Goal: Task Accomplishment & Management: Use online tool/utility

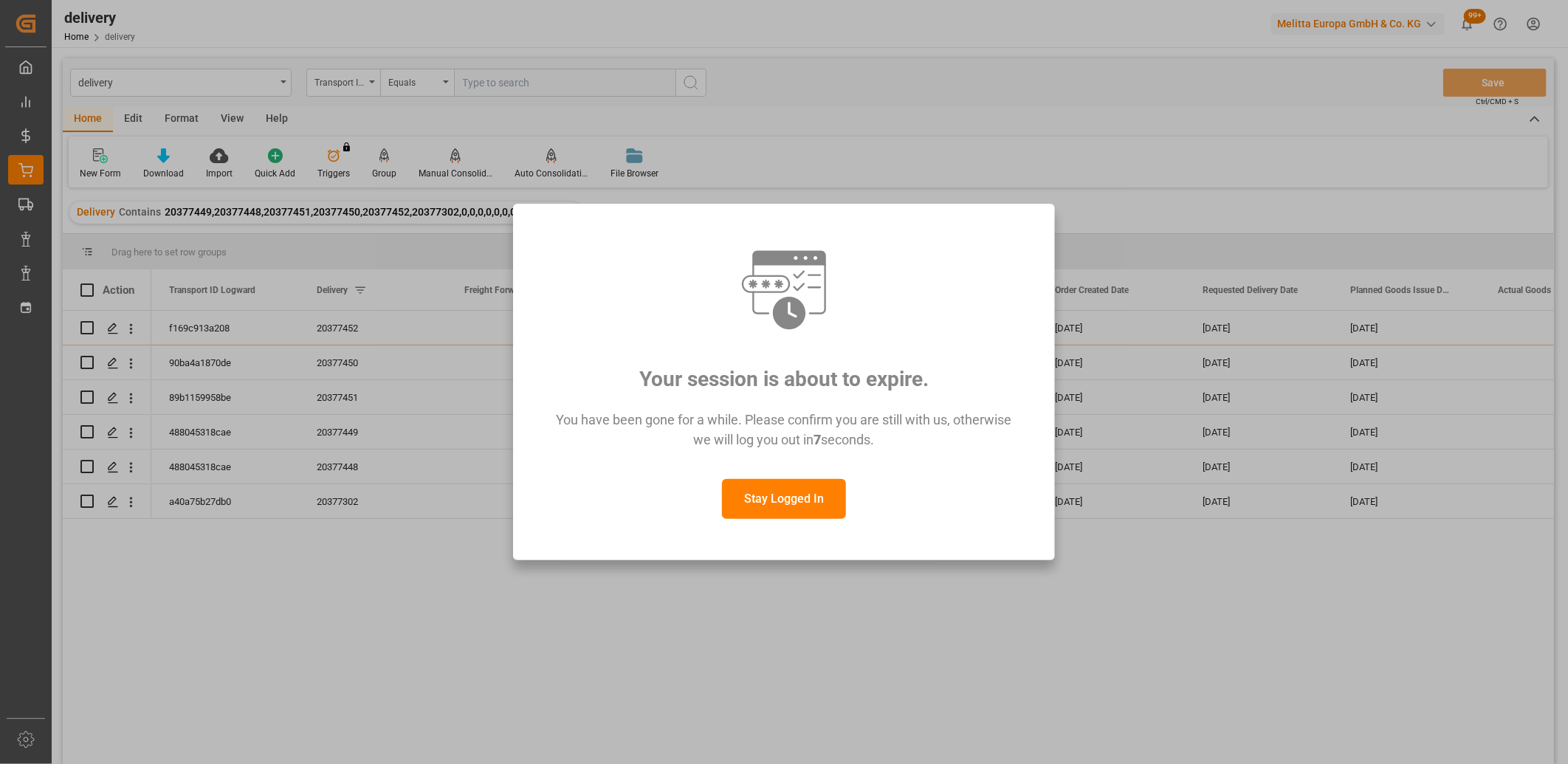
click at [754, 502] on button "Stay Logged In" at bounding box center [784, 499] width 124 height 40
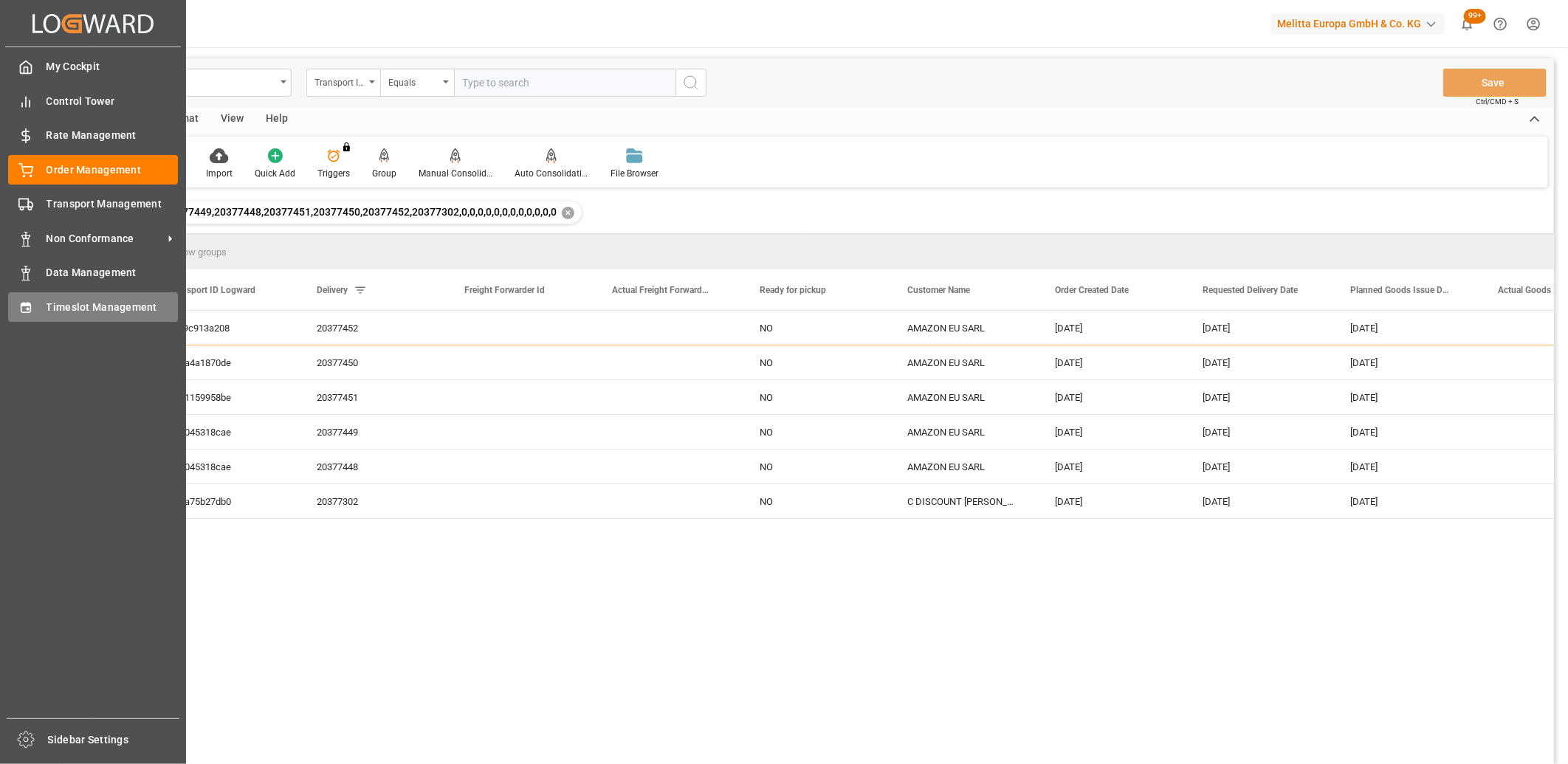
click at [26, 307] on icon at bounding box center [26, 307] width 10 height 11
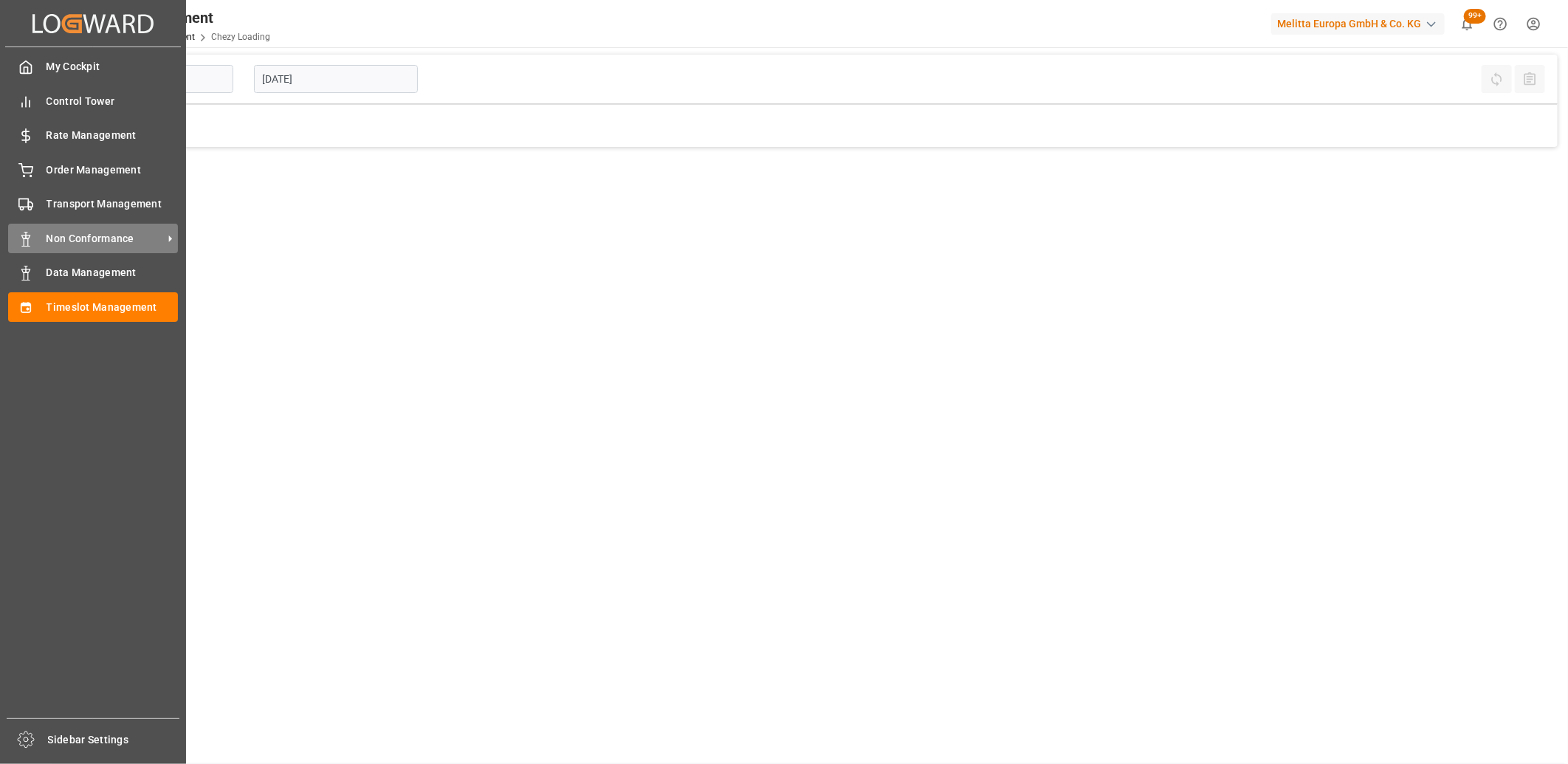
type input "Chezy Loading"
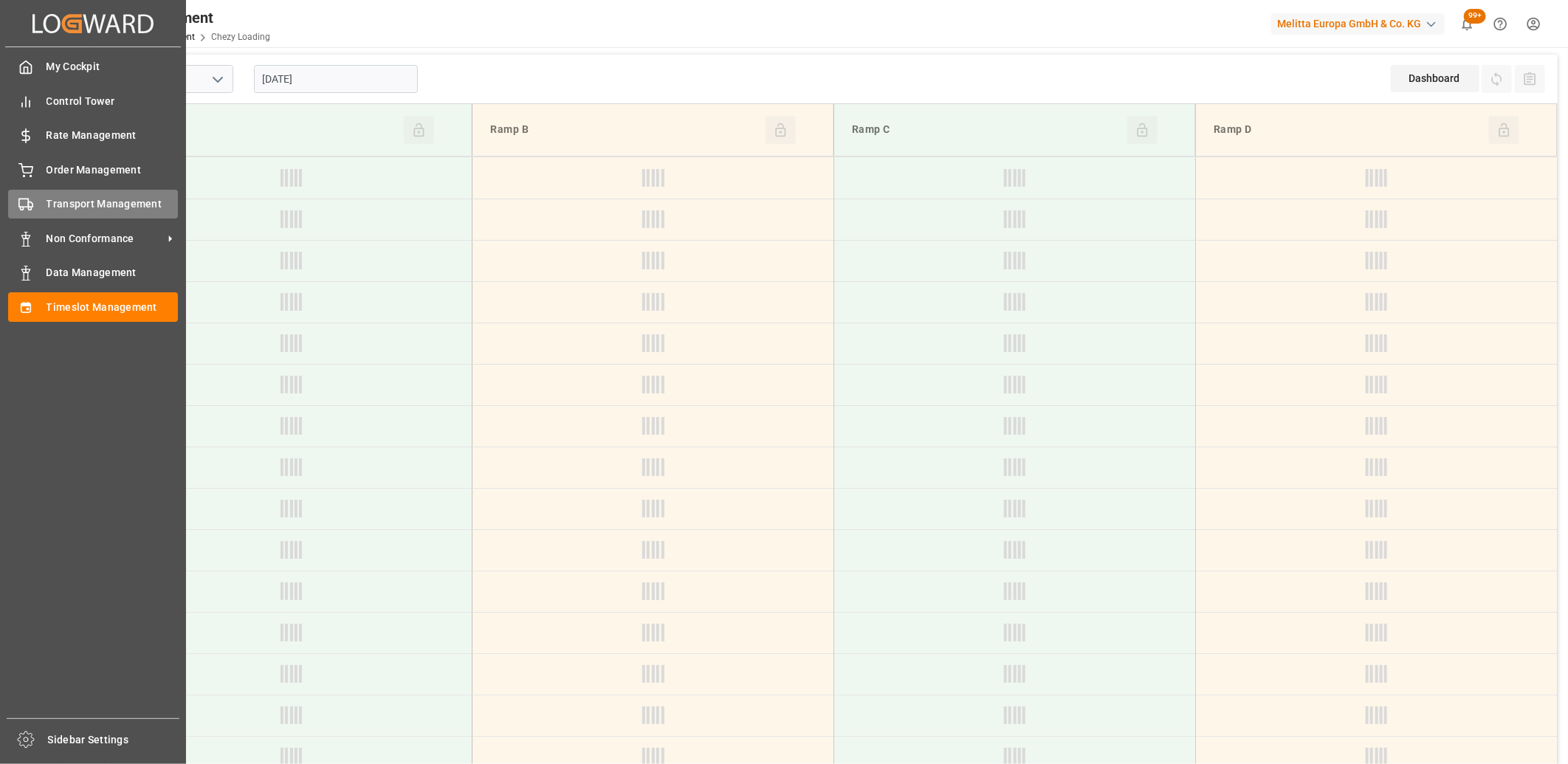
click at [46, 208] on span "Transport Management" at bounding box center [112, 204] width 132 height 16
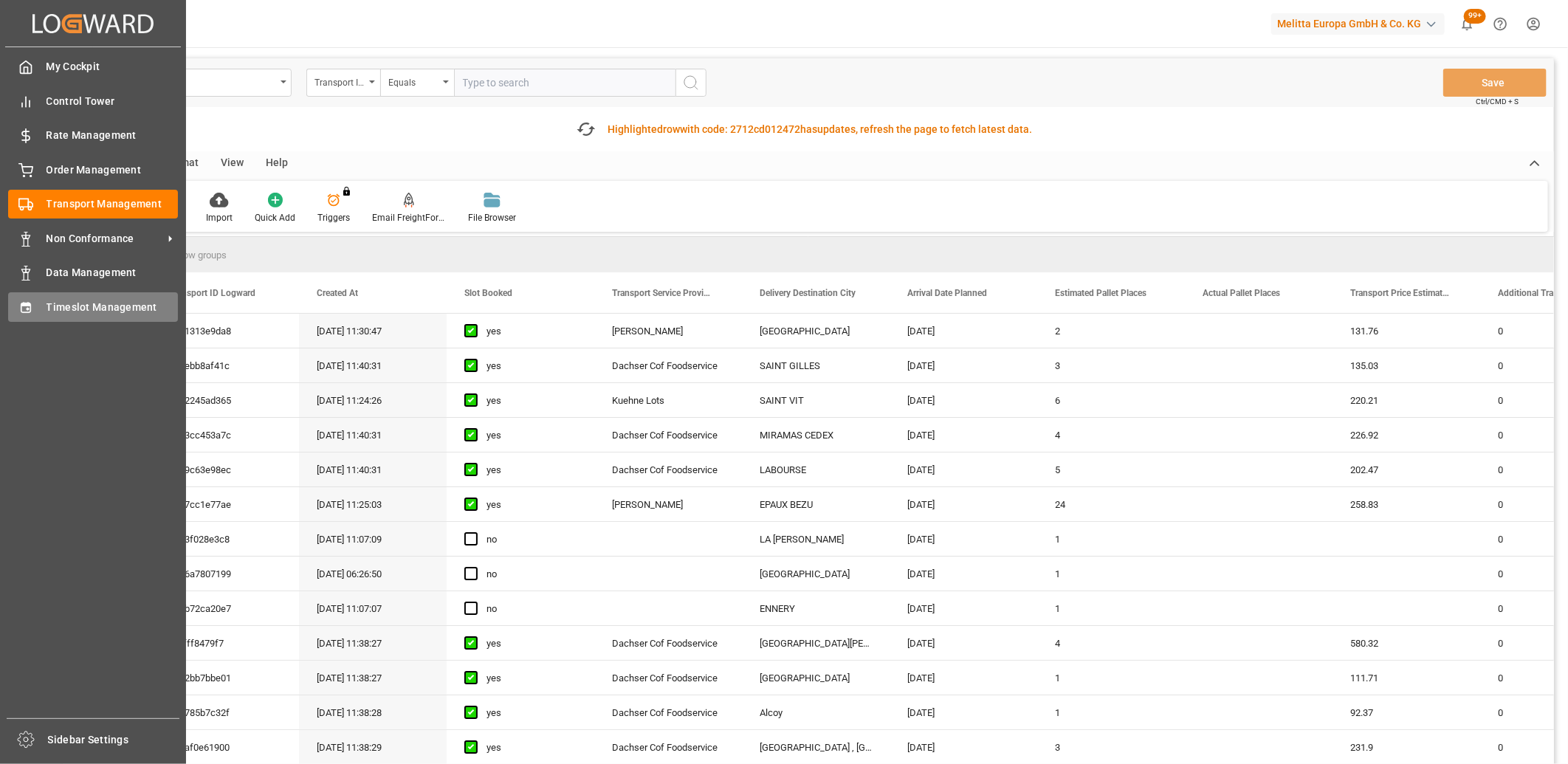
click at [47, 293] on div "Timeslot Management Timeslot Management" at bounding box center [93, 307] width 170 height 29
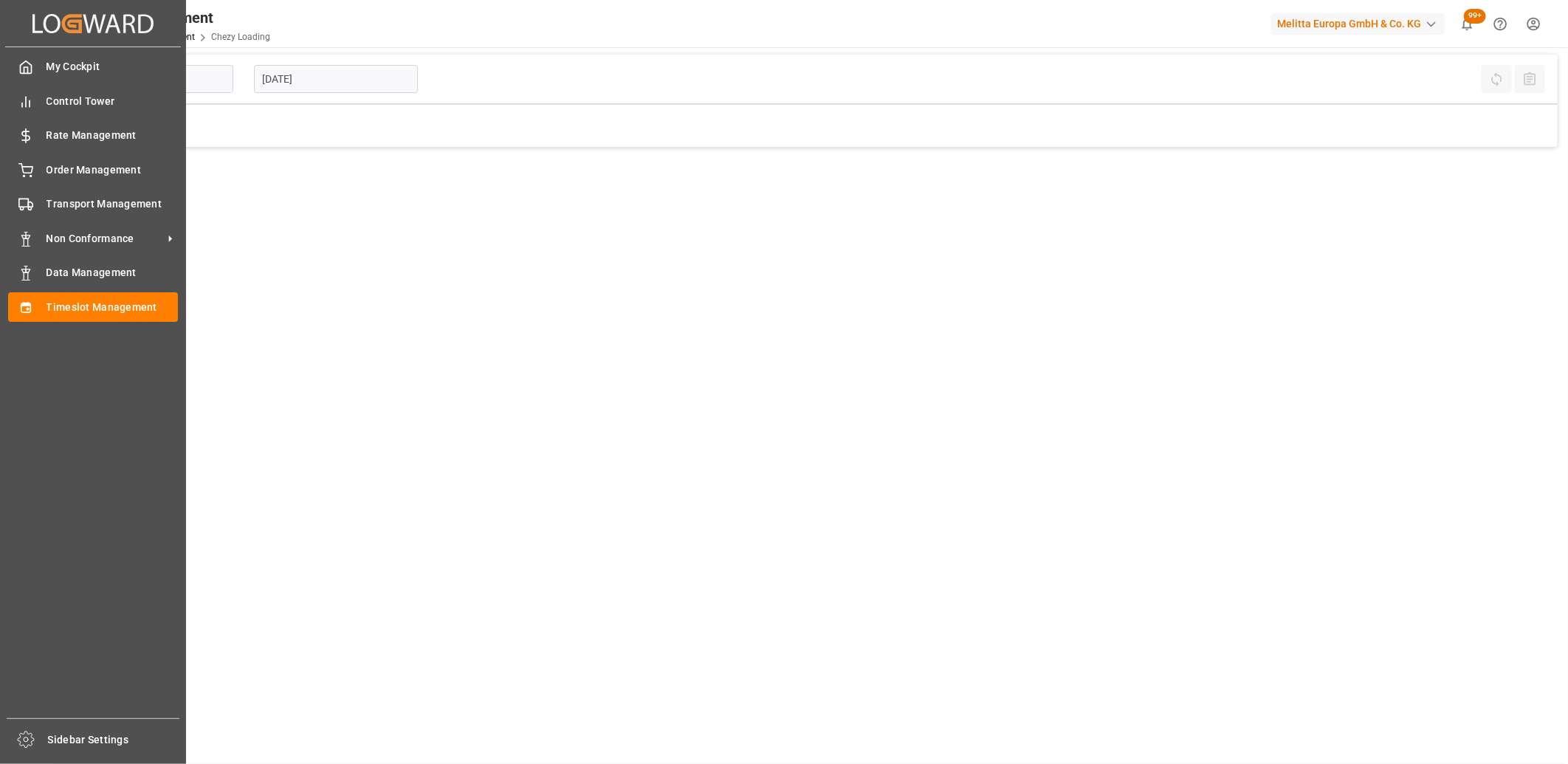
type input "Chezy Loading"
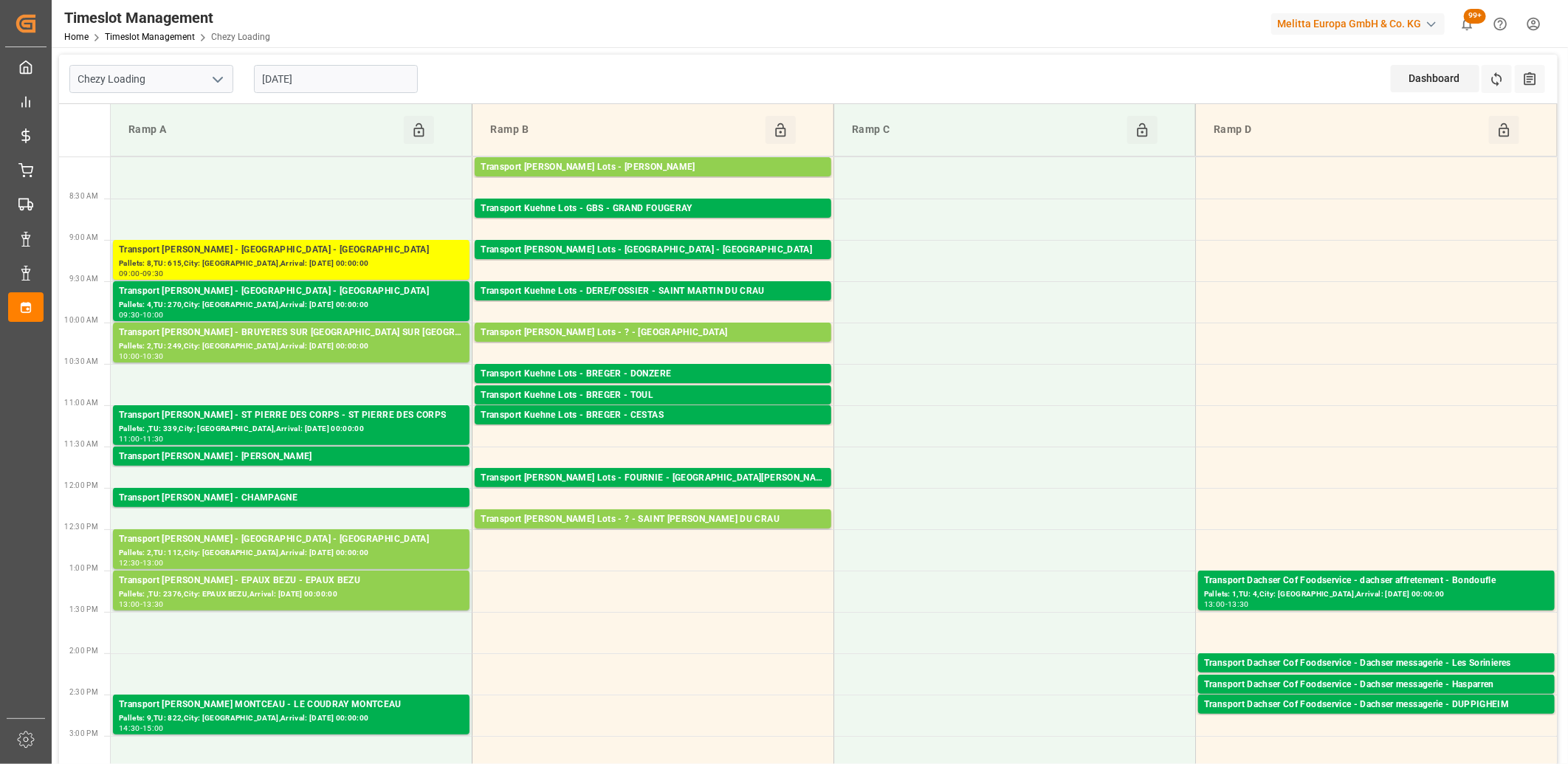
click at [373, 85] on input "[DATE]" at bounding box center [336, 79] width 164 height 28
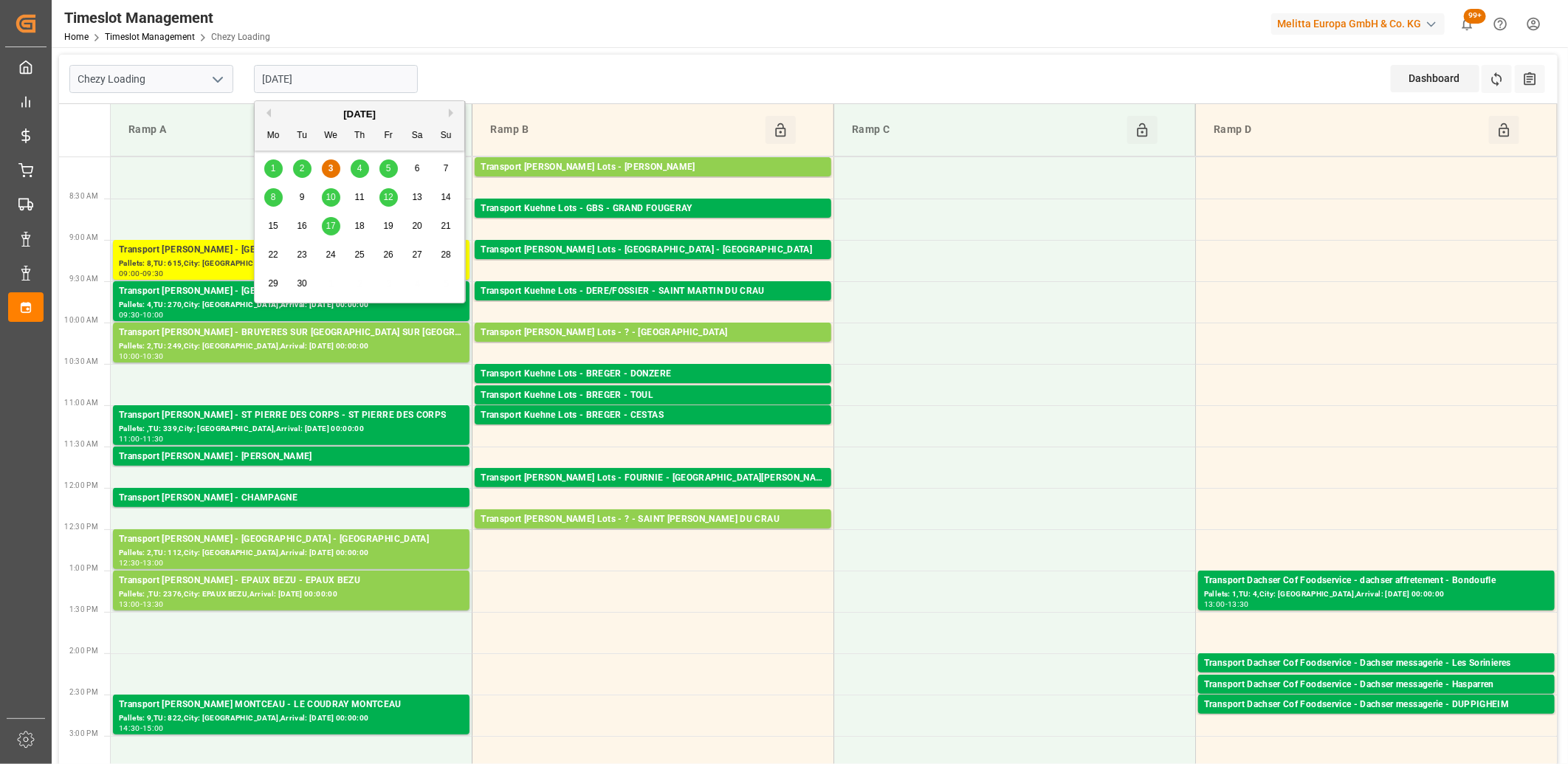
click at [363, 173] on div "4" at bounding box center [359, 168] width 18 height 17
type input "[DATE]"
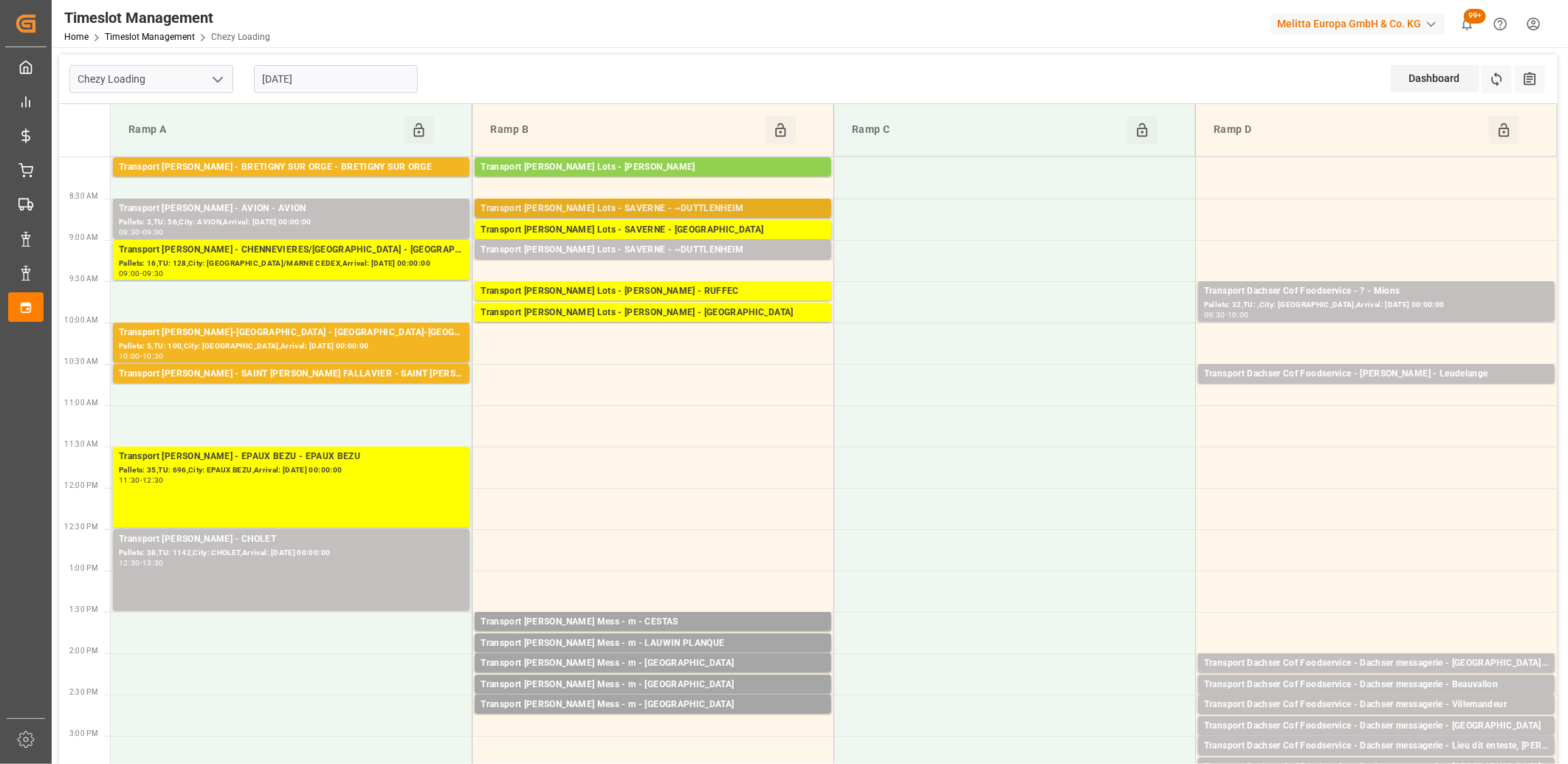
click at [616, 209] on div "Transport [PERSON_NAME] Lots - SAVERNE - ~DUTTLENHEIM" at bounding box center [653, 209] width 345 height 15
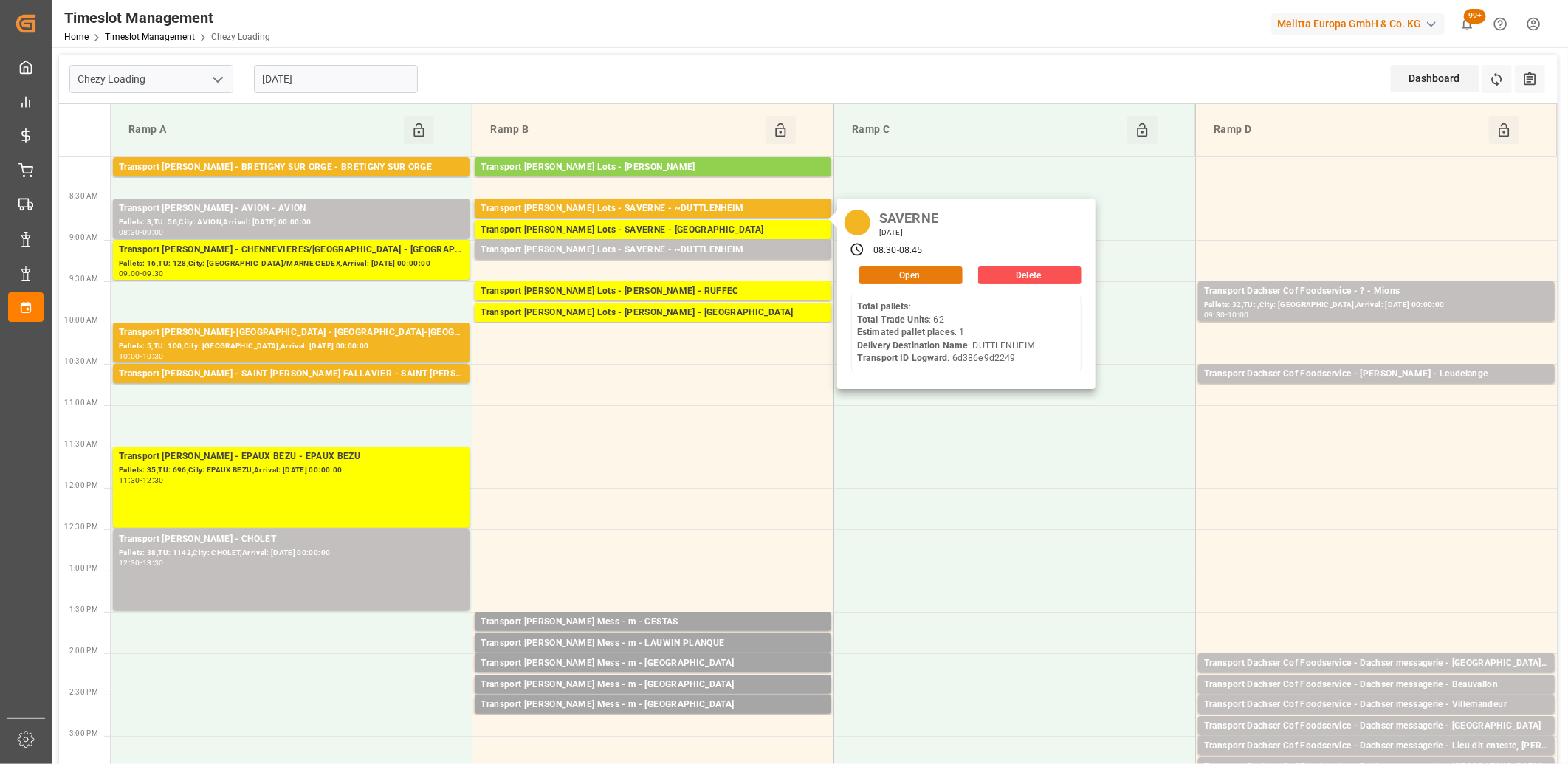
click at [879, 274] on button "Open" at bounding box center [911, 274] width 103 height 17
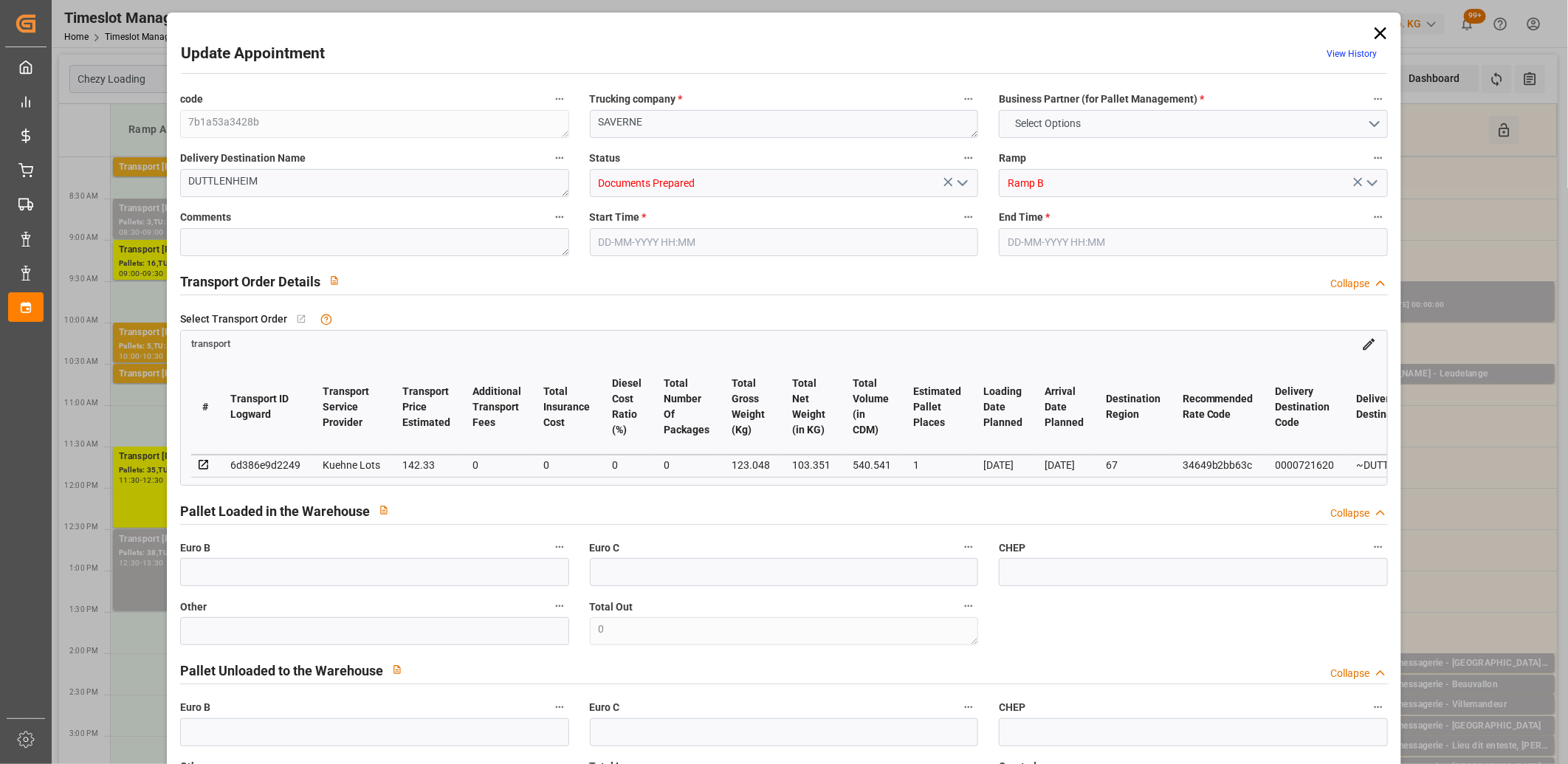
type input "1"
type input "142.33"
type input "0"
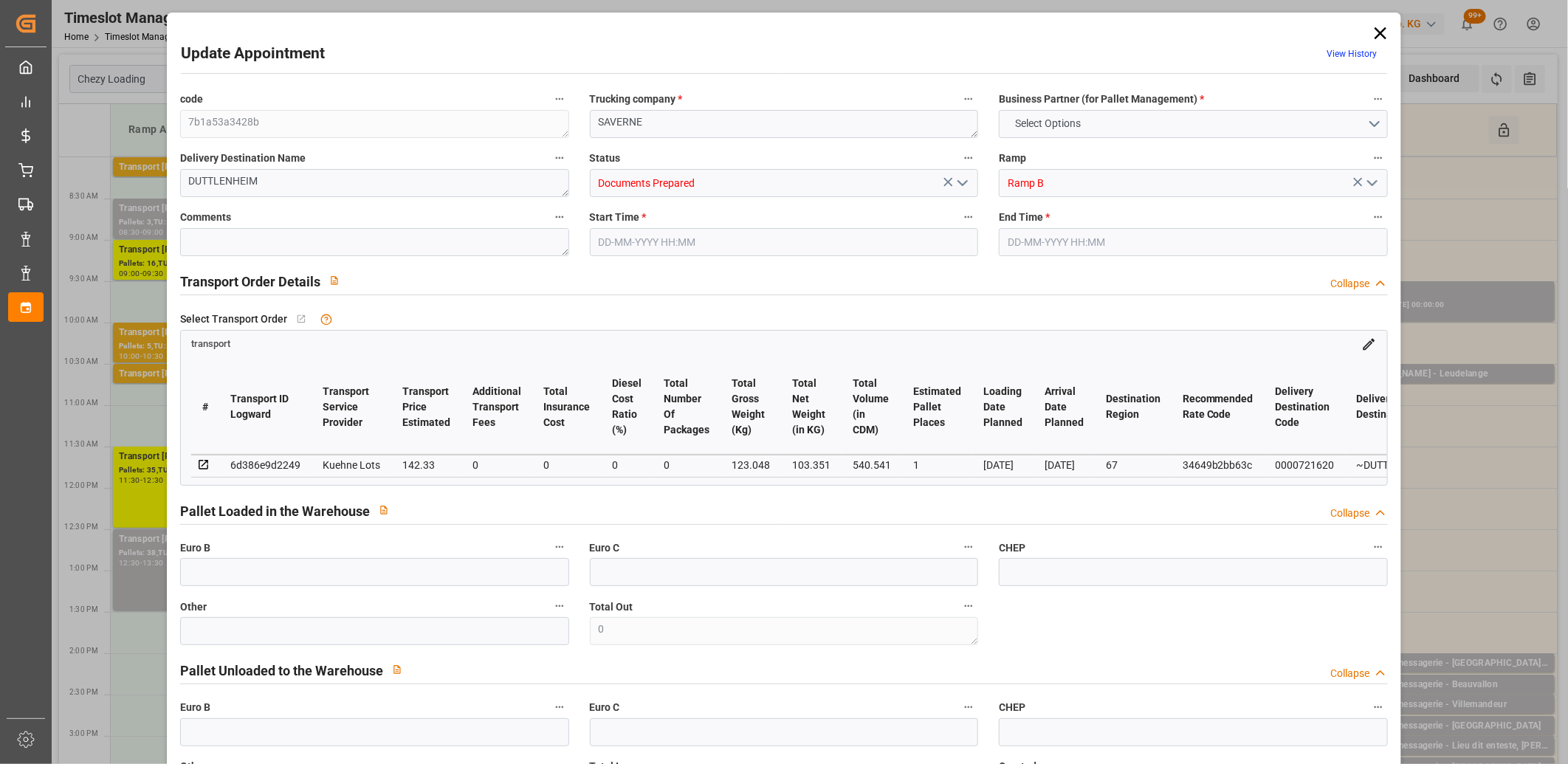
type input "142.33"
type input "0"
type input "103.351"
type input "146.048"
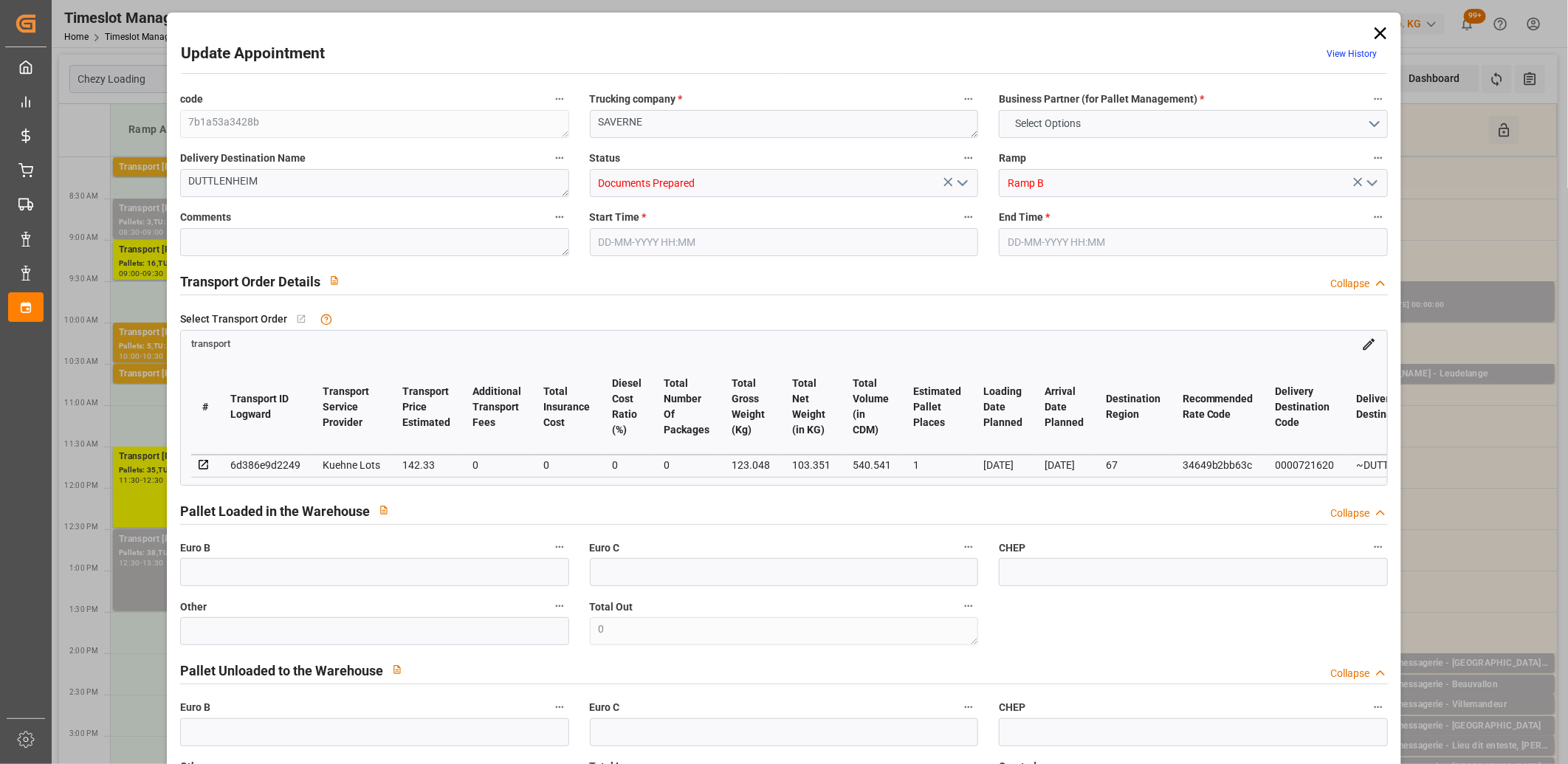
type input "540.541"
type input "67"
type input "0"
type input "62"
type input "1"
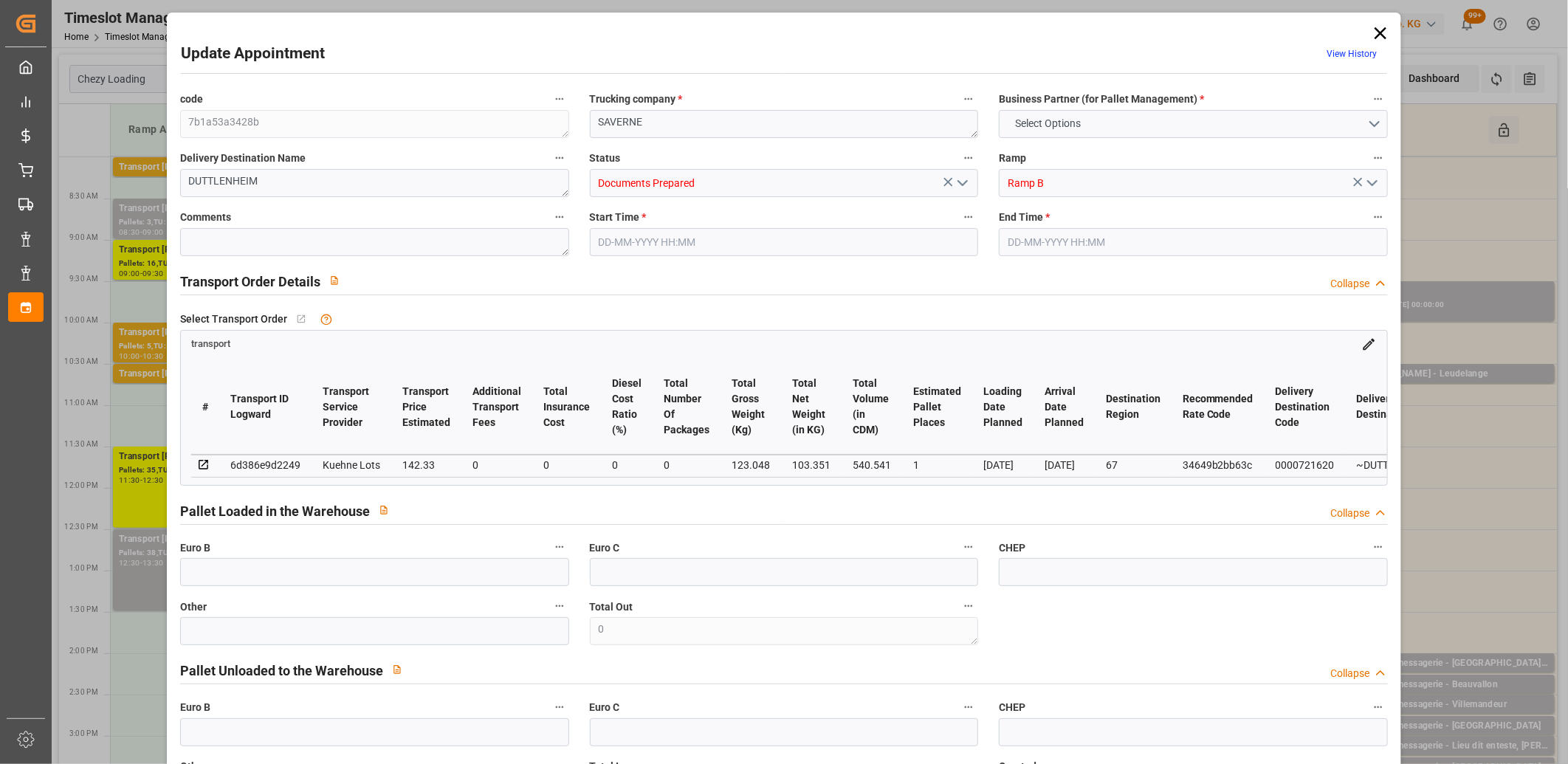
type input "101"
type input "123.048"
type input "0"
type input "4710.8598"
type input "0"
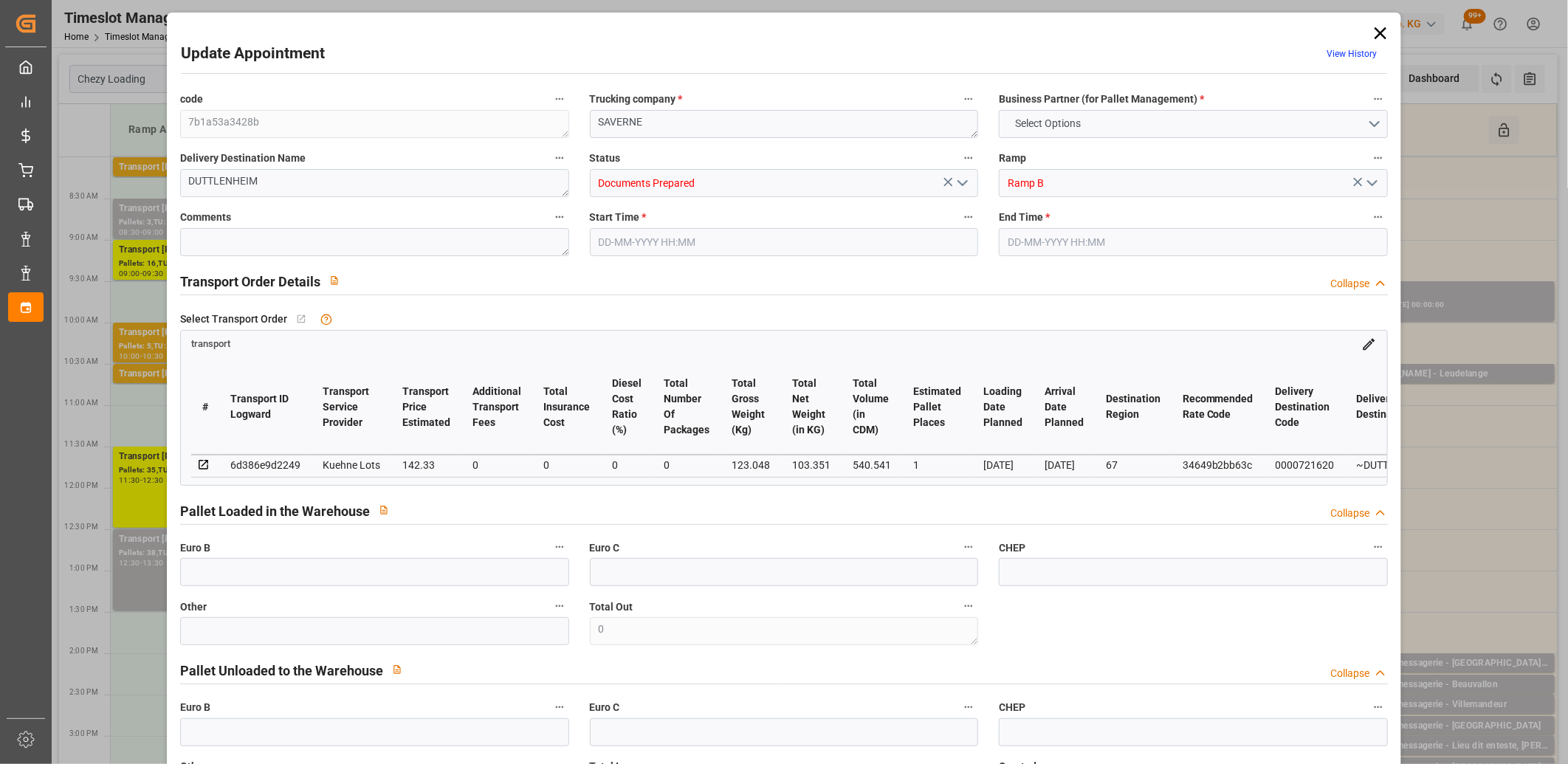
type input "0"
type input "21"
type input "35"
type input "[DATE] 08:30"
type input "[DATE] 08:45"
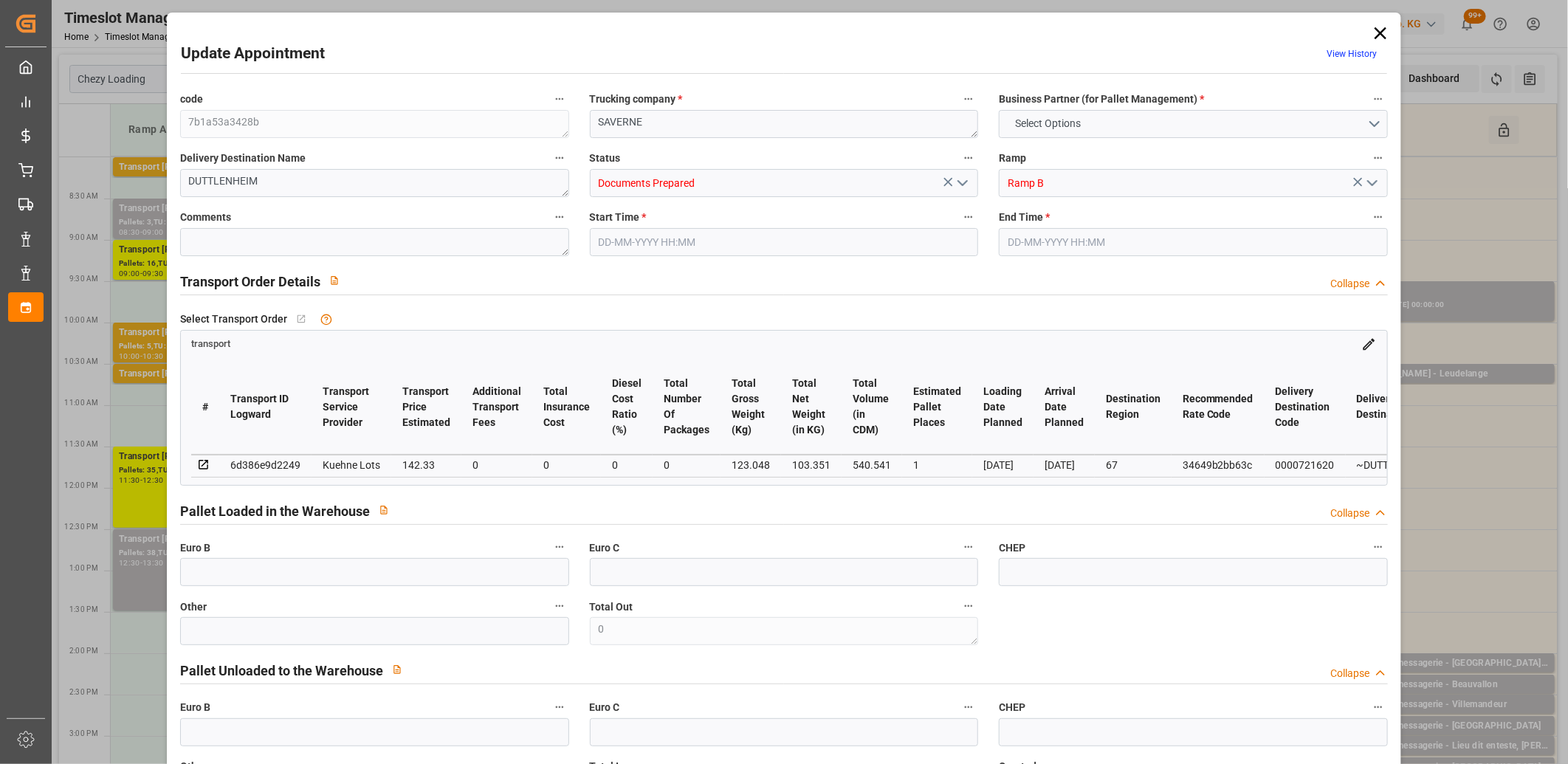
type input "[DATE] 13:38"
type input "[DATE] 11:20"
type input "[DATE]"
click at [961, 185] on icon "open menu" at bounding box center [962, 182] width 17 height 17
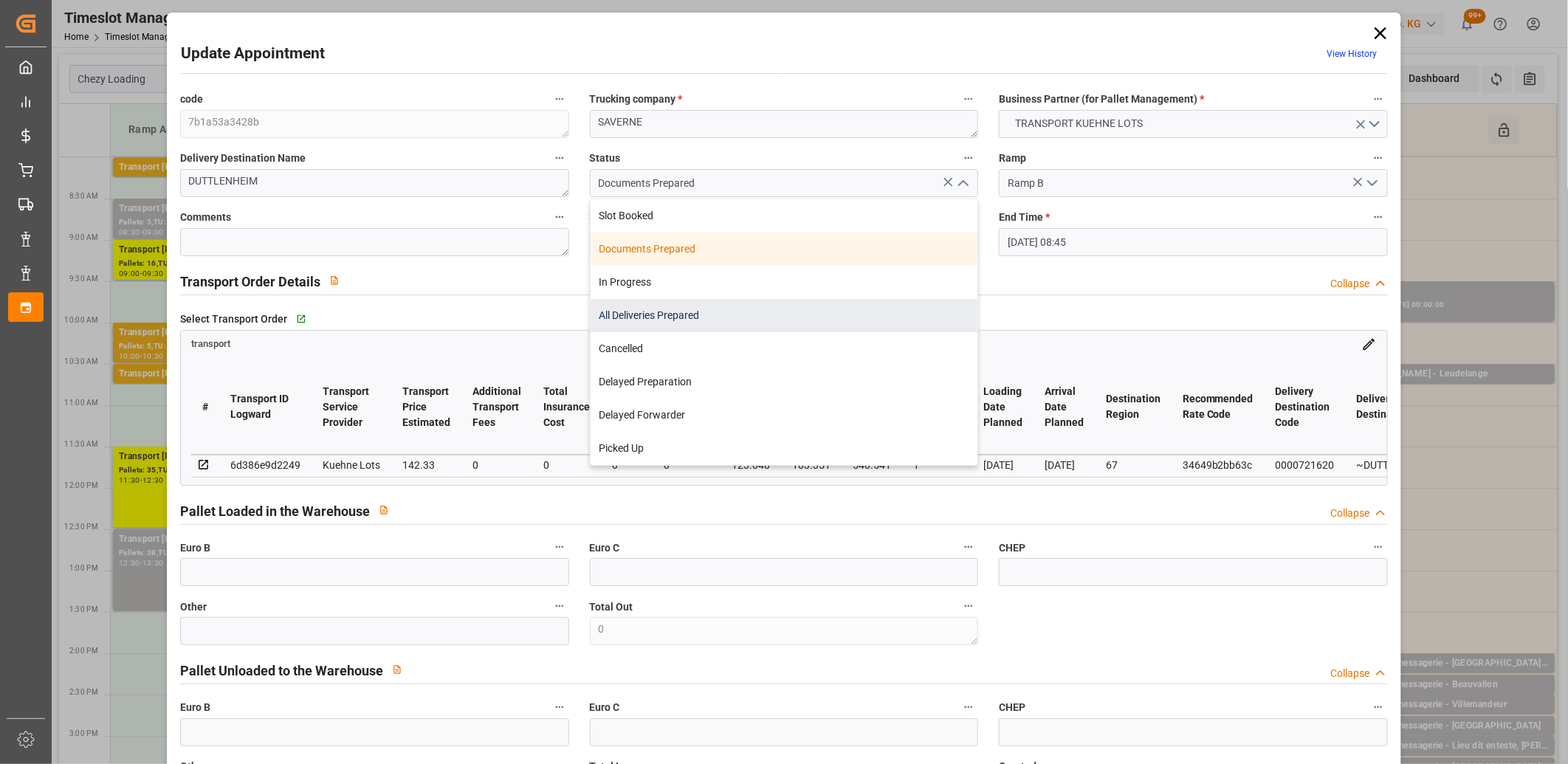
click at [875, 301] on div "All Deliveries Prepared" at bounding box center [785, 316] width 387 height 33
type input "All Deliveries Prepared"
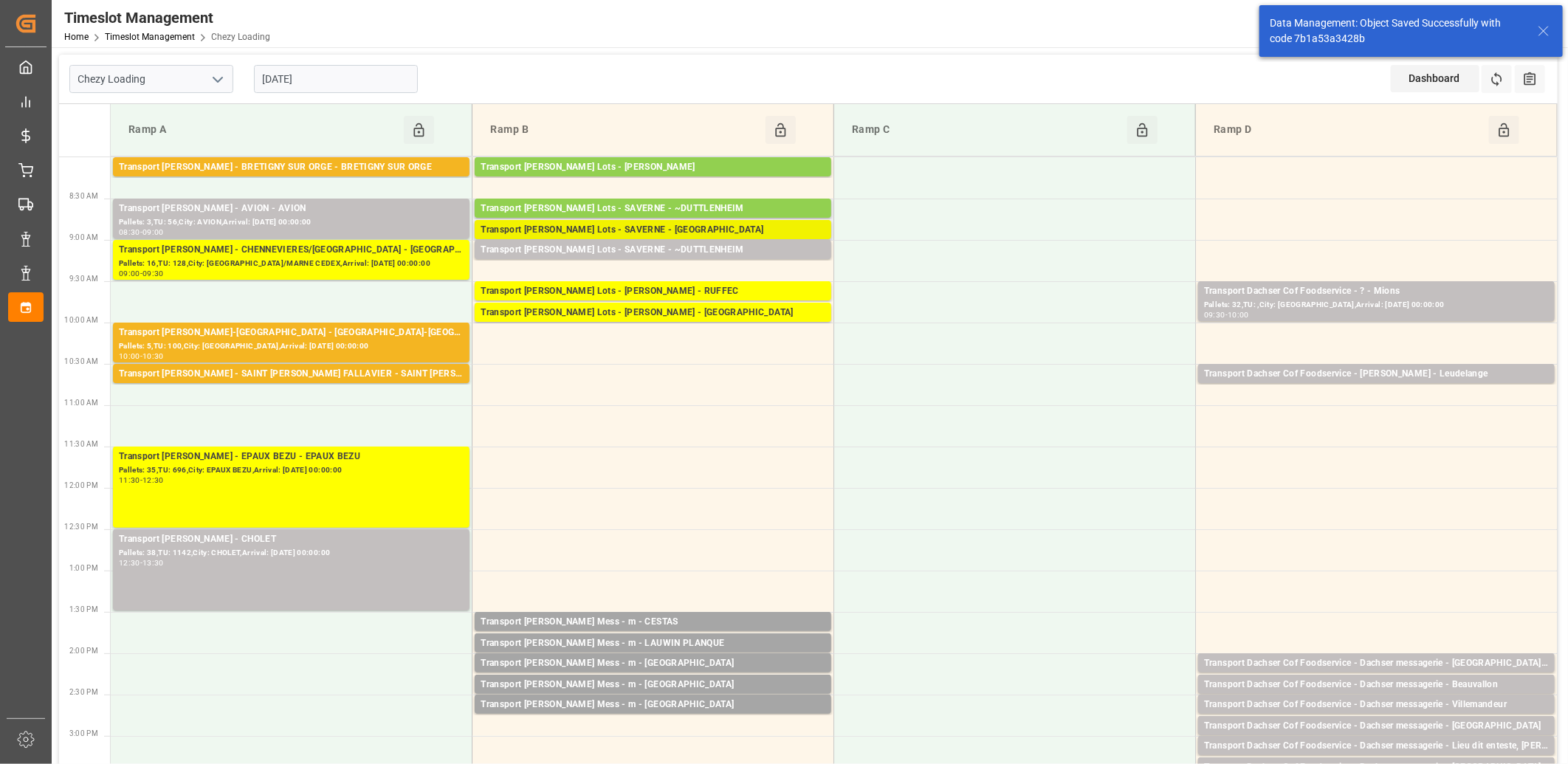
click at [670, 231] on div "Transport [PERSON_NAME] Lots - SAVERNE - [GEOGRAPHIC_DATA]" at bounding box center [653, 230] width 345 height 15
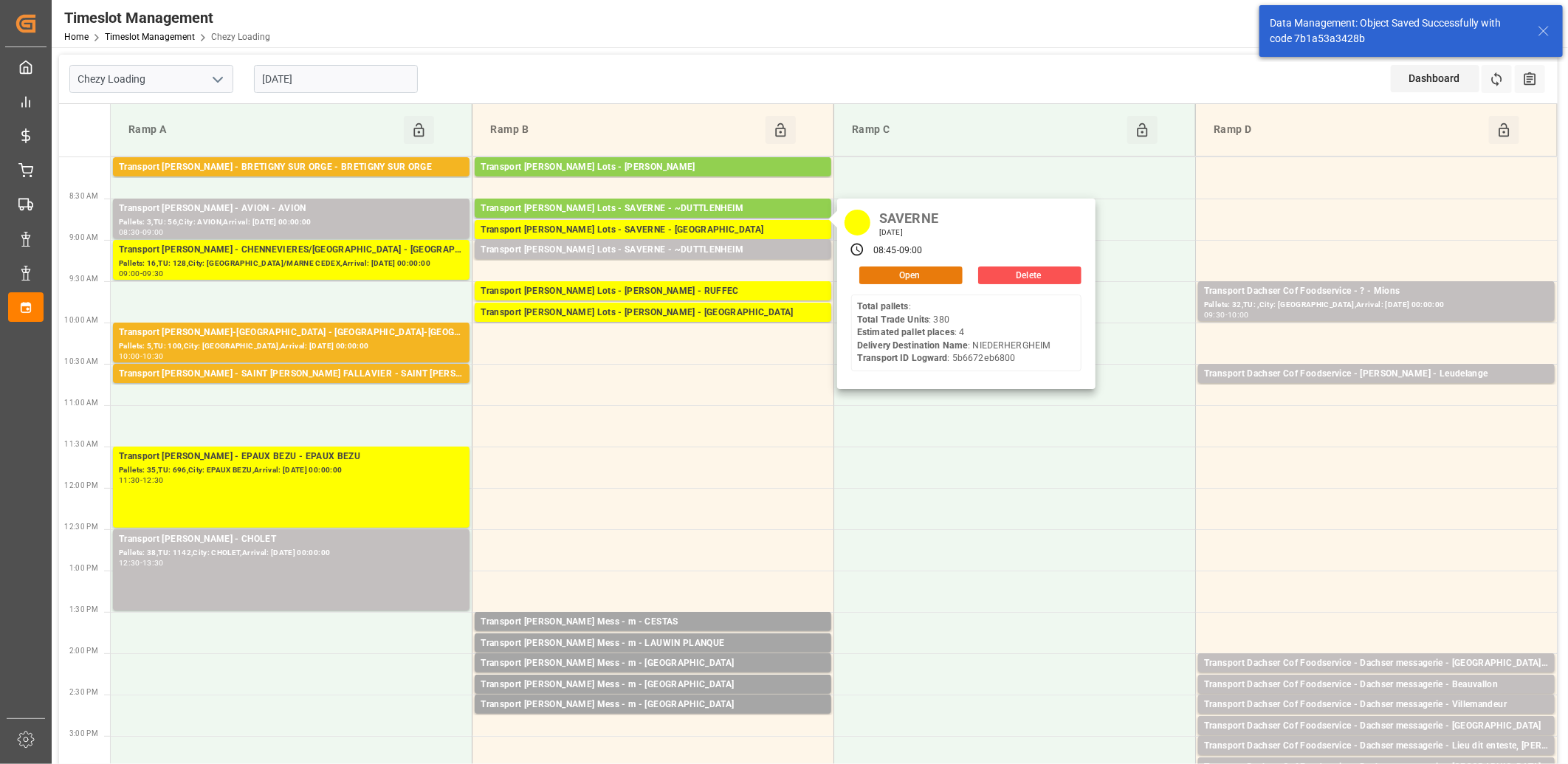
click at [866, 270] on button "Open" at bounding box center [911, 274] width 103 height 17
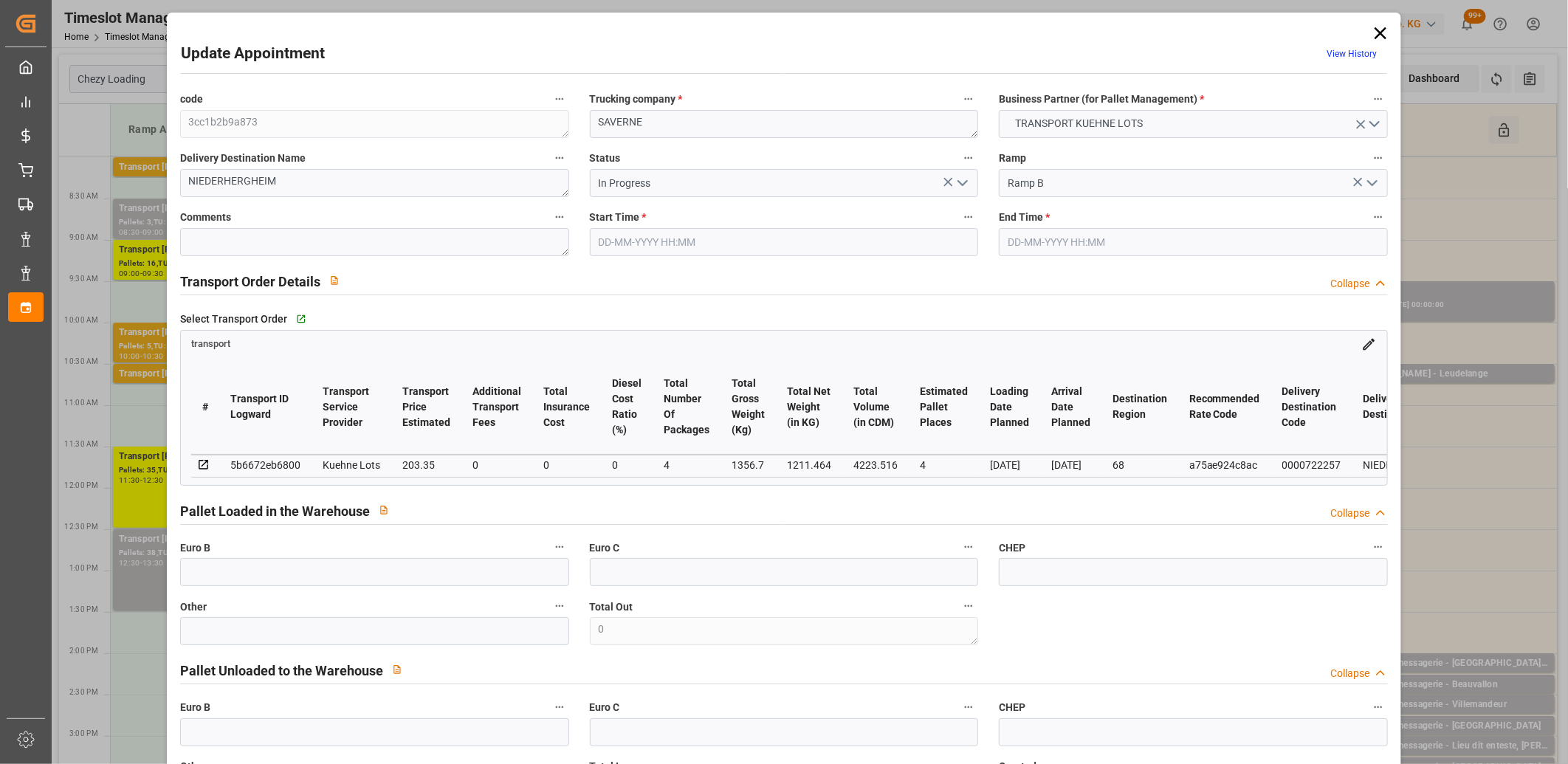
type input "[DATE] 08:45"
type input "[DATE] 09:00"
type input "[DATE] 13:39"
type input "[DATE] 11:23"
type input "[DATE]"
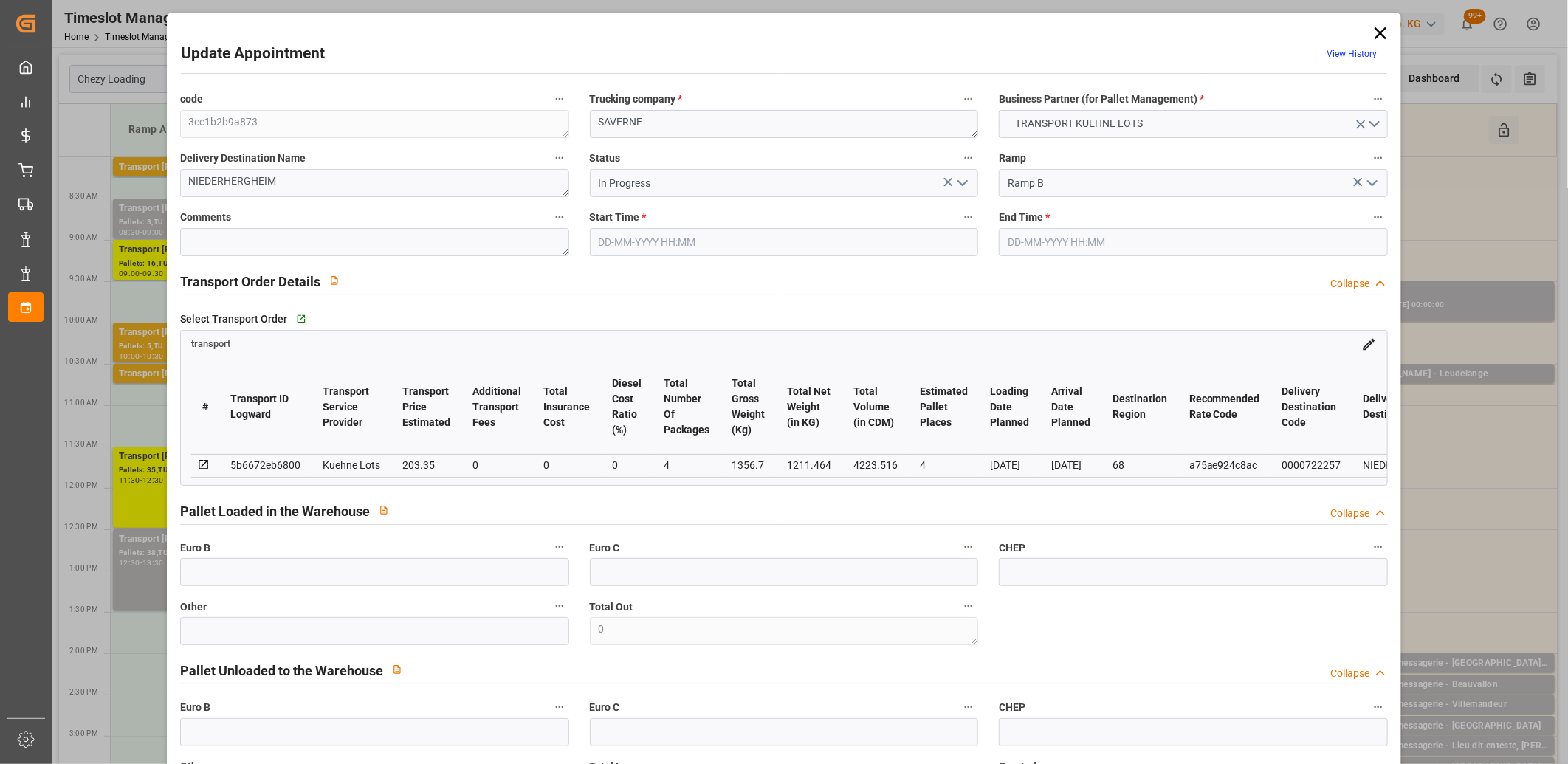
type input "[DATE]"
click at [960, 187] on icon "open menu" at bounding box center [962, 182] width 17 height 17
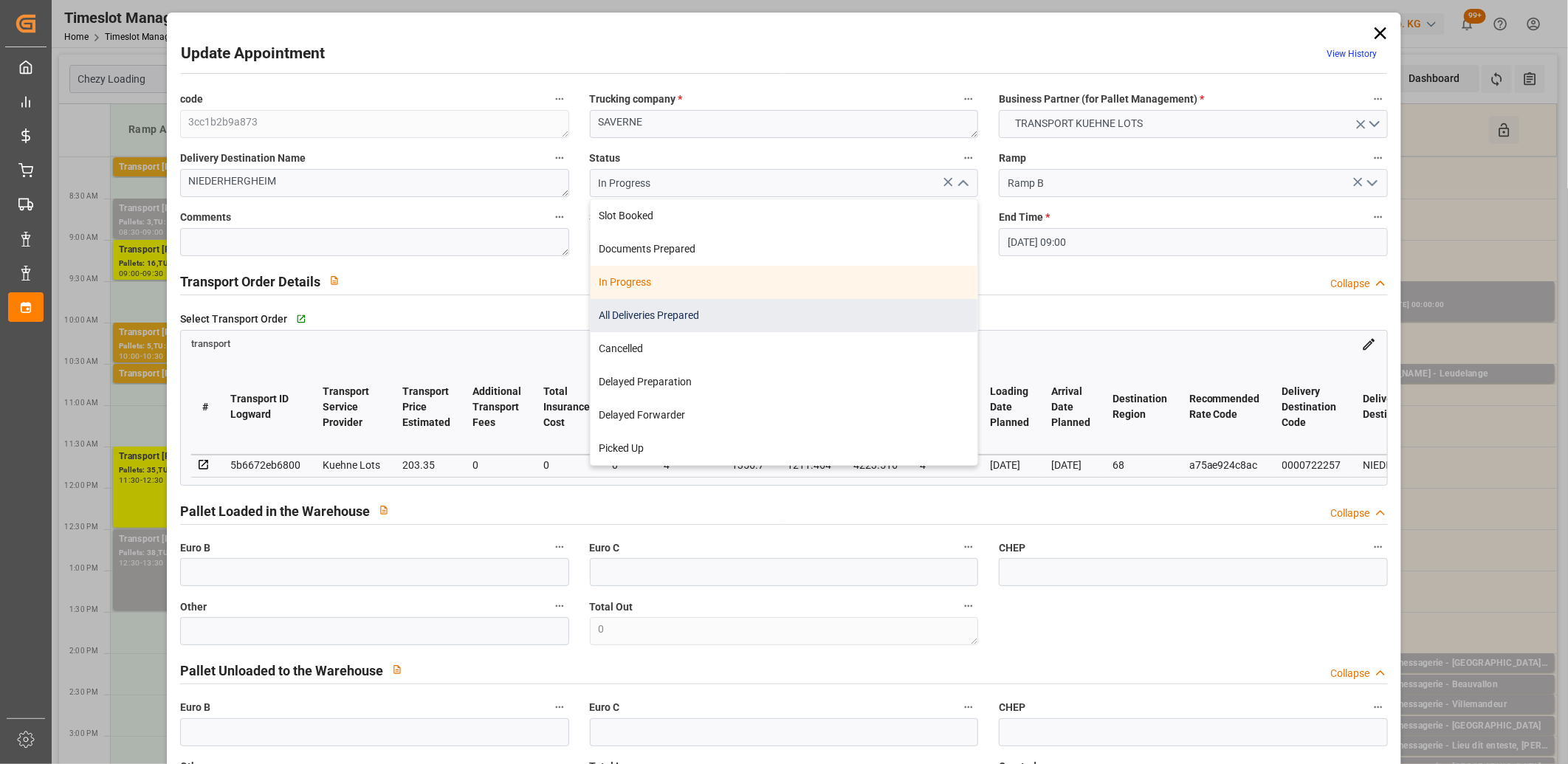
click at [897, 303] on div "All Deliveries Prepared" at bounding box center [785, 316] width 387 height 33
type input "All Deliveries Prepared"
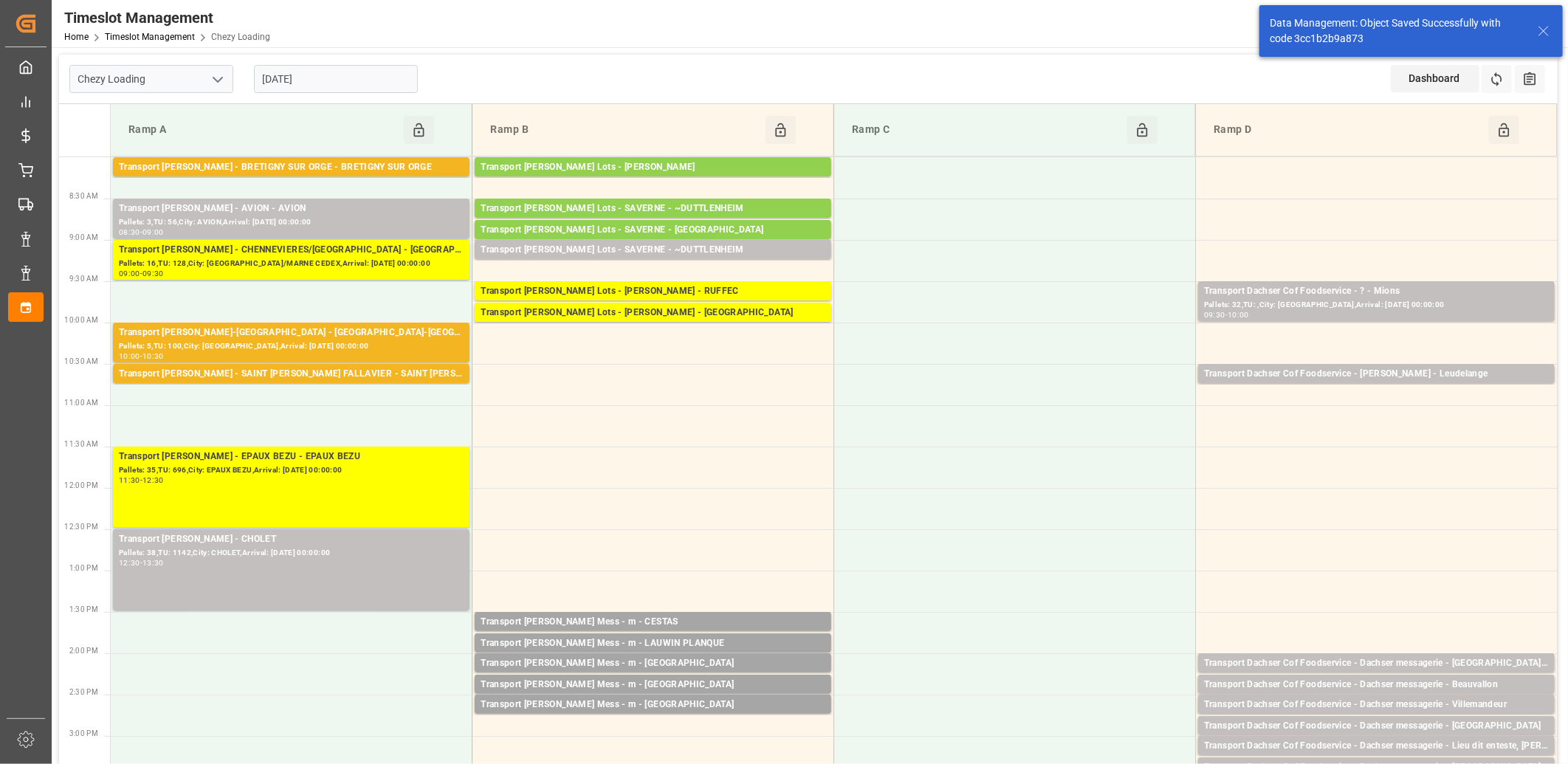
click at [710, 314] on div "Transport [PERSON_NAME] Lots - [PERSON_NAME] - [GEOGRAPHIC_DATA]" at bounding box center [653, 313] width 345 height 15
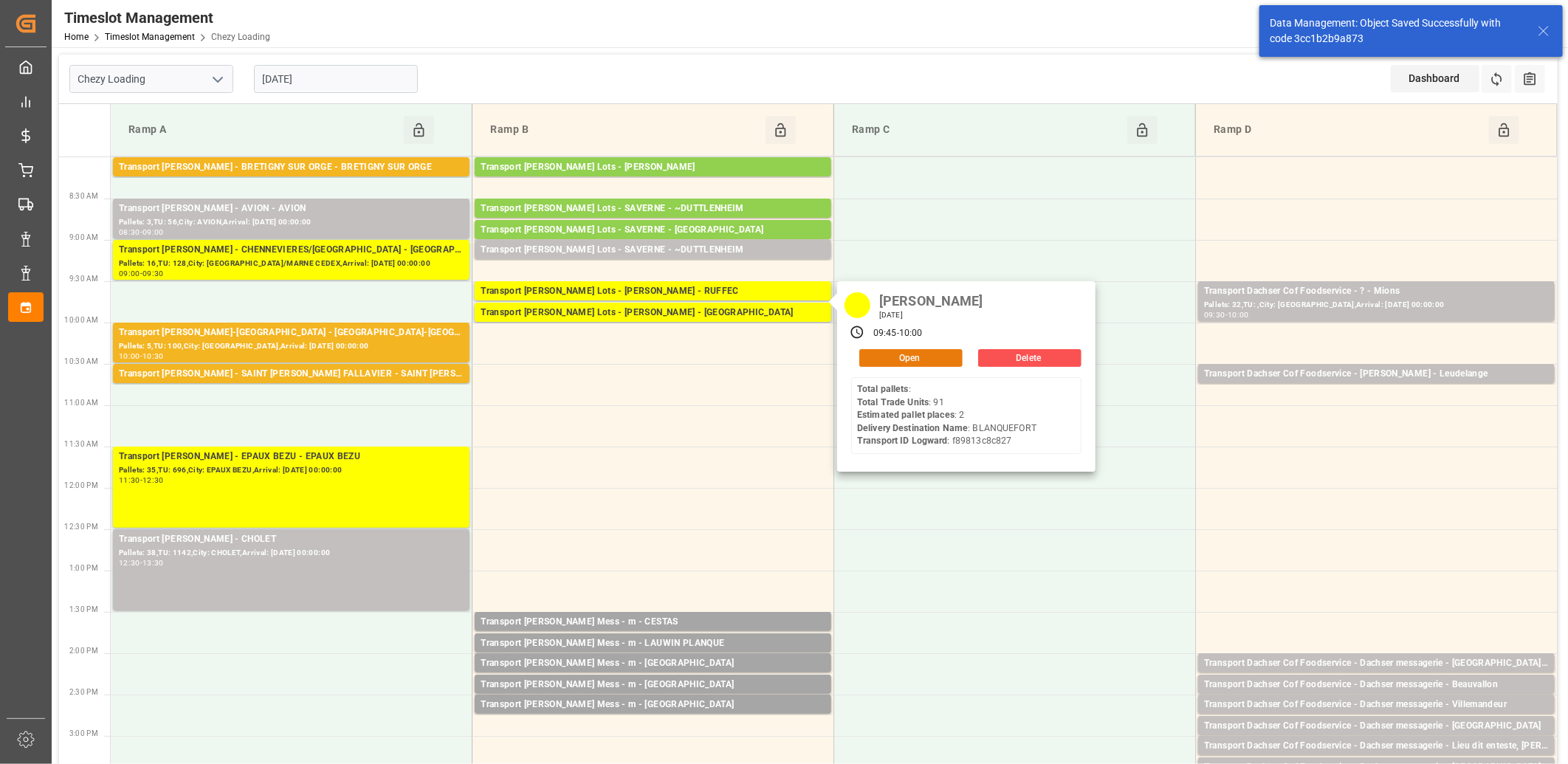
click at [865, 352] on button "Open" at bounding box center [911, 358] width 103 height 17
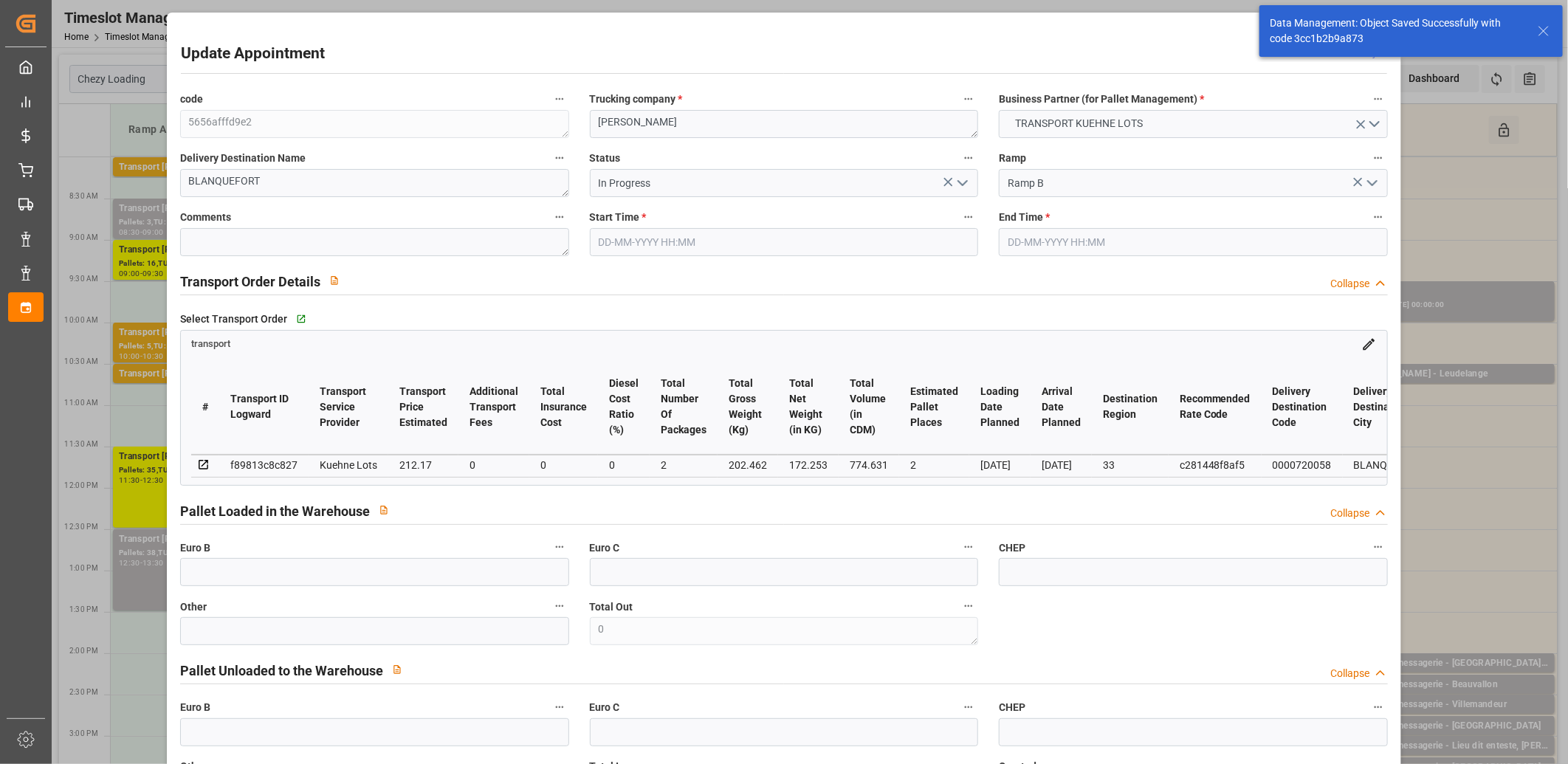
type input "[DATE] 09:45"
type input "[DATE] 10:00"
type input "[DATE] 13:43"
type input "[DATE] 11:21"
type input "[DATE]"
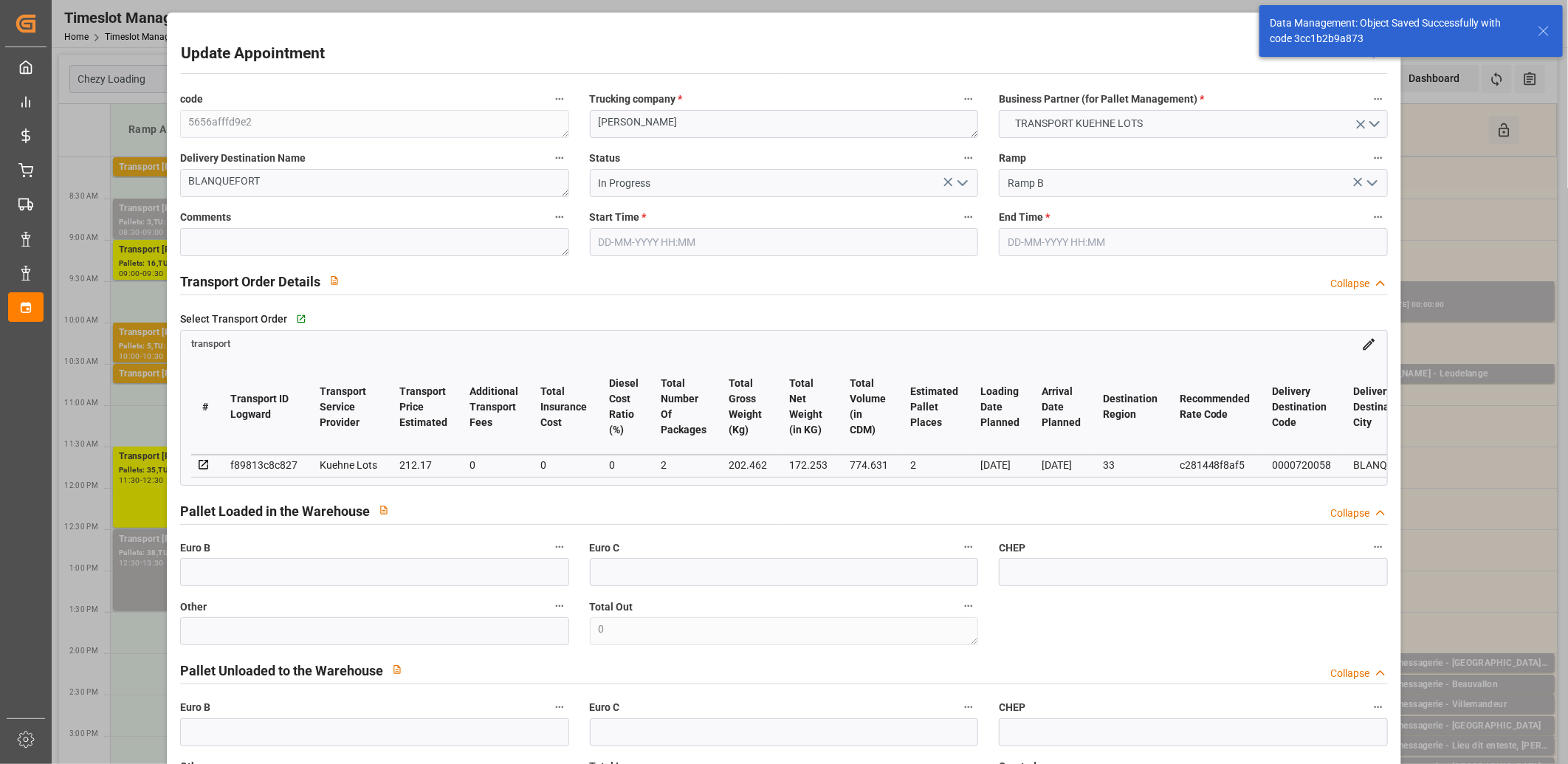
type input "[DATE]"
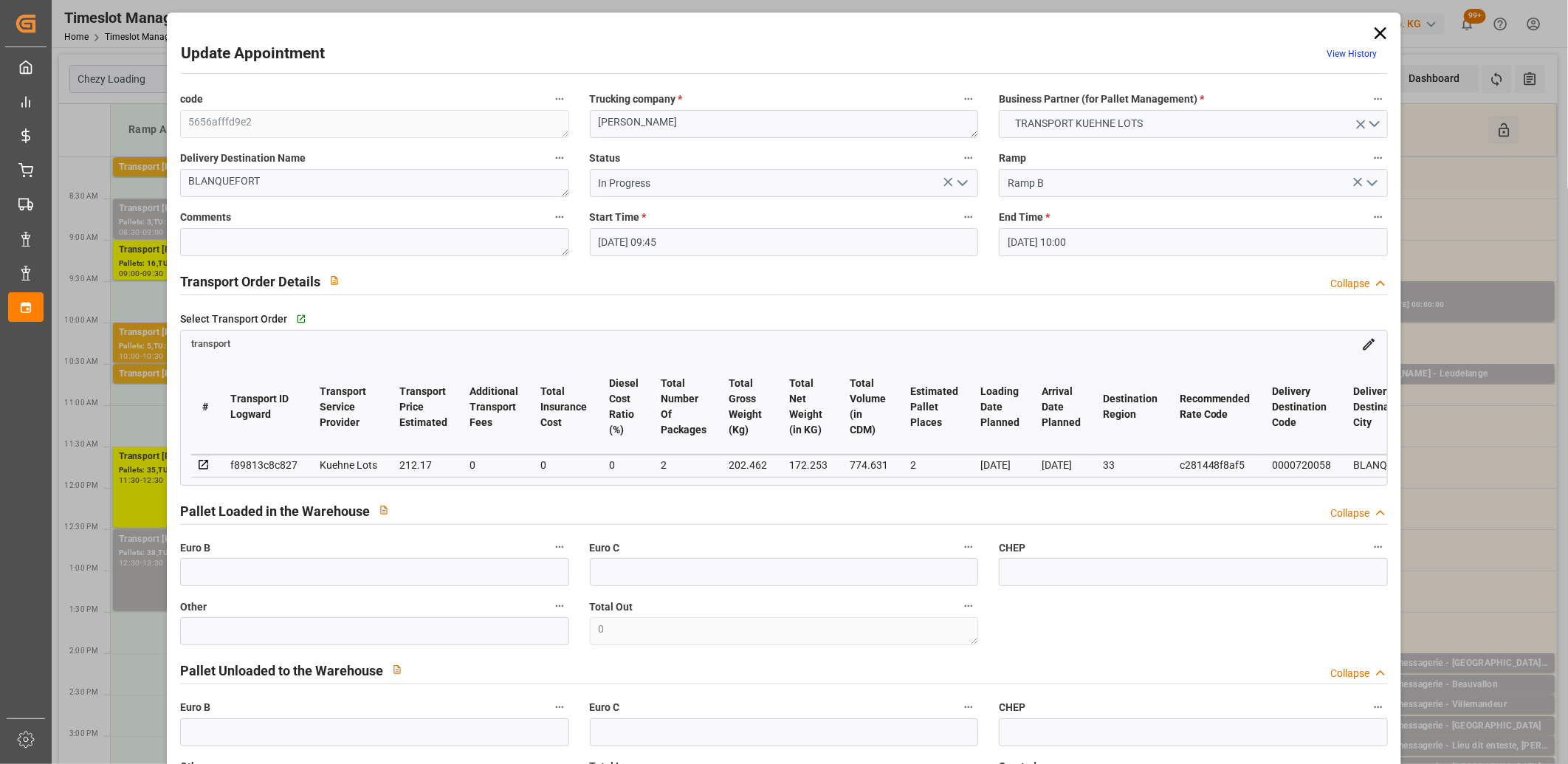
click at [954, 182] on icon "open menu" at bounding box center [962, 182] width 17 height 17
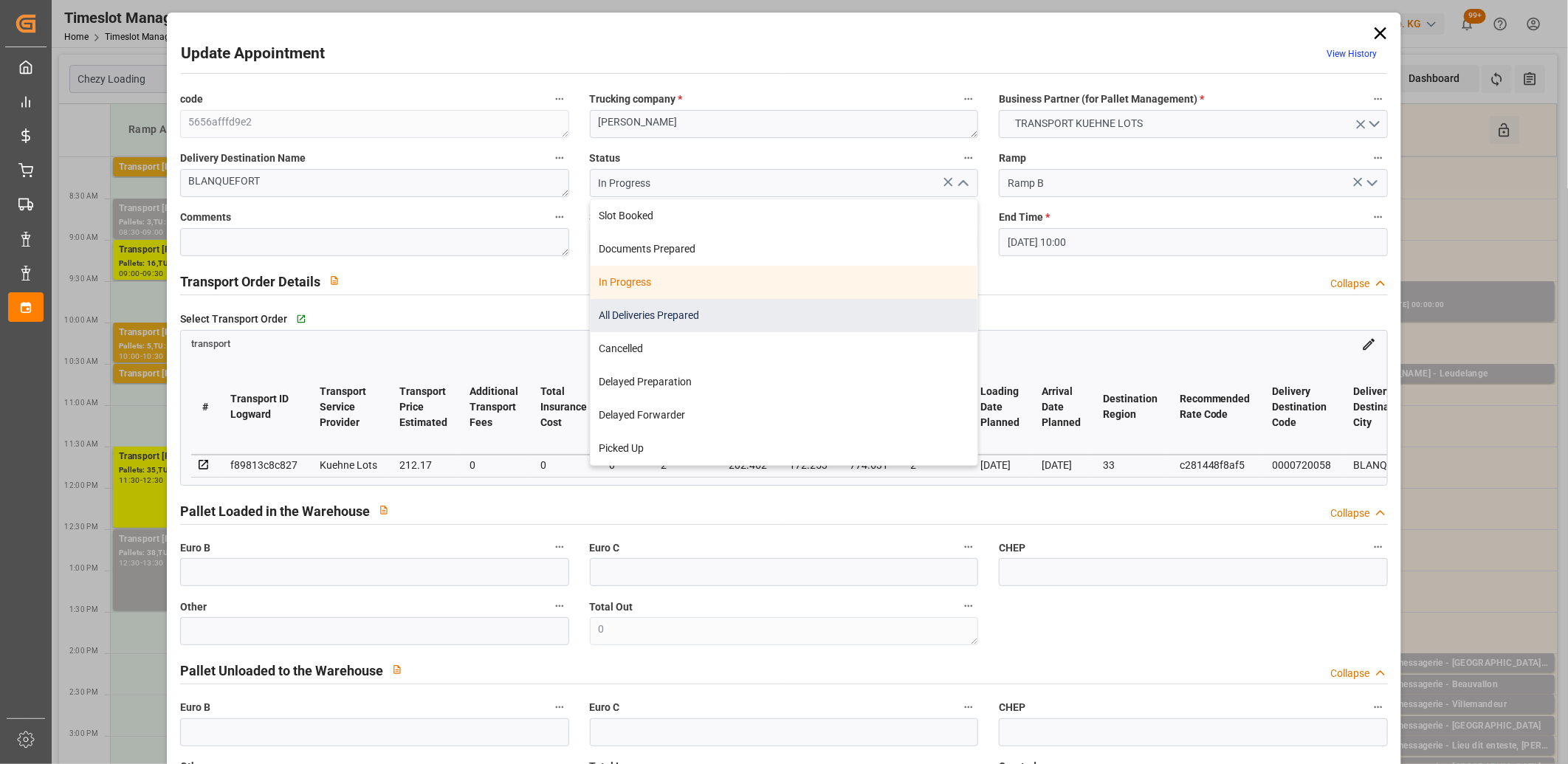
click at [819, 307] on div "All Deliveries Prepared" at bounding box center [785, 316] width 387 height 33
type input "All Deliveries Prepared"
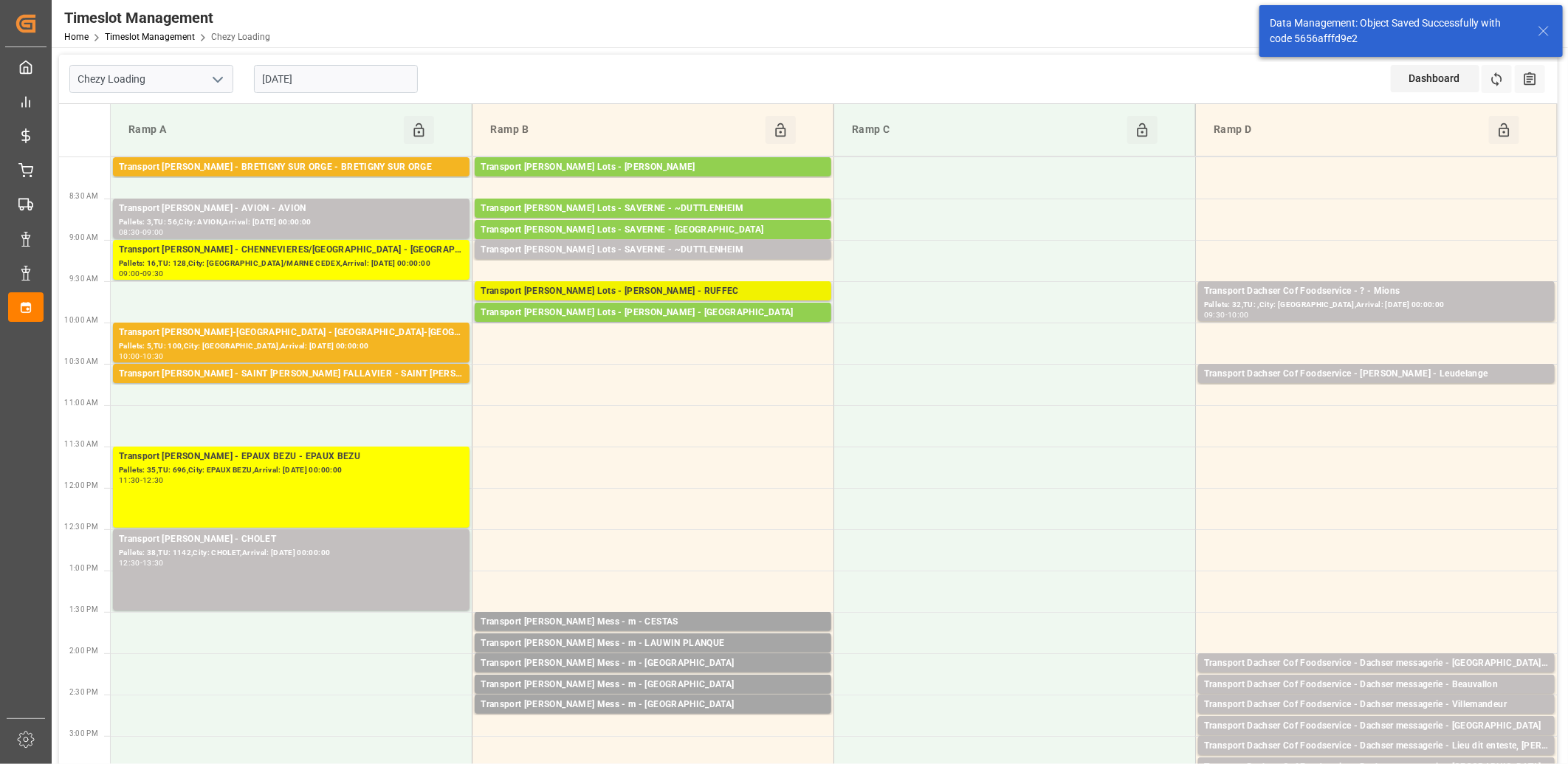
click at [637, 291] on div "Transport [PERSON_NAME] Lots - [PERSON_NAME] - RUFFEC" at bounding box center [653, 292] width 345 height 15
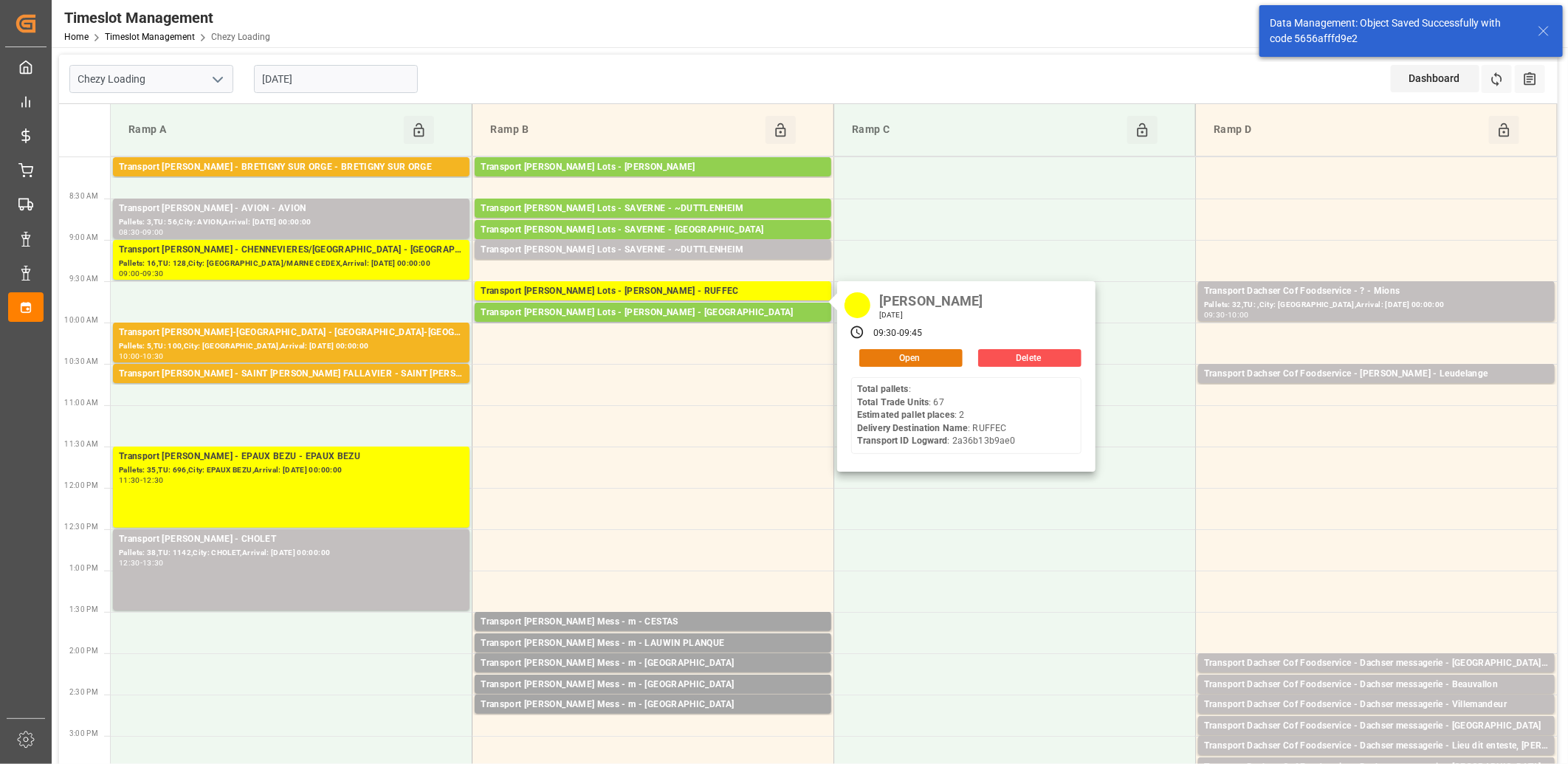
click at [899, 359] on button "Open" at bounding box center [911, 358] width 103 height 17
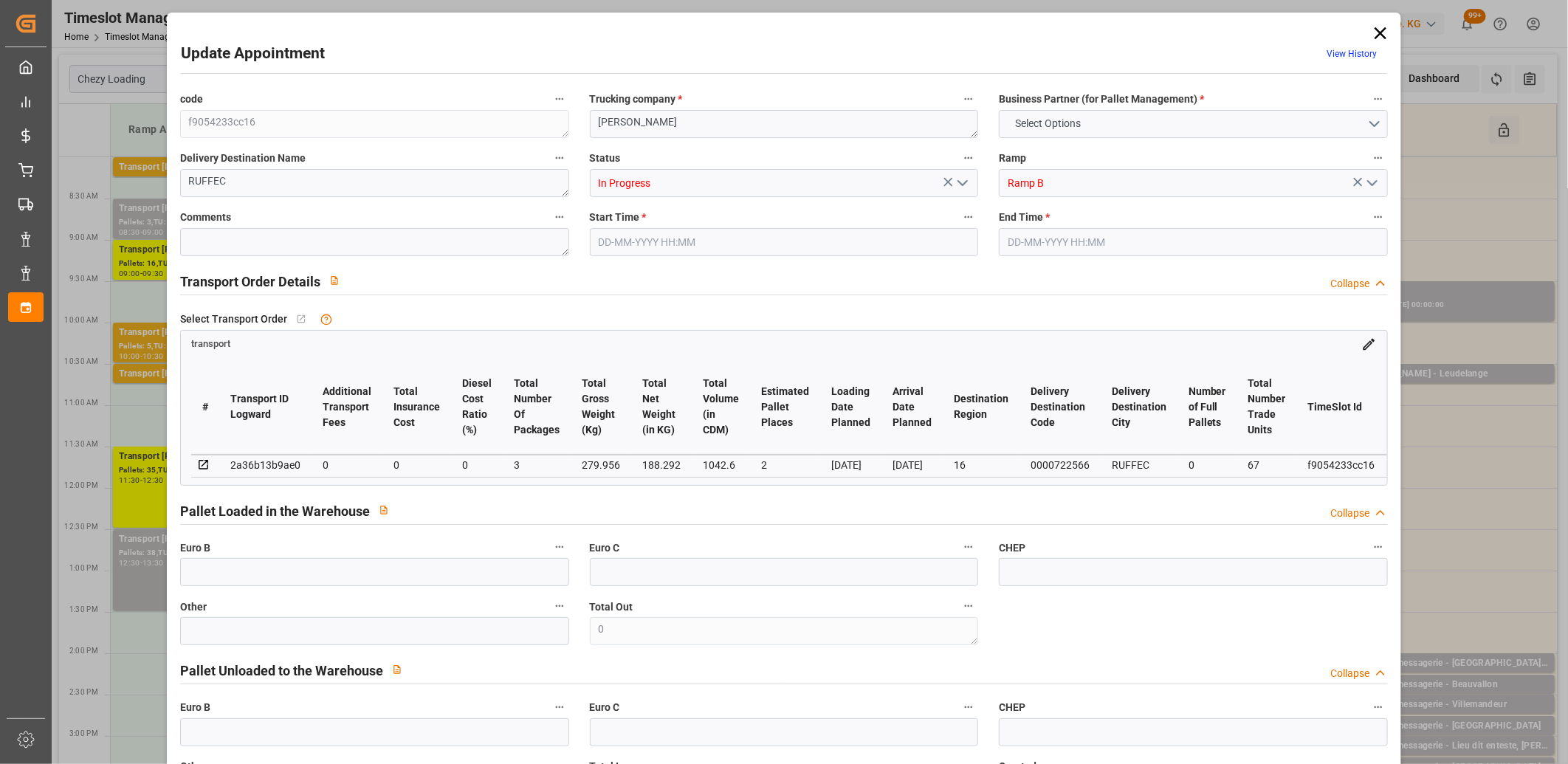
type input "2"
type input "0"
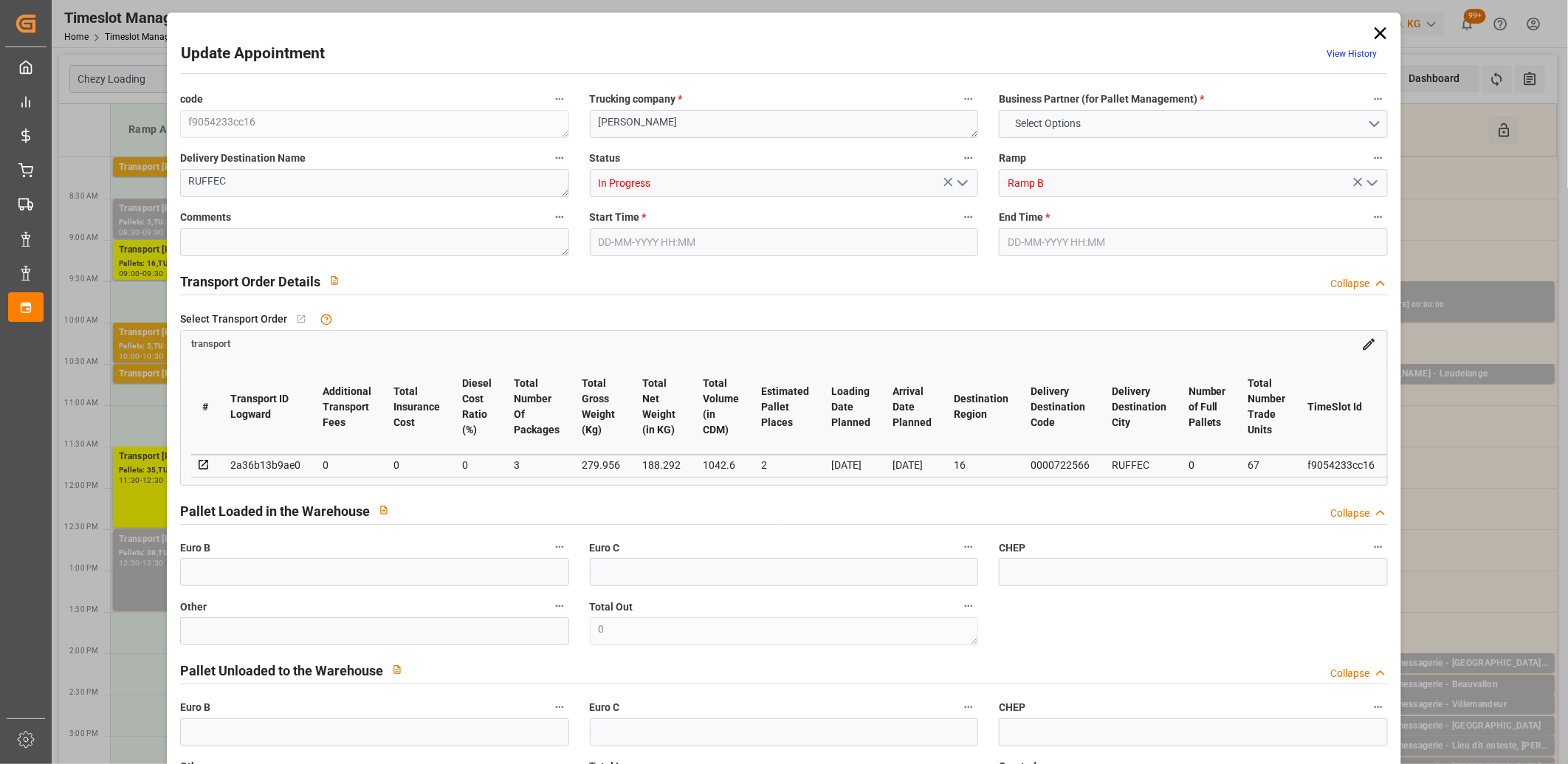
type input "3"
type input "188.292"
type input "348.956"
type input "1042.6"
type input "16"
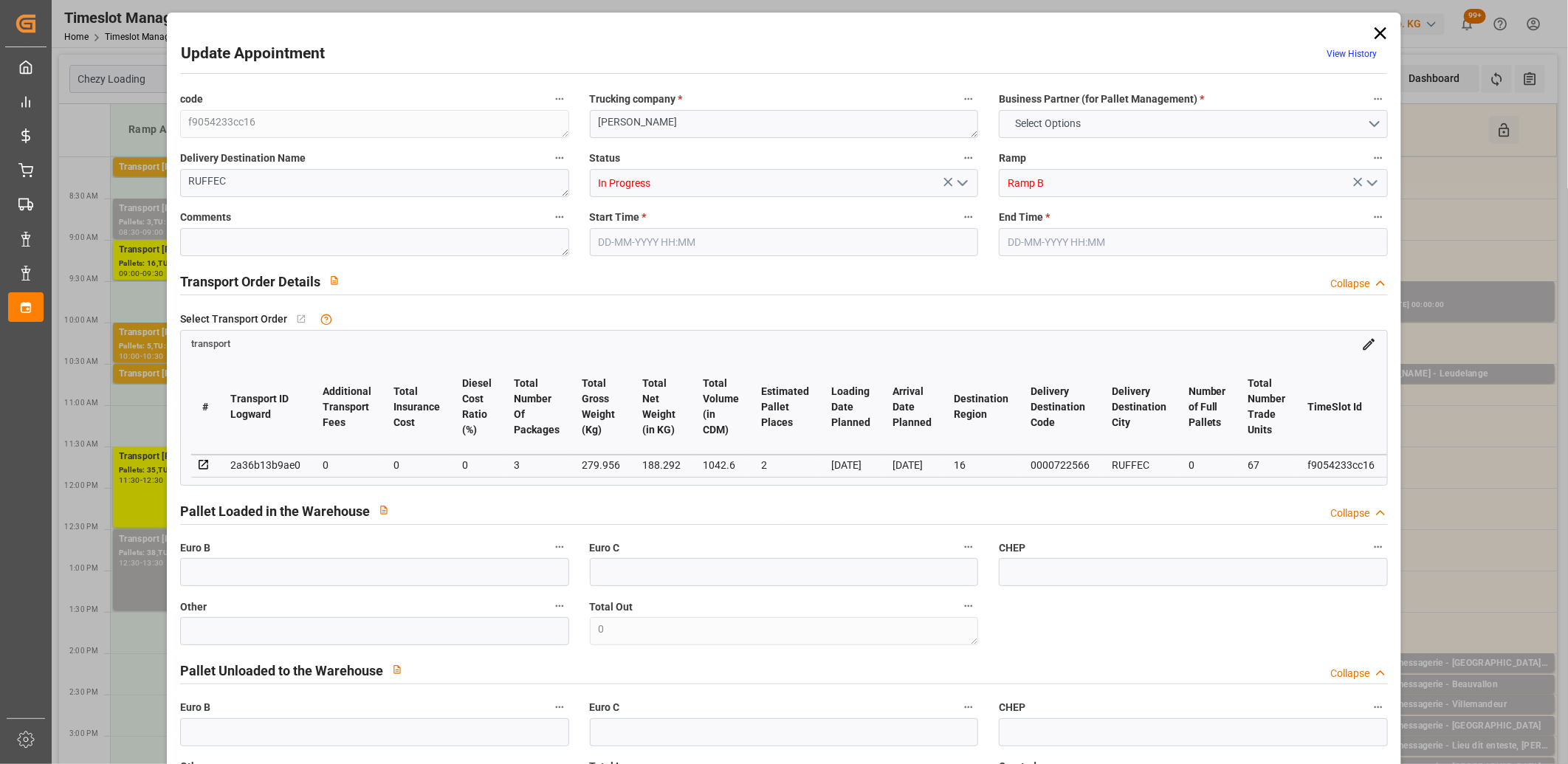
type input "0"
type input "67"
type input "3"
type input "101"
type input "279.956"
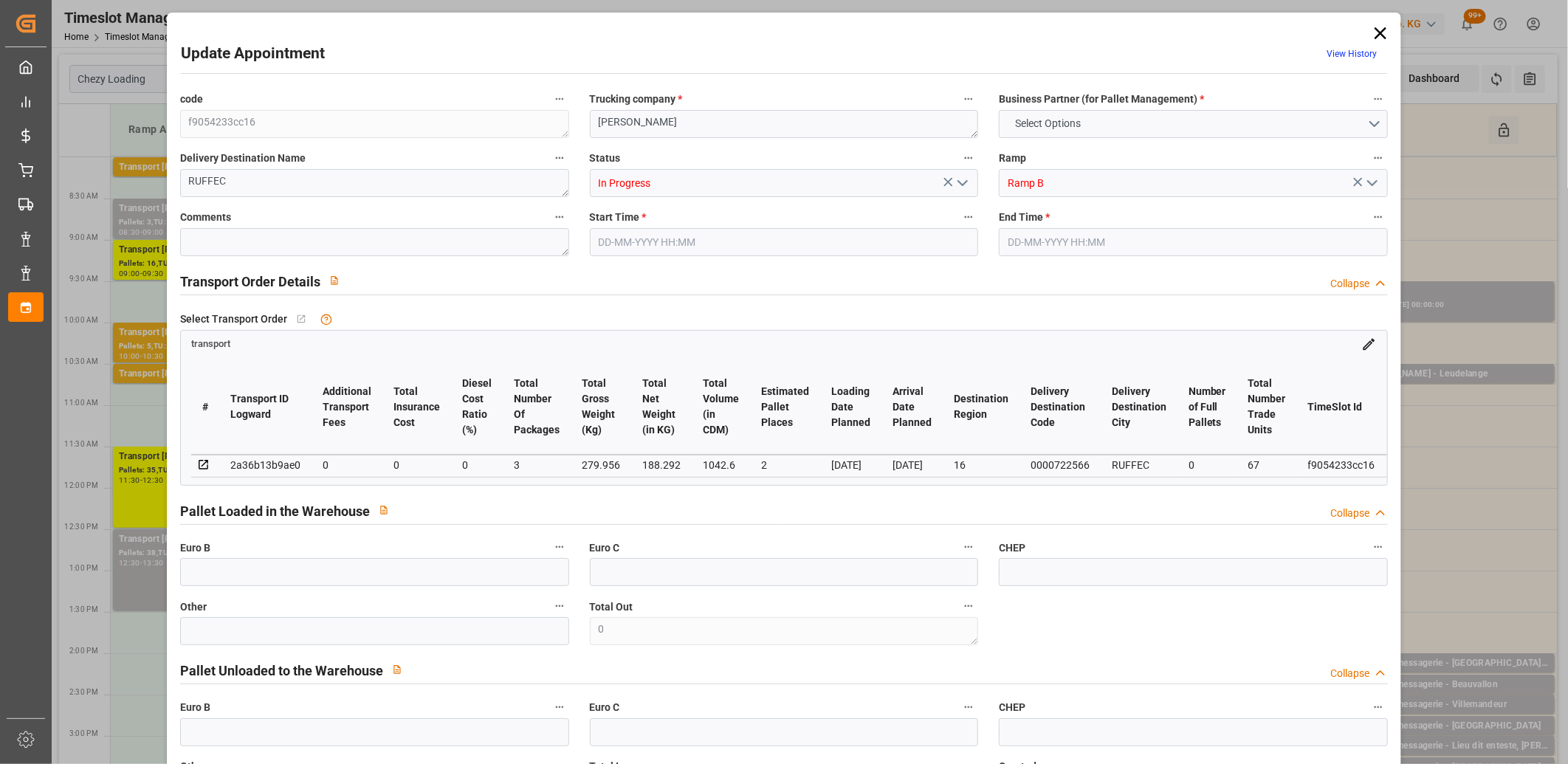
type input "0"
type input "4710.8598"
type input "0"
type input "21"
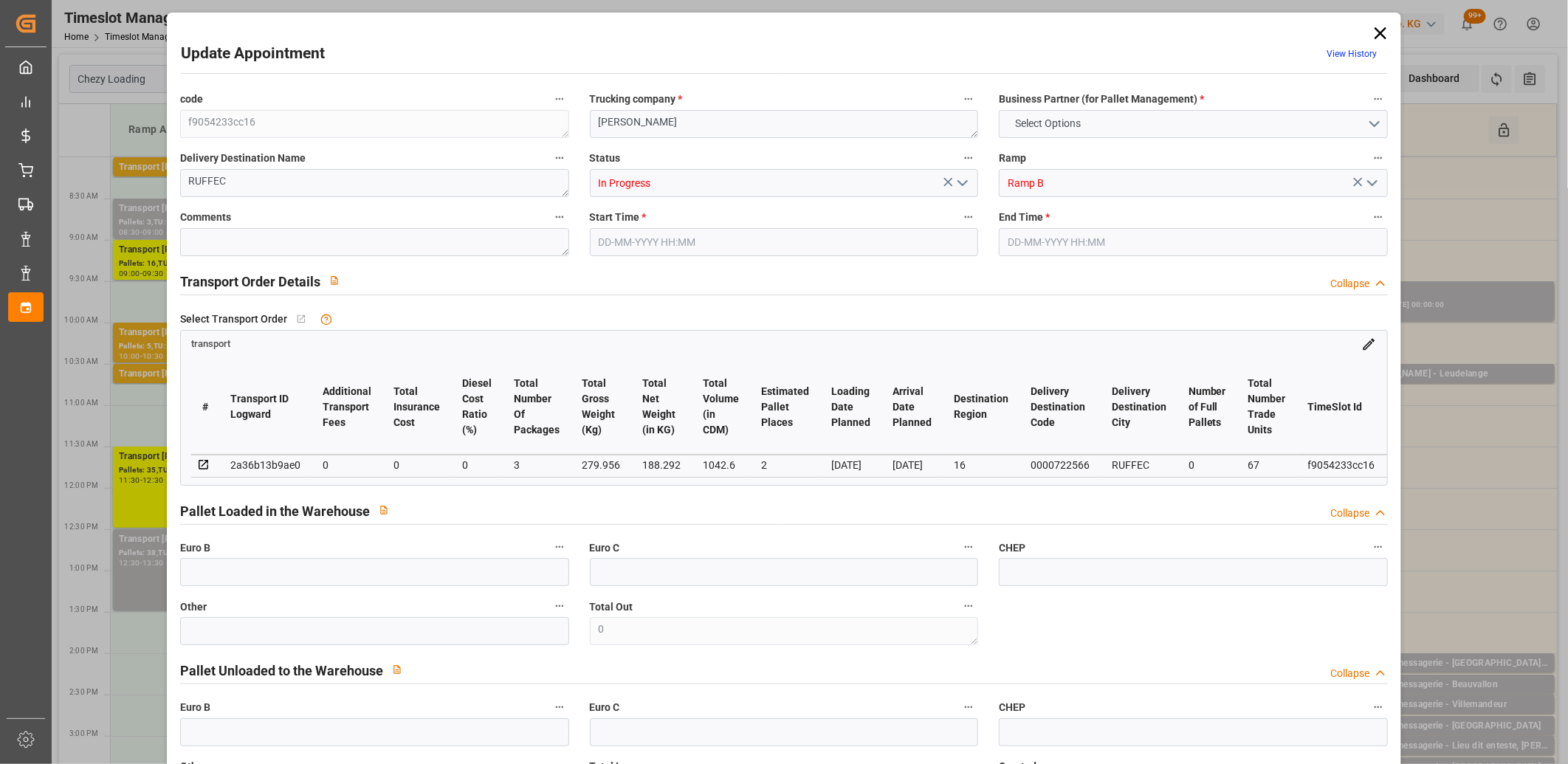
type input "35"
type input "[DATE] 09:30"
type input "[DATE] 09:45"
type input "[DATE] 13:32"
type input "[DATE] 11:20"
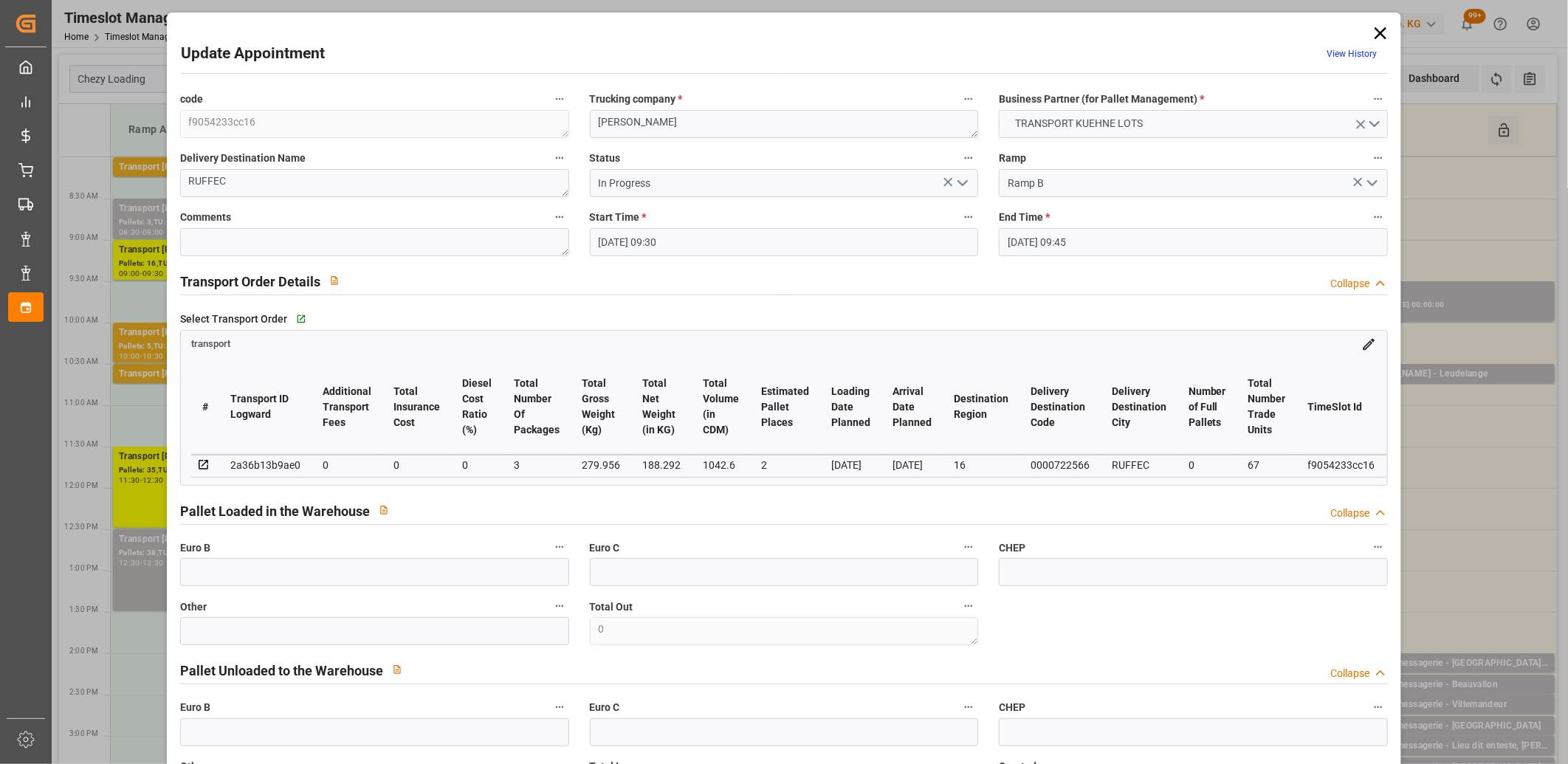
type input "[DATE]"
click at [963, 180] on icon "open menu" at bounding box center [962, 182] width 17 height 17
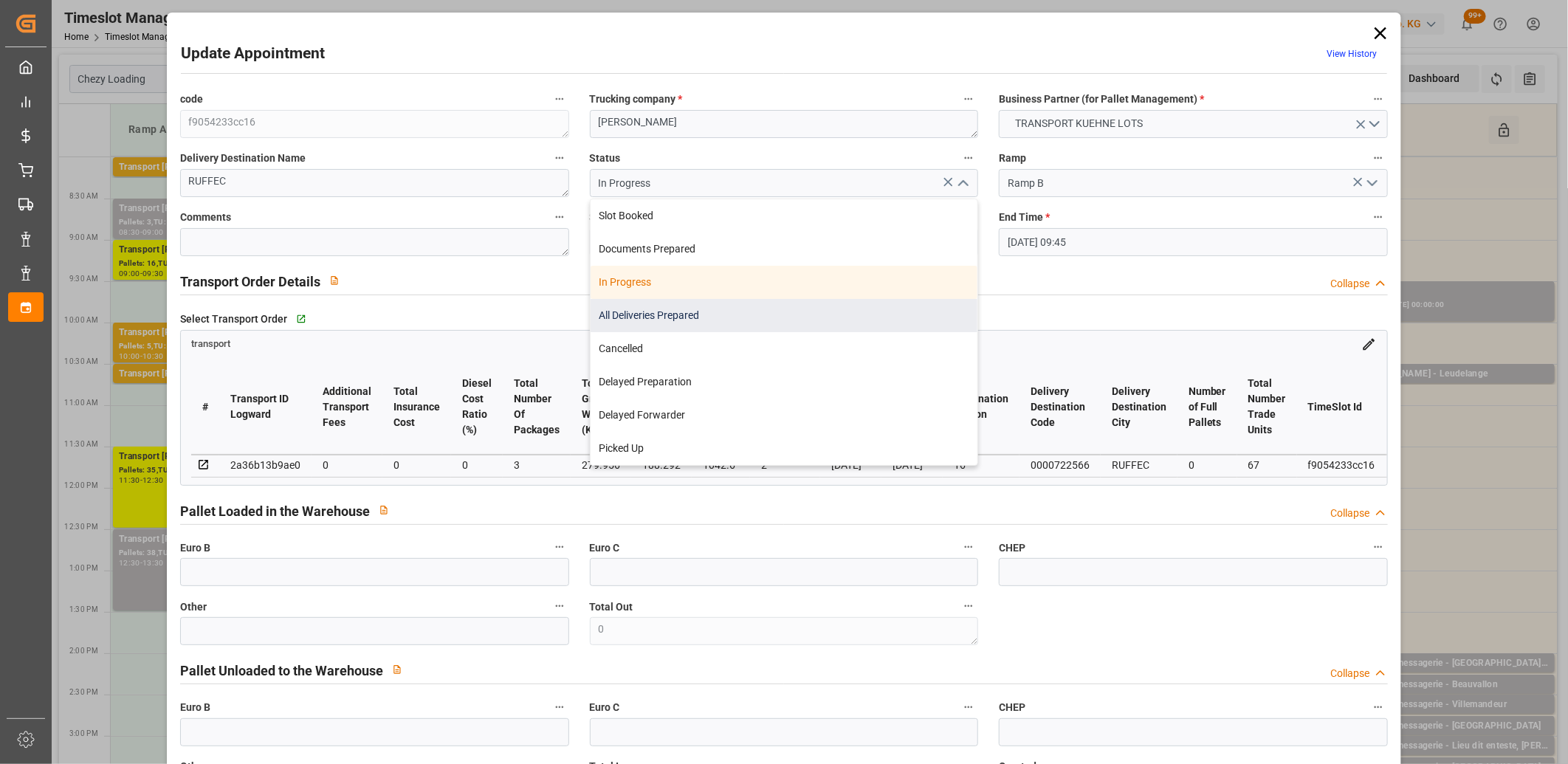
click at [817, 312] on div "All Deliveries Prepared" at bounding box center [785, 316] width 387 height 33
type input "All Deliveries Prepared"
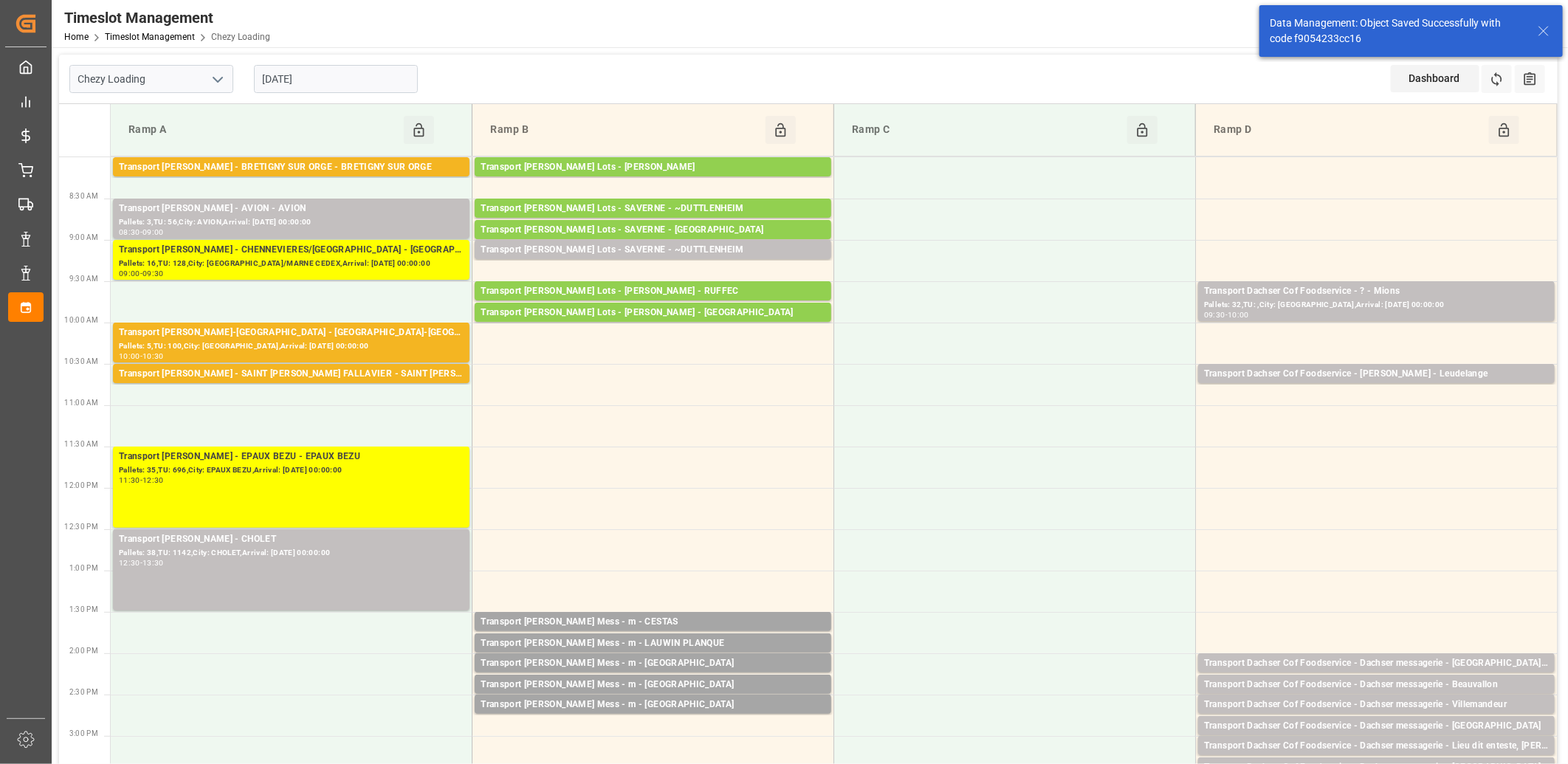
click at [315, 73] on input "[DATE]" at bounding box center [336, 79] width 164 height 28
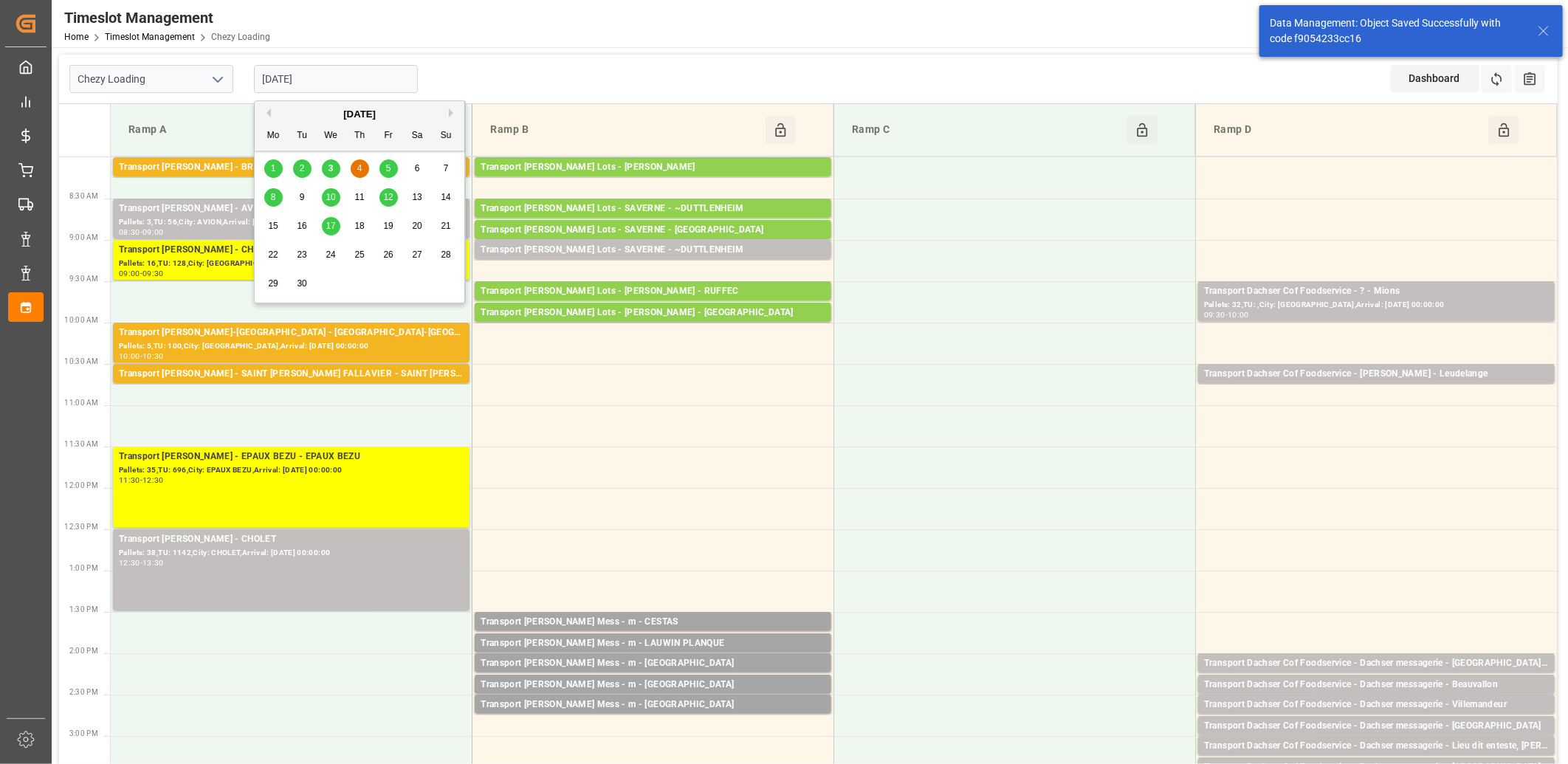
click at [331, 166] on span "3" at bounding box center [331, 168] width 5 height 11
type input "[DATE]"
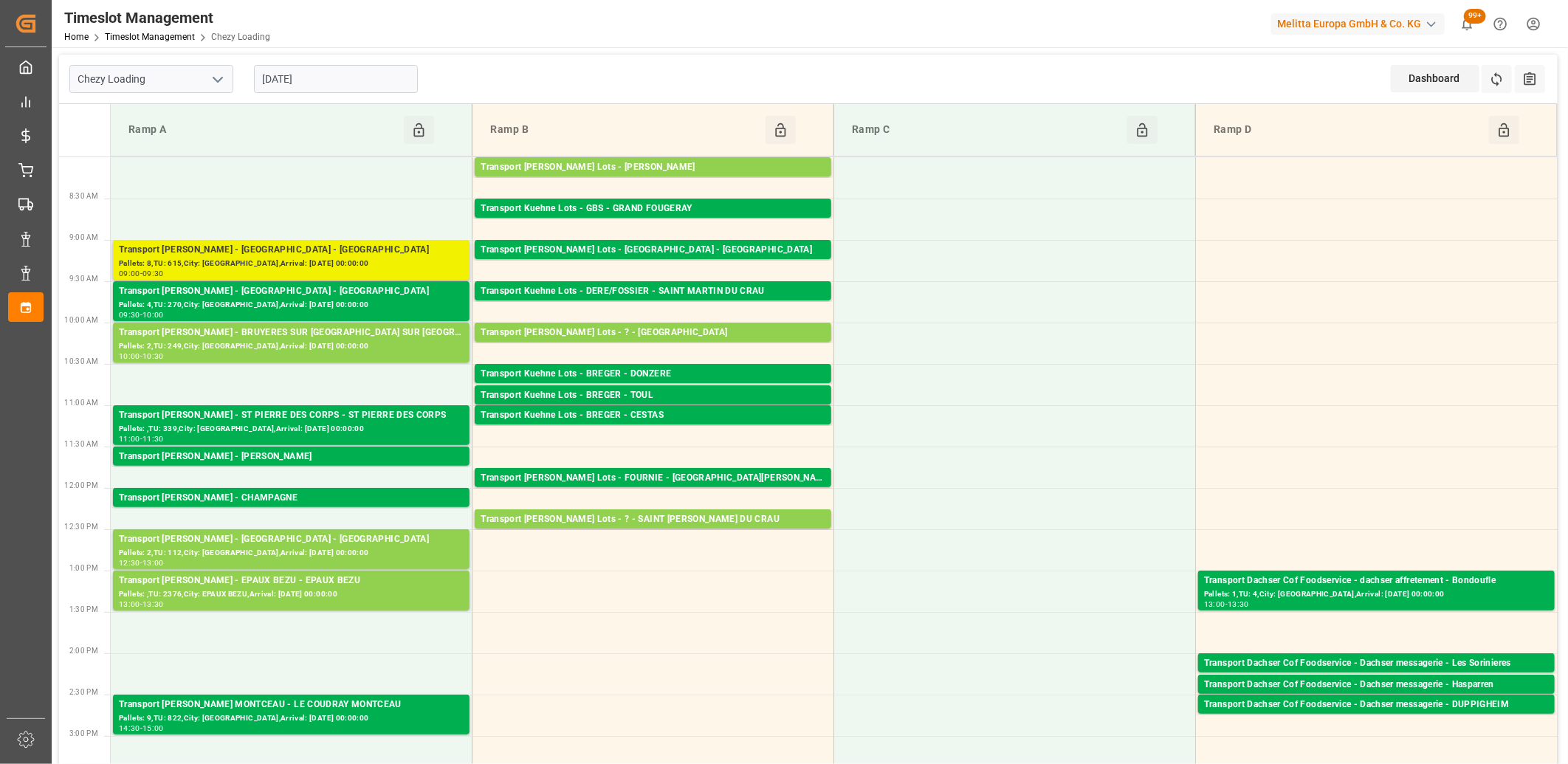
click at [249, 253] on div "Transport [PERSON_NAME] - [GEOGRAPHIC_DATA] - [GEOGRAPHIC_DATA]" at bounding box center [291, 251] width 345 height 15
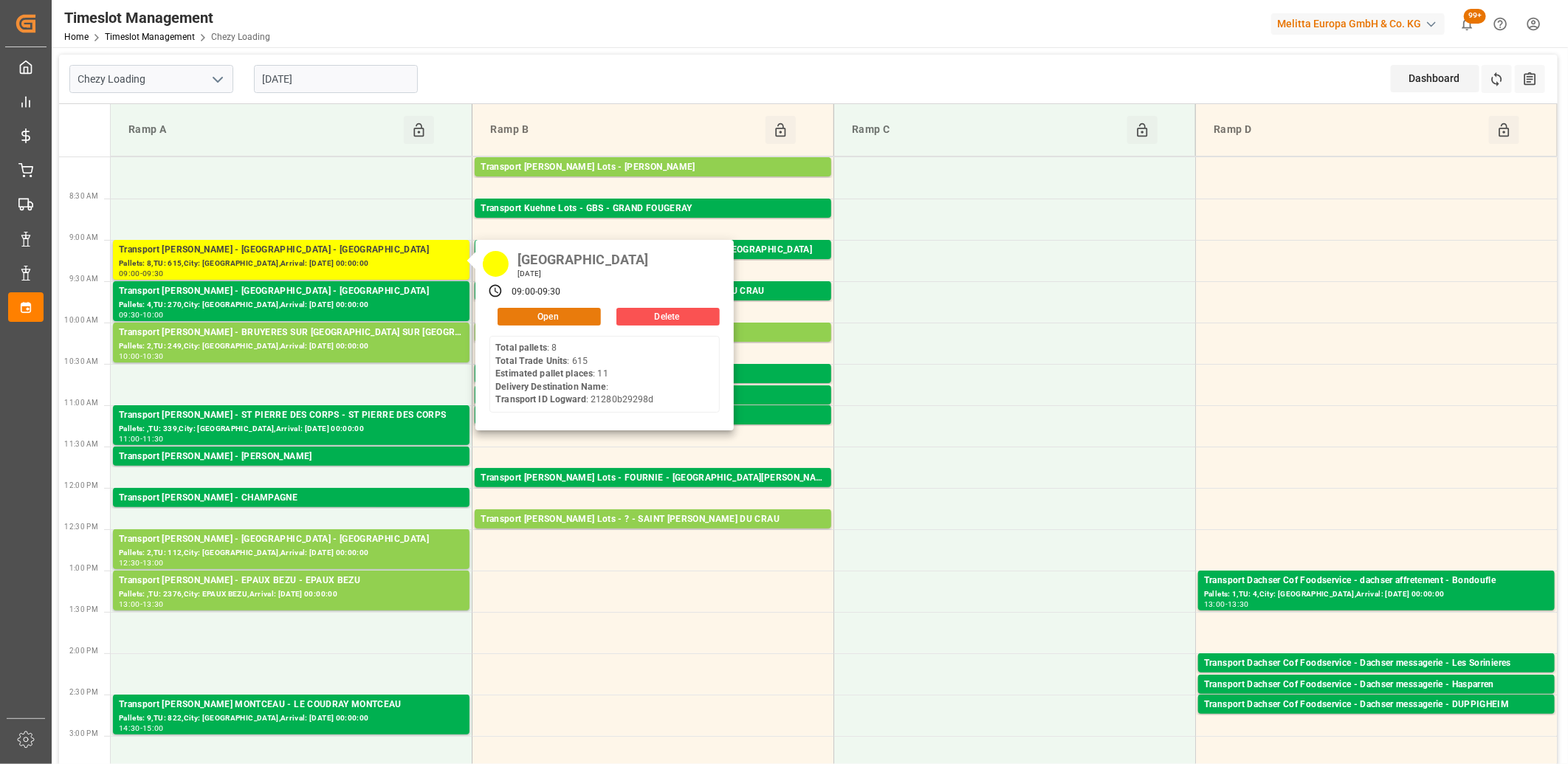
click at [517, 320] on button "Open" at bounding box center [549, 316] width 103 height 17
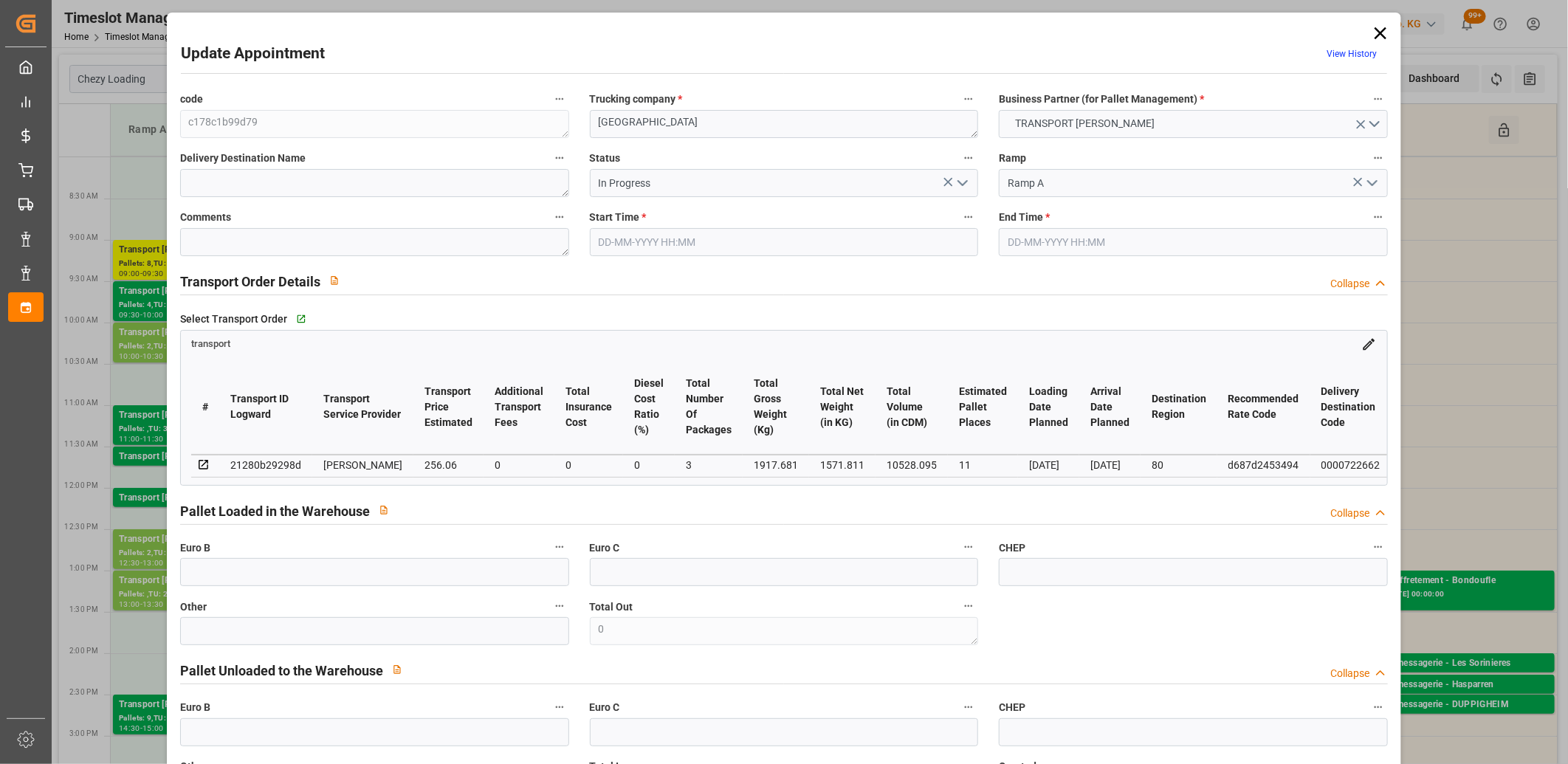
type input "[DATE] 09:00"
type input "[DATE] 09:30"
type input "[DATE] 14:33"
type input "[DATE] 11:21"
type input "[DATE]"
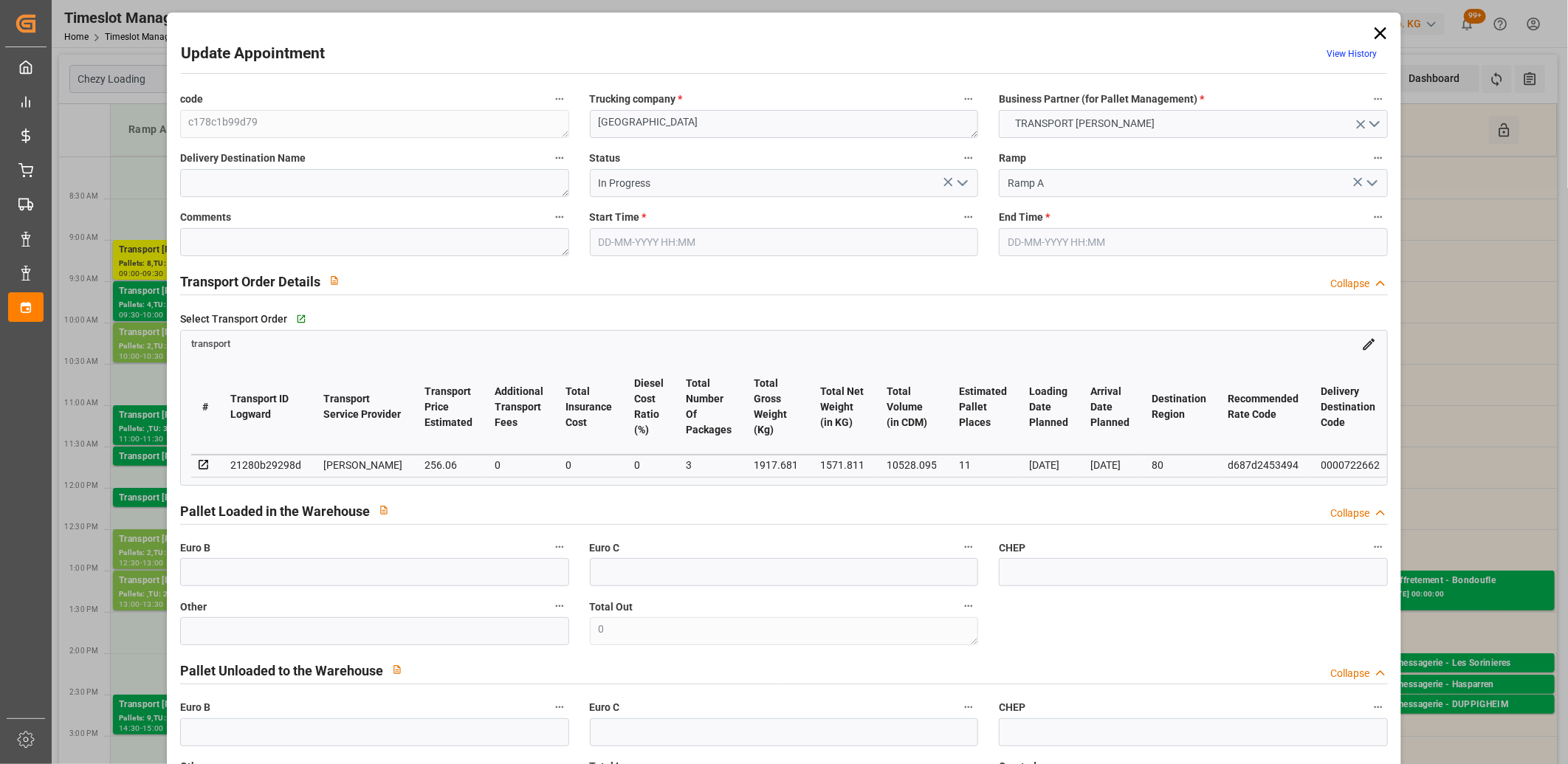
type input "[DATE]"
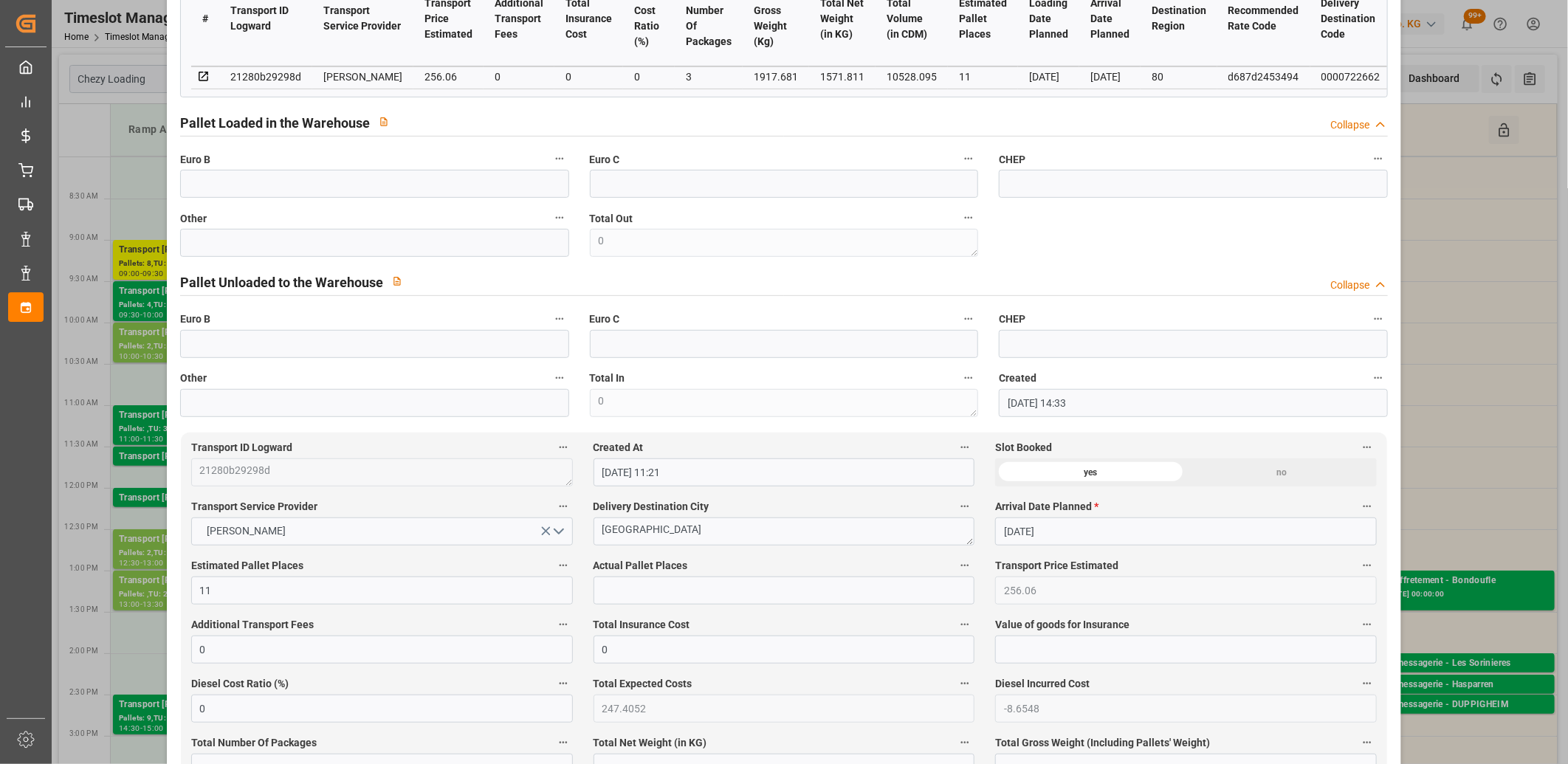
scroll to position [164, 0]
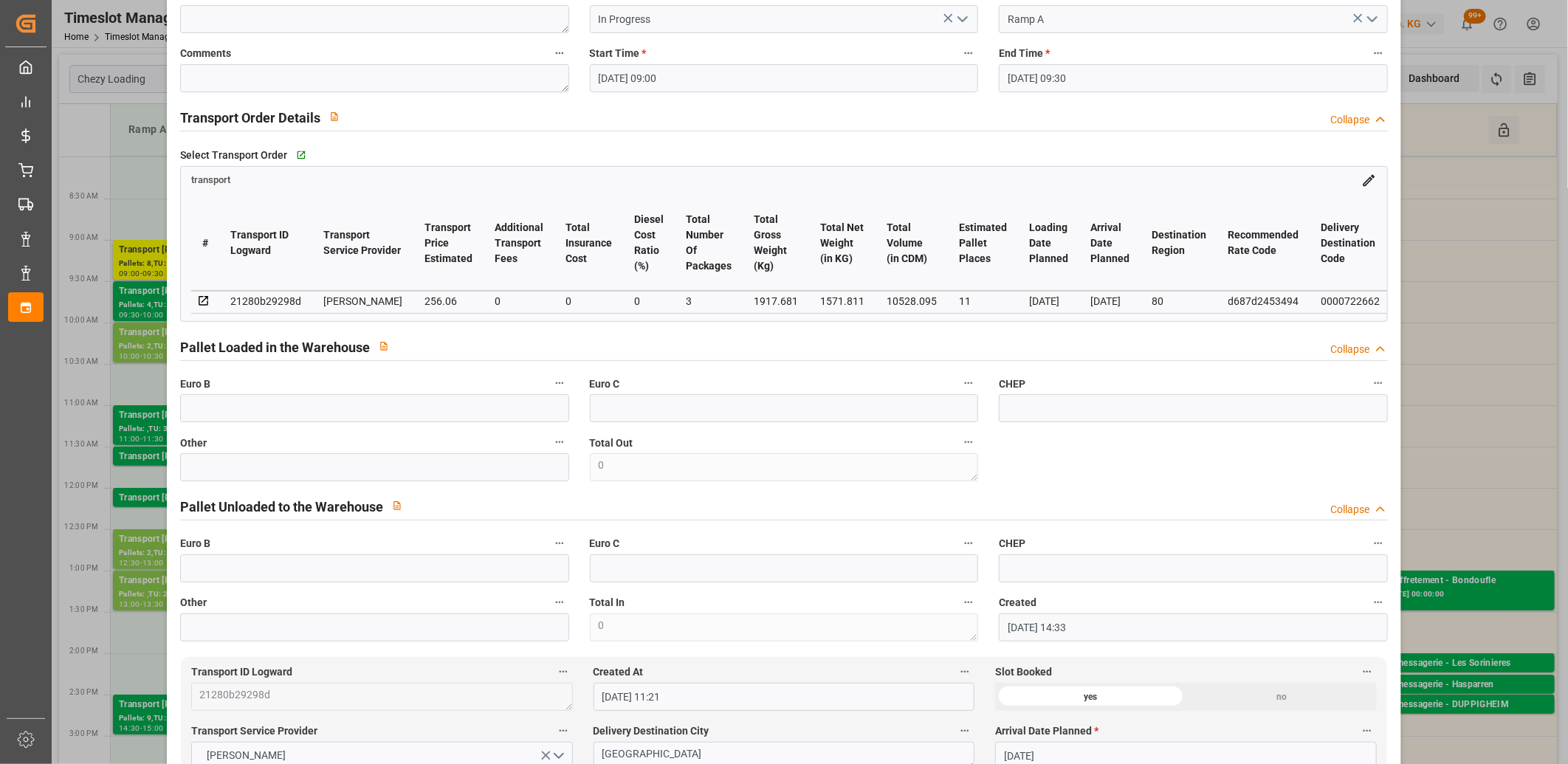
click at [961, 18] on icon "open menu" at bounding box center [962, 19] width 17 height 17
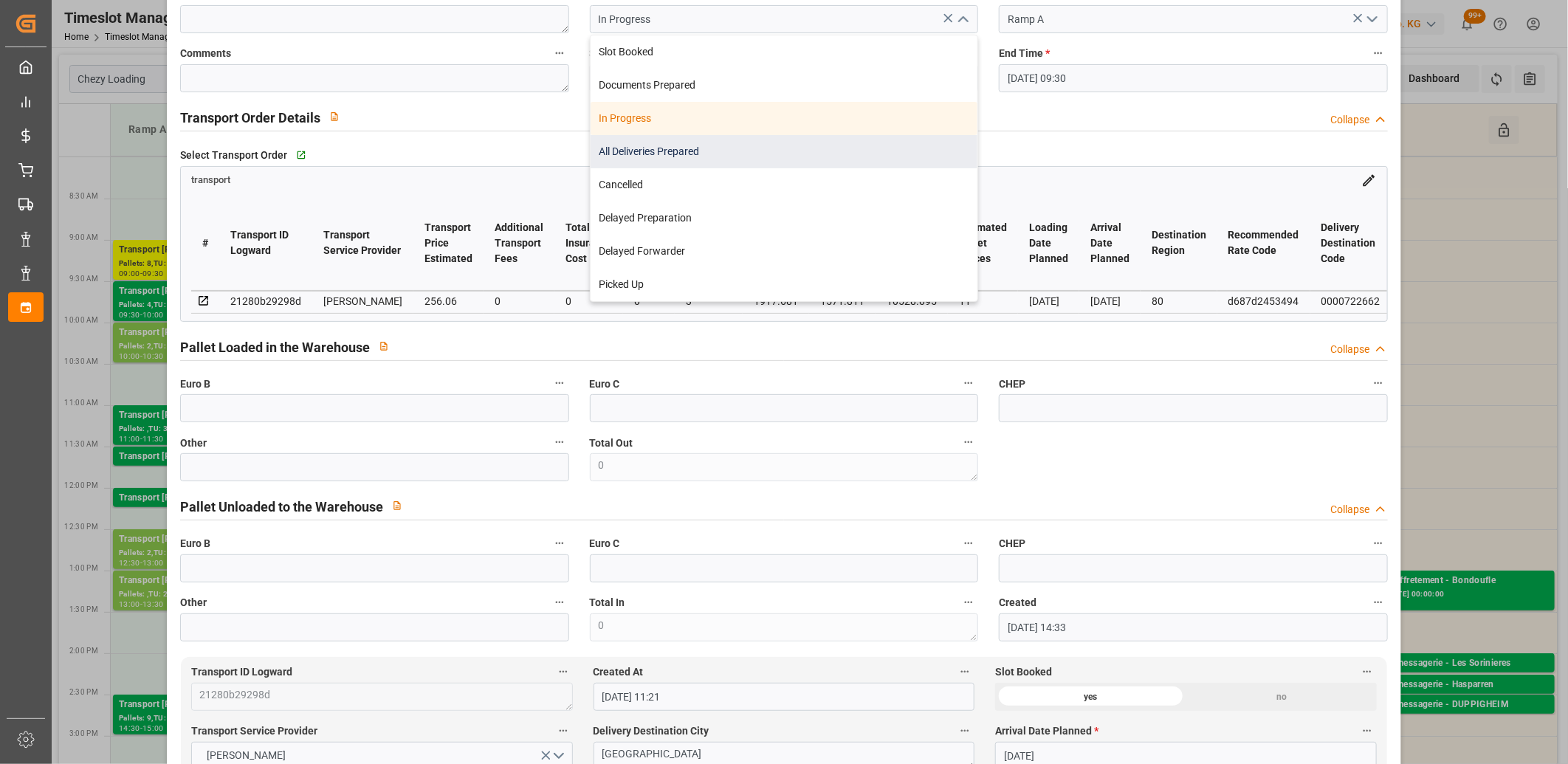
click at [872, 166] on div "All Deliveries Prepared" at bounding box center [785, 152] width 387 height 33
type input "All Deliveries Prepared"
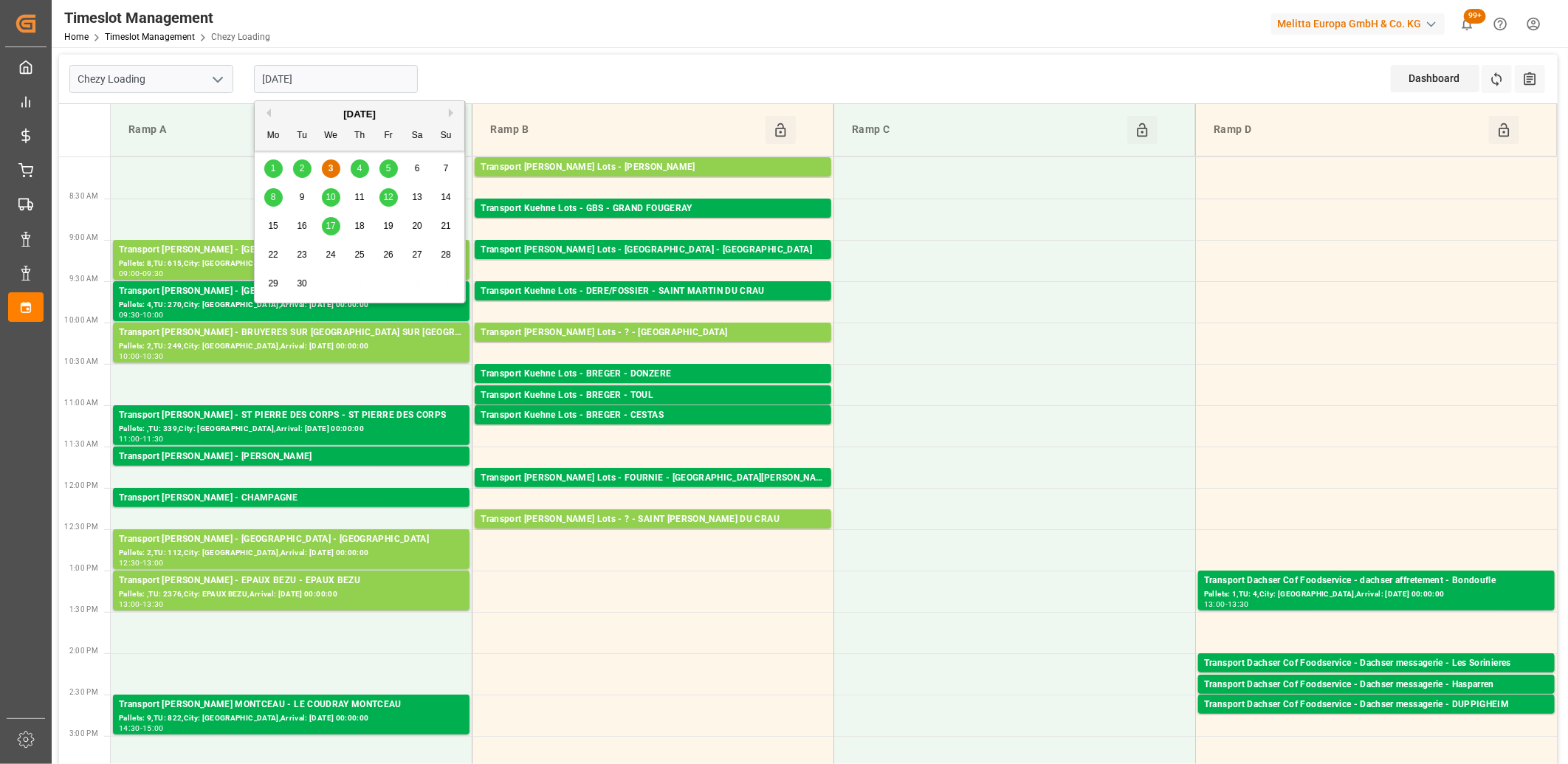
click at [336, 79] on input "[DATE]" at bounding box center [336, 79] width 164 height 28
click at [362, 170] on span "4" at bounding box center [360, 168] width 5 height 11
type input "[DATE]"
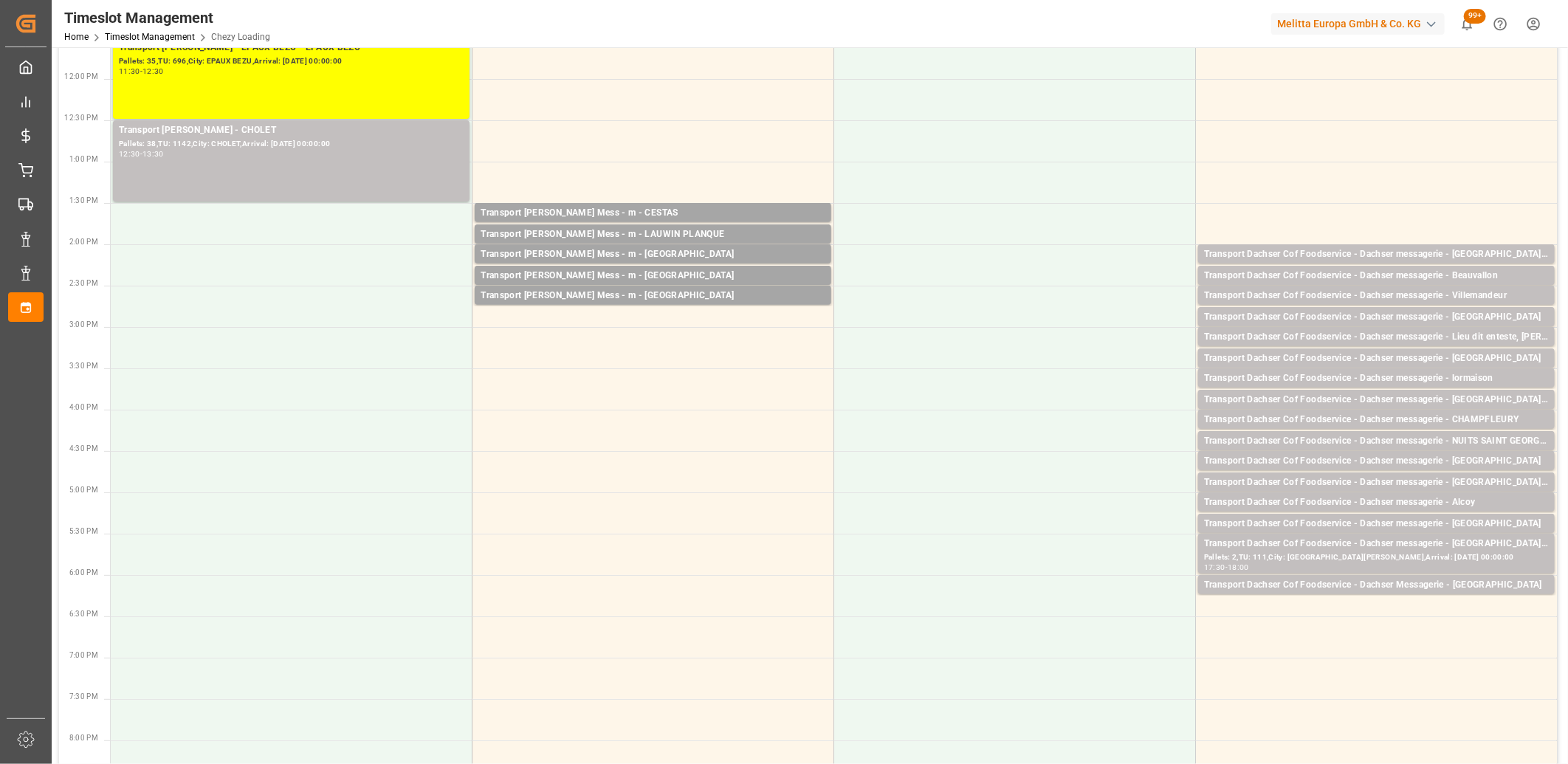
scroll to position [410, 0]
click at [1205, 584] on div "Transport Dachser Cof Foodservice - Dachser Messagerie - [GEOGRAPHIC_DATA]" at bounding box center [1377, 584] width 345 height 15
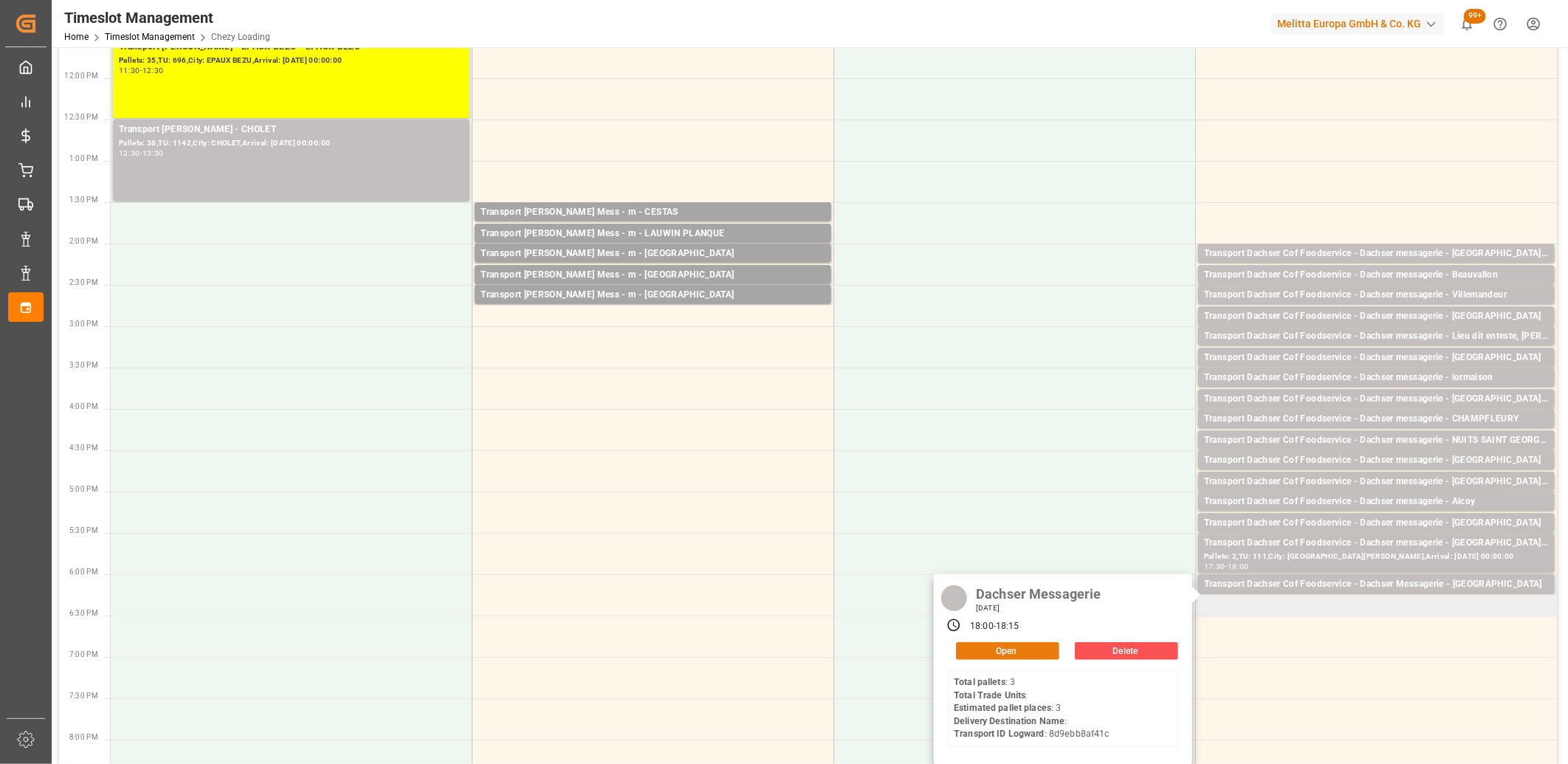
click at [991, 647] on button "Open" at bounding box center [1007, 650] width 103 height 17
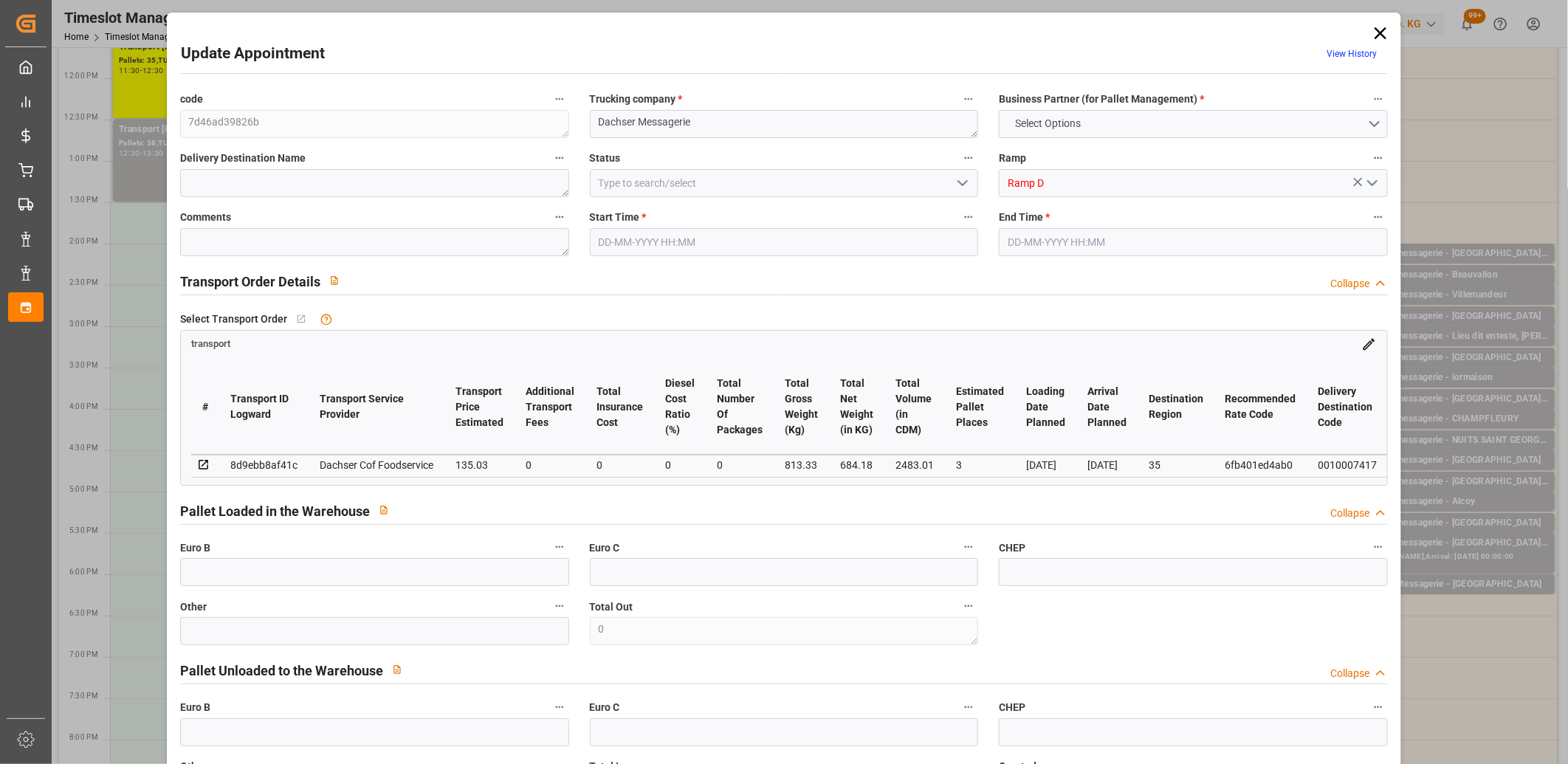
type input "3"
type input "135.03"
type input "0"
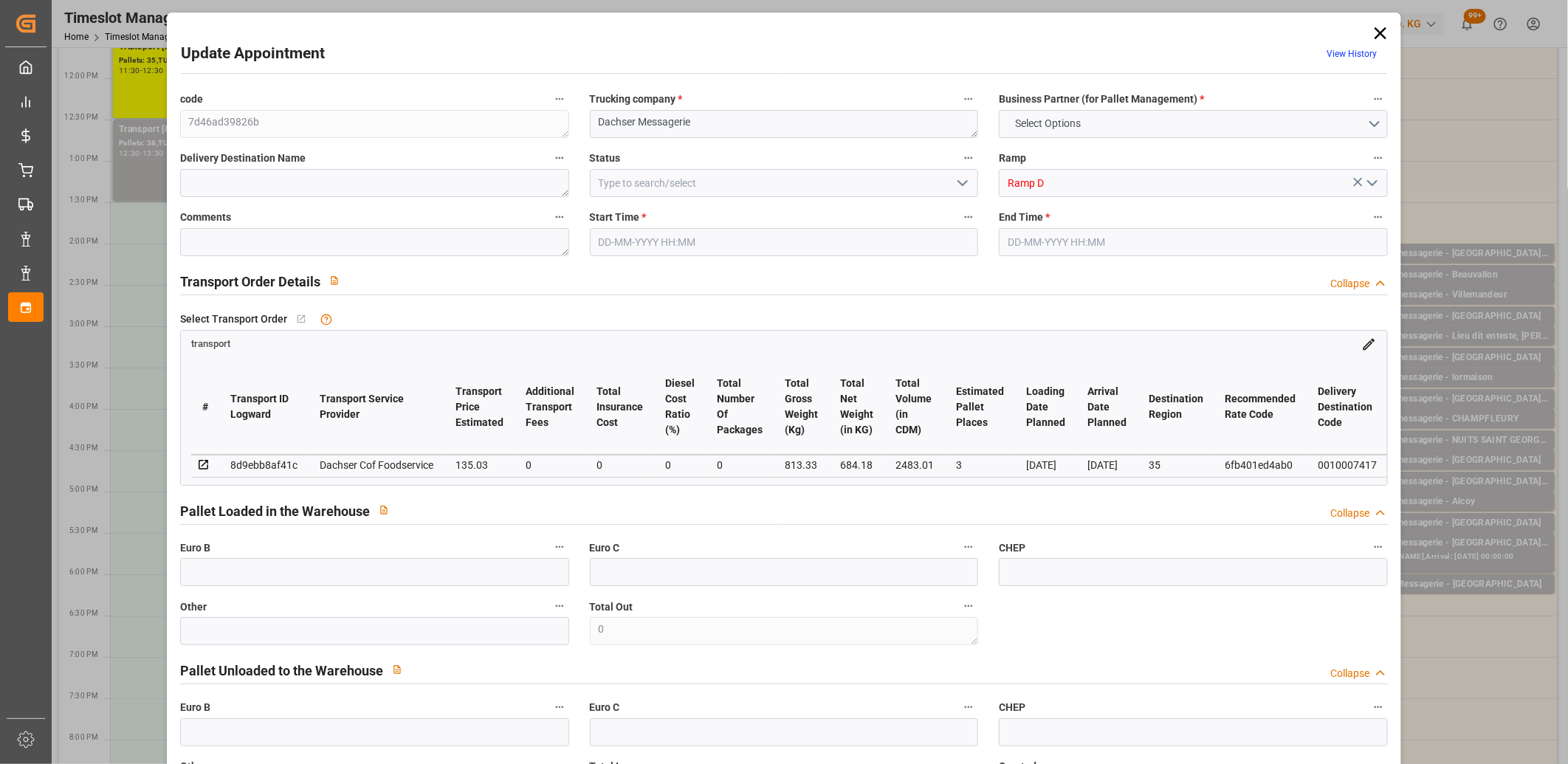
type input "132.6535"
type input "-2.3765"
type input "0"
type input "684.18"
type input "888"
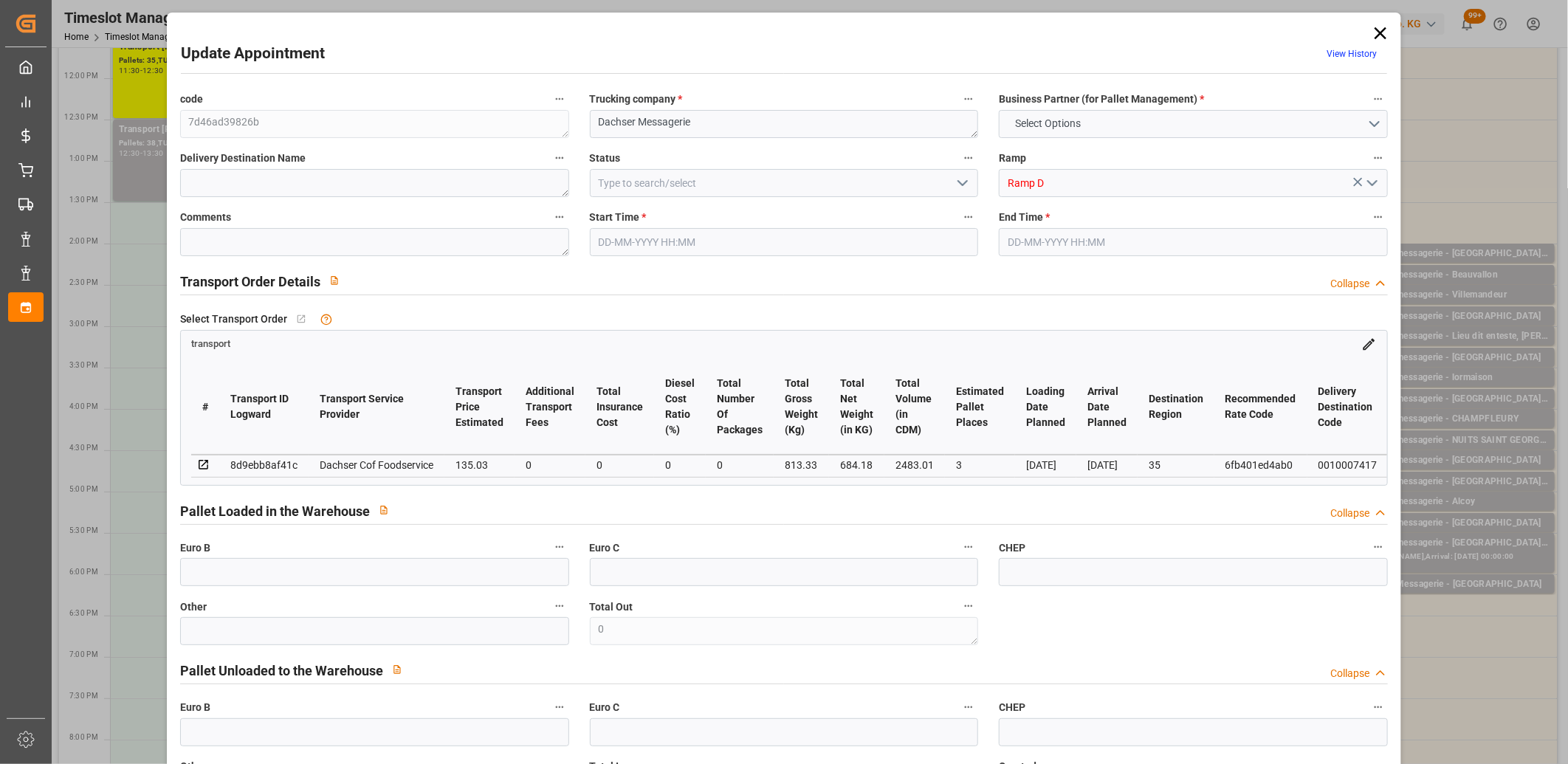
type input "2483.01"
type input "35"
type input "3"
type input "0"
type input "3"
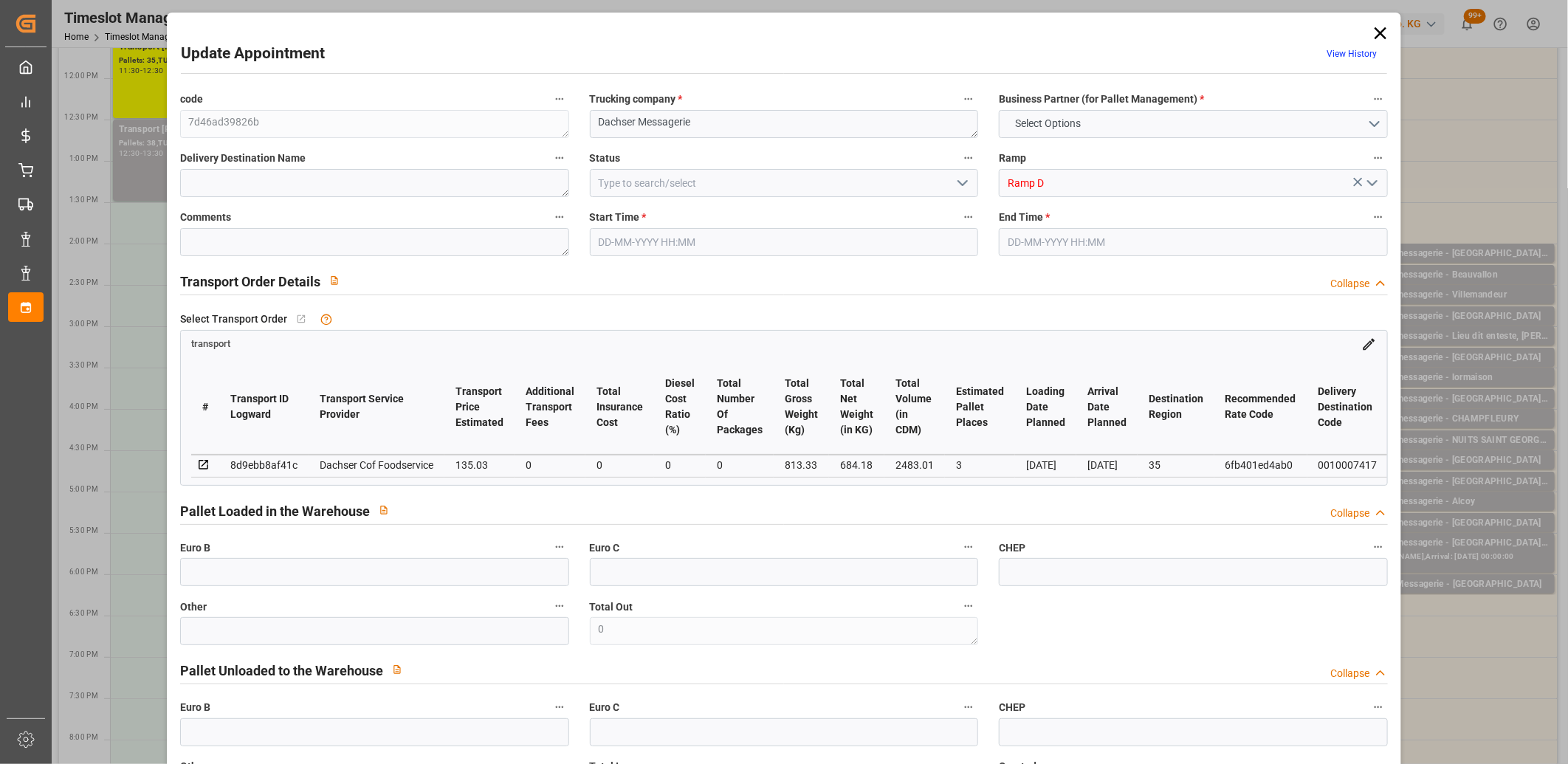
type input "101"
type input "813.33"
type input "0"
type input "4710.8598"
type input "0"
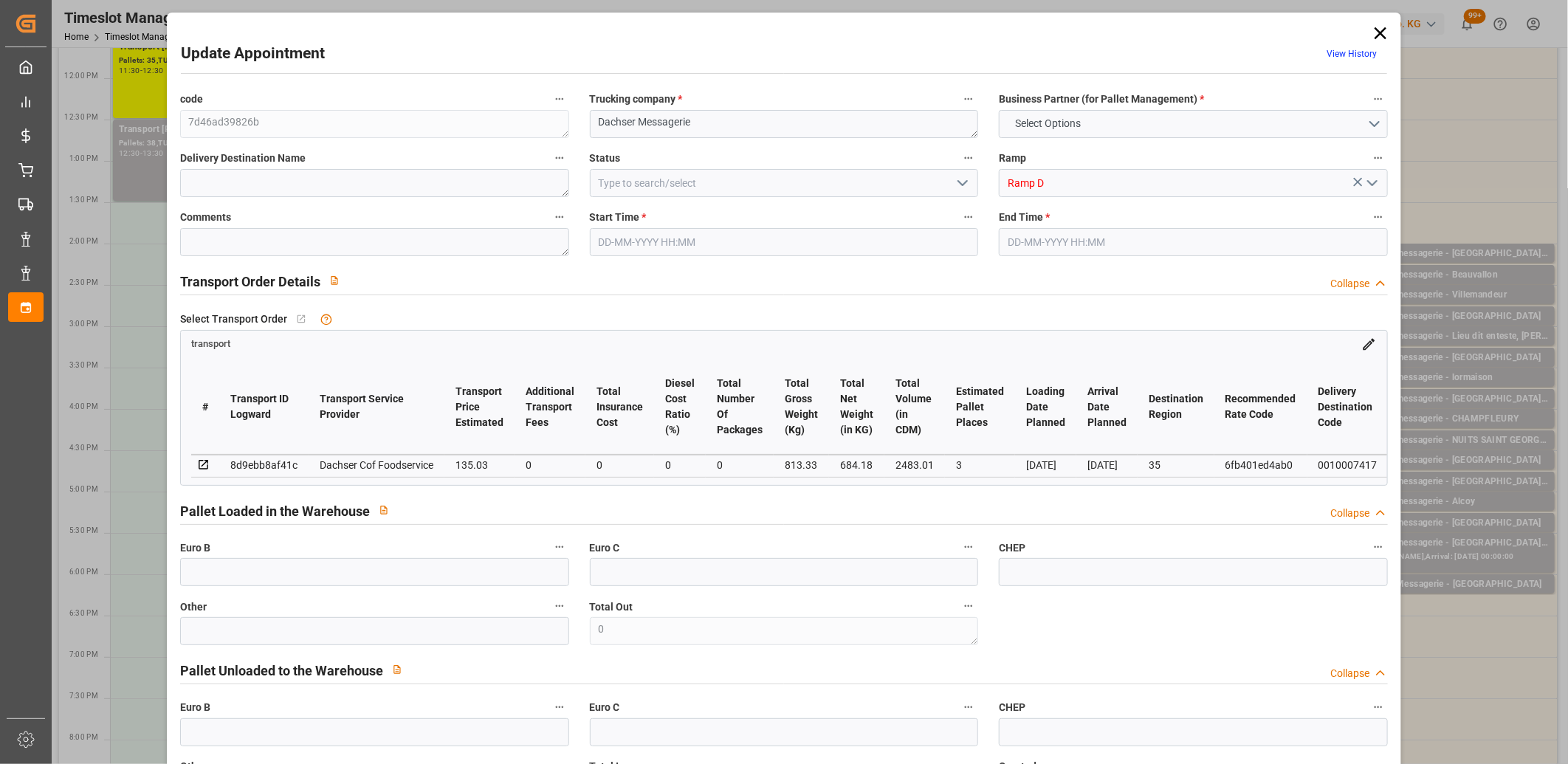
type input "0"
type input "21"
type input "35"
type input "[DATE] 18:00"
type input "[DATE] 18:15"
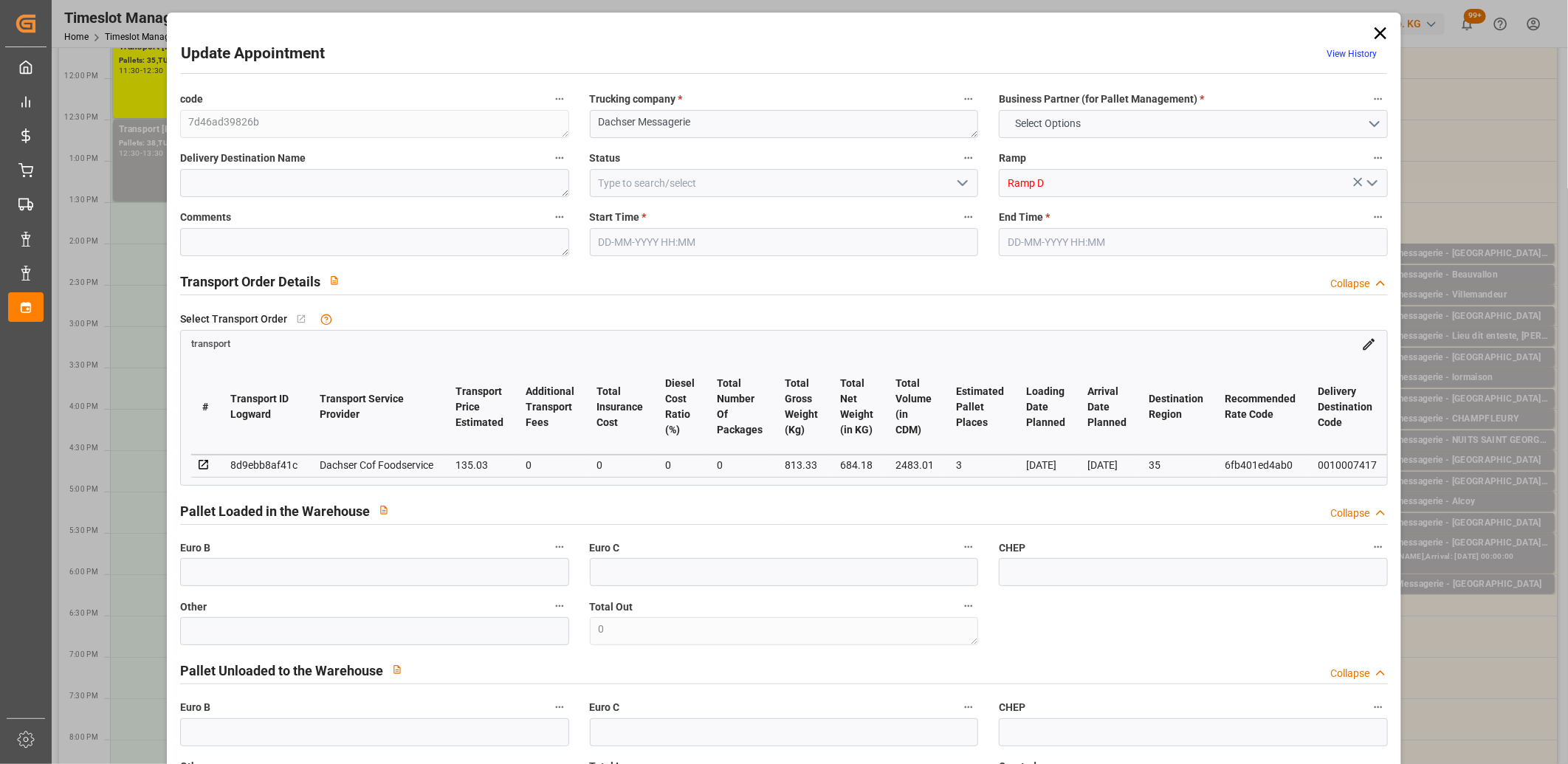
type input "[DATE] 12:37"
type input "[DATE] 11:40"
type input "[DATE]"
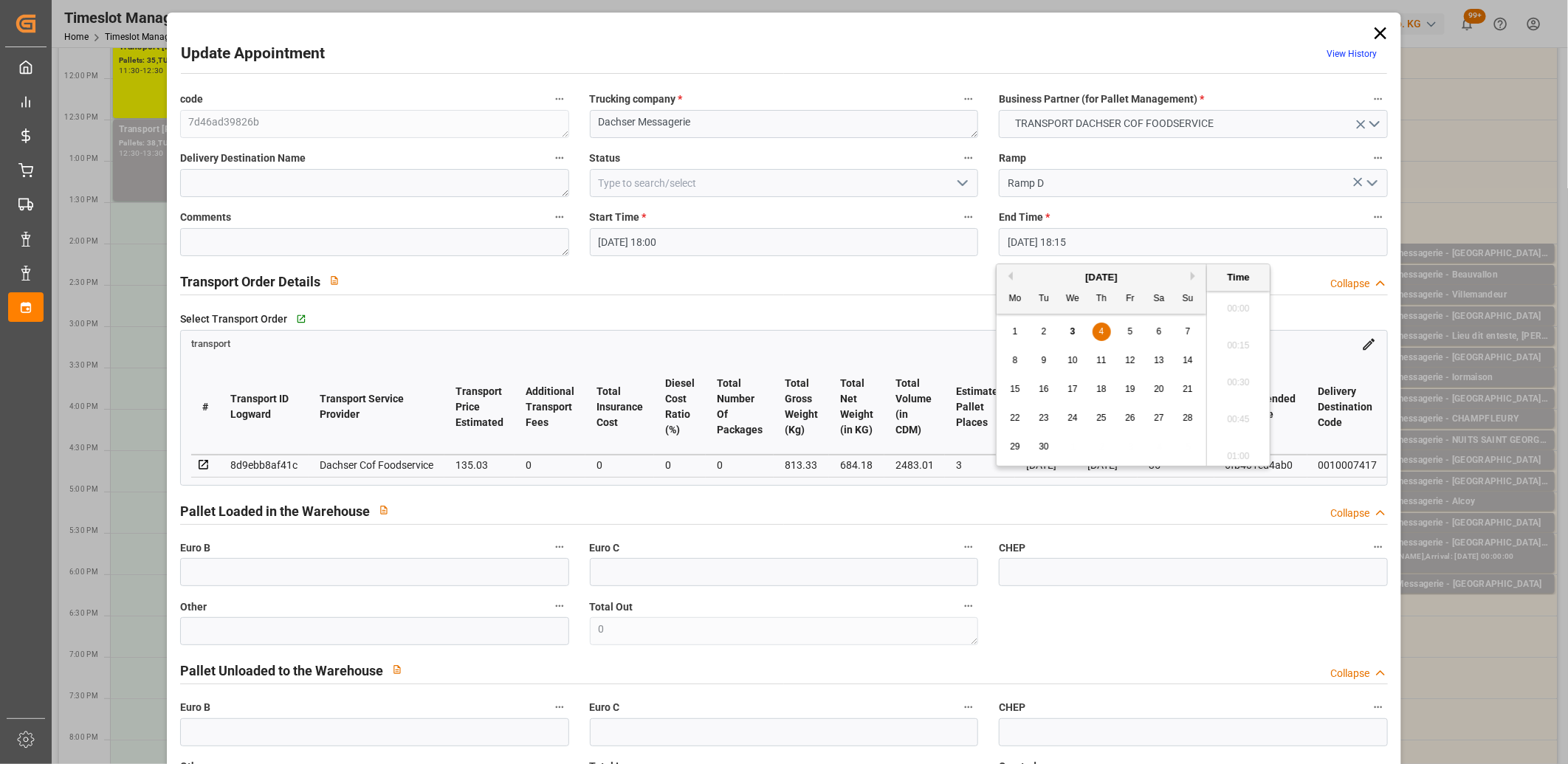
click at [1029, 238] on input "[DATE] 18:15" at bounding box center [1194, 242] width 389 height 28
click at [1100, 333] on span "4" at bounding box center [1102, 331] width 5 height 11
click at [1245, 409] on li "18:30" at bounding box center [1238, 415] width 63 height 37
type input "[DATE] 18:30"
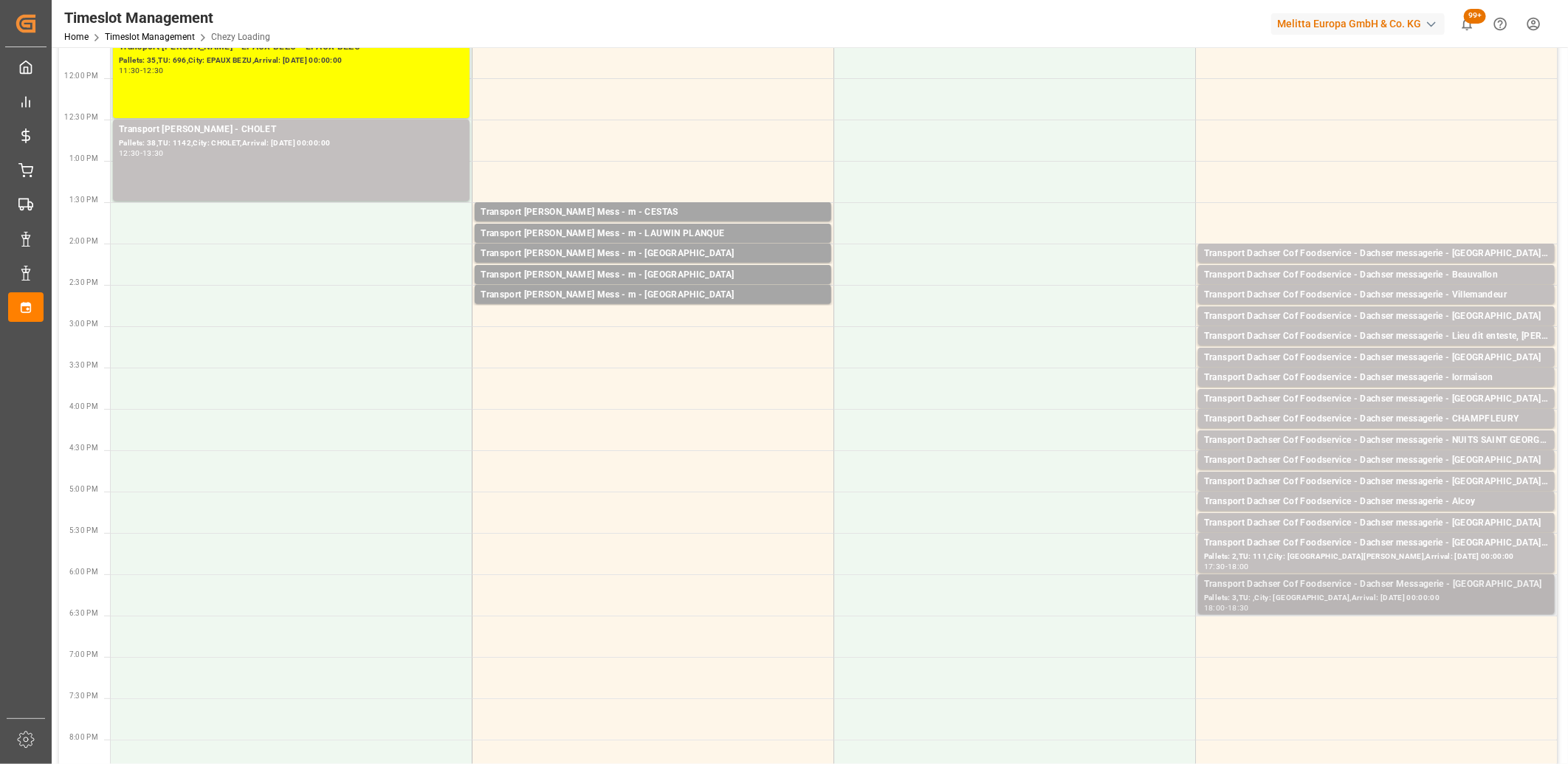
click at [1214, 589] on div "Transport Dachser Cof Foodservice - Dachser Messagerie - [GEOGRAPHIC_DATA]" at bounding box center [1377, 584] width 345 height 15
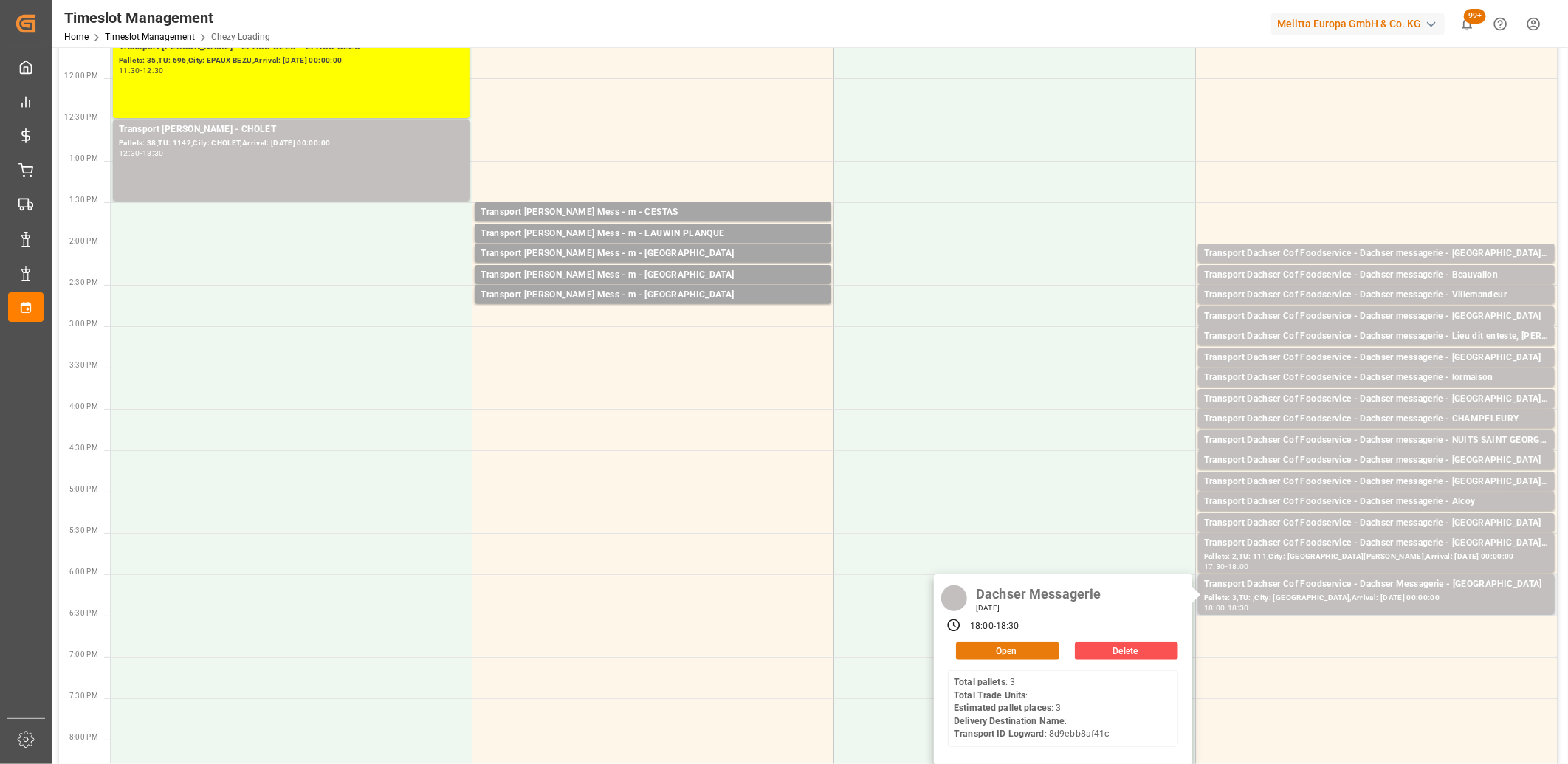
click at [1015, 649] on button "Open" at bounding box center [1007, 650] width 103 height 17
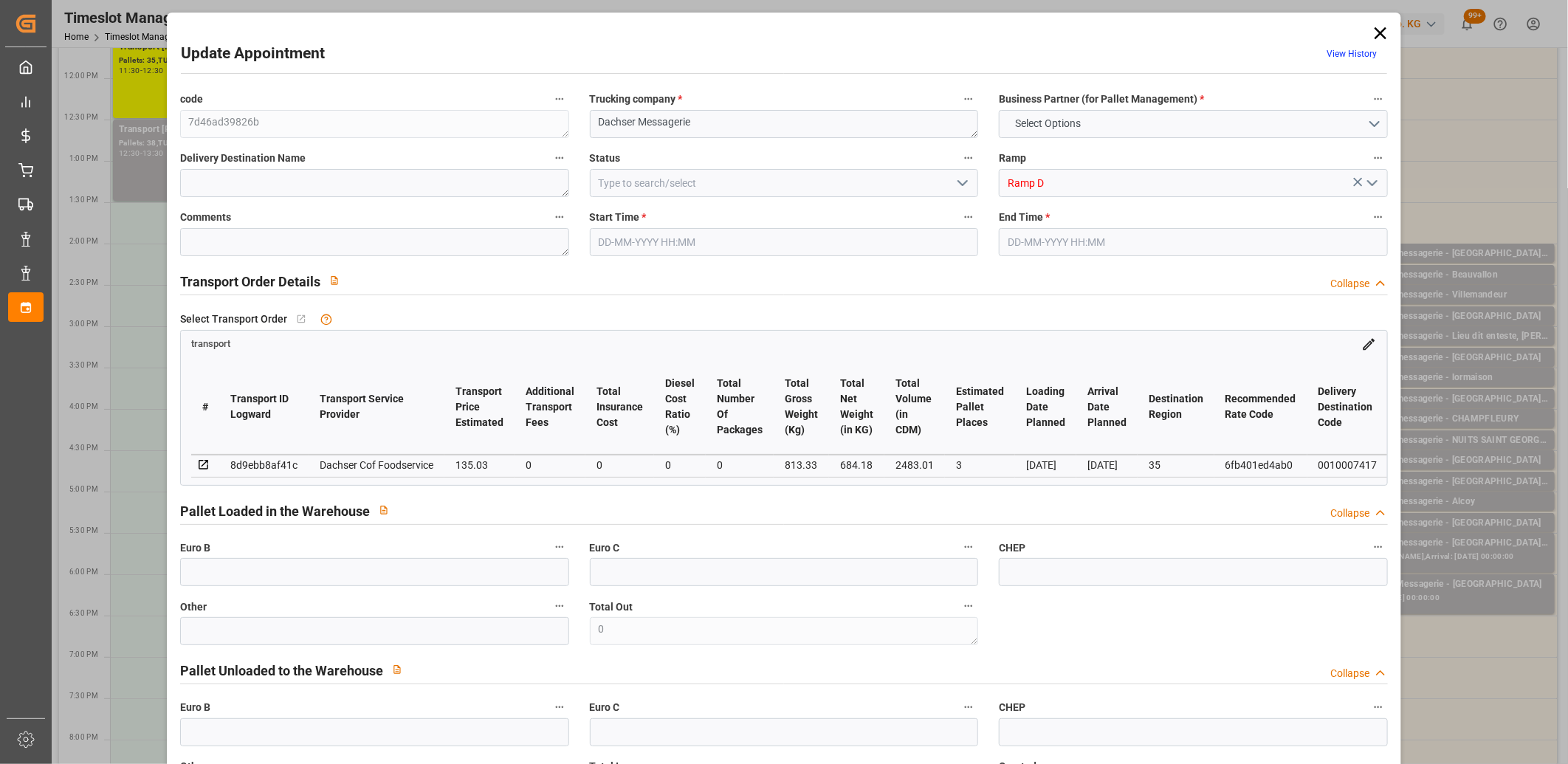
type input "3"
type input "135.03"
type input "0"
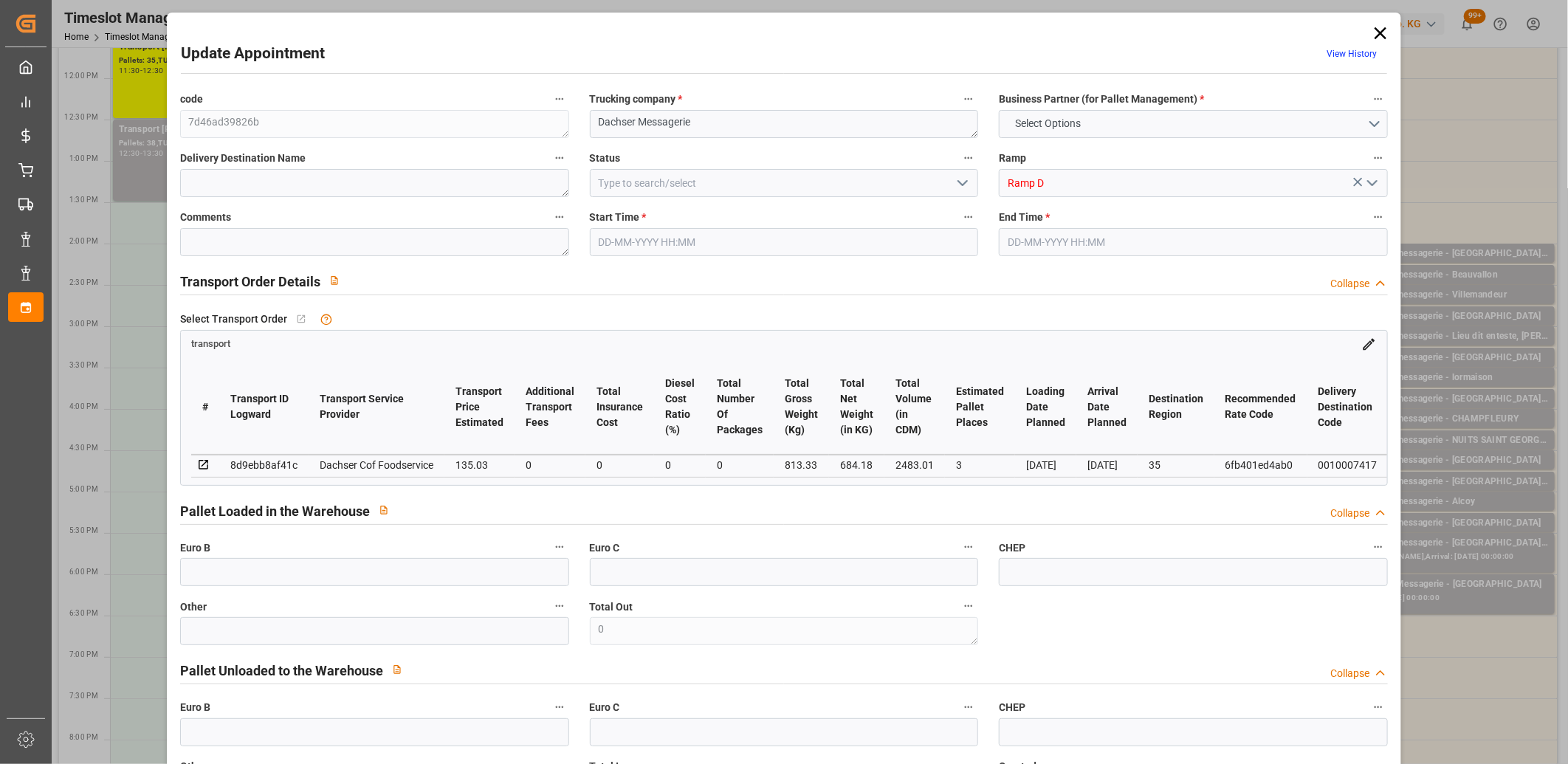
type input "132.6535"
type input "-2.3765"
type input "0"
type input "684.18"
type input "888"
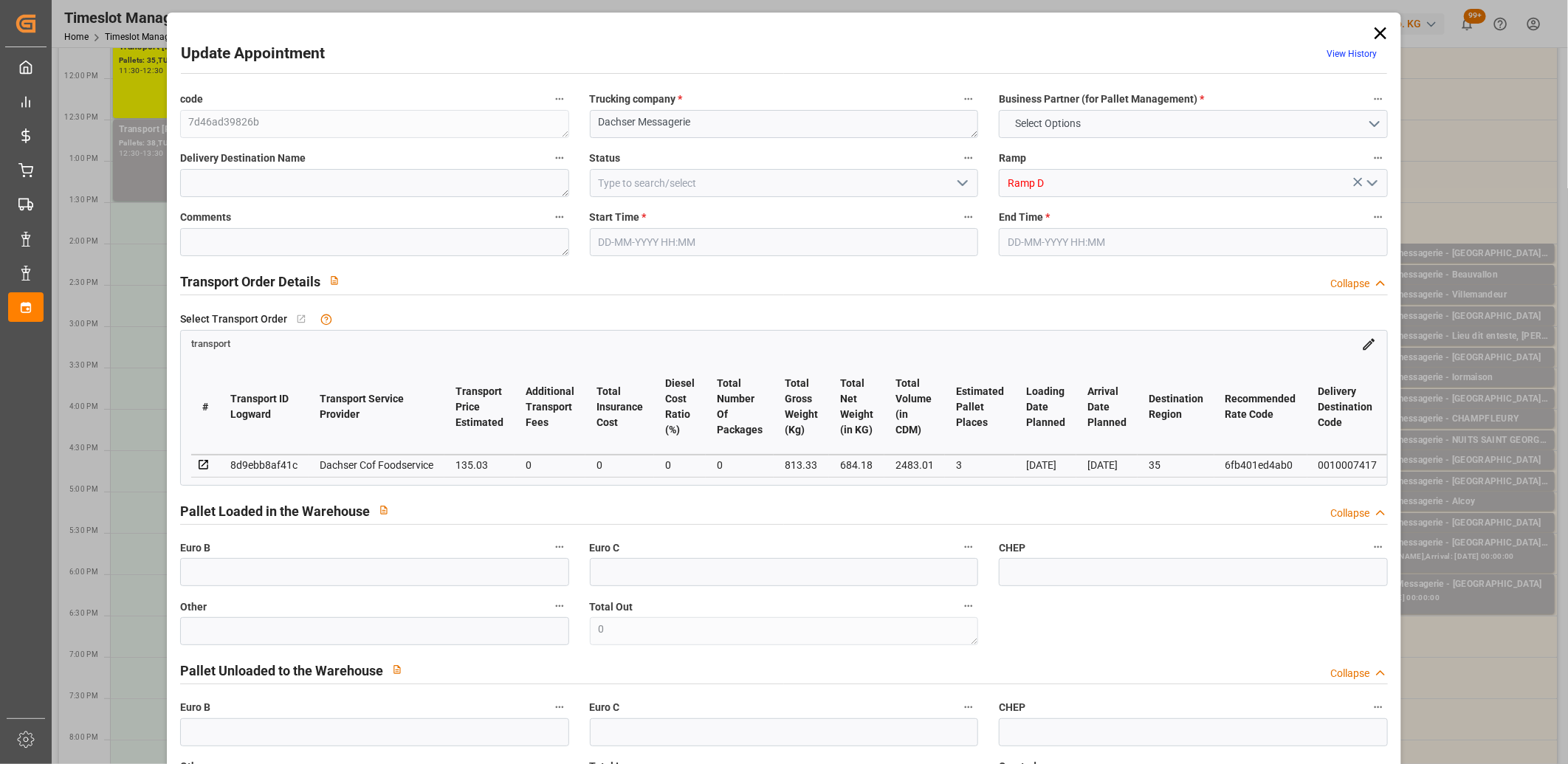
type input "2483.01"
type input "35"
type input "3"
type input "0"
type input "3"
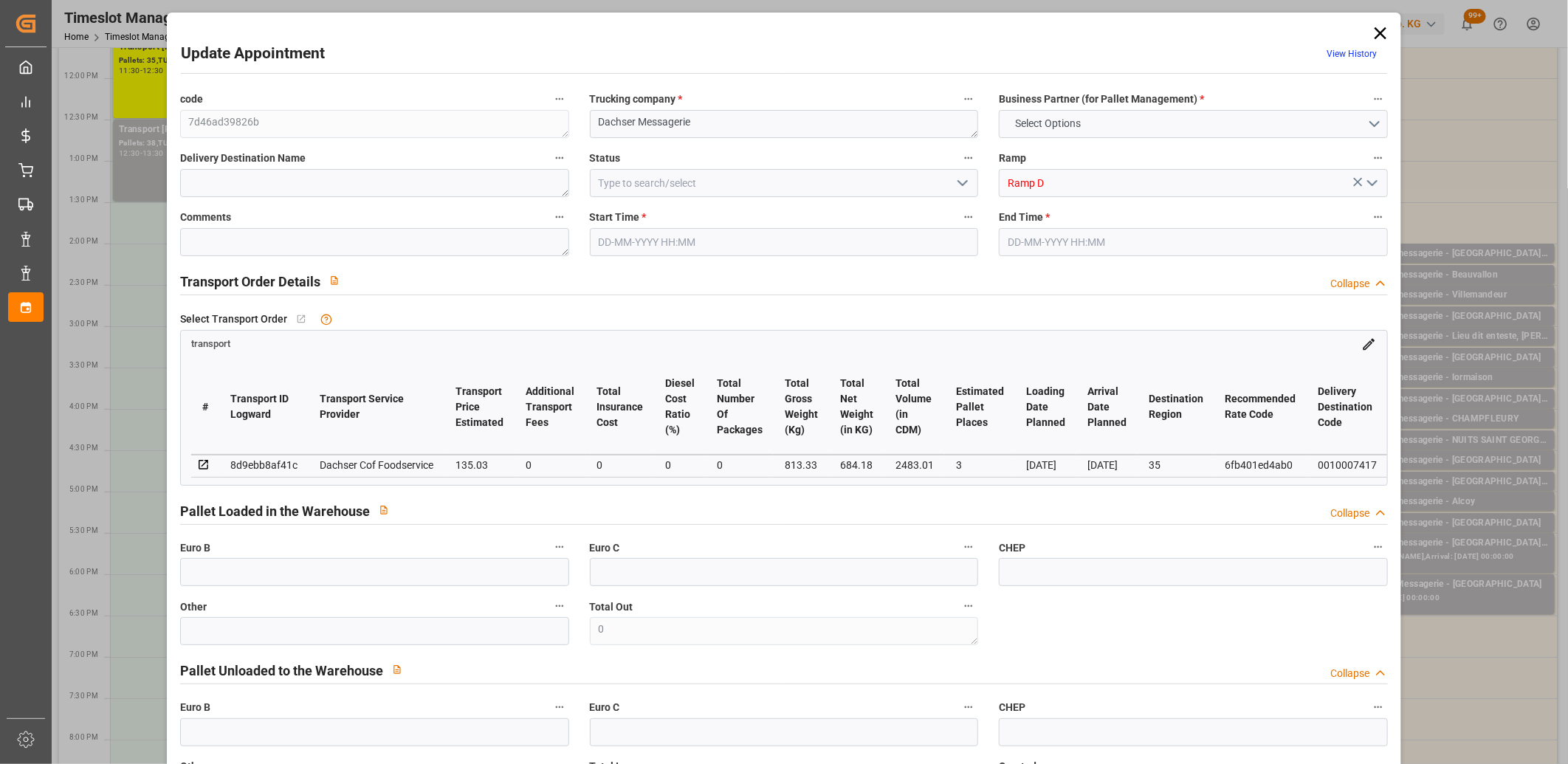
type input "101"
type input "813.33"
type input "0"
type input "4710.8598"
type input "0"
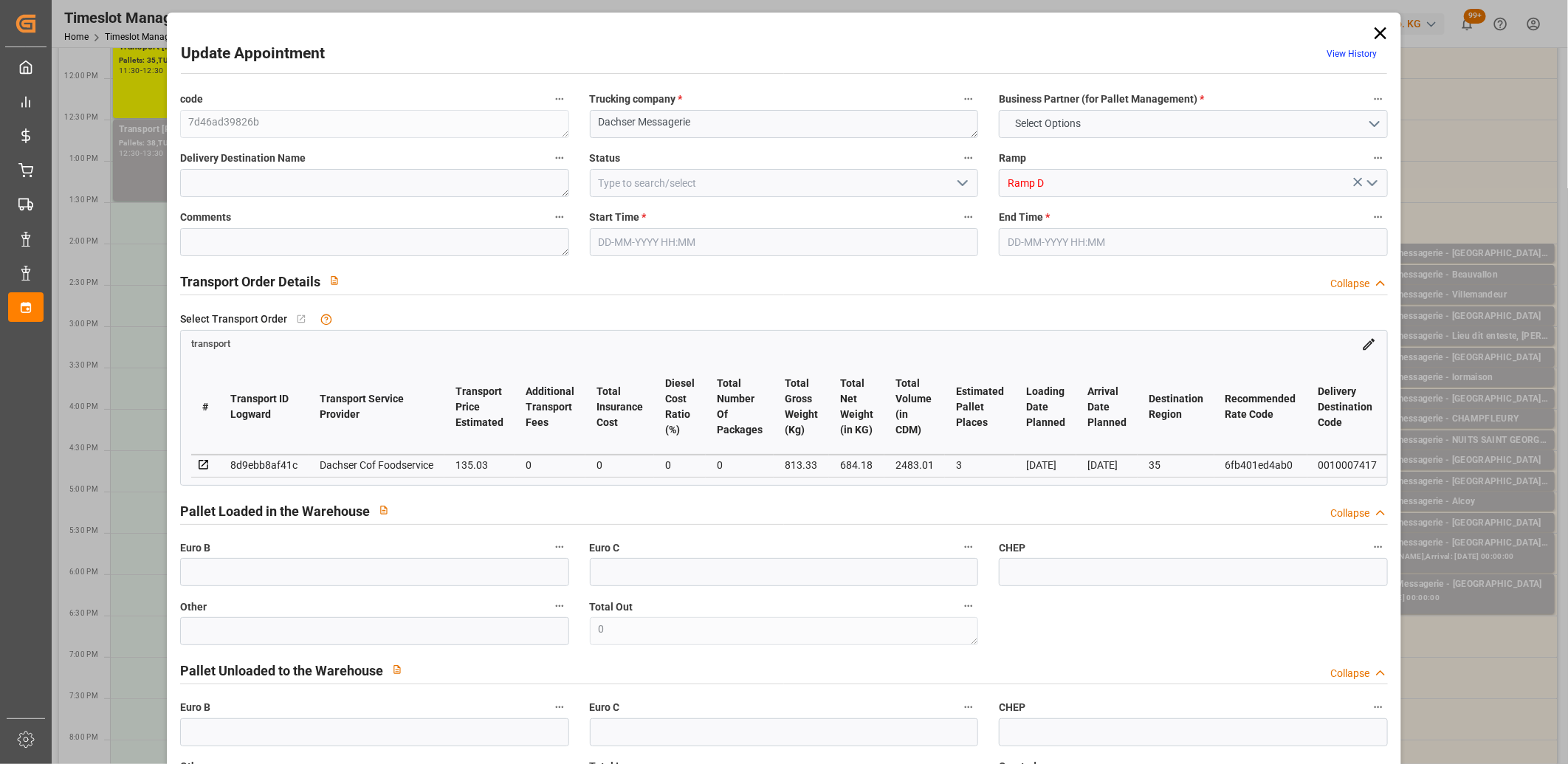
type input "0"
type input "21"
type input "35"
type input "[DATE] 18:00"
type input "[DATE] 18:30"
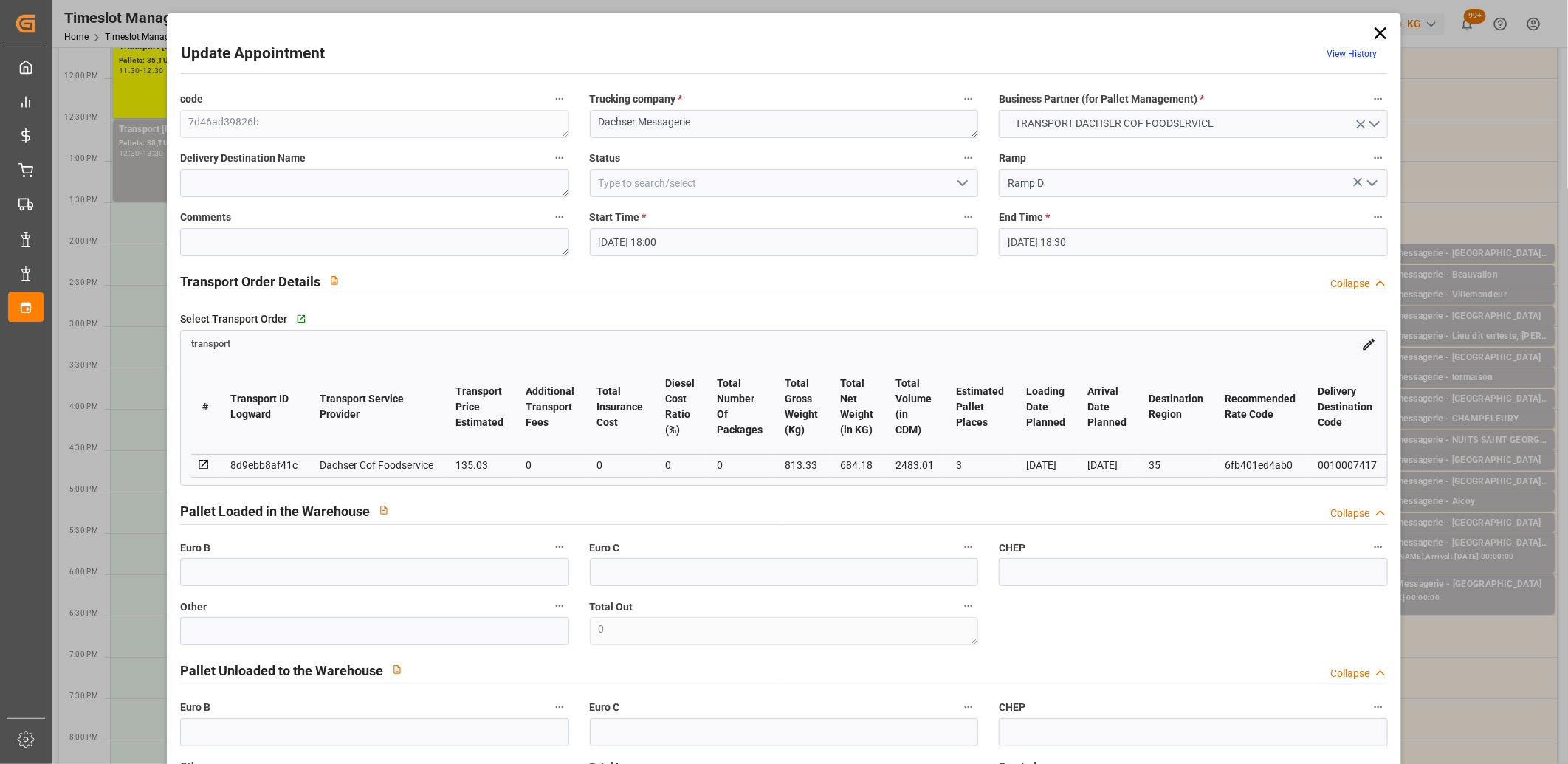
type input "[DATE] 12:37"
type input "[DATE] 11:40"
type input "[DATE]"
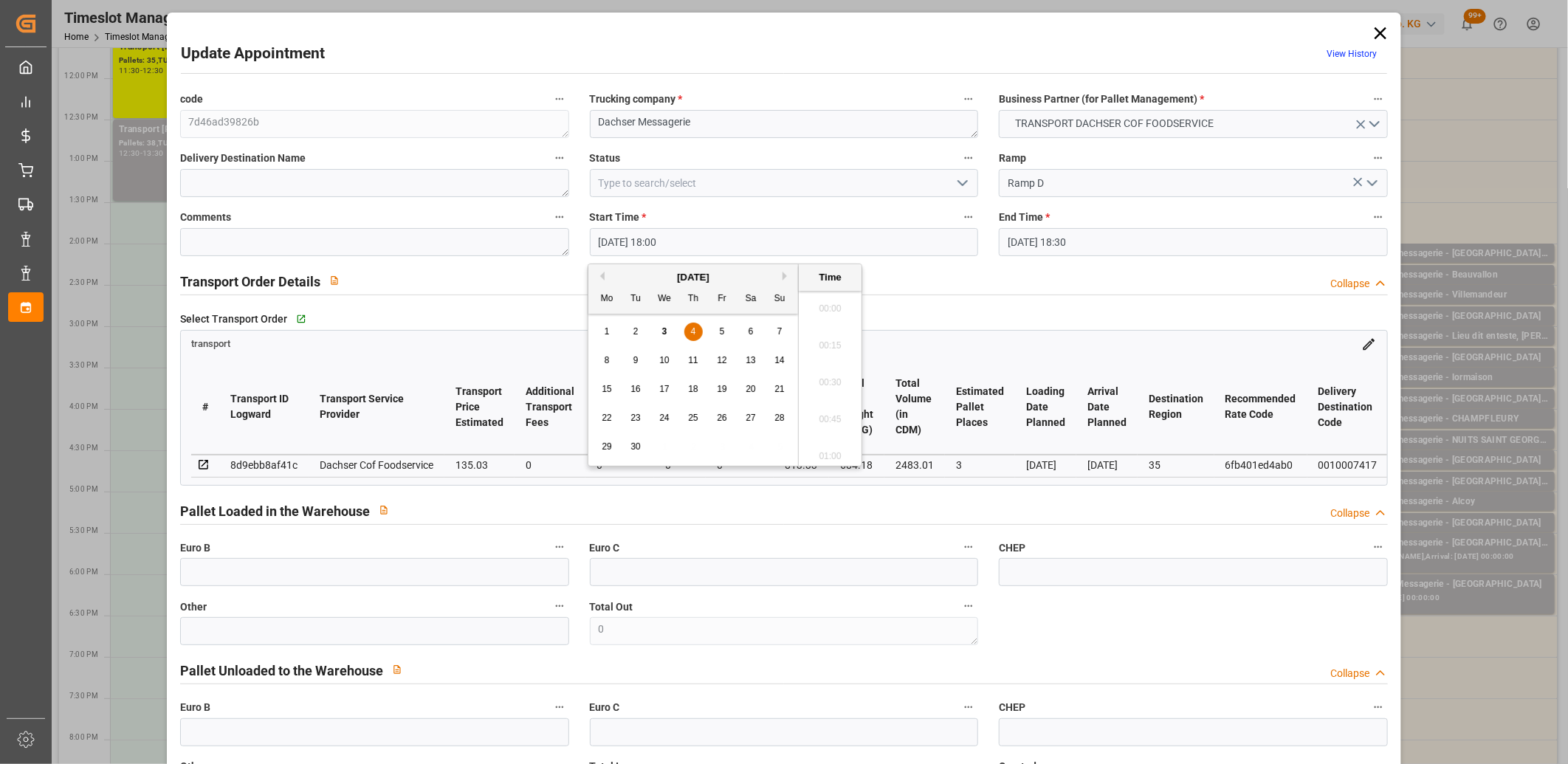
click at [753, 244] on input "[DATE] 18:00" at bounding box center [785, 242] width 389 height 28
click at [692, 334] on span "4" at bounding box center [693, 331] width 5 height 11
click at [839, 411] on li "18:15" at bounding box center [830, 415] width 63 height 37
type input "[DATE] 18:15"
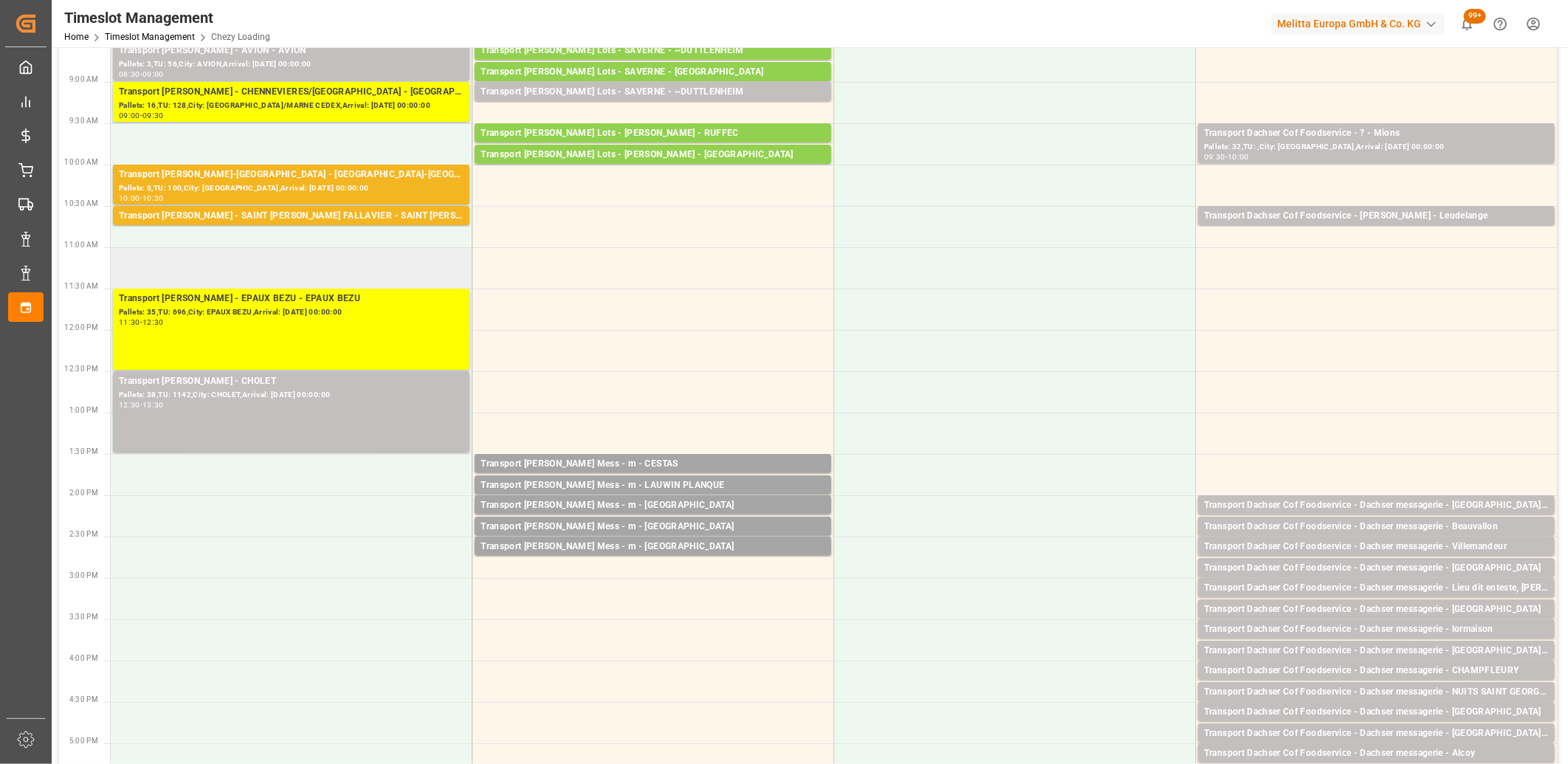
scroll to position [0, 0]
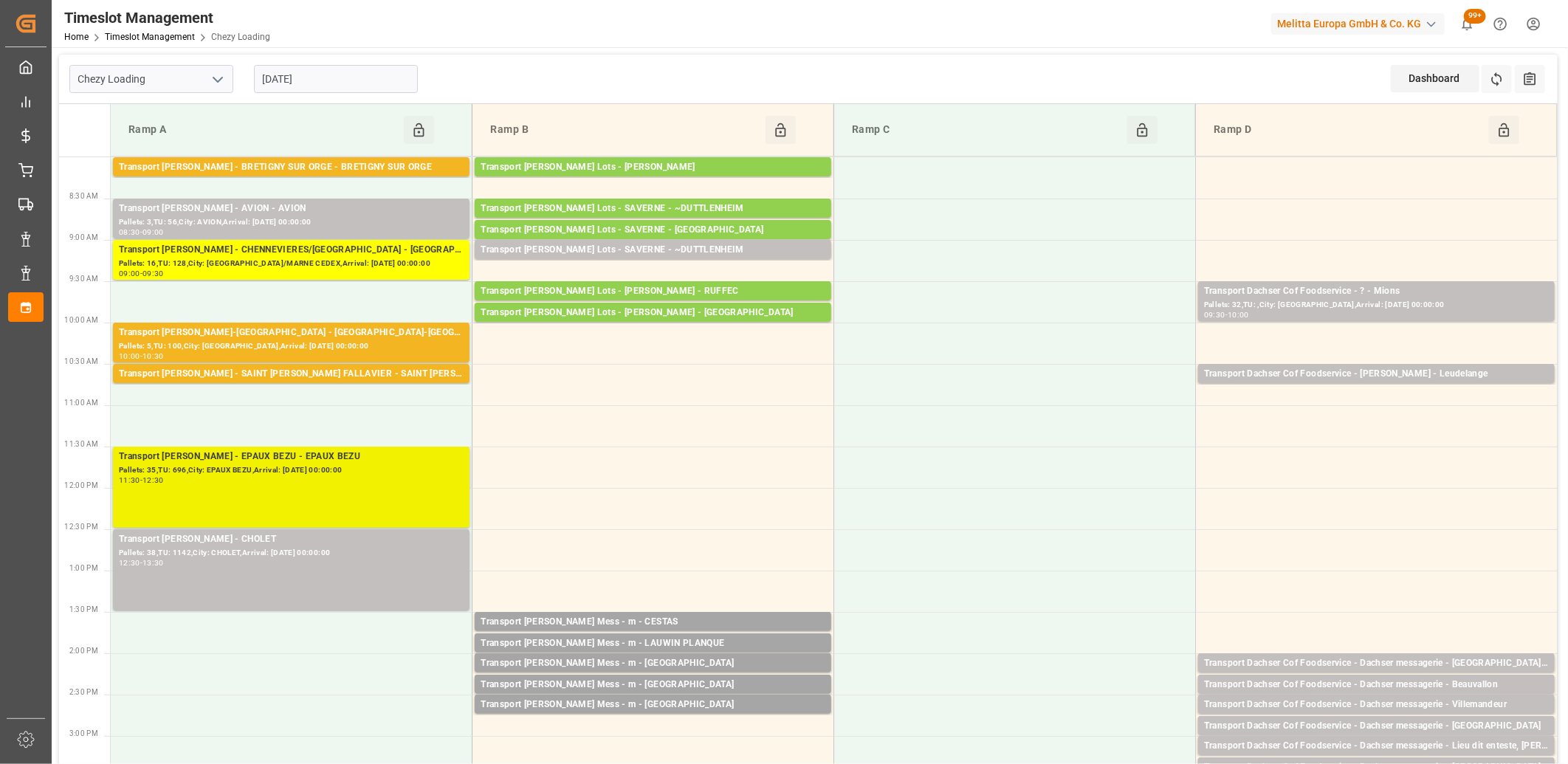
click at [249, 471] on div "Pallets: 35,TU: 696,City: EPAUX BEZU,Arrival: [DATE] 00:00:00" at bounding box center [291, 470] width 345 height 12
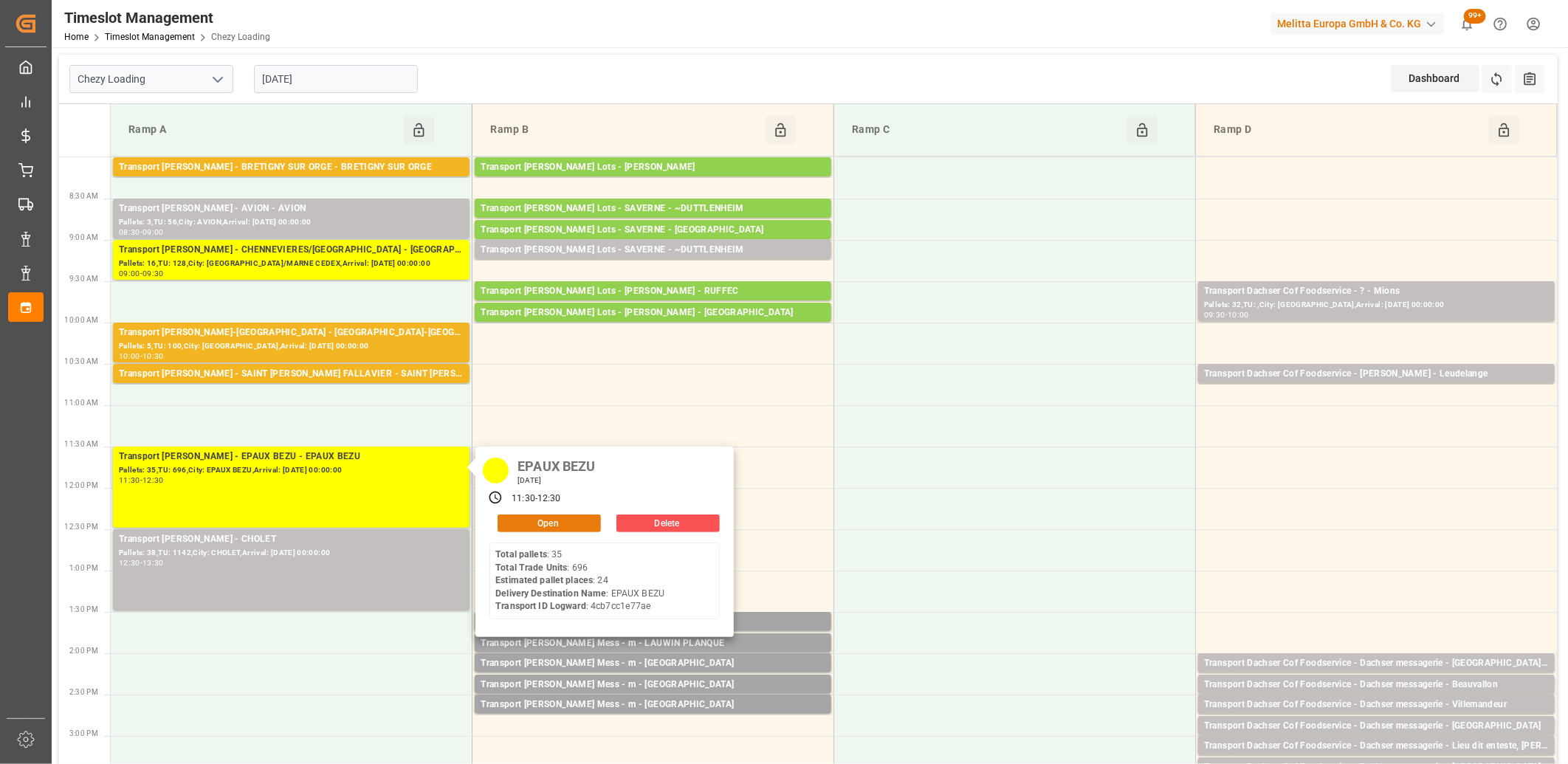
click at [525, 523] on button "Open" at bounding box center [549, 523] width 103 height 17
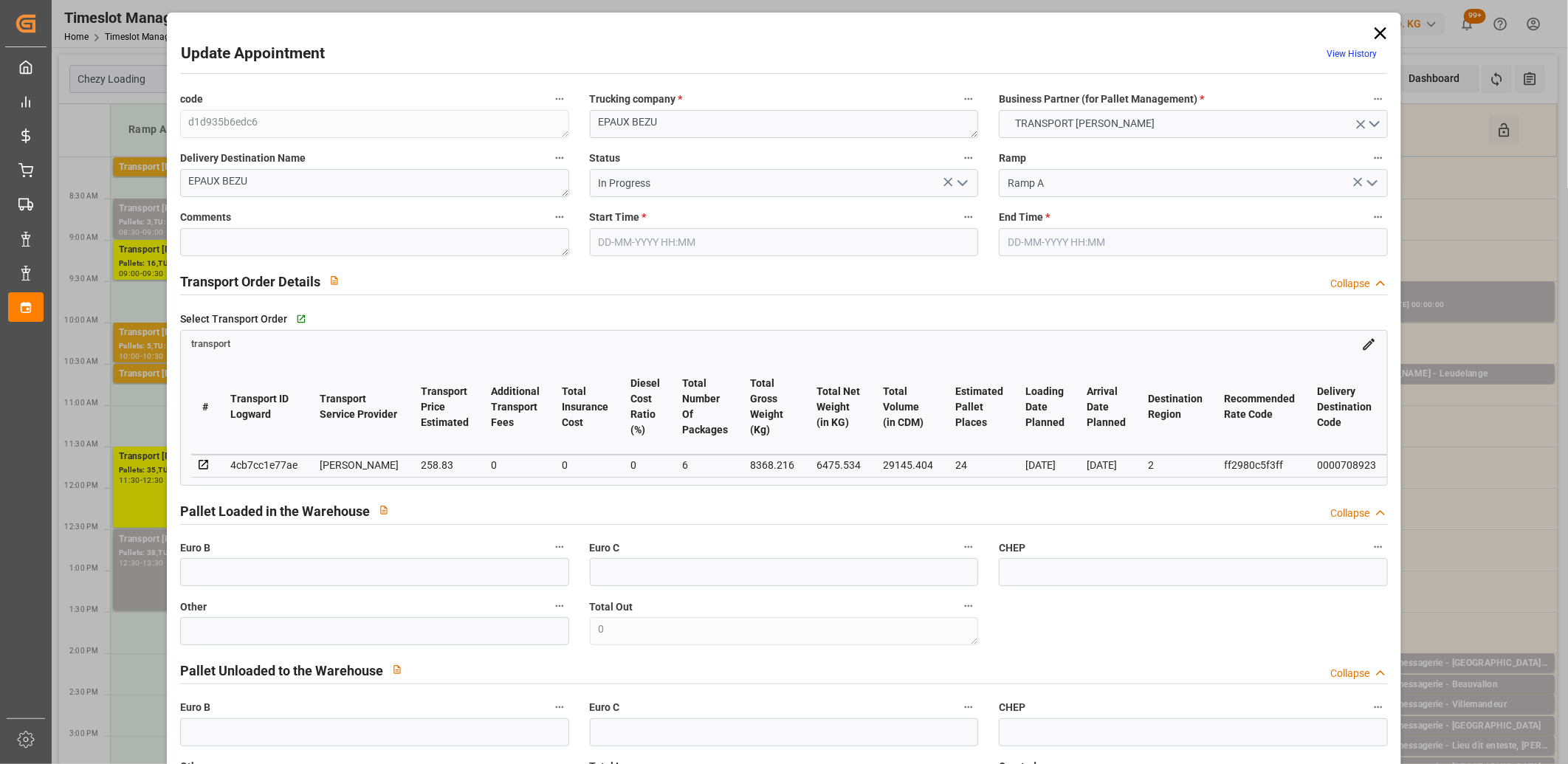
type input "[DATE] 11:30"
type input "[DATE] 12:30"
type input "[DATE] 14:54"
type input "[DATE] 11:25"
type input "[DATE]"
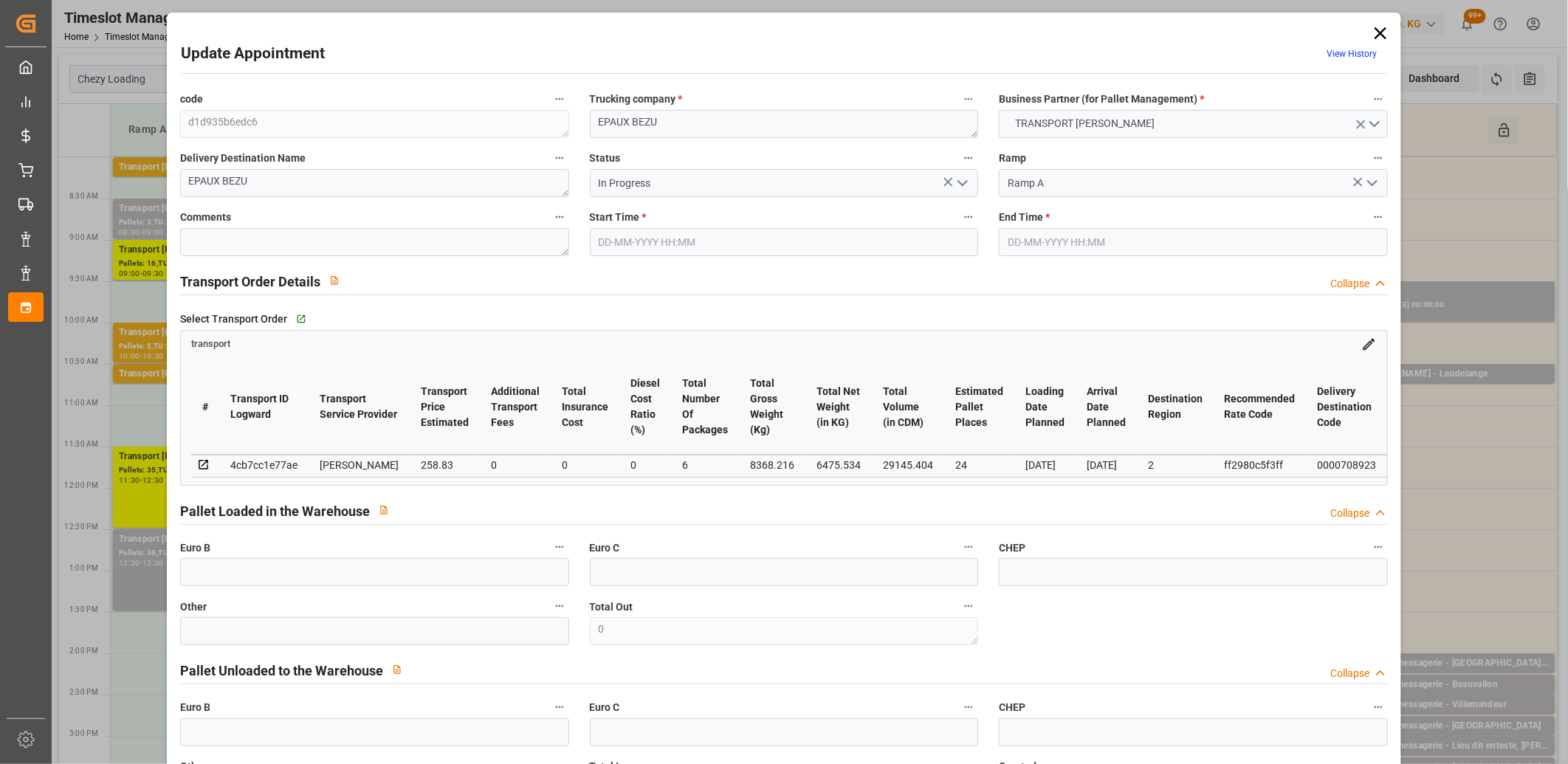
type input "[DATE]"
click at [1081, 240] on input "[DATE] 12:30" at bounding box center [1194, 242] width 389 height 28
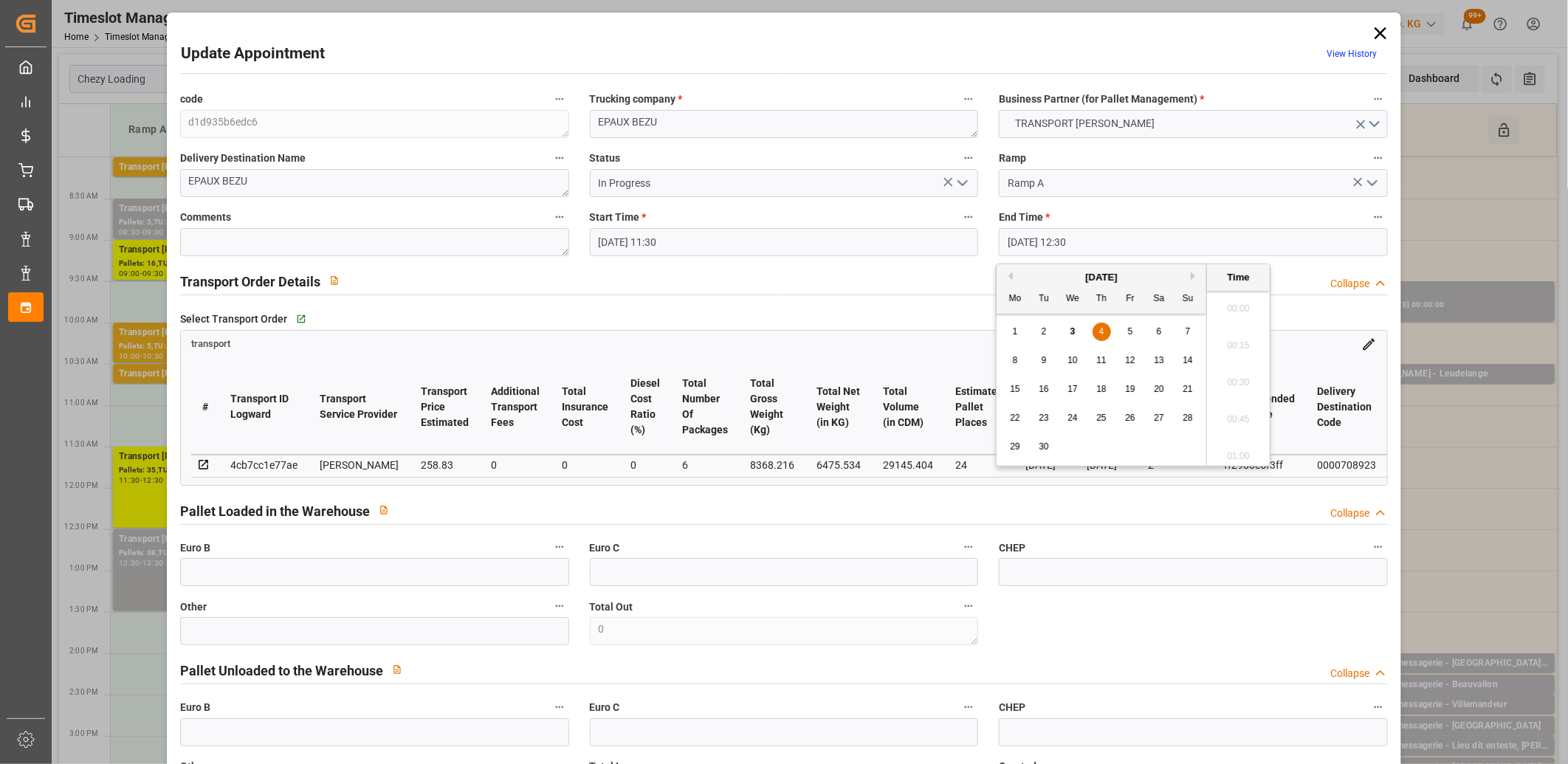
scroll to position [1776, 0]
click at [1100, 327] on span "4" at bounding box center [1102, 331] width 5 height 11
click at [1238, 310] on li "12:00" at bounding box center [1238, 305] width 63 height 37
type input "[DATE] 12:00"
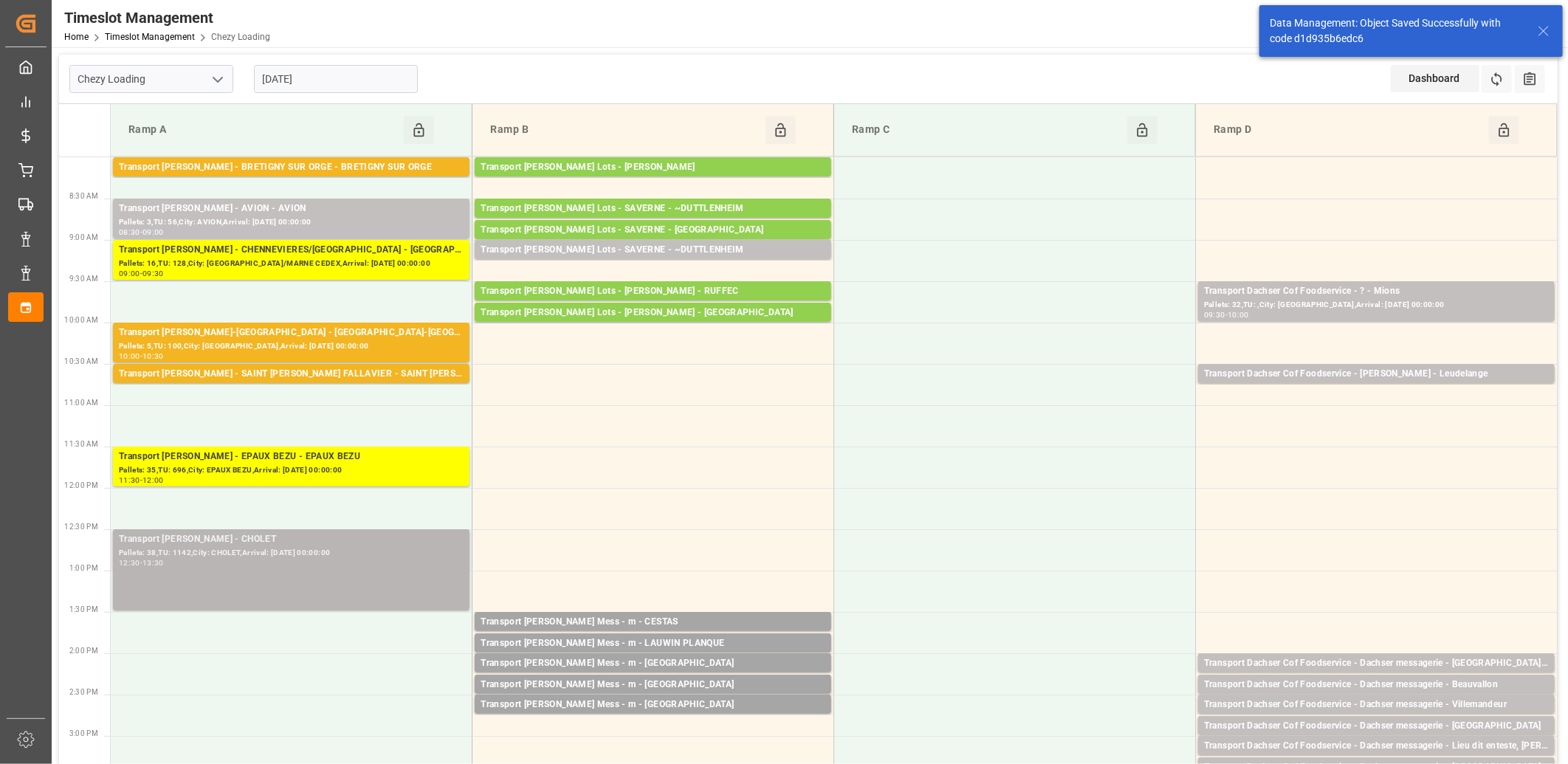
click at [257, 557] on div "Pallets: 38,TU: 1142,City: CHOLET,Arrival: [DATE] 00:00:00" at bounding box center [291, 553] width 345 height 12
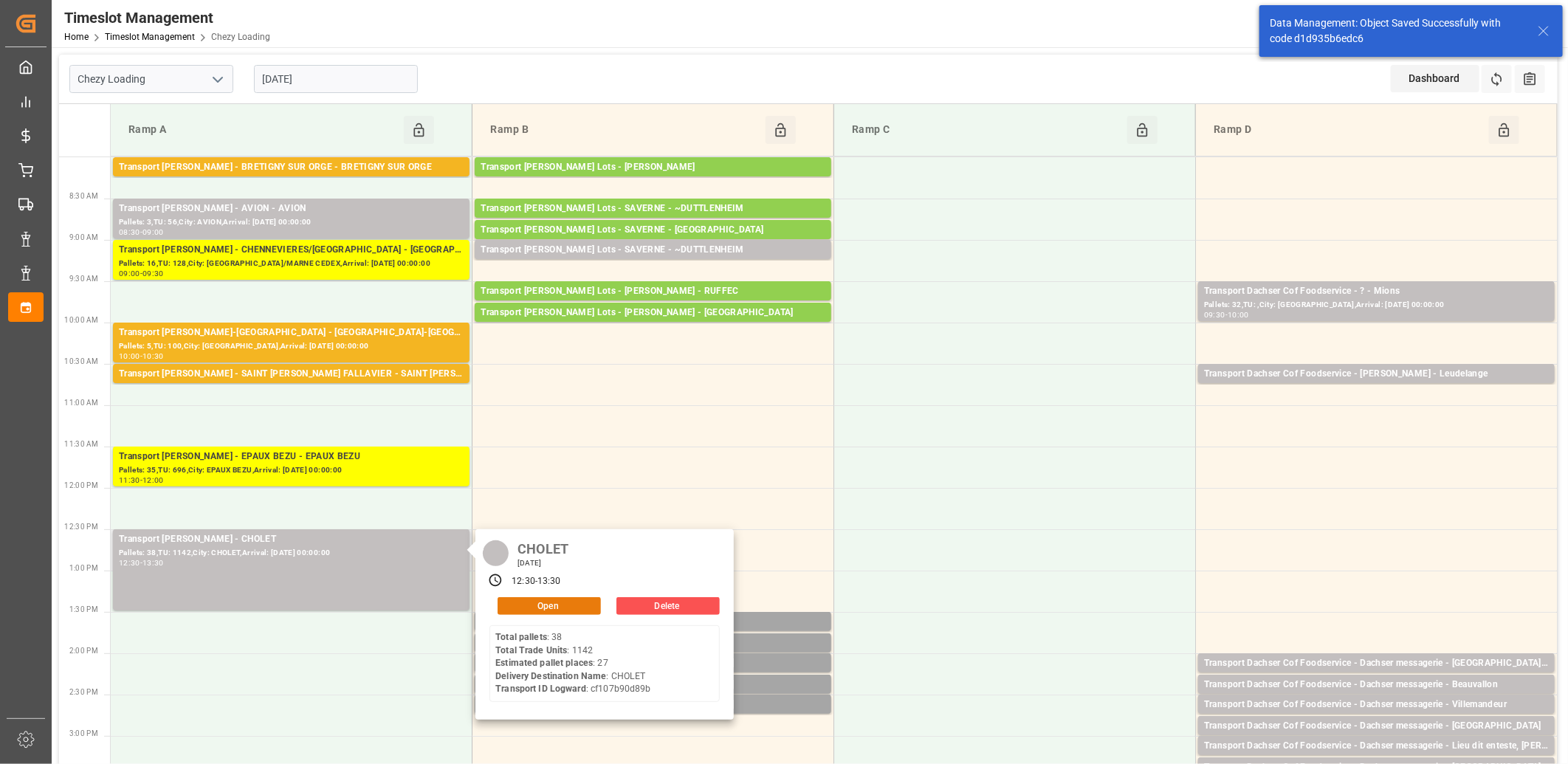
click at [520, 601] on button "Open" at bounding box center [549, 606] width 103 height 17
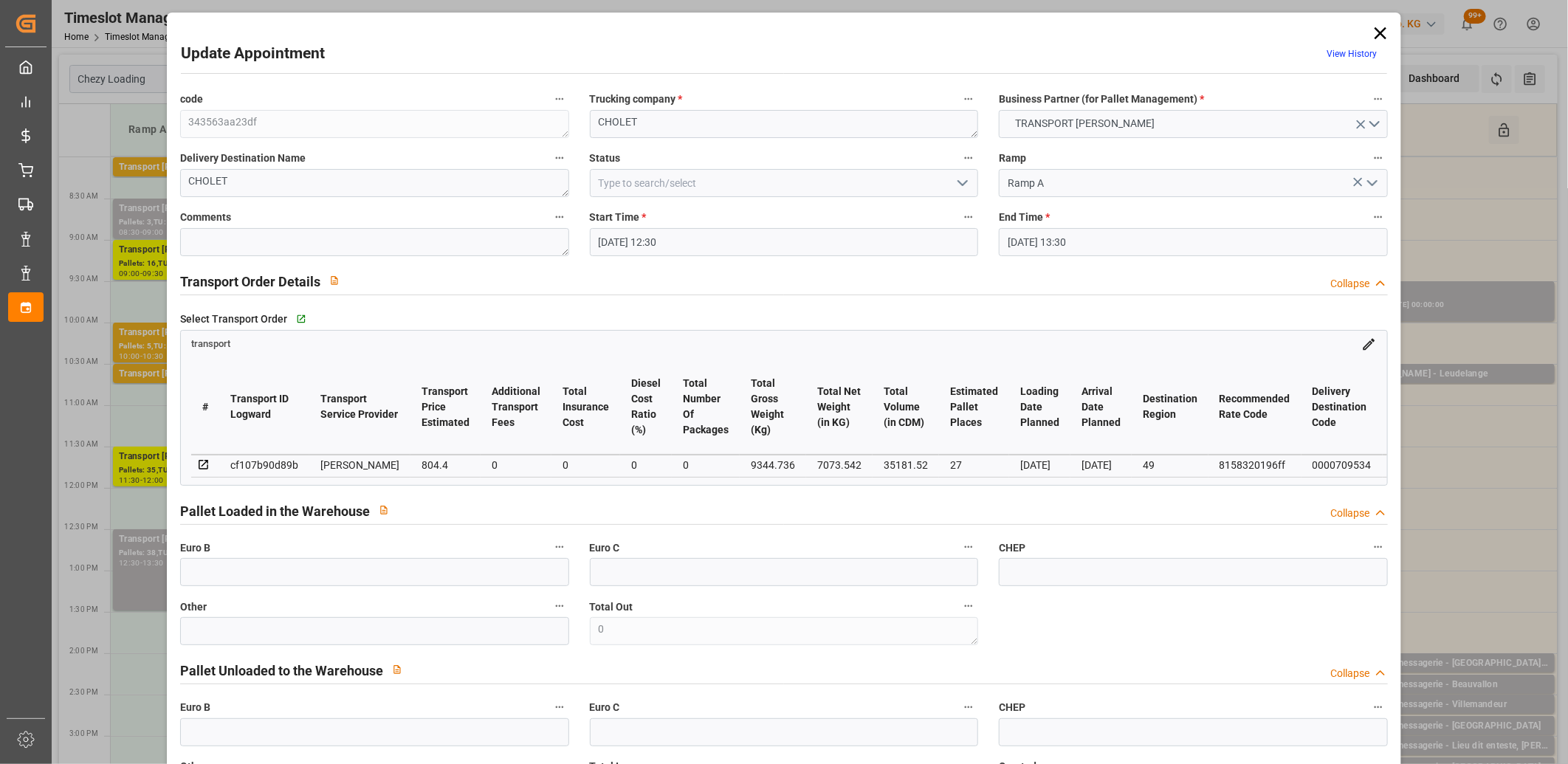
click at [1032, 240] on input "[DATE] 13:30" at bounding box center [1194, 242] width 389 height 28
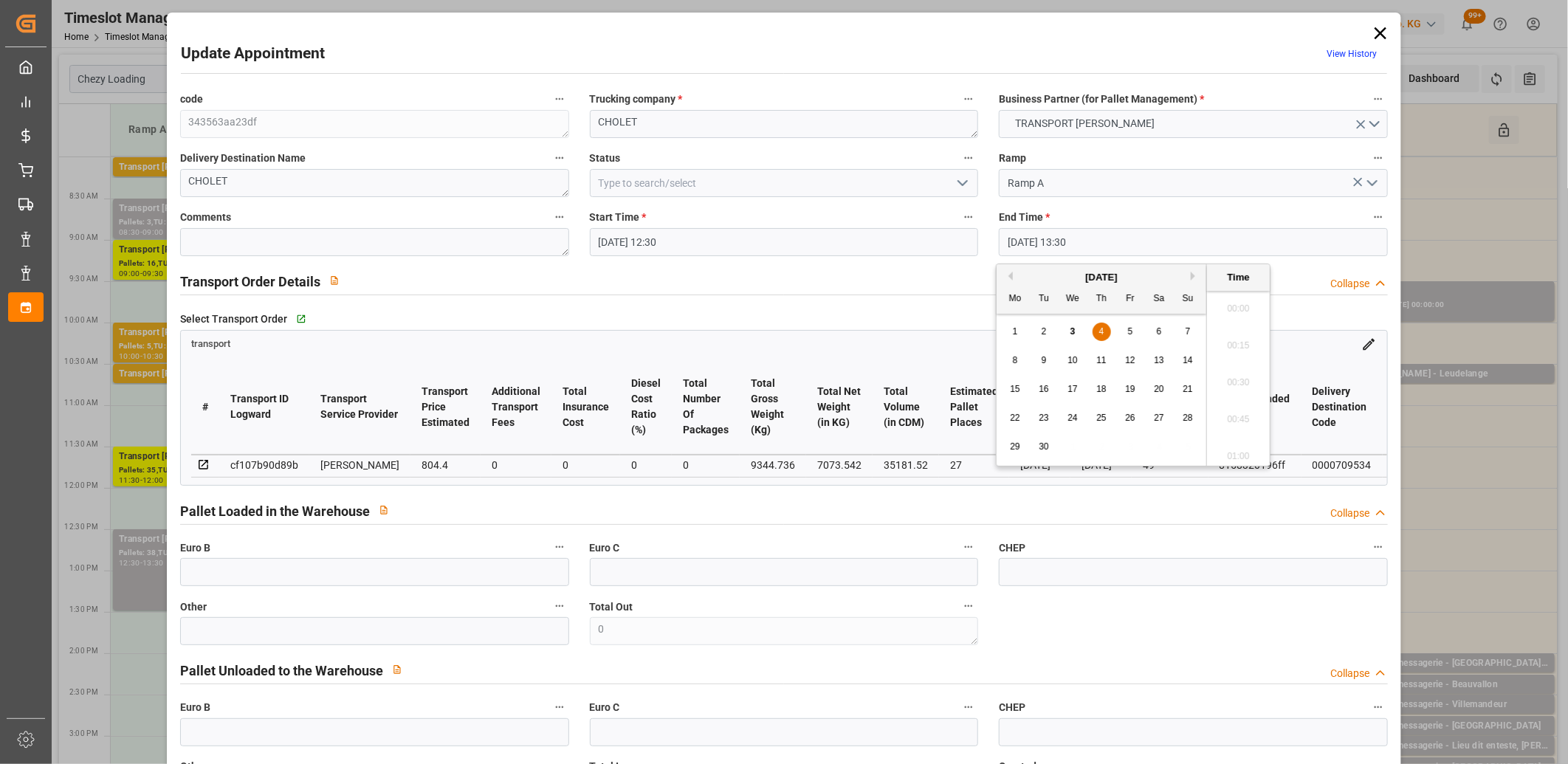
scroll to position [1924, 0]
click at [1101, 329] on span "4" at bounding box center [1102, 331] width 5 height 11
click at [1237, 301] on li "13:00" at bounding box center [1238, 305] width 63 height 37
type input "[DATE] 13:00"
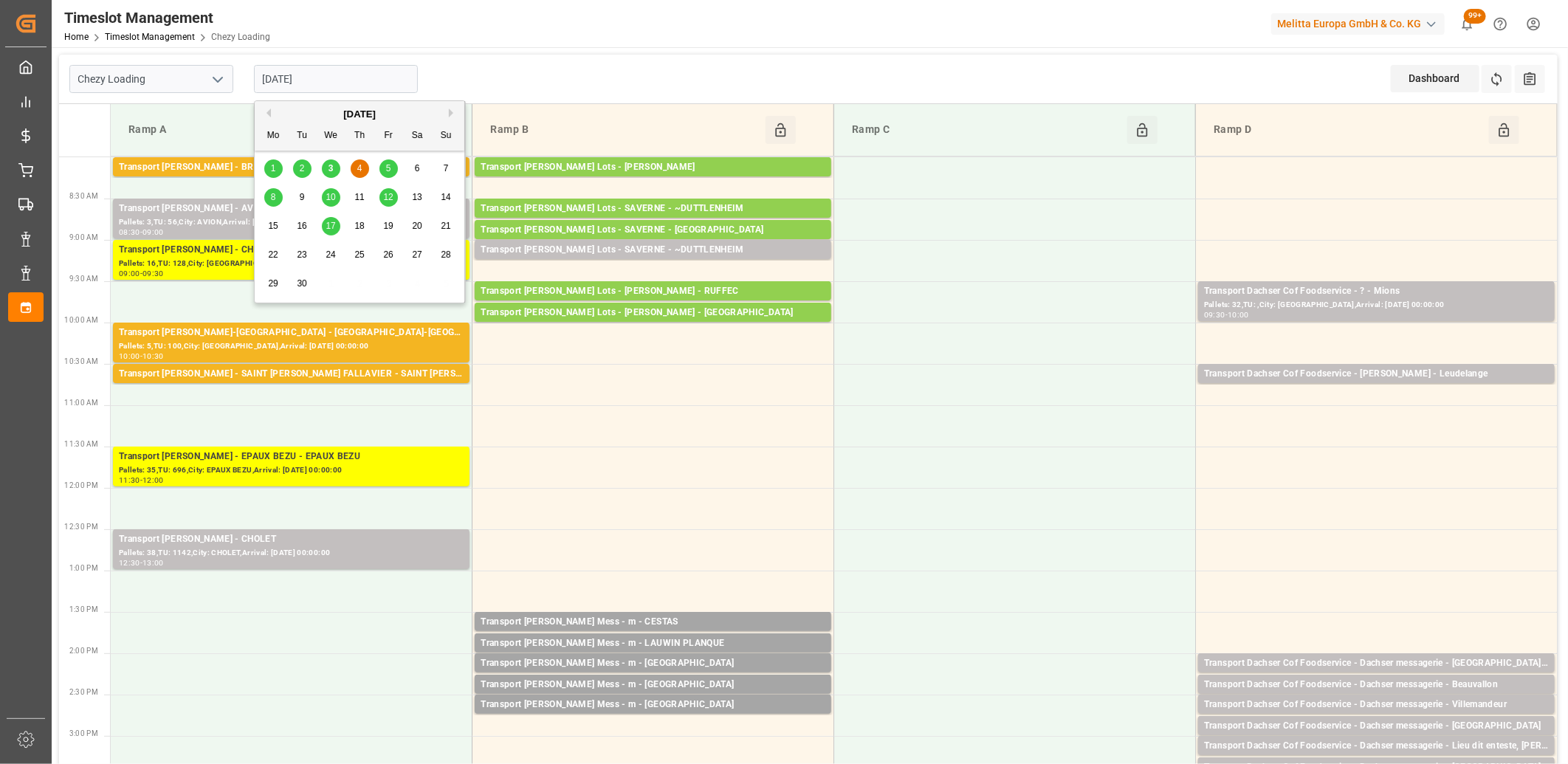
click at [328, 82] on input "[DATE]" at bounding box center [336, 79] width 164 height 28
click at [387, 171] on span "5" at bounding box center [388, 168] width 5 height 11
type input "[DATE]"
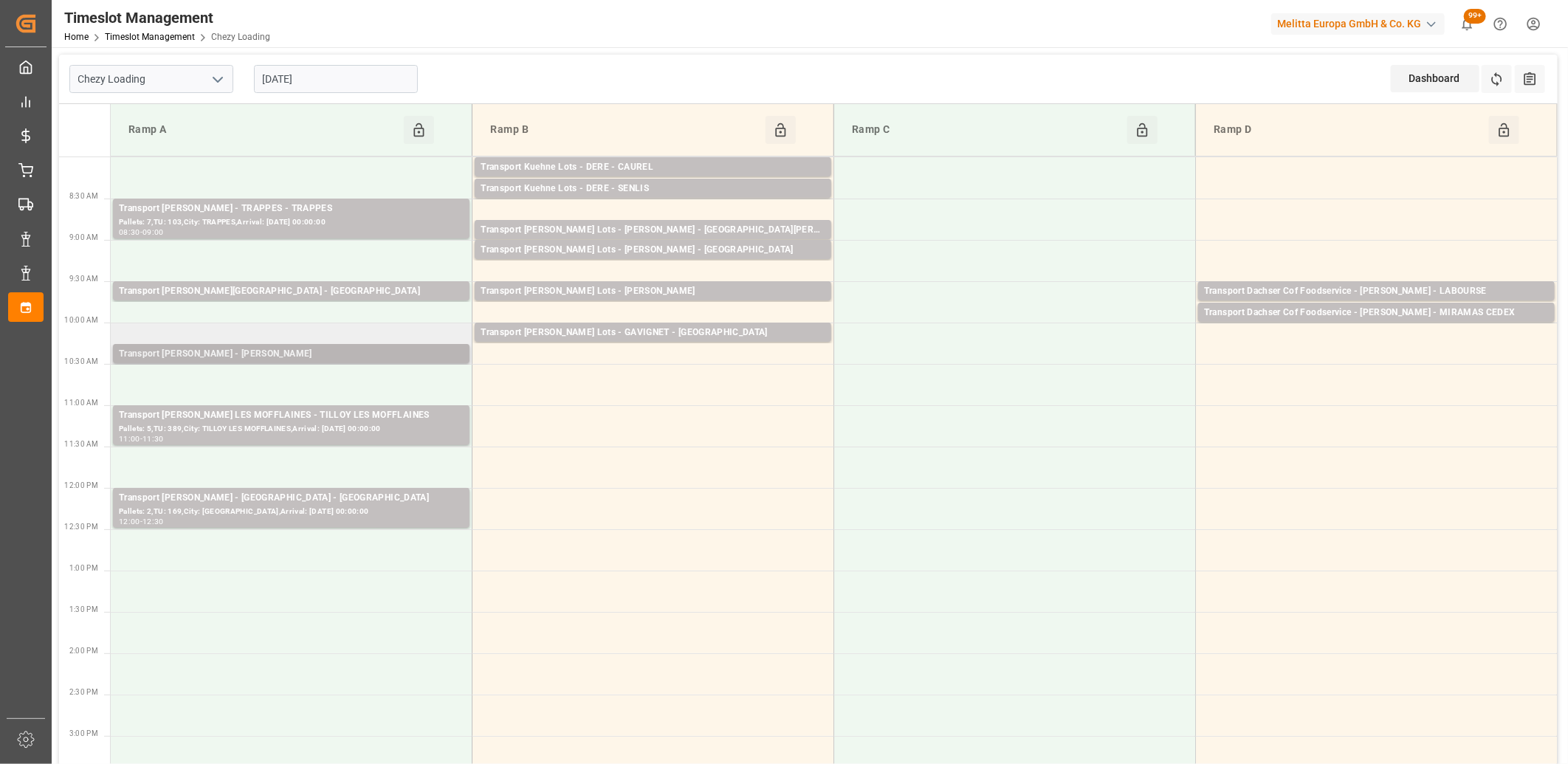
click at [244, 352] on div "Transport [PERSON_NAME] - [PERSON_NAME]" at bounding box center [291, 354] width 345 height 15
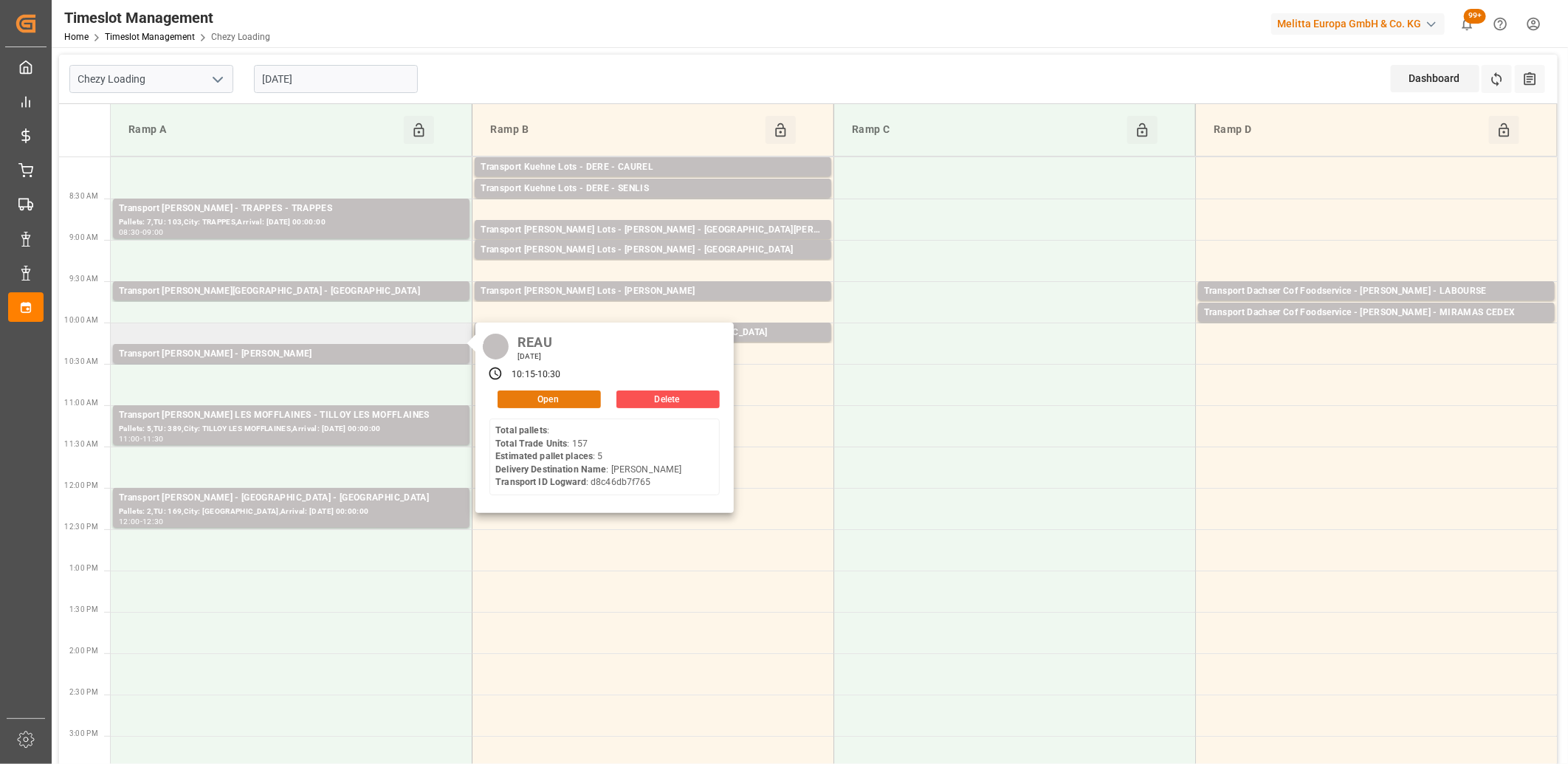
click at [543, 402] on button "Open" at bounding box center [549, 399] width 103 height 17
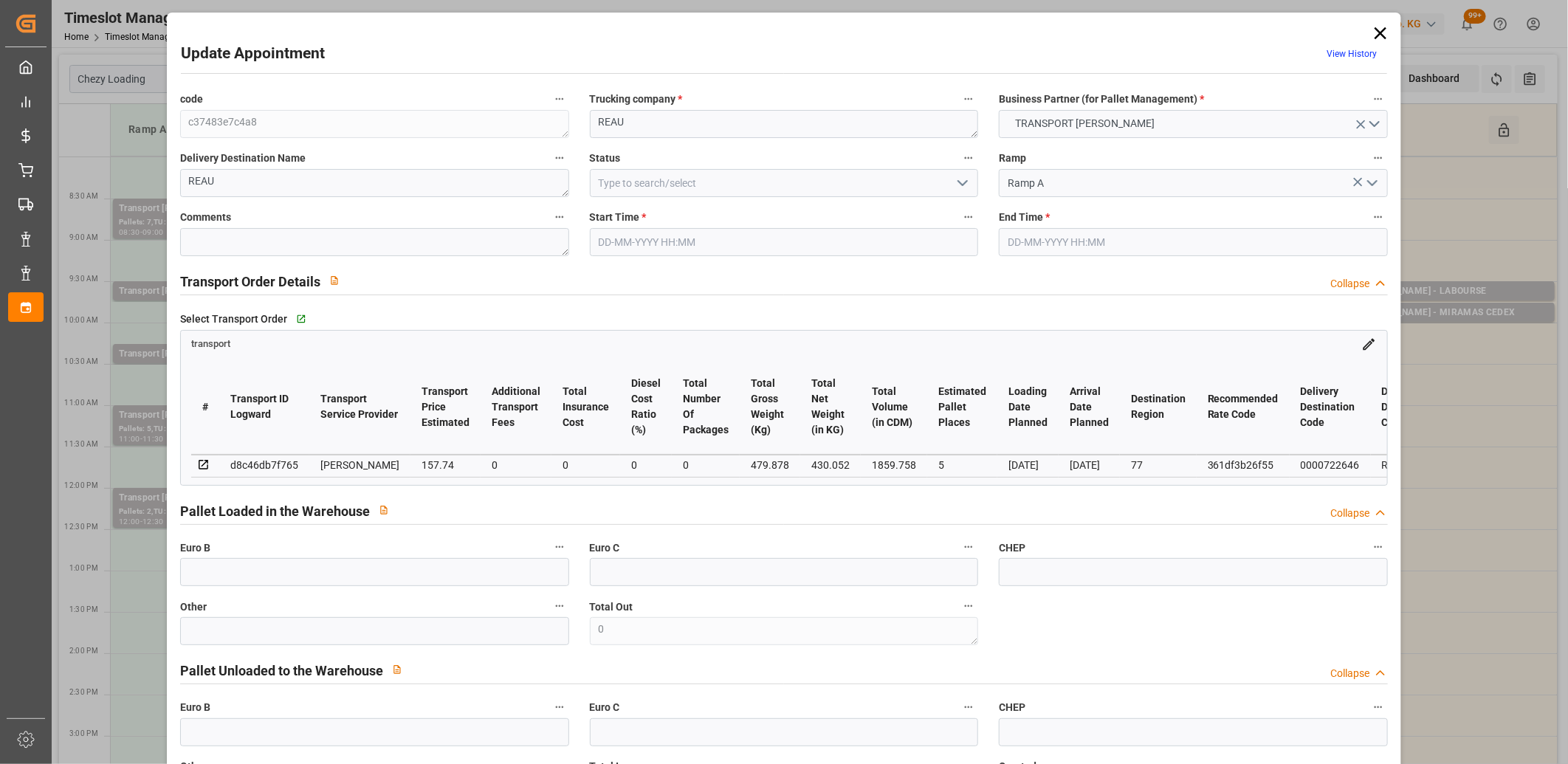
type input "[DATE] 10:15"
type input "[DATE] 10:30"
type input "[DATE] 14:50"
type input "[DATE] 11:25"
type input "[DATE]"
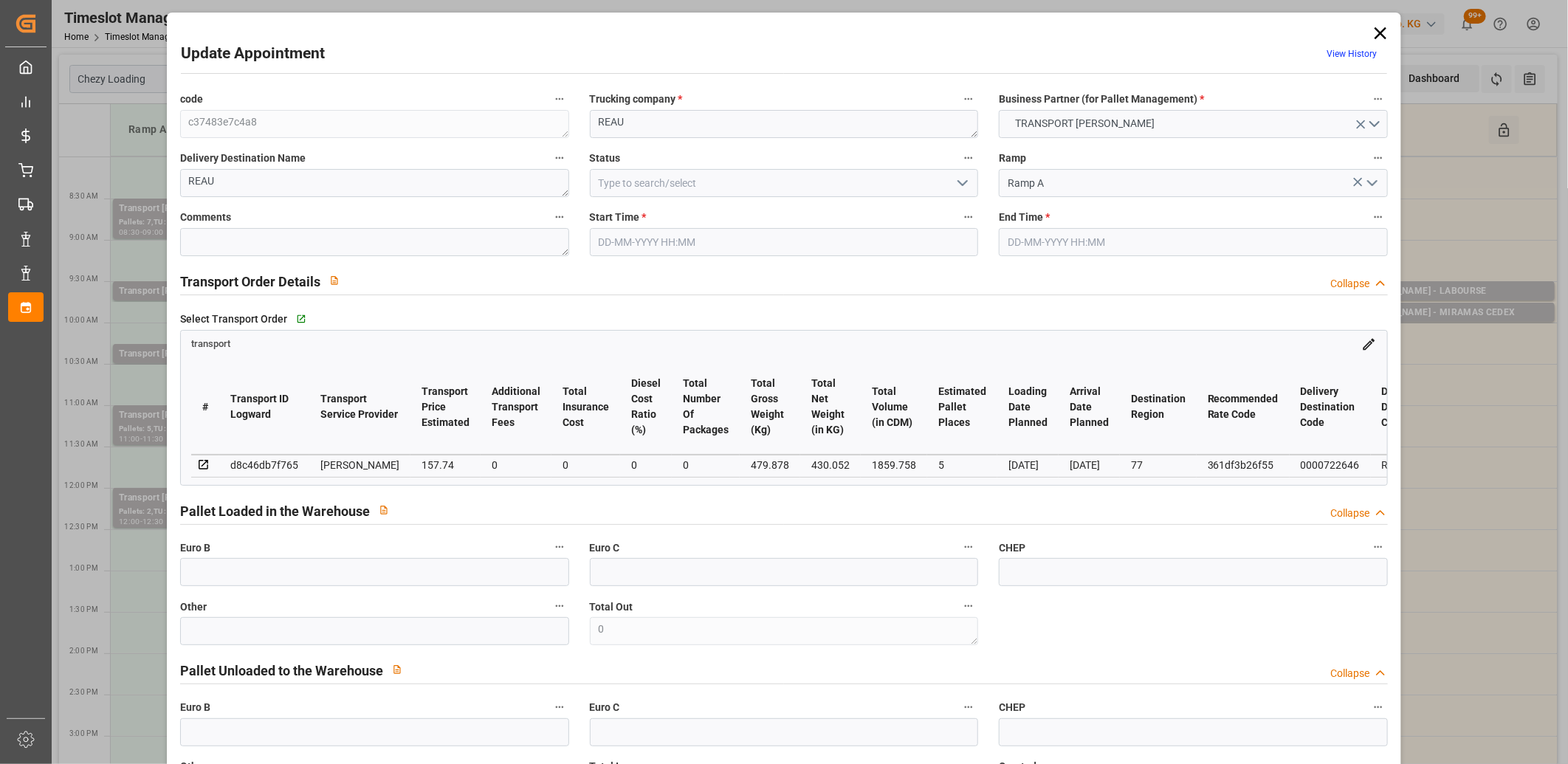
type input "[DATE]"
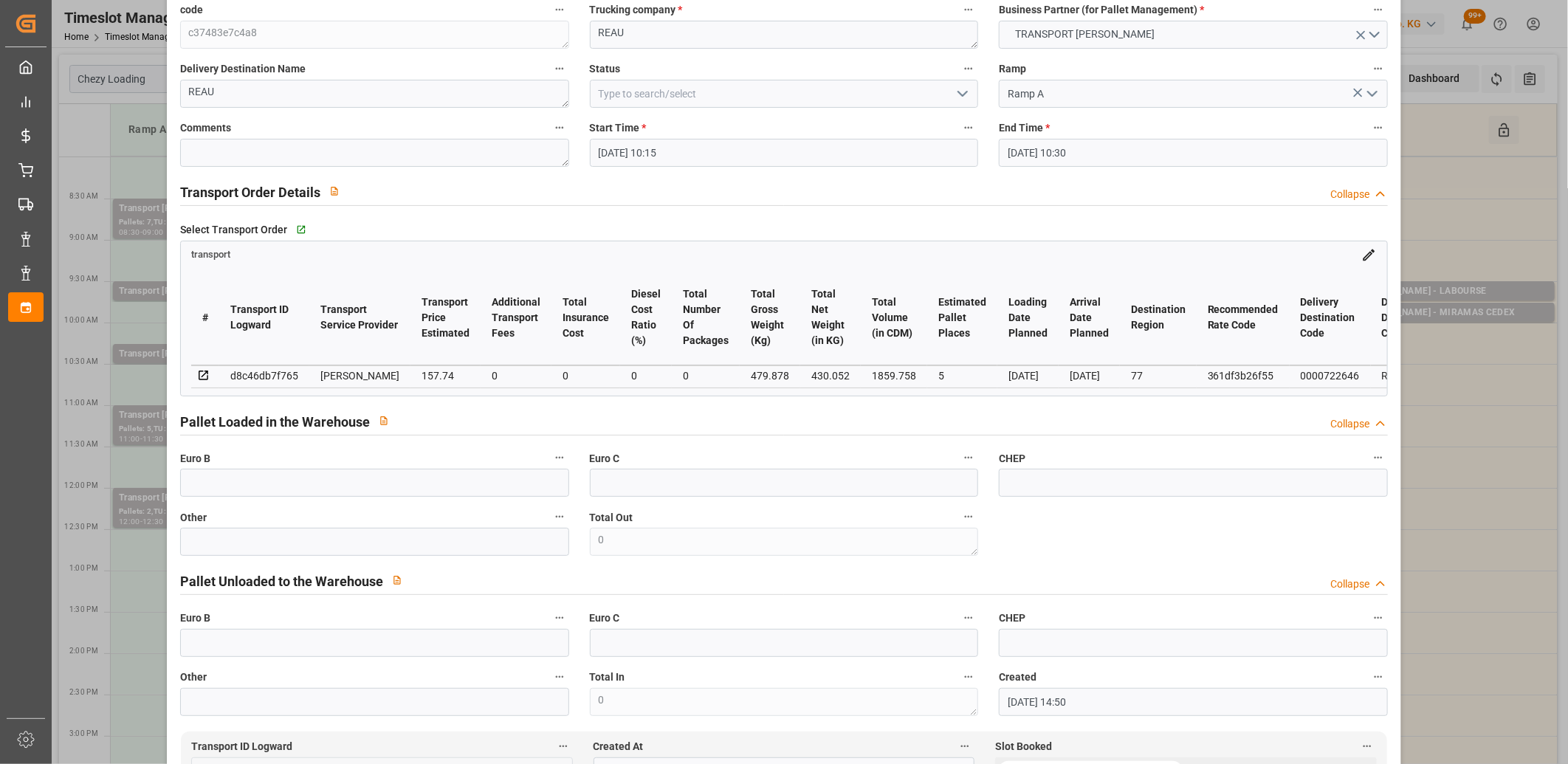
scroll to position [0, 0]
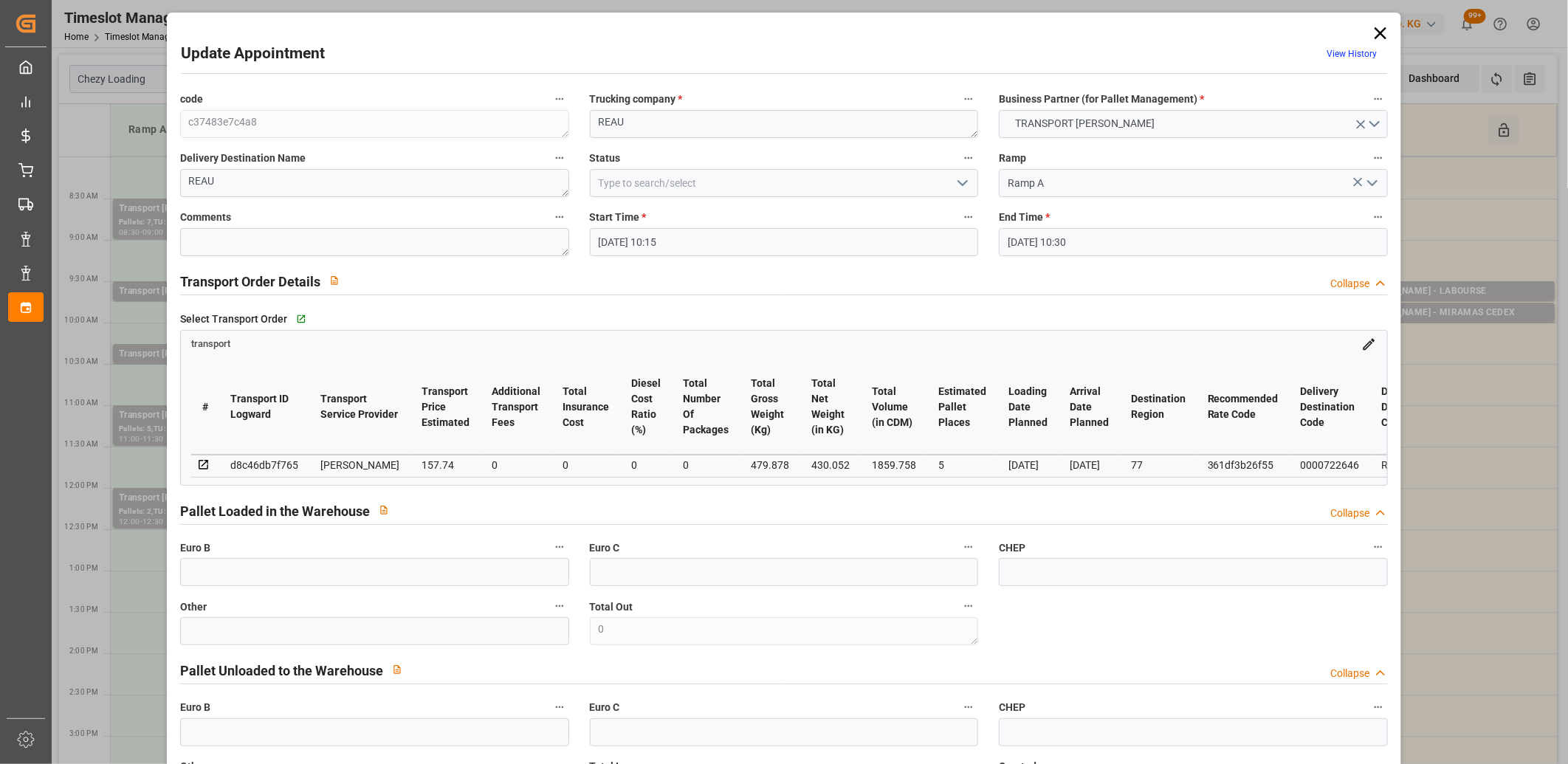
click at [1376, 39] on icon at bounding box center [1380, 33] width 21 height 21
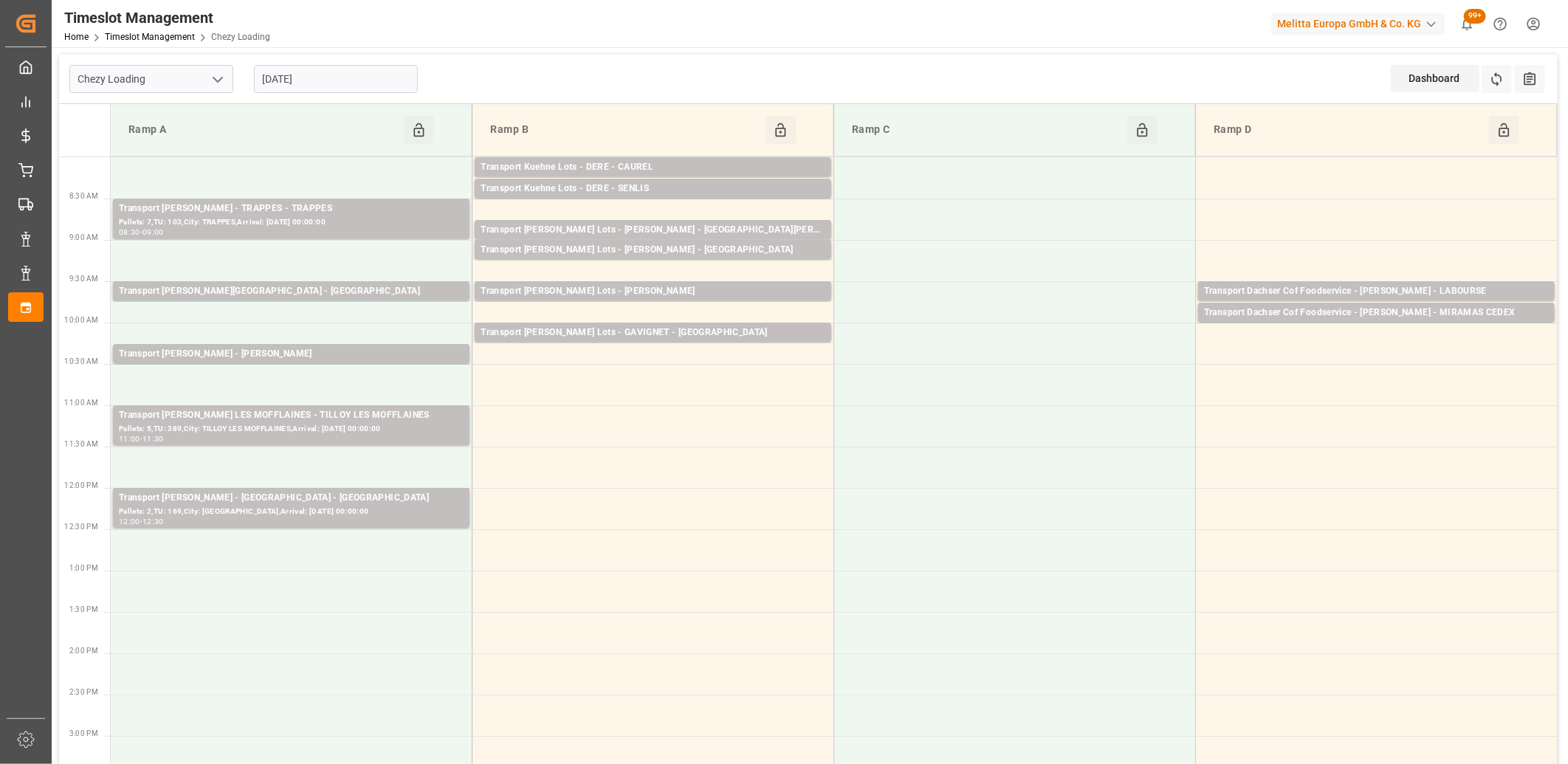
click at [389, 83] on input "[DATE]" at bounding box center [336, 79] width 164 height 28
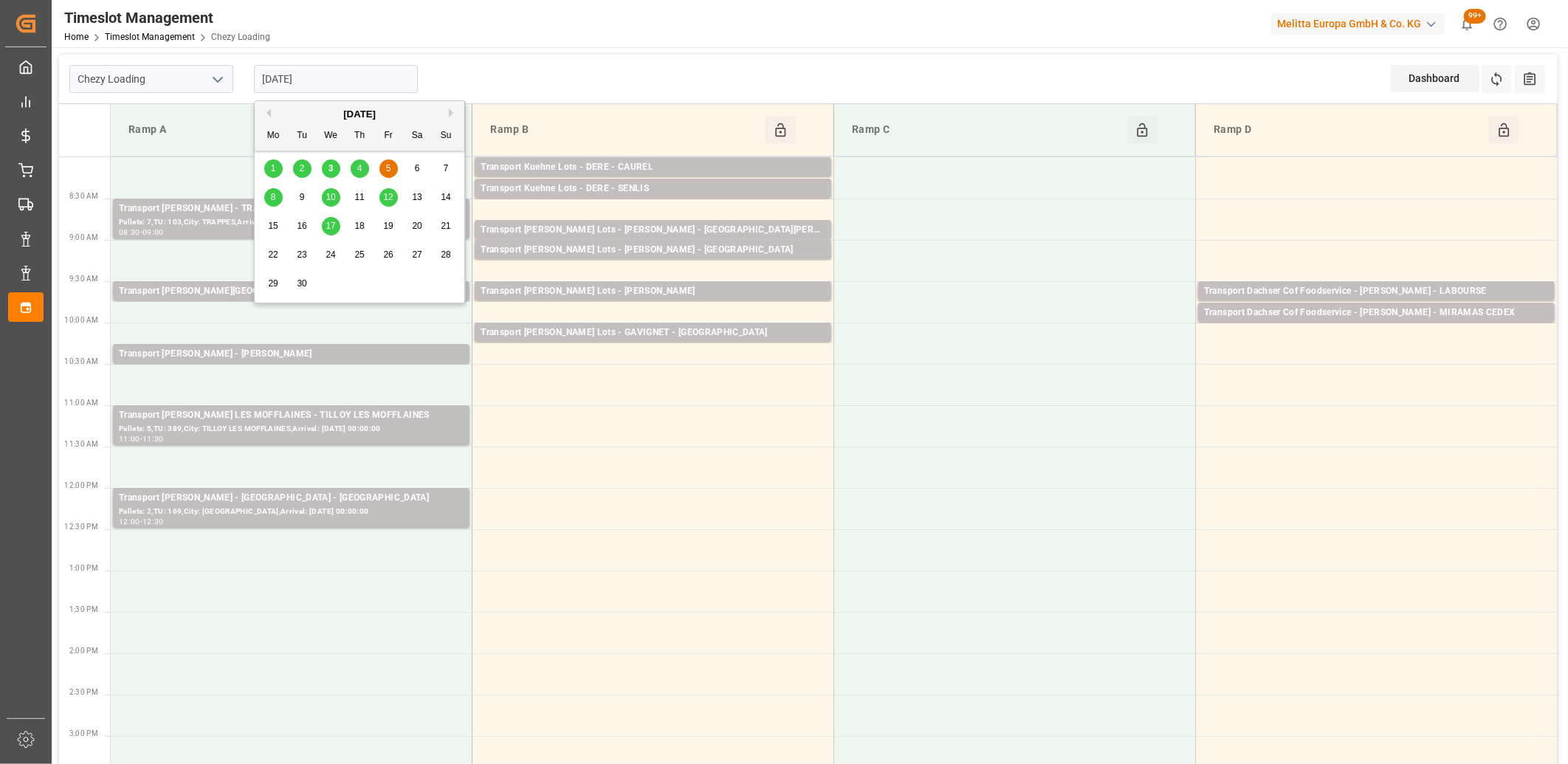
click at [270, 203] on div "8" at bounding box center [274, 197] width 18 height 17
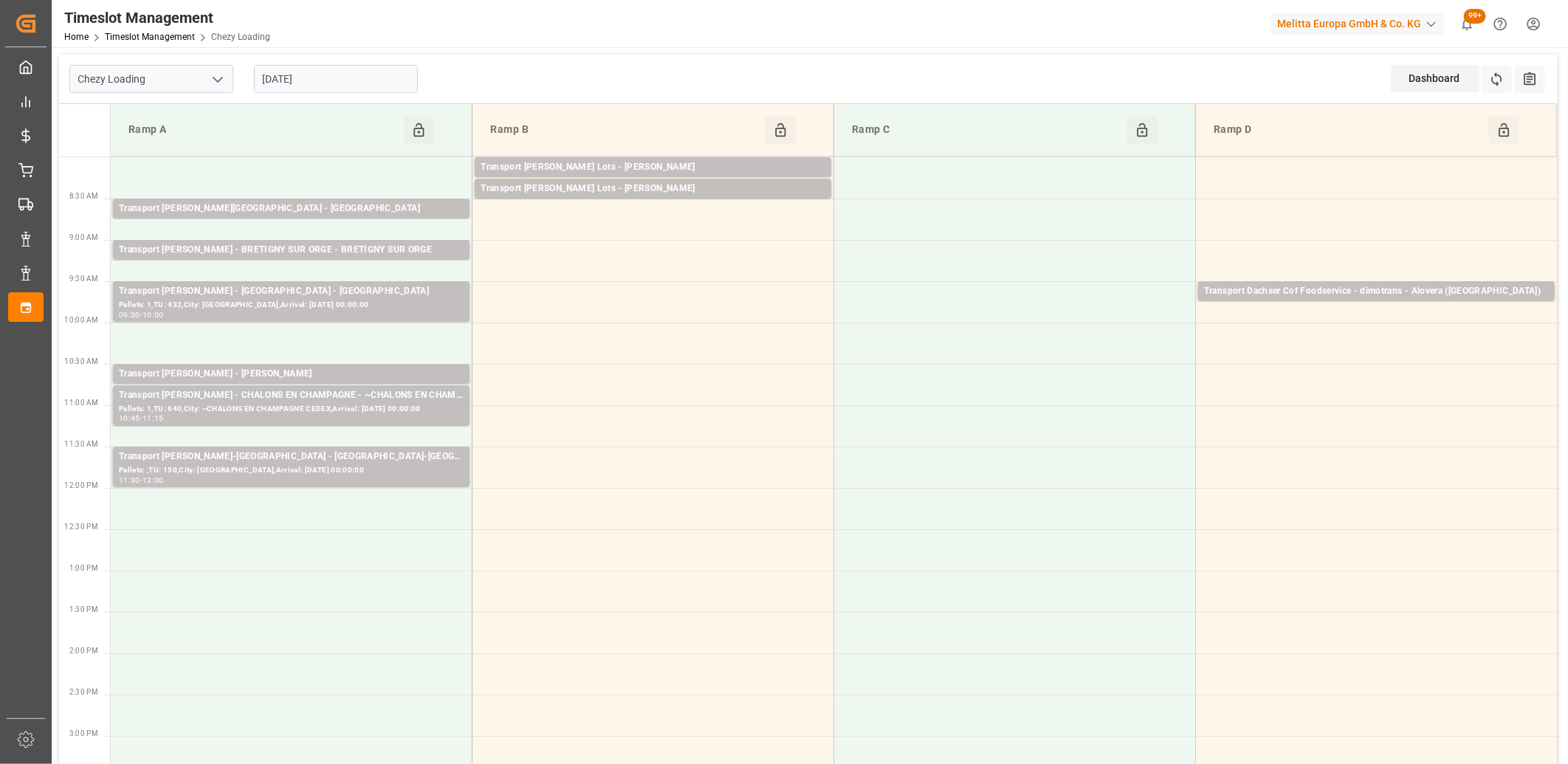
click at [322, 78] on input "[DATE]" at bounding box center [336, 79] width 164 height 28
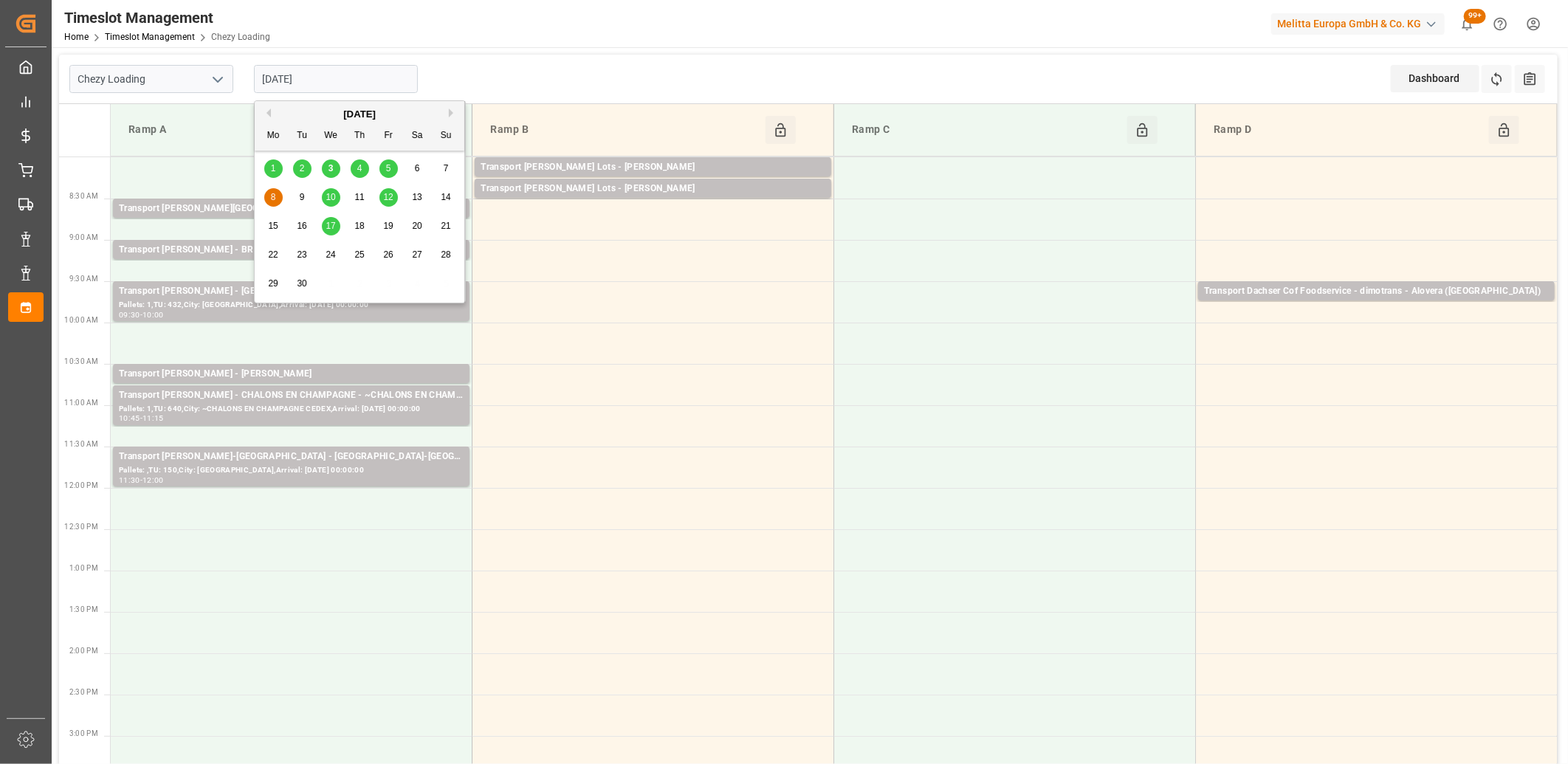
click at [387, 167] on span "5" at bounding box center [388, 168] width 5 height 11
type input "[DATE]"
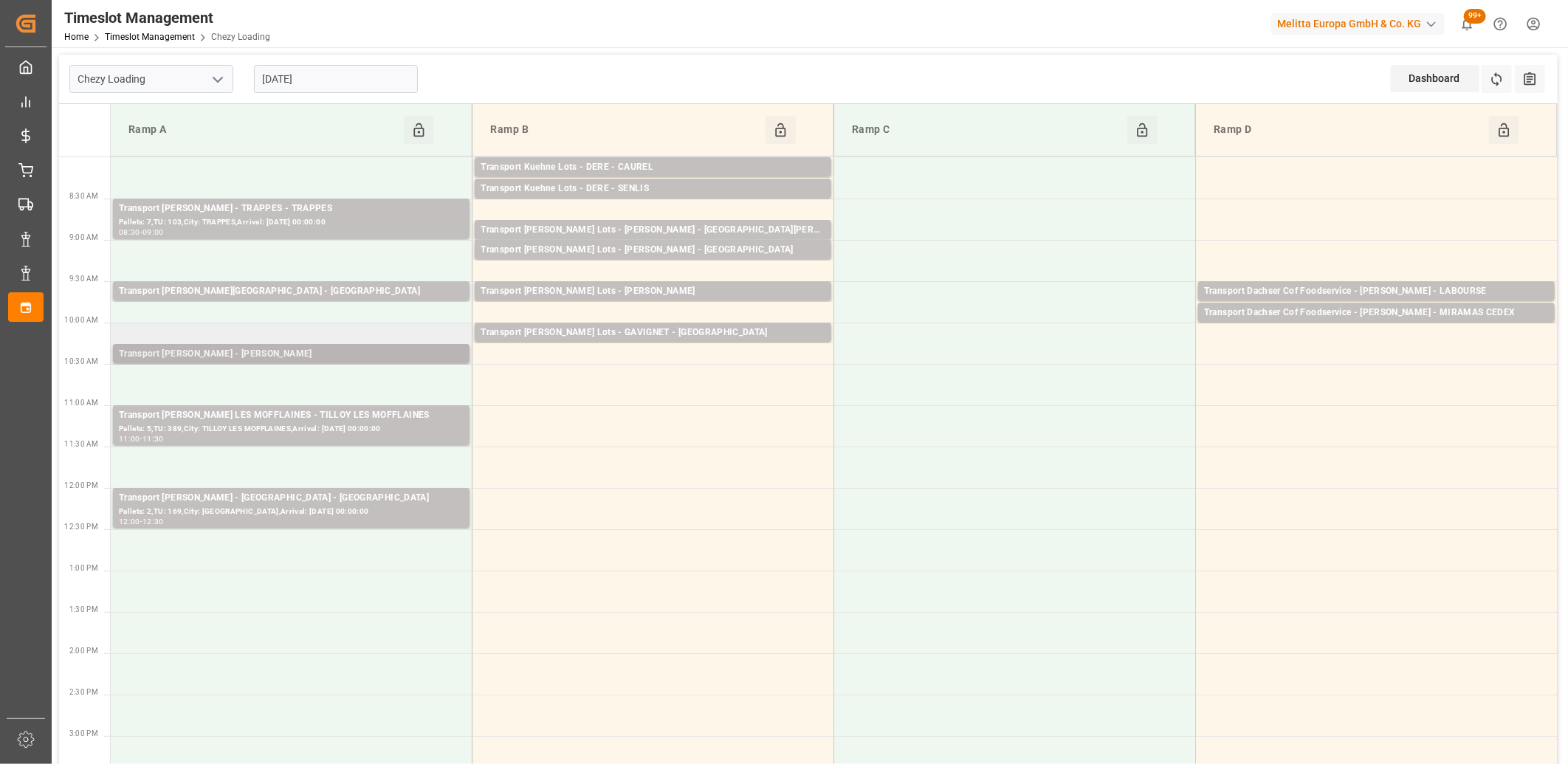
click at [277, 355] on div "Transport [PERSON_NAME] - [PERSON_NAME]" at bounding box center [291, 354] width 345 height 15
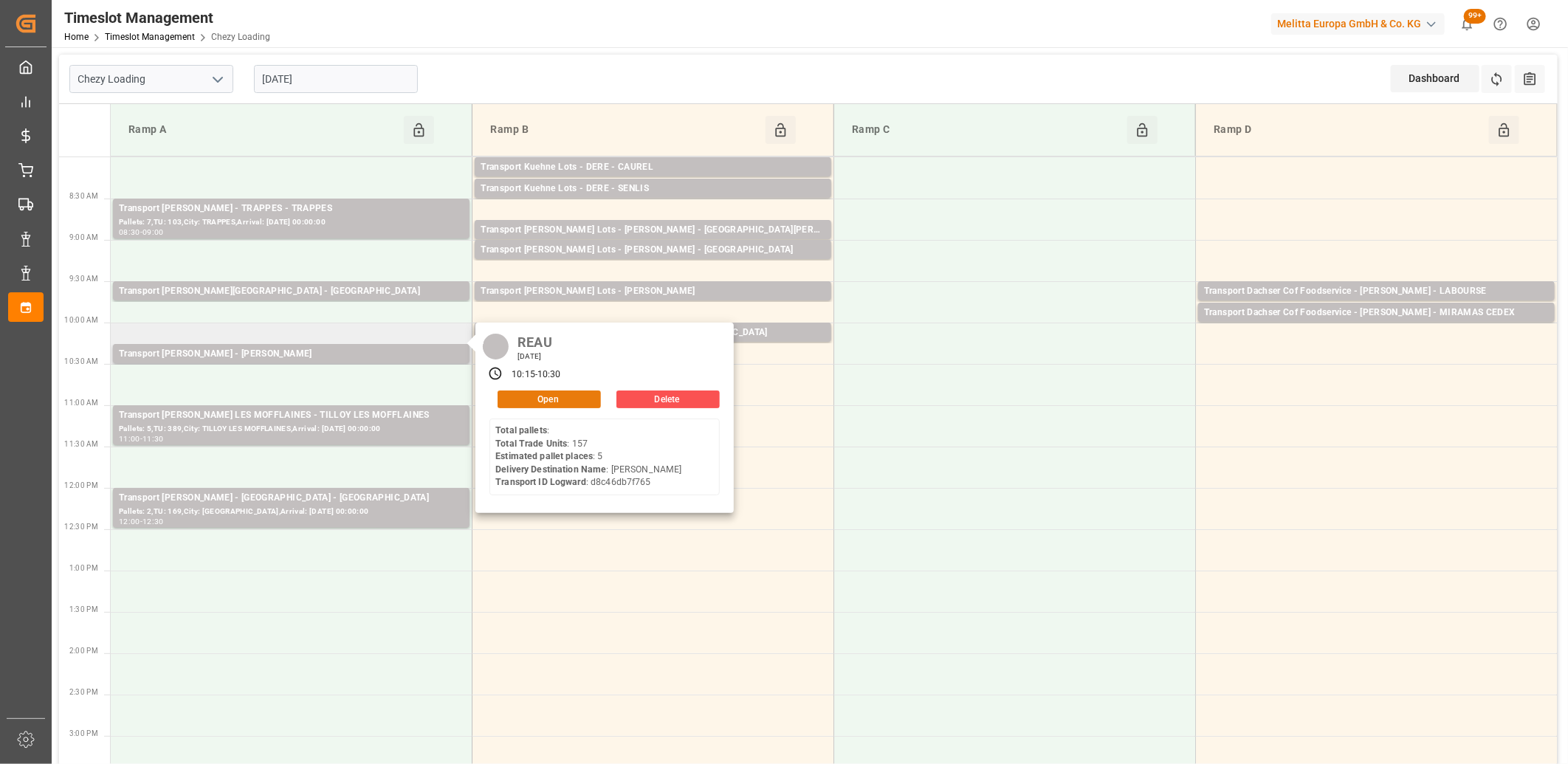
click at [513, 403] on button "Open" at bounding box center [549, 399] width 103 height 17
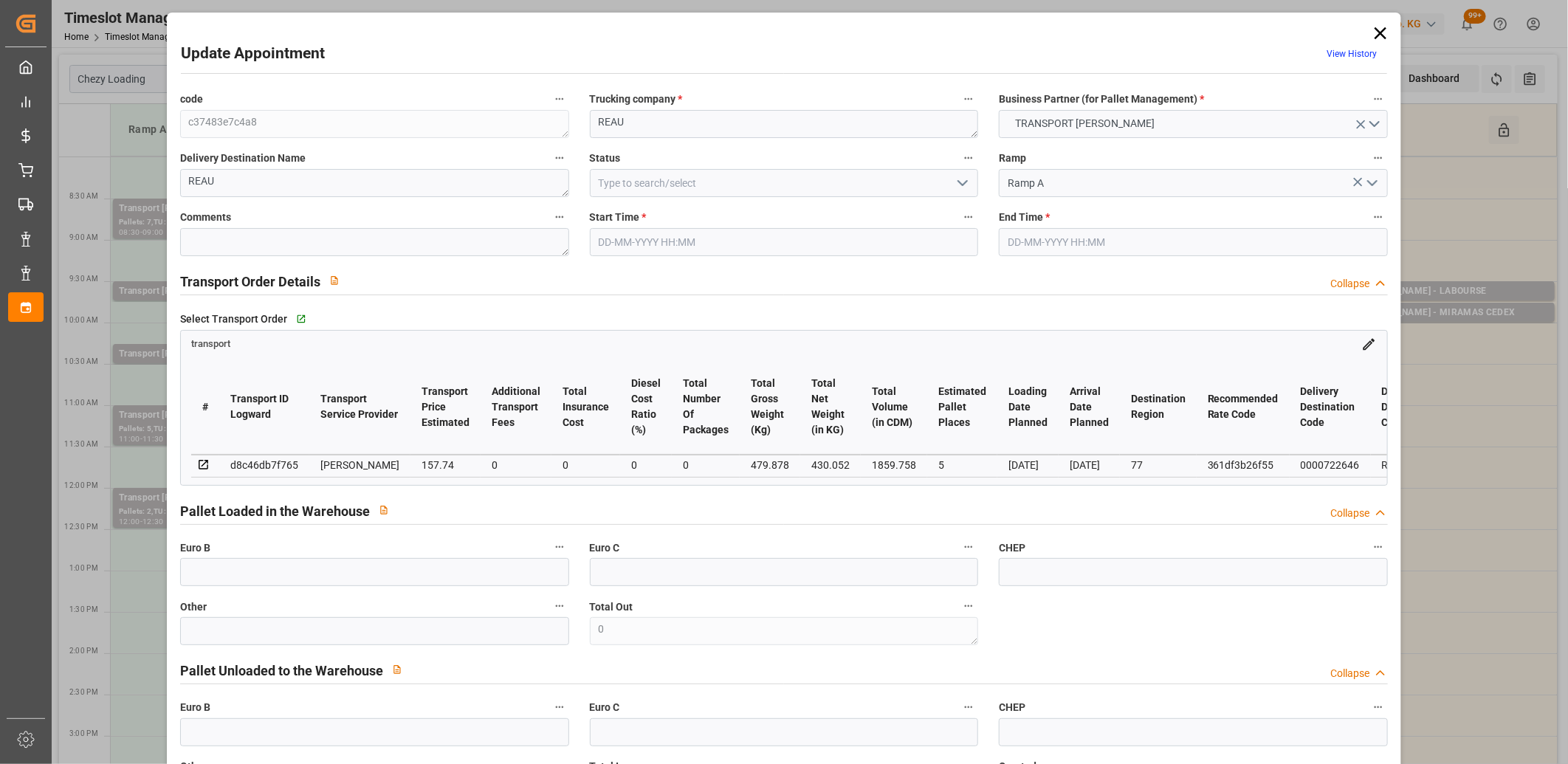
type input "[DATE] 10:15"
type input "[DATE] 10:30"
type input "[DATE] 14:50"
type input "[DATE] 11:25"
type input "[DATE]"
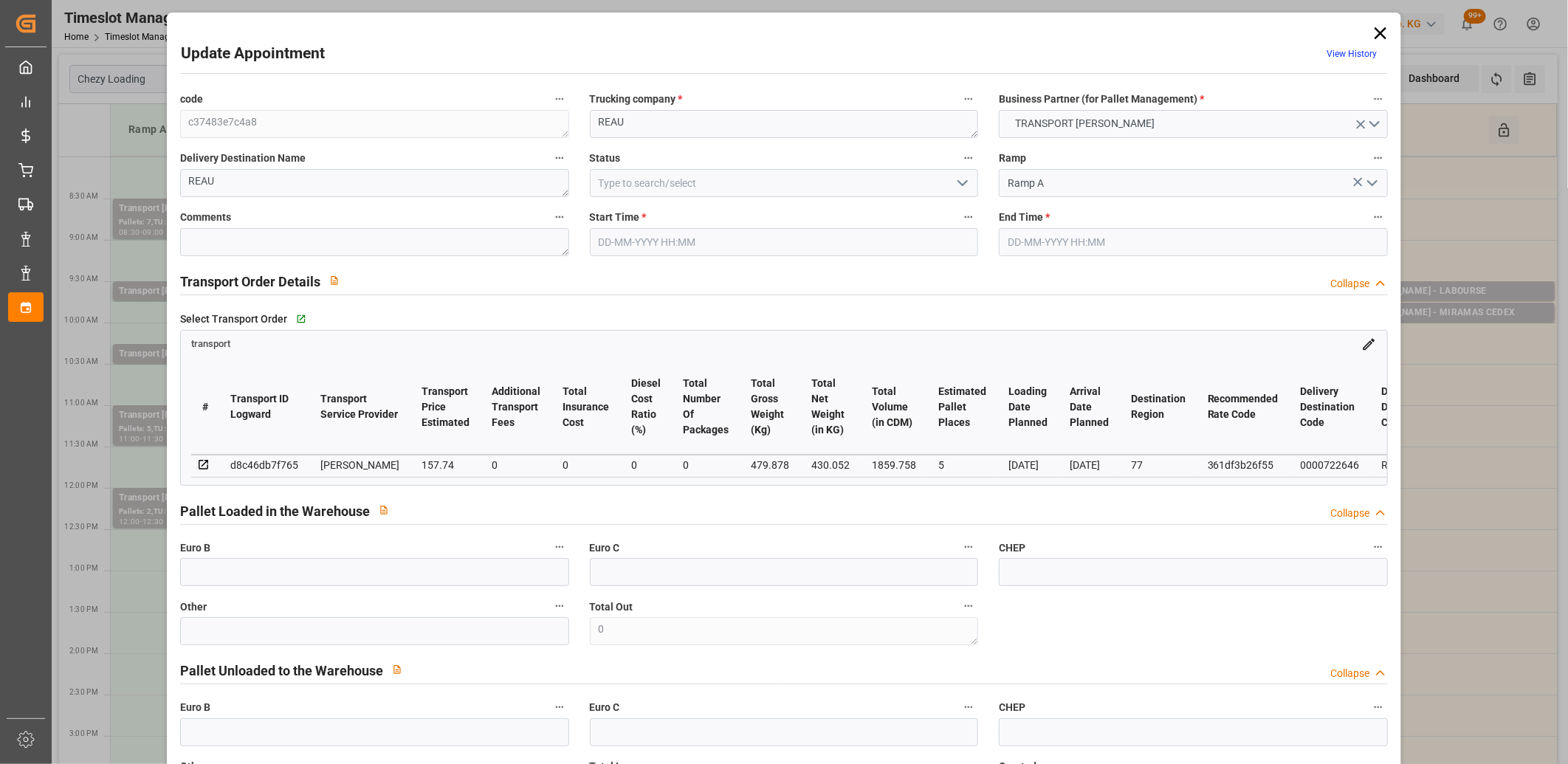
type input "[DATE]"
click at [1378, 39] on icon at bounding box center [1380, 33] width 21 height 21
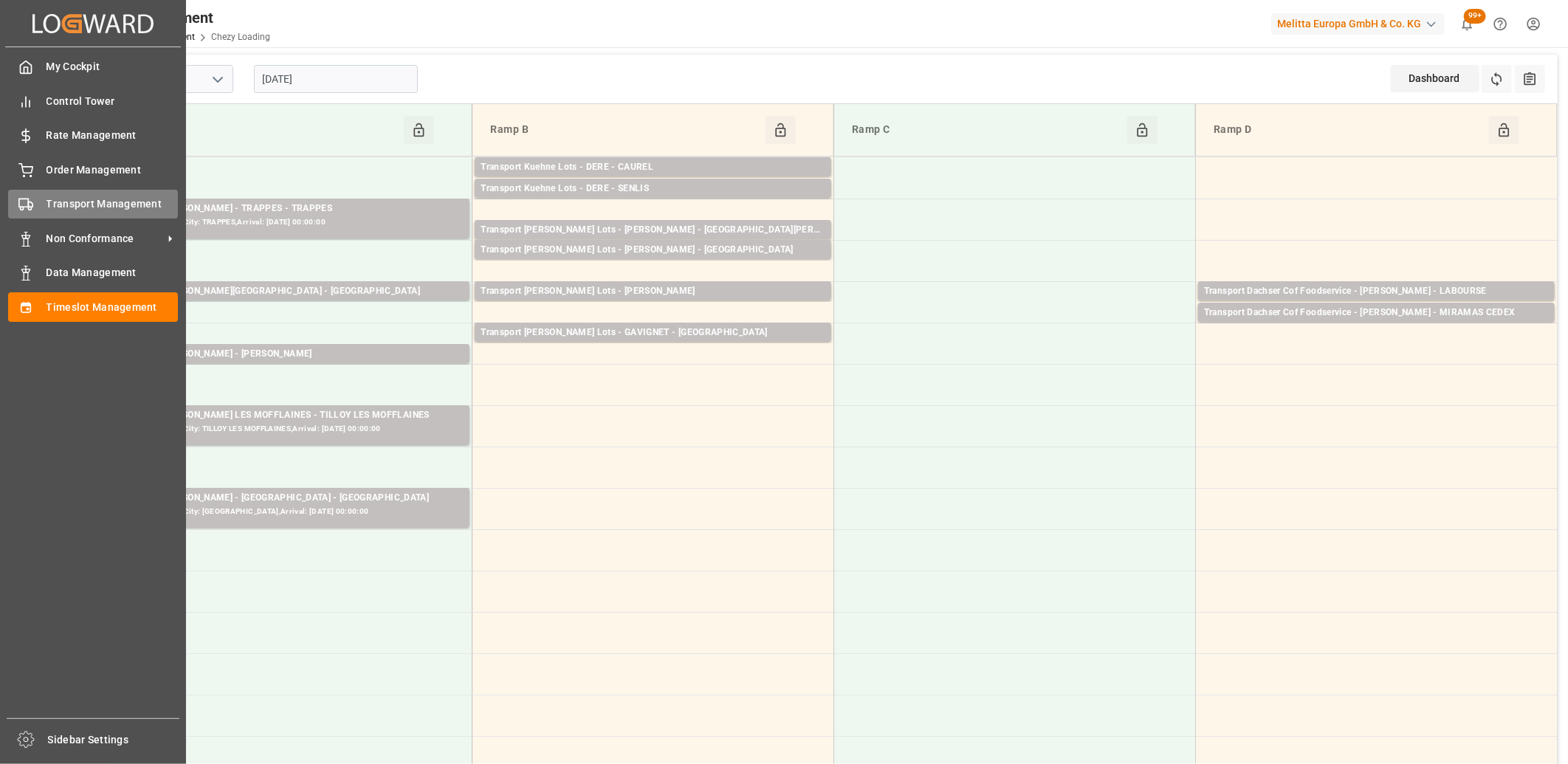
click at [46, 200] on span "Transport Management" at bounding box center [112, 204] width 132 height 16
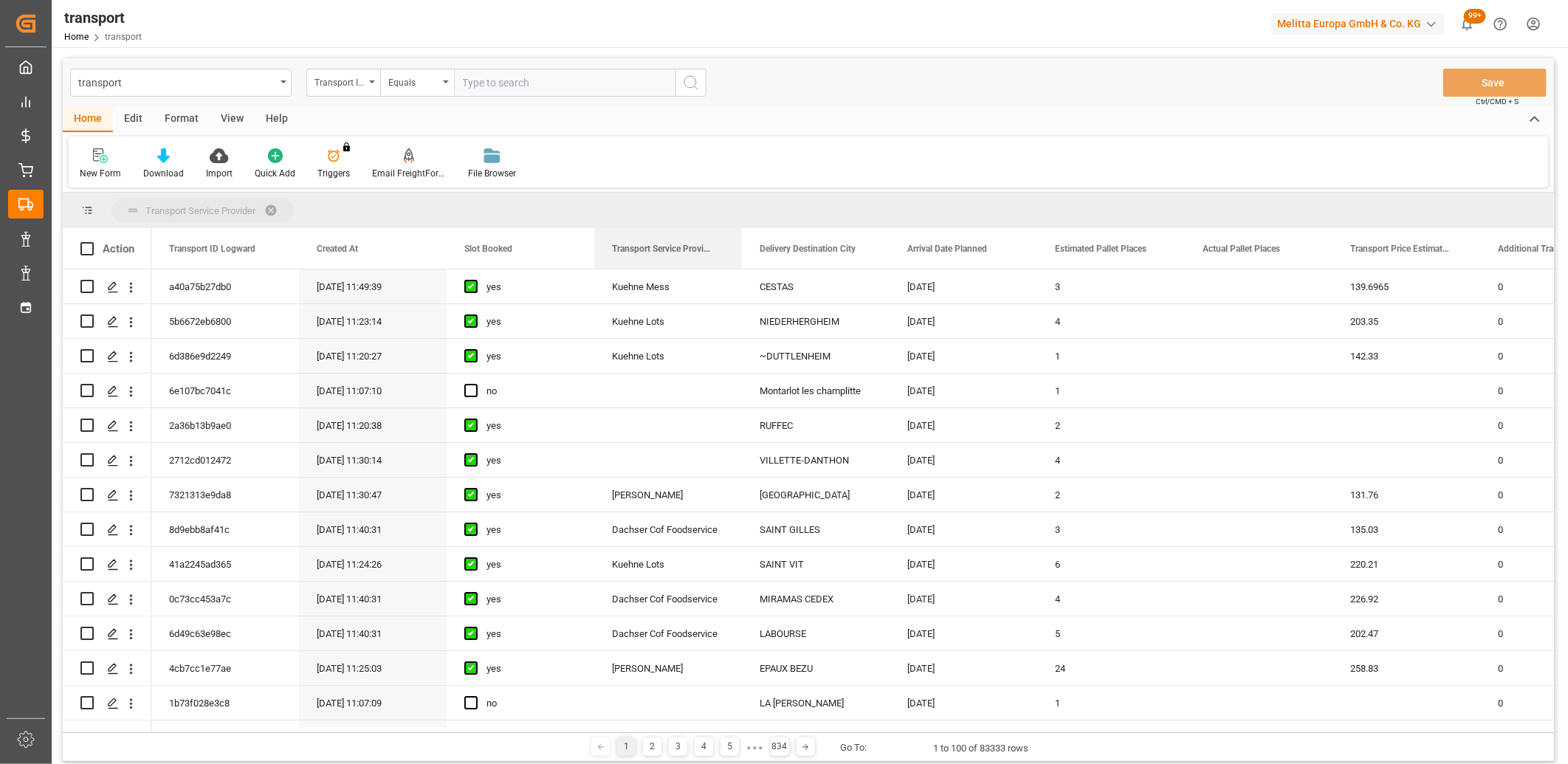
drag, startPoint x: 667, startPoint y: 253, endPoint x: 653, endPoint y: 209, distance: 46.2
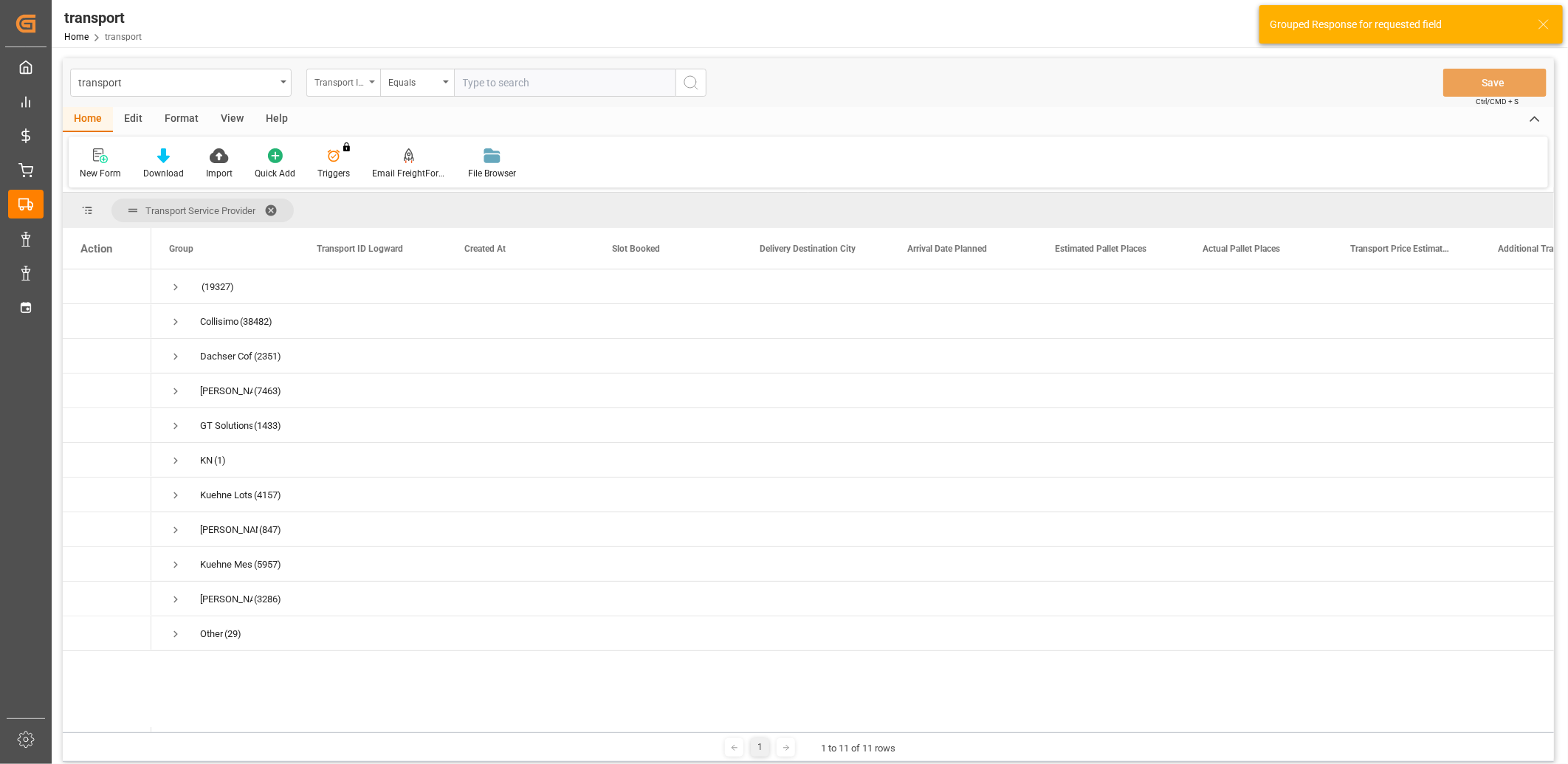
click at [371, 86] on div "Transport ID Logward" at bounding box center [344, 82] width 74 height 28
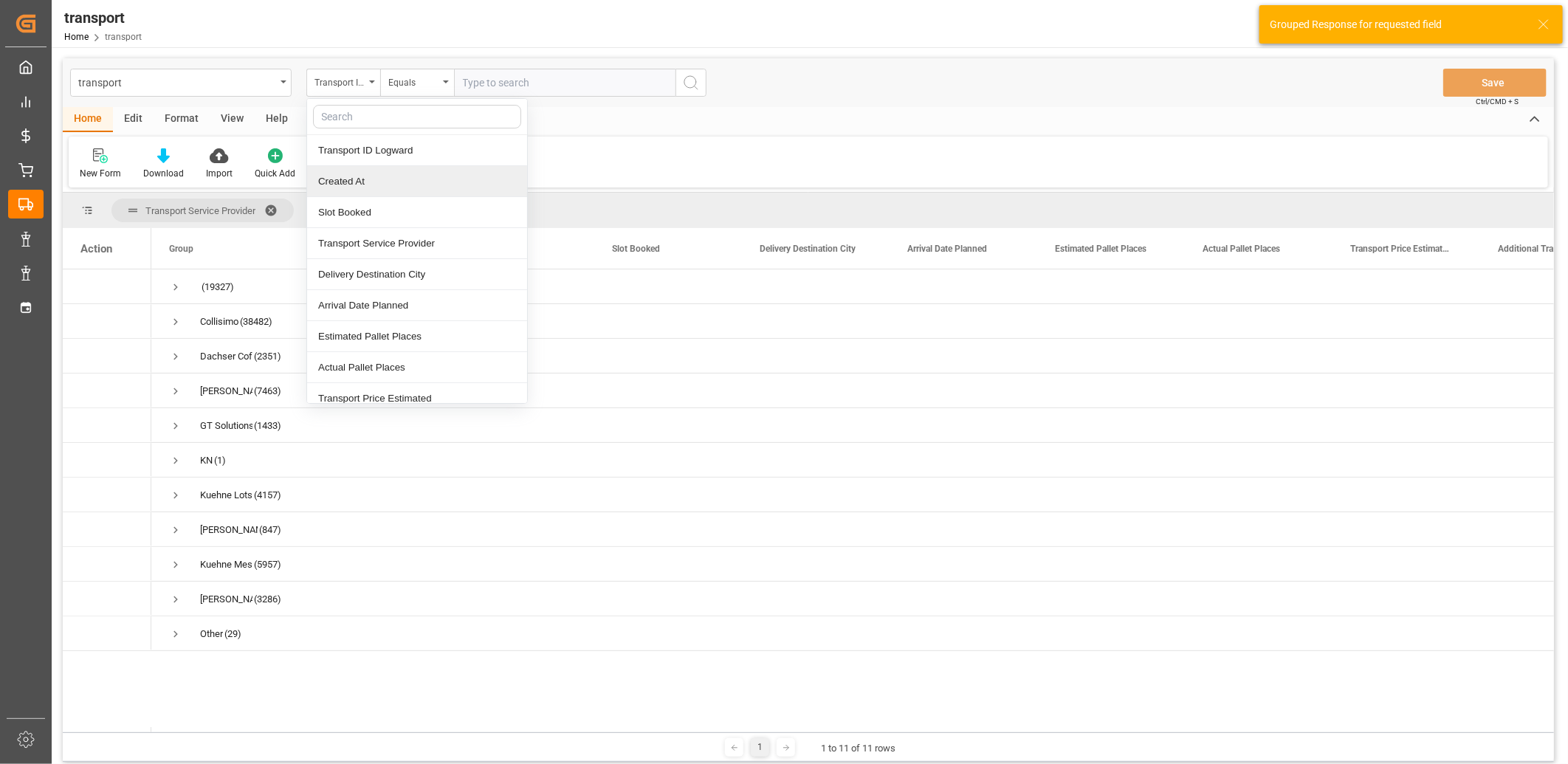
click at [358, 185] on div "Created At" at bounding box center [417, 182] width 220 height 31
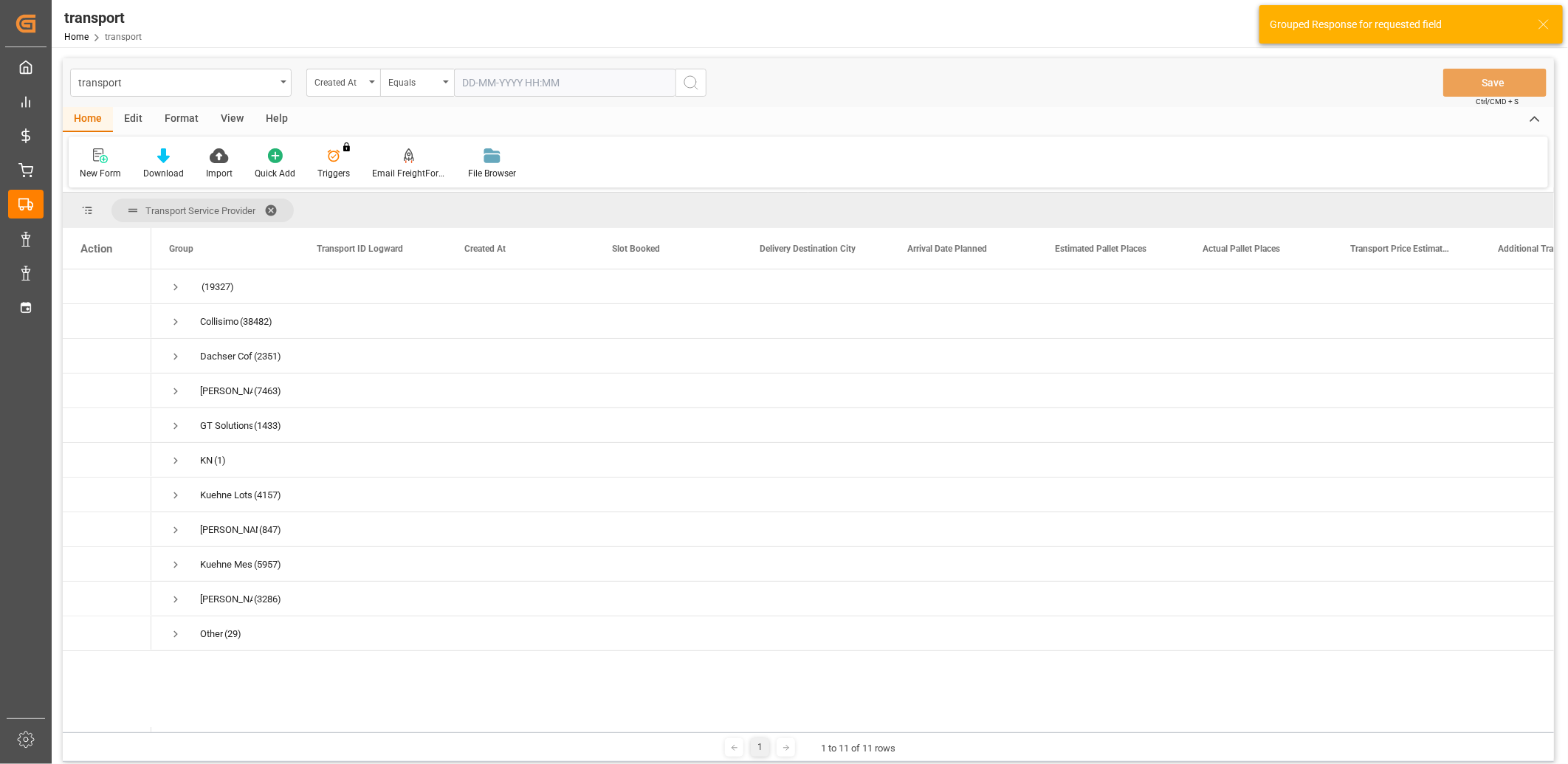
click at [514, 87] on input "text" at bounding box center [565, 82] width 222 height 28
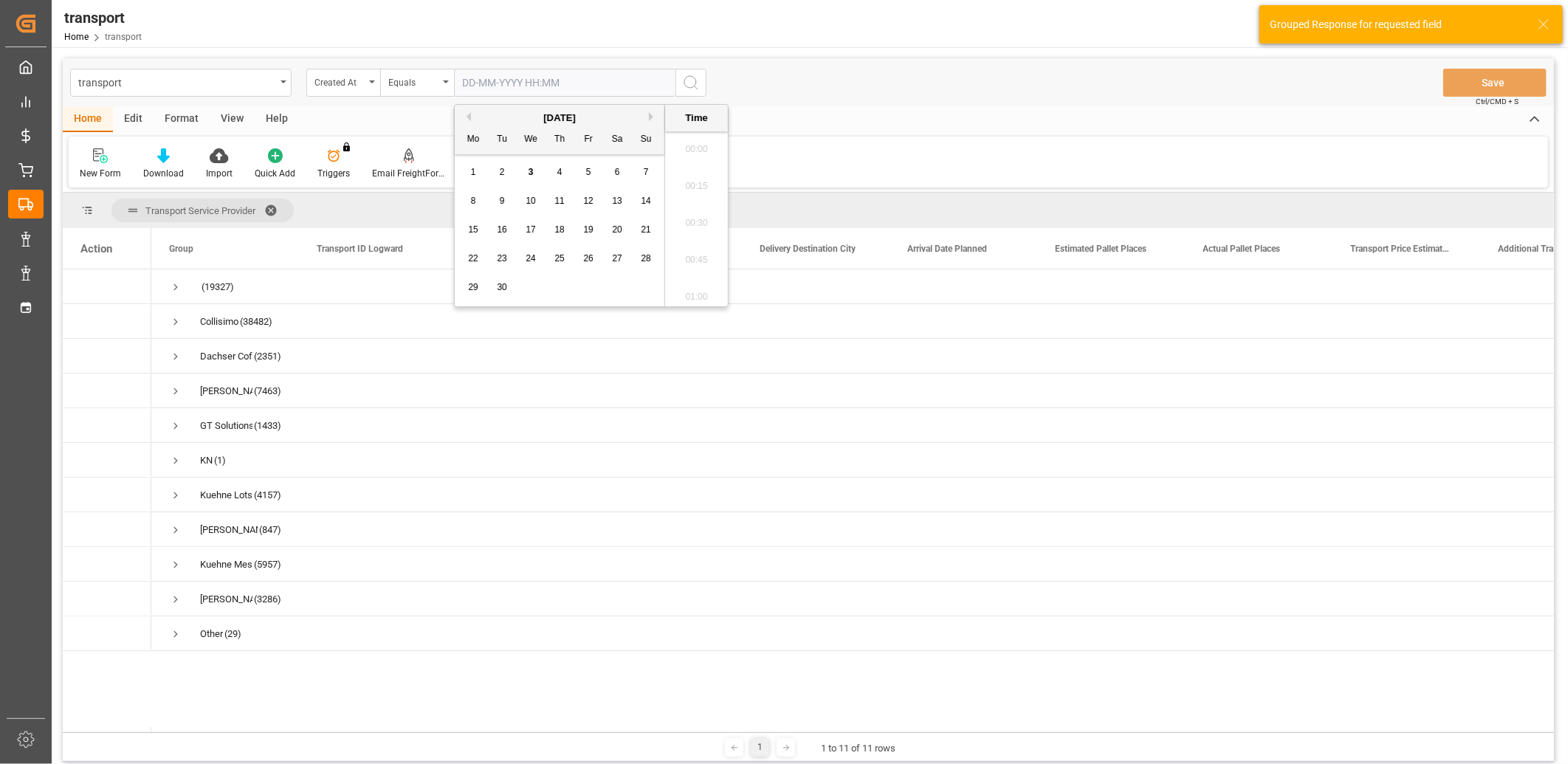
scroll to position [2145, 0]
click at [477, 171] on div "1" at bounding box center [473, 172] width 18 height 17
type input "[DATE] 00:00"
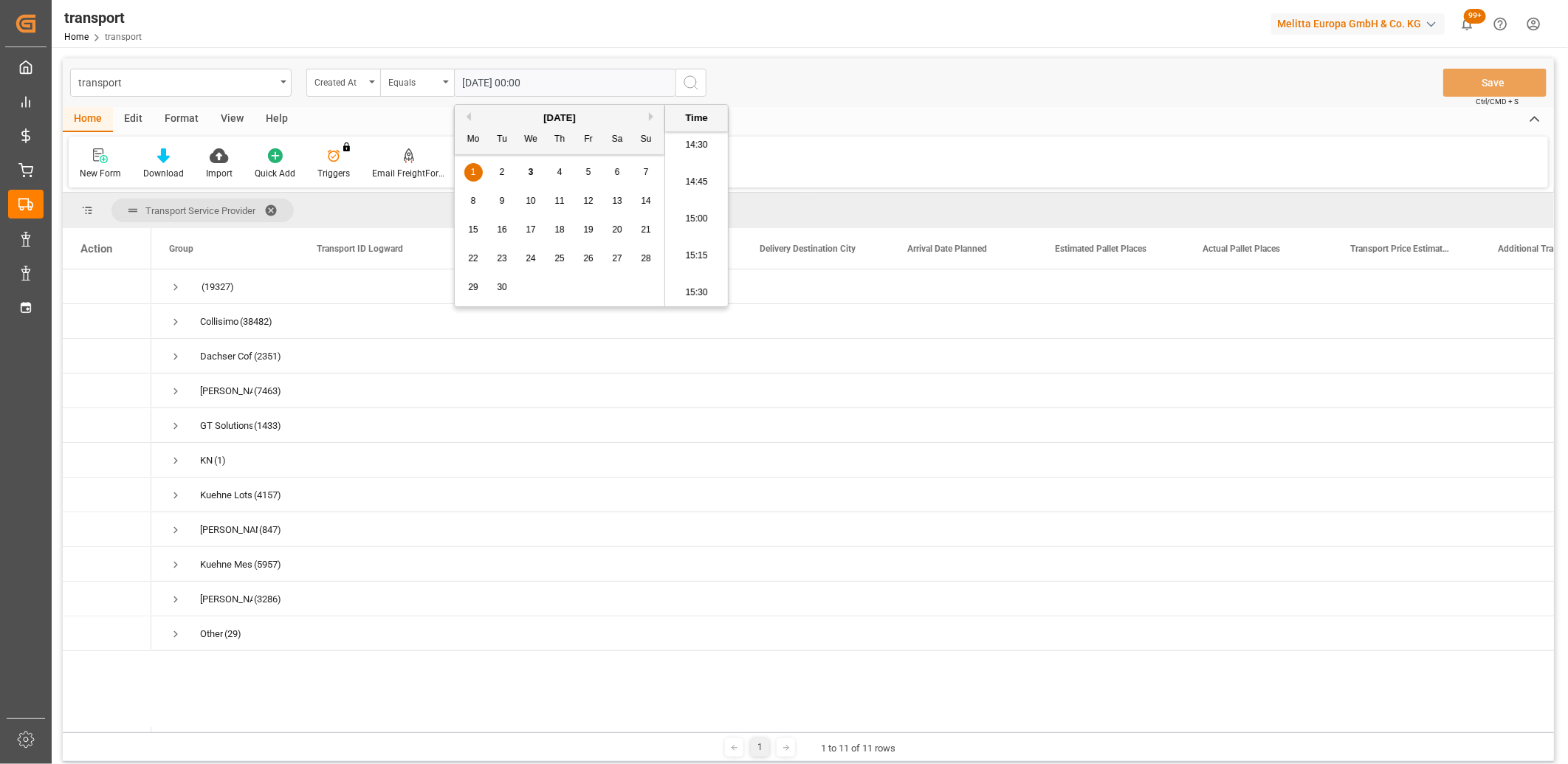
click at [694, 89] on icon "search button" at bounding box center [691, 82] width 17 height 17
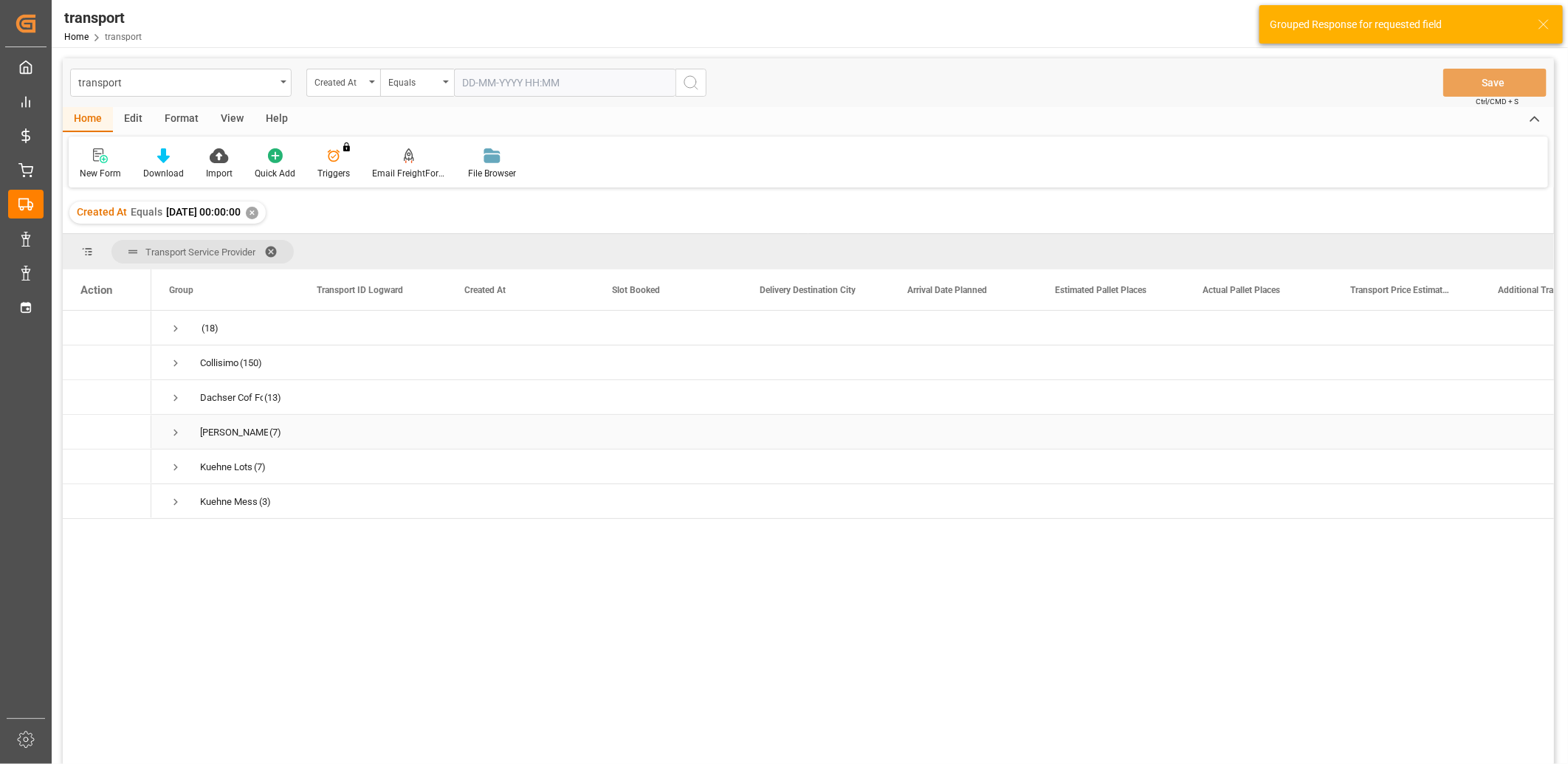
click at [178, 433] on span "Press SPACE to select this row." at bounding box center [176, 433] width 13 height 13
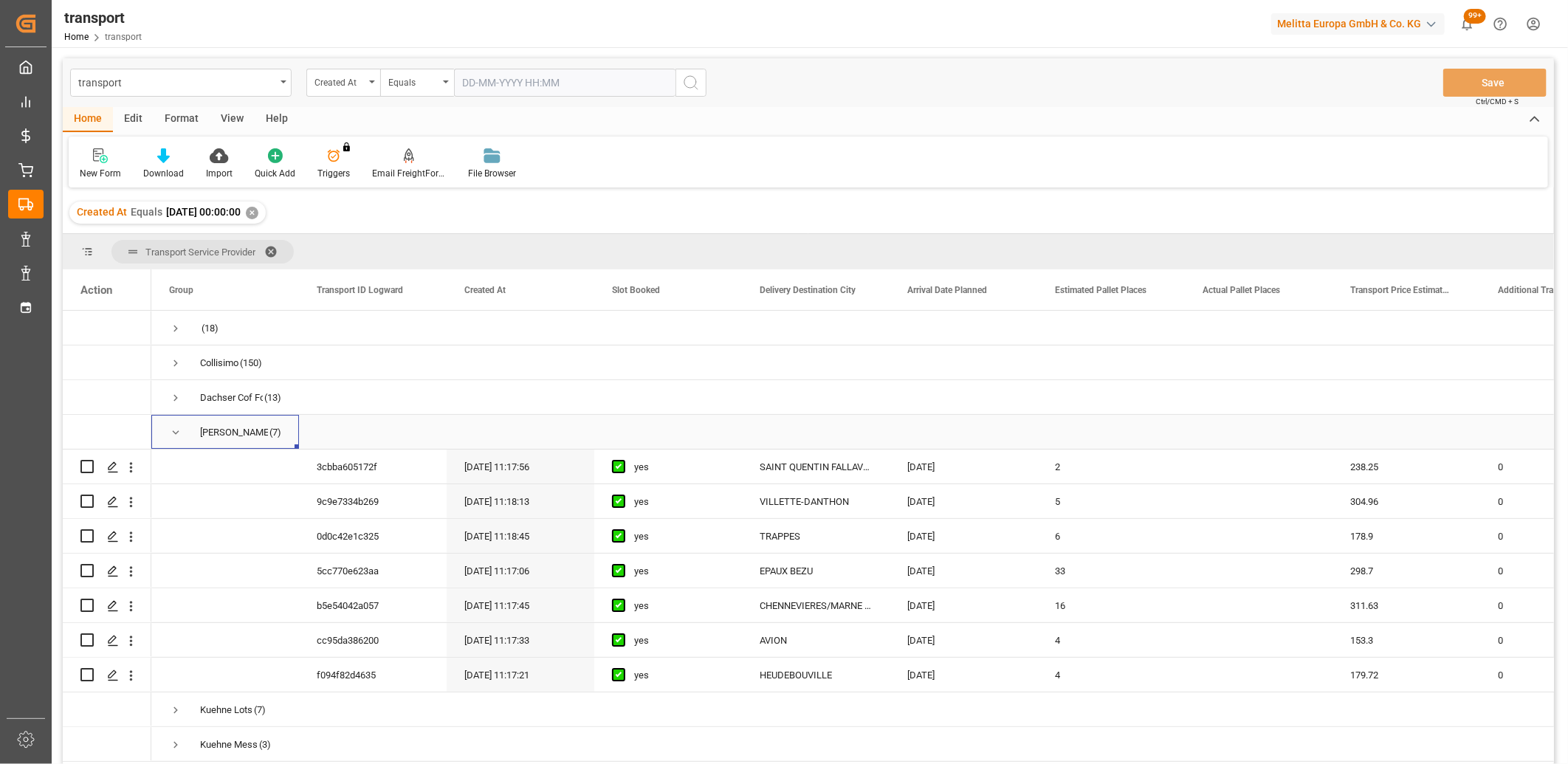
click at [179, 432] on span "Press SPACE to select this row." at bounding box center [176, 433] width 13 height 13
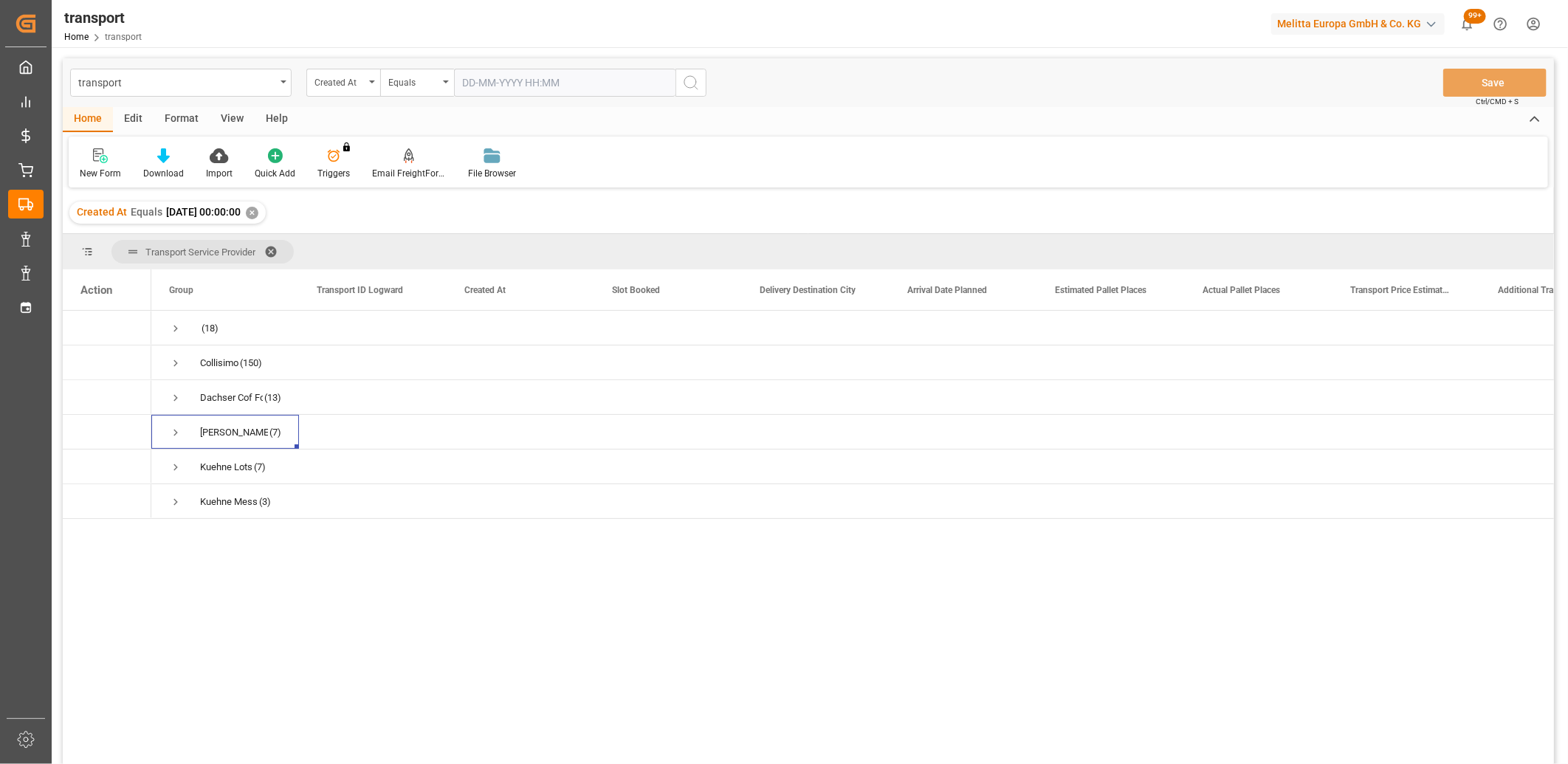
click at [275, 246] on span at bounding box center [276, 251] width 24 height 13
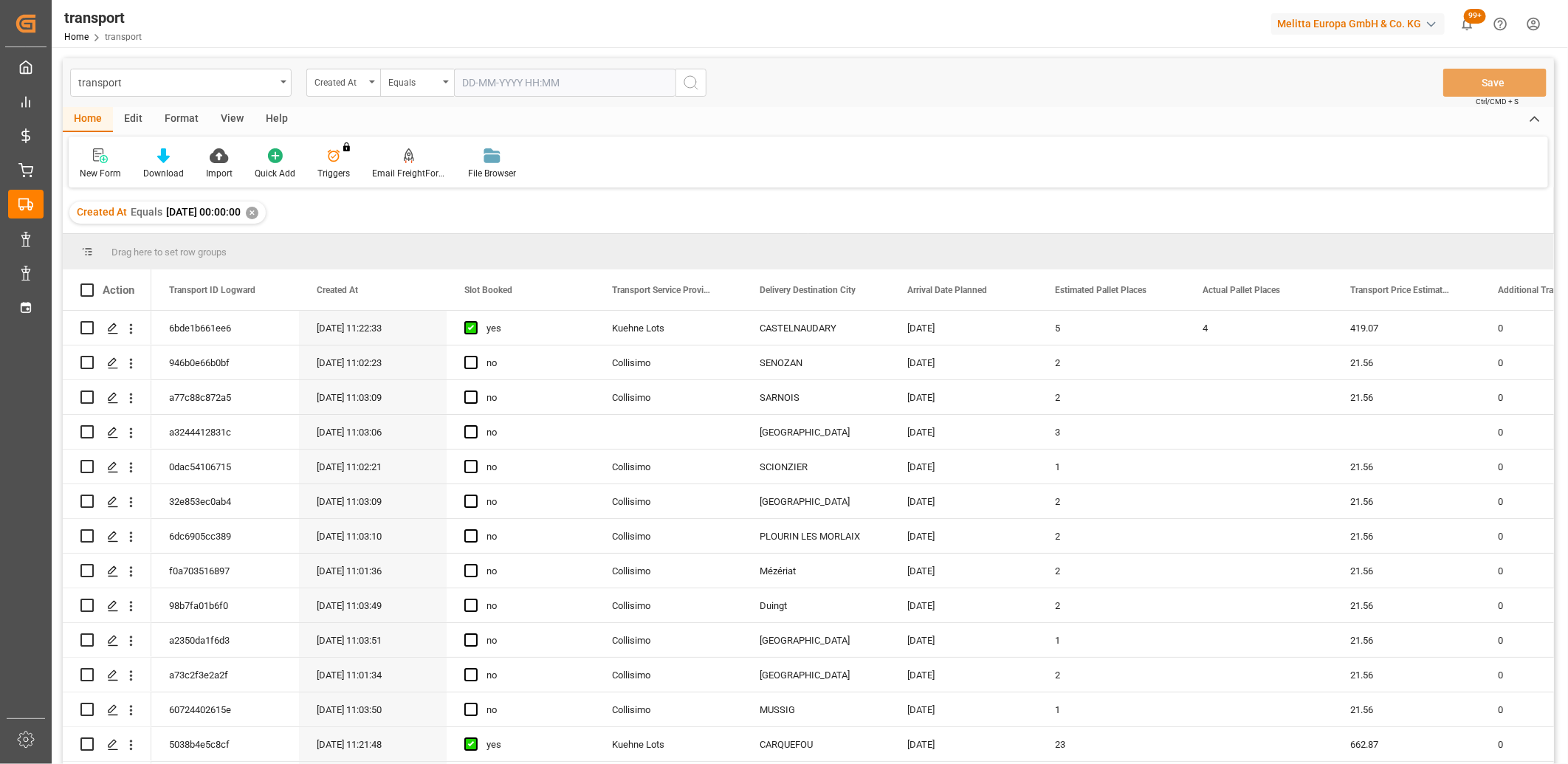
click at [477, 86] on input "text" at bounding box center [565, 82] width 222 height 28
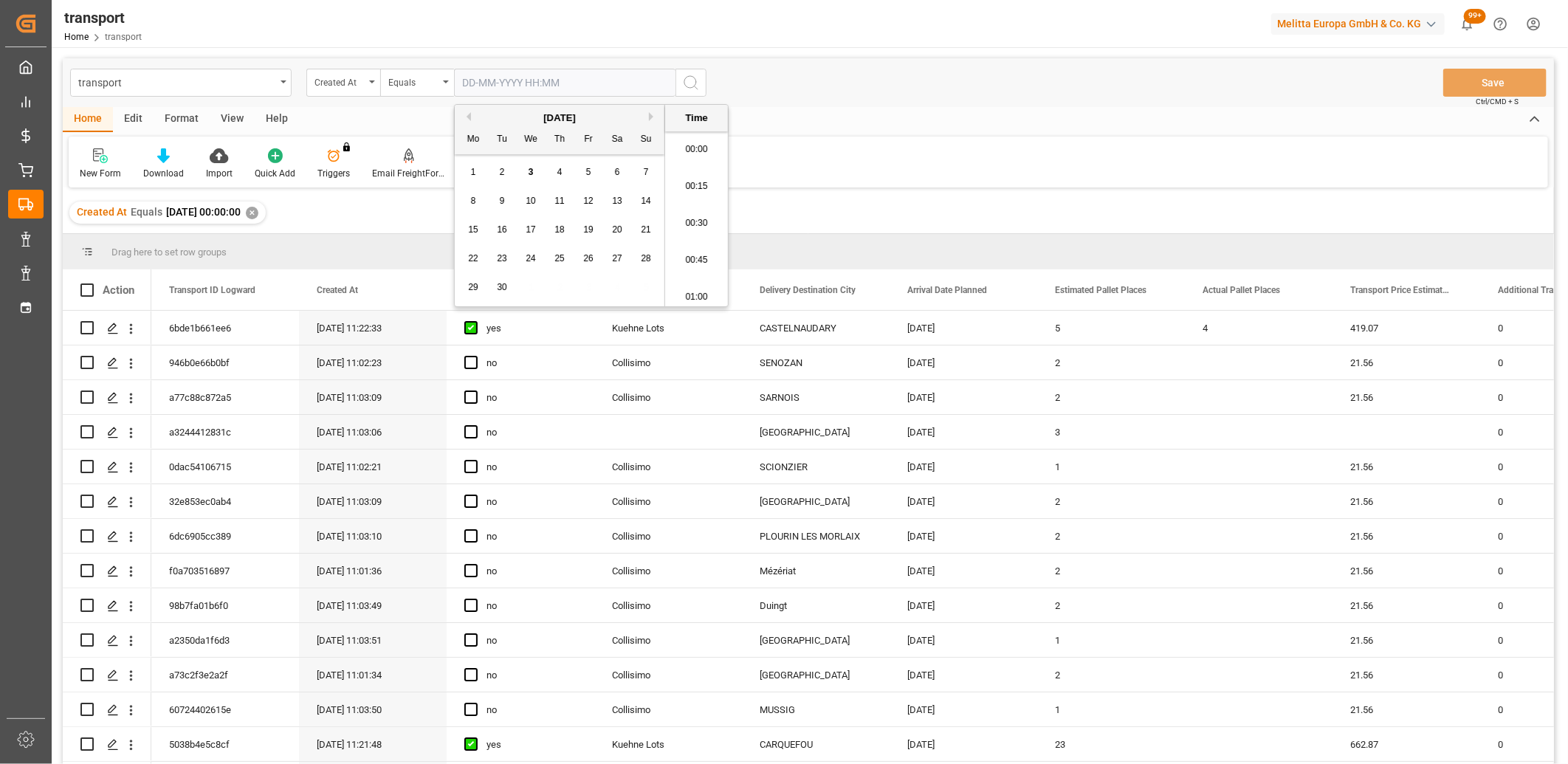
scroll to position [2145, 0]
click at [505, 176] on div "2" at bounding box center [502, 172] width 18 height 17
type input "[DATE] 00:00"
click at [690, 86] on icon "search button" at bounding box center [691, 82] width 17 height 17
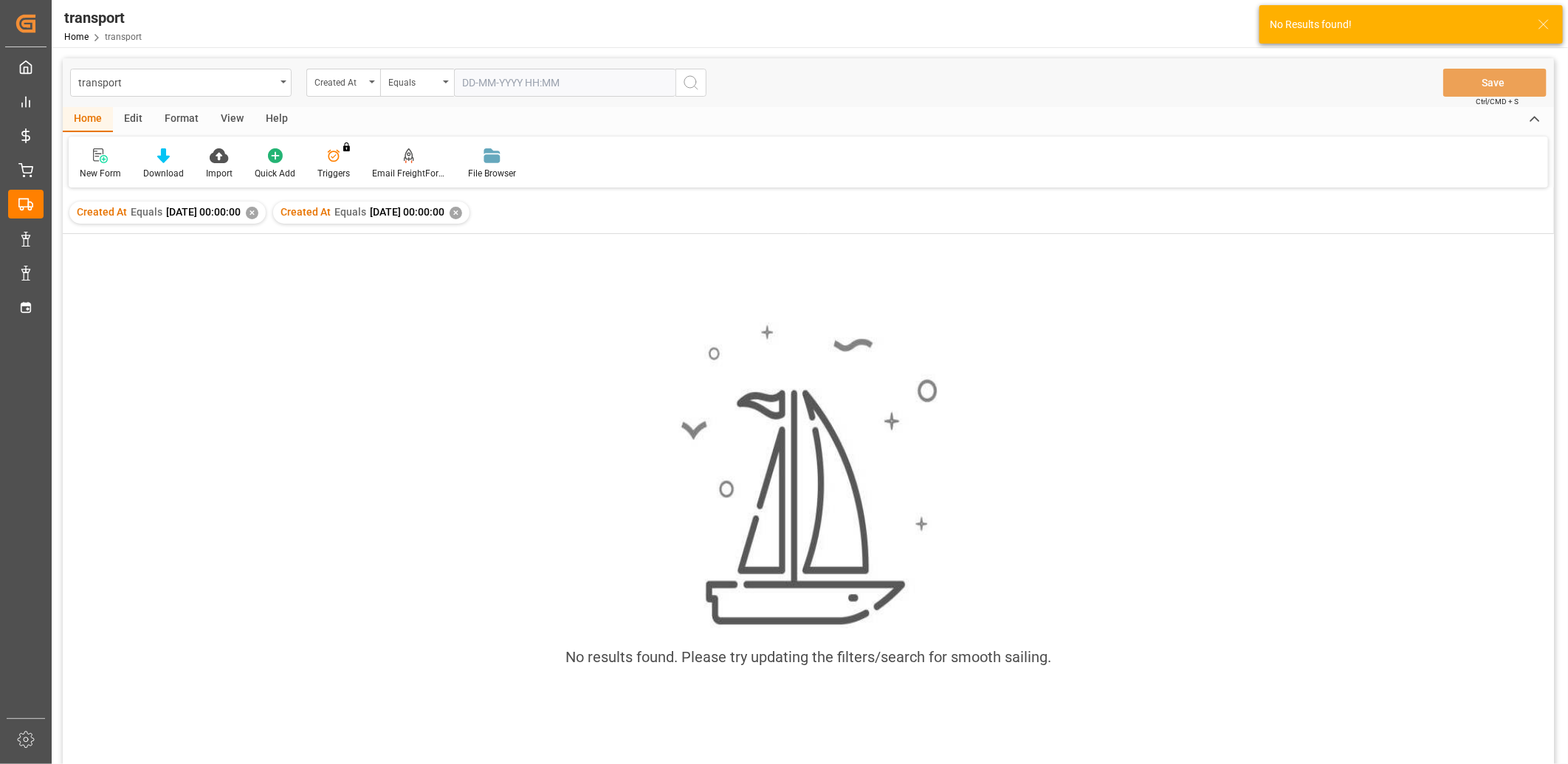
click at [258, 215] on div "✕" at bounding box center [251, 213] width 12 height 12
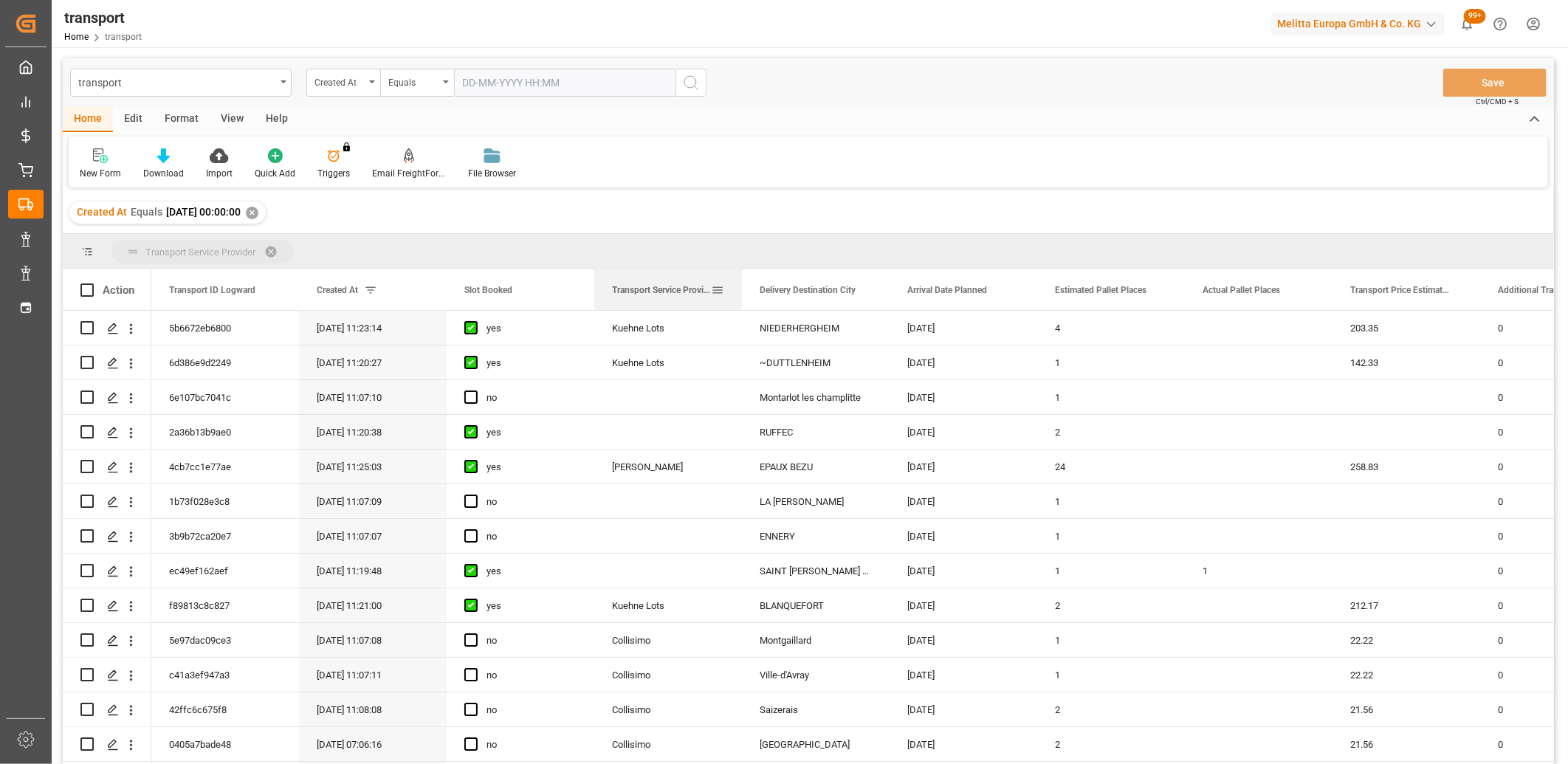
drag, startPoint x: 621, startPoint y: 288, endPoint x: 618, endPoint y: 257, distance: 31.1
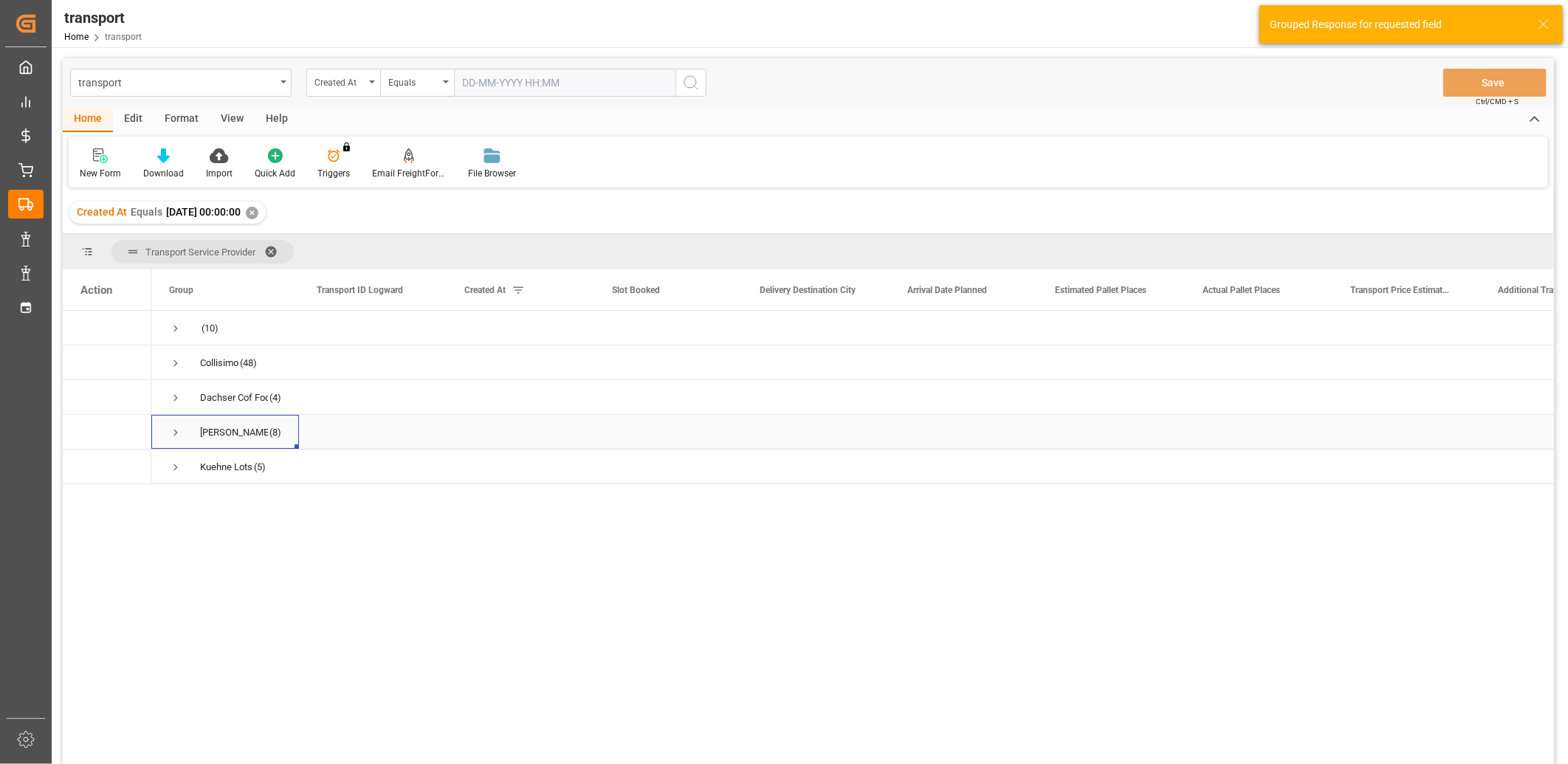
click at [178, 429] on span "Press SPACE to select this row." at bounding box center [176, 433] width 13 height 13
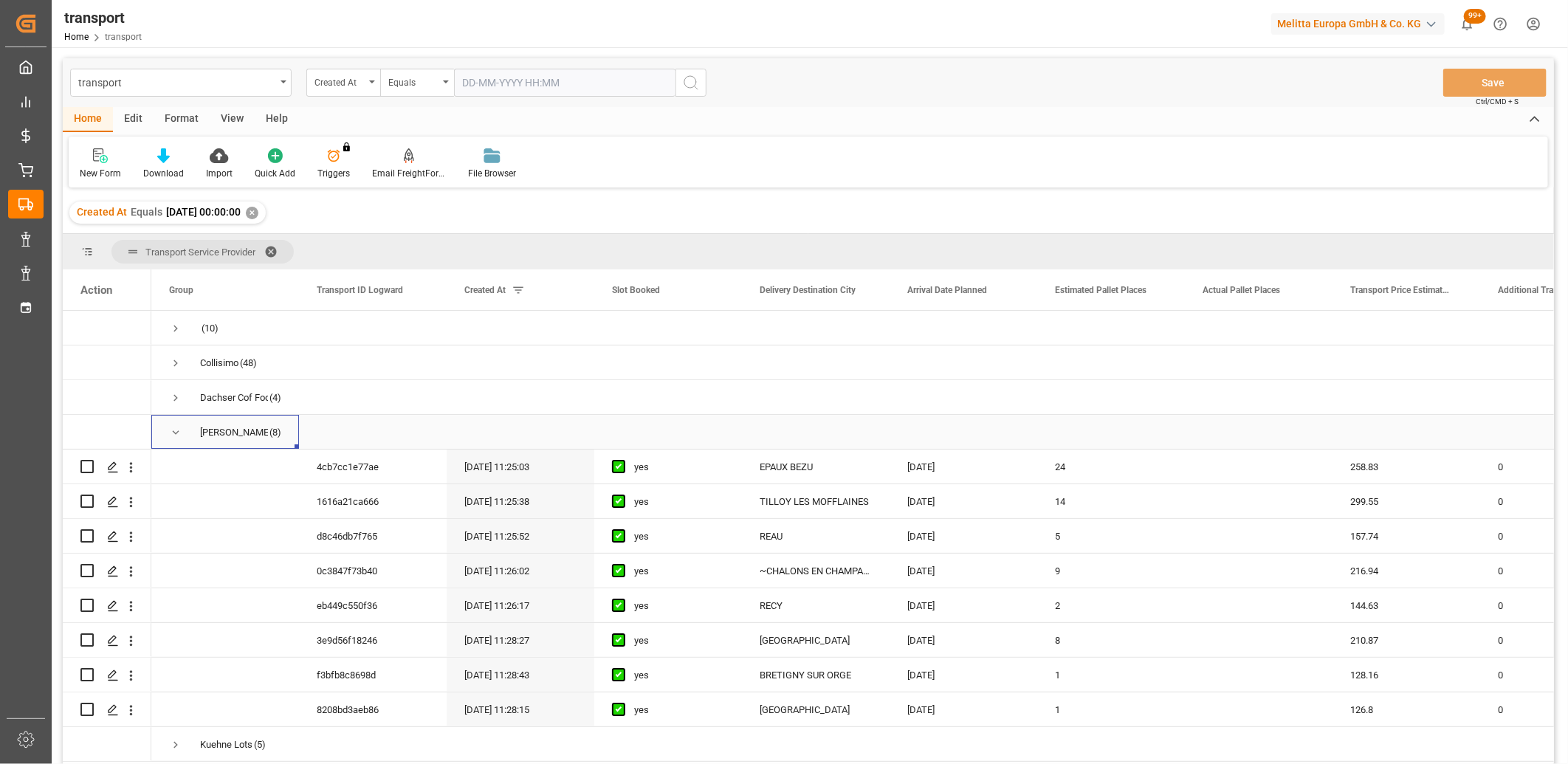
click at [178, 429] on span "Press SPACE to select this row." at bounding box center [176, 433] width 13 height 13
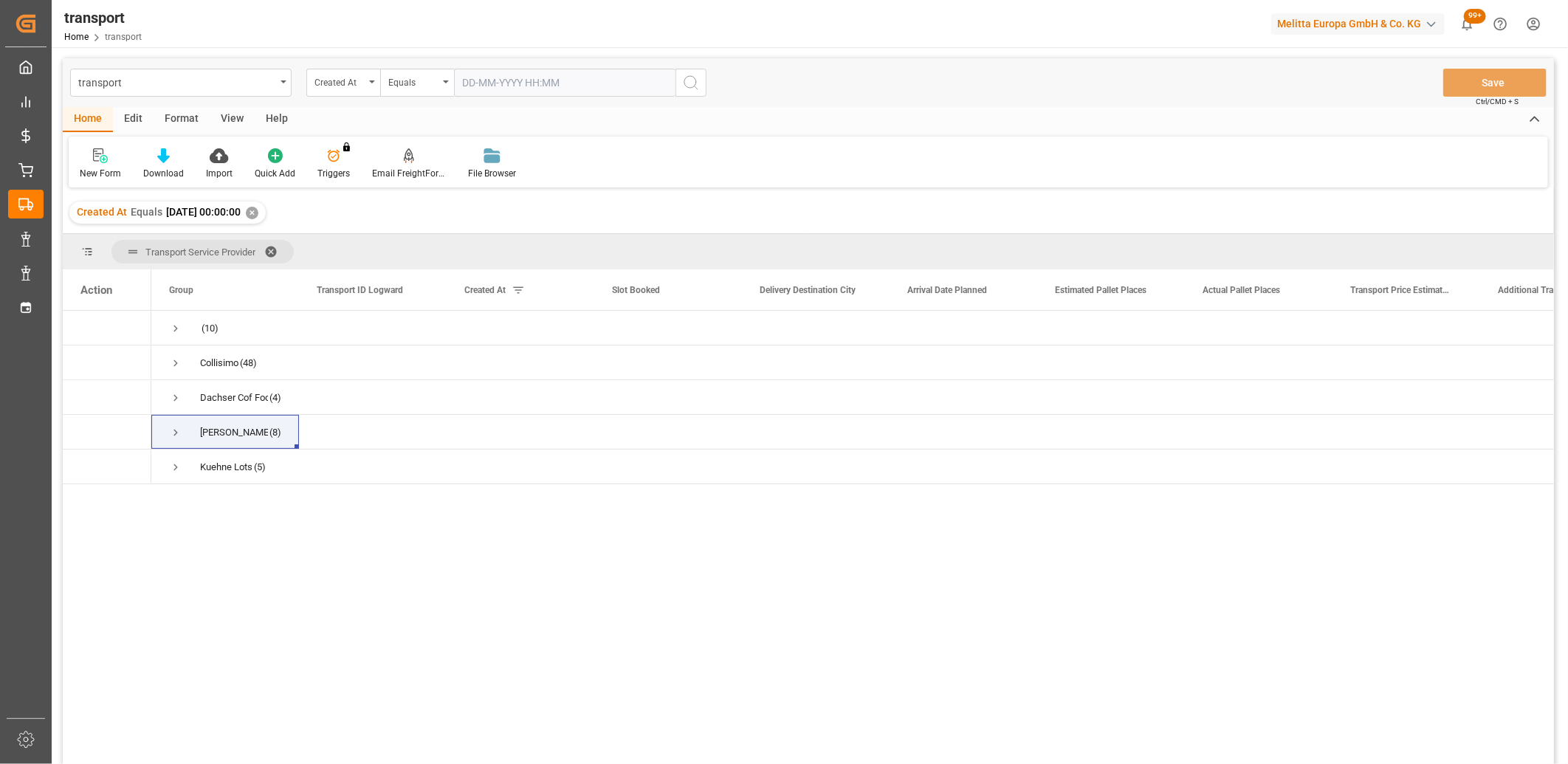
click at [258, 211] on div "✕" at bounding box center [251, 213] width 12 height 12
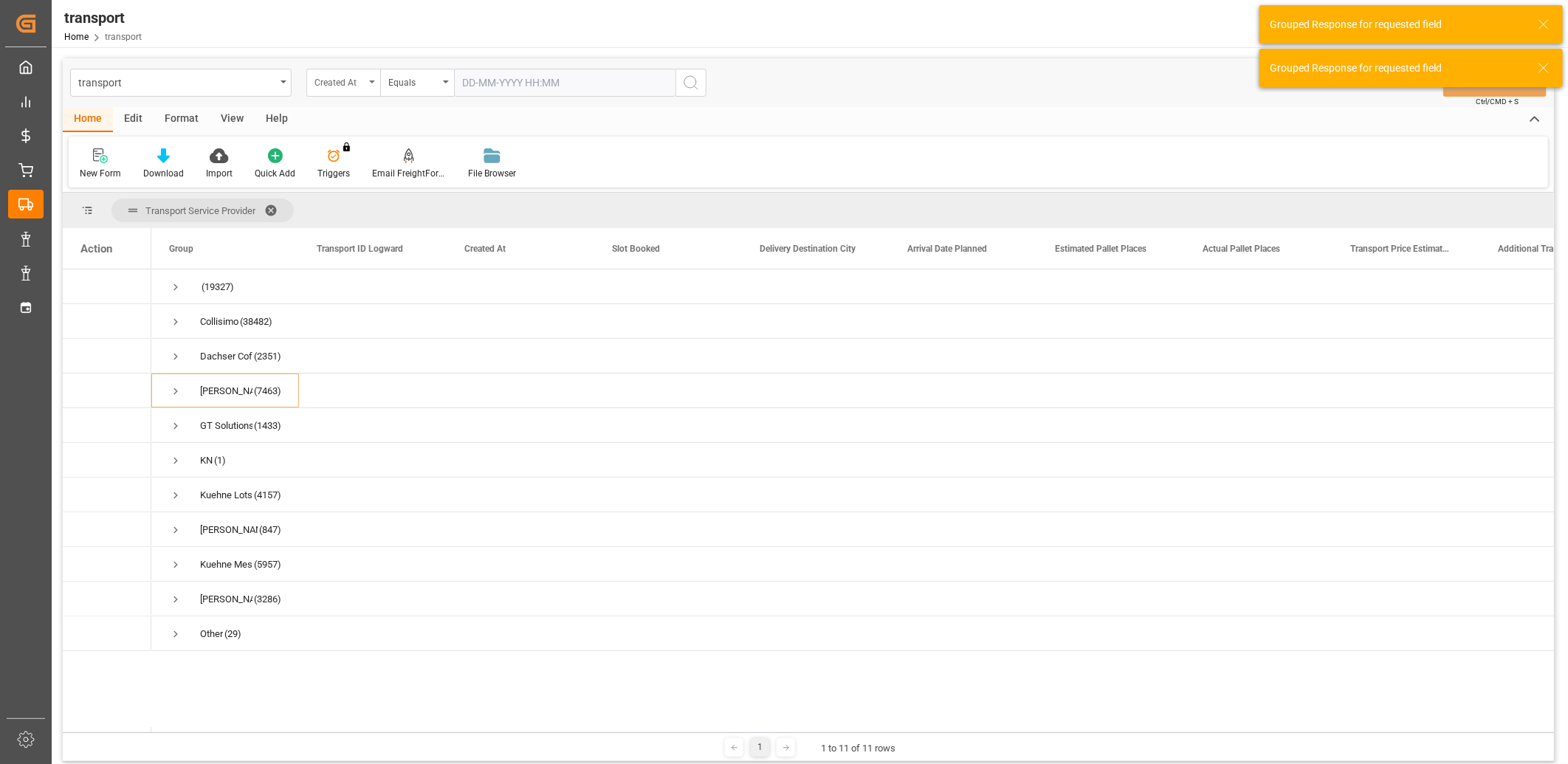
click at [362, 89] on div "Created At" at bounding box center [344, 82] width 74 height 28
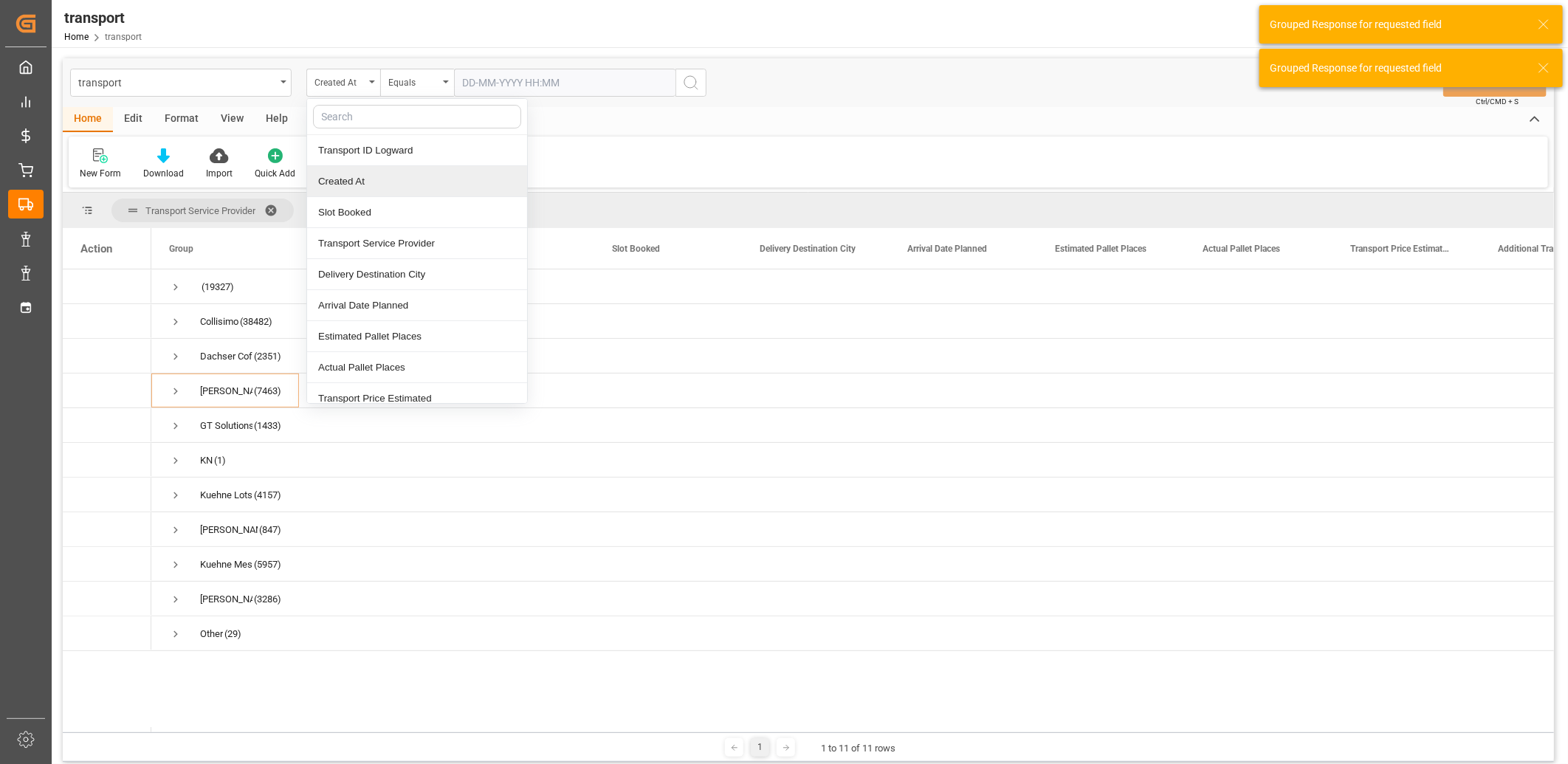
click at [354, 180] on div "Created At" at bounding box center [417, 182] width 220 height 31
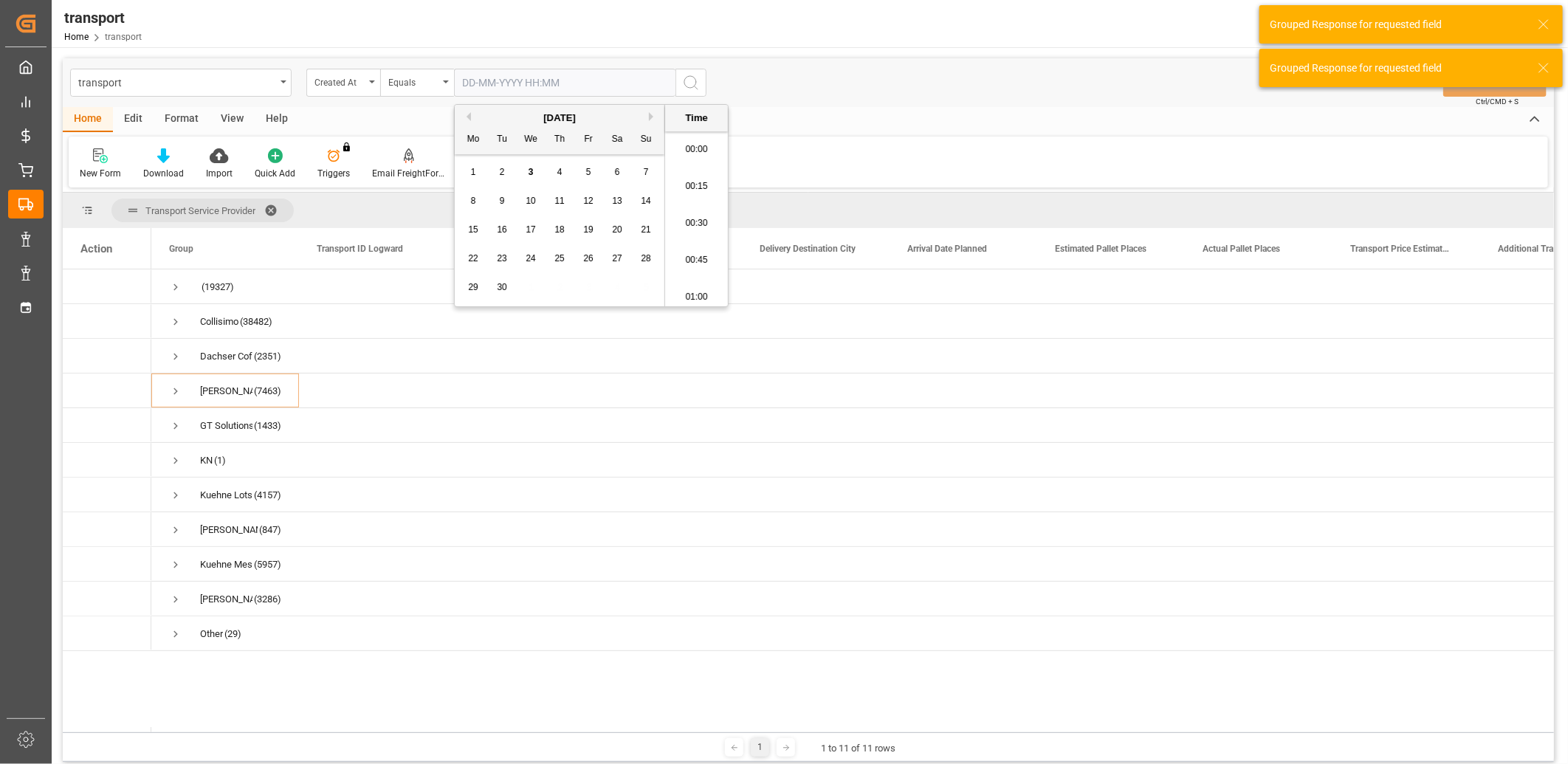
click at [482, 71] on input "text" at bounding box center [565, 82] width 222 height 28
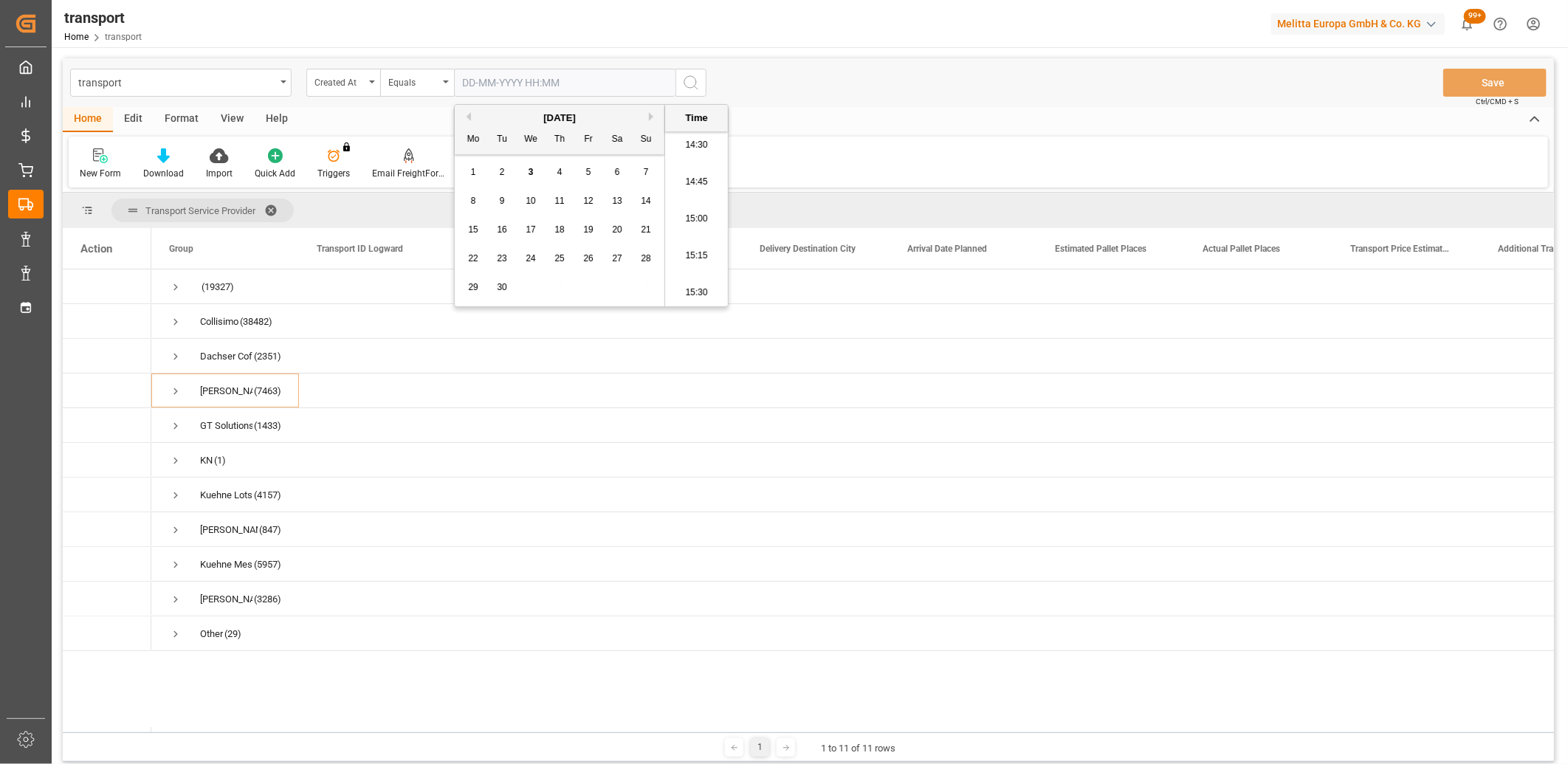
click at [469, 119] on button "Previous Month" at bounding box center [467, 116] width 9 height 9
click at [589, 284] on span "29" at bounding box center [589, 287] width 10 height 11
type input "[DATE] 00:00"
click at [688, 82] on icon "search button" at bounding box center [691, 82] width 17 height 17
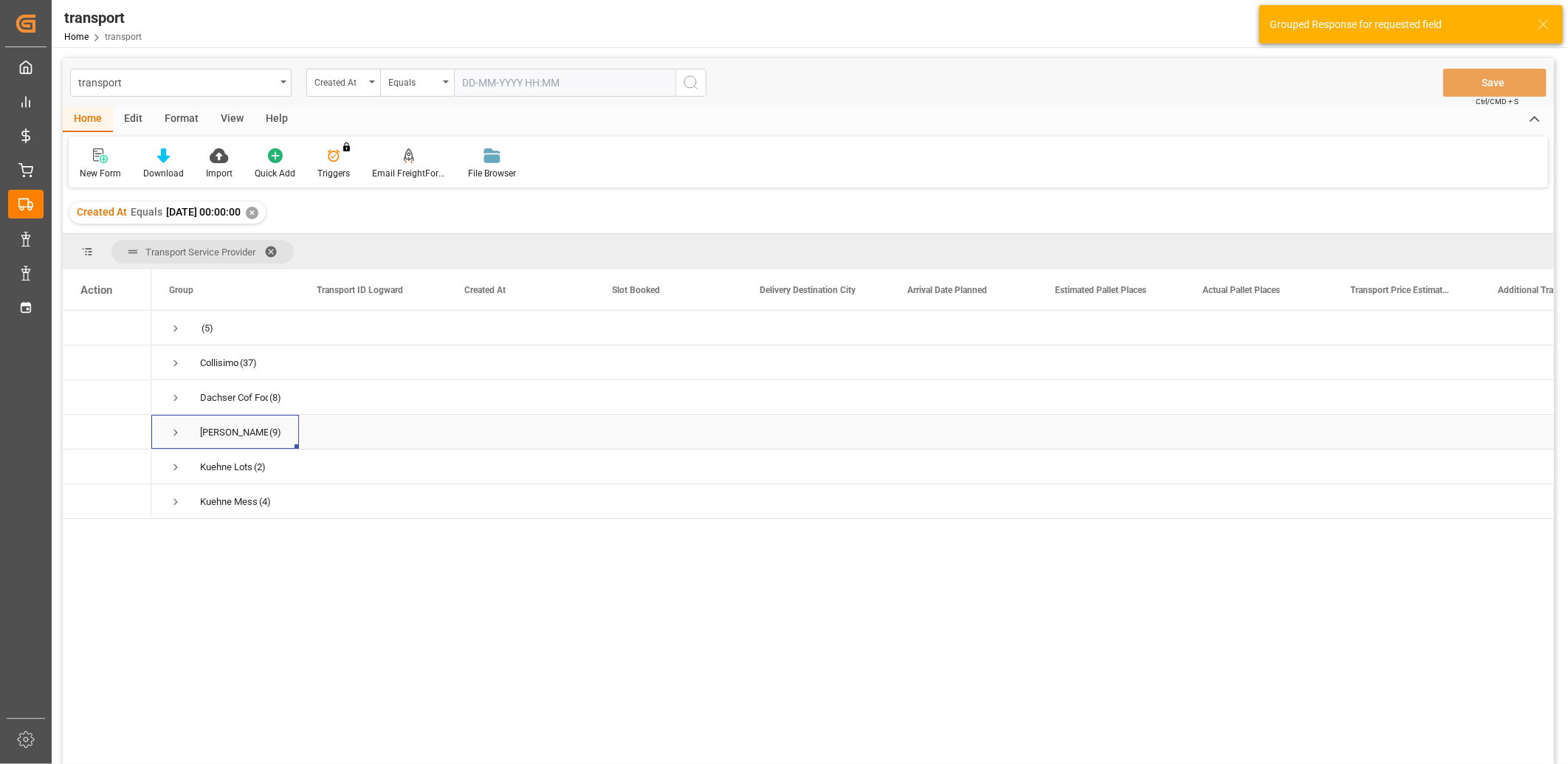
click at [172, 433] on span "Press SPACE to select this row." at bounding box center [176, 433] width 13 height 13
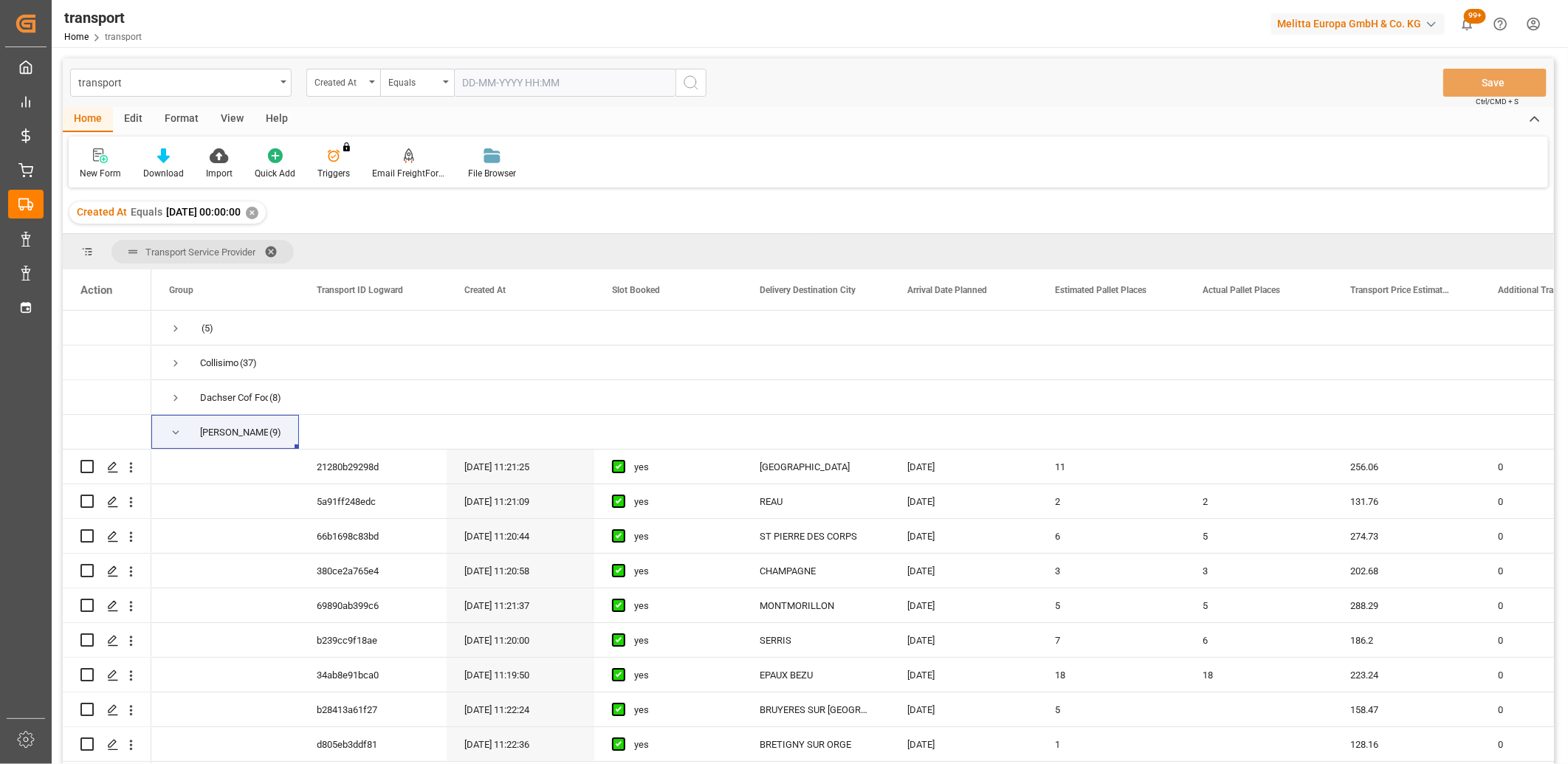
click at [258, 216] on div "✕" at bounding box center [251, 213] width 12 height 12
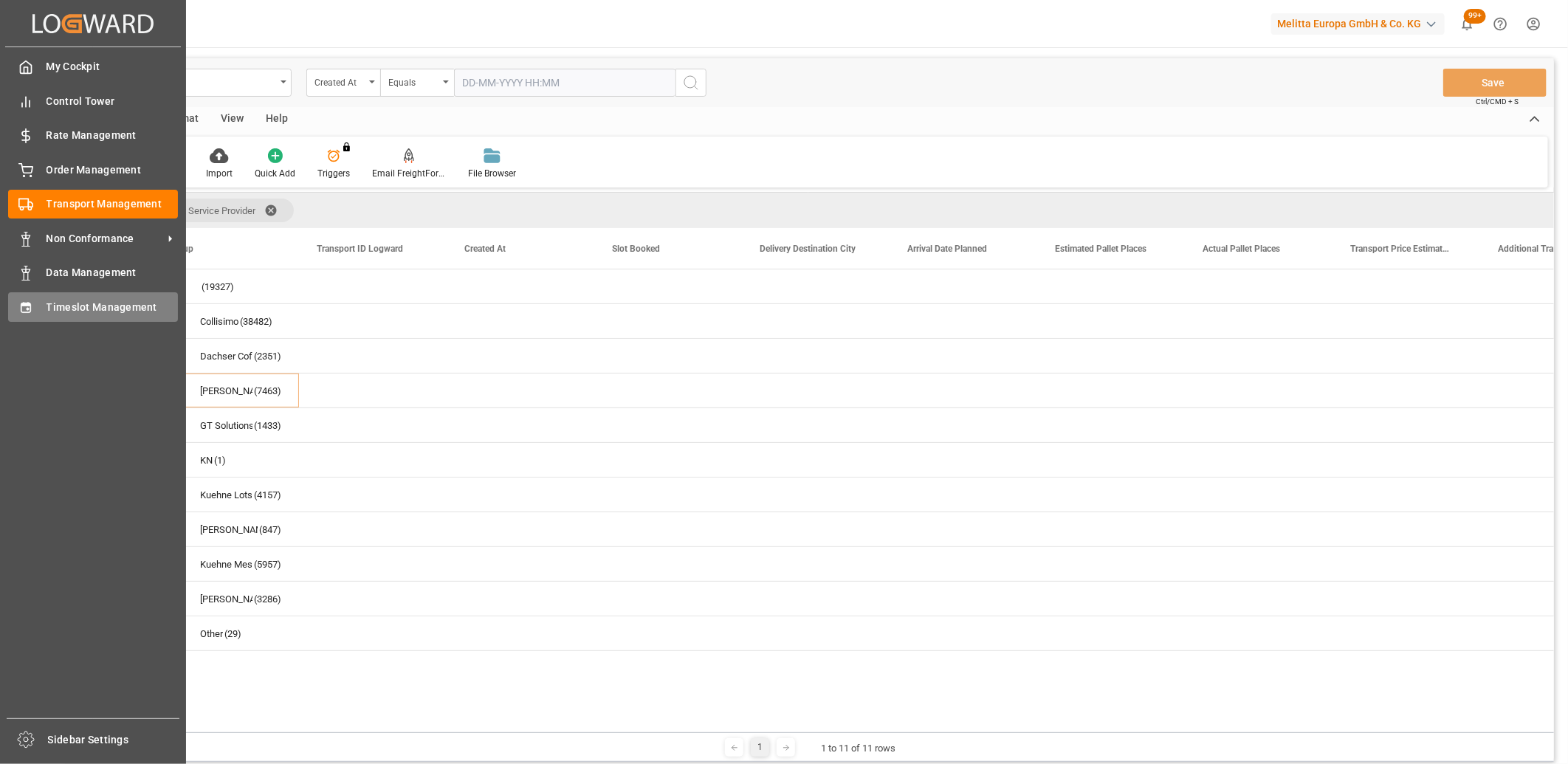
click at [56, 302] on span "Timeslot Management" at bounding box center [112, 307] width 132 height 16
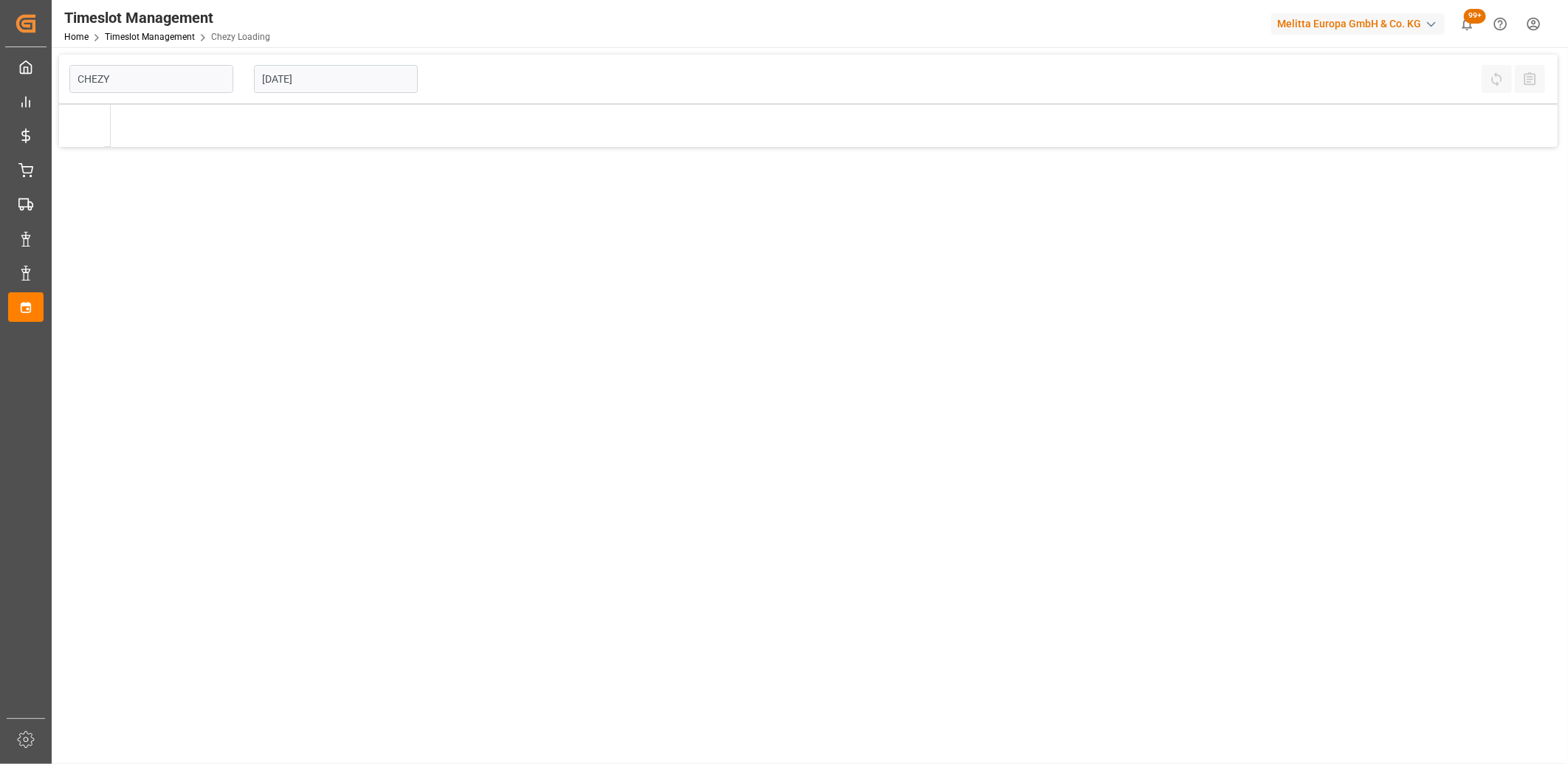
type input "Chezy Loading"
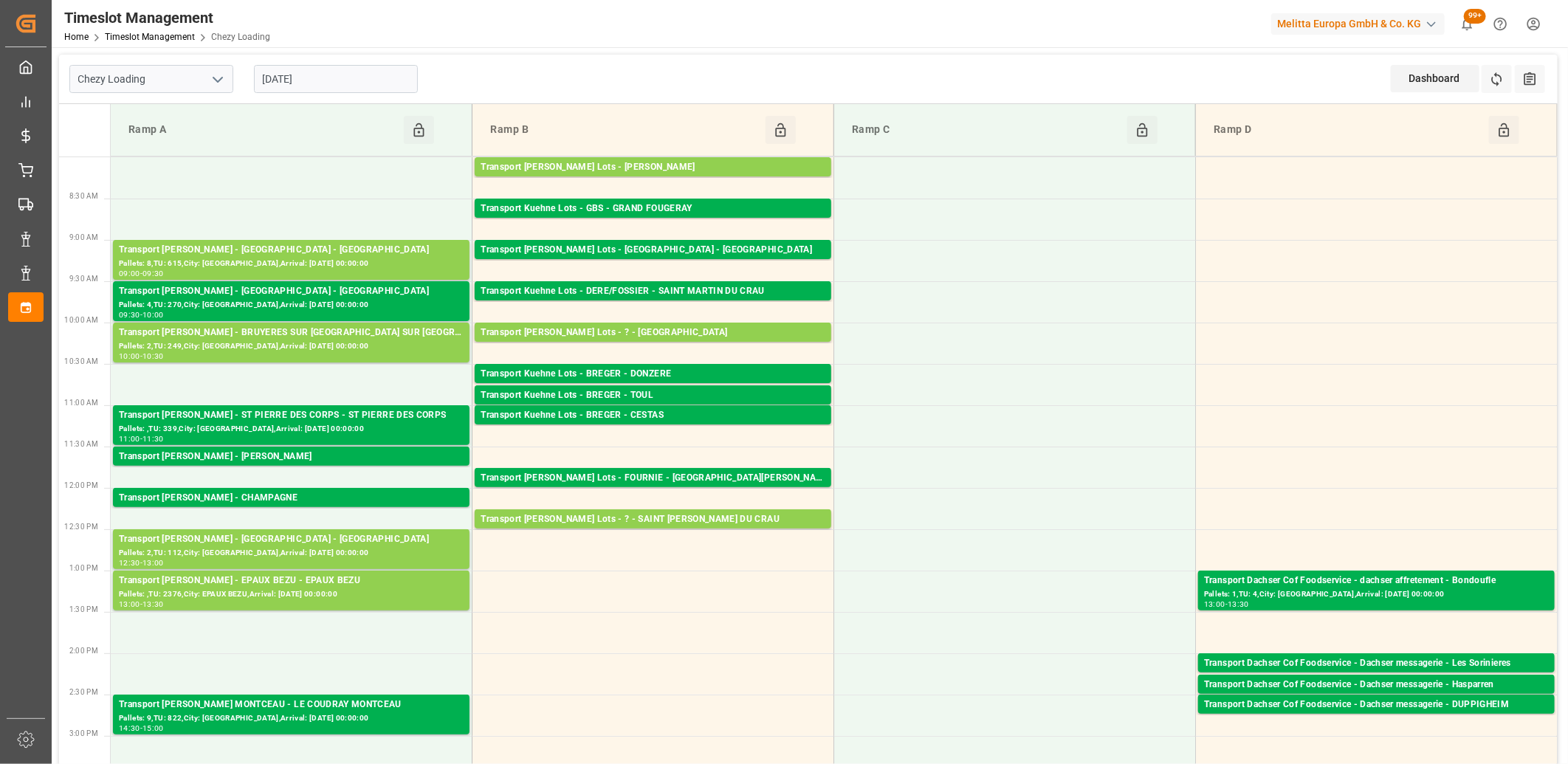
click at [353, 87] on input "[DATE]" at bounding box center [336, 79] width 164 height 28
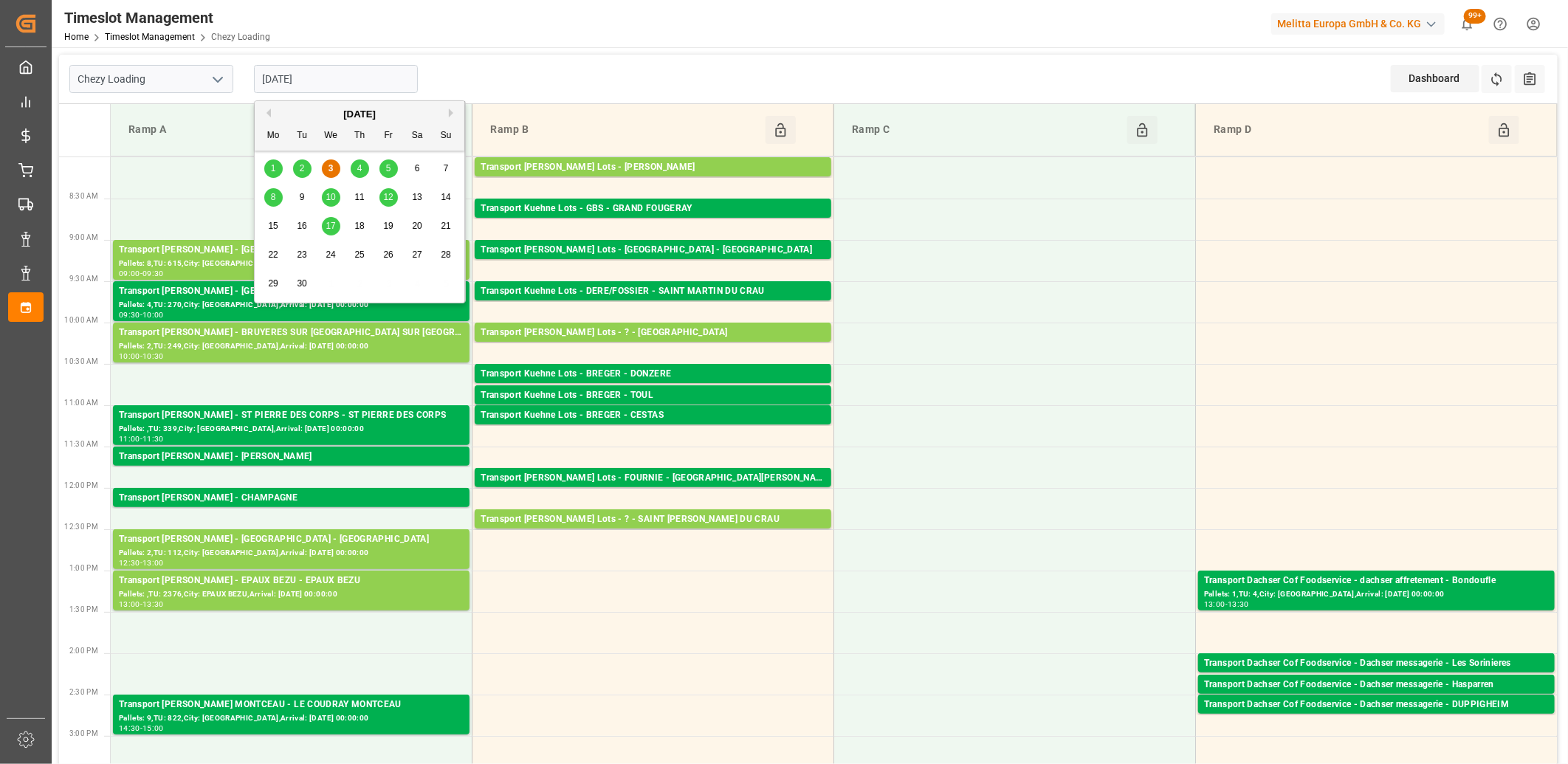
click at [387, 174] on div "5" at bounding box center [388, 168] width 18 height 17
type input "[DATE]"
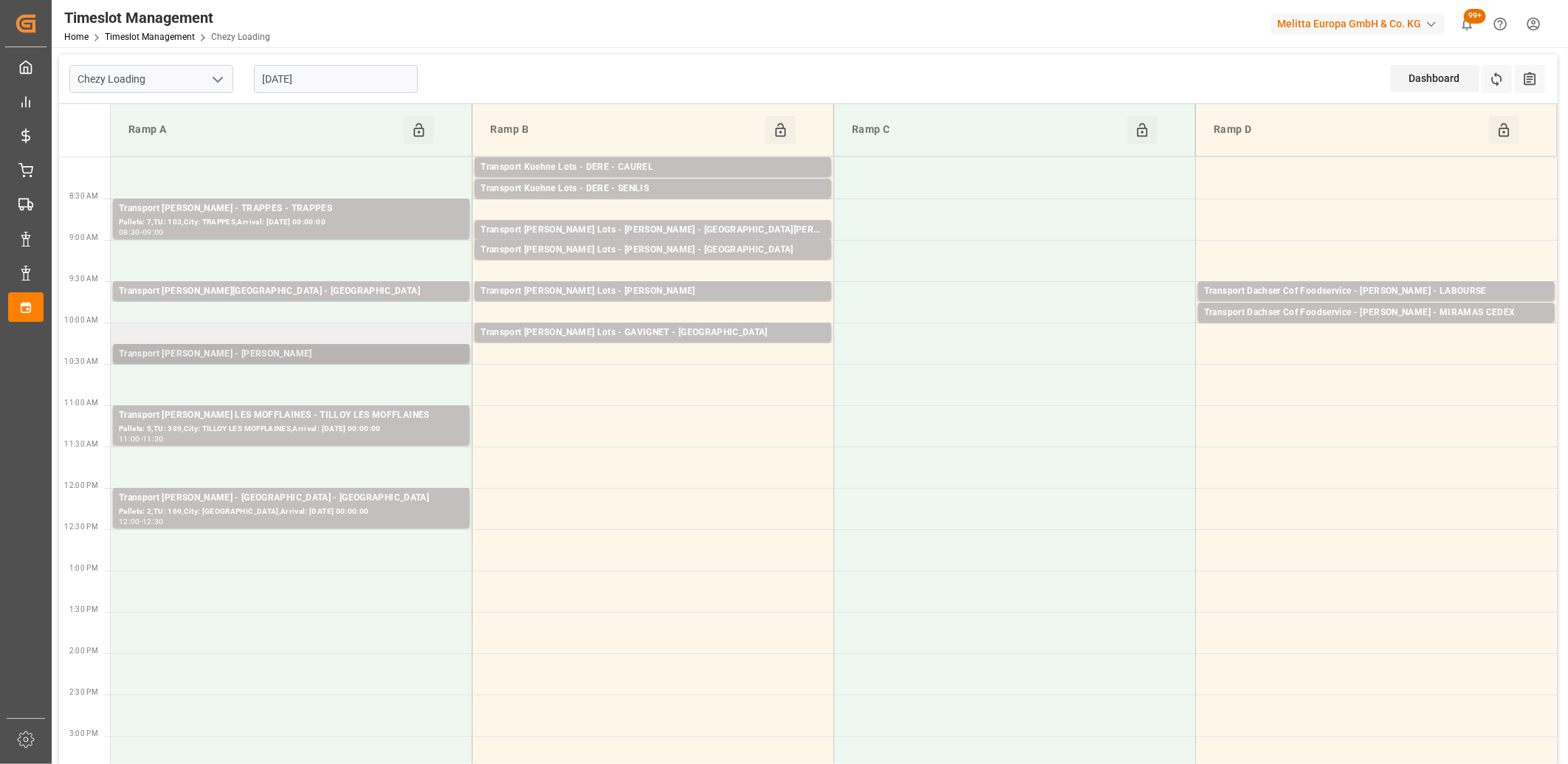
click at [286, 350] on div "Transport [PERSON_NAME] - [PERSON_NAME]" at bounding box center [291, 354] width 345 height 15
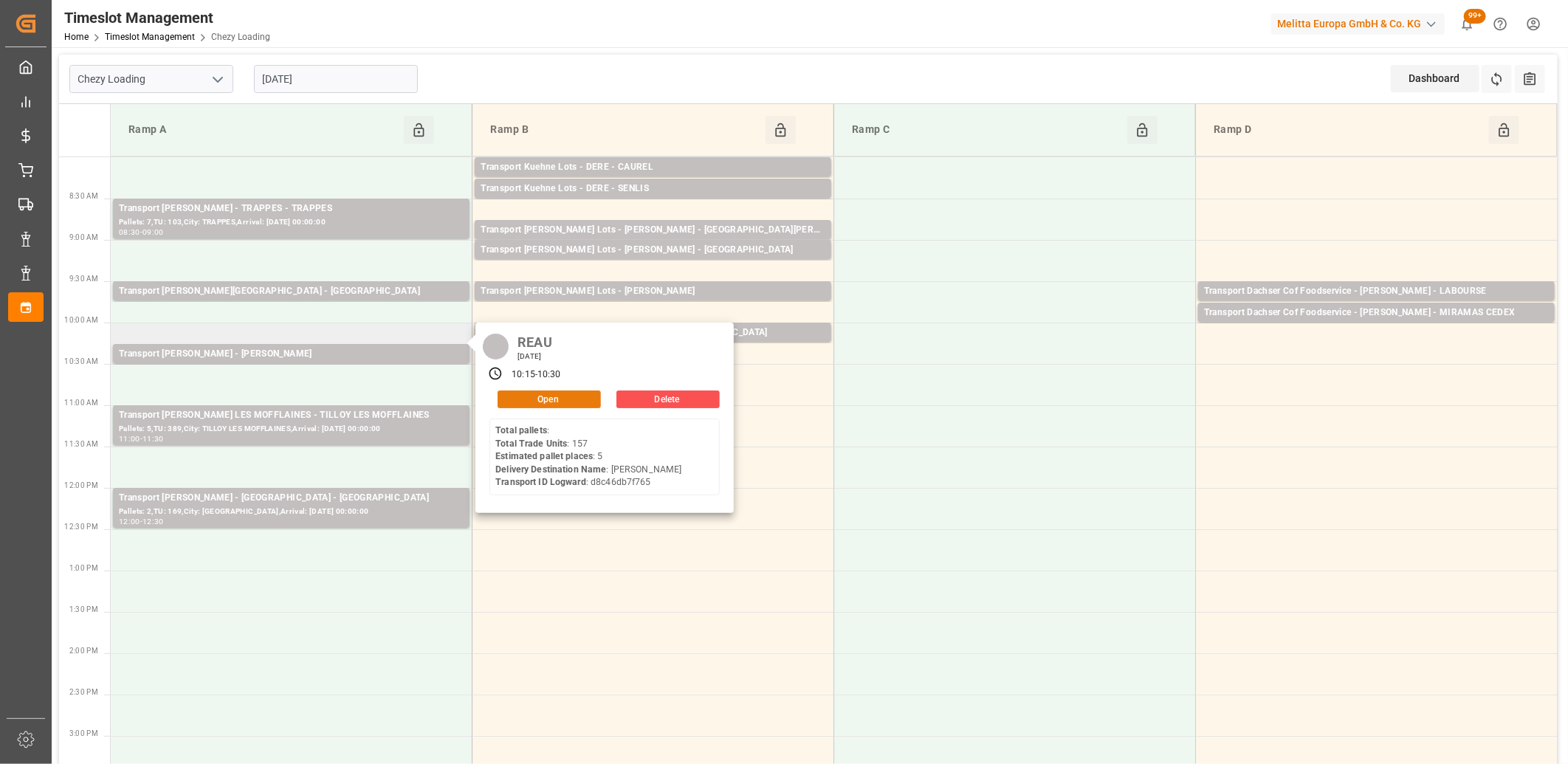
click at [519, 401] on button "Open" at bounding box center [549, 399] width 103 height 17
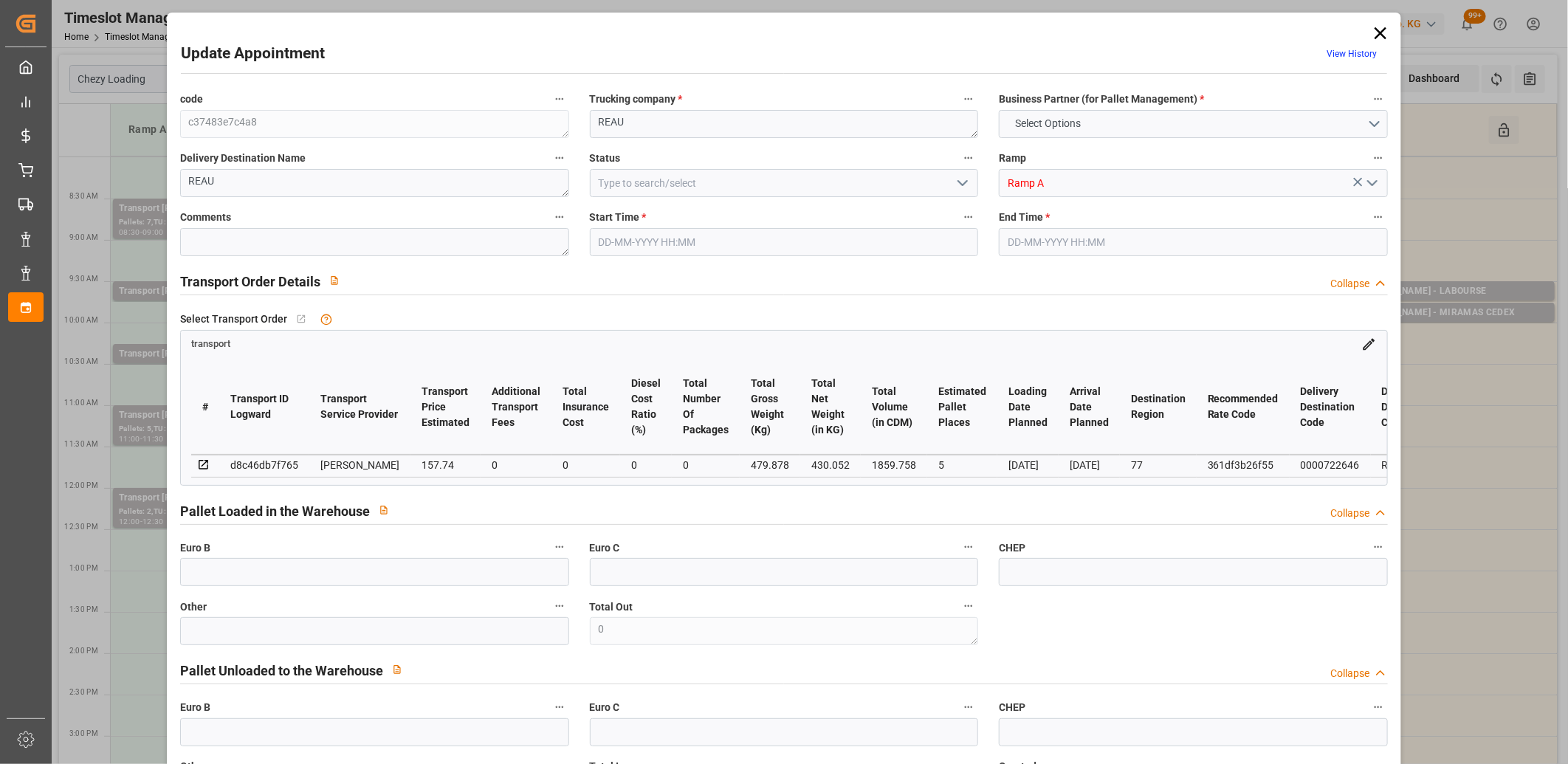
type input "5"
type input "157.74"
type input "0"
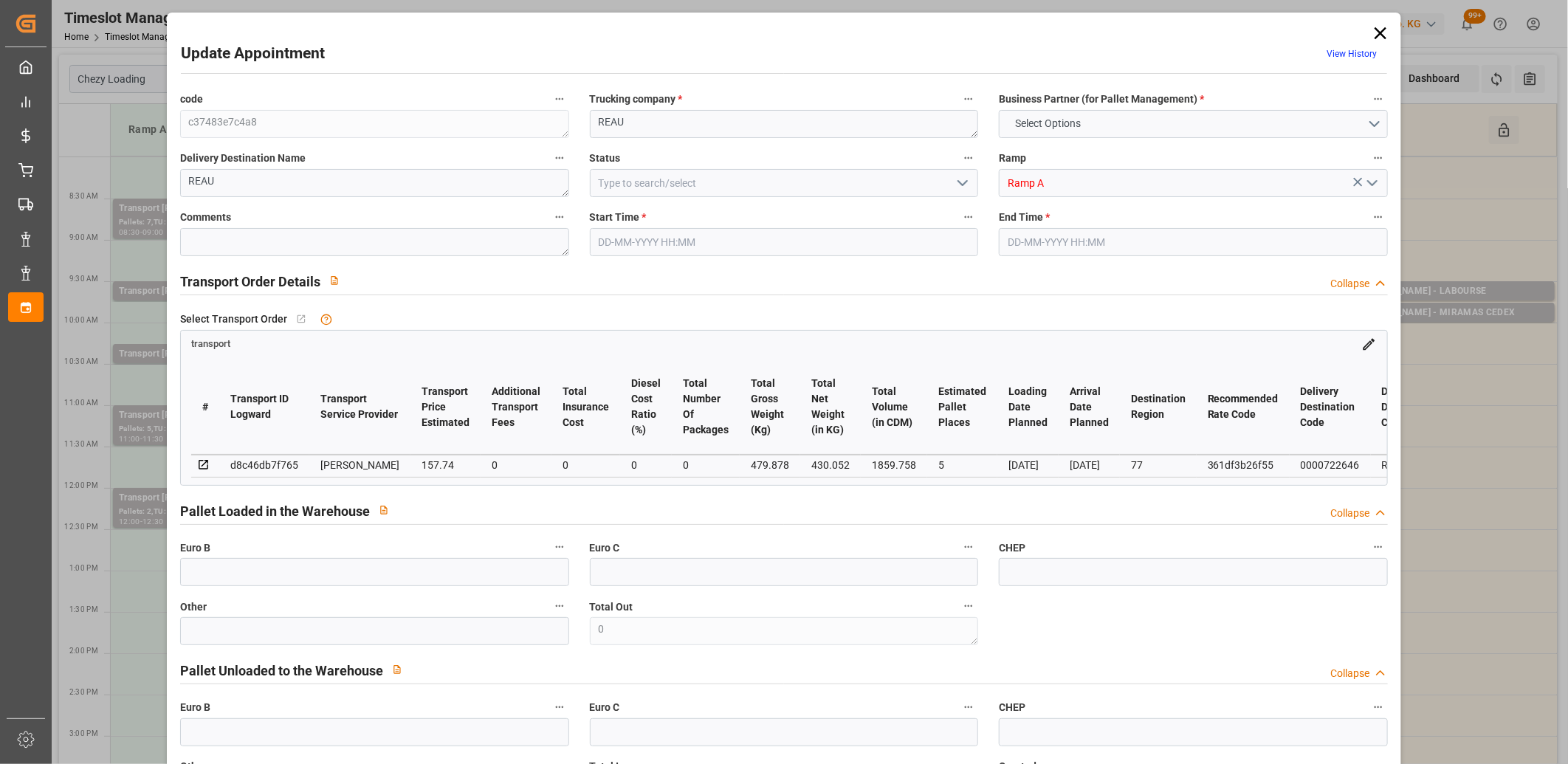
type input "152.4084"
type input "-5.3316"
type input "0"
type input "430.052"
type input "1077.878"
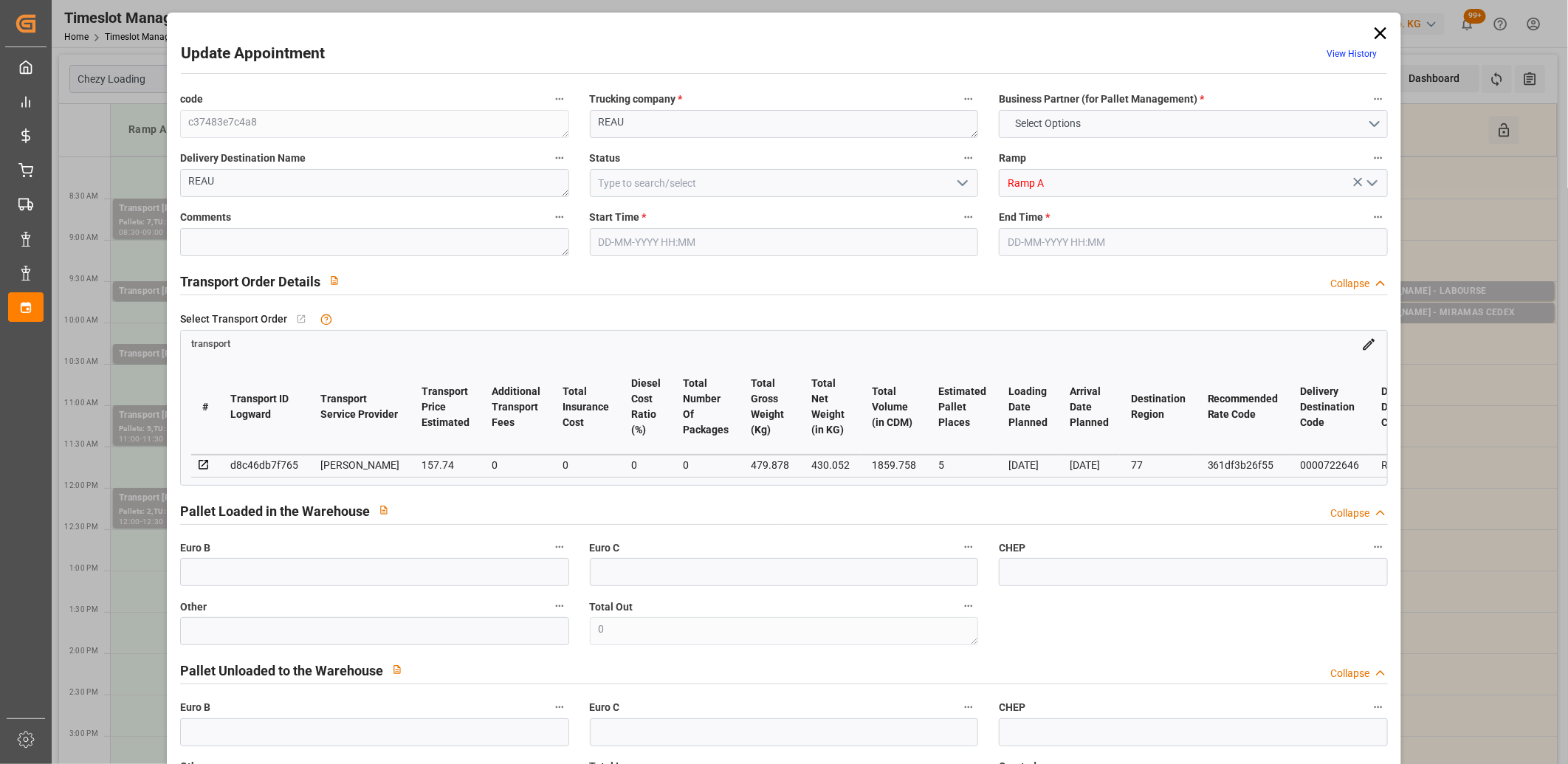
type input "1859.758"
type input "77"
type input "0"
type input "157"
type input "26"
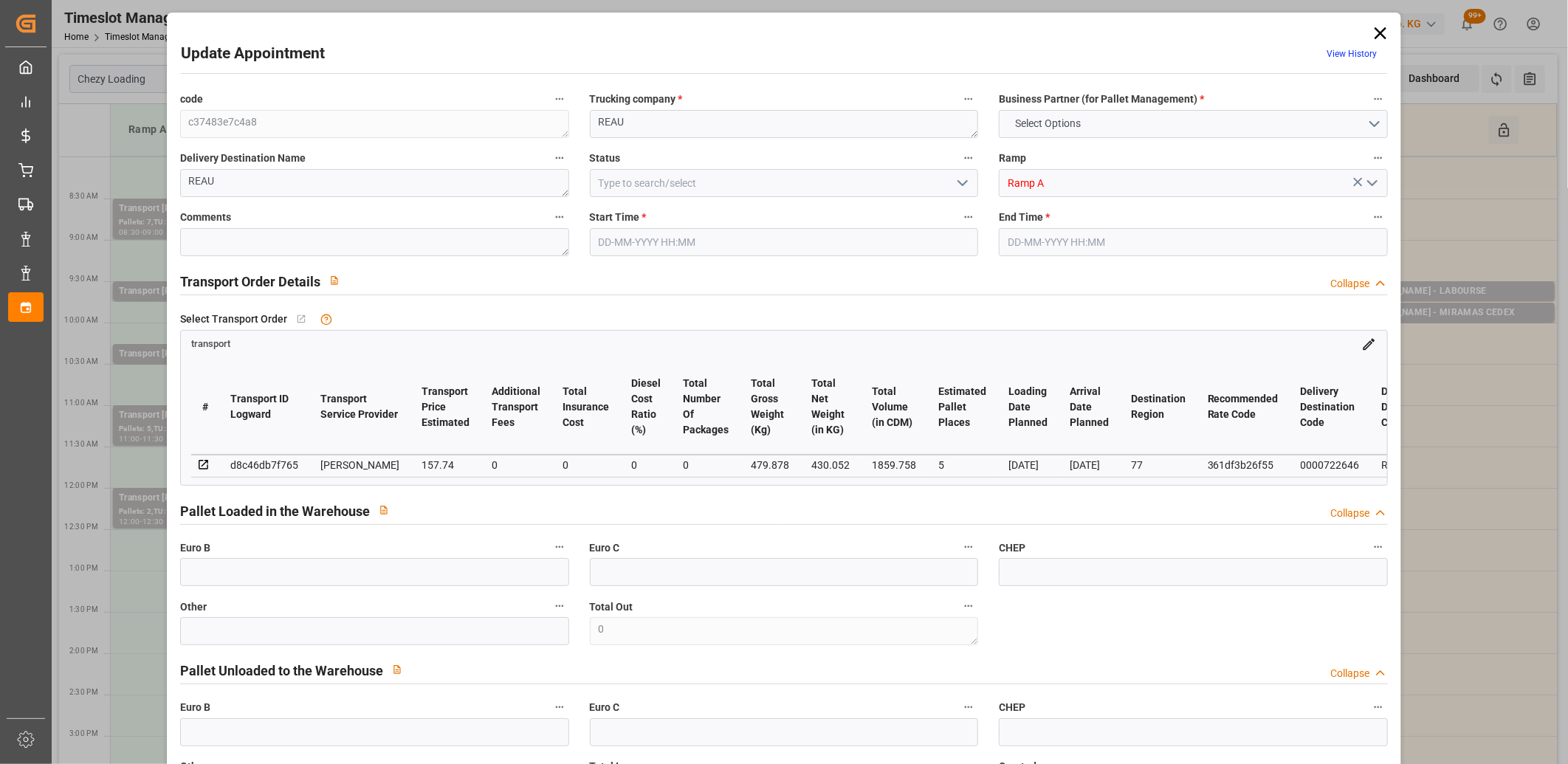
type input "101"
type input "479.878"
type input "0"
type input "4710.8598"
type input "0"
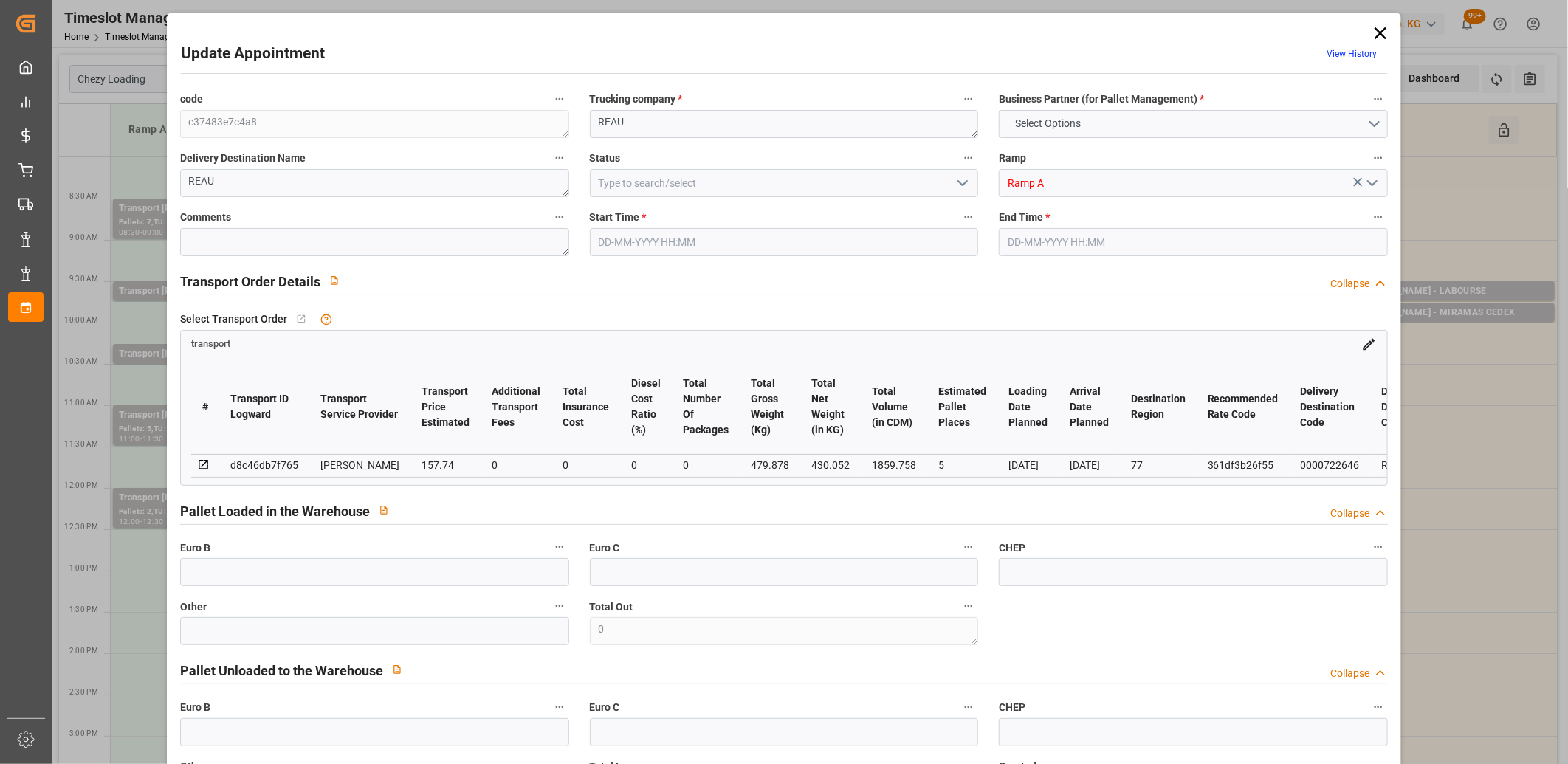
type input "0"
type input "21"
type input "35"
click at [1381, 30] on icon at bounding box center [1381, 33] width 12 height 12
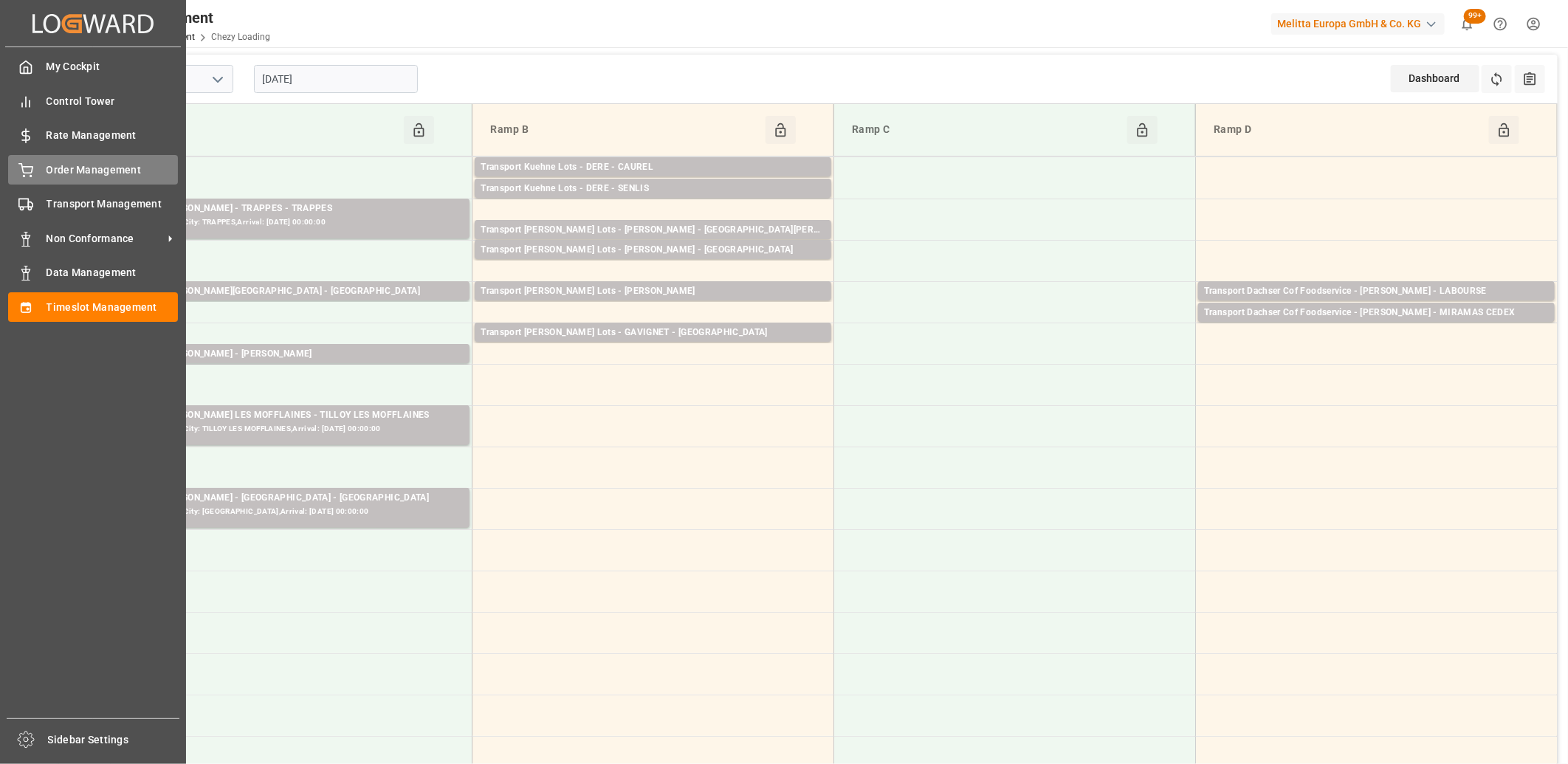
click at [48, 172] on span "Order Management" at bounding box center [112, 170] width 132 height 16
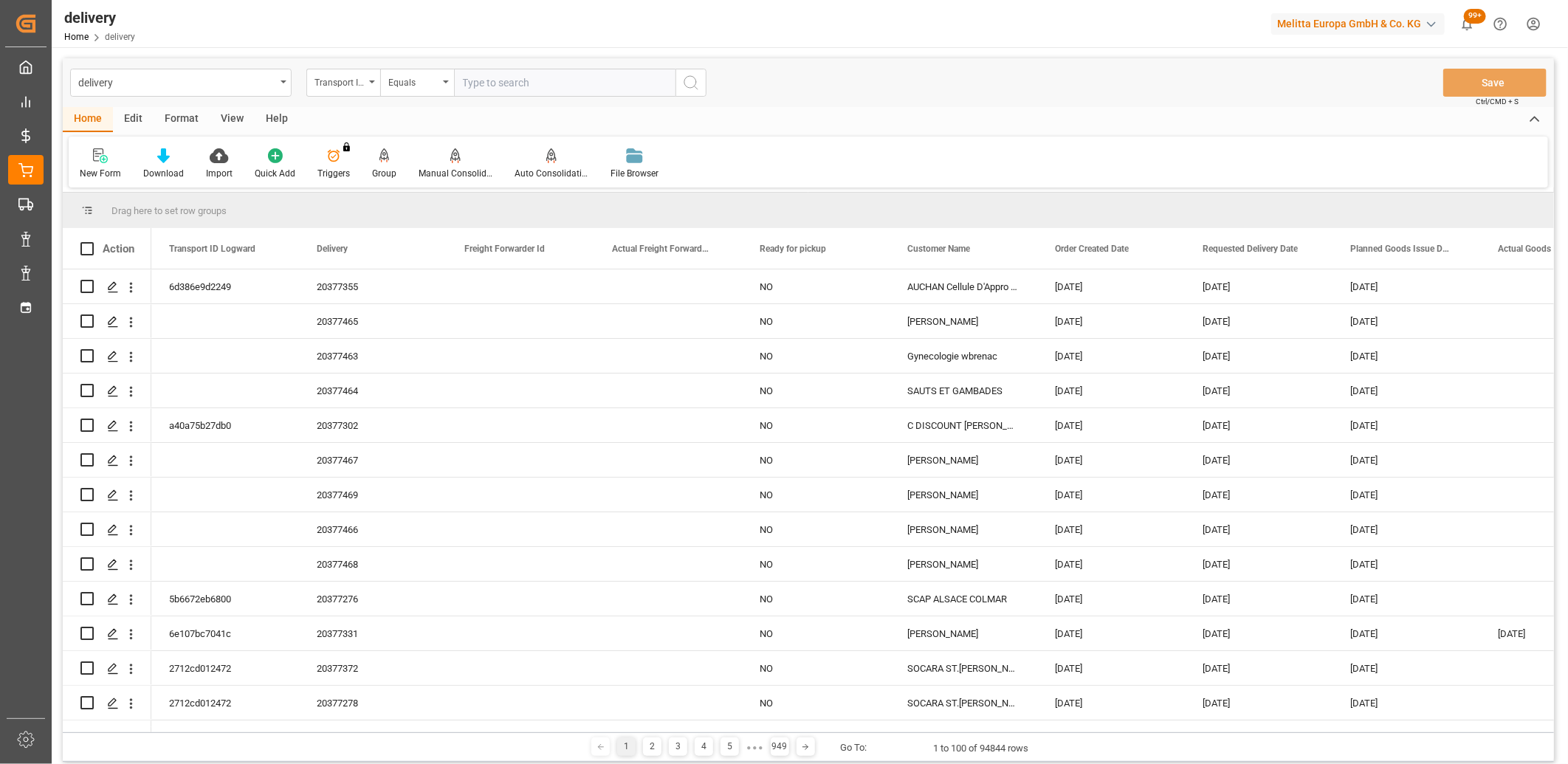
click at [366, 89] on div "Transport ID Logward" at bounding box center [344, 82] width 74 height 28
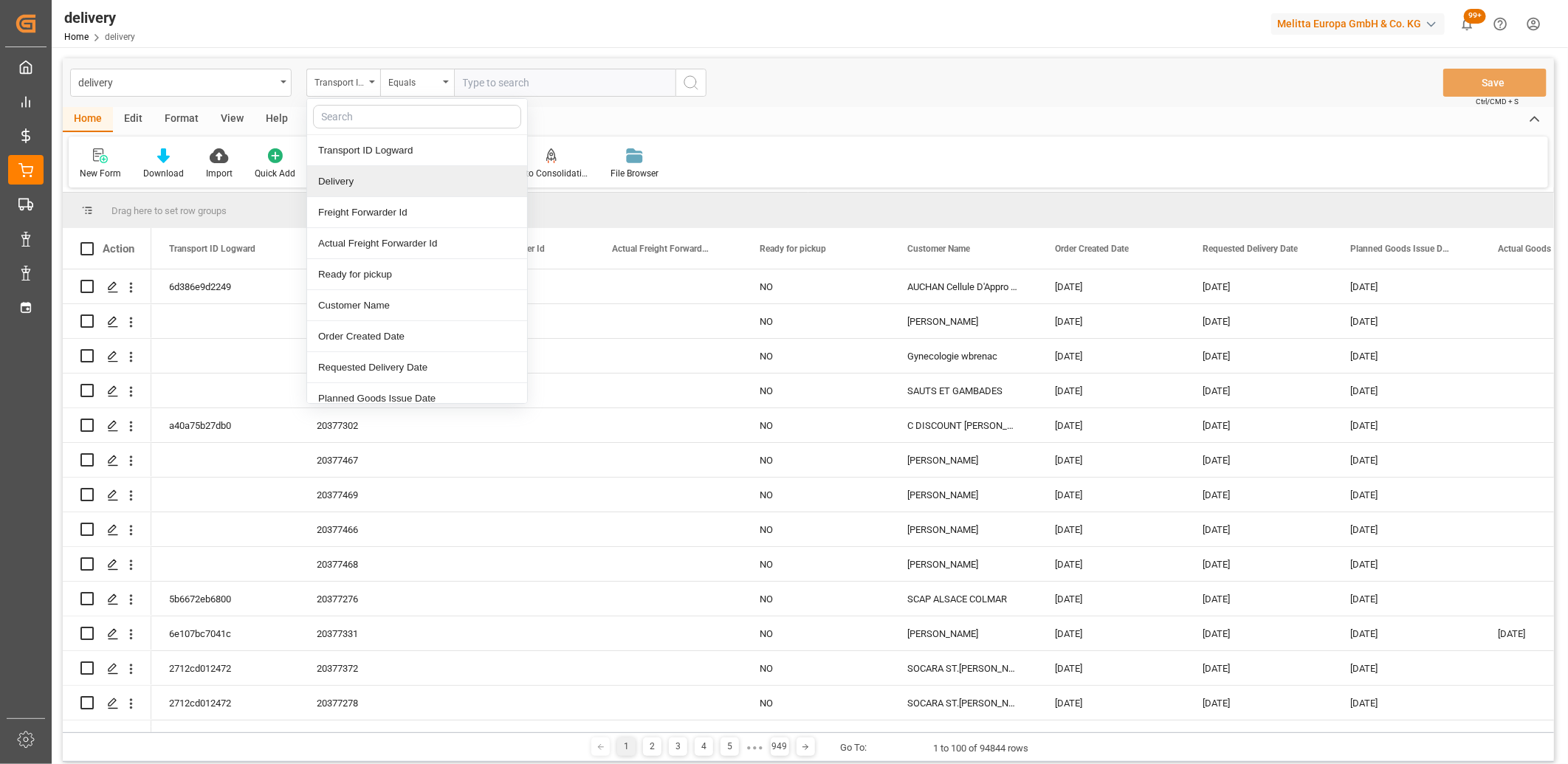
click at [362, 174] on div "Delivery" at bounding box center [417, 182] width 220 height 31
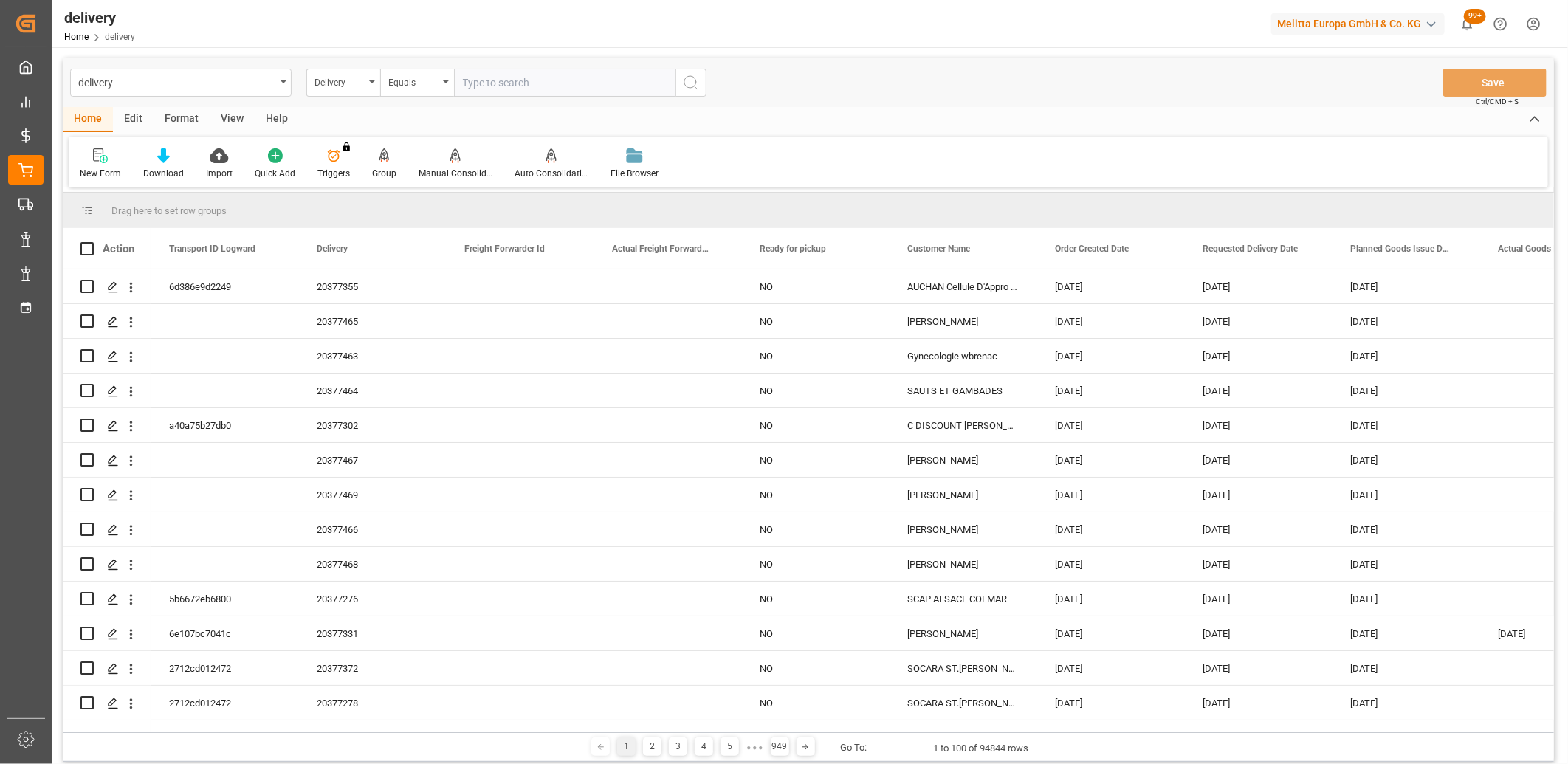
click at [483, 79] on input "text" at bounding box center [565, 82] width 222 height 28
paste input "20377341"
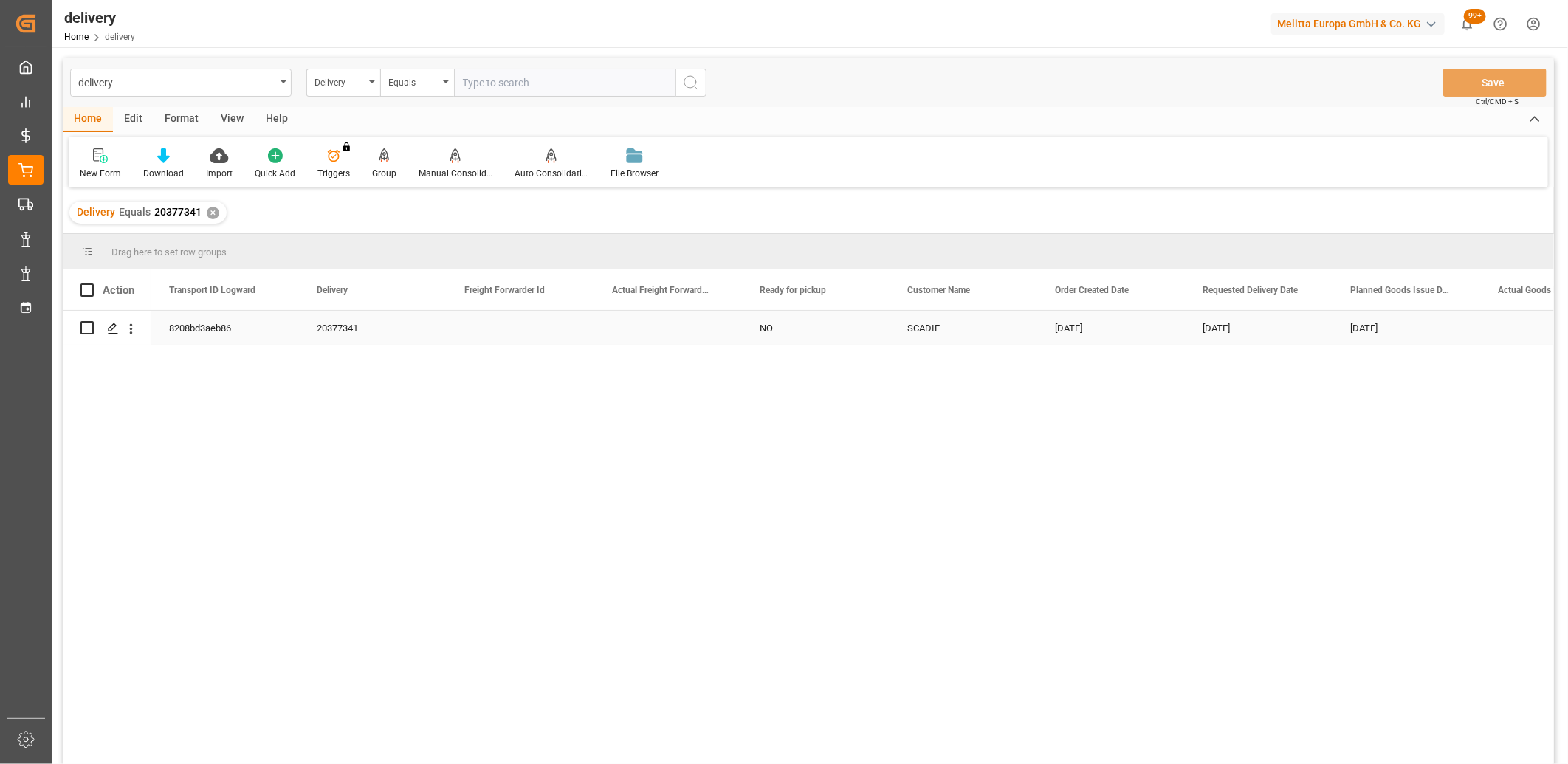
click at [185, 327] on div "8208bd3aeb86" at bounding box center [225, 327] width 148 height 34
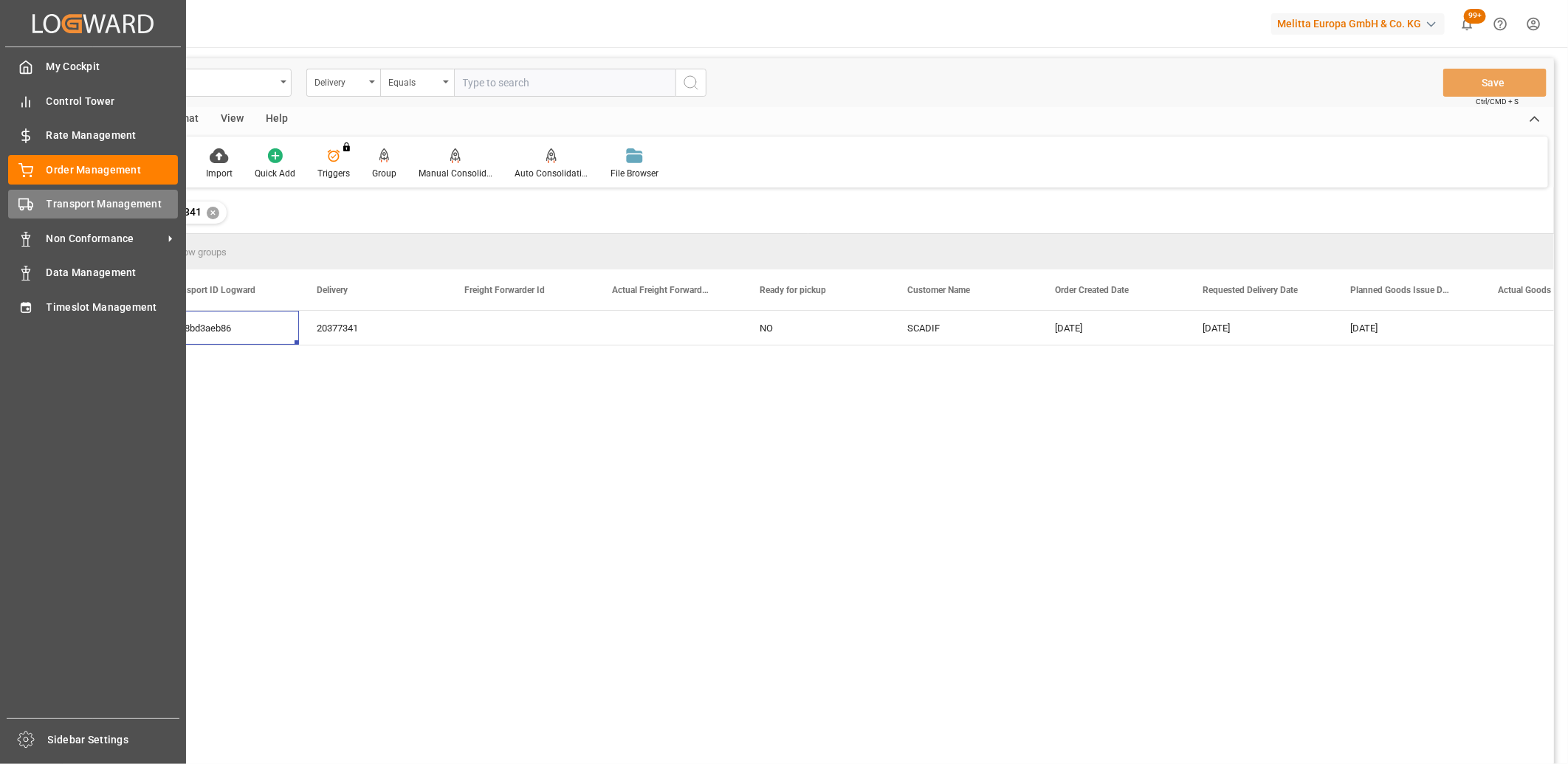
click at [19, 205] on rect at bounding box center [23, 204] width 9 height 8
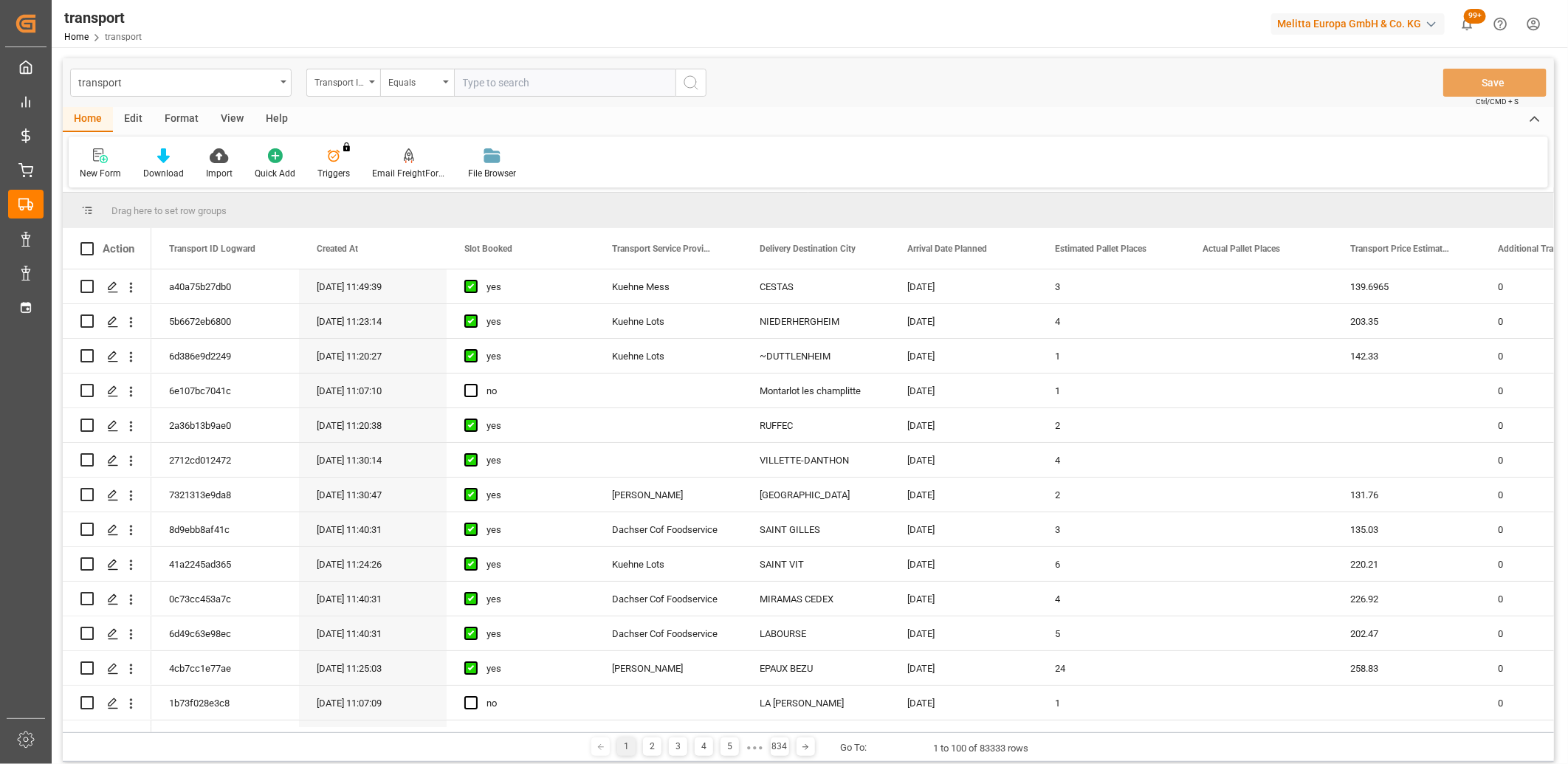
click at [478, 89] on input "text" at bounding box center [565, 82] width 222 height 28
paste input "8208bd3aeb86"
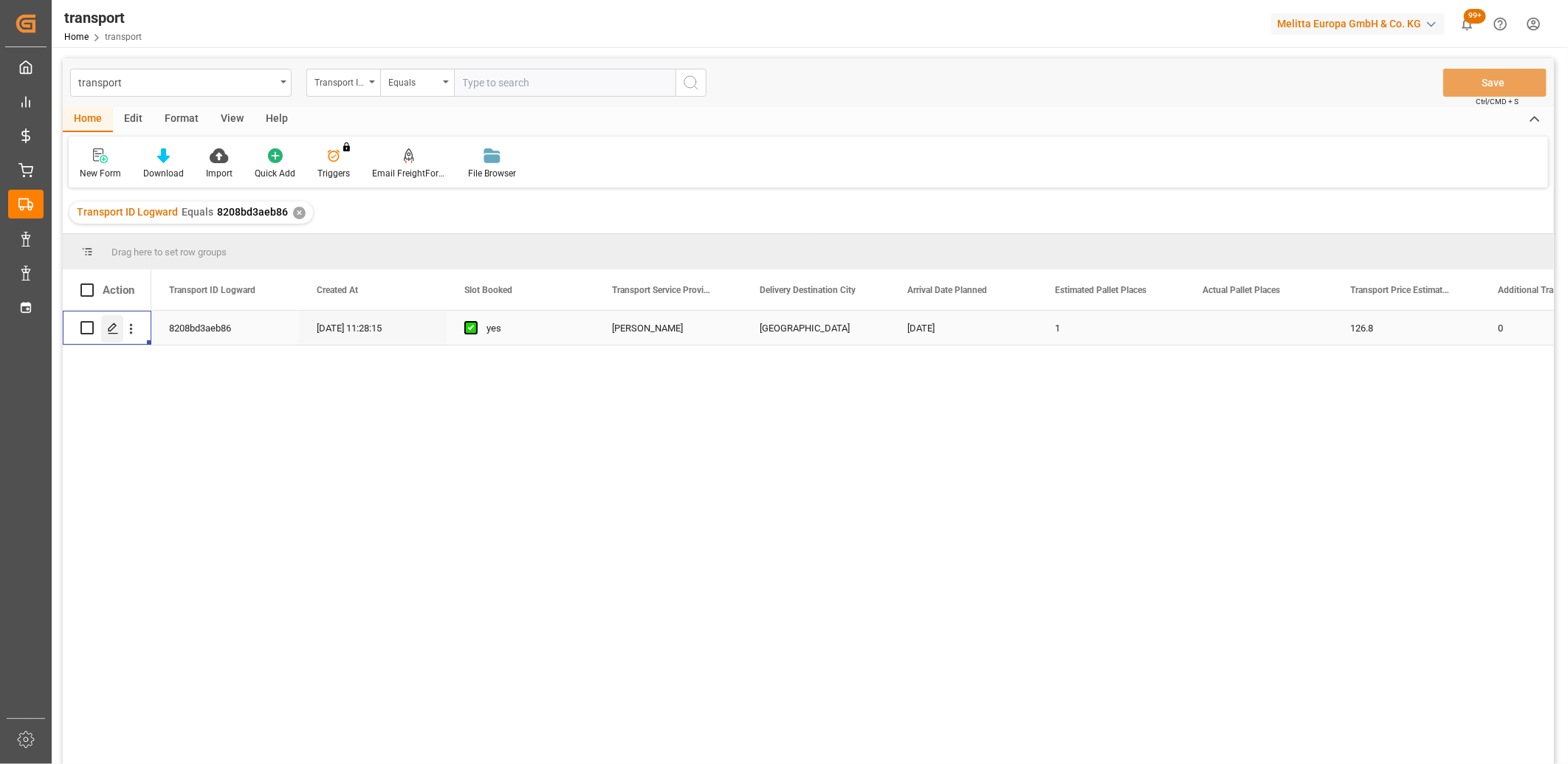
click at [111, 335] on div "Press SPACE to select this row." at bounding box center [112, 328] width 22 height 27
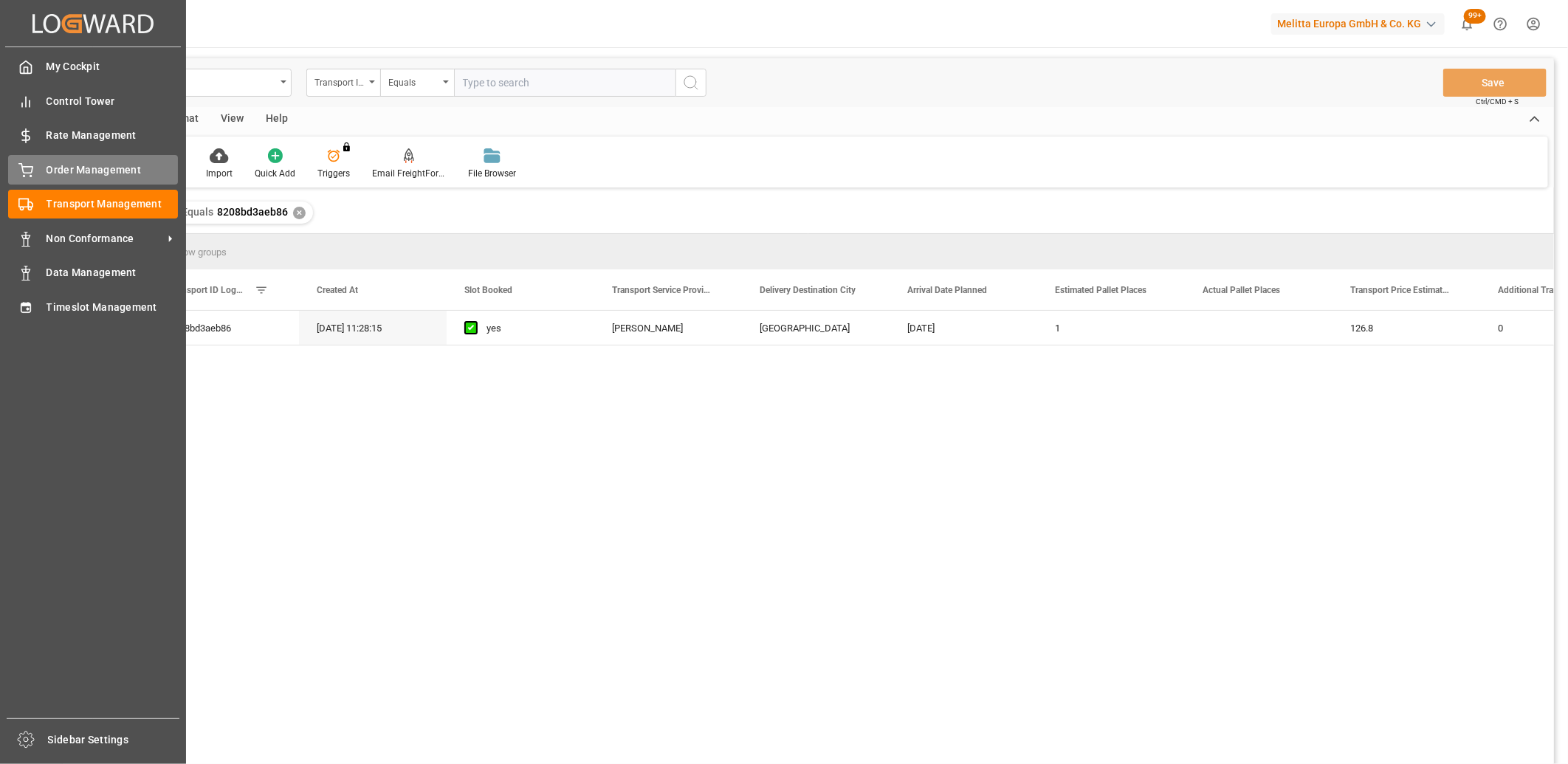
click at [37, 173] on div "Order Management Order Management" at bounding box center [93, 169] width 170 height 29
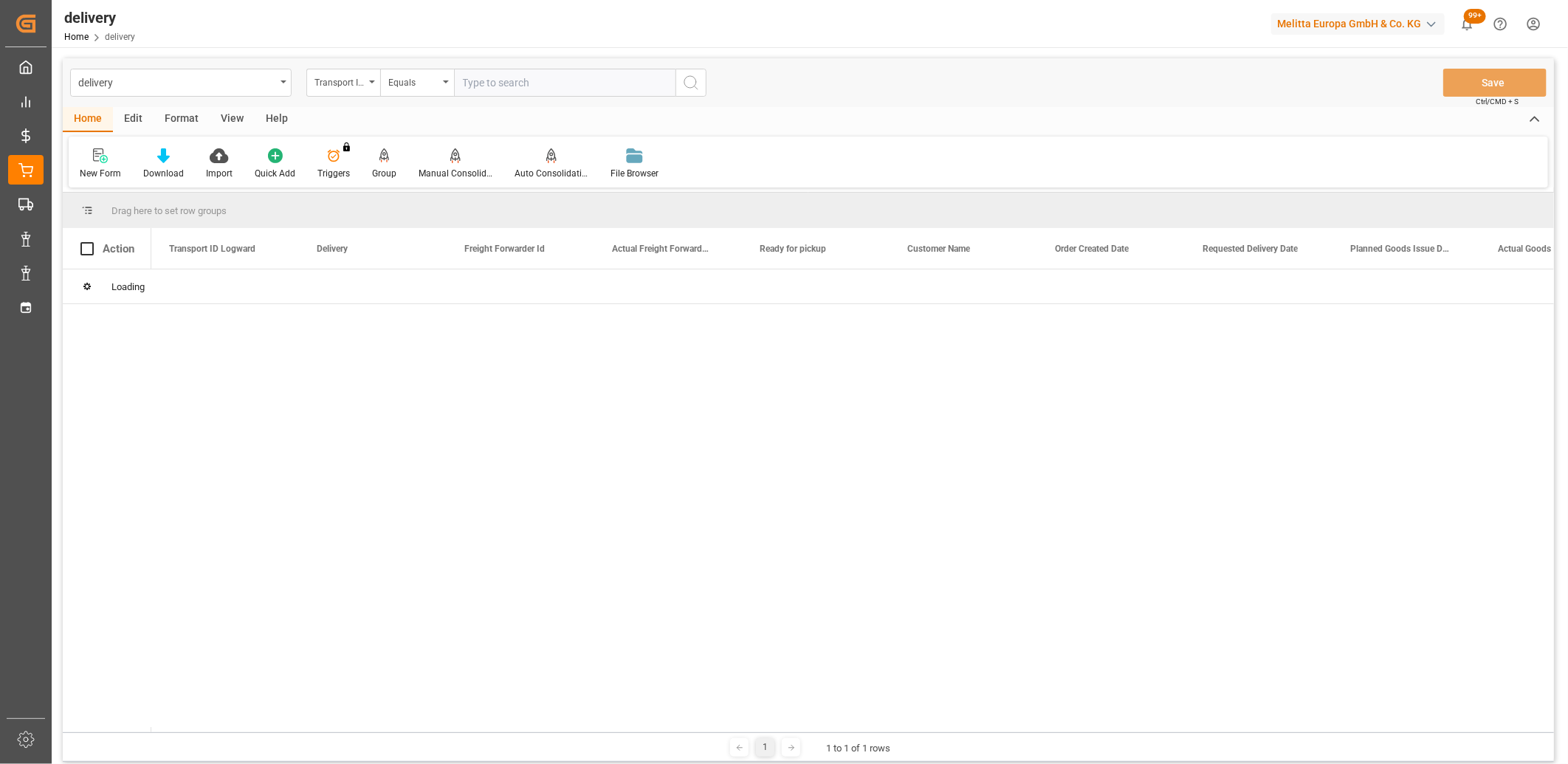
click at [371, 86] on div "Transport ID Logward" at bounding box center [344, 82] width 74 height 28
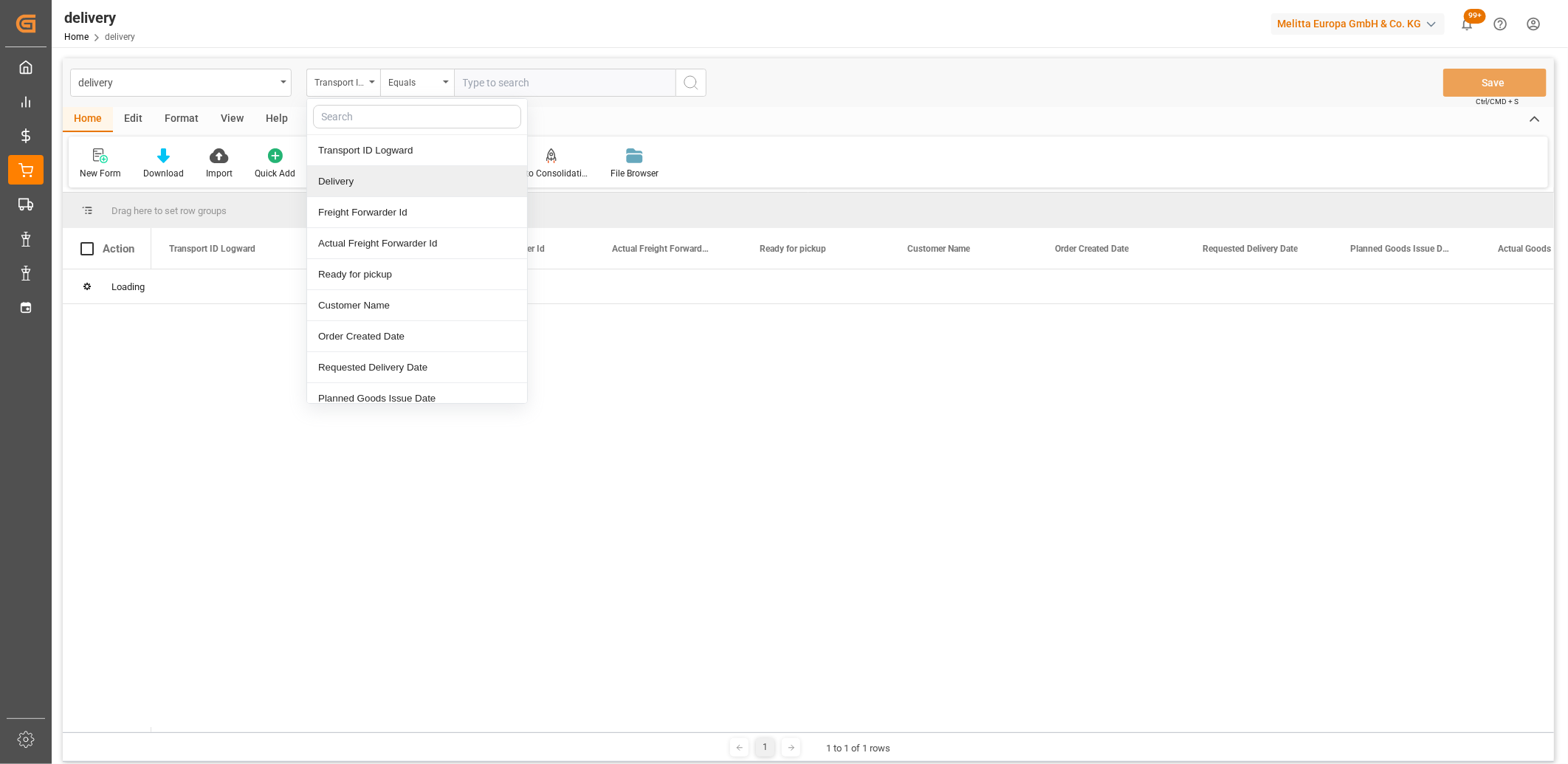
click at [362, 173] on div "Delivery" at bounding box center [417, 182] width 220 height 31
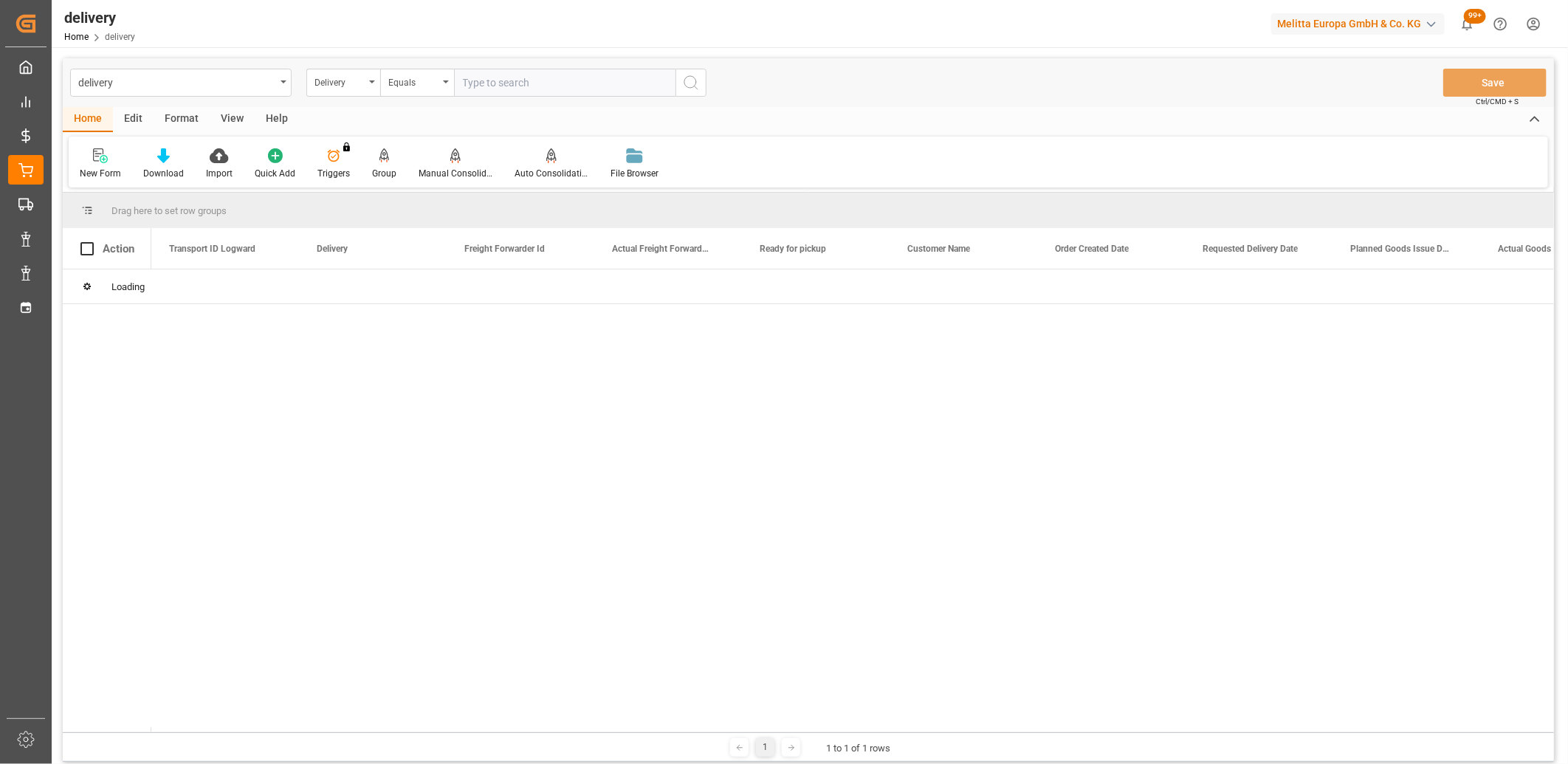
click at [478, 85] on input "text" at bounding box center [565, 82] width 222 height 28
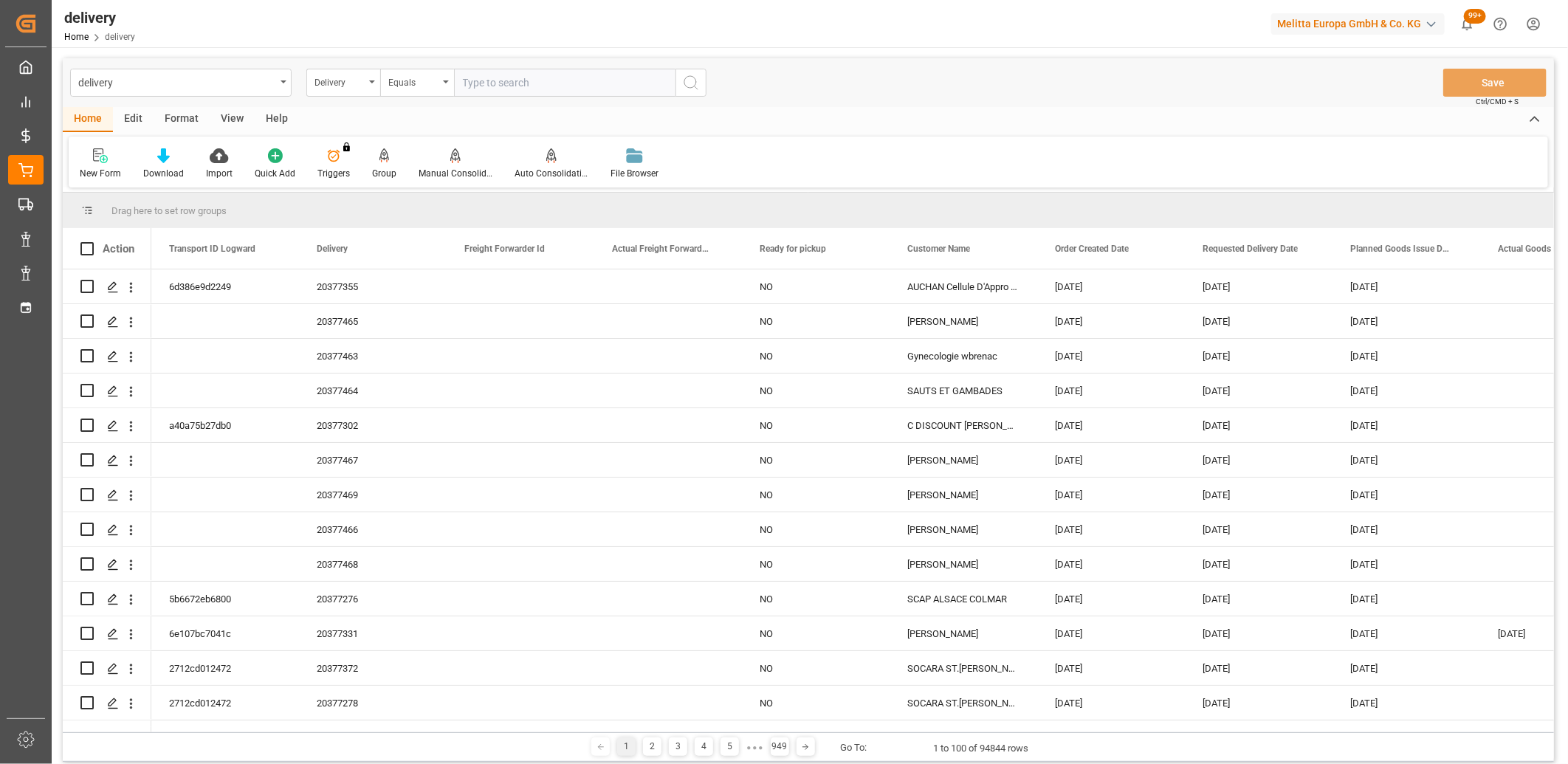
paste input "20377364"
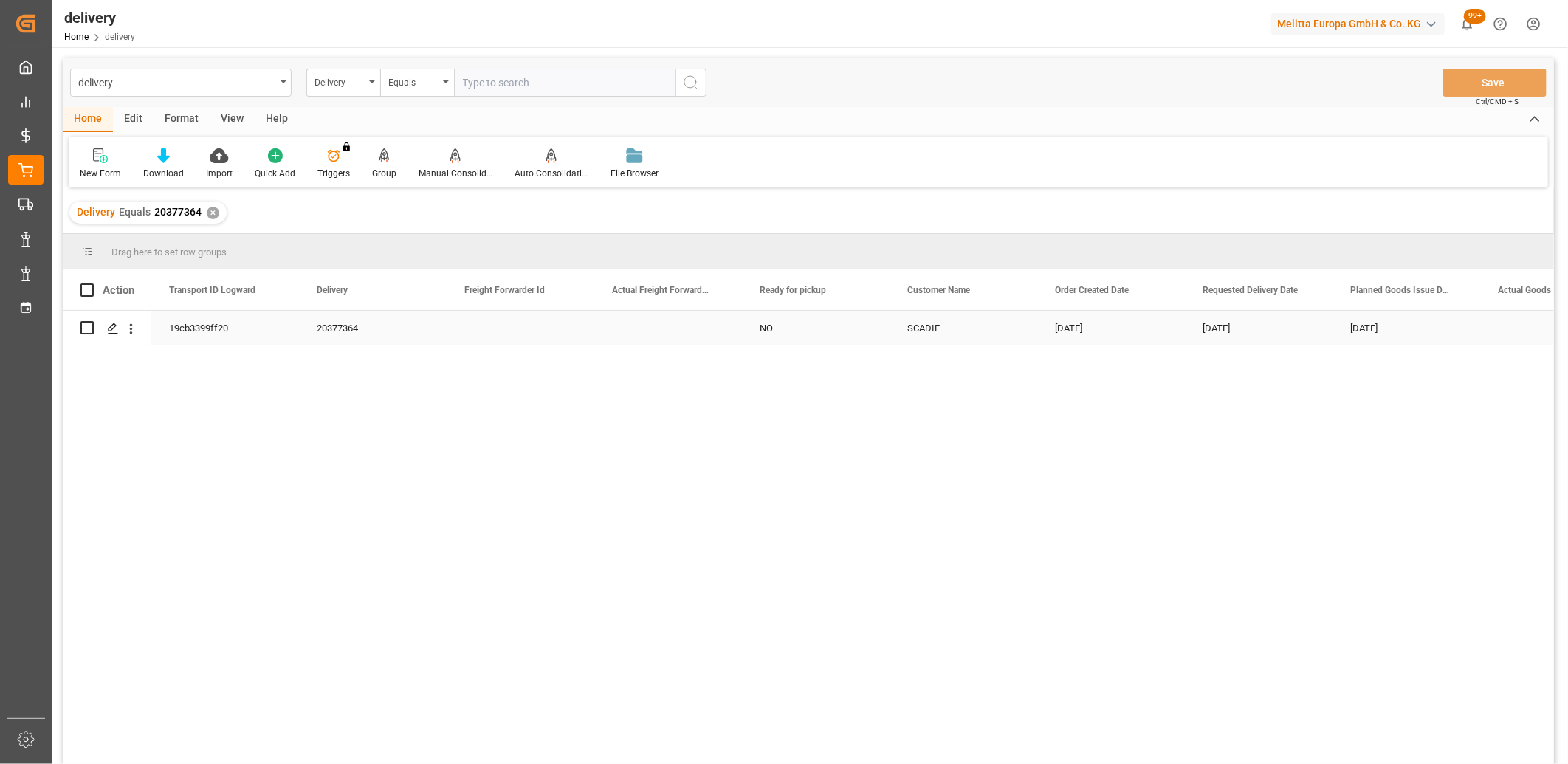
click at [217, 327] on div "19cb3399ff20" at bounding box center [225, 327] width 148 height 34
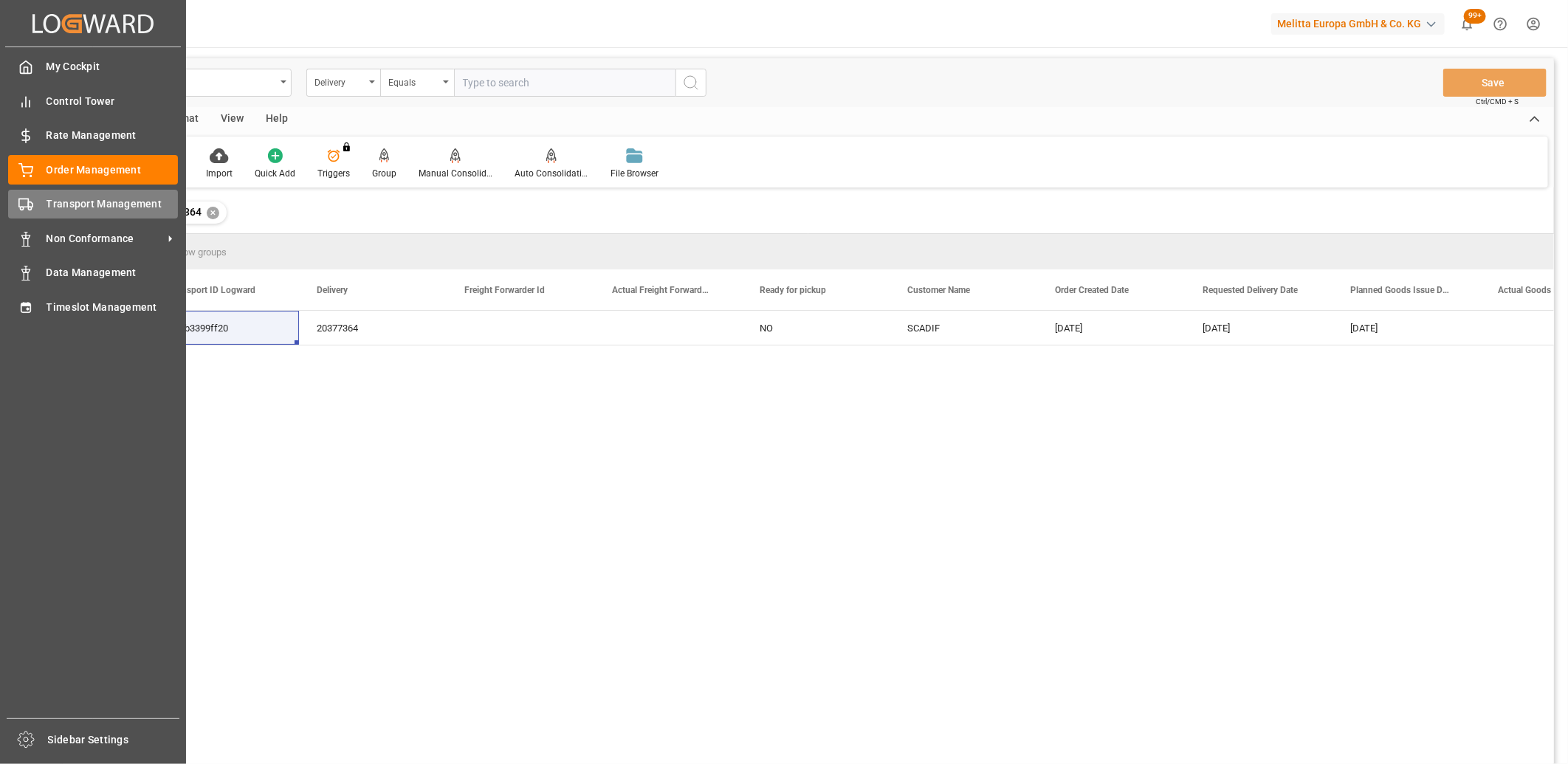
click at [32, 209] on icon at bounding box center [26, 204] width 15 height 15
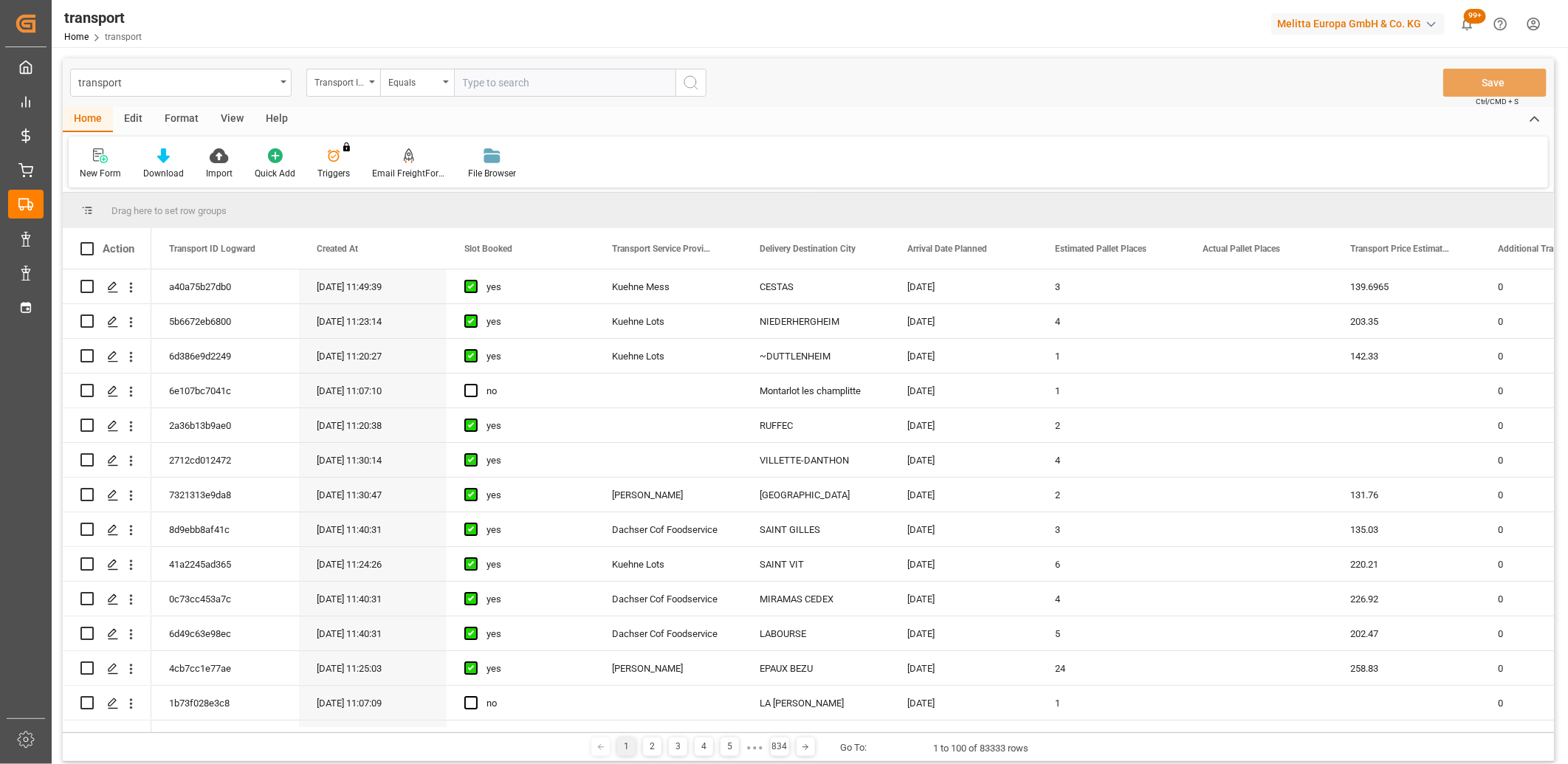
click at [493, 87] on input "text" at bounding box center [565, 82] width 222 height 28
paste input "19cb3399ff20"
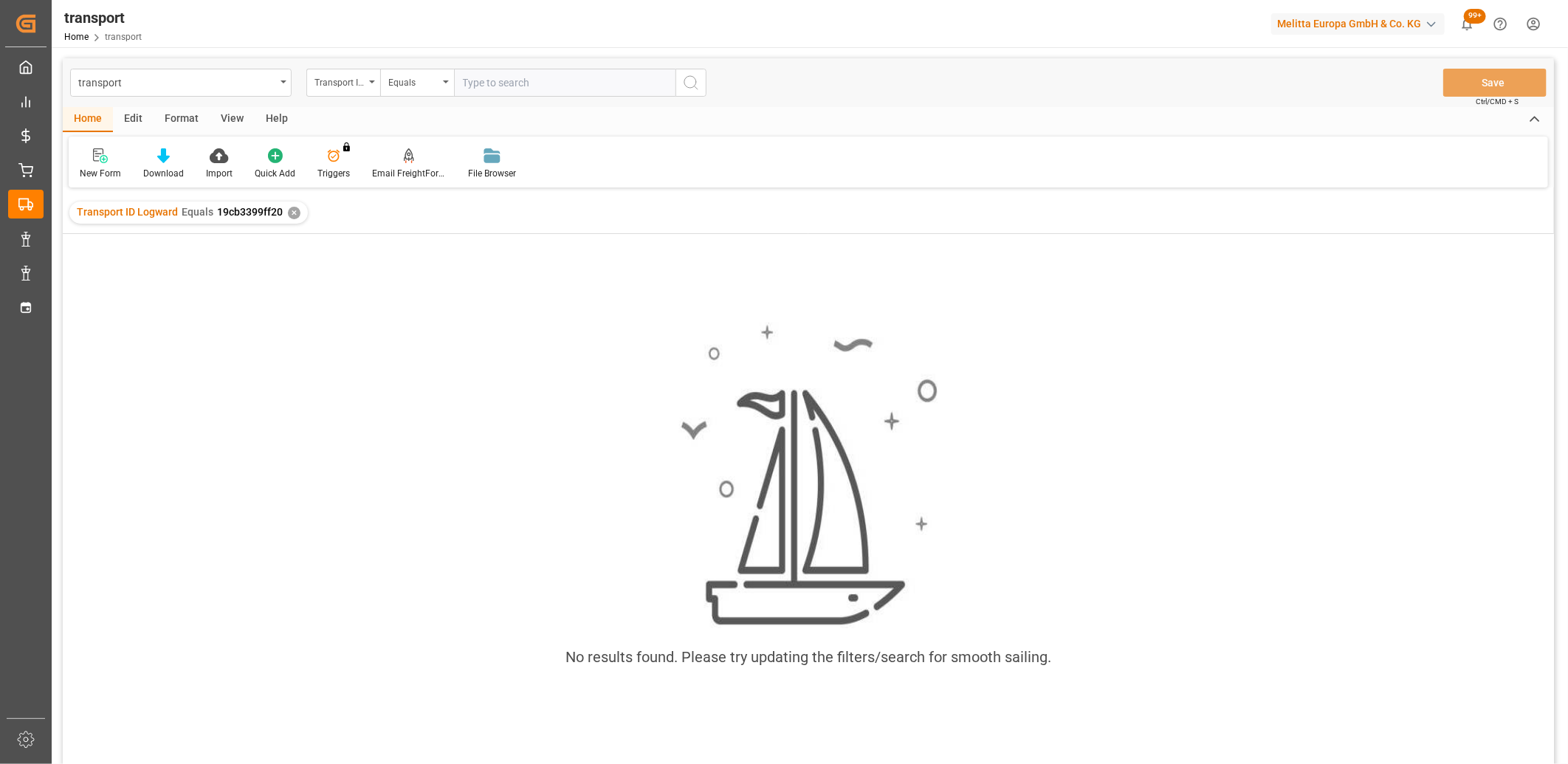
click at [269, 211] on span "19cb3399ff20" at bounding box center [250, 212] width 66 height 12
drag, startPoint x: 269, startPoint y: 211, endPoint x: 288, endPoint y: 215, distance: 19.4
click at [288, 215] on div "✕" at bounding box center [293, 213] width 12 height 12
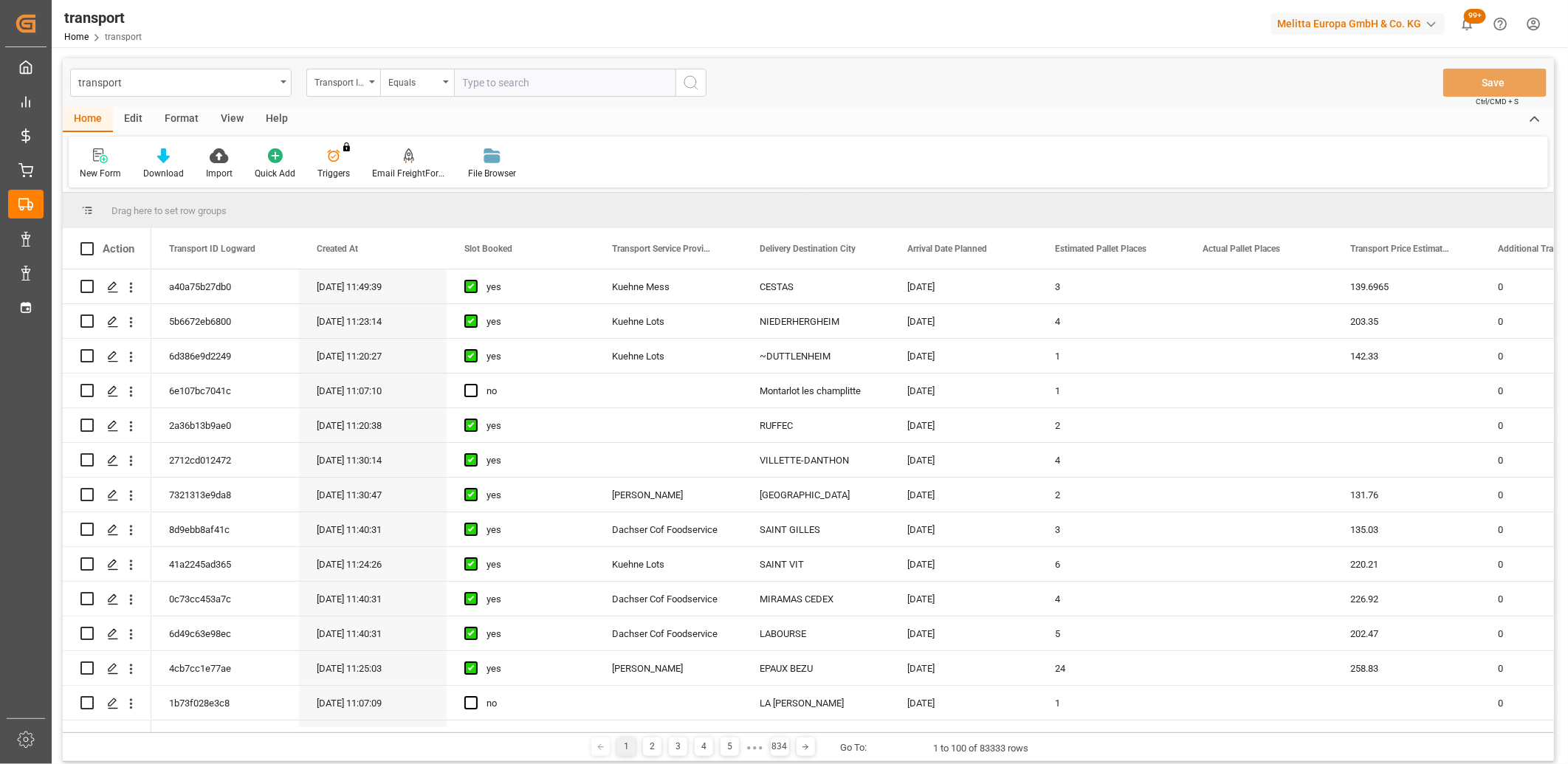
click at [472, 86] on input "text" at bounding box center [565, 82] width 222 height 28
paste input "19cb3399ff20"
click at [467, 82] on input "19cb3399ff20" at bounding box center [565, 82] width 222 height 28
click at [462, 82] on input "19cb3399ff20" at bounding box center [565, 82] width 222 height 28
click at [543, 79] on input "19cb3399ff20" at bounding box center [565, 82] width 222 height 28
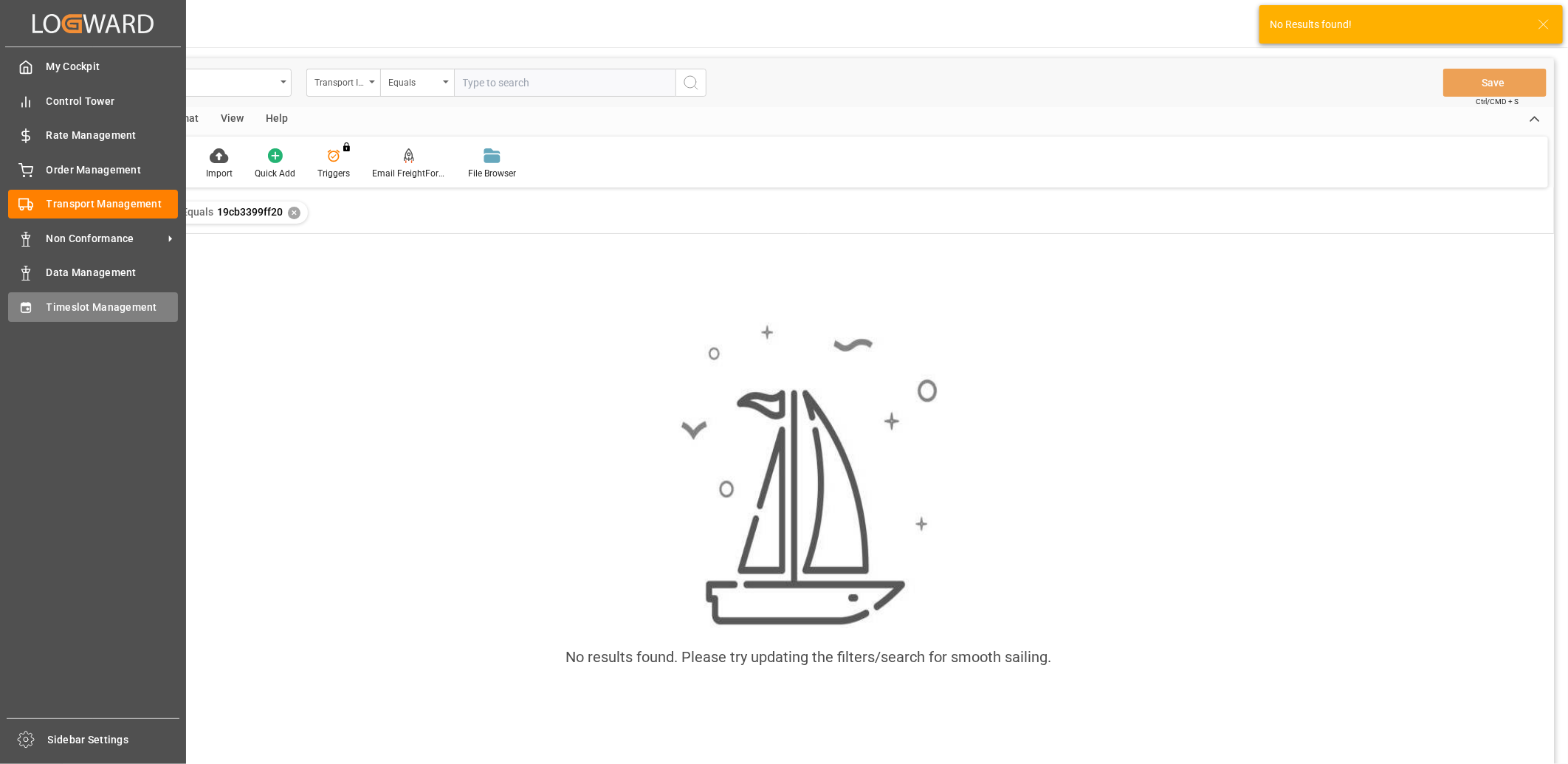
click at [20, 295] on div "Timeslot Management Timeslot Management" at bounding box center [93, 307] width 170 height 29
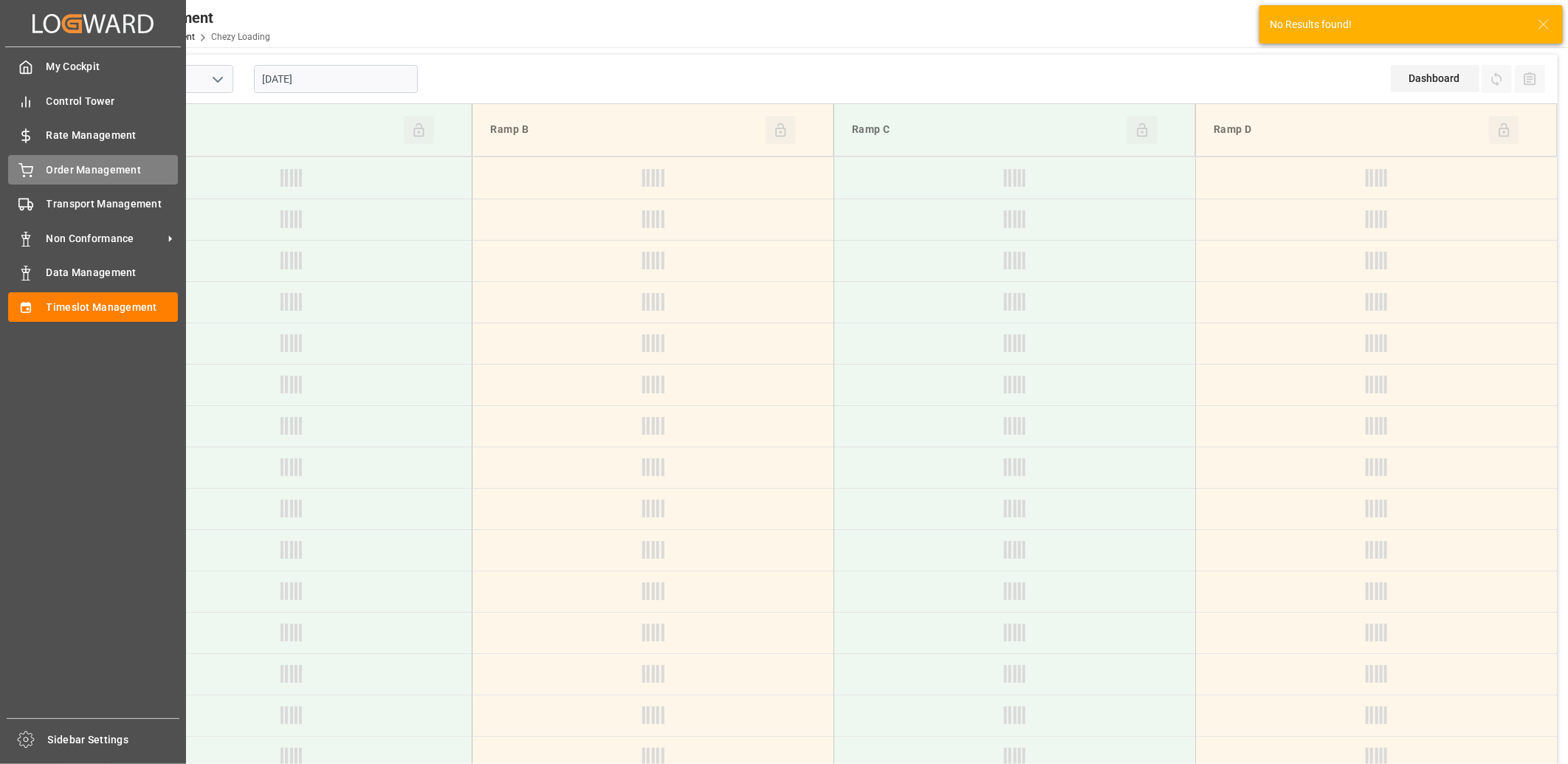
click at [62, 166] on span "Order Management" at bounding box center [112, 170] width 132 height 16
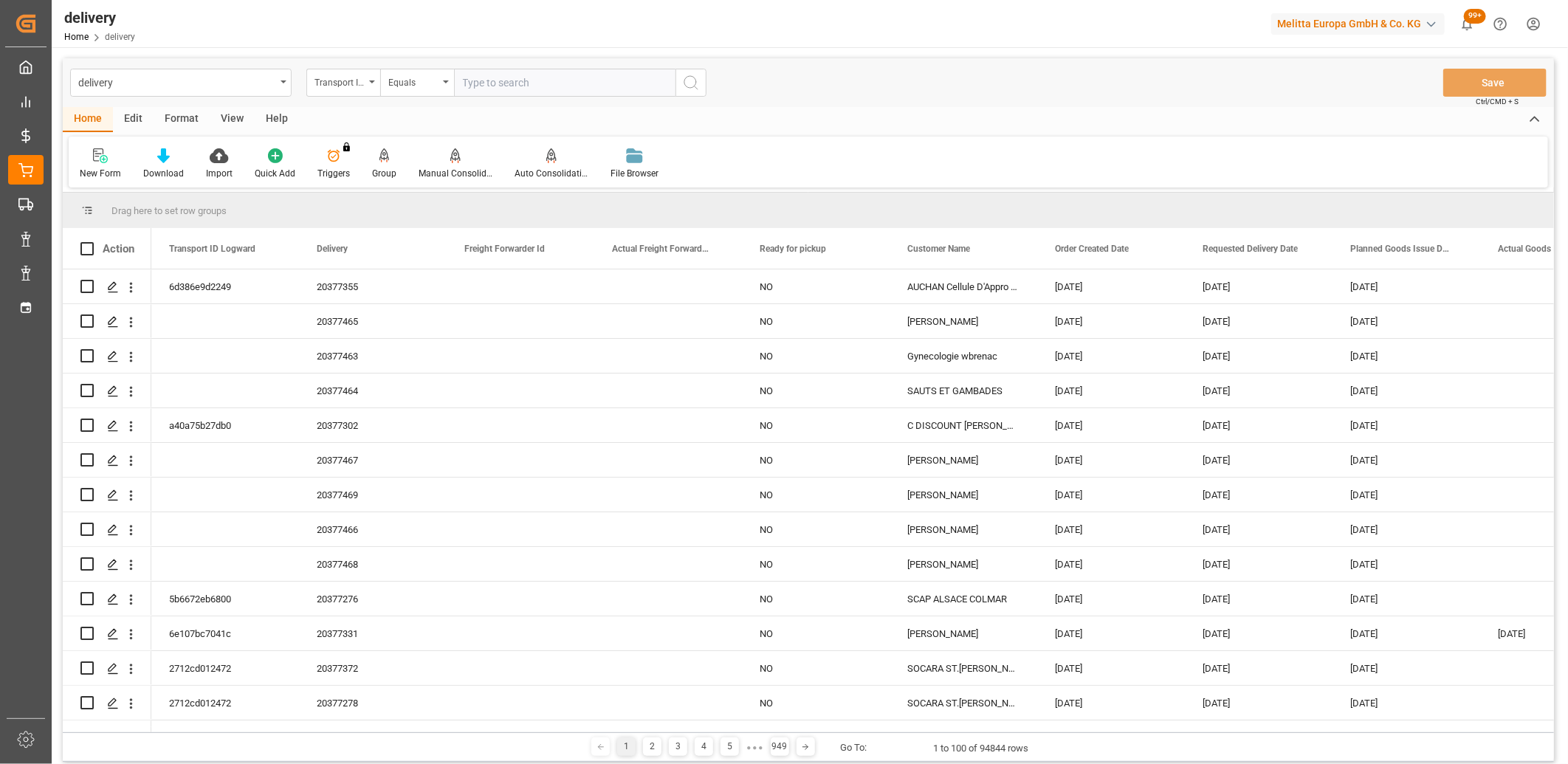
click at [360, 90] on div "Transport ID Logward" at bounding box center [344, 82] width 74 height 28
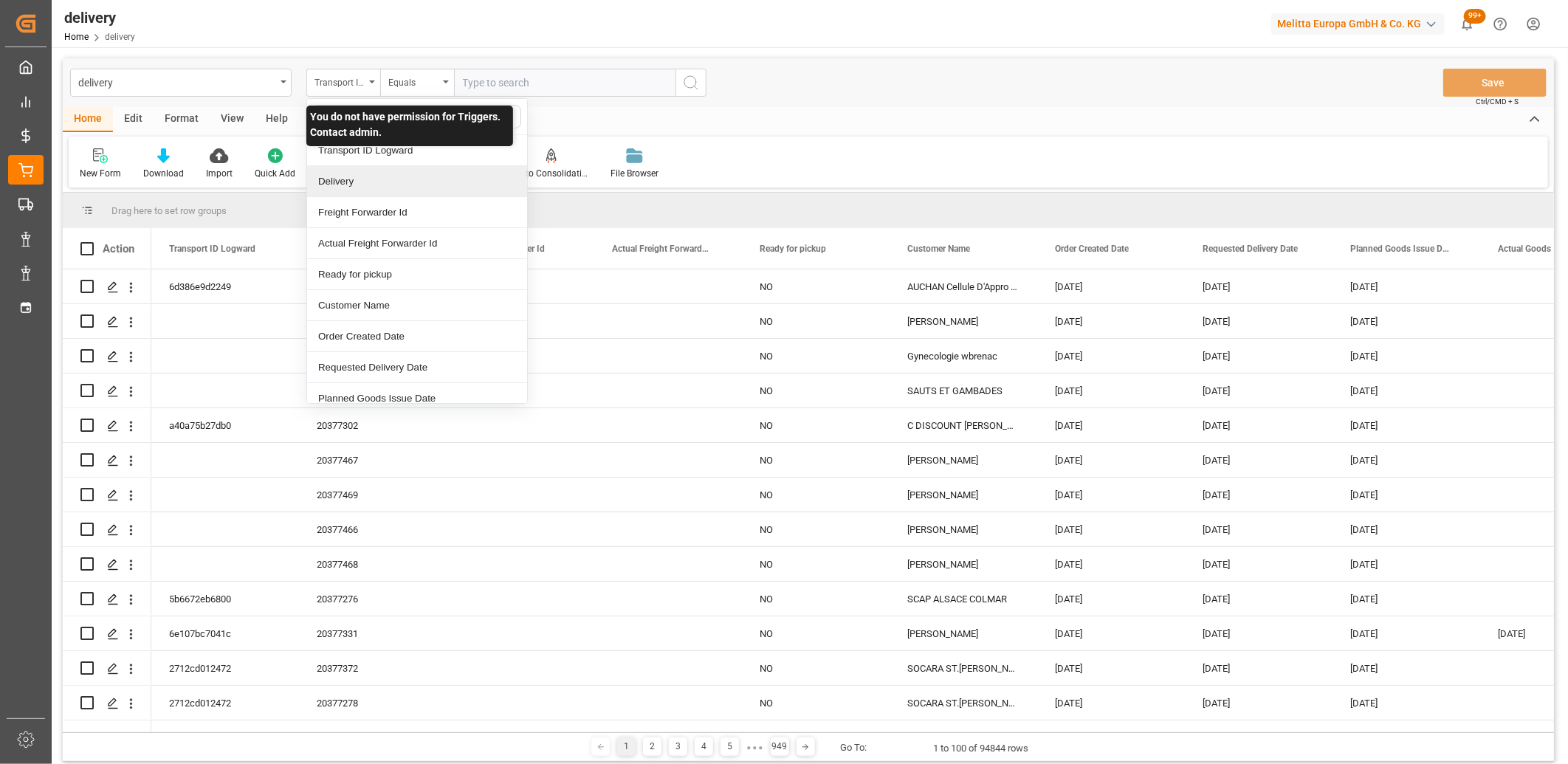
click at [351, 173] on div "Delivery" at bounding box center [417, 182] width 220 height 31
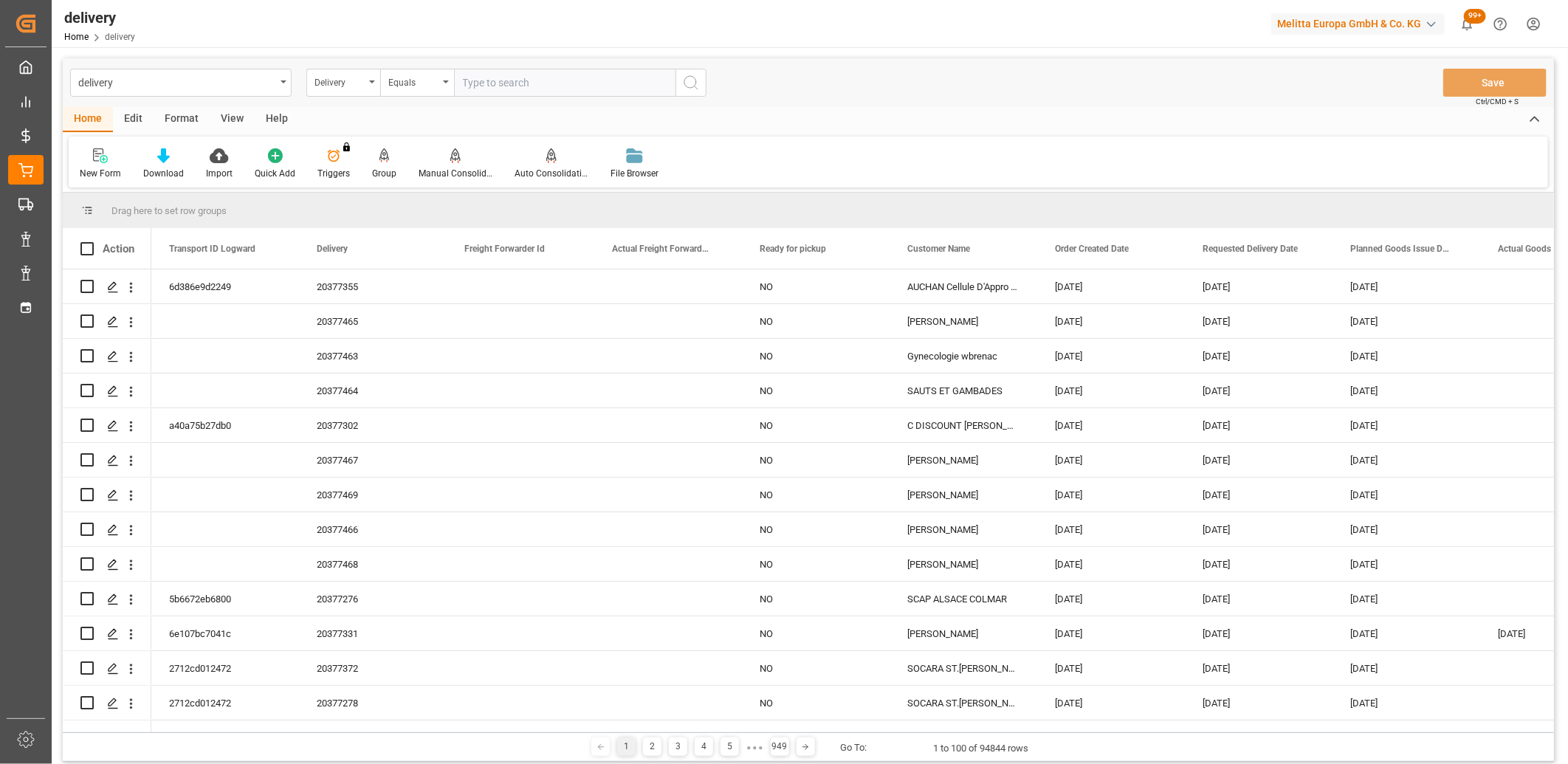
click at [475, 82] on input "text" at bounding box center [565, 82] width 222 height 28
click at [460, 86] on input "text" at bounding box center [565, 82] width 222 height 28
paste input "20377364"
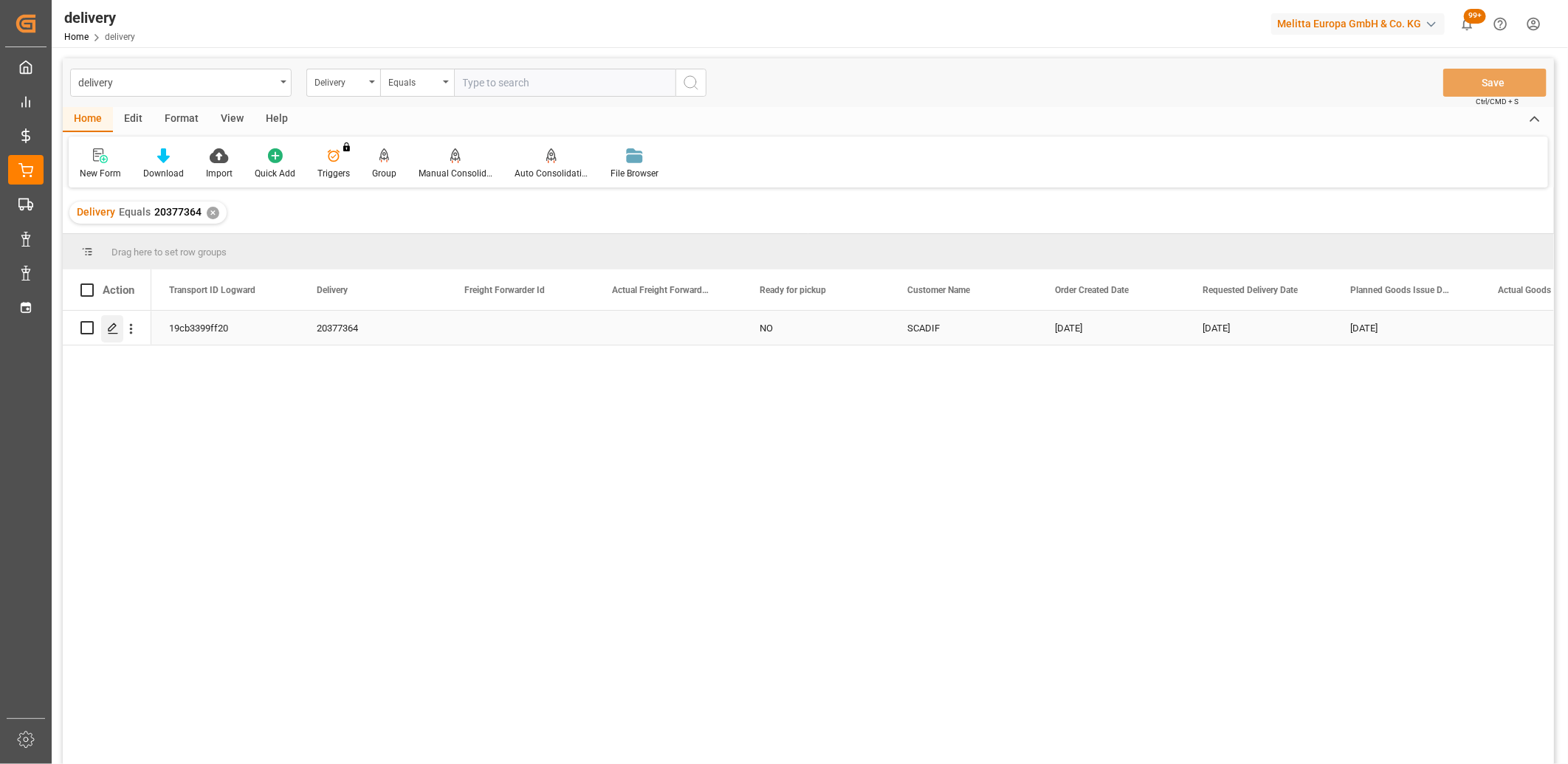
click at [119, 332] on div "Press SPACE to select this row." at bounding box center [112, 328] width 22 height 27
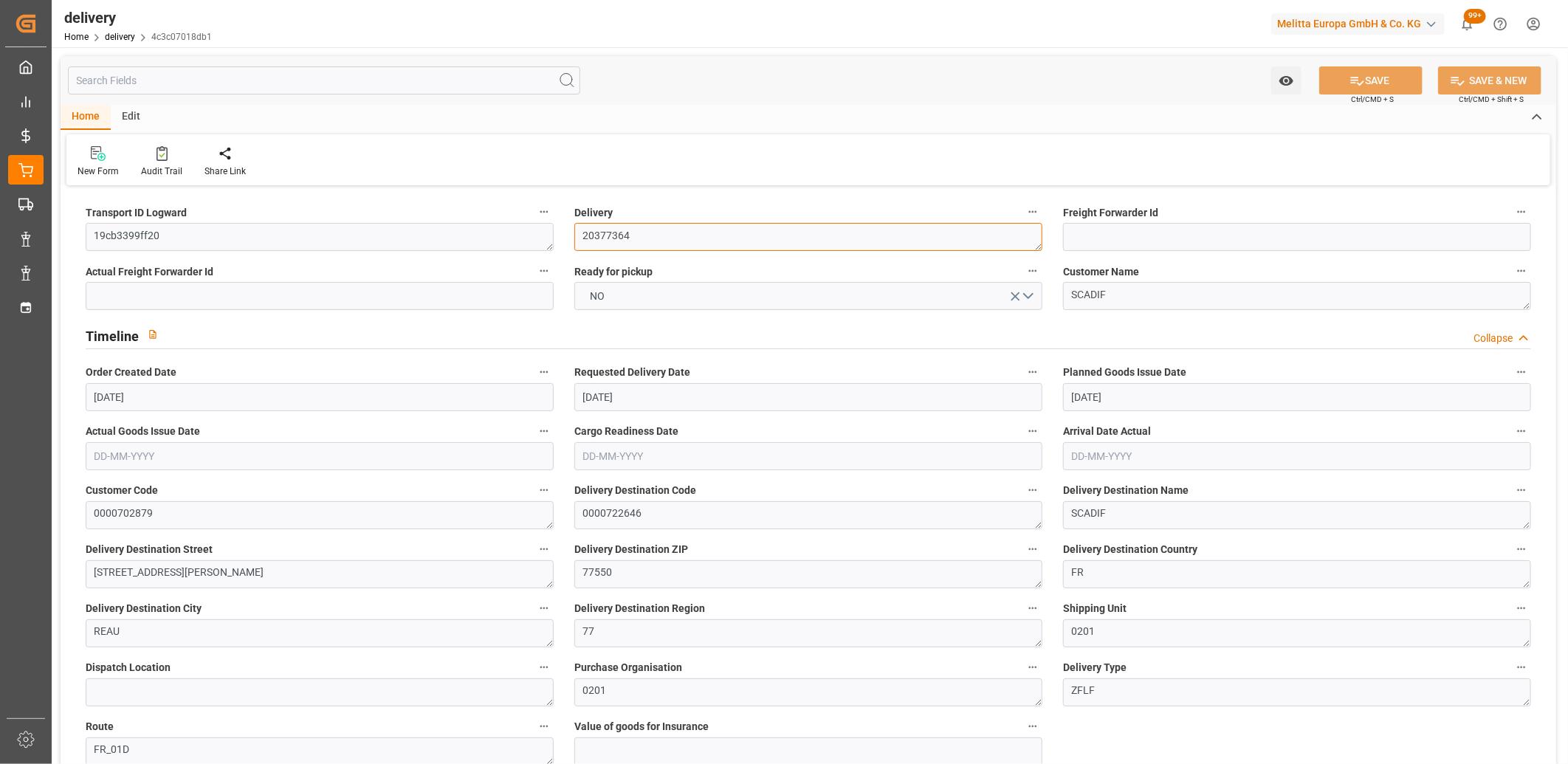
drag, startPoint x: 632, startPoint y: 233, endPoint x: 551, endPoint y: 242, distance: 81.5
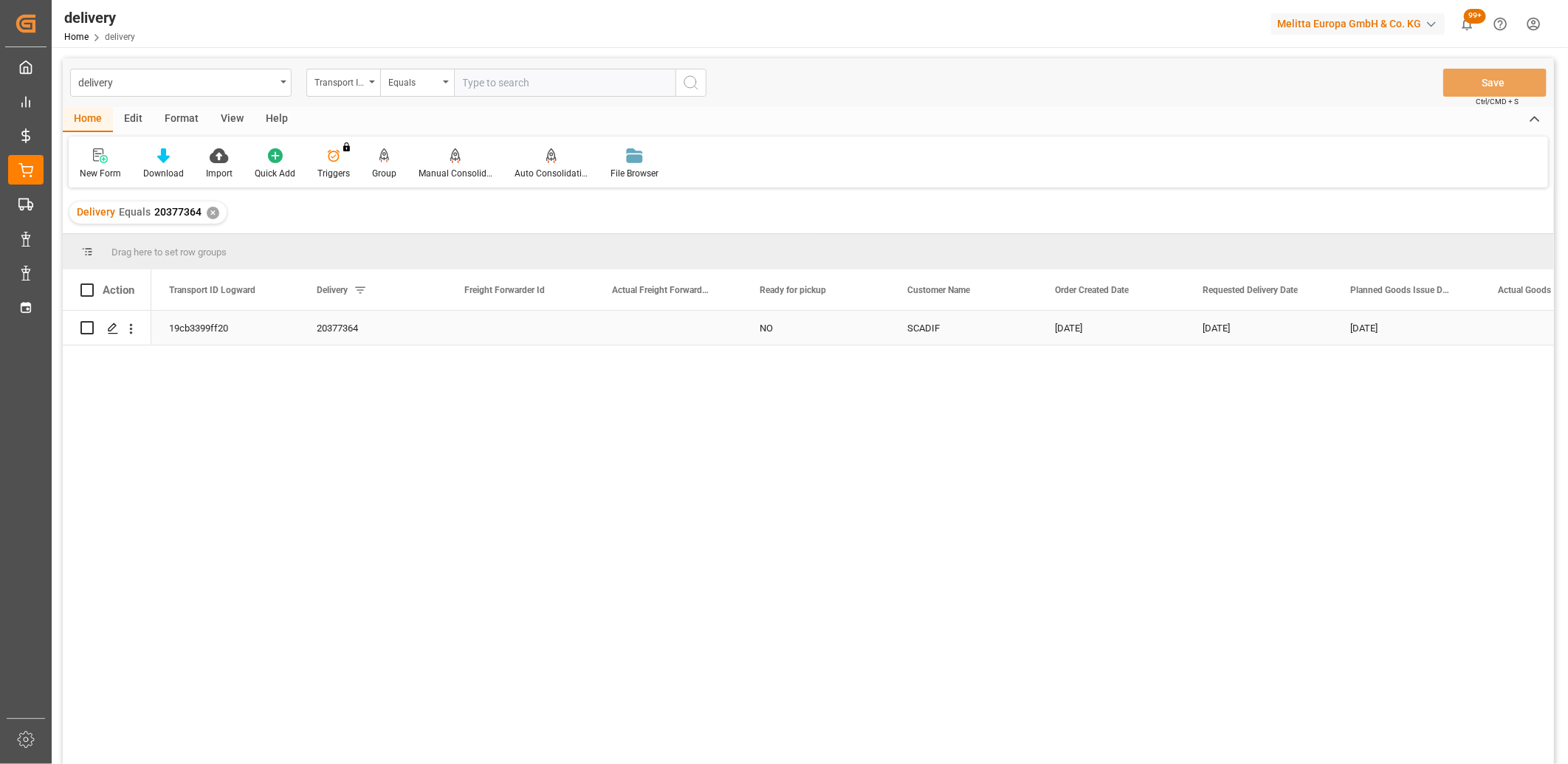
click at [216, 327] on div "19cb3399ff20" at bounding box center [225, 327] width 148 height 34
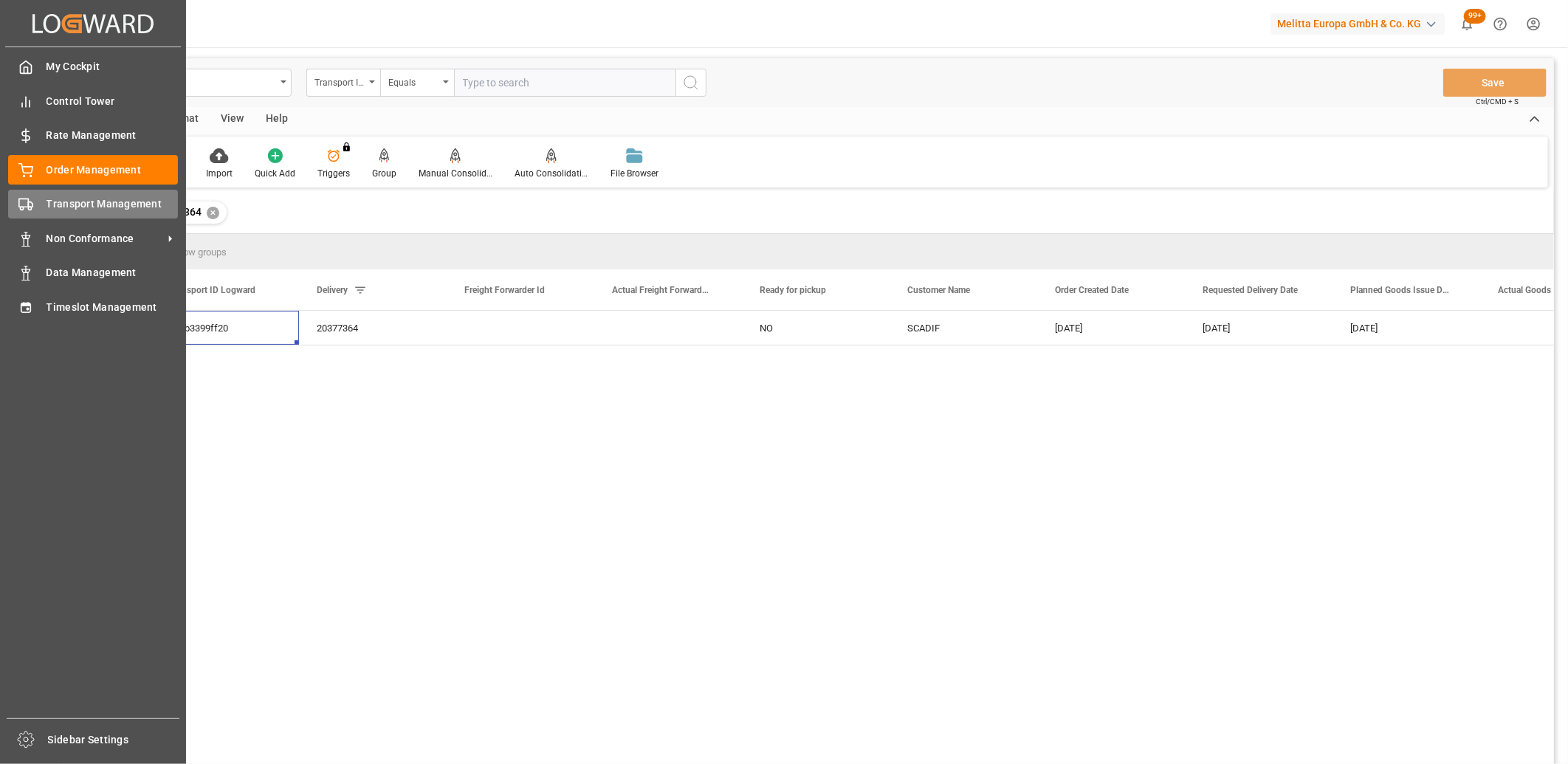
click at [32, 200] on icon at bounding box center [26, 204] width 15 height 15
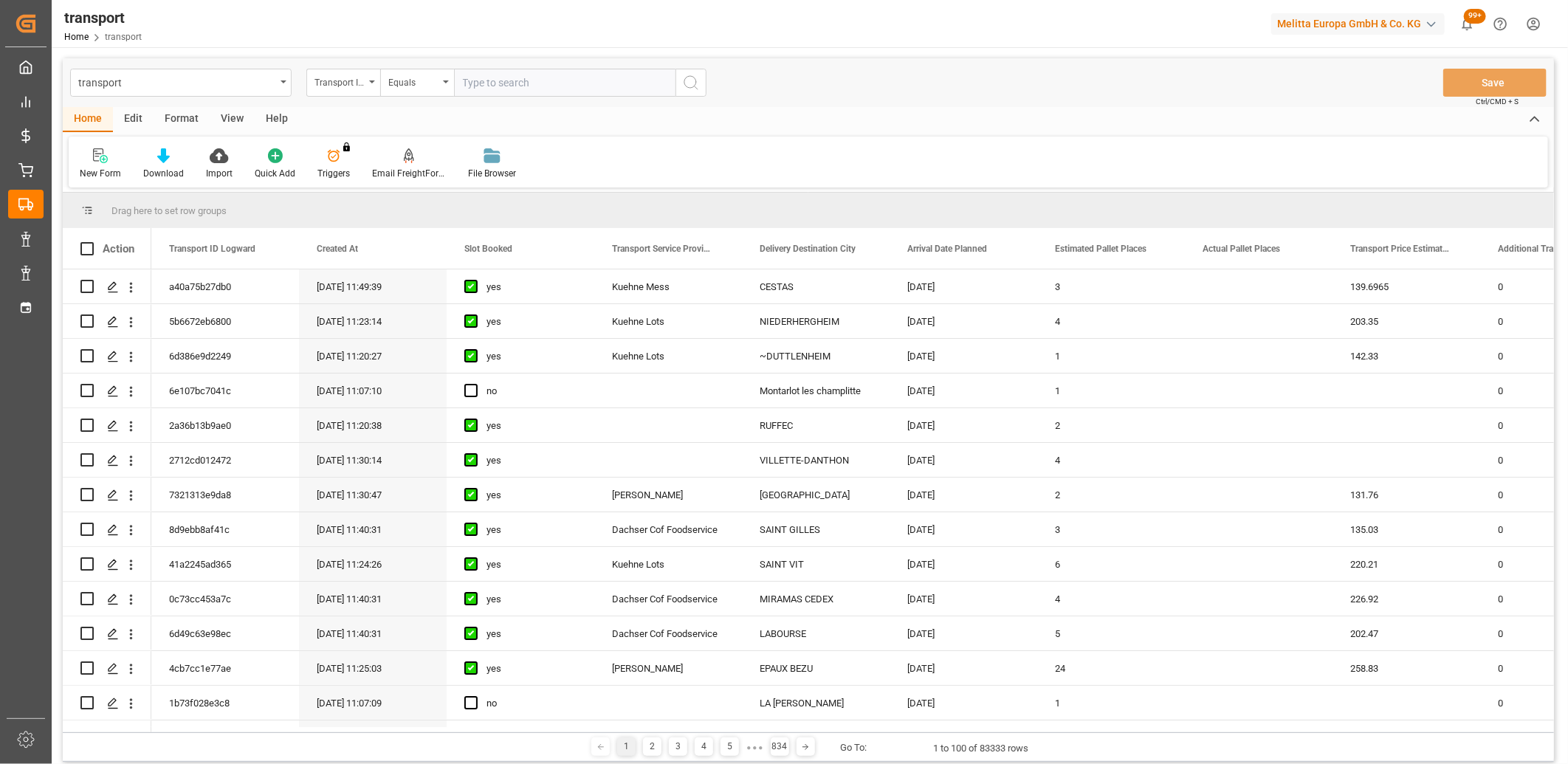
click at [524, 82] on input "text" at bounding box center [565, 82] width 222 height 28
paste input "19cb3399ff20"
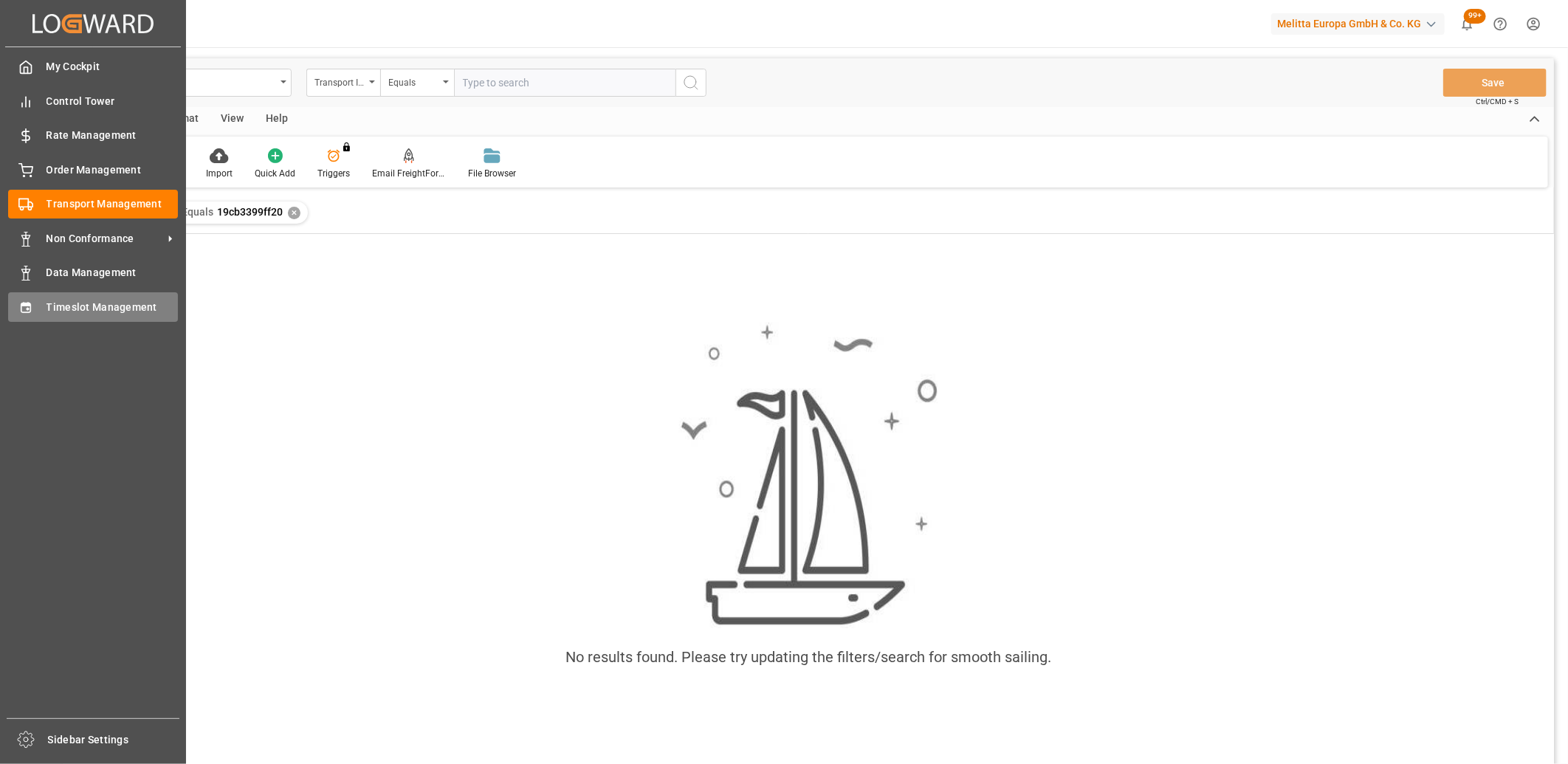
click at [31, 312] on icon at bounding box center [26, 308] width 15 height 15
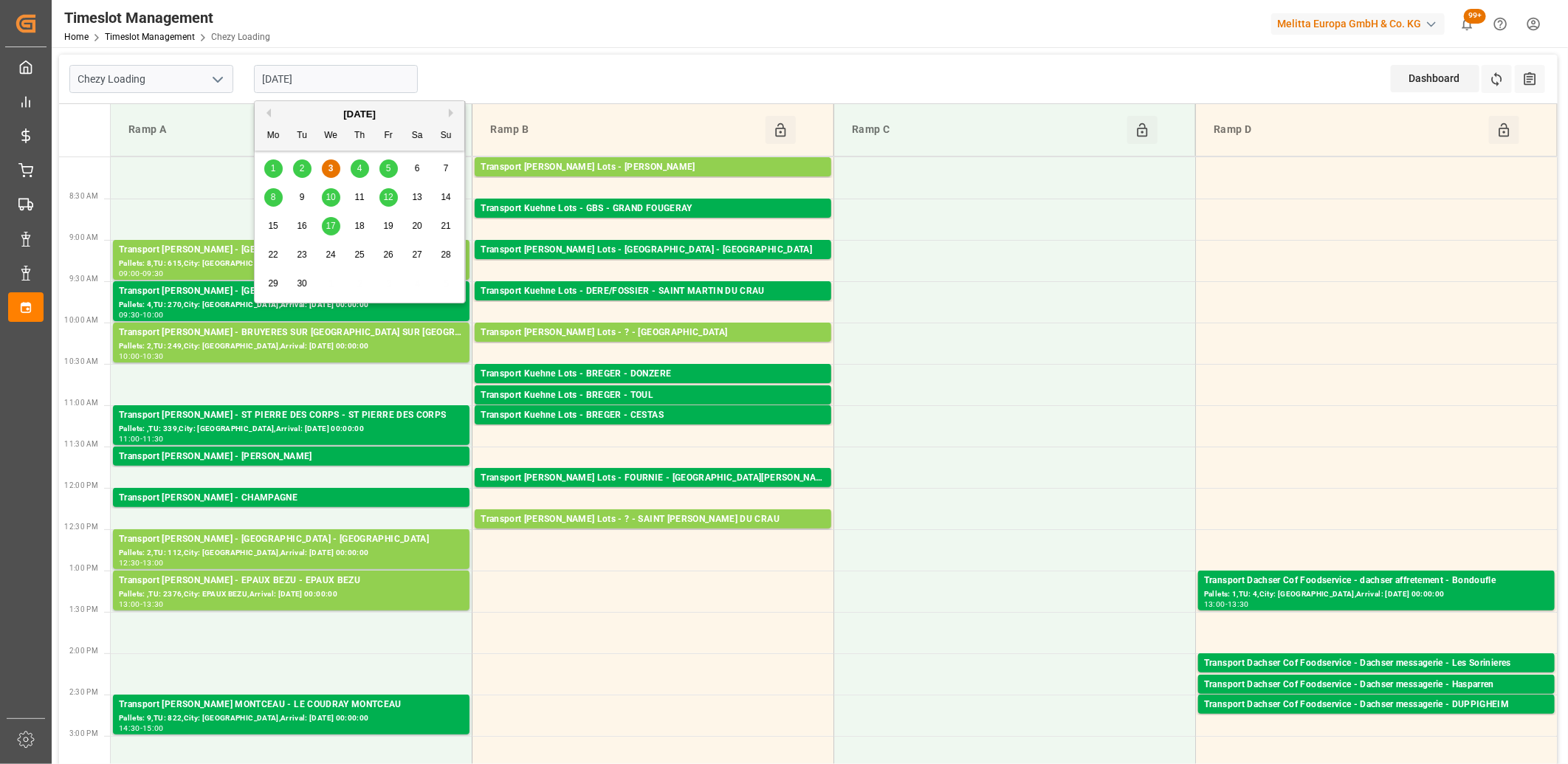
click at [359, 77] on input "[DATE]" at bounding box center [336, 79] width 164 height 28
click at [394, 170] on div "5" at bounding box center [388, 168] width 18 height 17
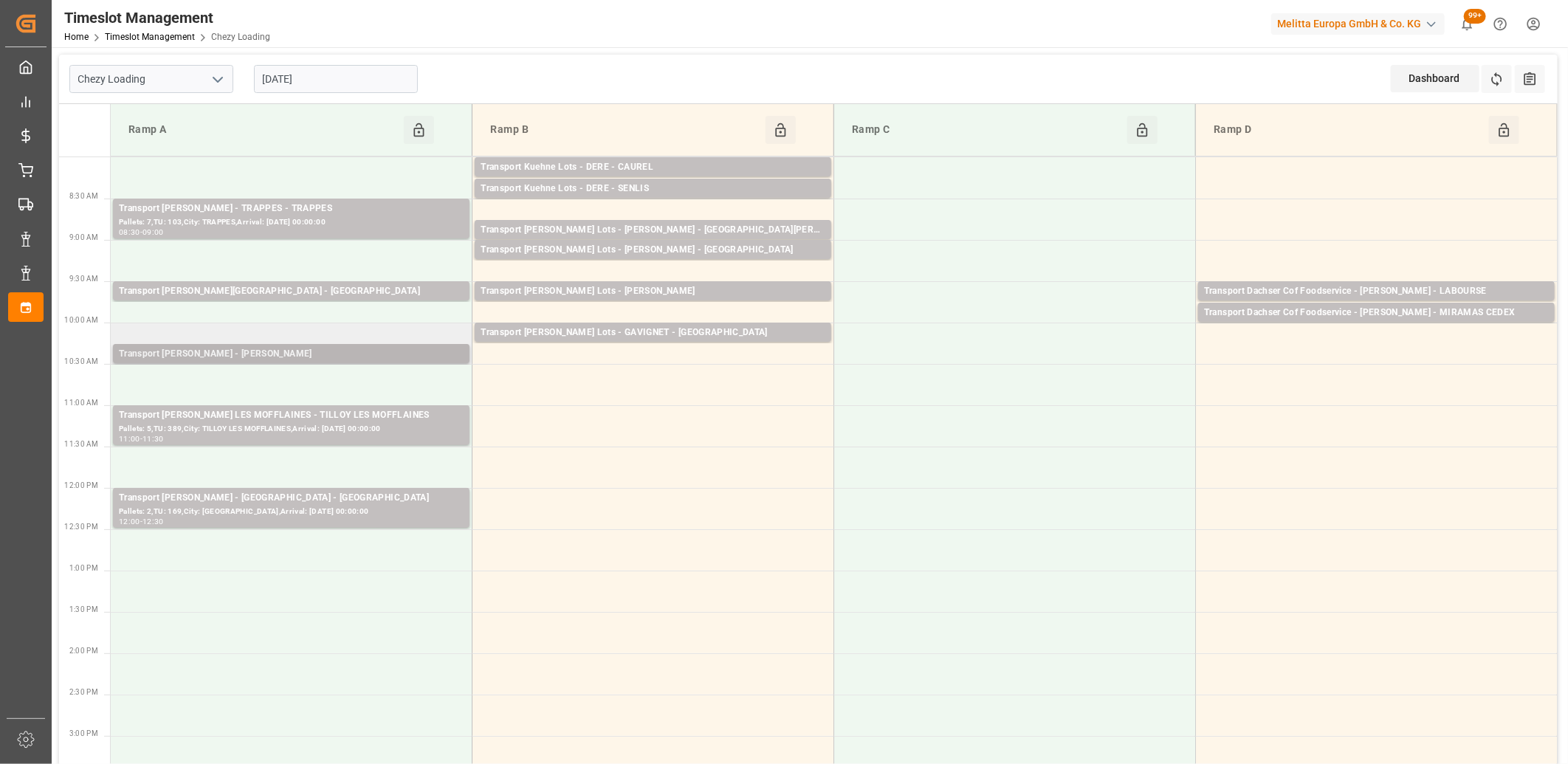
click at [252, 356] on div "Transport [PERSON_NAME] - [PERSON_NAME]" at bounding box center [291, 354] width 345 height 15
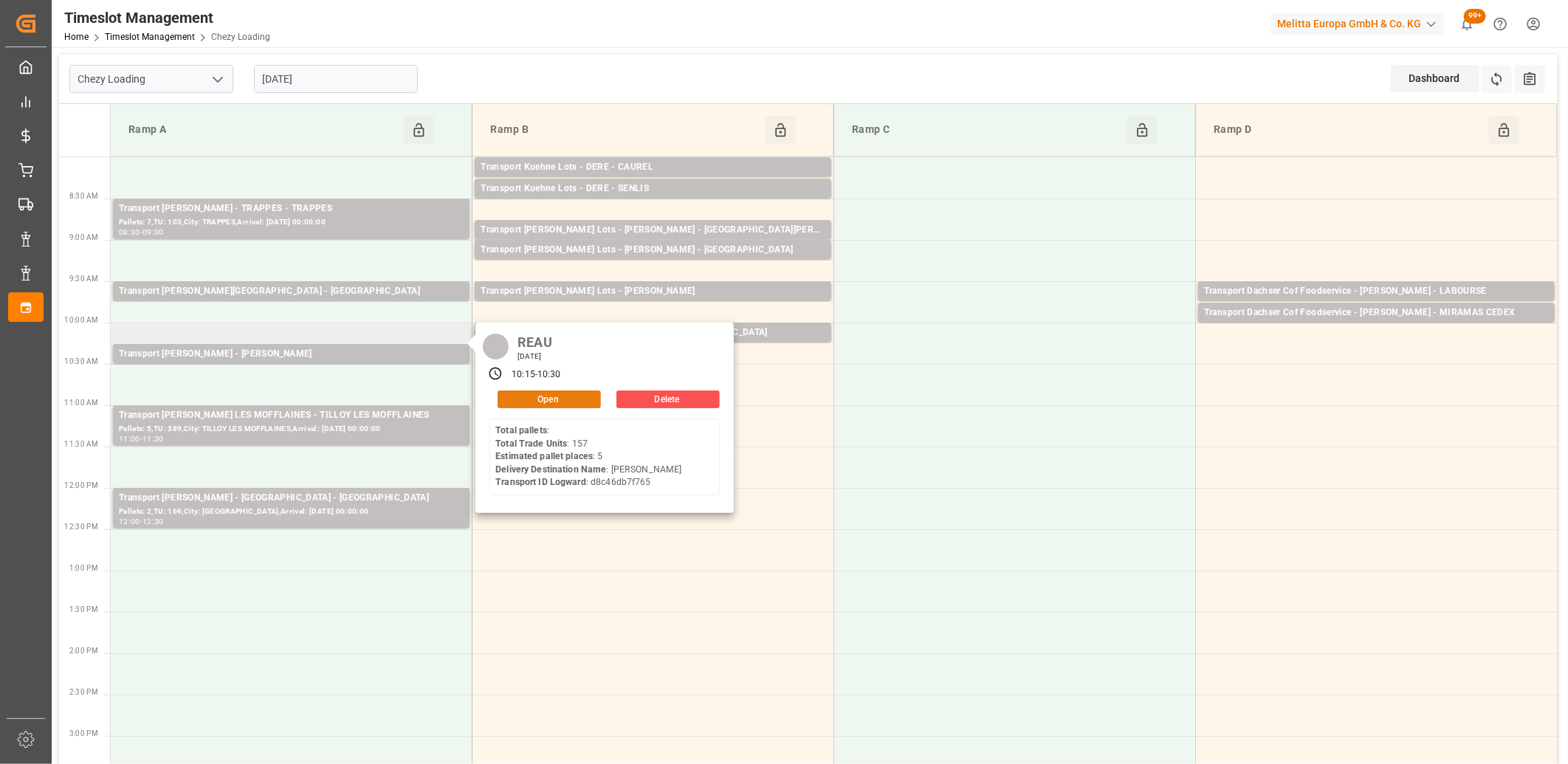
click at [518, 401] on button "Open" at bounding box center [549, 399] width 103 height 17
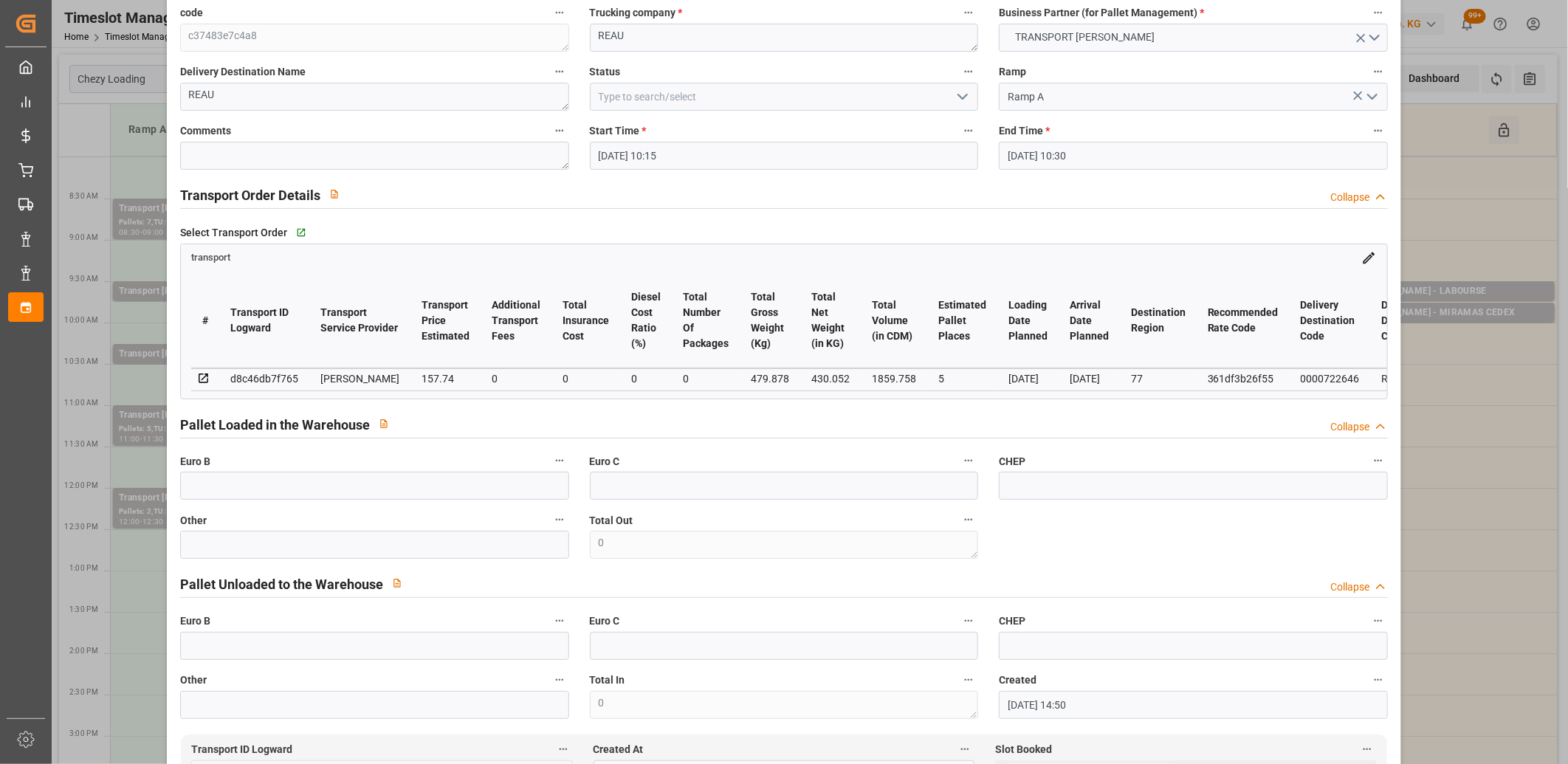
scroll to position [164, 0]
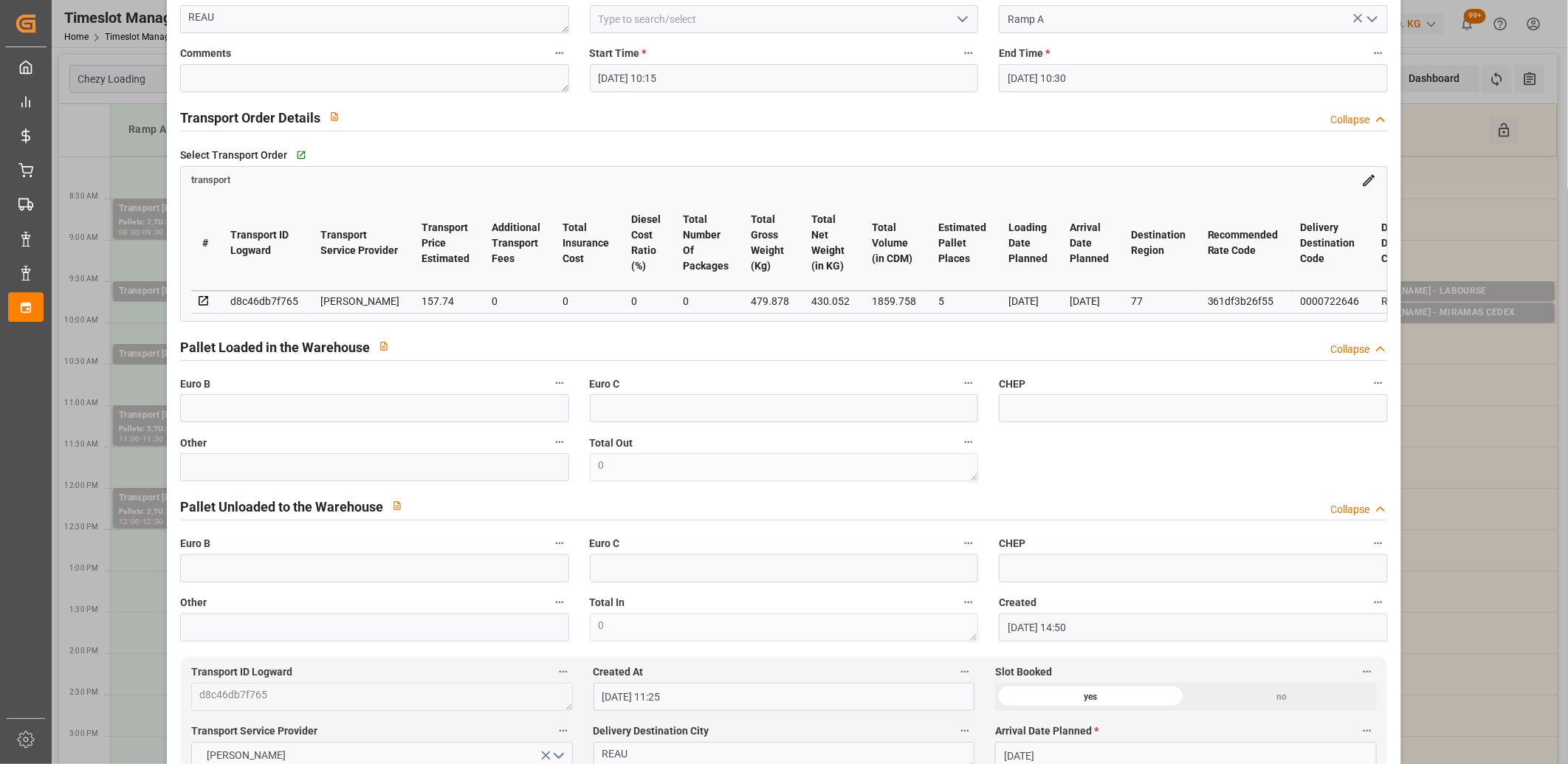
click at [279, 300] on div "d8c46db7f765" at bounding box center [264, 301] width 68 height 17
copy div "d8c46db7f765"
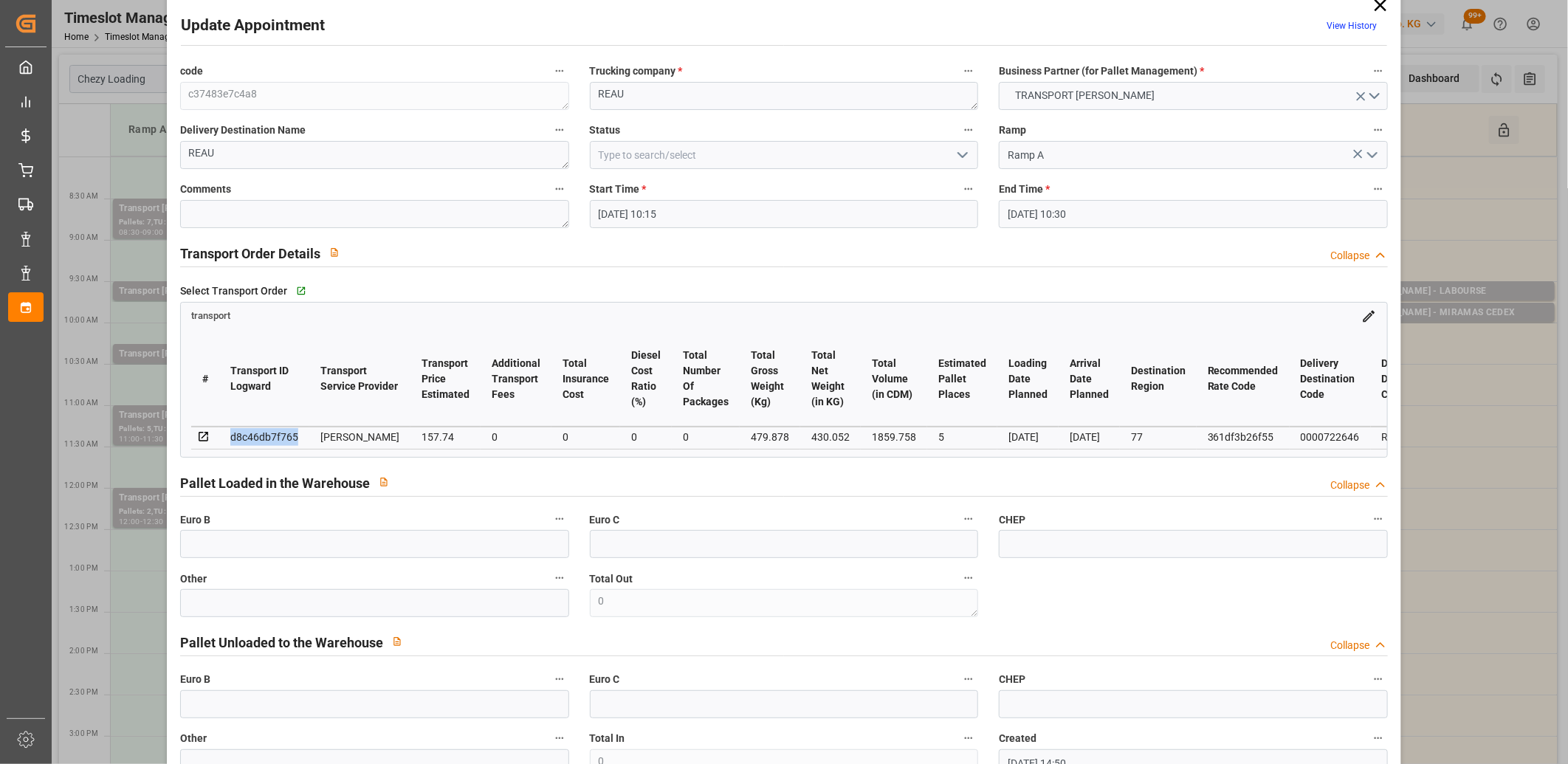
scroll to position [0, 0]
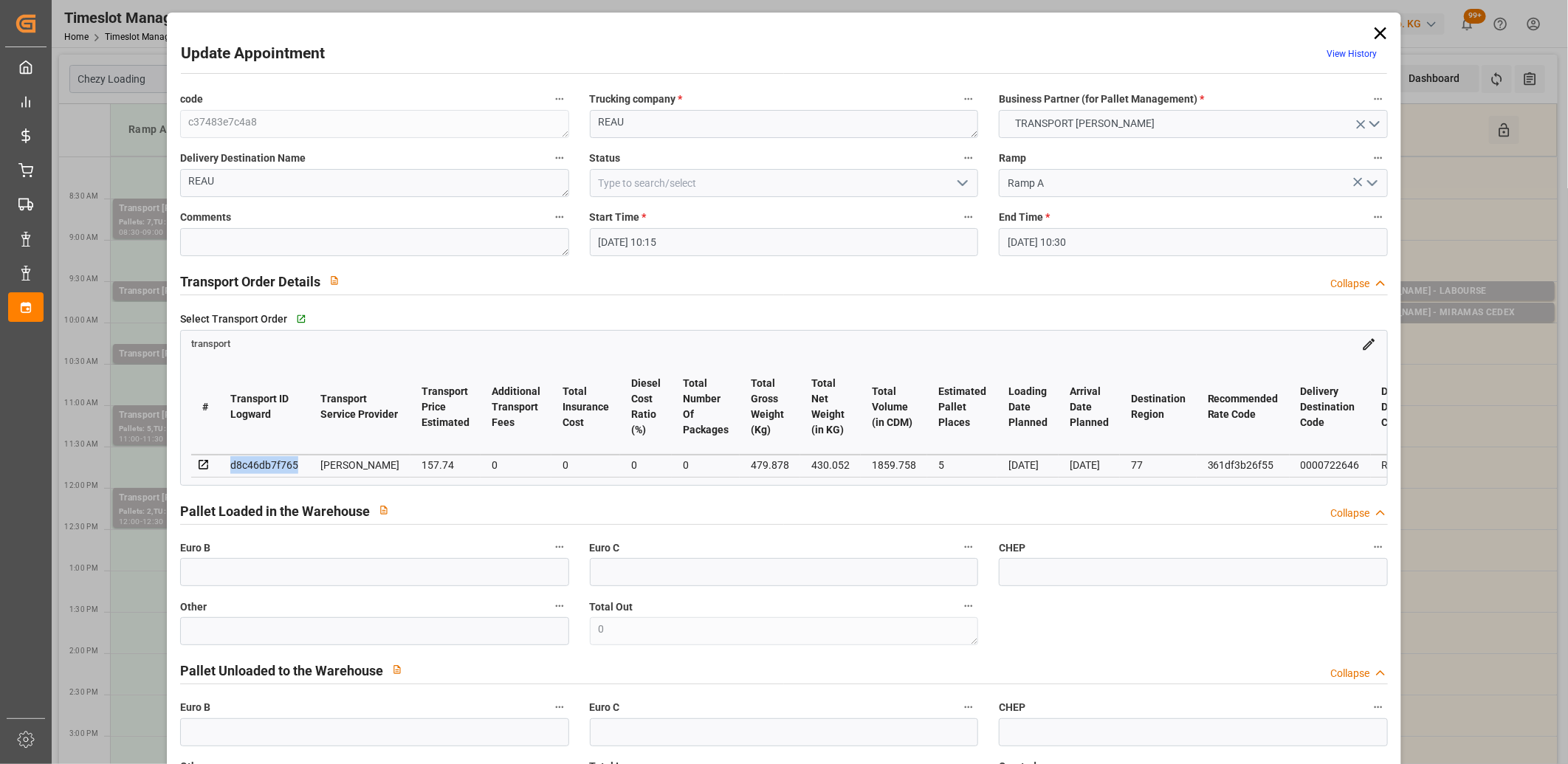
click at [1381, 31] on icon at bounding box center [1380, 33] width 21 height 21
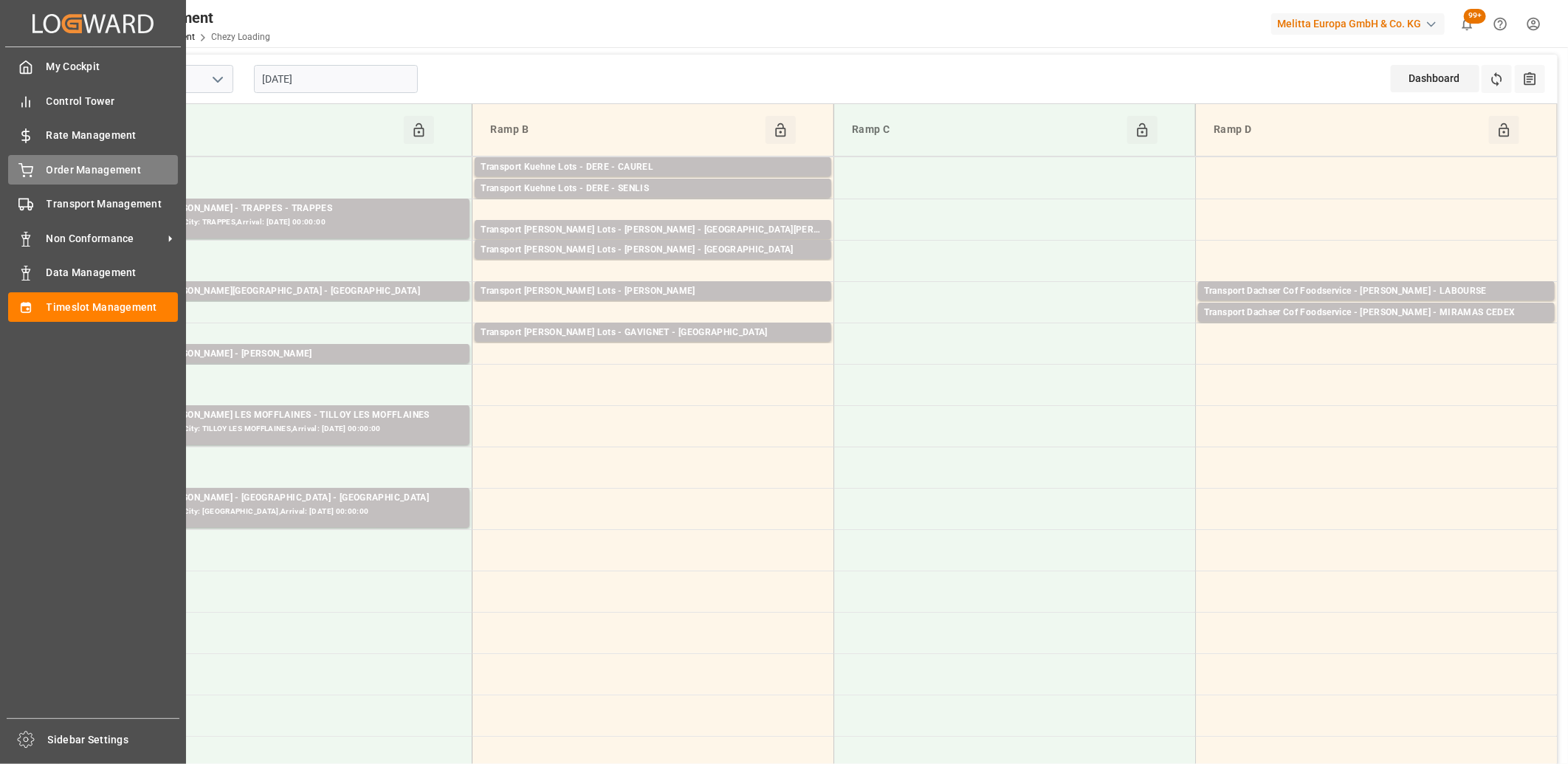
click at [32, 171] on icon at bounding box center [26, 169] width 13 height 10
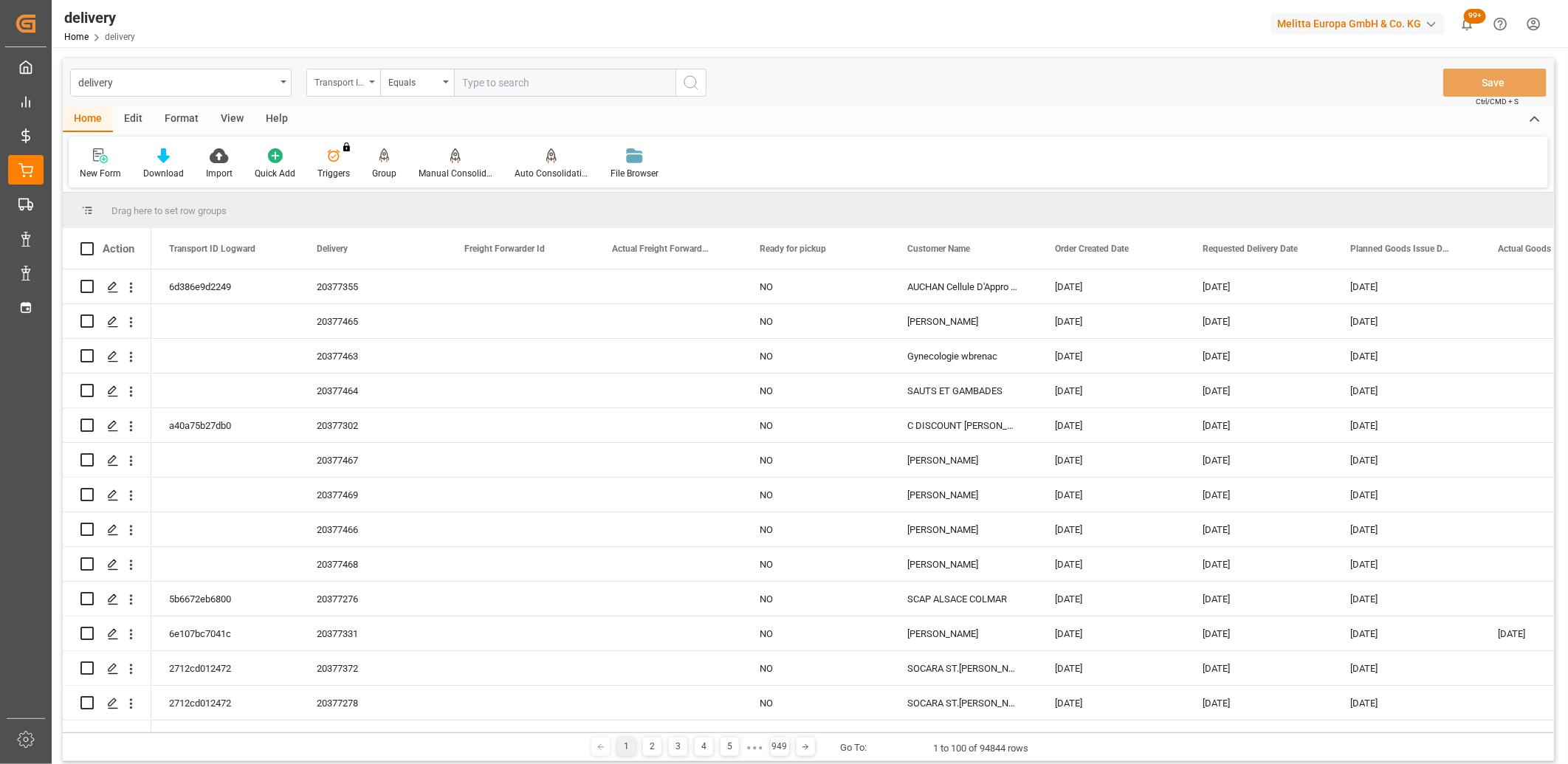
click at [334, 85] on div "Transport ID Logward" at bounding box center [340, 81] width 50 height 17
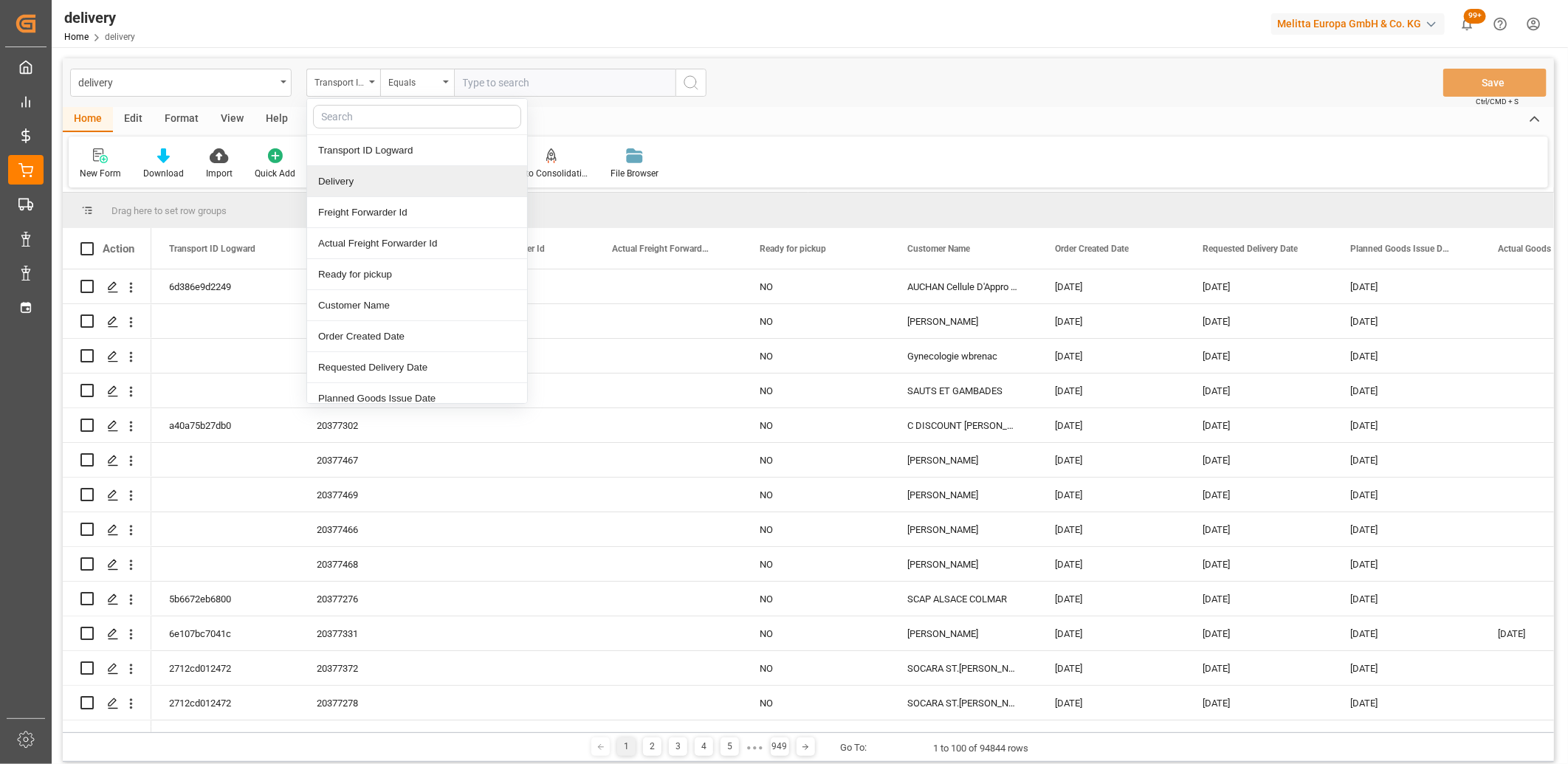
click at [329, 173] on div "Delivery" at bounding box center [417, 182] width 220 height 31
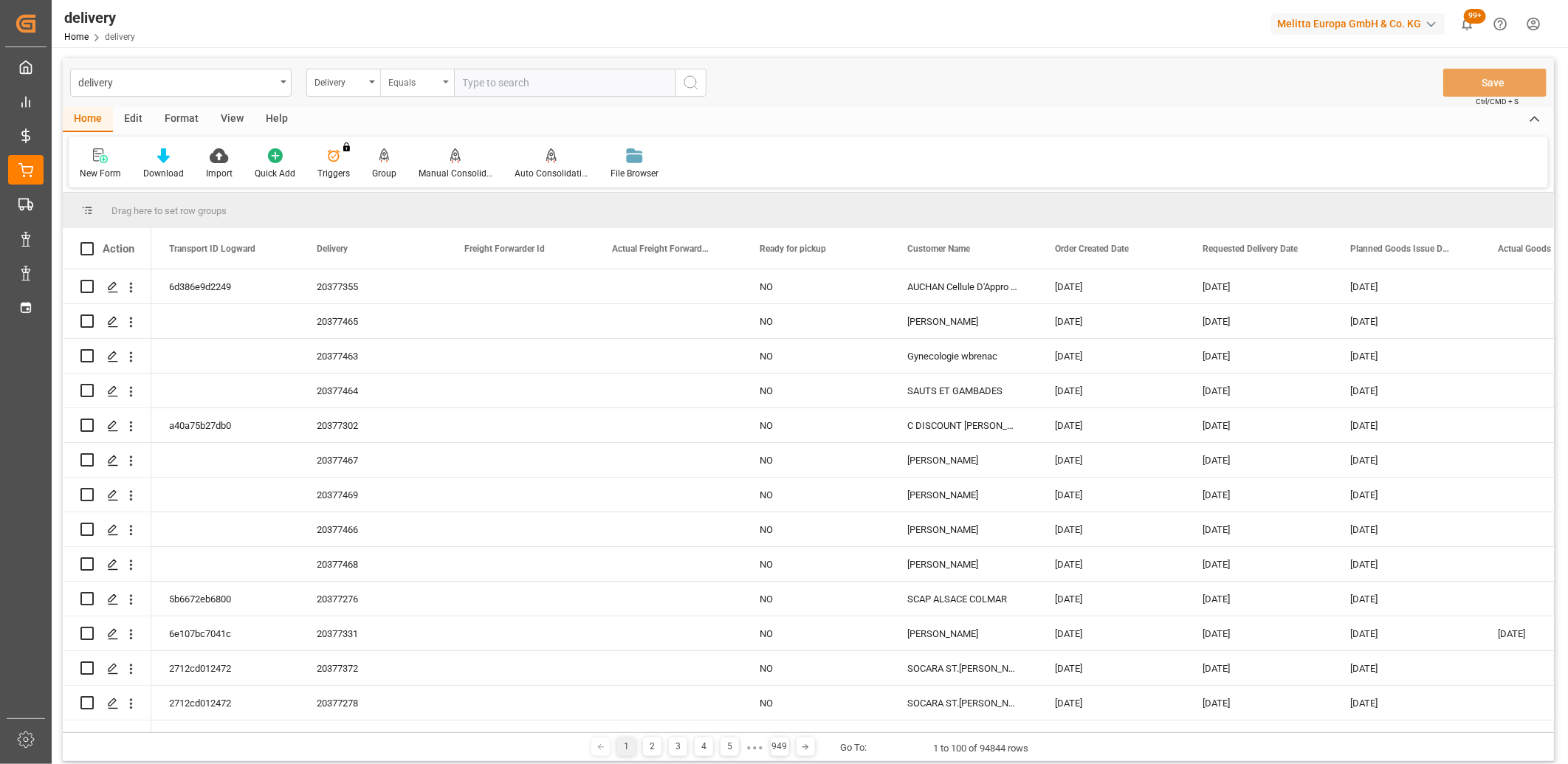
click at [409, 77] on div "Equals" at bounding box center [413, 81] width 50 height 17
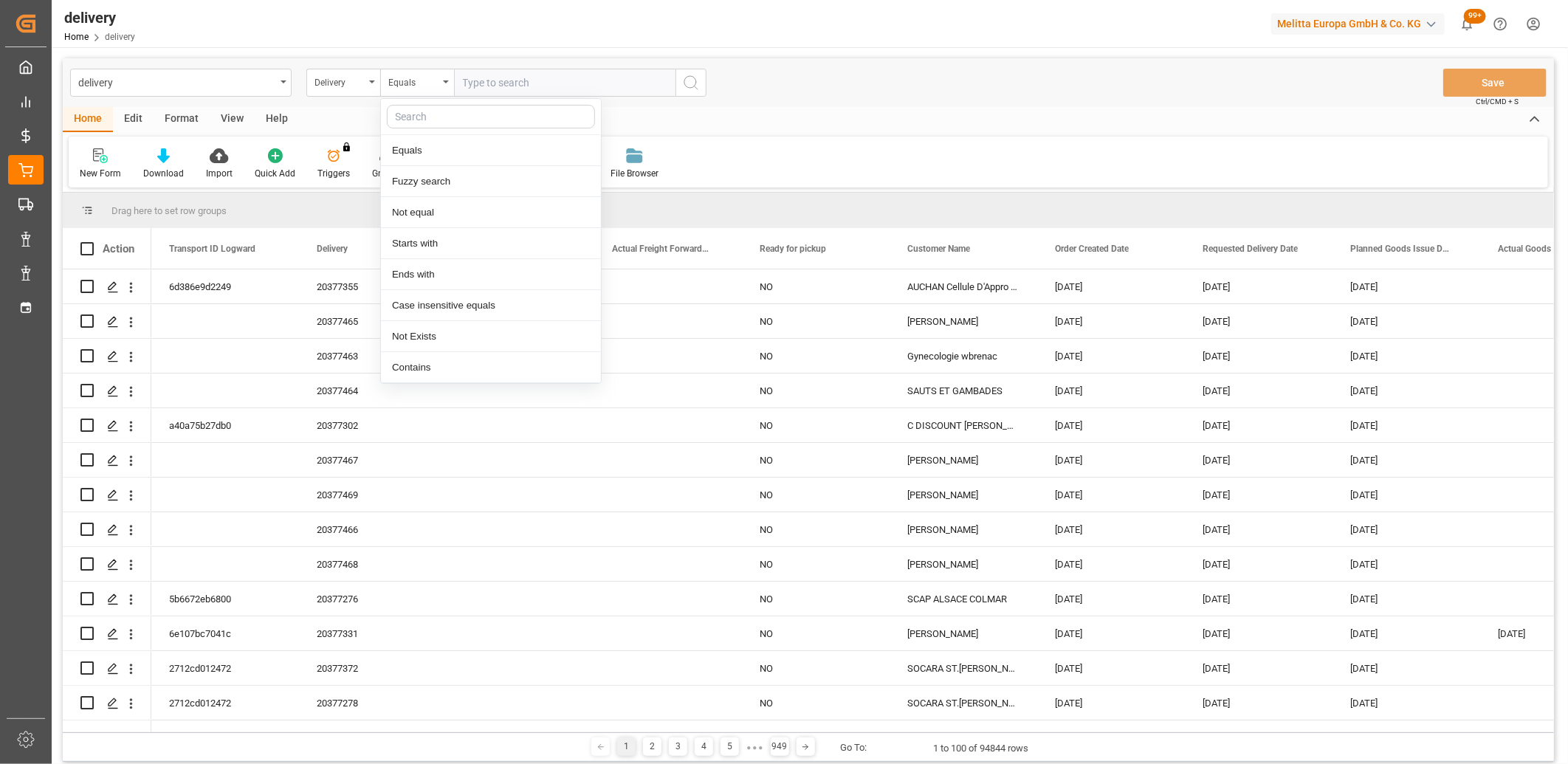
click at [467, 86] on input "text" at bounding box center [565, 82] width 222 height 28
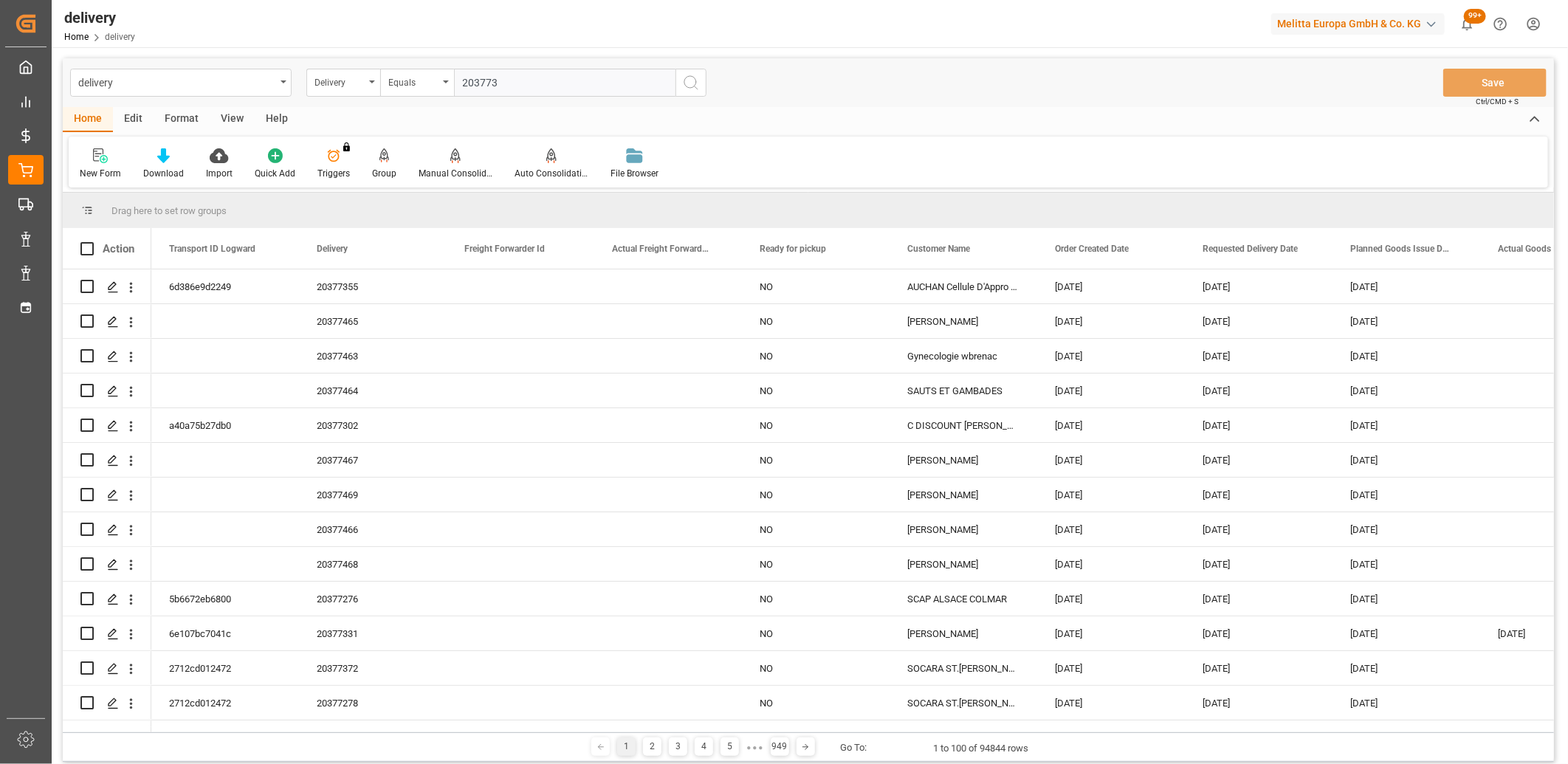
click at [518, 85] on input "203773" at bounding box center [565, 82] width 222 height 28
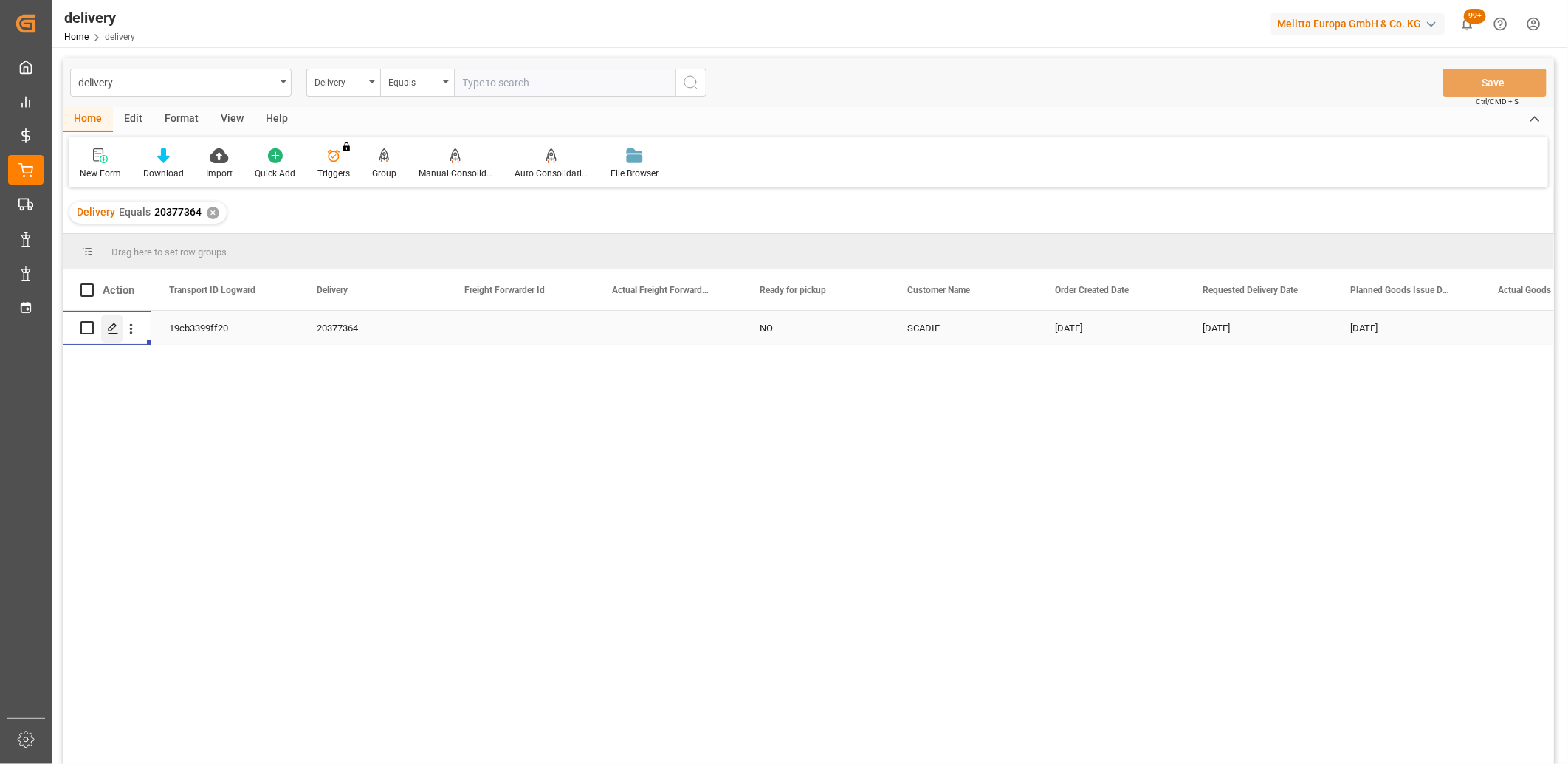
click at [113, 325] on icon "Press SPACE to select this row." at bounding box center [113, 328] width 12 height 12
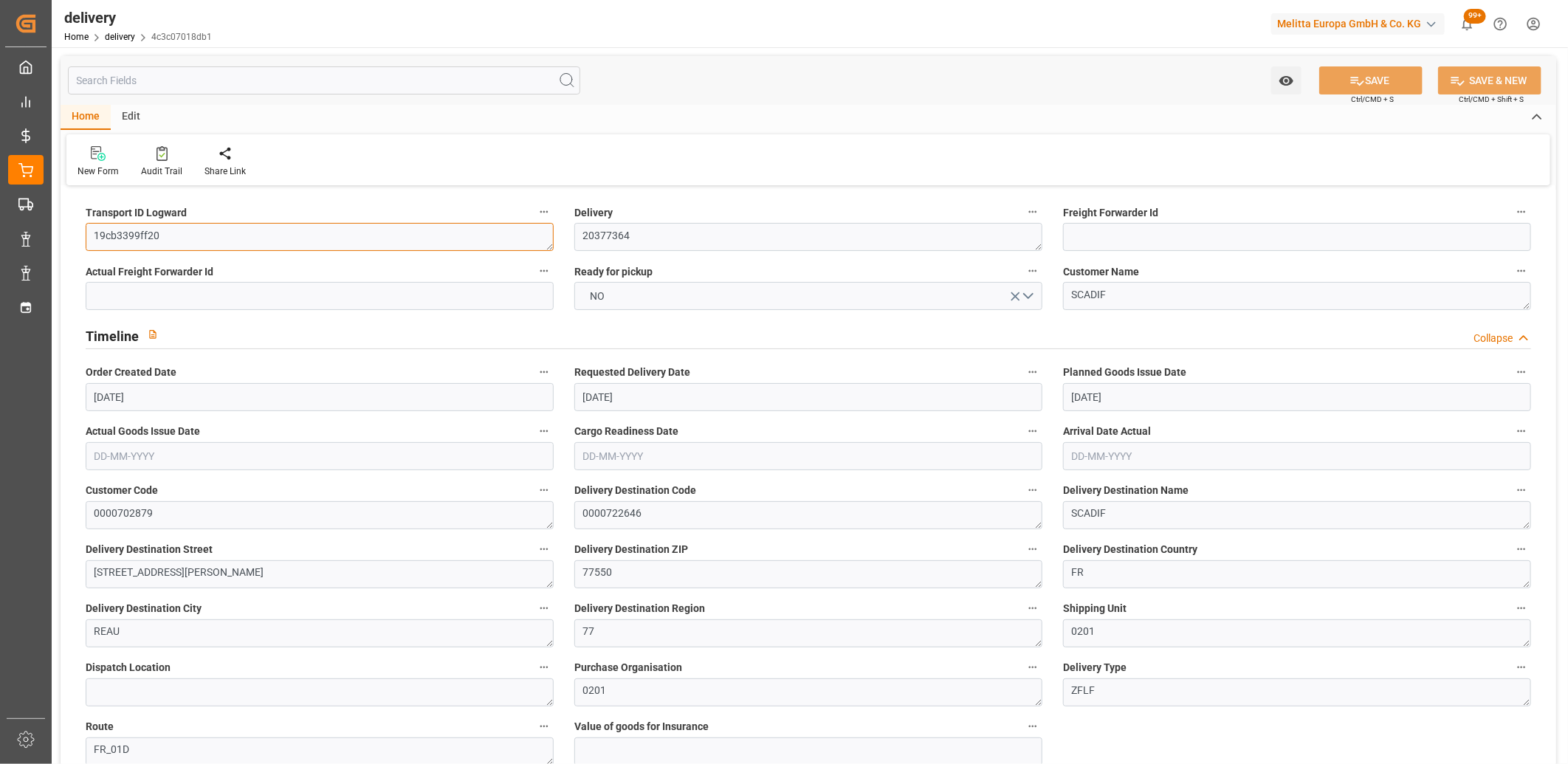
drag, startPoint x: 176, startPoint y: 232, endPoint x: 98, endPoint y: 231, distance: 78.0
click at [98, 231] on textarea "19cb3399ff20" at bounding box center [320, 237] width 468 height 28
click at [204, 239] on textarea "19cb3399ff20" at bounding box center [320, 237] width 468 height 28
drag, startPoint x: 183, startPoint y: 231, endPoint x: 90, endPoint y: 238, distance: 93.3
click at [90, 238] on textarea "19cb3399ff20" at bounding box center [320, 237] width 468 height 28
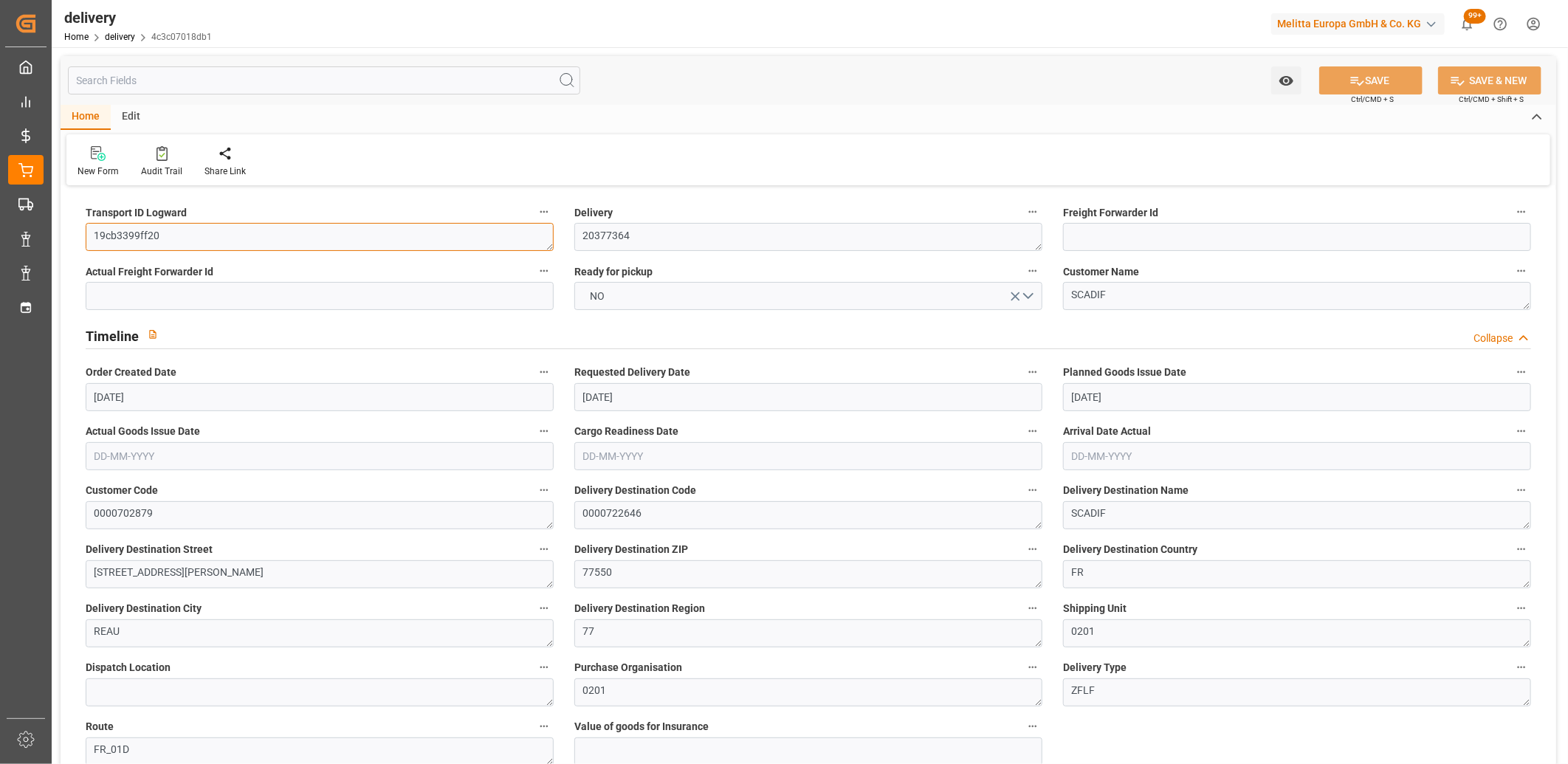
paste textarea "d8c46db7f765"
click at [1378, 76] on button "SAVE" at bounding box center [1371, 81] width 103 height 28
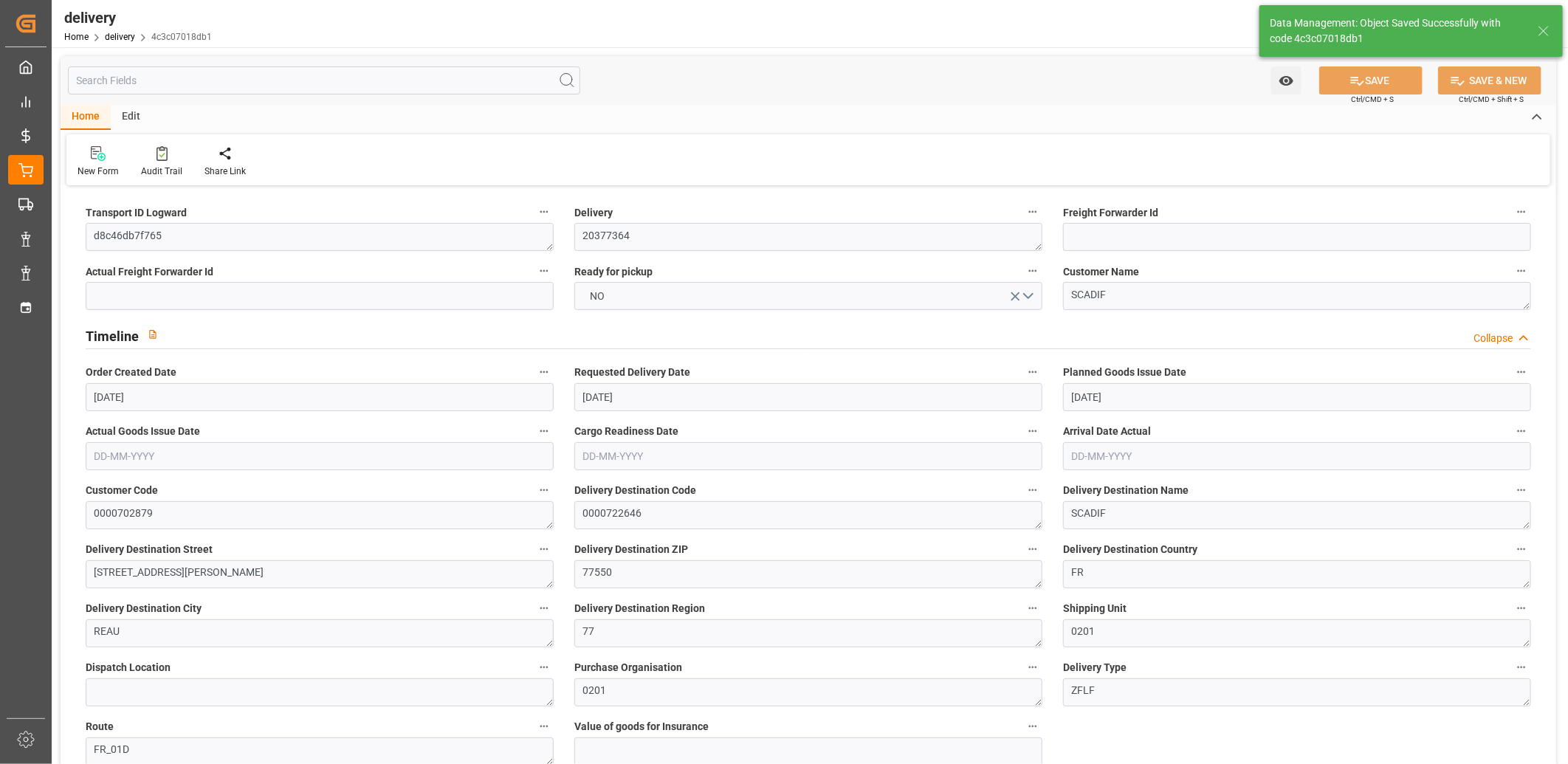
scroll to position [0, 0]
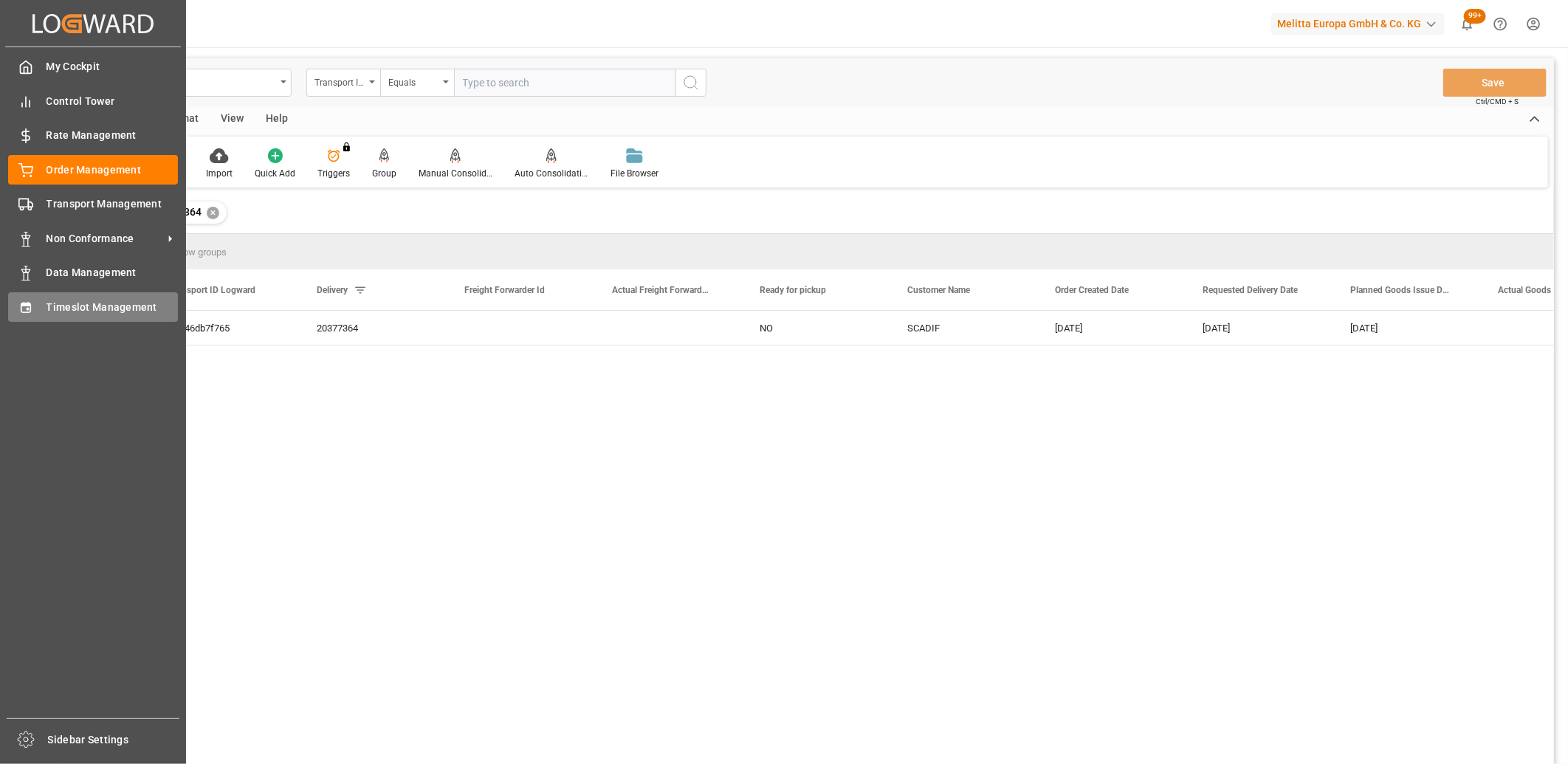
click at [26, 311] on icon at bounding box center [26, 307] width 10 height 11
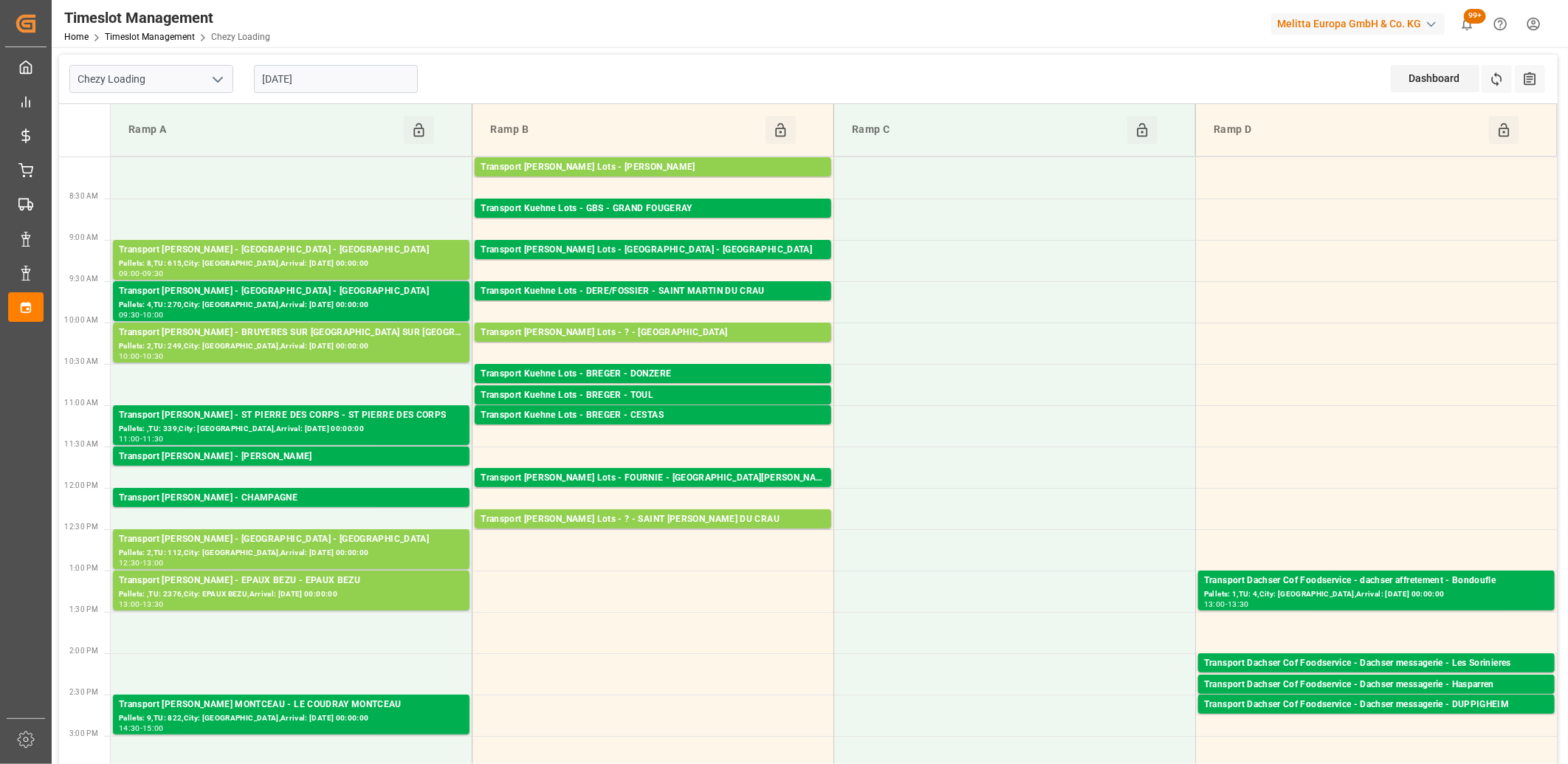
click at [372, 85] on input "[DATE]" at bounding box center [336, 79] width 164 height 28
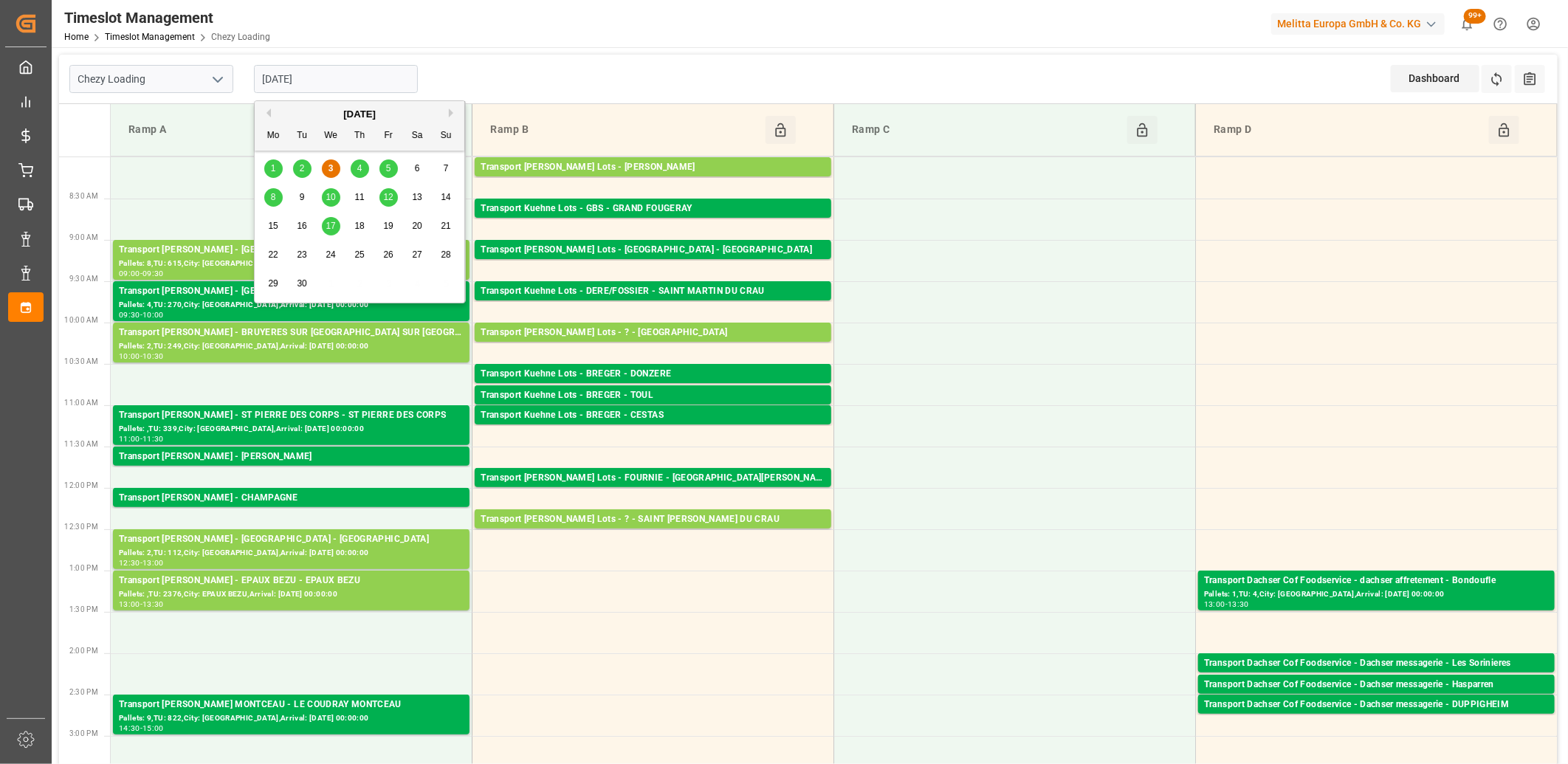
click at [384, 173] on div "5" at bounding box center [388, 168] width 18 height 17
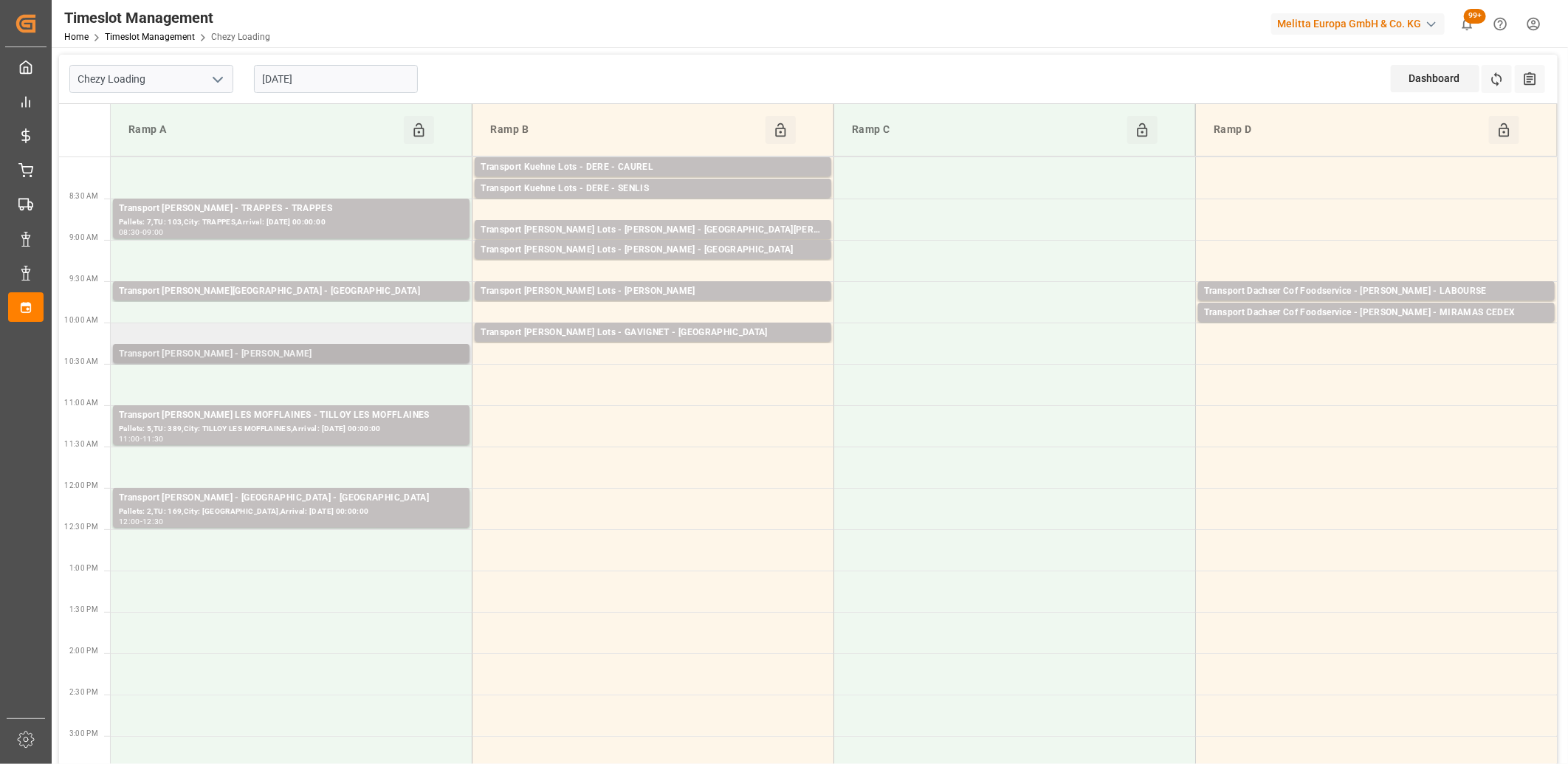
click at [241, 353] on div "Transport [PERSON_NAME] - [PERSON_NAME]" at bounding box center [291, 354] width 345 height 15
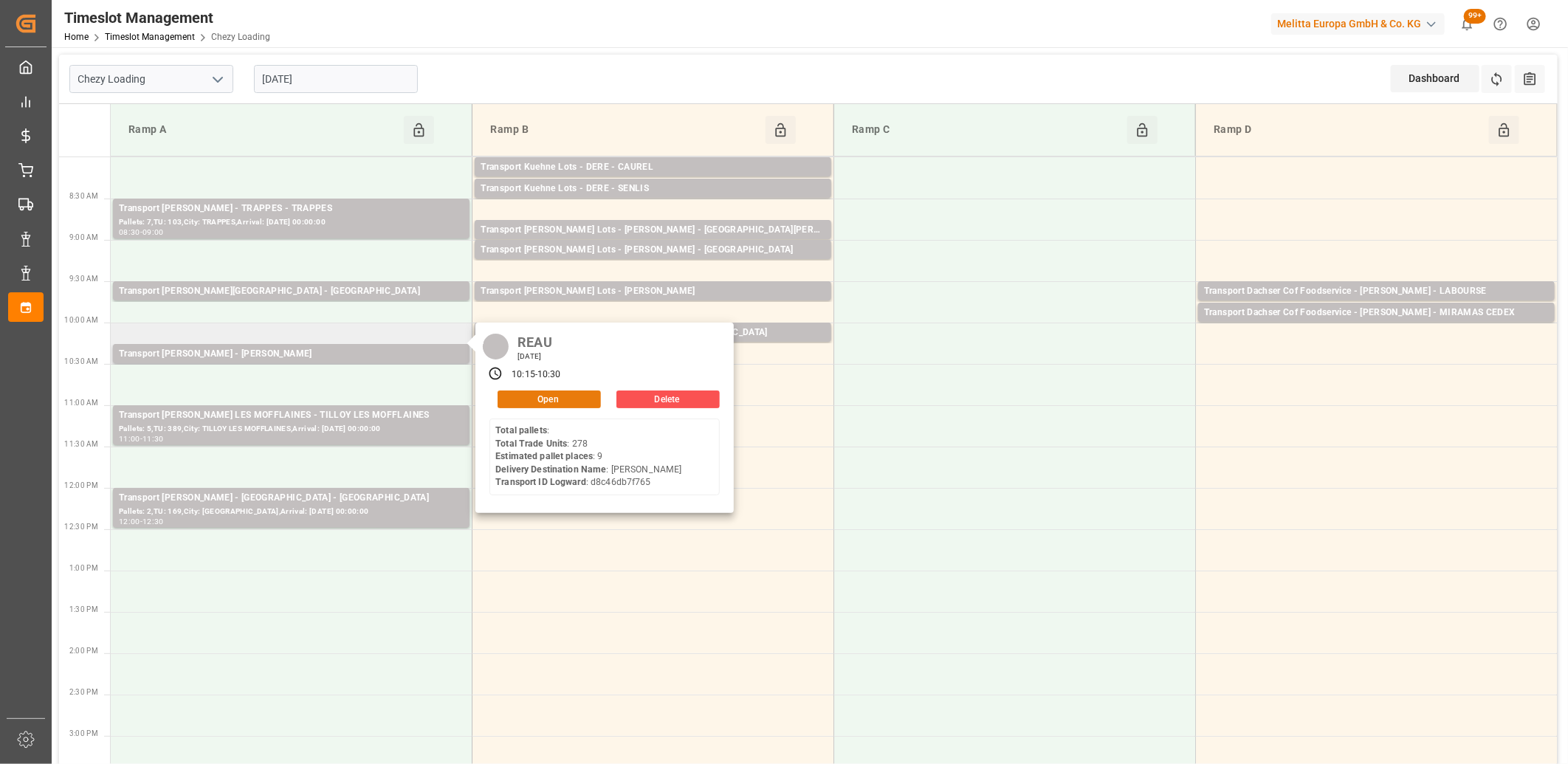
click at [557, 400] on button "Open" at bounding box center [549, 399] width 103 height 17
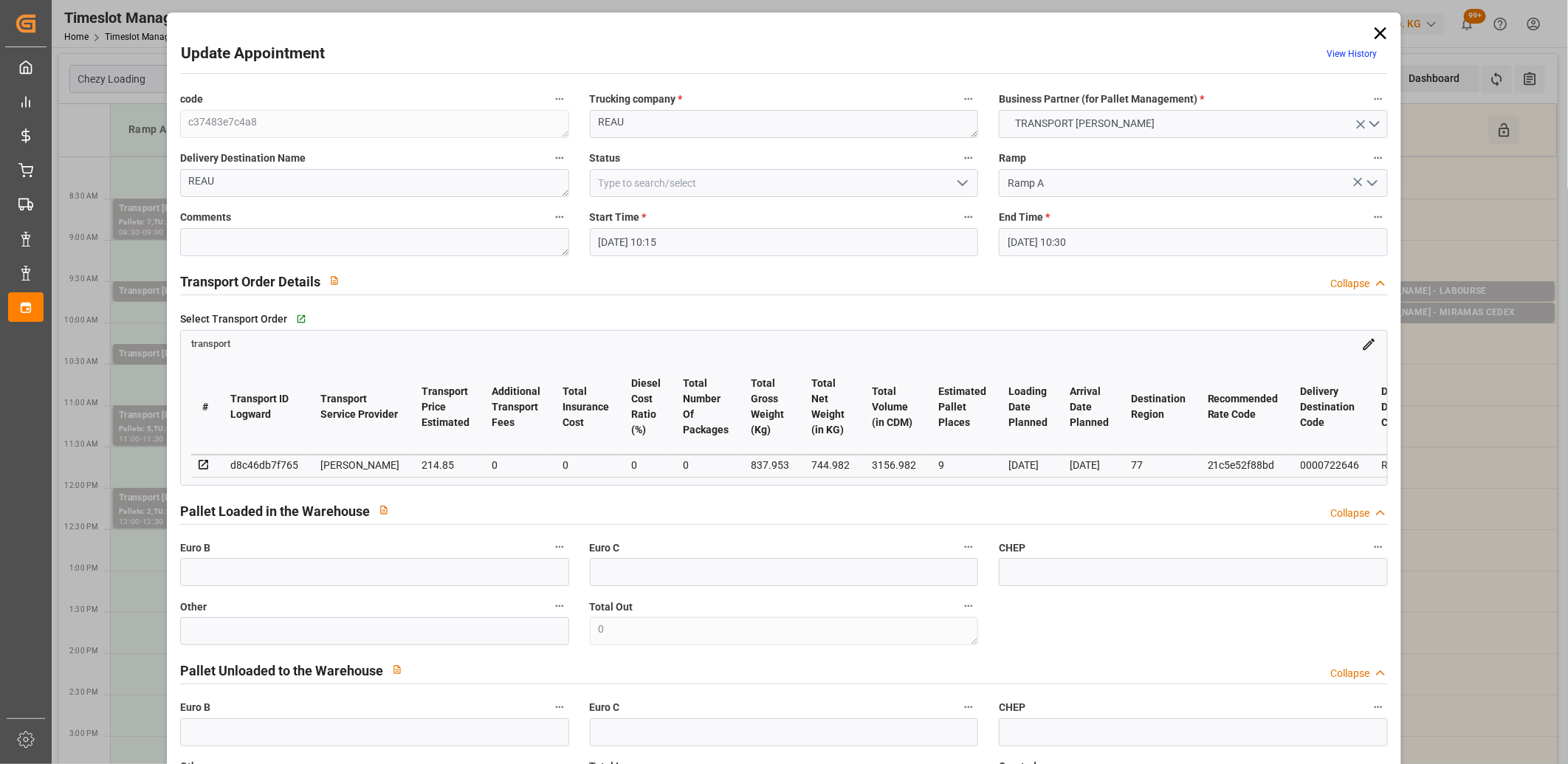
click at [1375, 35] on icon at bounding box center [1381, 33] width 12 height 12
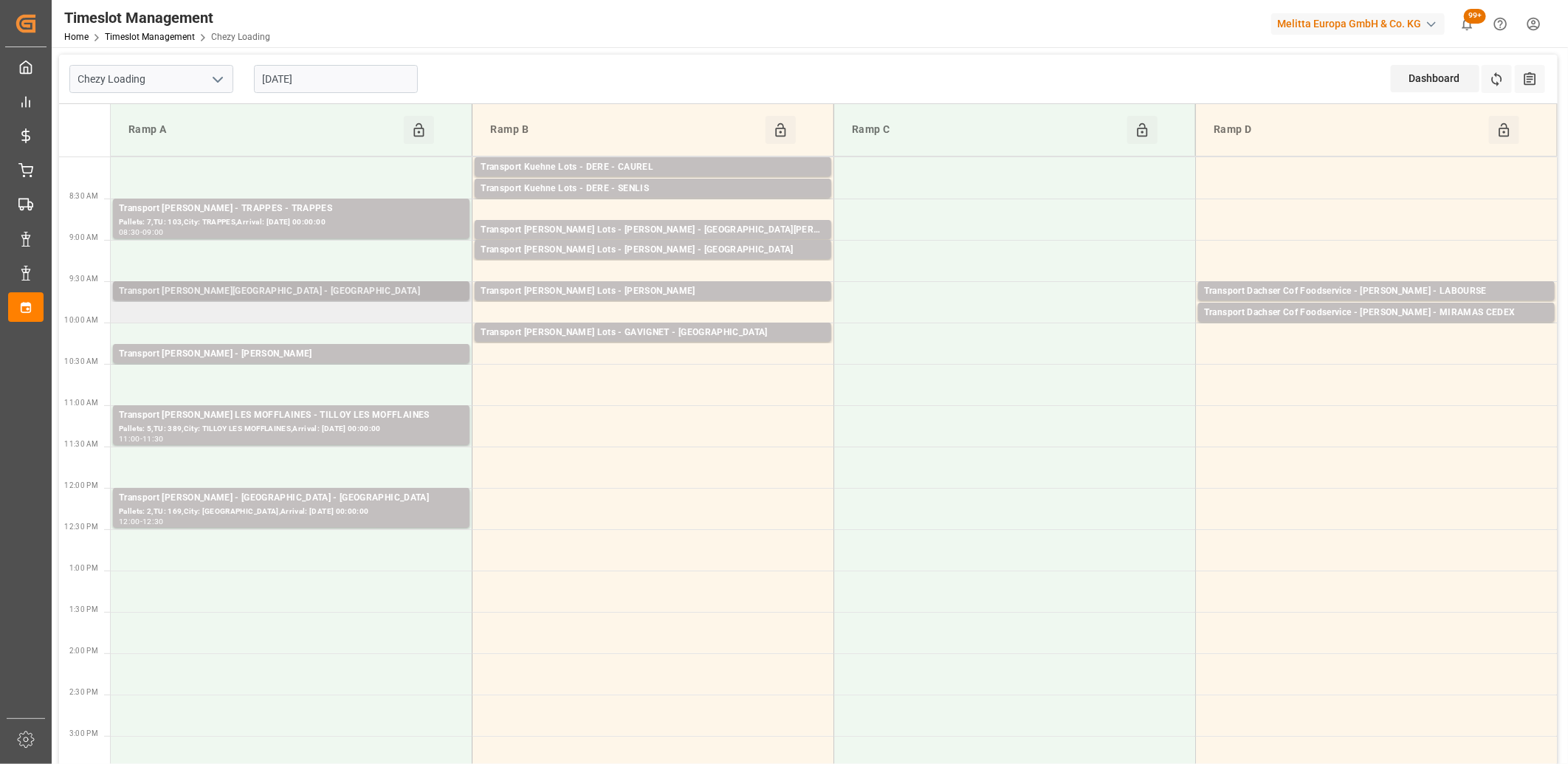
click at [237, 293] on div "Transport [PERSON_NAME][GEOGRAPHIC_DATA] - [GEOGRAPHIC_DATA]" at bounding box center [291, 292] width 345 height 15
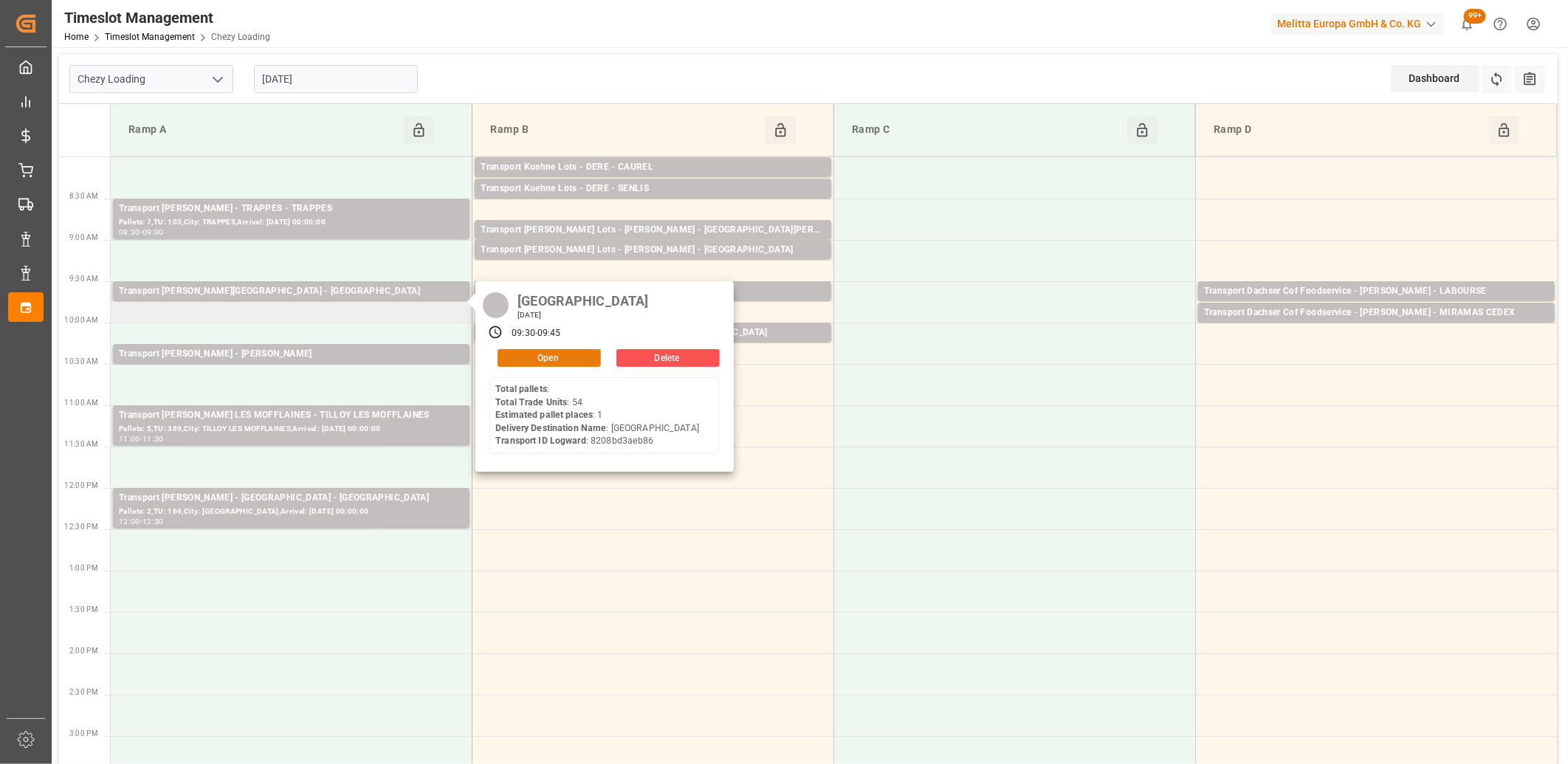
click at [542, 356] on button "Open" at bounding box center [549, 358] width 103 height 17
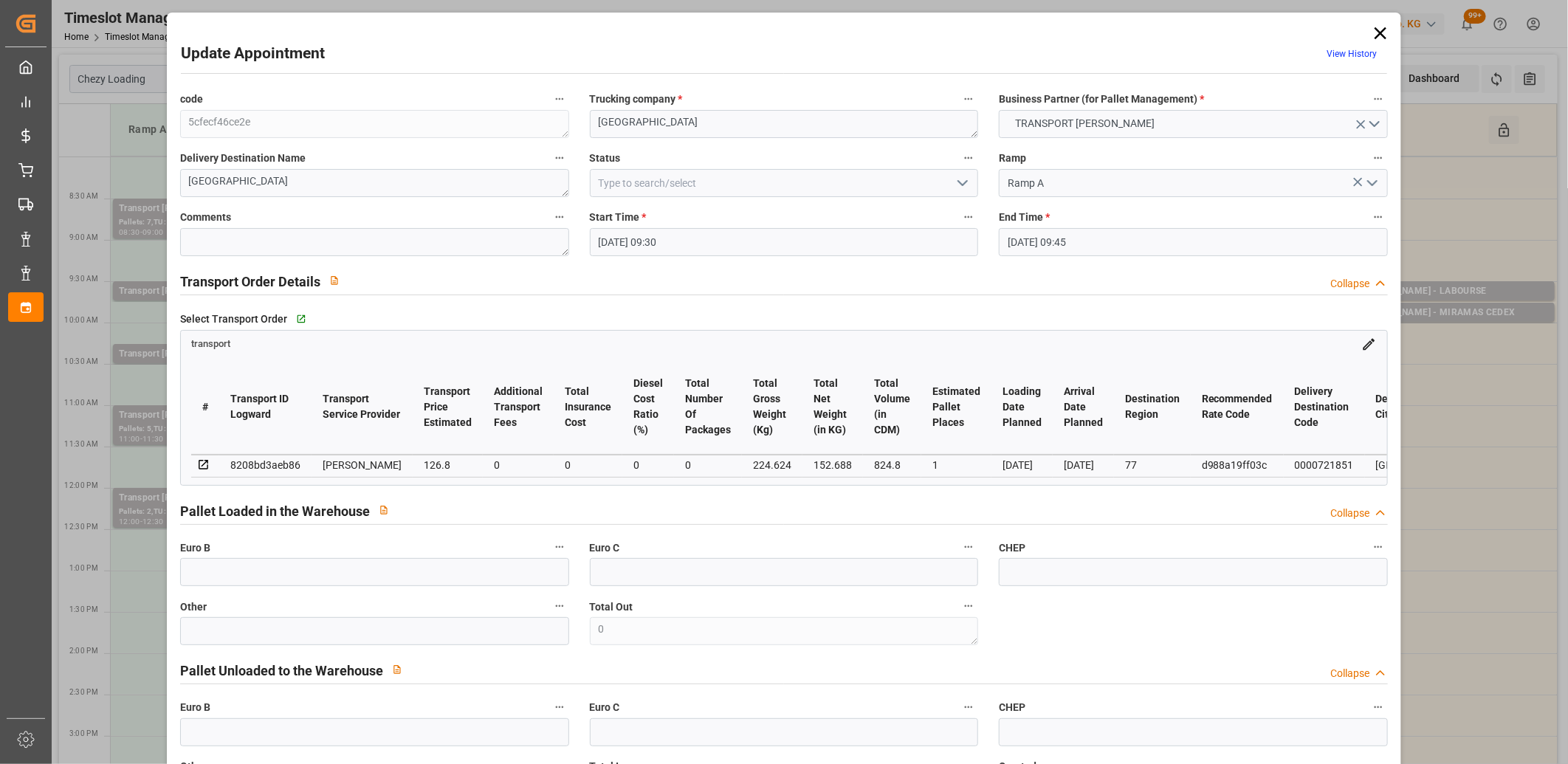
click at [1377, 35] on icon at bounding box center [1380, 33] width 21 height 21
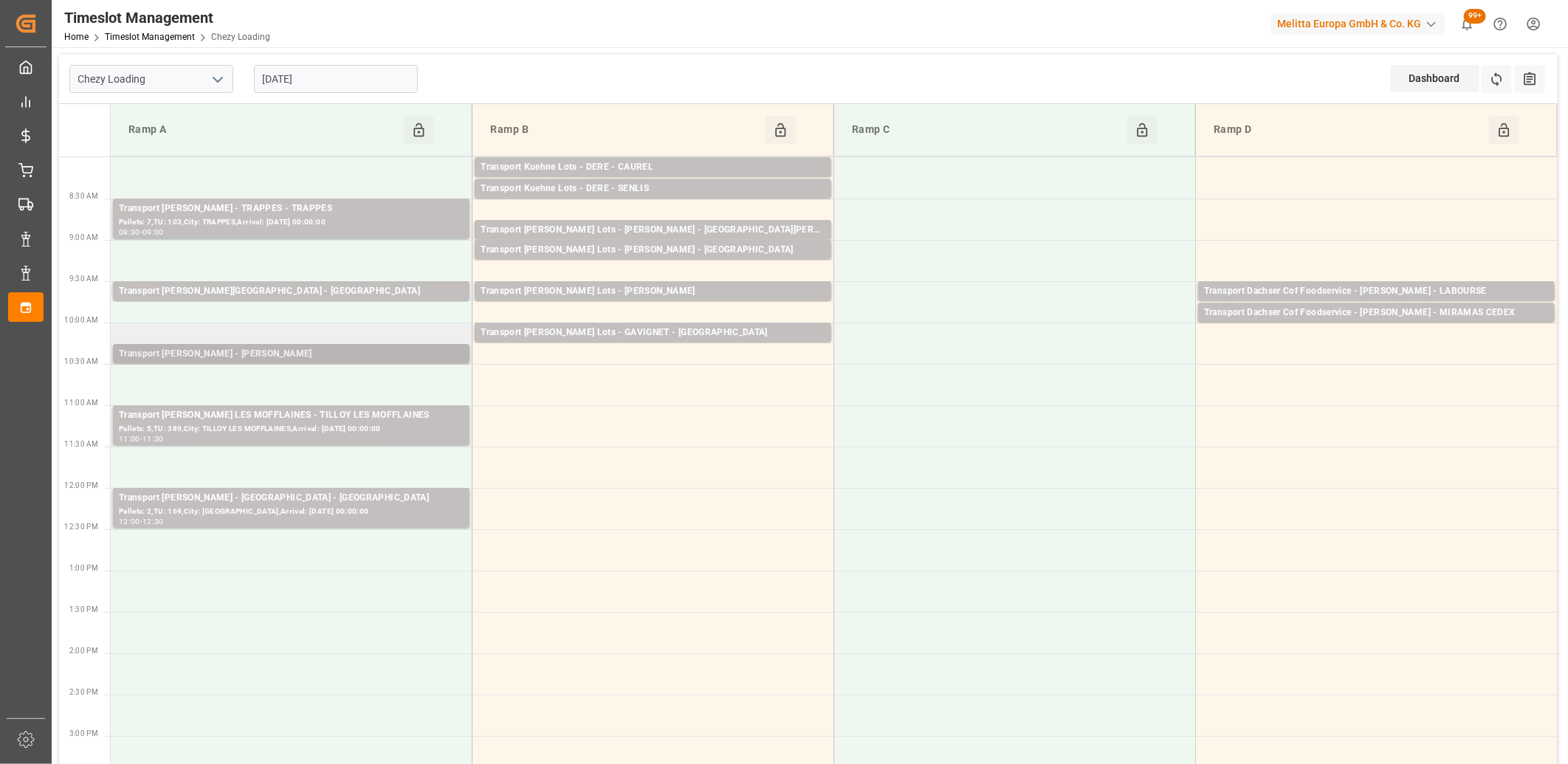
click at [350, 356] on div "Transport [PERSON_NAME] - [PERSON_NAME]" at bounding box center [291, 354] width 345 height 15
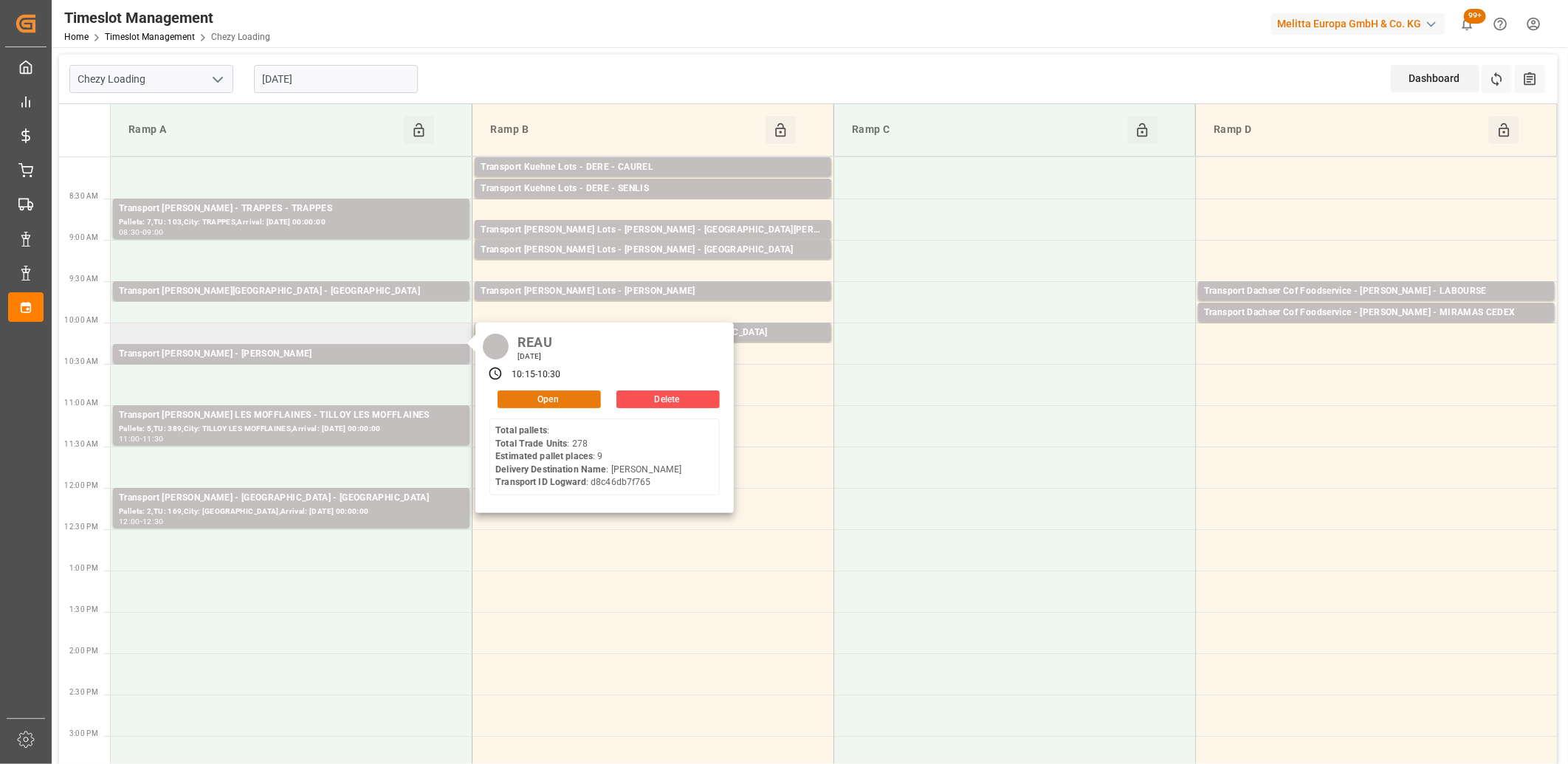
click at [543, 393] on button "Open" at bounding box center [549, 399] width 103 height 17
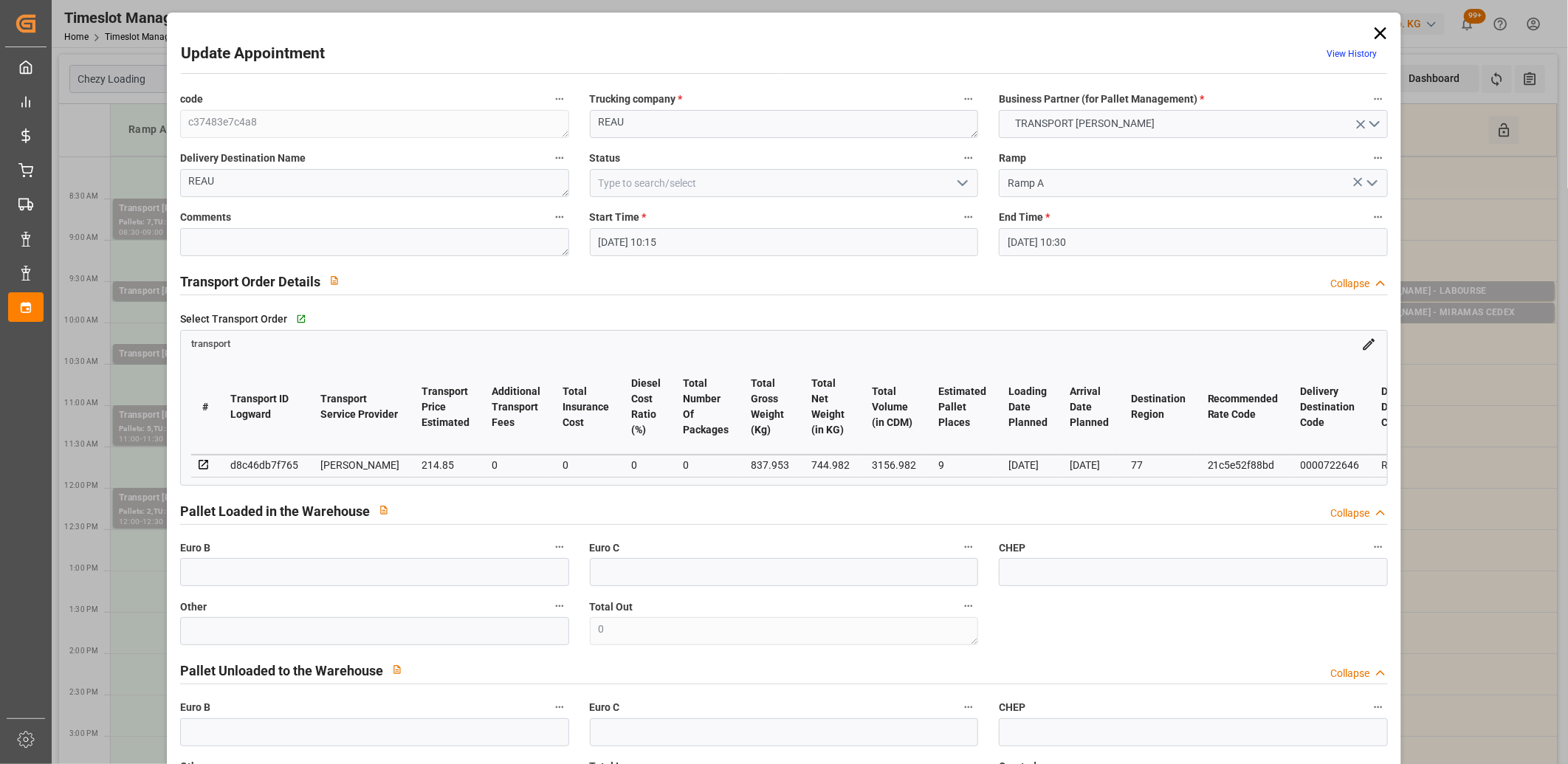
click at [1383, 32] on icon at bounding box center [1380, 33] width 21 height 21
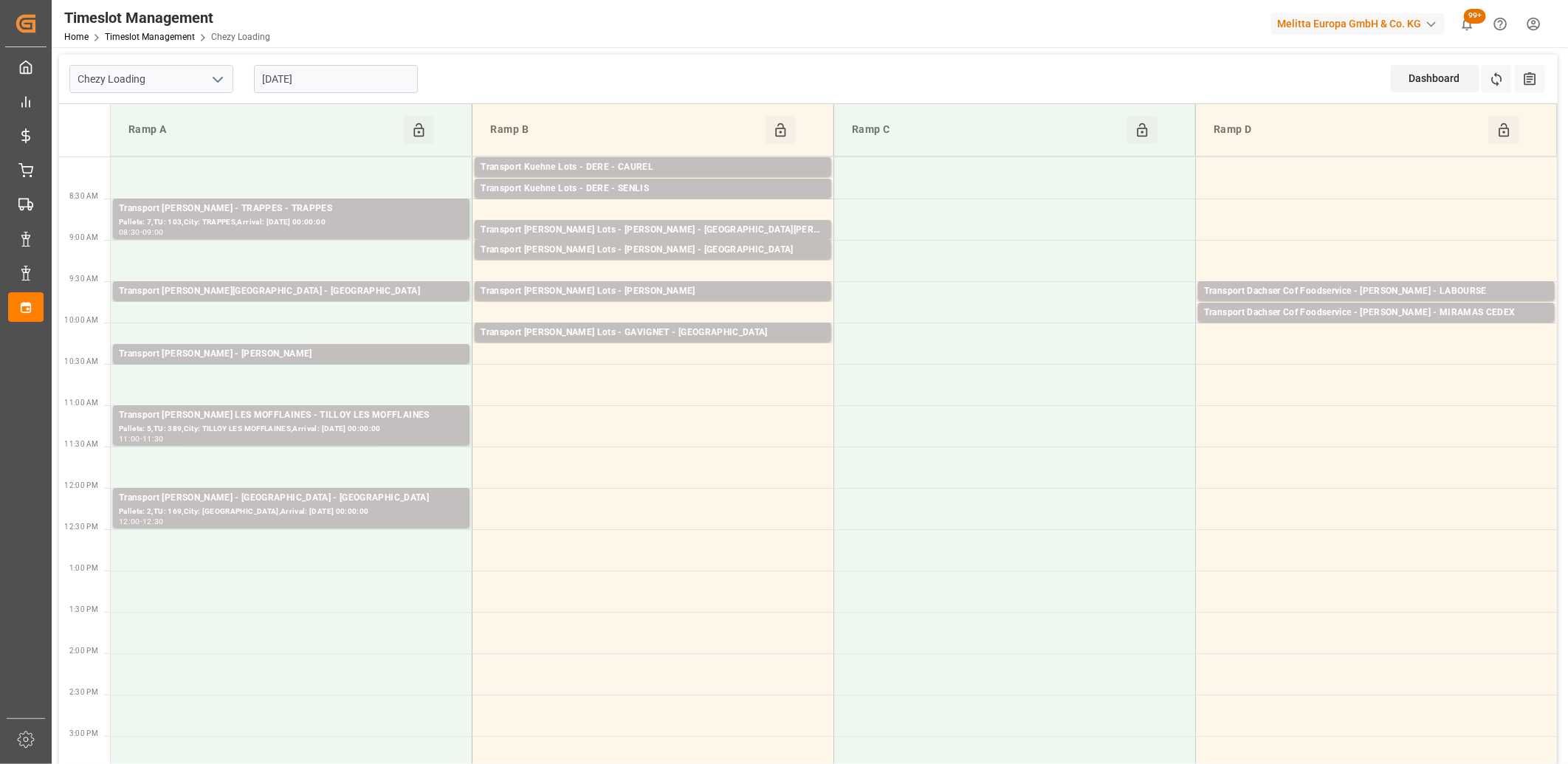
click at [54, 165] on main "Chezy Loading [DATE] Dashboard View Dashboard Refresh Time Slots All Audits Ram…" at bounding box center [809, 705] width 1514 height 1302
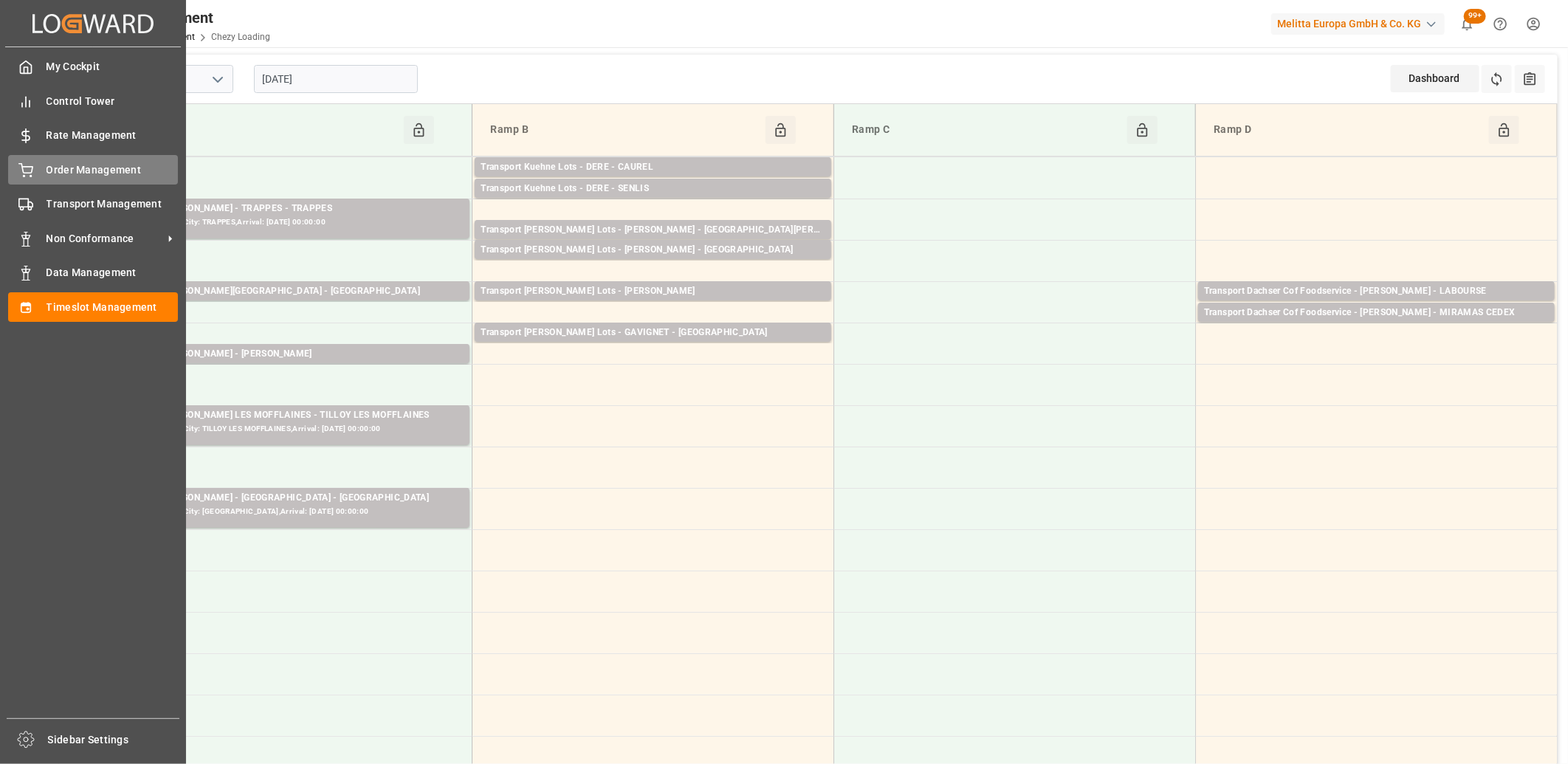
click at [41, 167] on div "Order Management Order Management" at bounding box center [93, 169] width 170 height 29
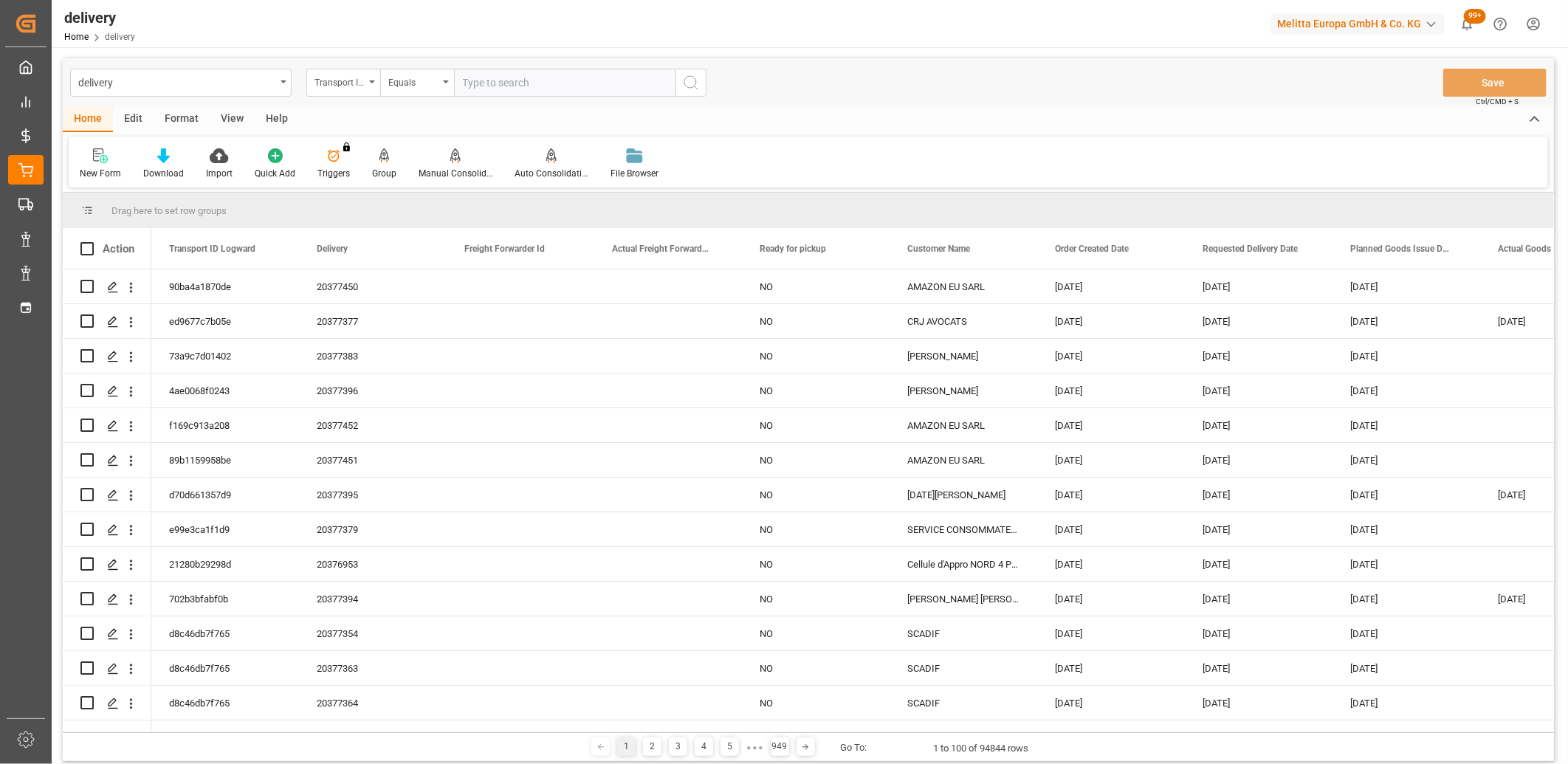
click at [359, 84] on div "Transport ID Logward" at bounding box center [340, 81] width 50 height 17
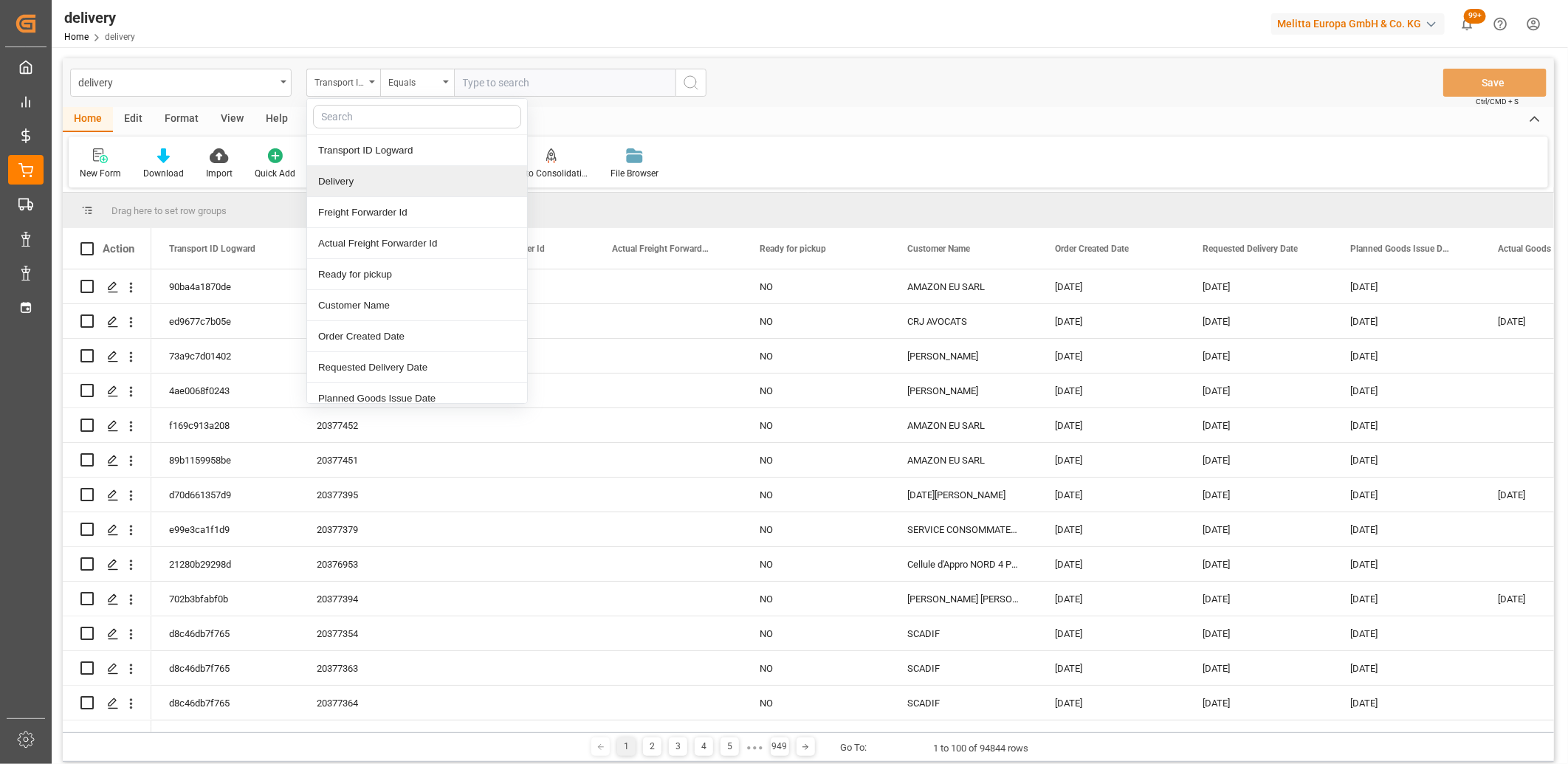
click at [358, 185] on div "Delivery" at bounding box center [417, 182] width 220 height 31
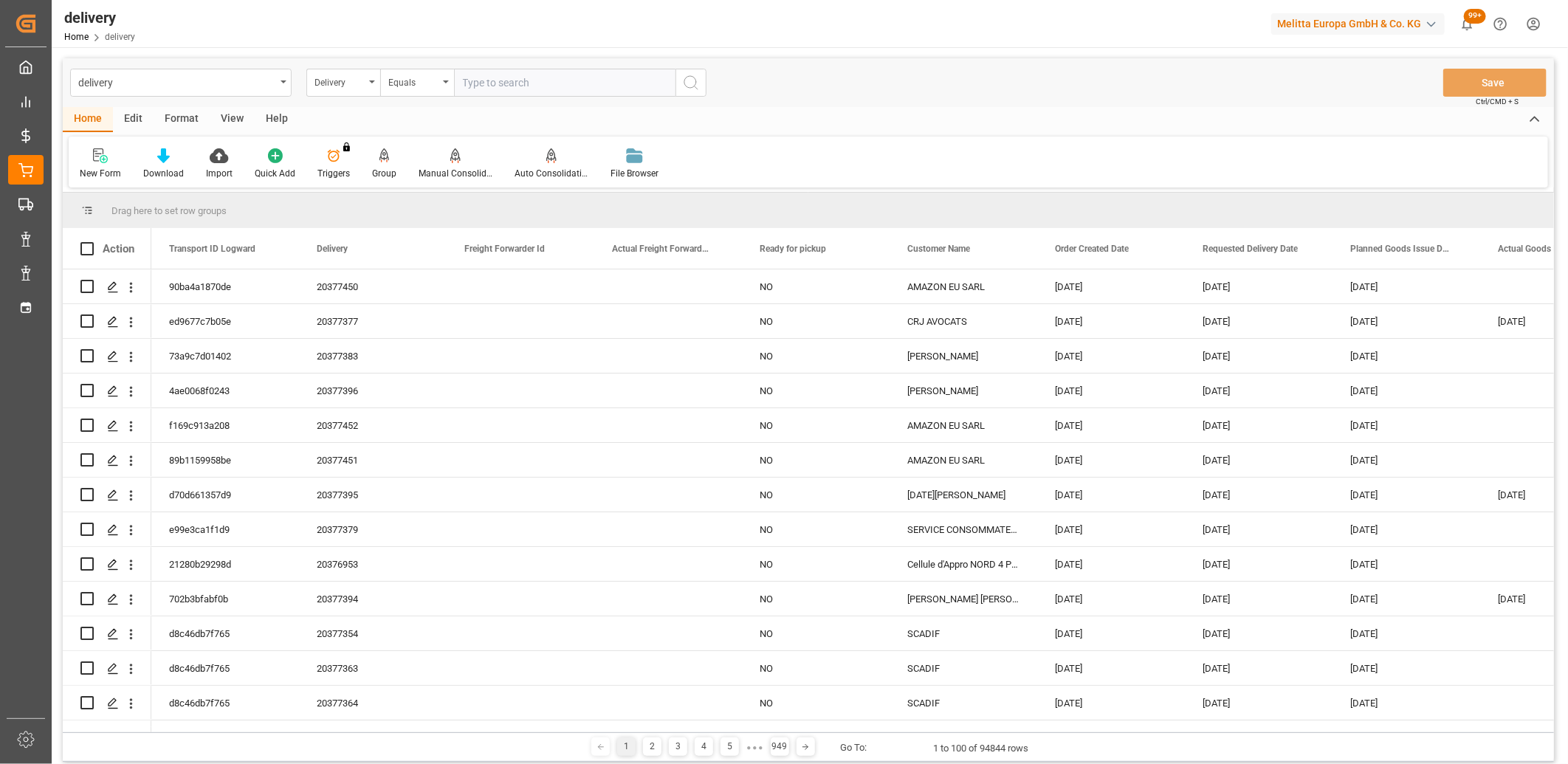
click at [477, 83] on input "text" at bounding box center [565, 82] width 222 height 28
type input "20376865"
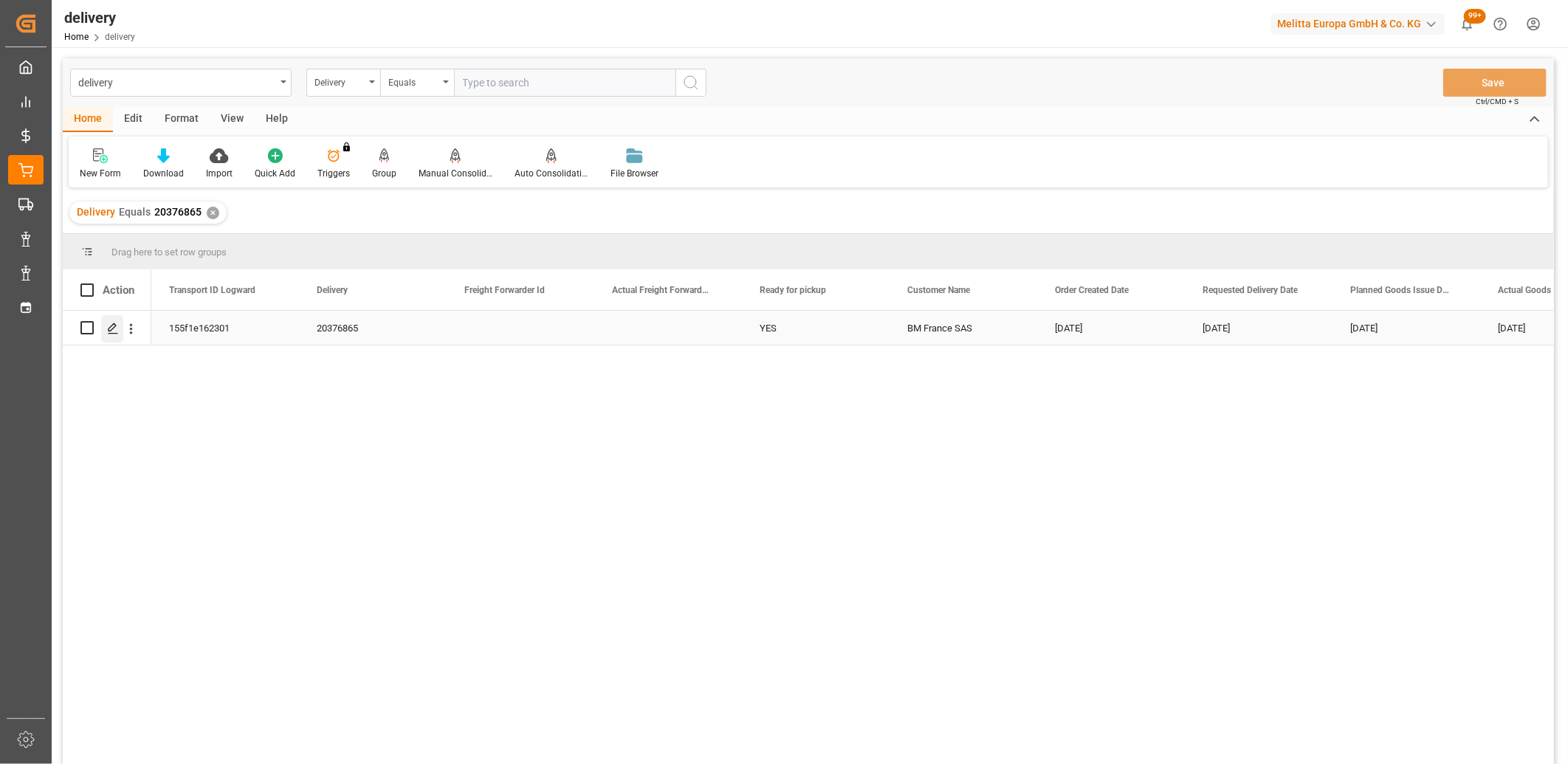
click at [111, 334] on icon "Press SPACE to select this row." at bounding box center [113, 328] width 12 height 12
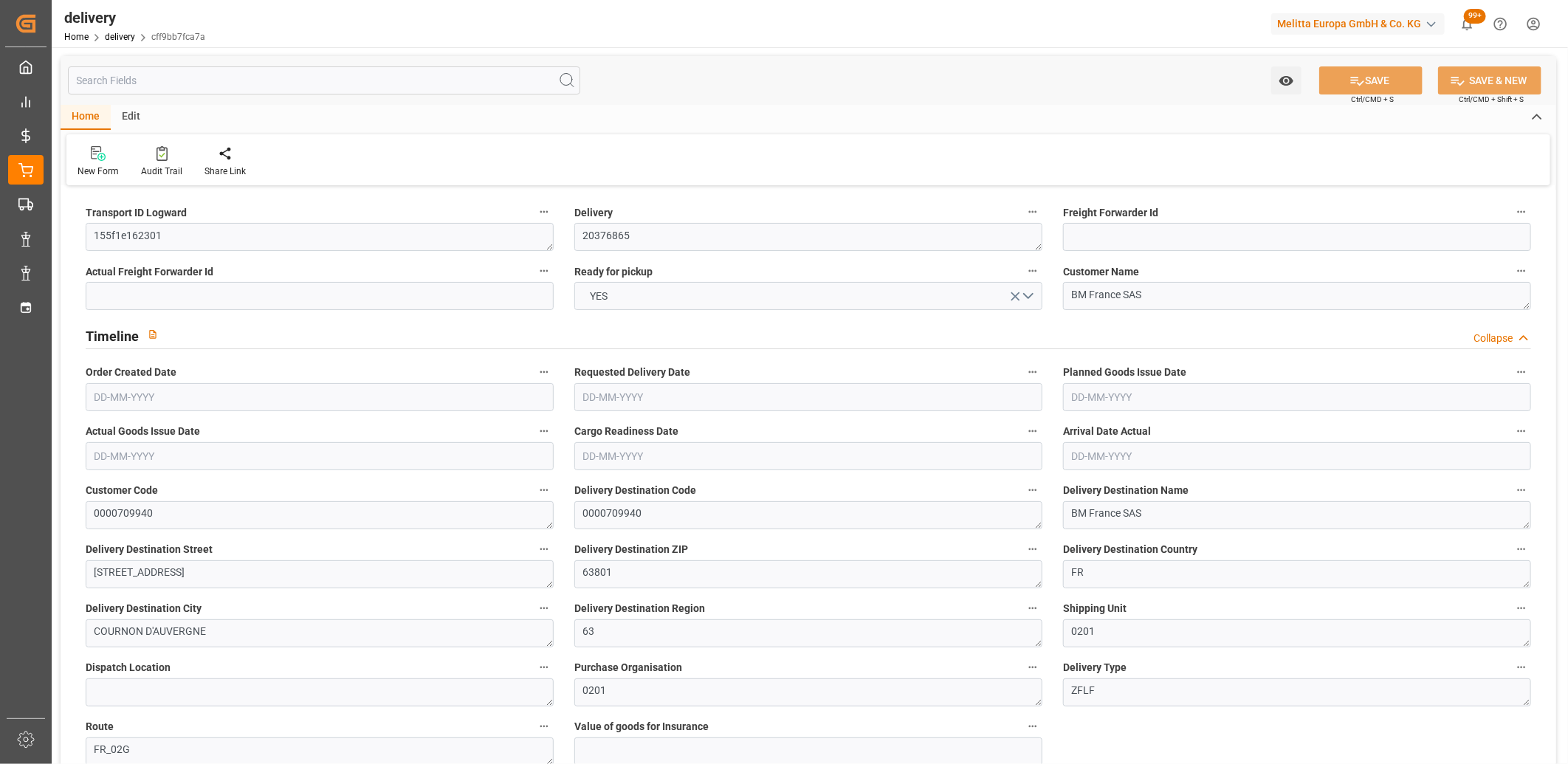
type input "[DATE]"
type input "26-08-2025 11:00"
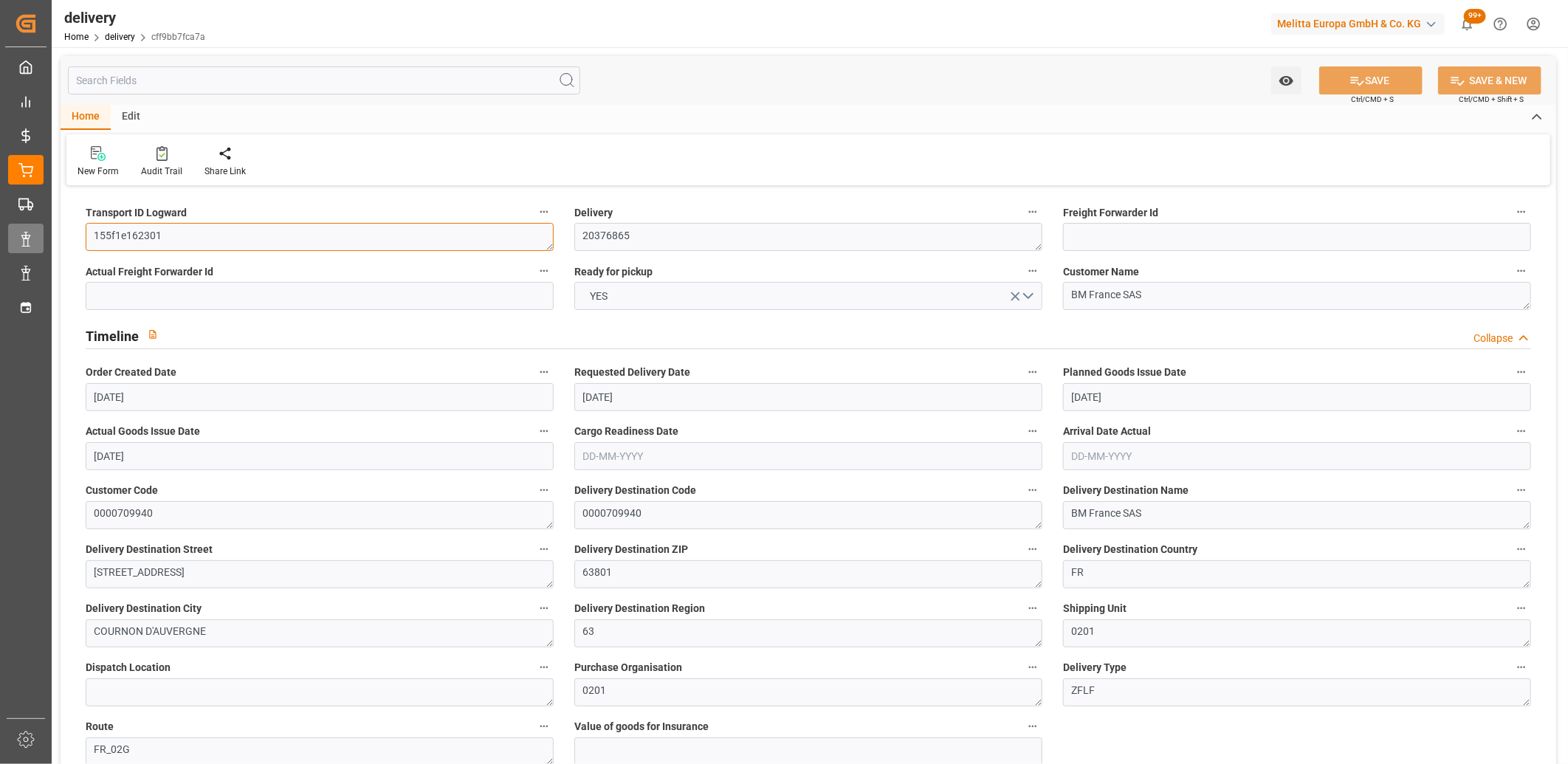
drag, startPoint x: 195, startPoint y: 237, endPoint x: 31, endPoint y: 223, distance: 164.6
click at [31, 227] on div "Created by potrace 1.15, written by Peter Selinger 2001-2017 Created by potrace…" at bounding box center [784, 382] width 1568 height 764
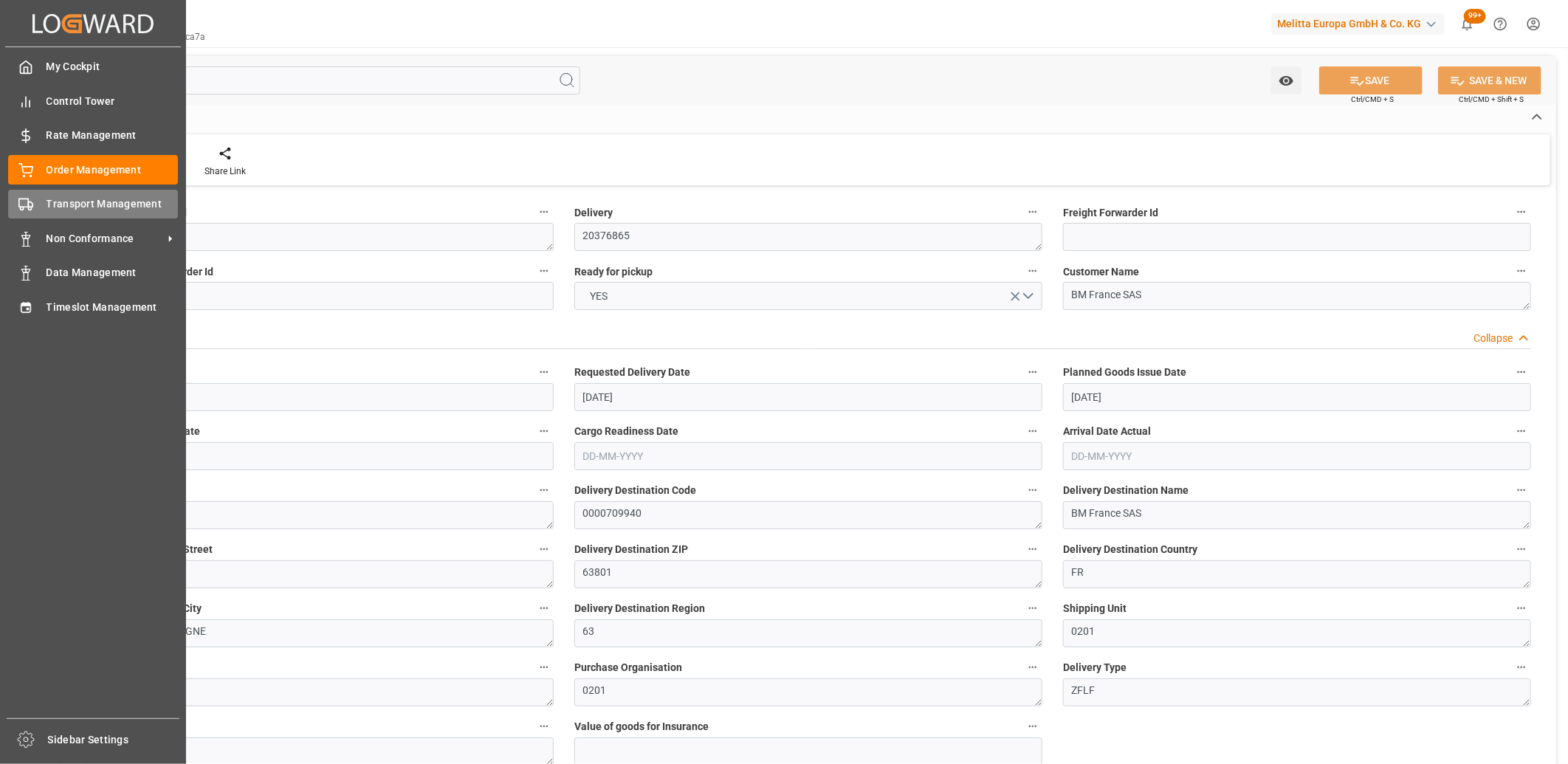
click at [18, 202] on icon at bounding box center [26, 204] width 15 height 15
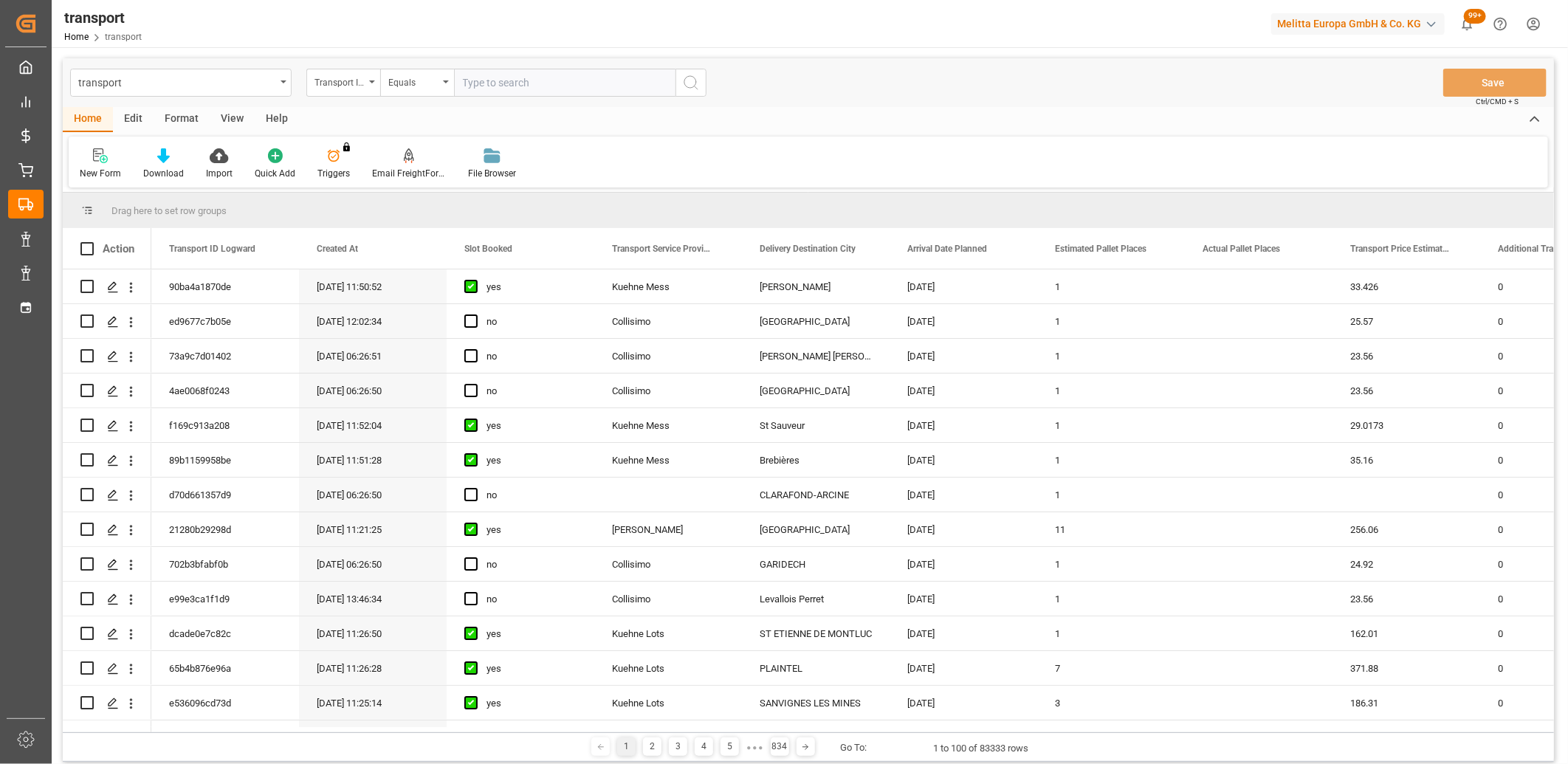
click at [509, 82] on input "text" at bounding box center [565, 82] width 222 height 28
type input "155f1e162301"
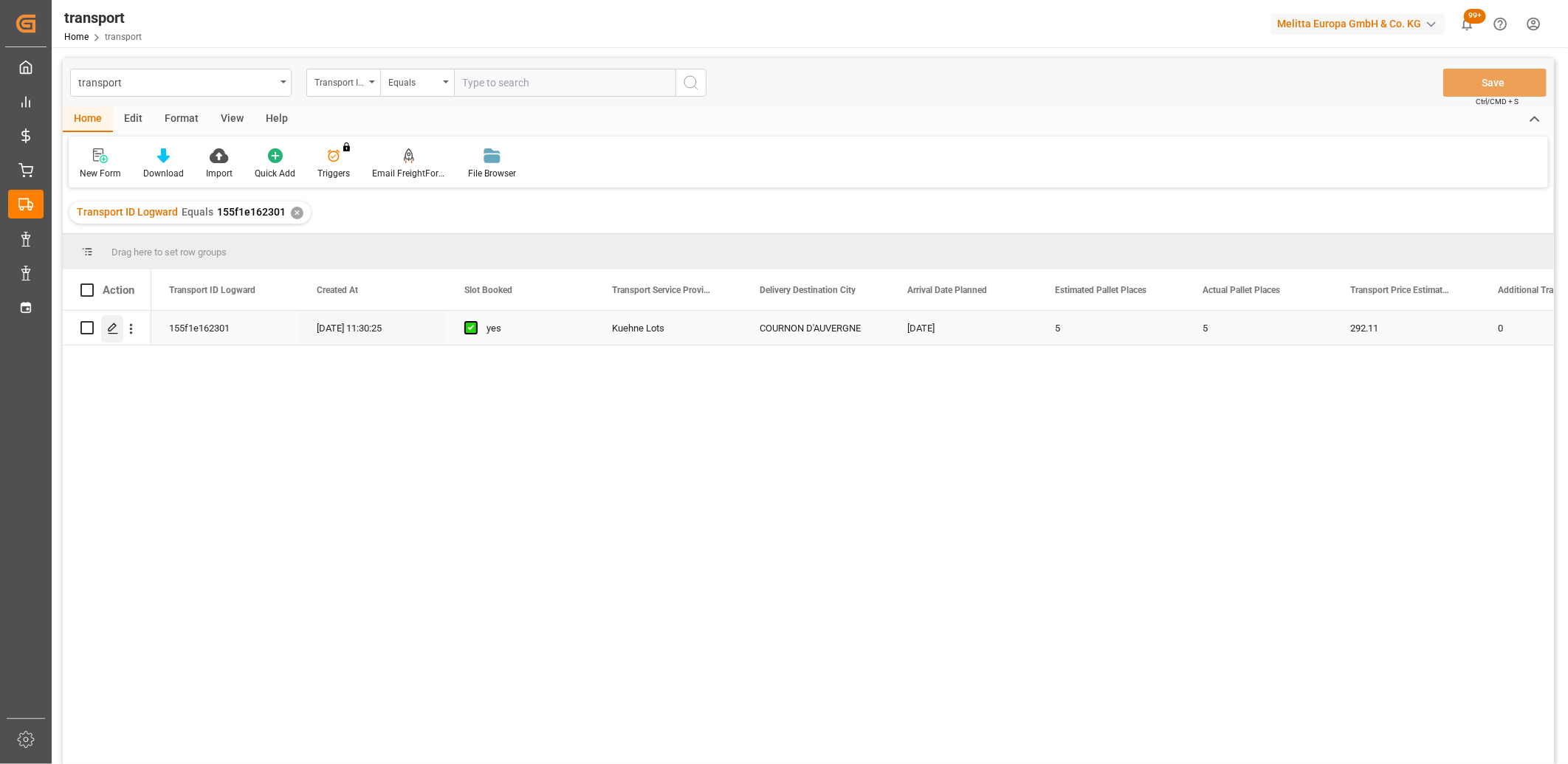
click at [106, 336] on div "Press SPACE to select this row." at bounding box center [112, 328] width 22 height 27
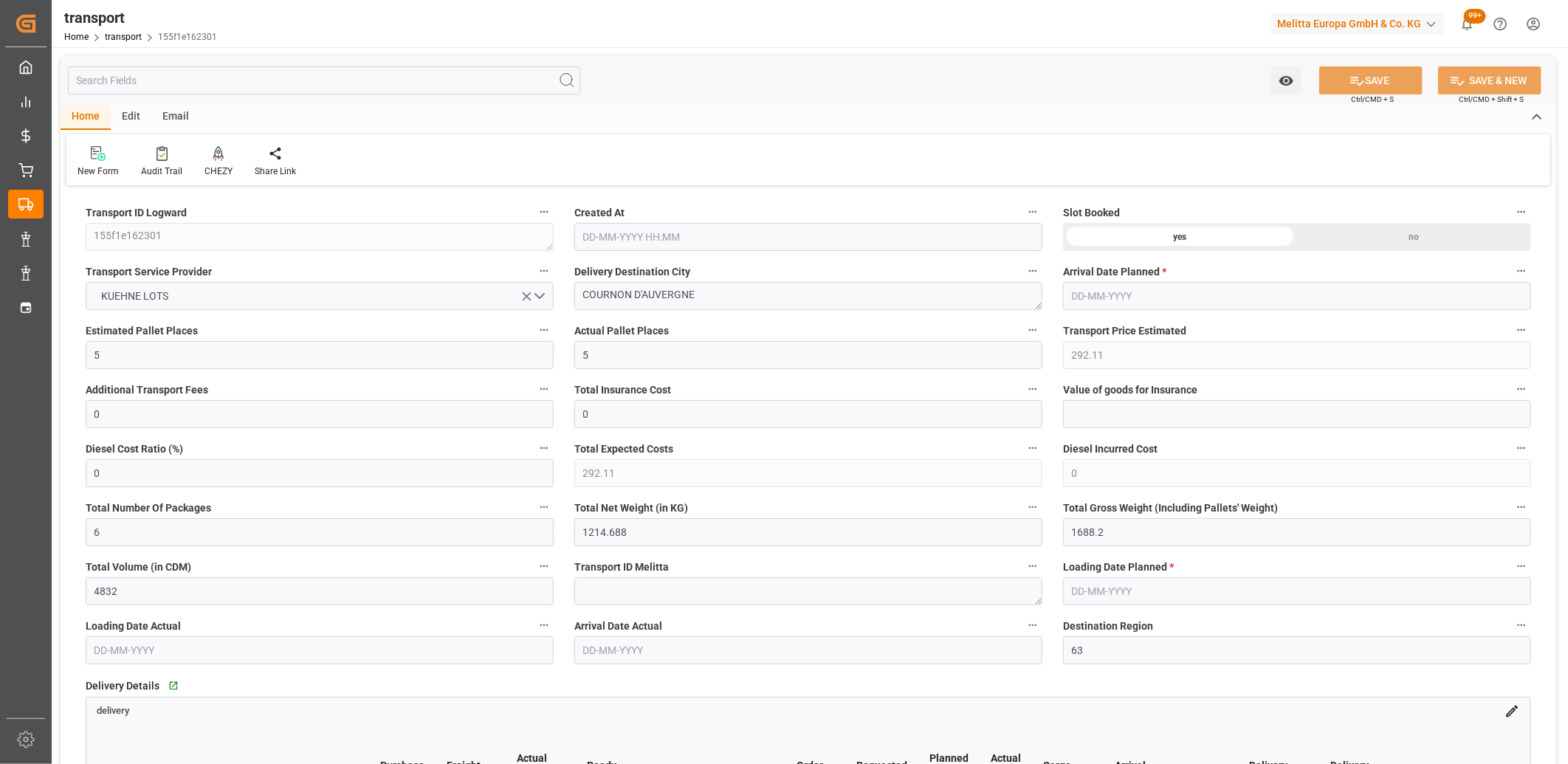
type input "27-08-2025 11:30"
type input "[DATE]"
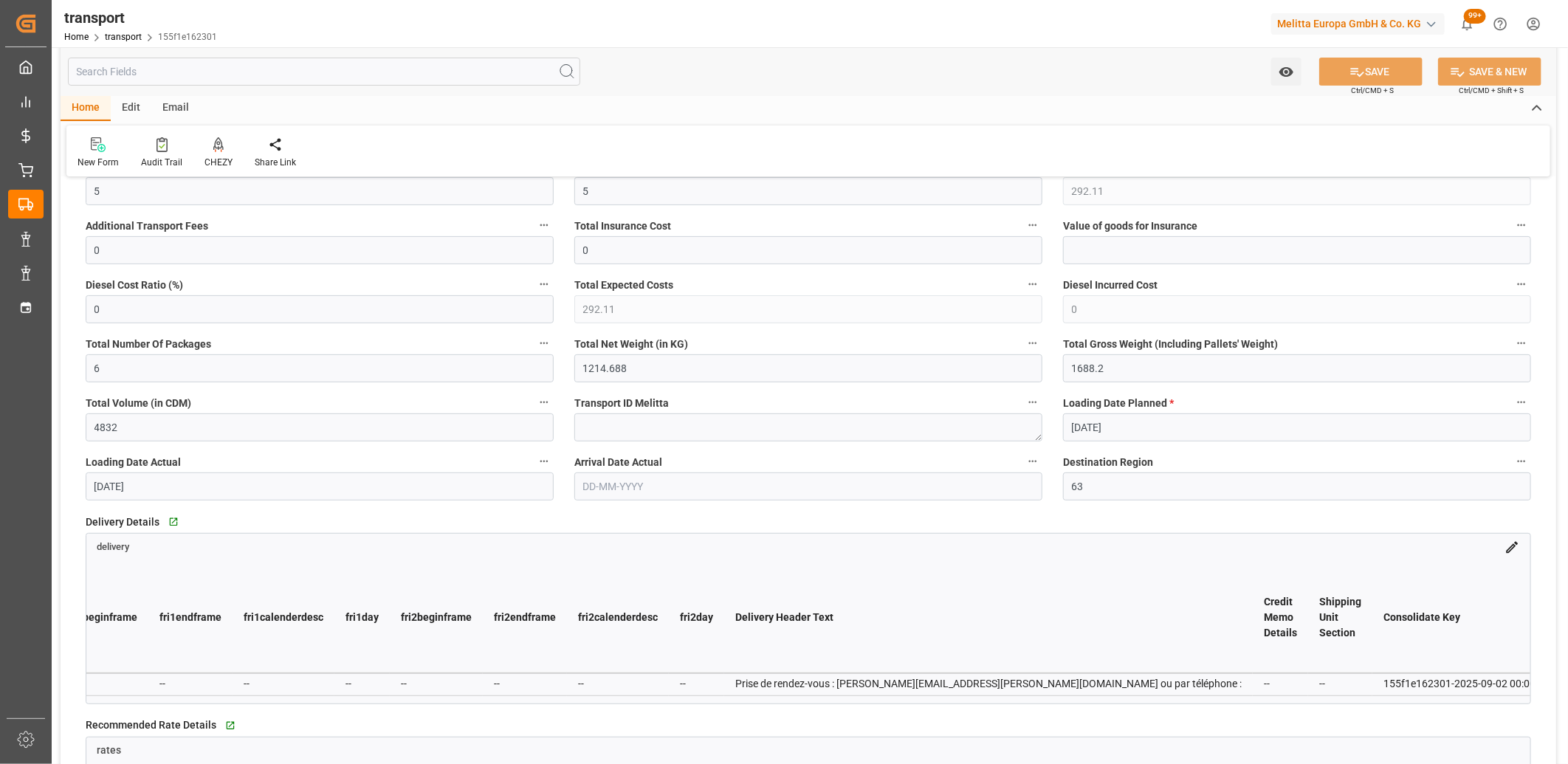
scroll to position [0, 9845]
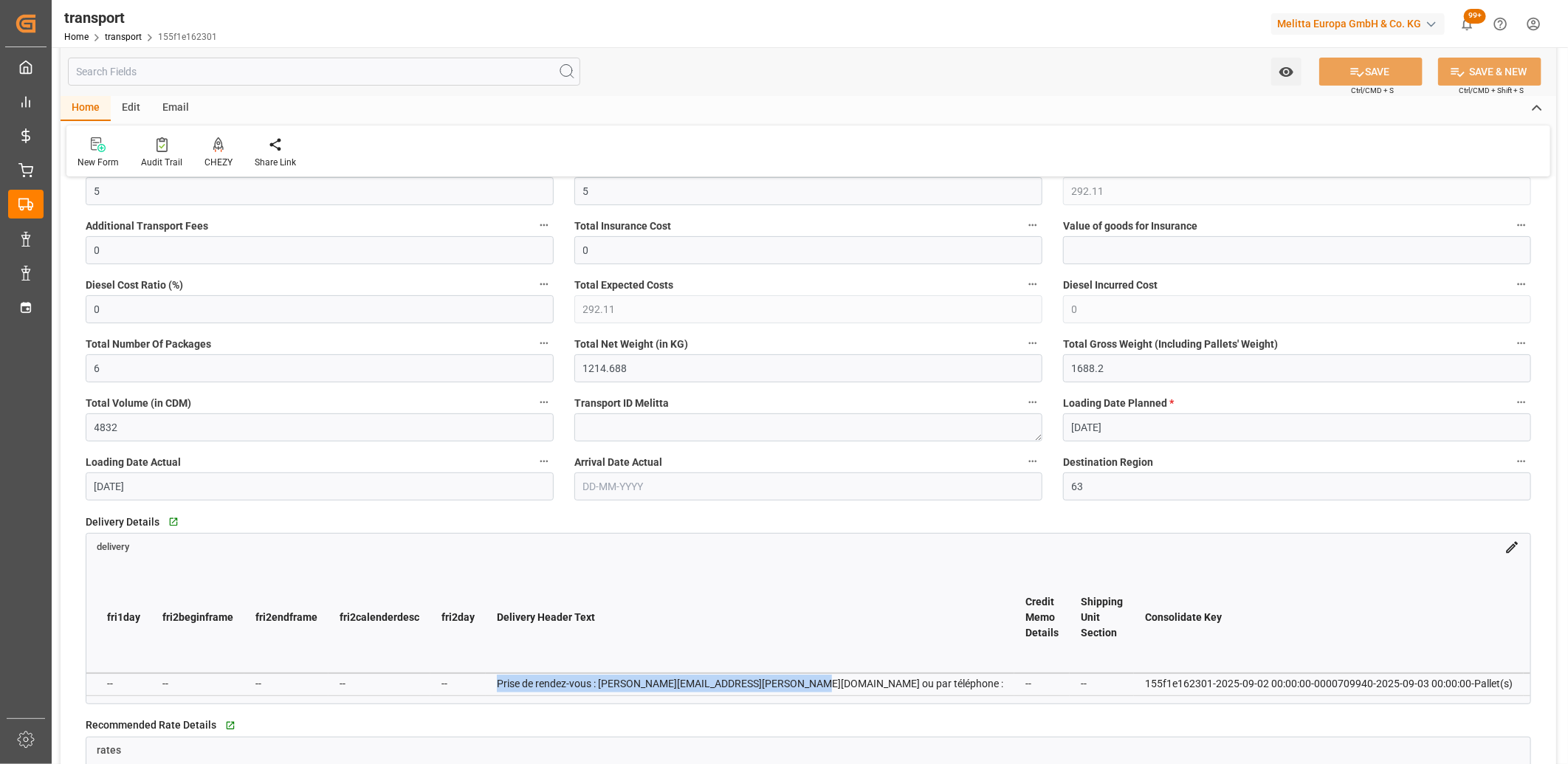
drag, startPoint x: 651, startPoint y: 685, endPoint x: 337, endPoint y: 682, distance: 314.0
copy tr "Prise de rendez-vous : Jocelyne.Martin@bmstores.fr ou par télé"
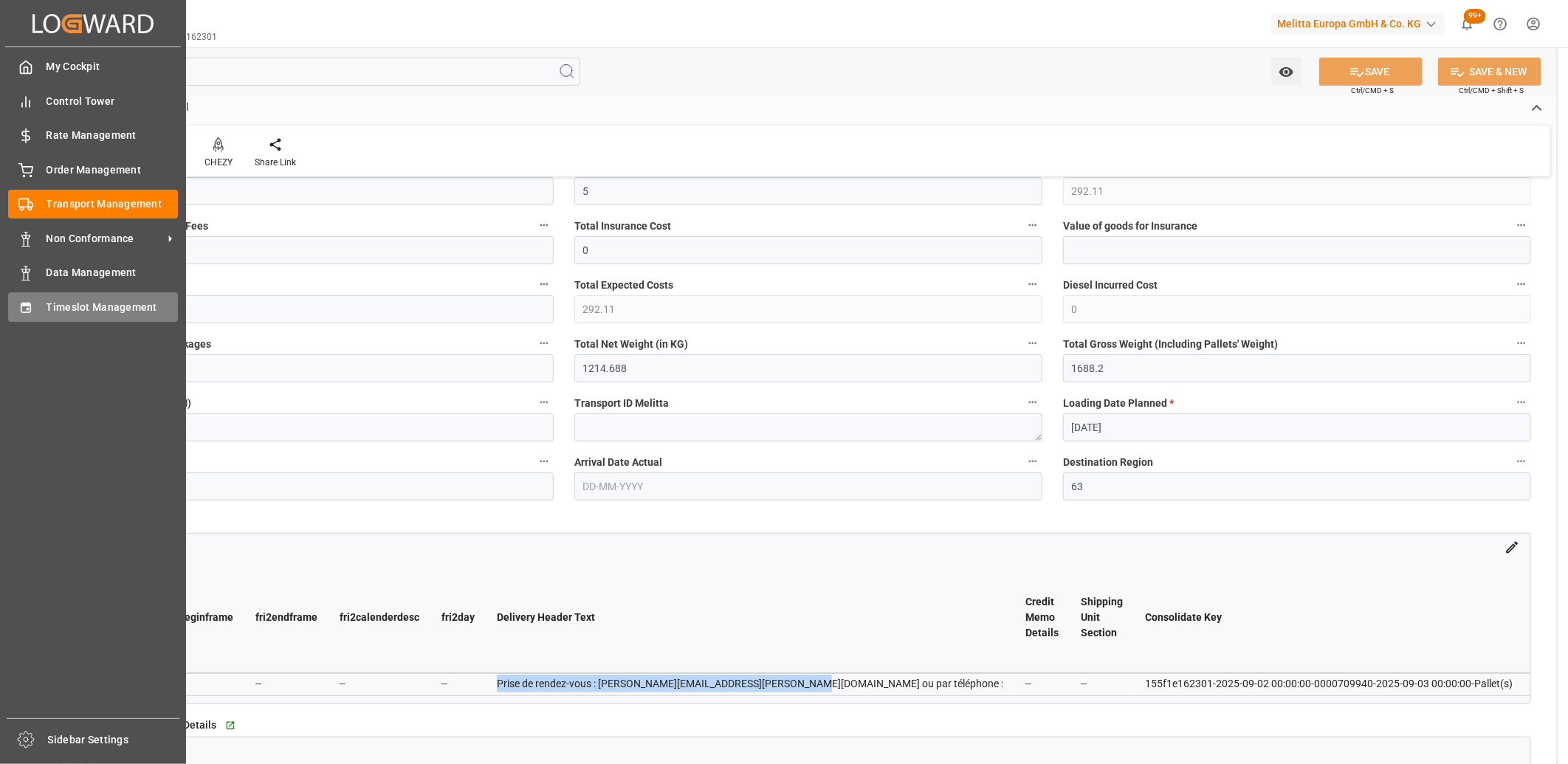
click at [40, 303] on div "Timeslot Management Timeslot Management" at bounding box center [93, 307] width 170 height 29
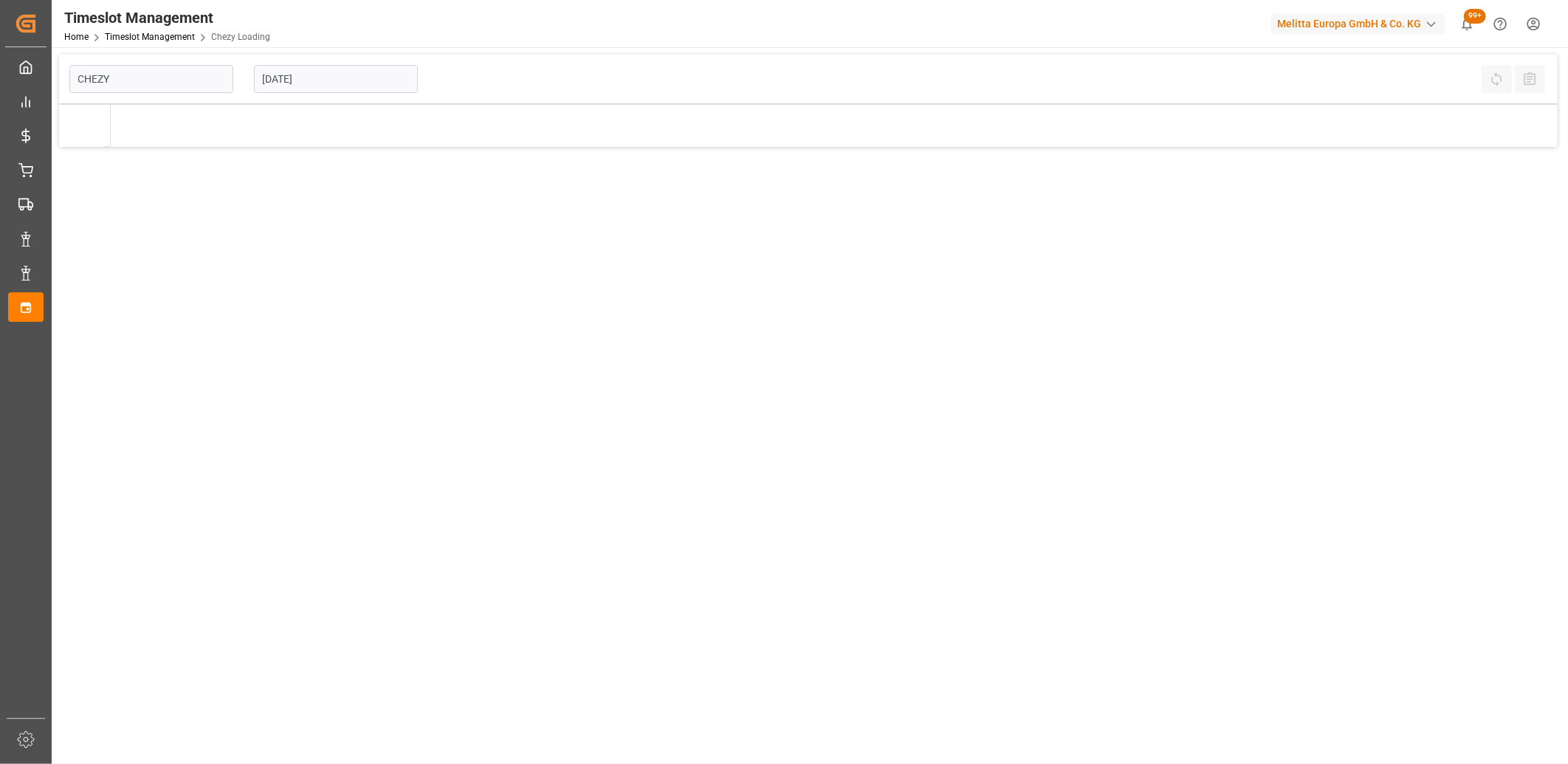
type input "Chezy Loading"
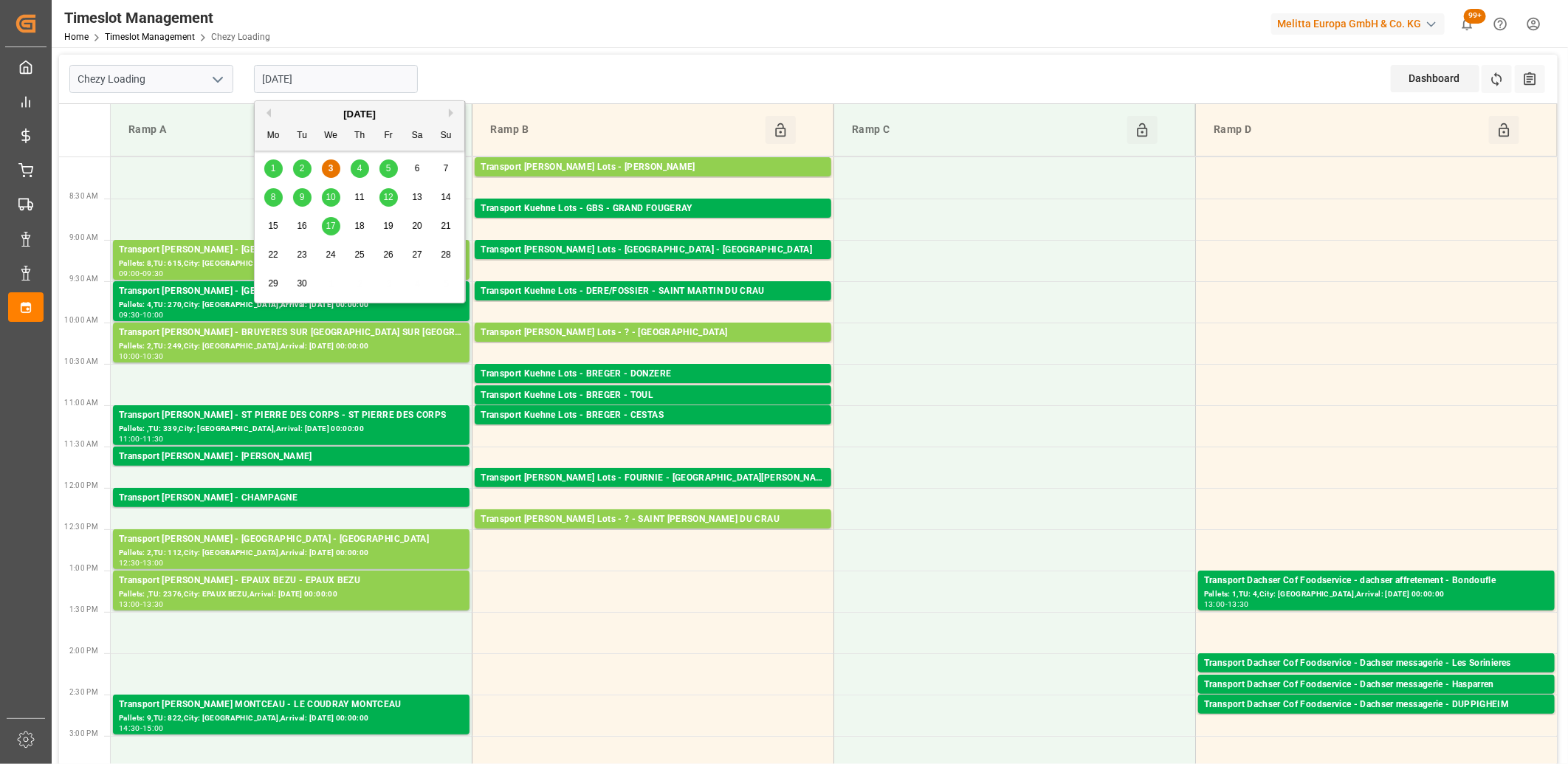
click at [345, 92] on input "[DATE]" at bounding box center [336, 79] width 164 height 28
click at [359, 172] on span "4" at bounding box center [360, 168] width 5 height 11
type input "[DATE]"
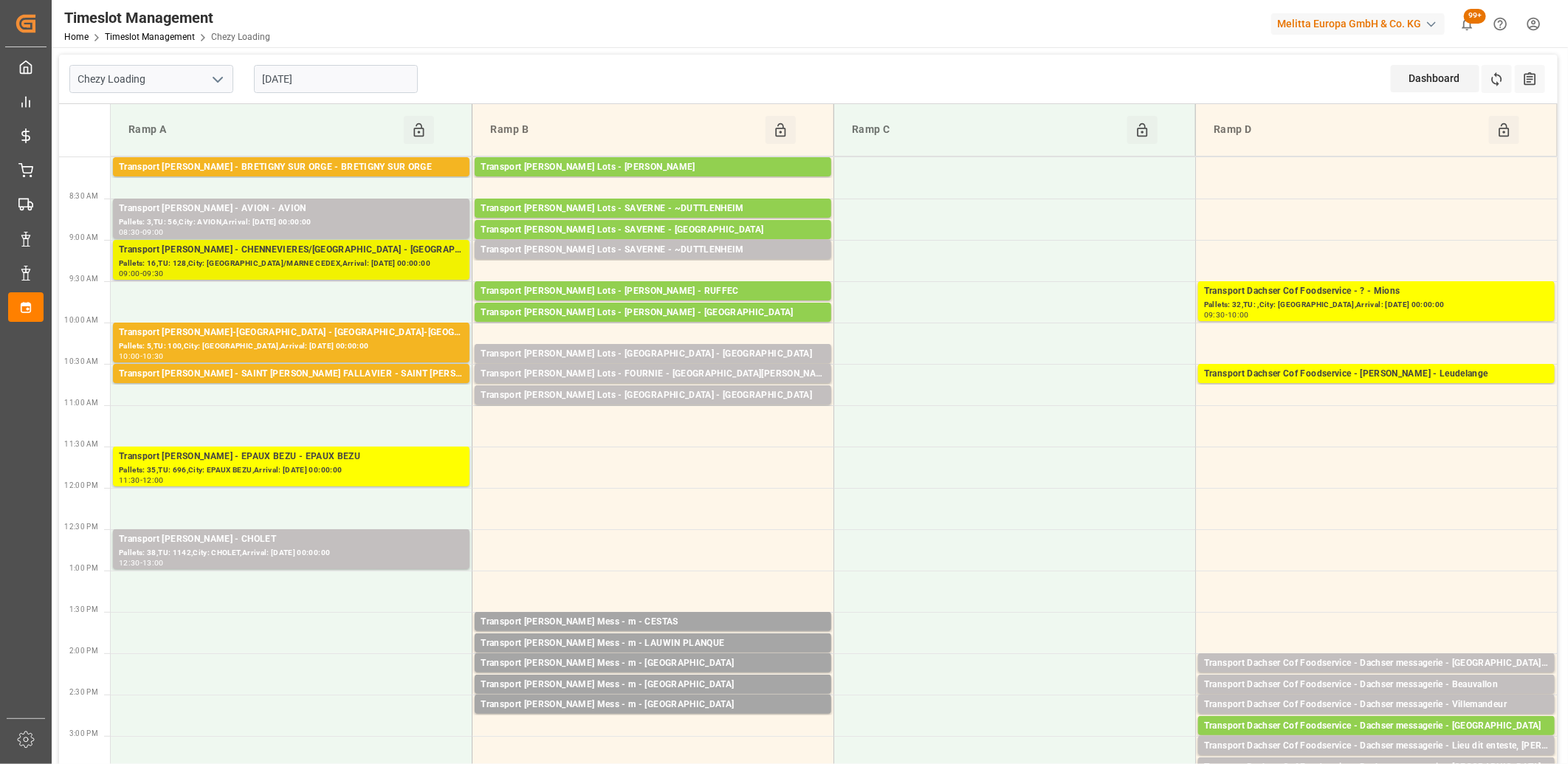
click at [325, 267] on div "Pallets: 16,TU: 128,City: [GEOGRAPHIC_DATA]/MARNE CEDEX,Arrival: [DATE] 00:00:00" at bounding box center [291, 264] width 345 height 12
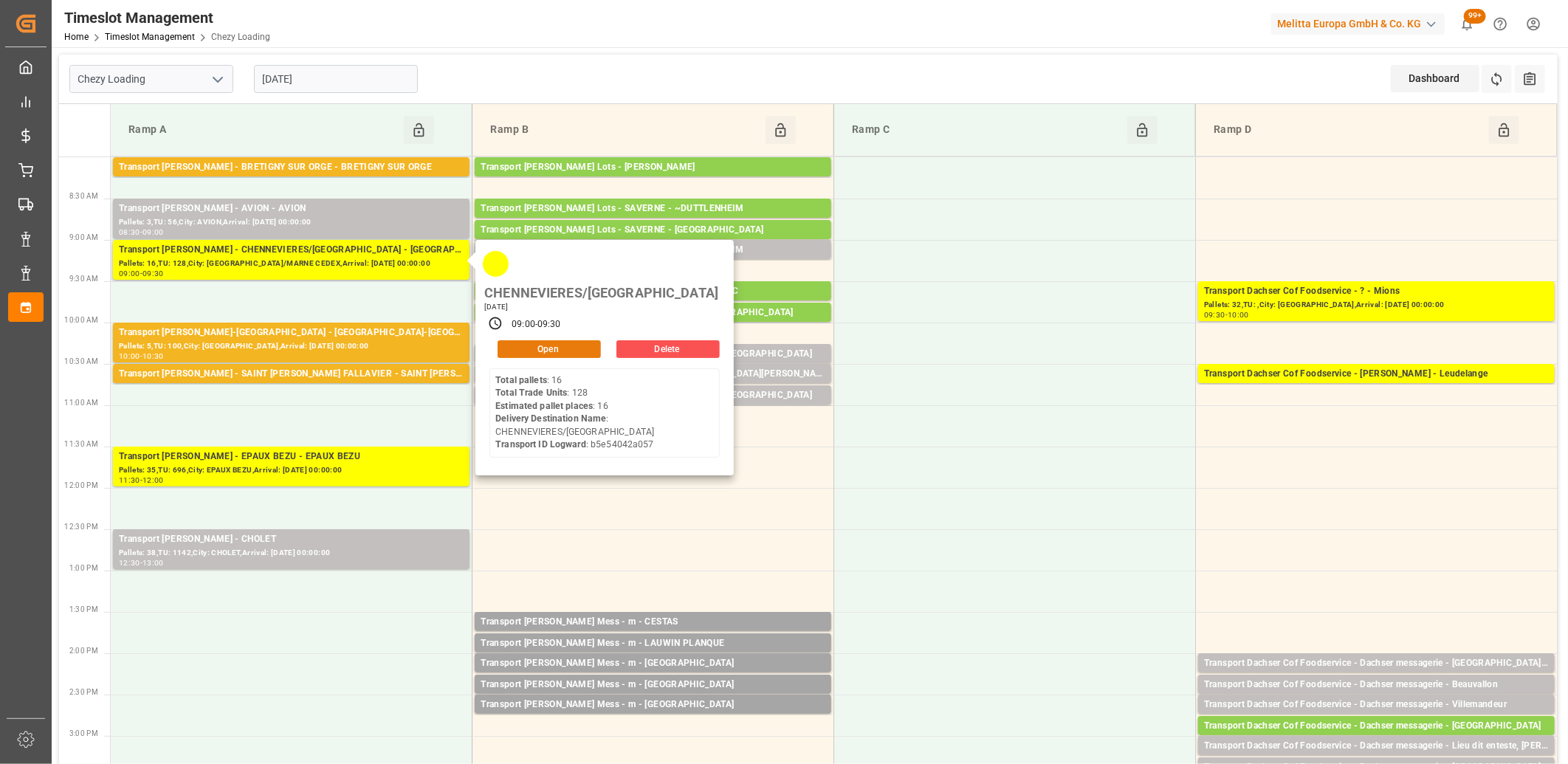
click at [567, 340] on button "Open" at bounding box center [549, 349] width 103 height 17
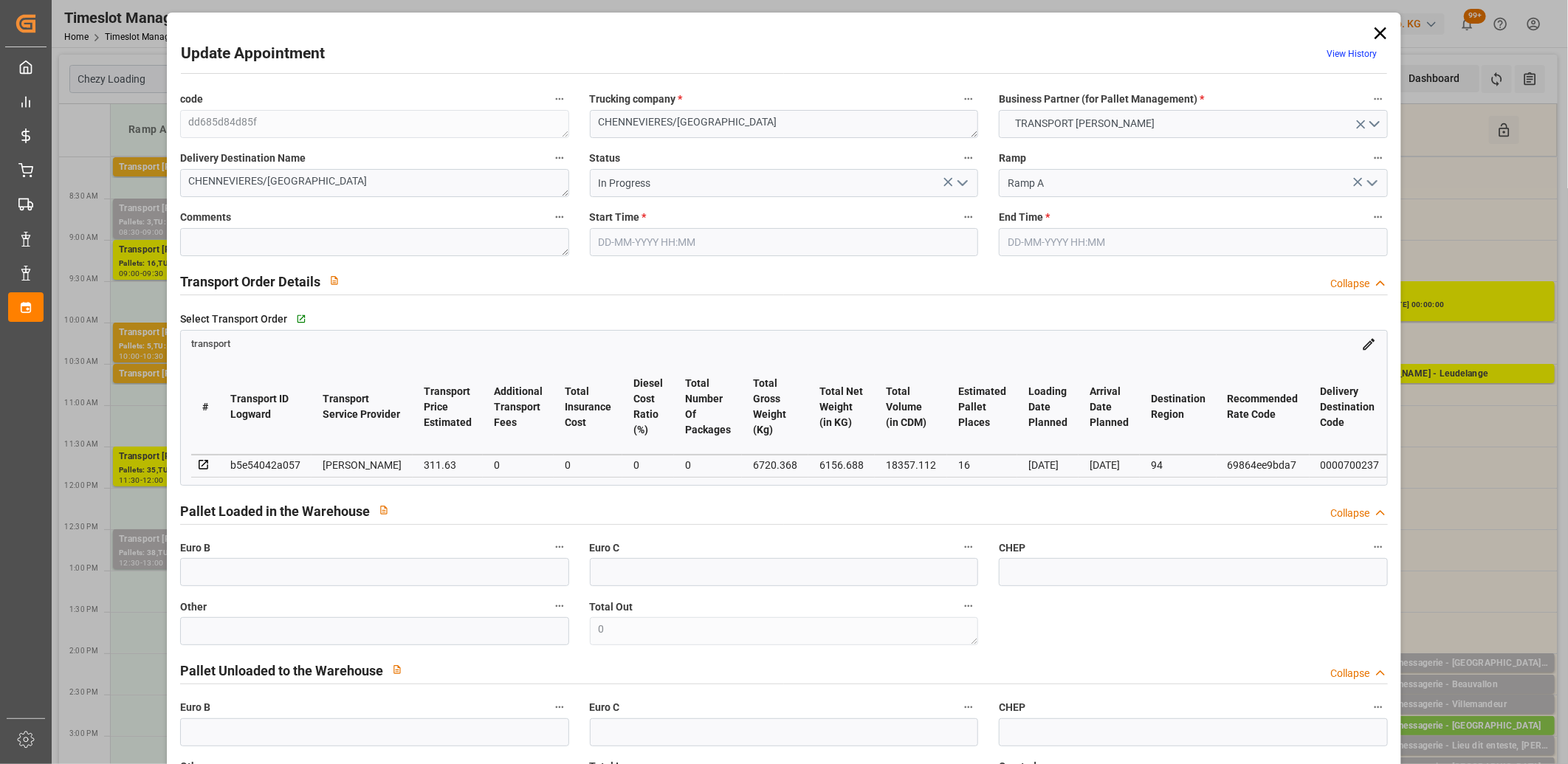
type input "[DATE] 09:00"
type input "[DATE] 09:30"
type input "01-09-2025 16:11"
type input "01-09-2025 11:17"
type input "[DATE]"
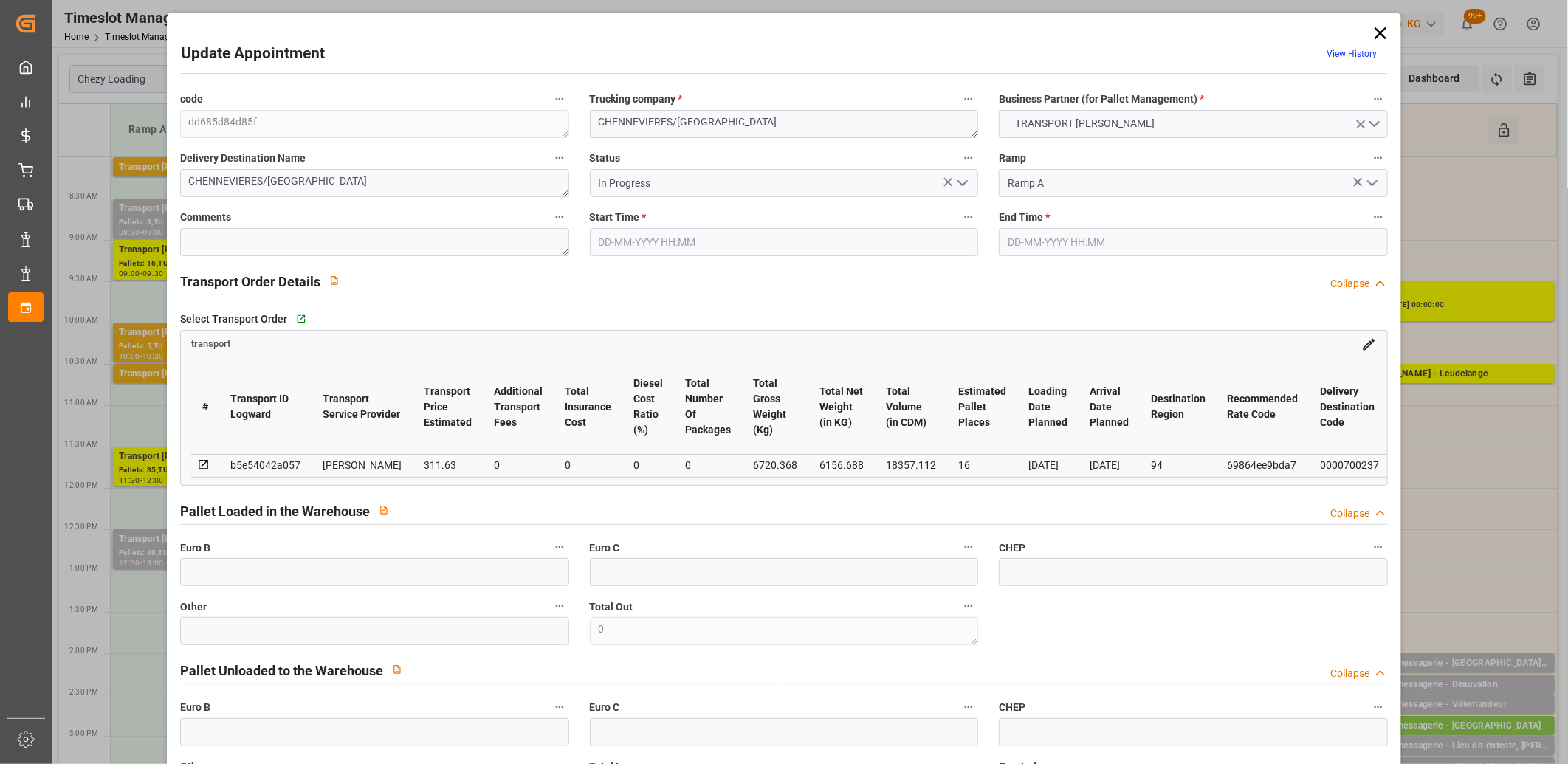
type input "[DATE]"
click at [962, 185] on icon "open menu" at bounding box center [962, 182] width 17 height 17
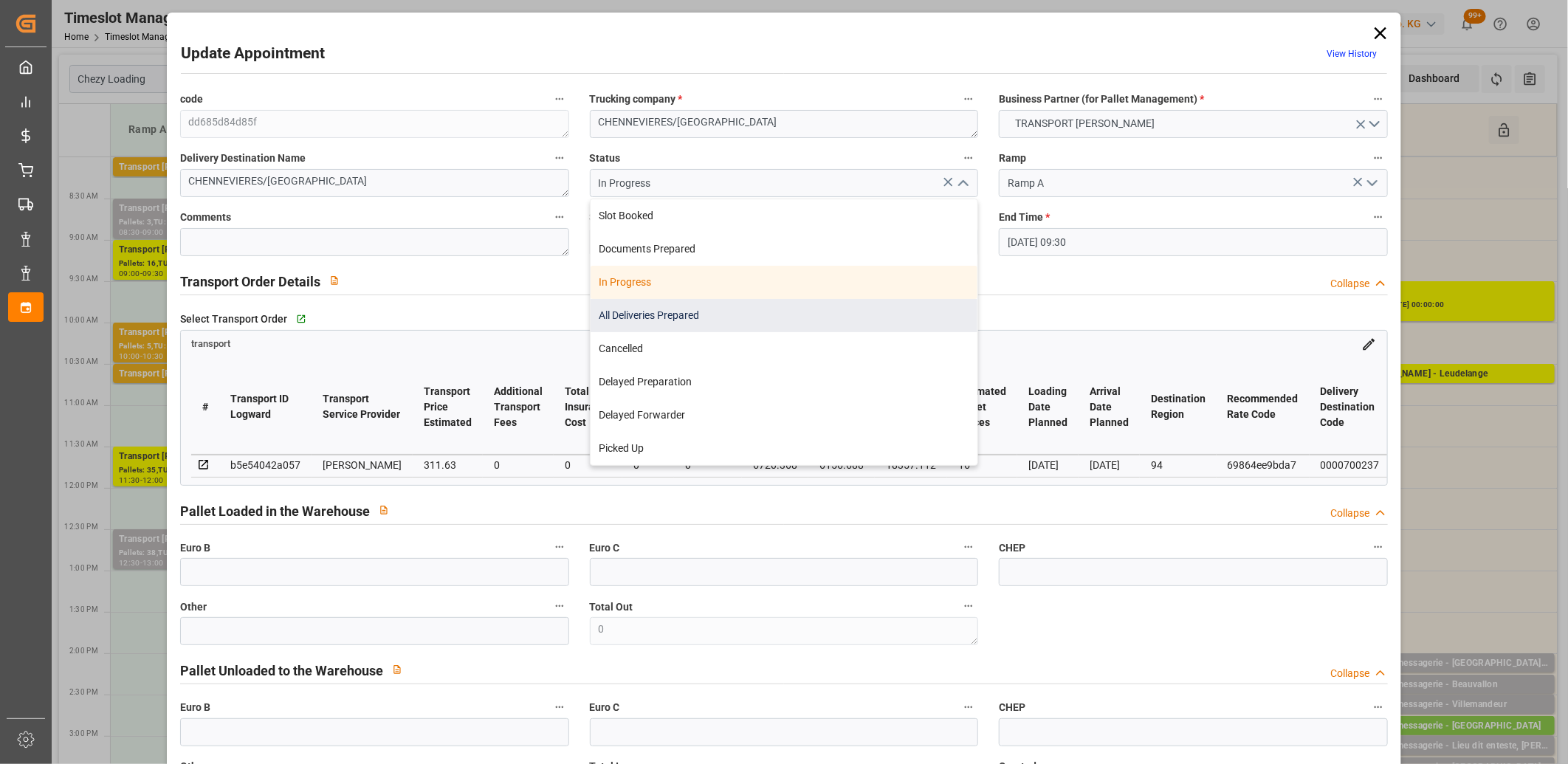
click at [799, 301] on div "All Deliveries Prepared" at bounding box center [785, 316] width 387 height 33
type input "All Deliveries Prepared"
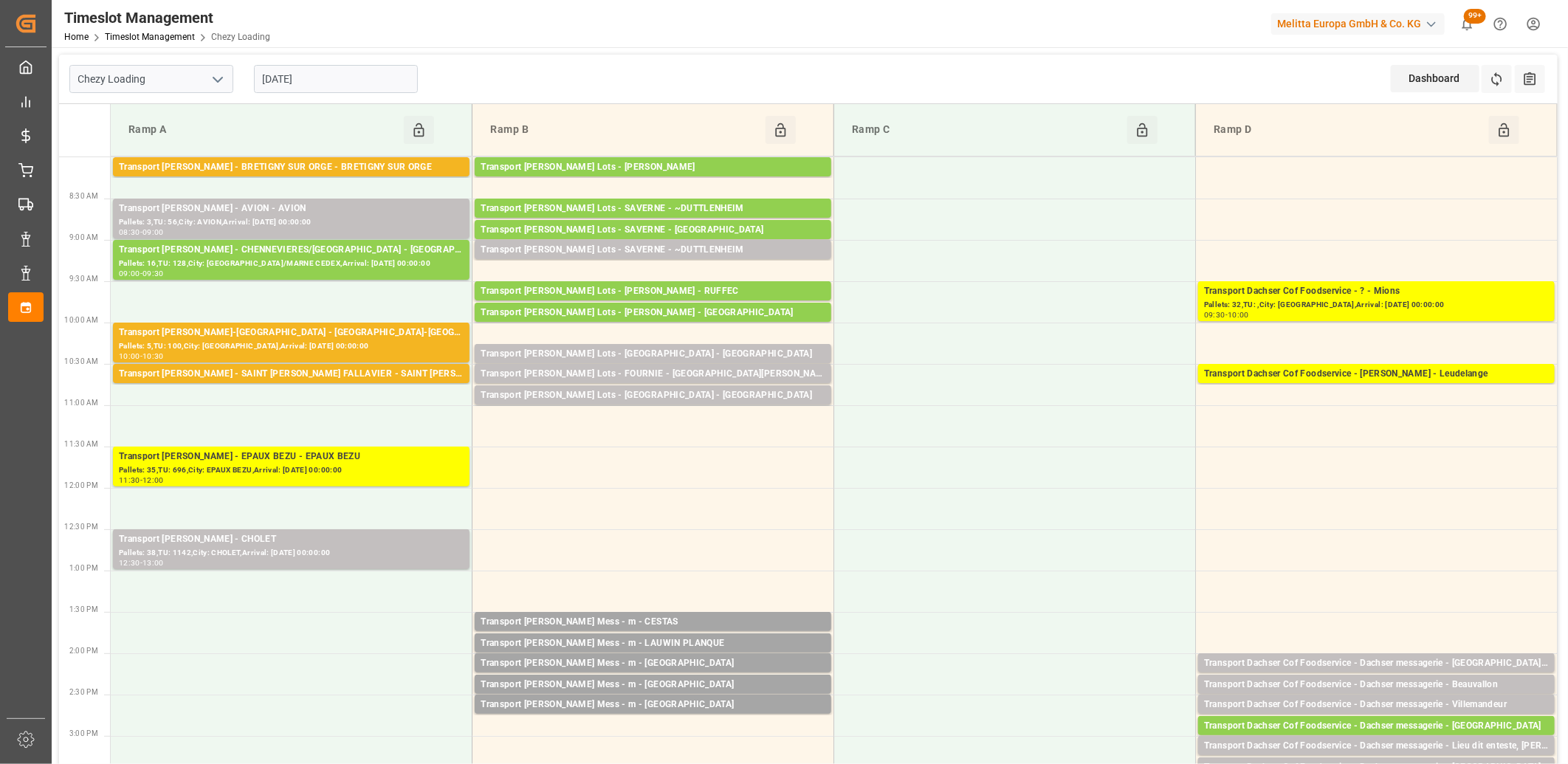
click at [336, 75] on input "[DATE]" at bounding box center [336, 79] width 164 height 28
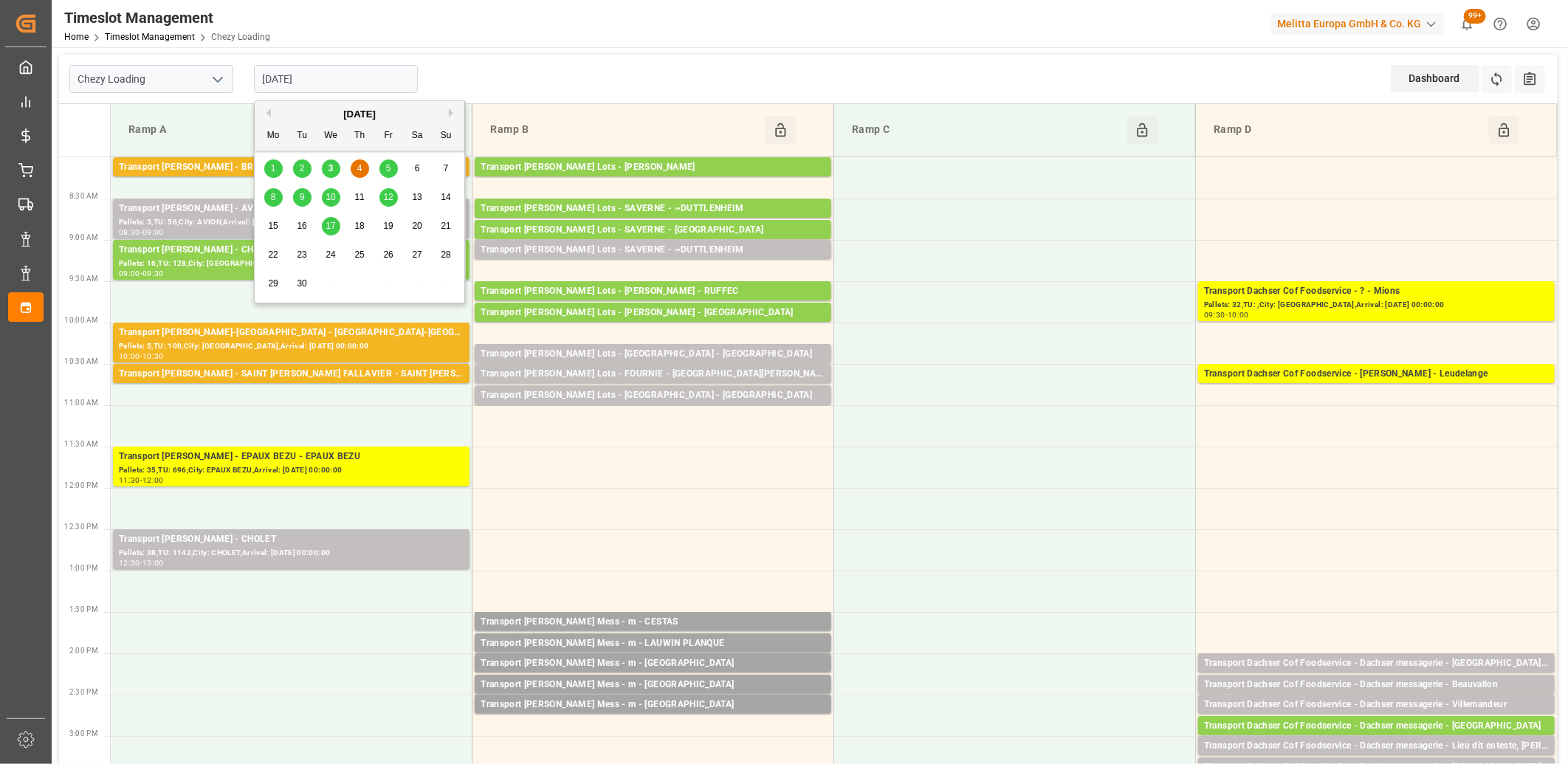
click at [387, 166] on span "5" at bounding box center [388, 168] width 5 height 11
type input "[DATE]"
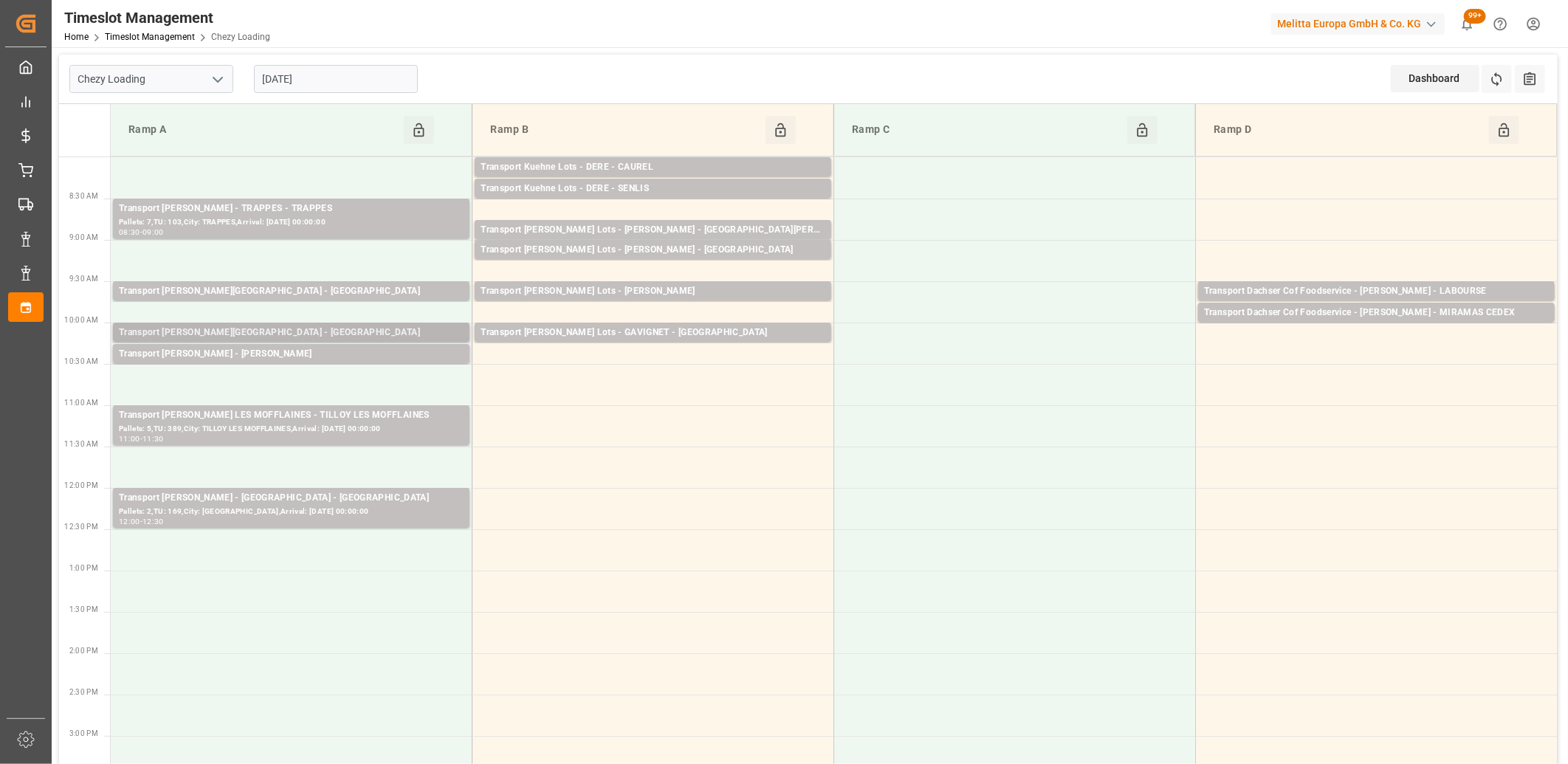
click at [337, 332] on div "Transport [PERSON_NAME][GEOGRAPHIC_DATA] - [GEOGRAPHIC_DATA]" at bounding box center [291, 333] width 345 height 15
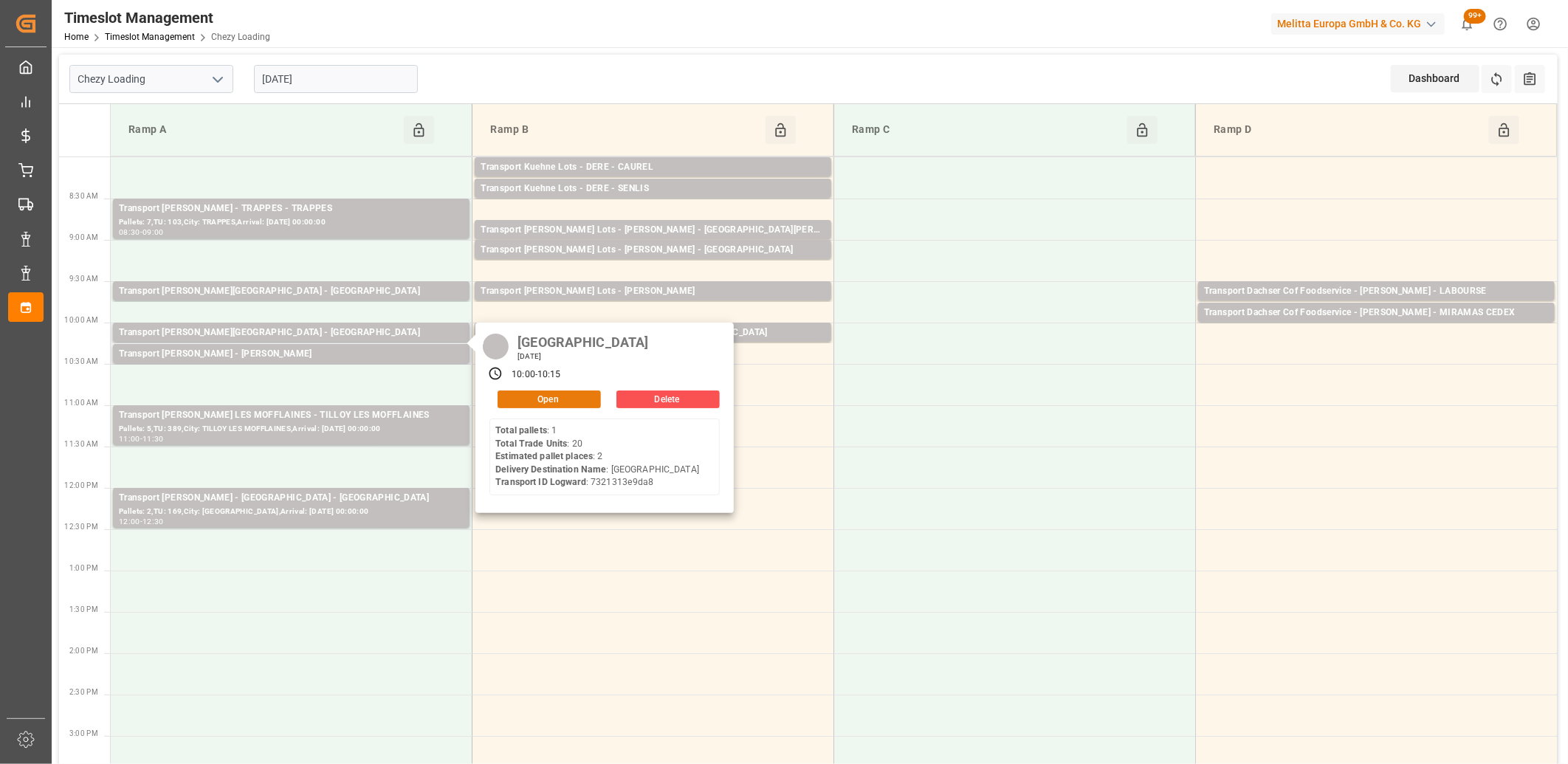
click at [511, 392] on button "Open" at bounding box center [549, 399] width 103 height 17
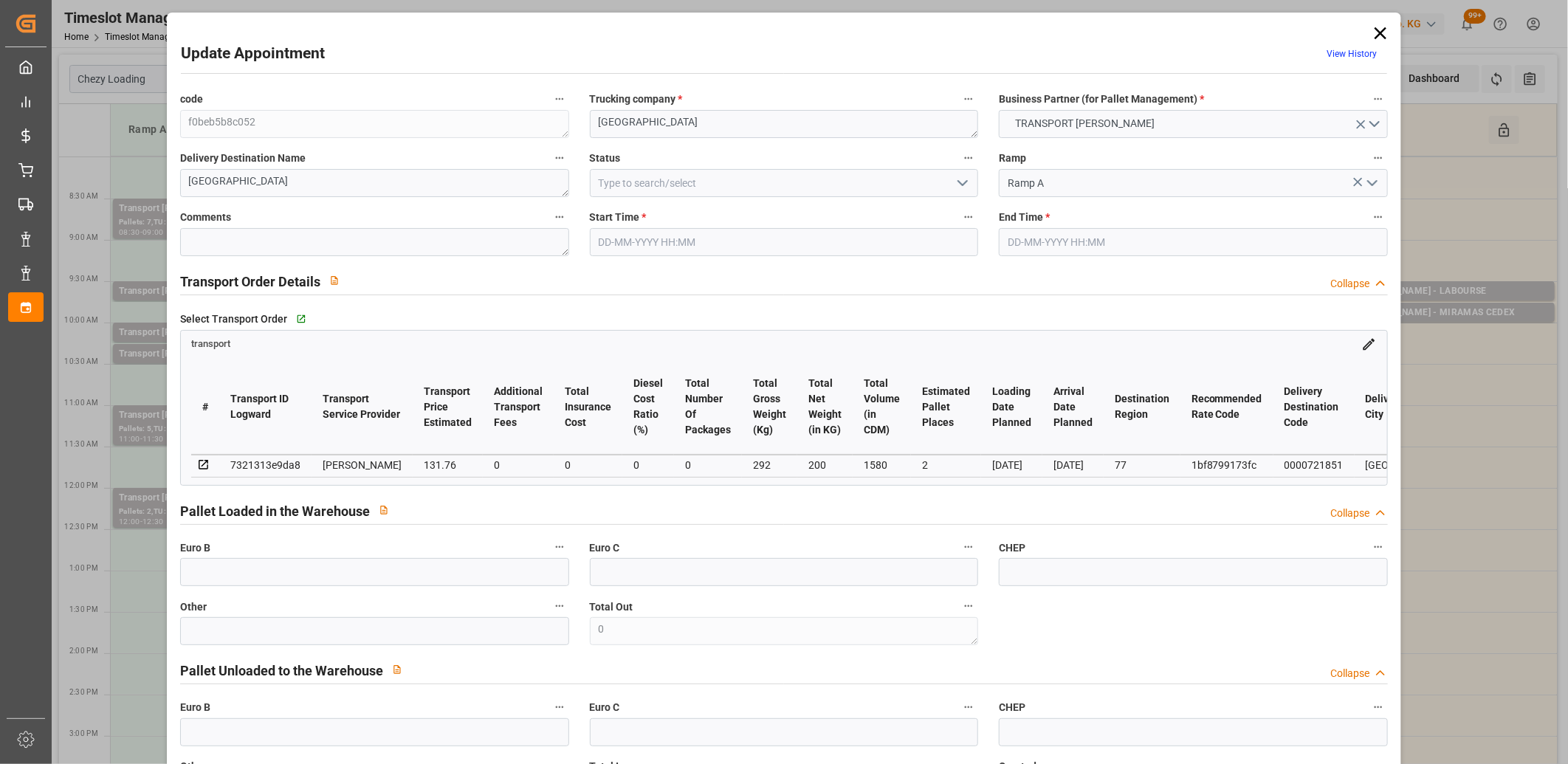
type input "05-09-2025 10:00"
type input "[DATE] 10:15"
type input "03-09-2025 12:49"
type input "03-09-2025 11:30"
type input "[DATE]"
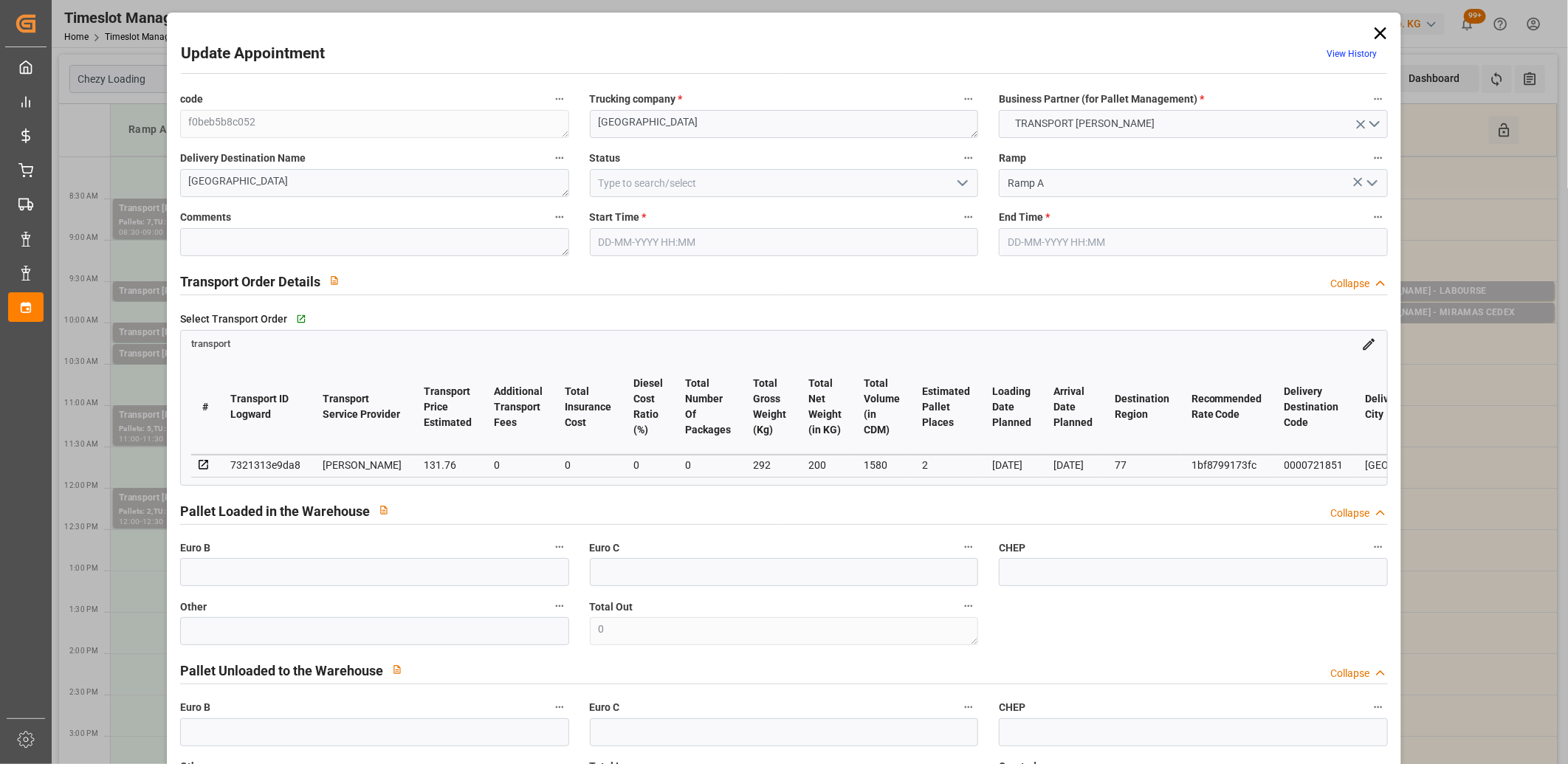
type input "[DATE]"
click at [1372, 34] on icon at bounding box center [1380, 33] width 21 height 21
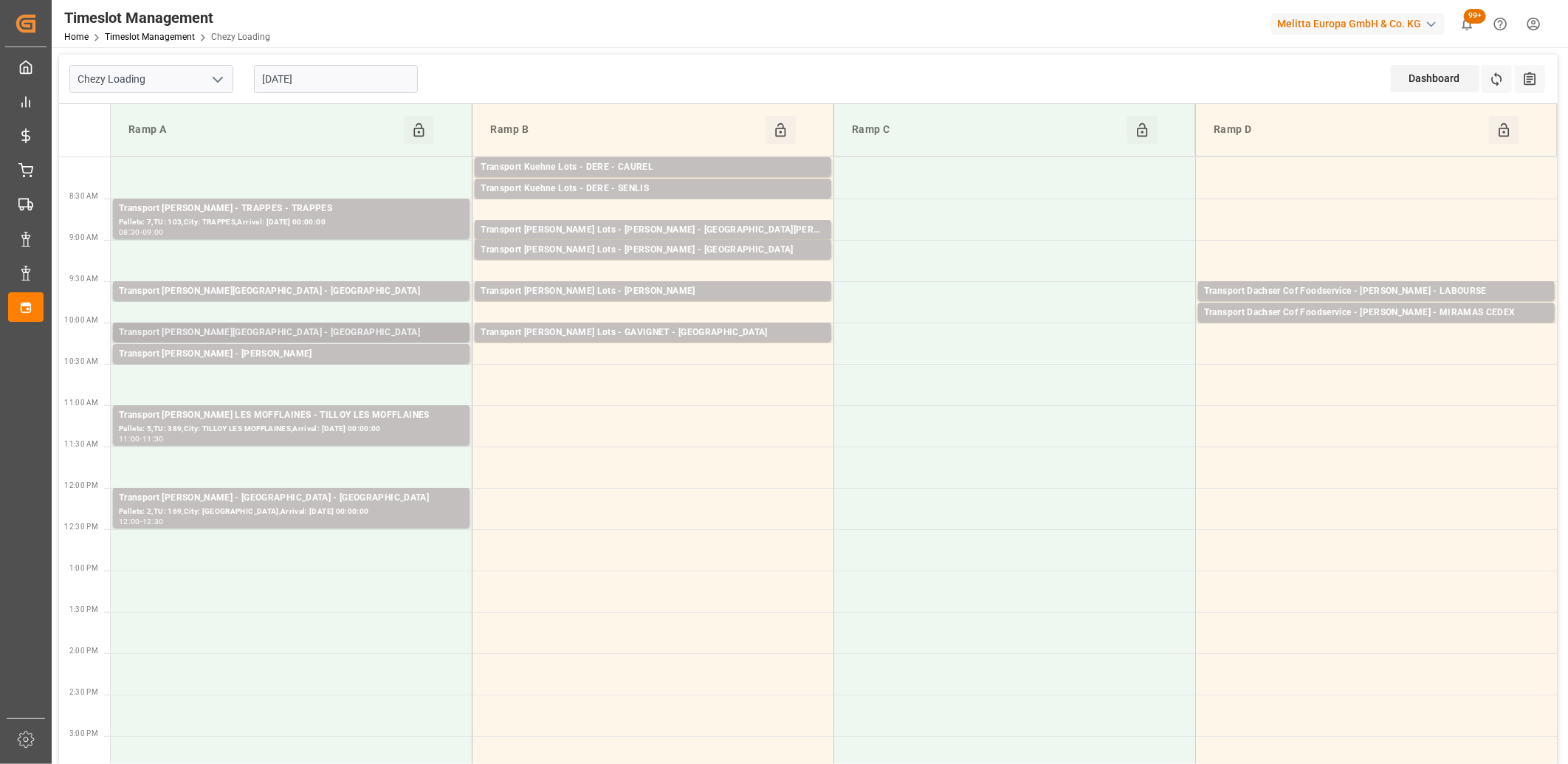
click at [411, 329] on div "Transport [PERSON_NAME][GEOGRAPHIC_DATA] - [GEOGRAPHIC_DATA]" at bounding box center [291, 333] width 345 height 15
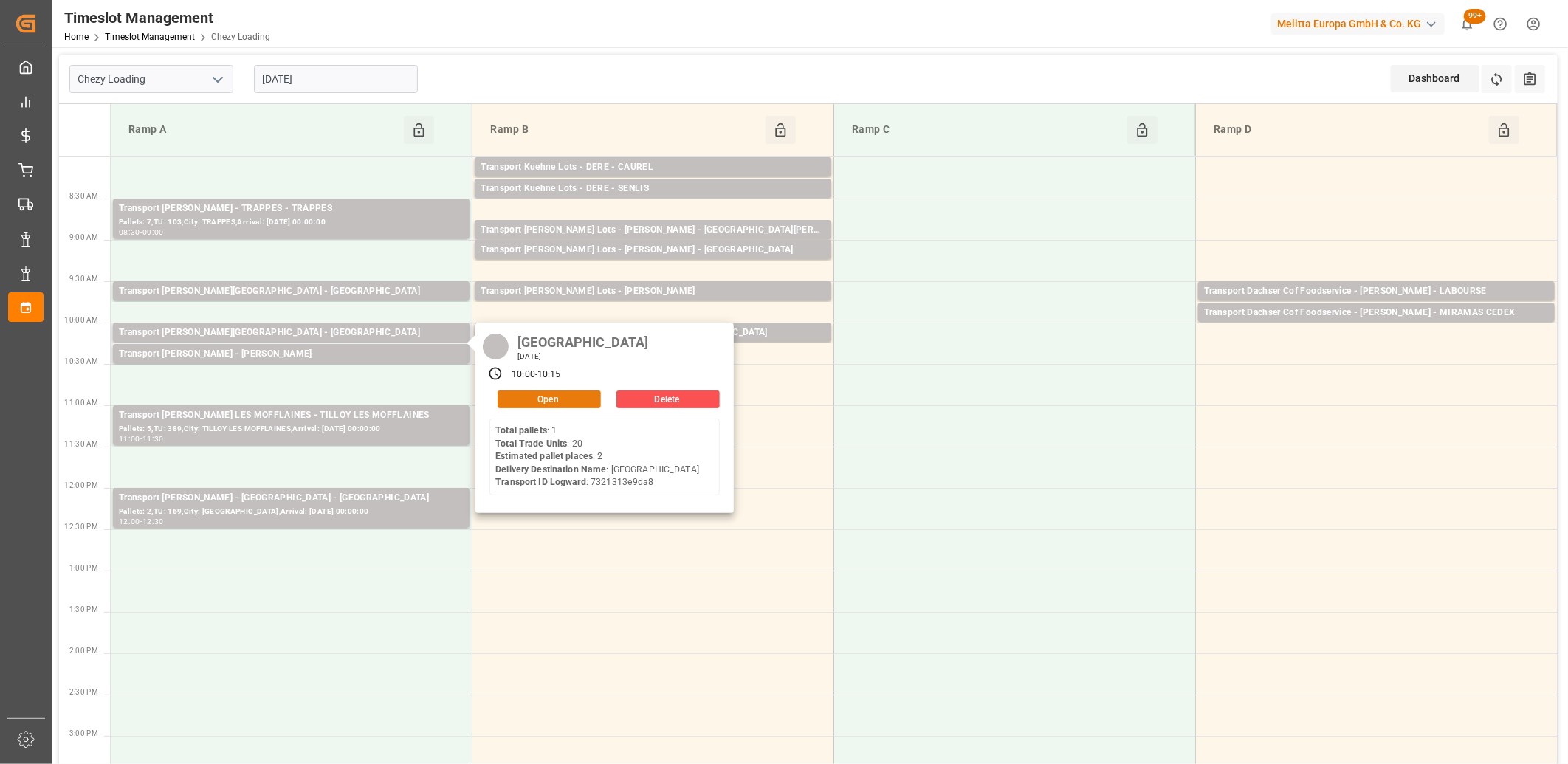
click at [539, 393] on button "Open" at bounding box center [549, 399] width 103 height 17
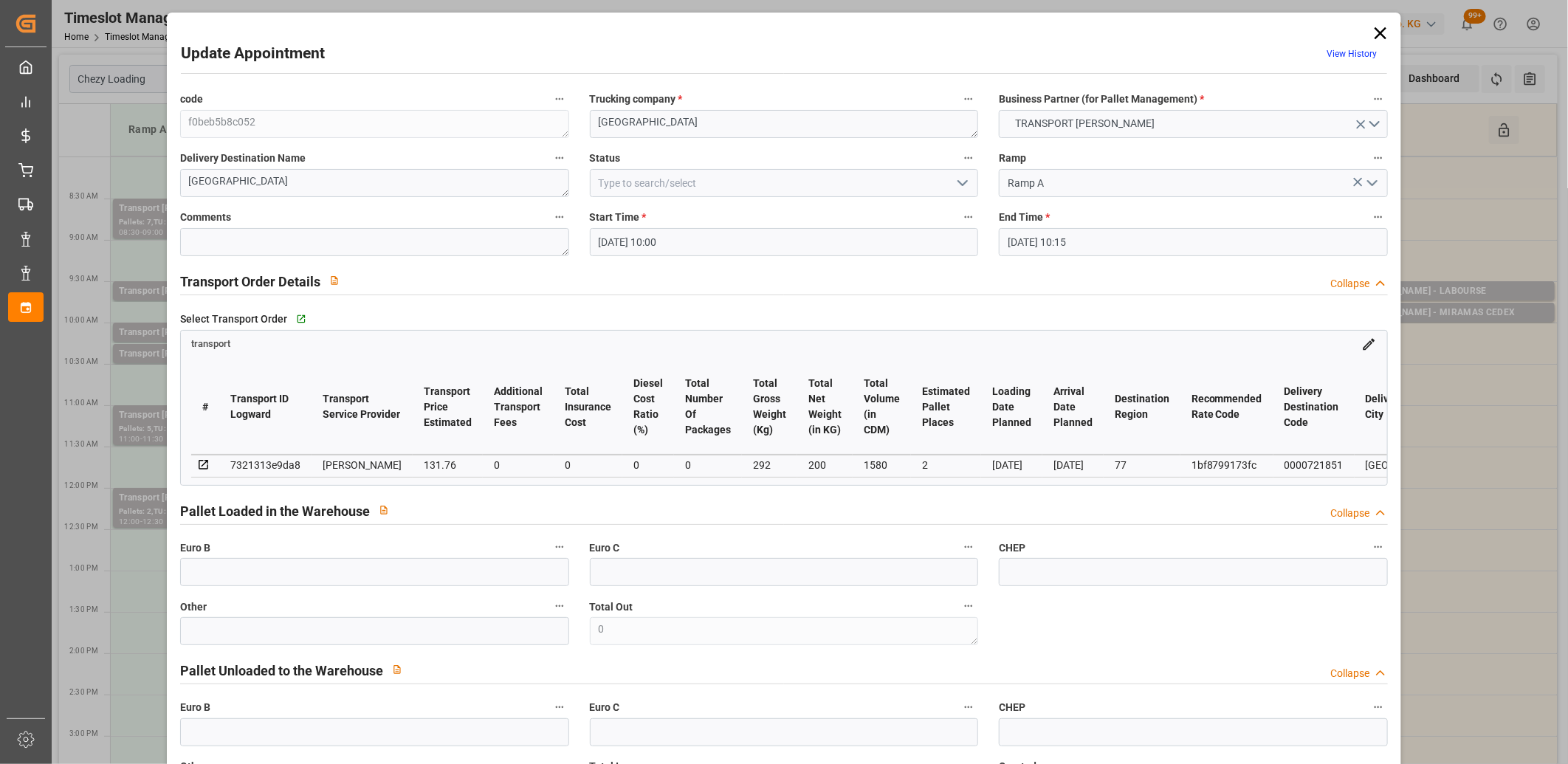
click at [1375, 33] on icon at bounding box center [1381, 33] width 12 height 12
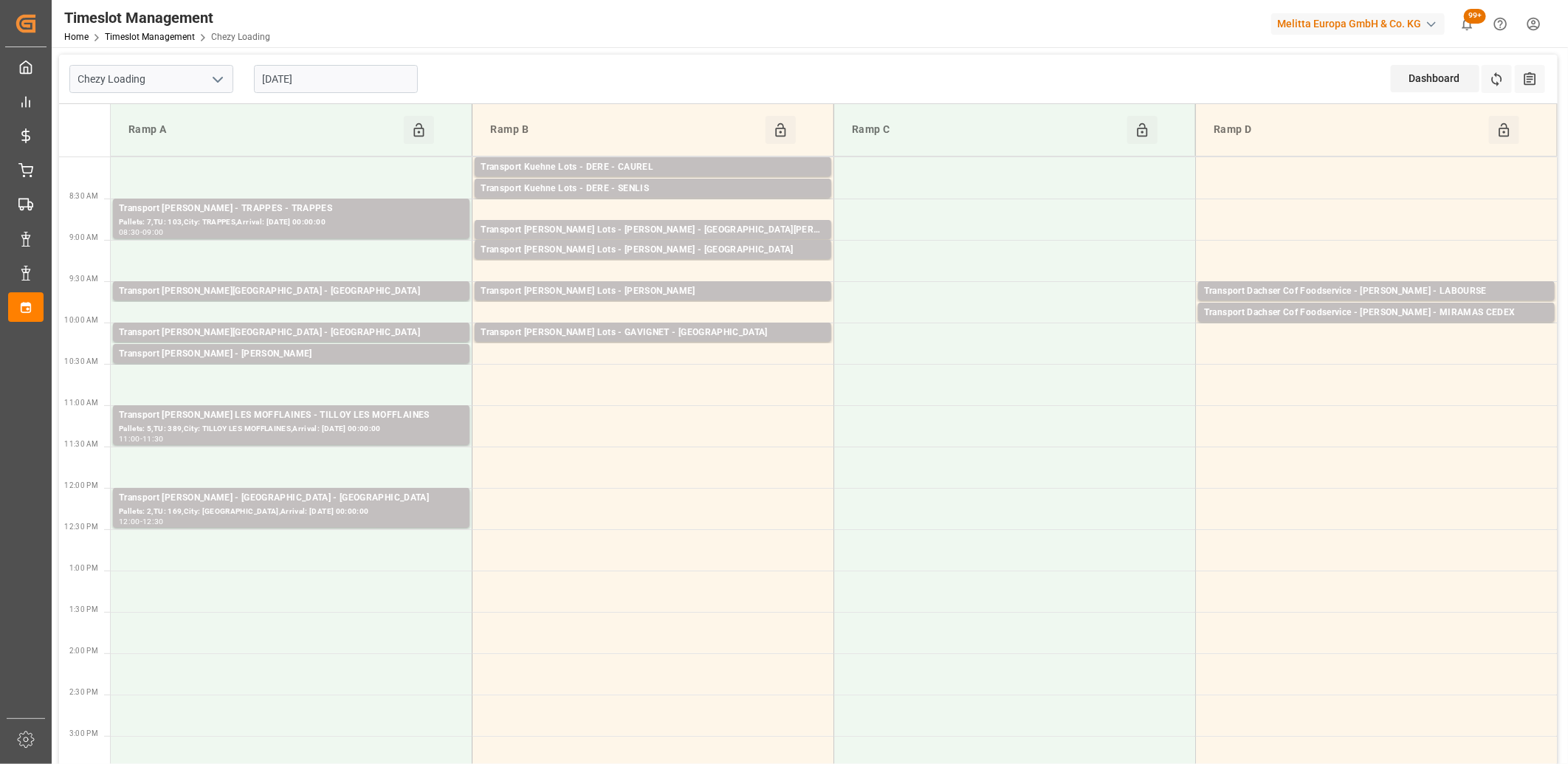
drag, startPoint x: 350, startPoint y: 87, endPoint x: 351, endPoint y: 96, distance: 9.1
click at [350, 87] on input "[DATE]" at bounding box center [336, 79] width 164 height 28
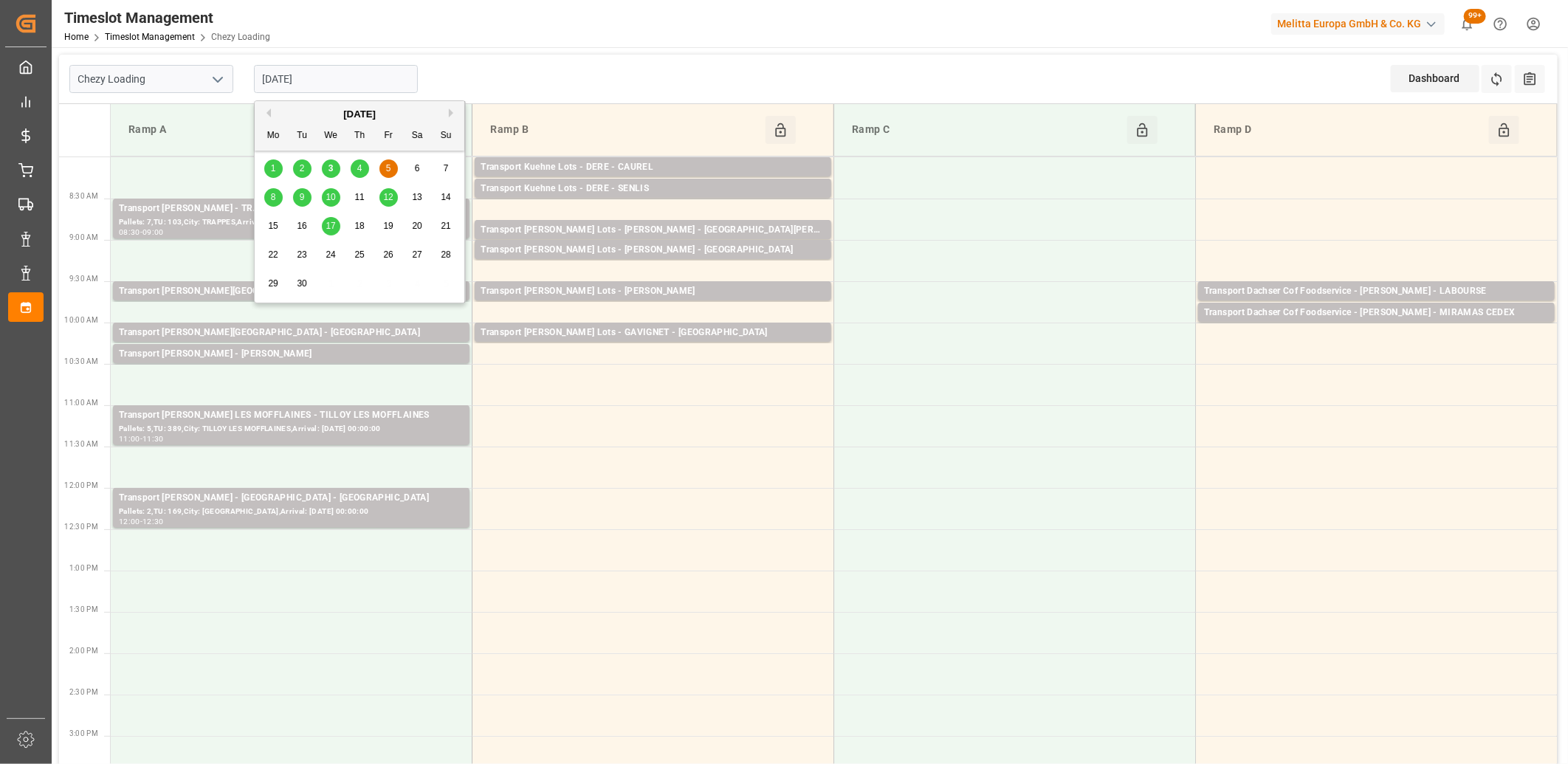
click at [358, 173] on span "4" at bounding box center [360, 168] width 5 height 11
type input "[DATE]"
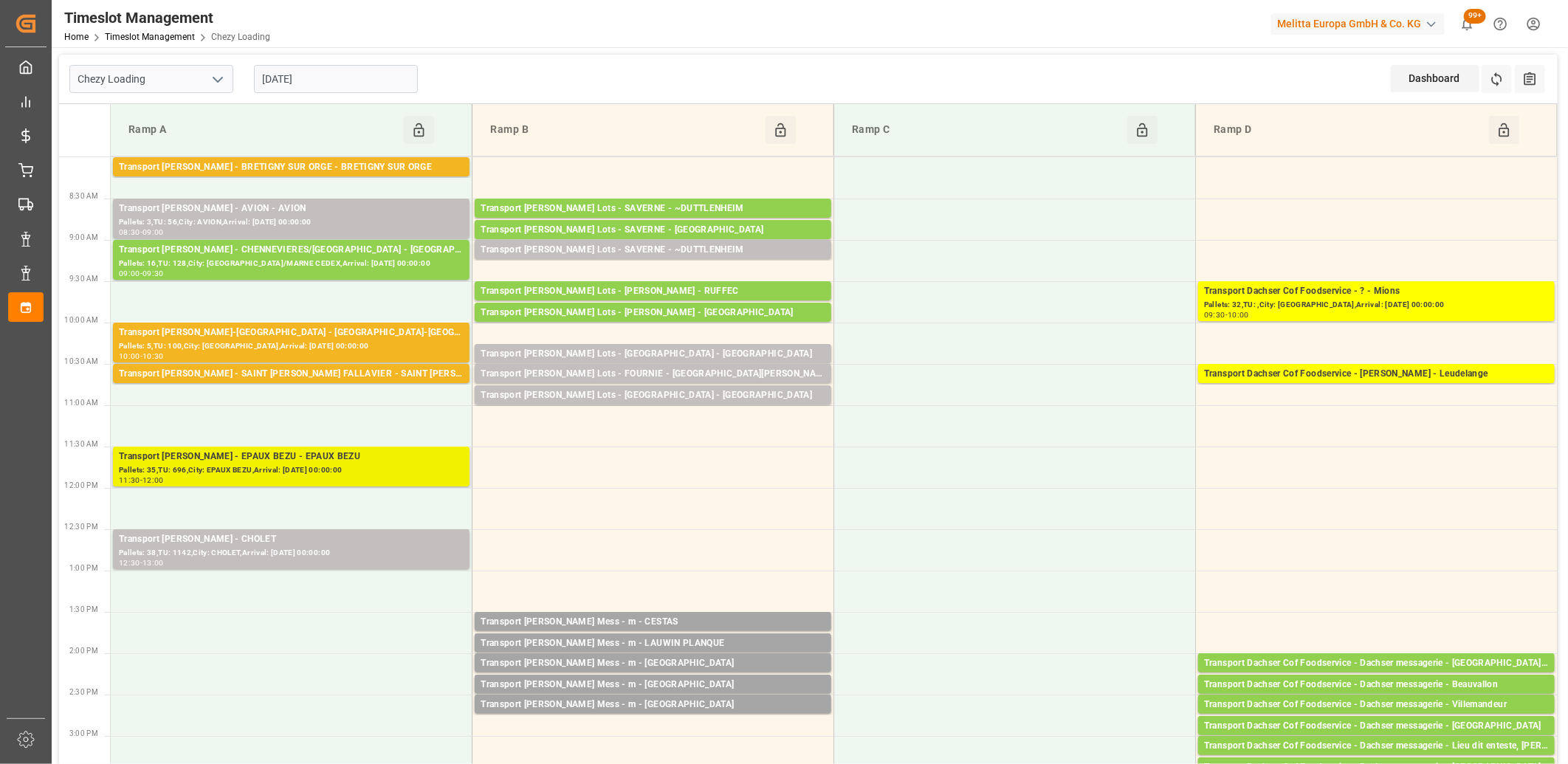
click at [307, 454] on div "Transport [PERSON_NAME] - EPAUX BEZU - EPAUX BEZU" at bounding box center [291, 457] width 345 height 15
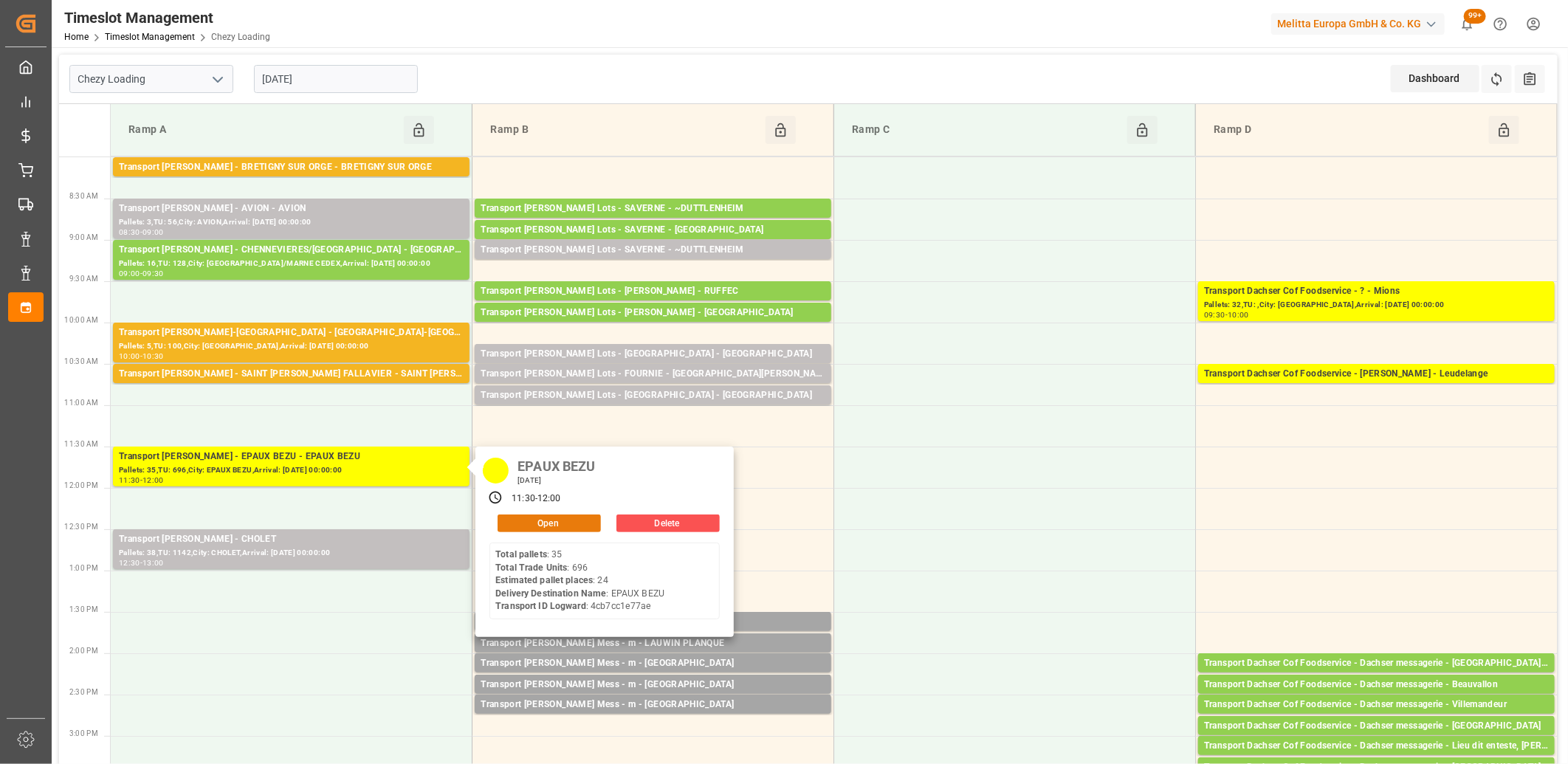
click at [566, 521] on button "Open" at bounding box center [549, 523] width 103 height 17
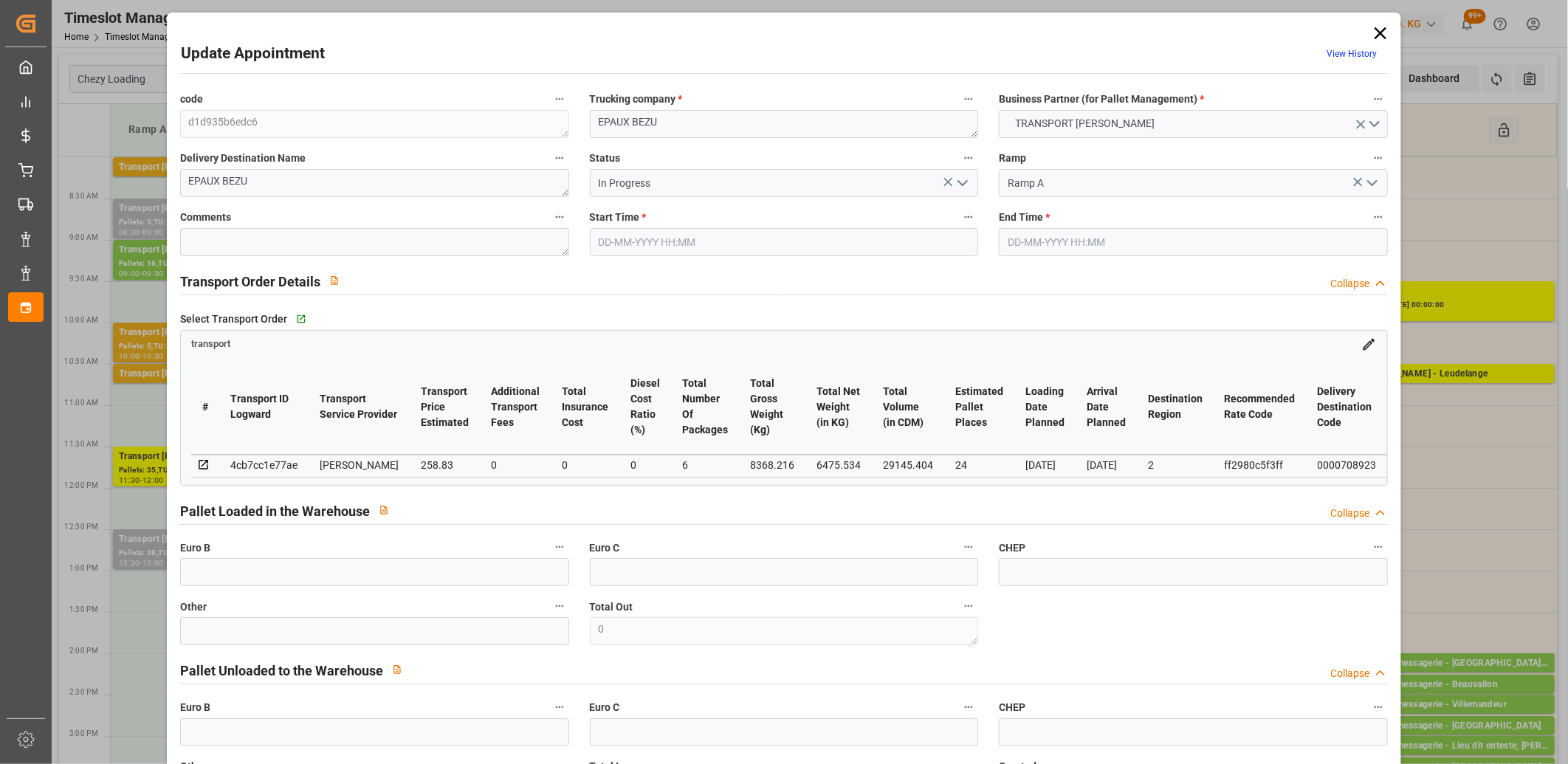
type input "[DATE] 11:30"
type input "[DATE] 12:00"
type input "[DATE] 14:54"
type input "[DATE] 11:25"
type input "[DATE]"
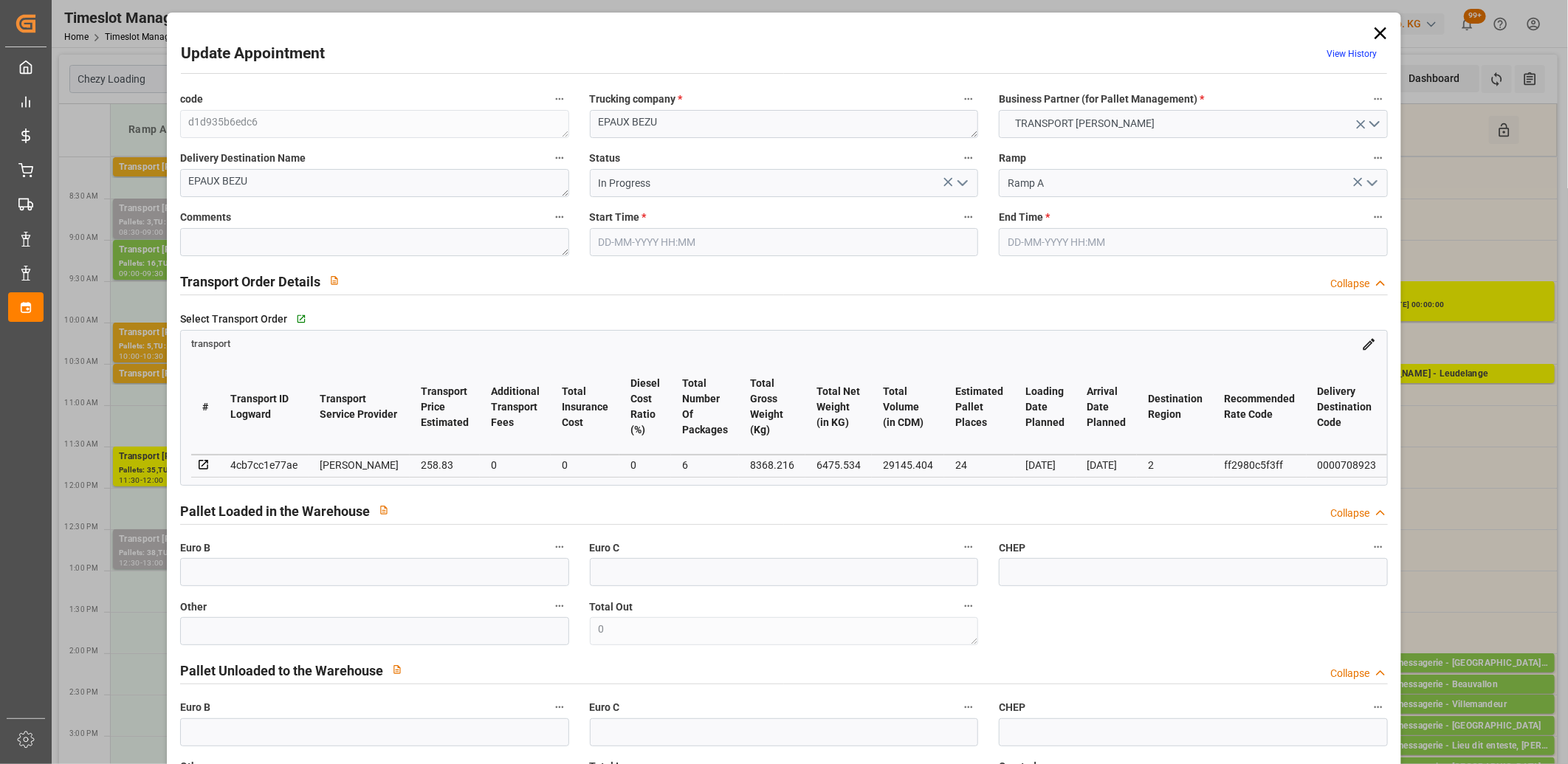
type input "[DATE]"
click at [960, 185] on polyline "open menu" at bounding box center [963, 182] width 9 height 4
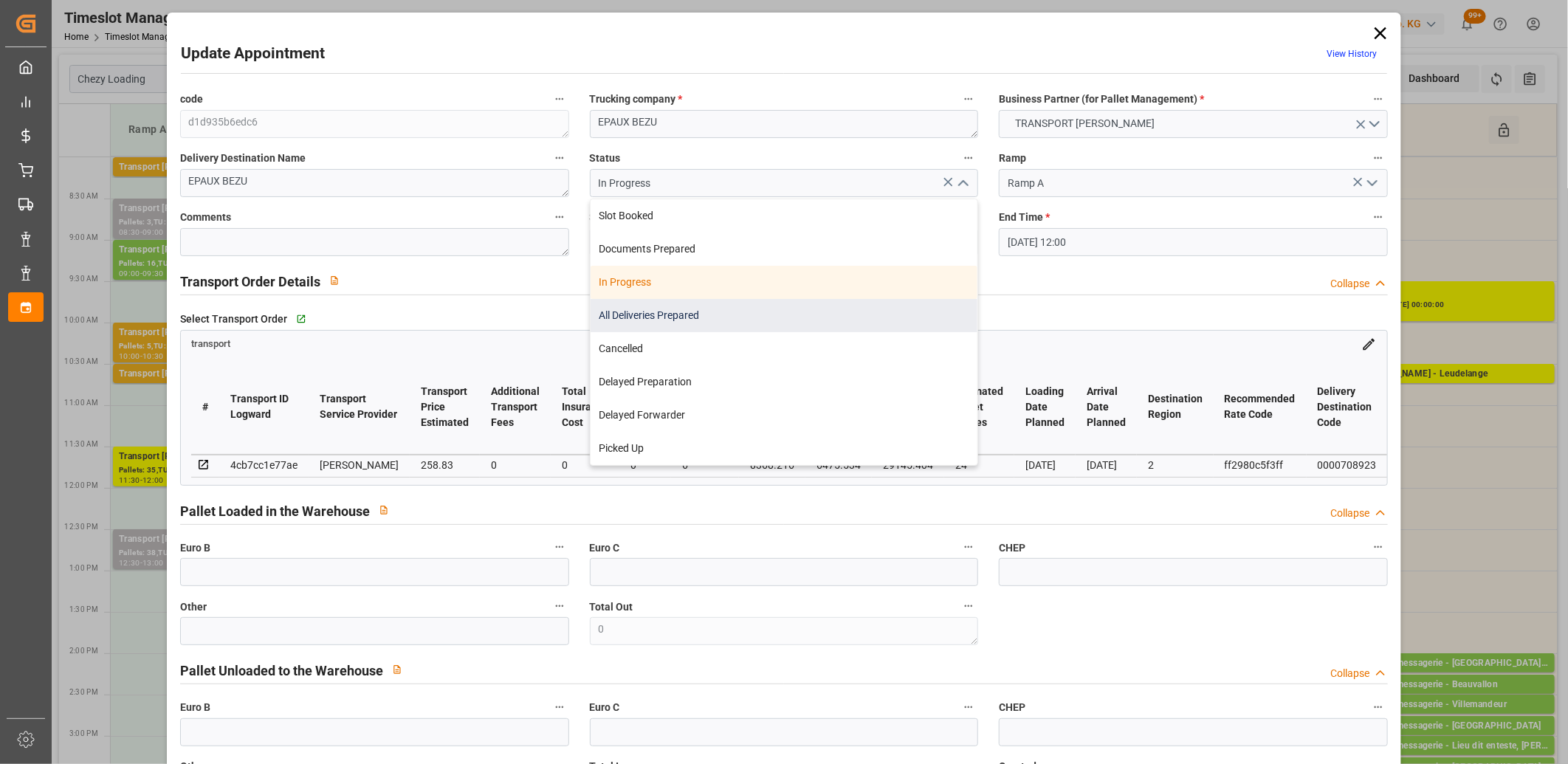
click at [832, 317] on div "All Deliveries Prepared" at bounding box center [785, 316] width 387 height 33
type input "All Deliveries Prepared"
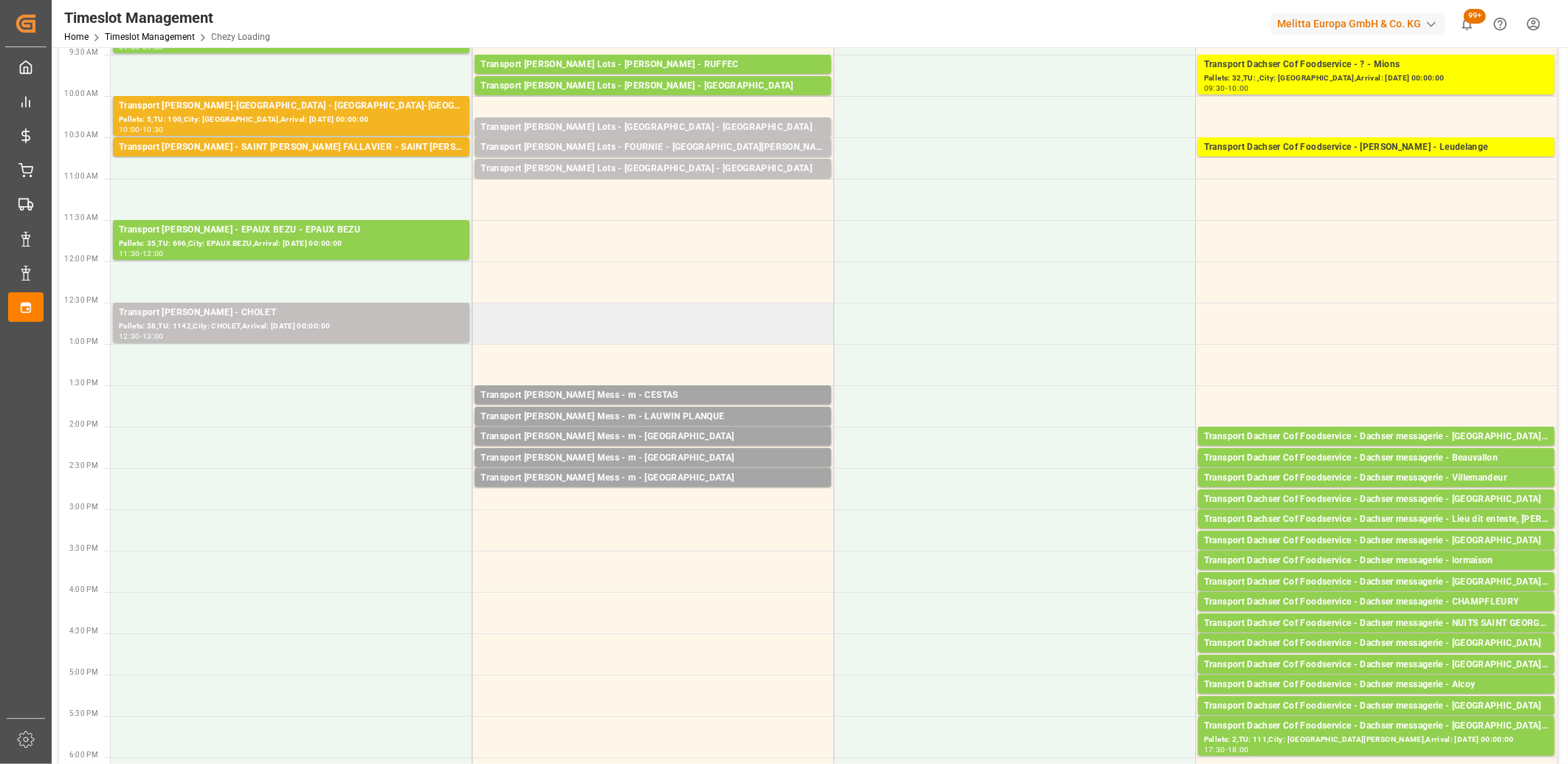
scroll to position [246, 0]
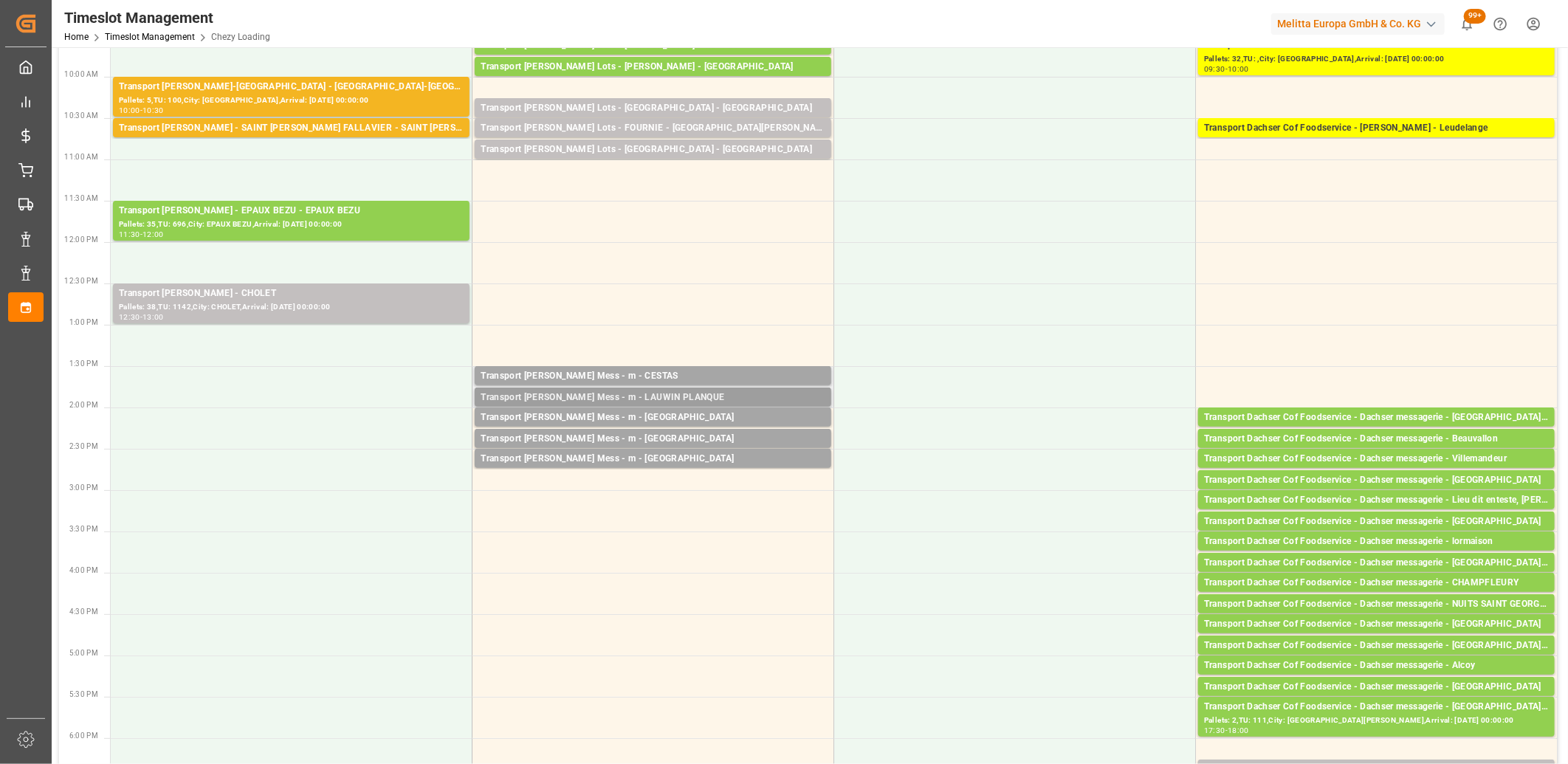
click at [608, 395] on div "Transport [PERSON_NAME] Mess - m - LAUWIN PLANQUE" at bounding box center [653, 398] width 345 height 15
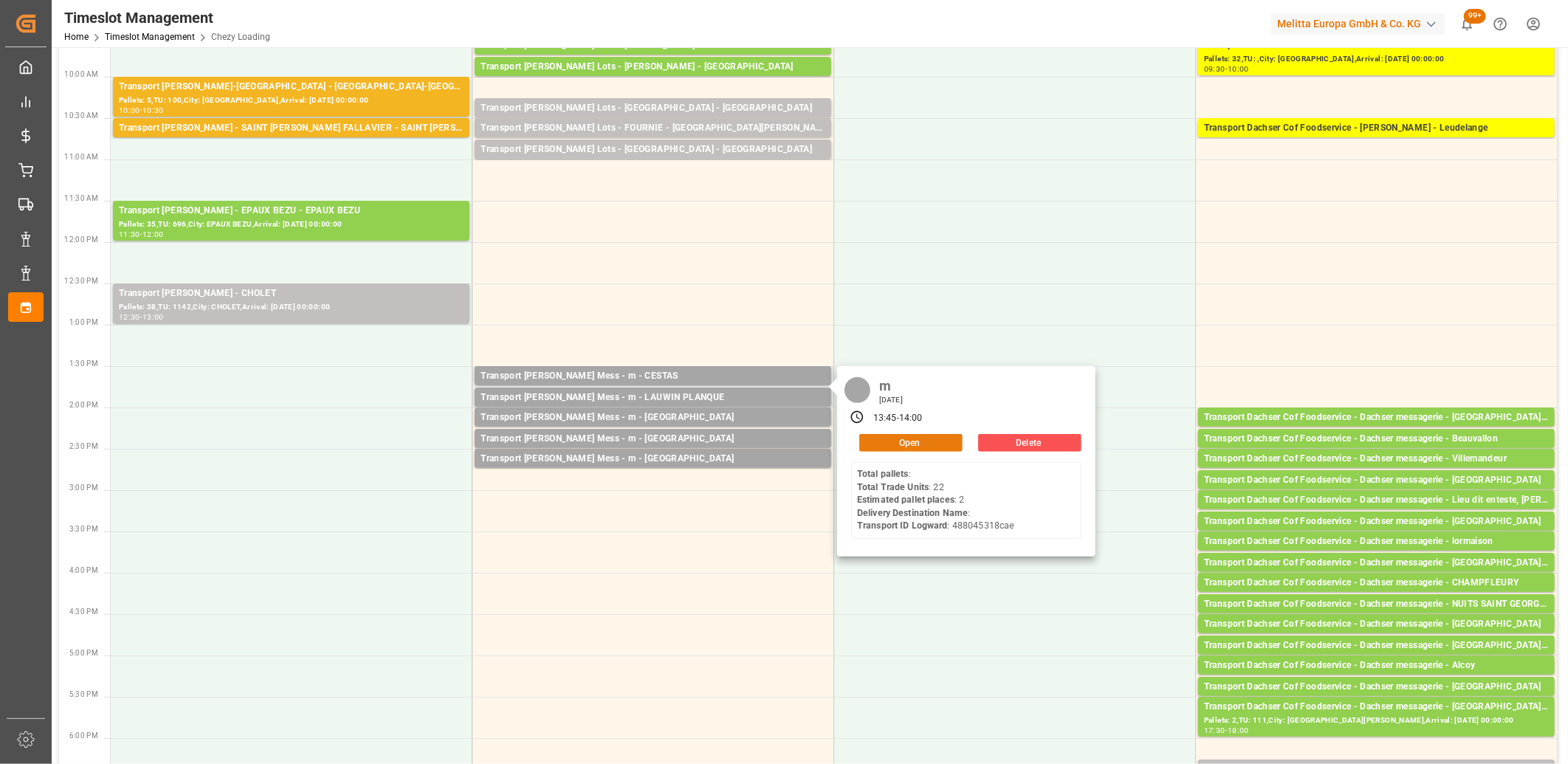
click at [867, 436] on button "Open" at bounding box center [911, 443] width 103 height 17
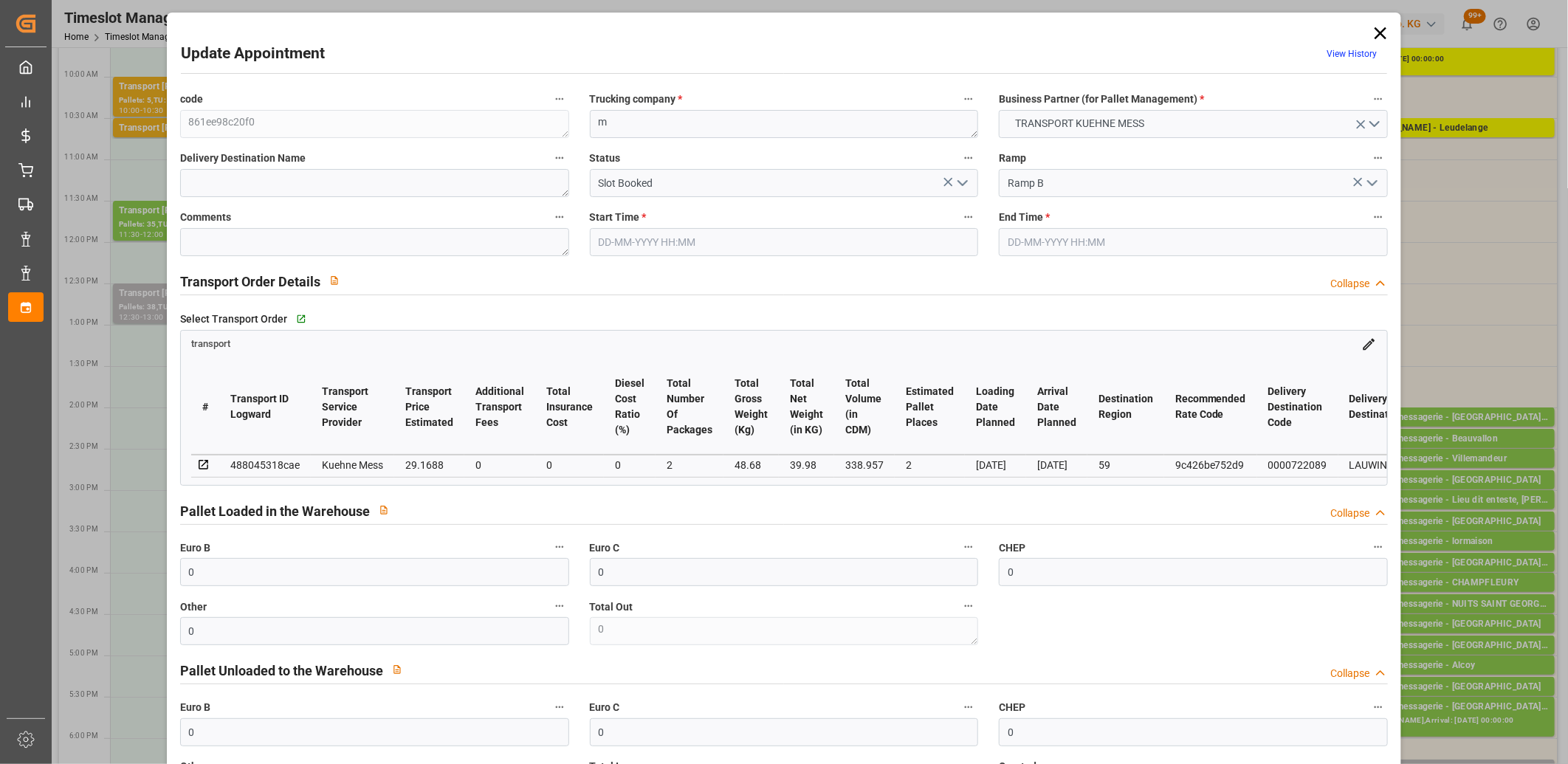
type input "0"
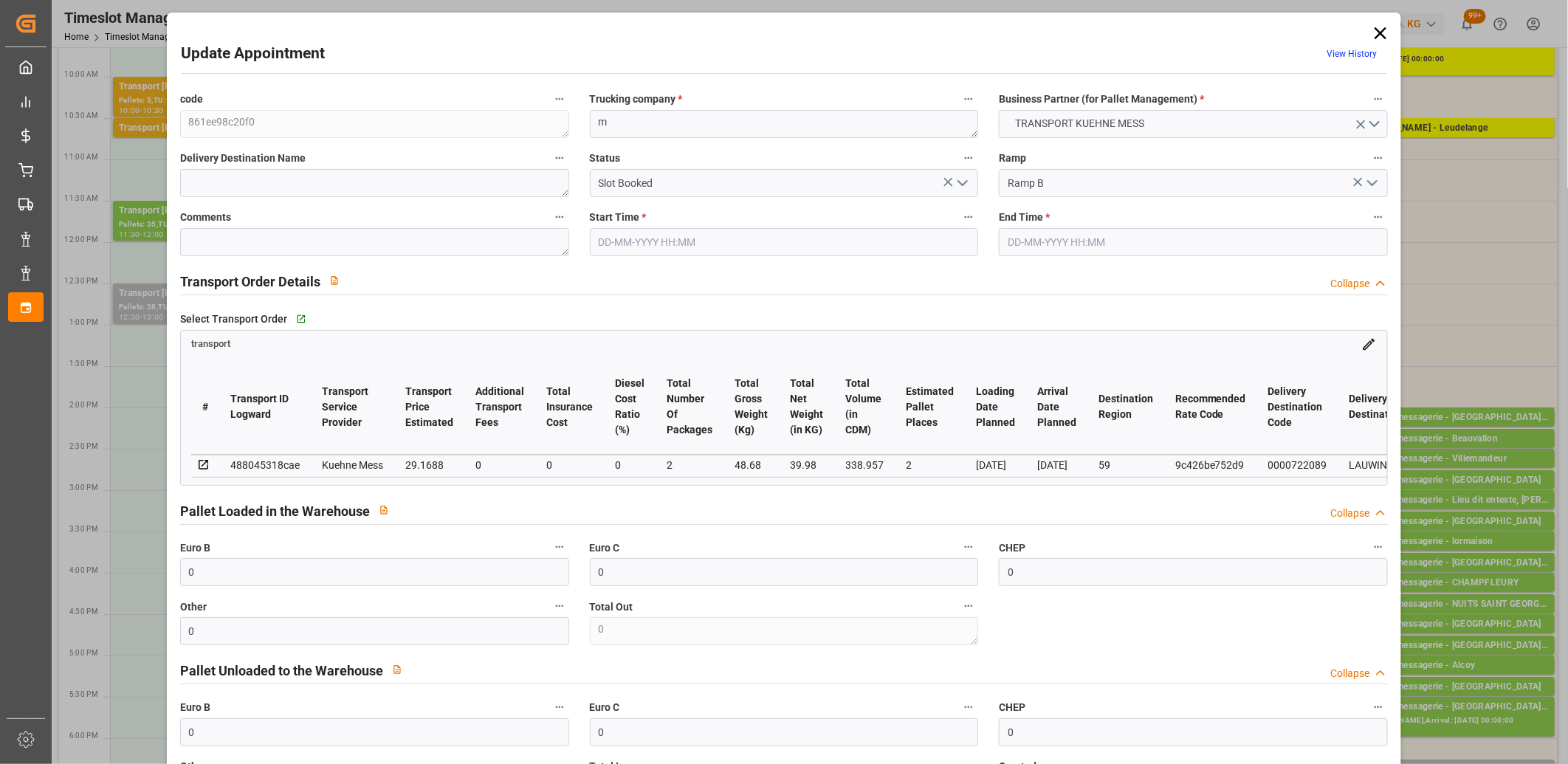
type input "0"
type input "2"
type input "29.1688"
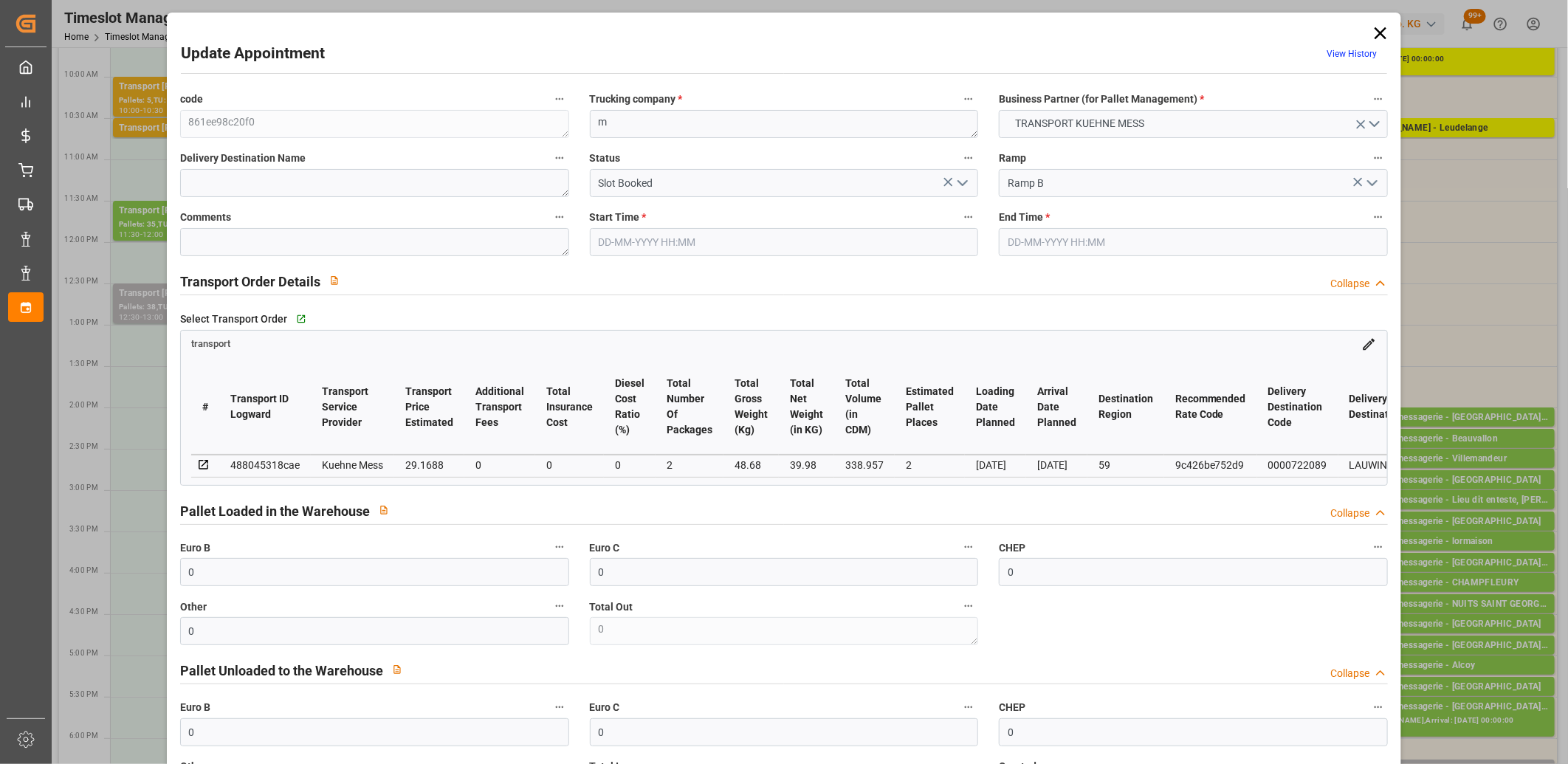
type input "0"
type input "29.1688"
type input "0"
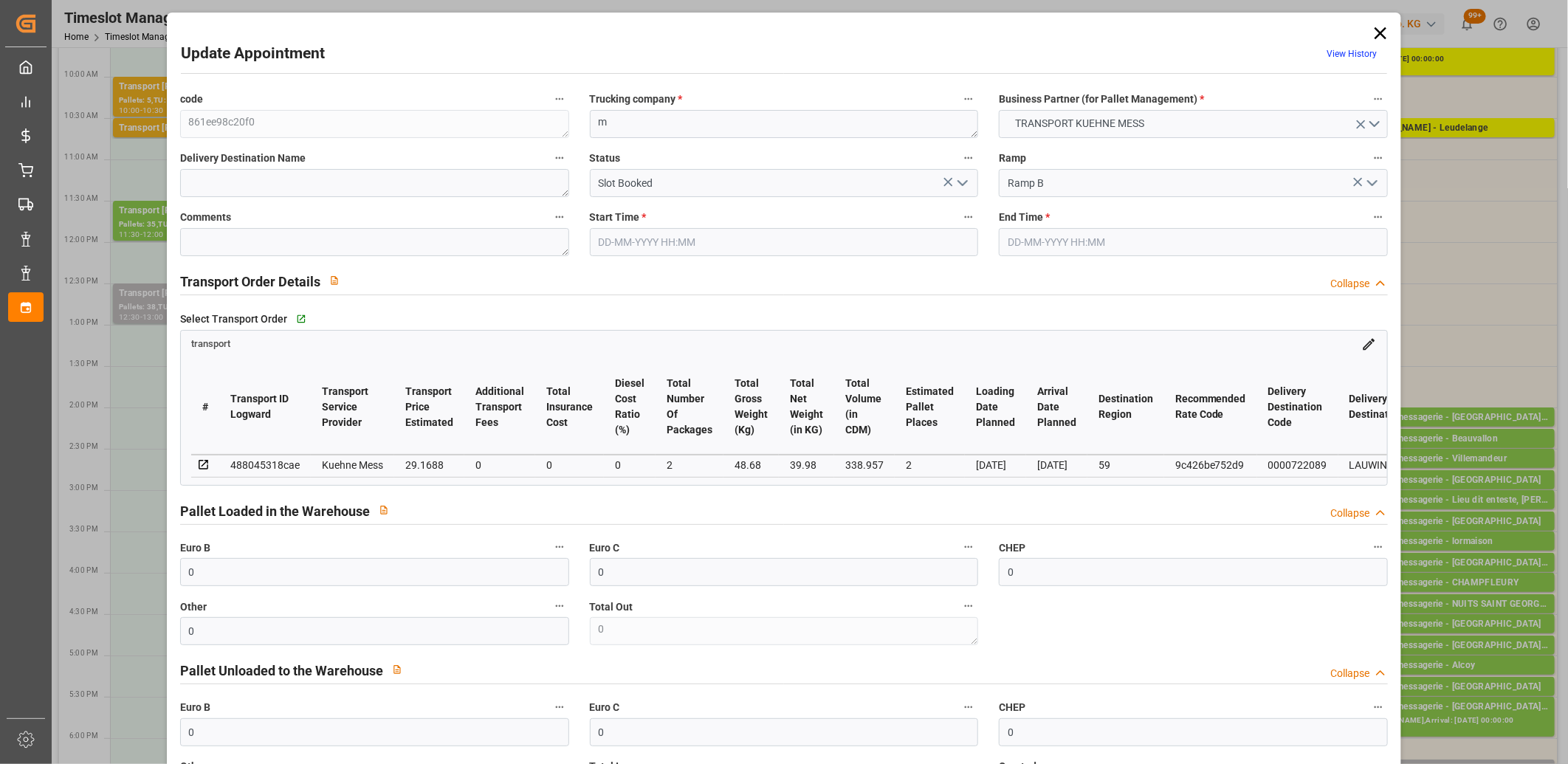
type input "2"
type input "39.98"
type input "94.68"
type input "338.957"
type input "59"
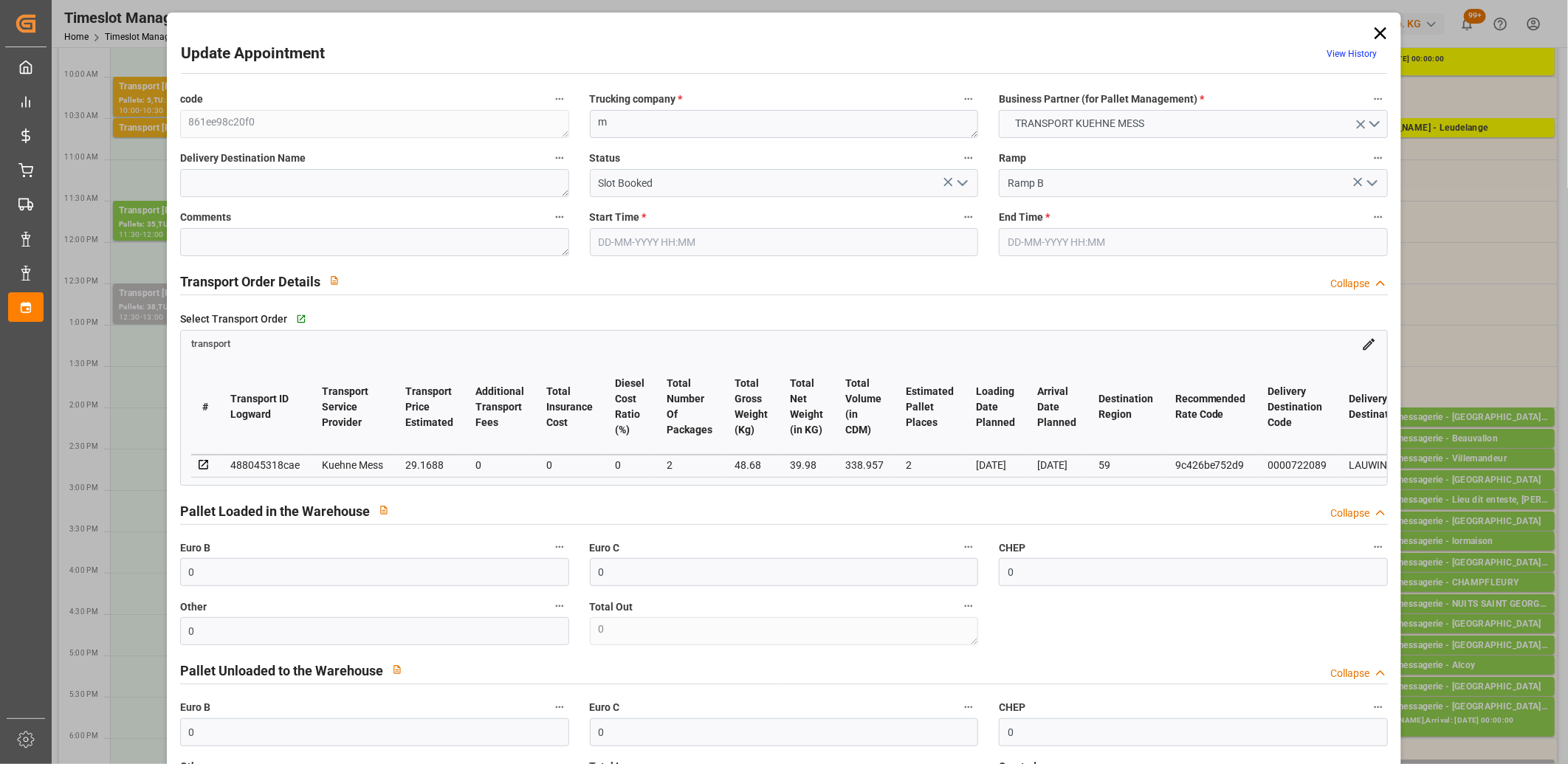
type input "0"
type input "22"
type input "2"
type input "101"
type input "48.68"
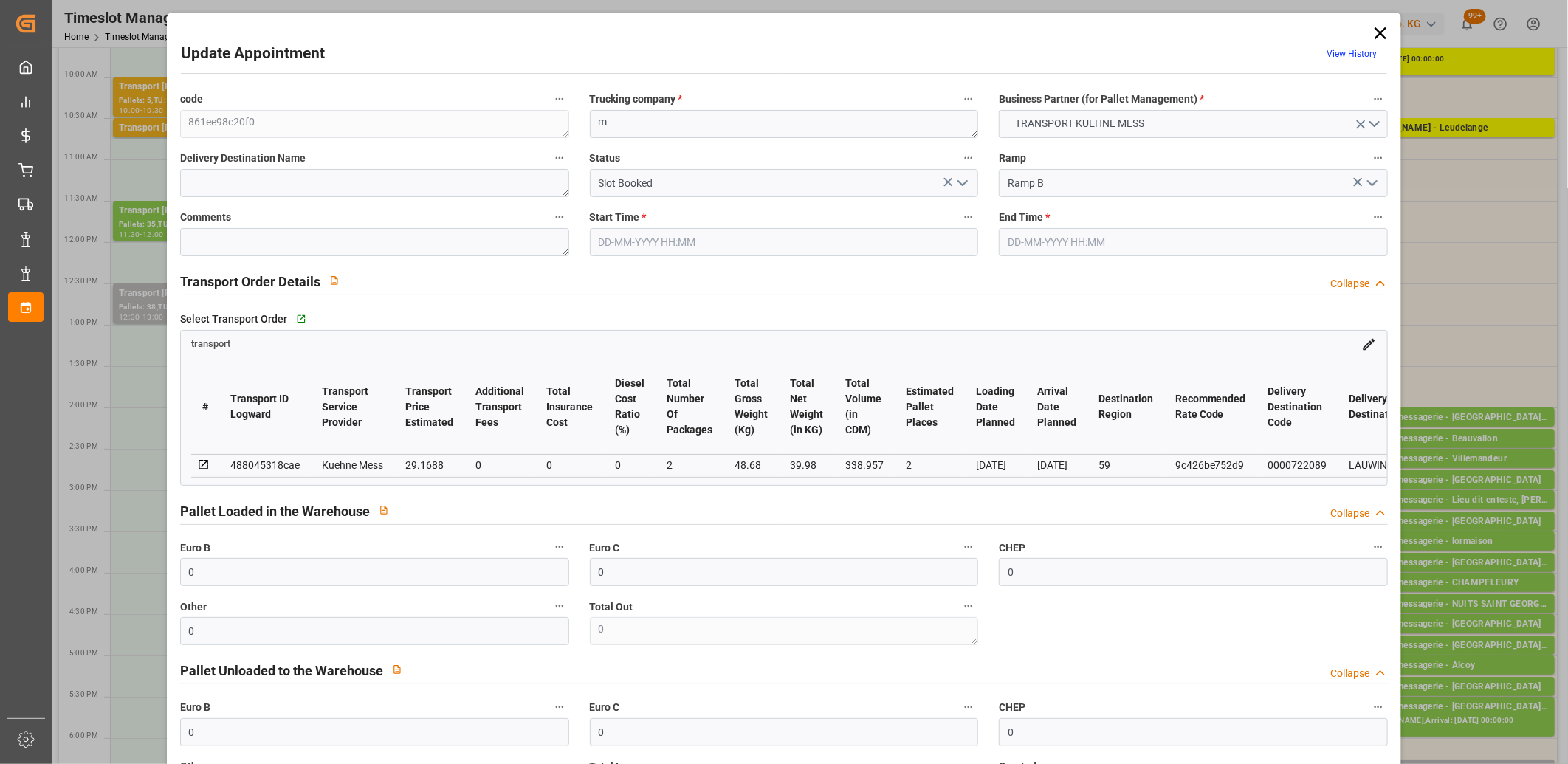
type input "0"
type input "4710.8598"
type input "0"
type input "21"
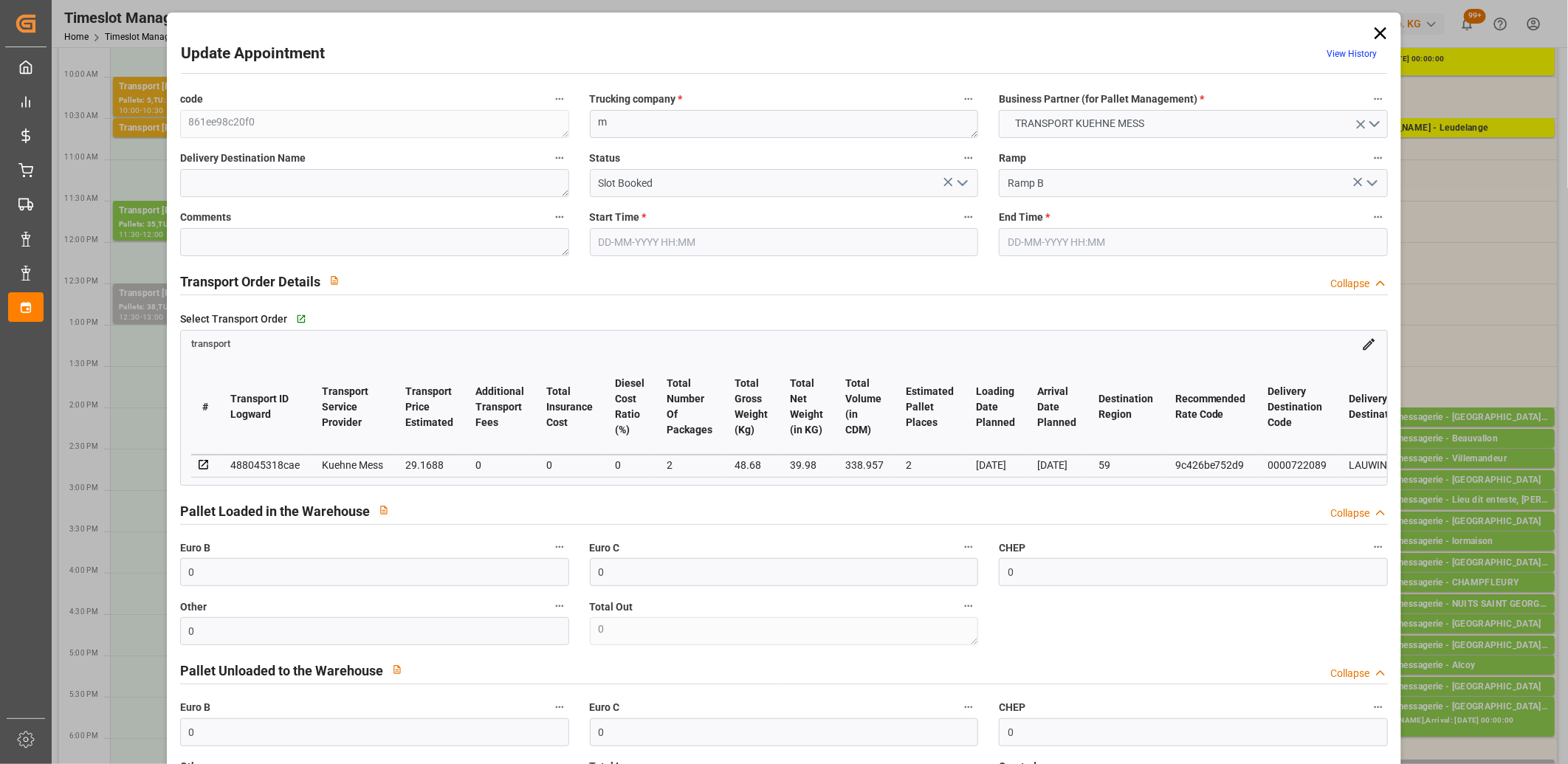
type input "35"
type input "04-09-2025 13:45"
type input "04-09-2025 14:00"
type input "03-09-2025 11:50"
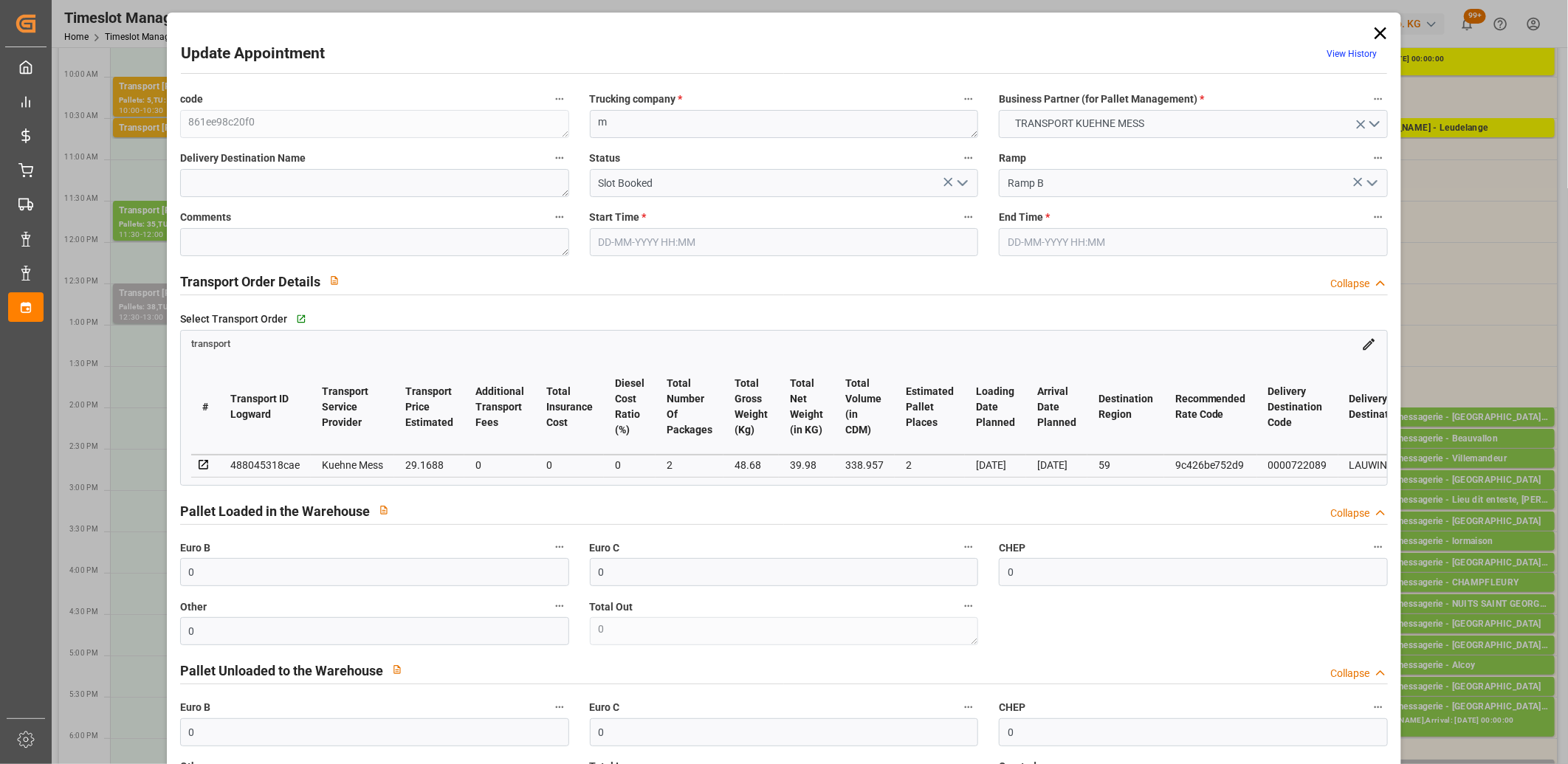
type input "[DATE]"
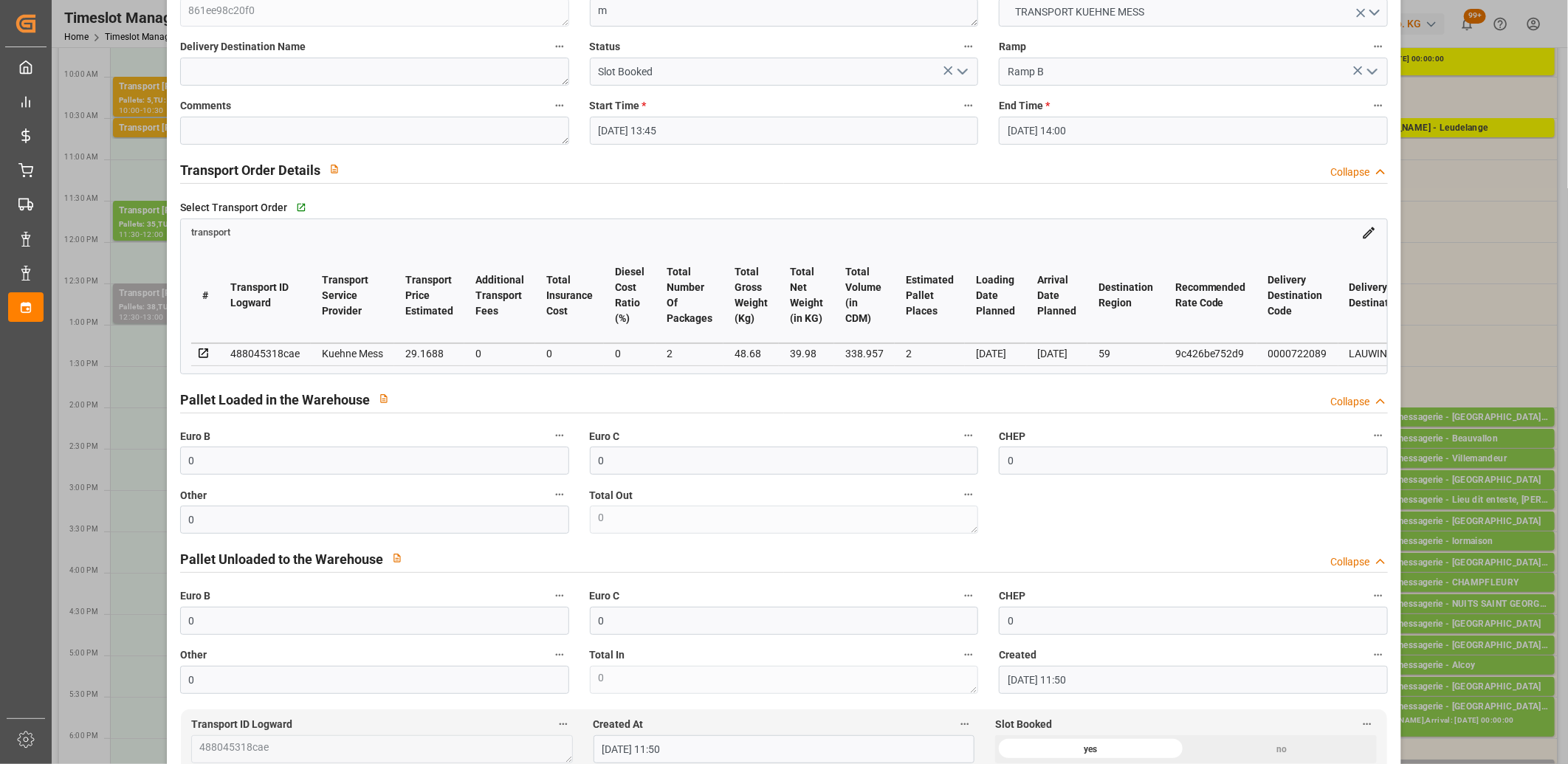
scroll to position [410, 0]
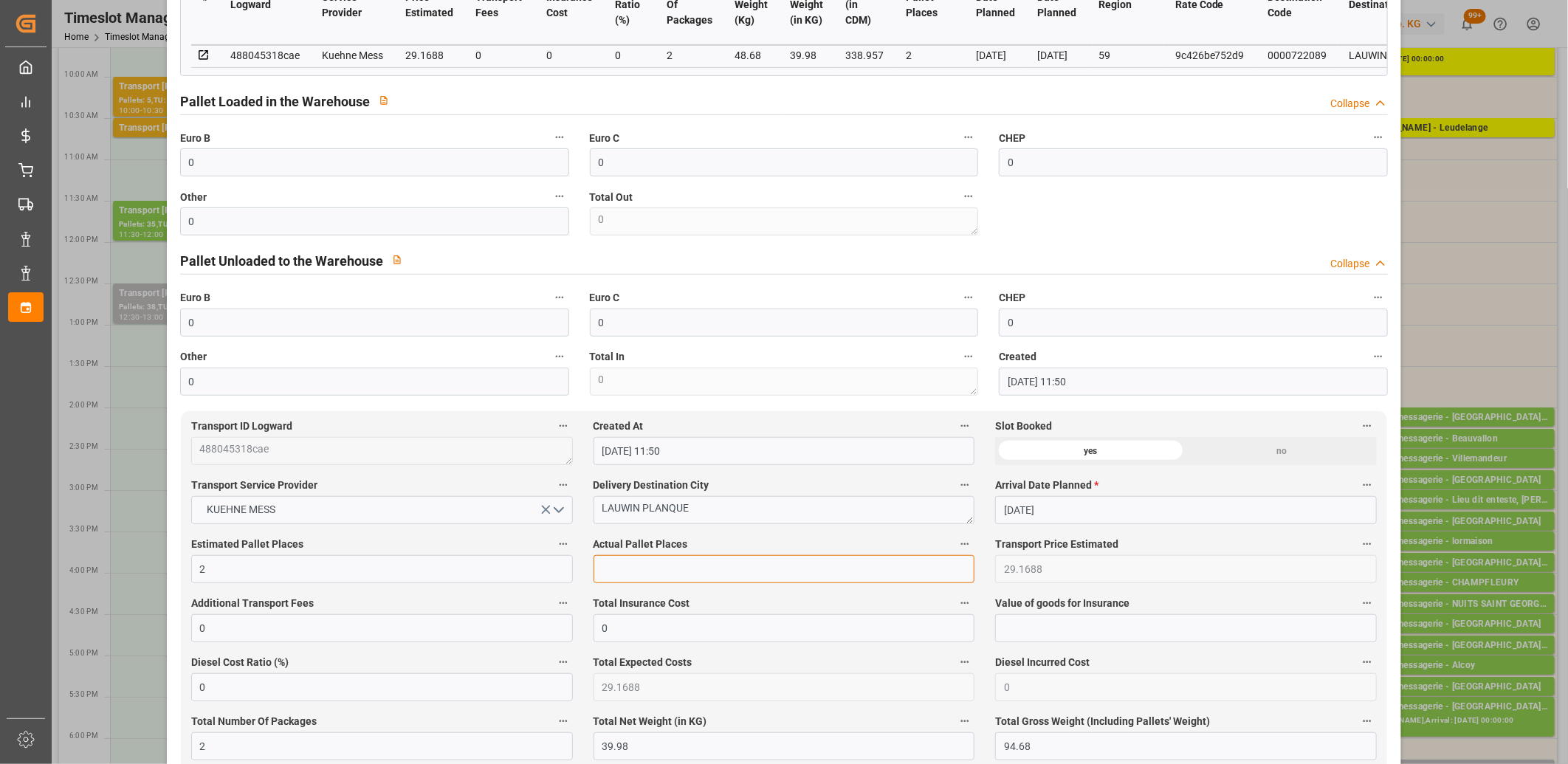
click at [636, 570] on input "text" at bounding box center [784, 569] width 382 height 28
type input "1"
click at [362, 165] on input "0" at bounding box center [375, 162] width 389 height 28
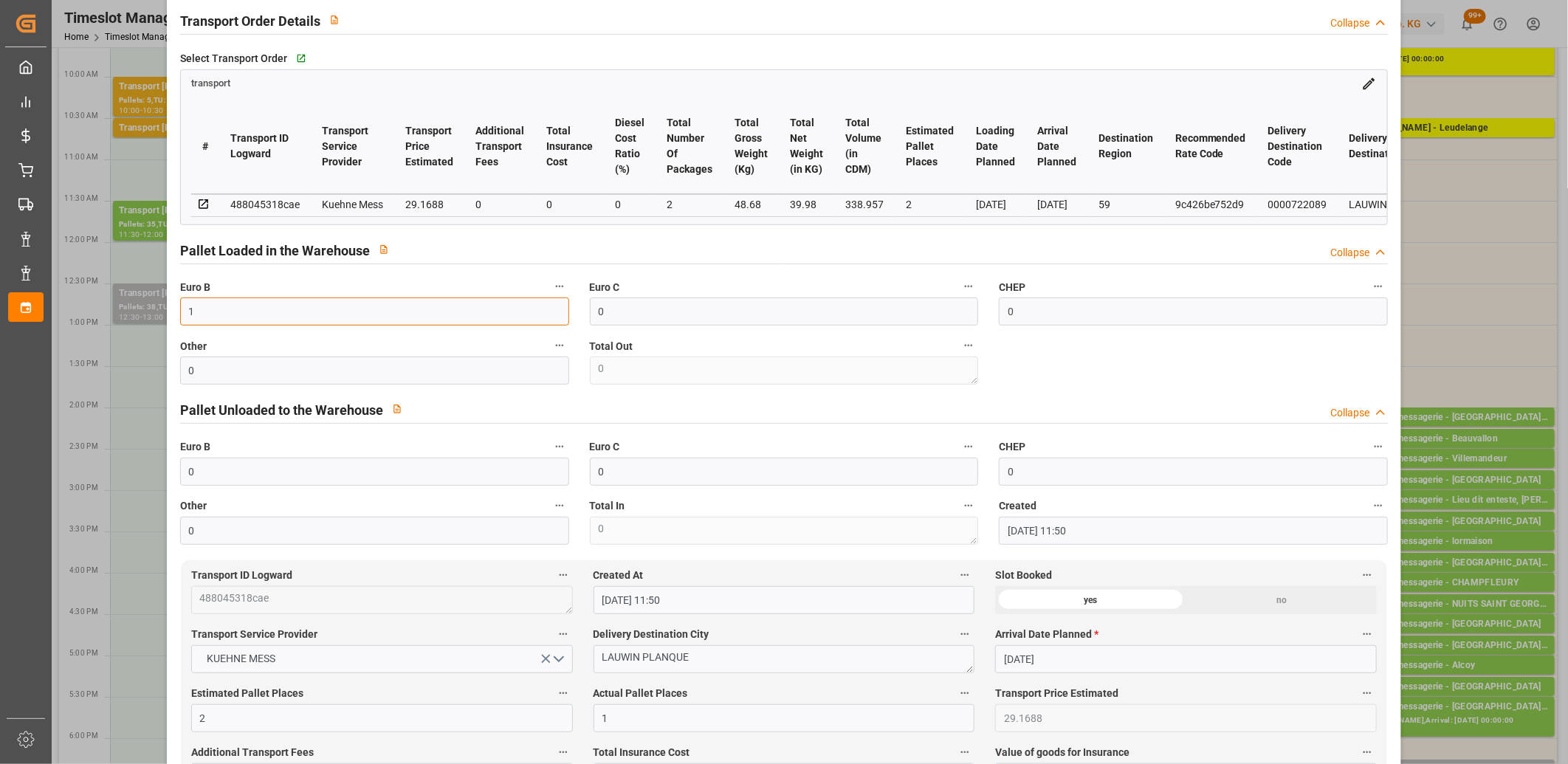
scroll to position [0, 0]
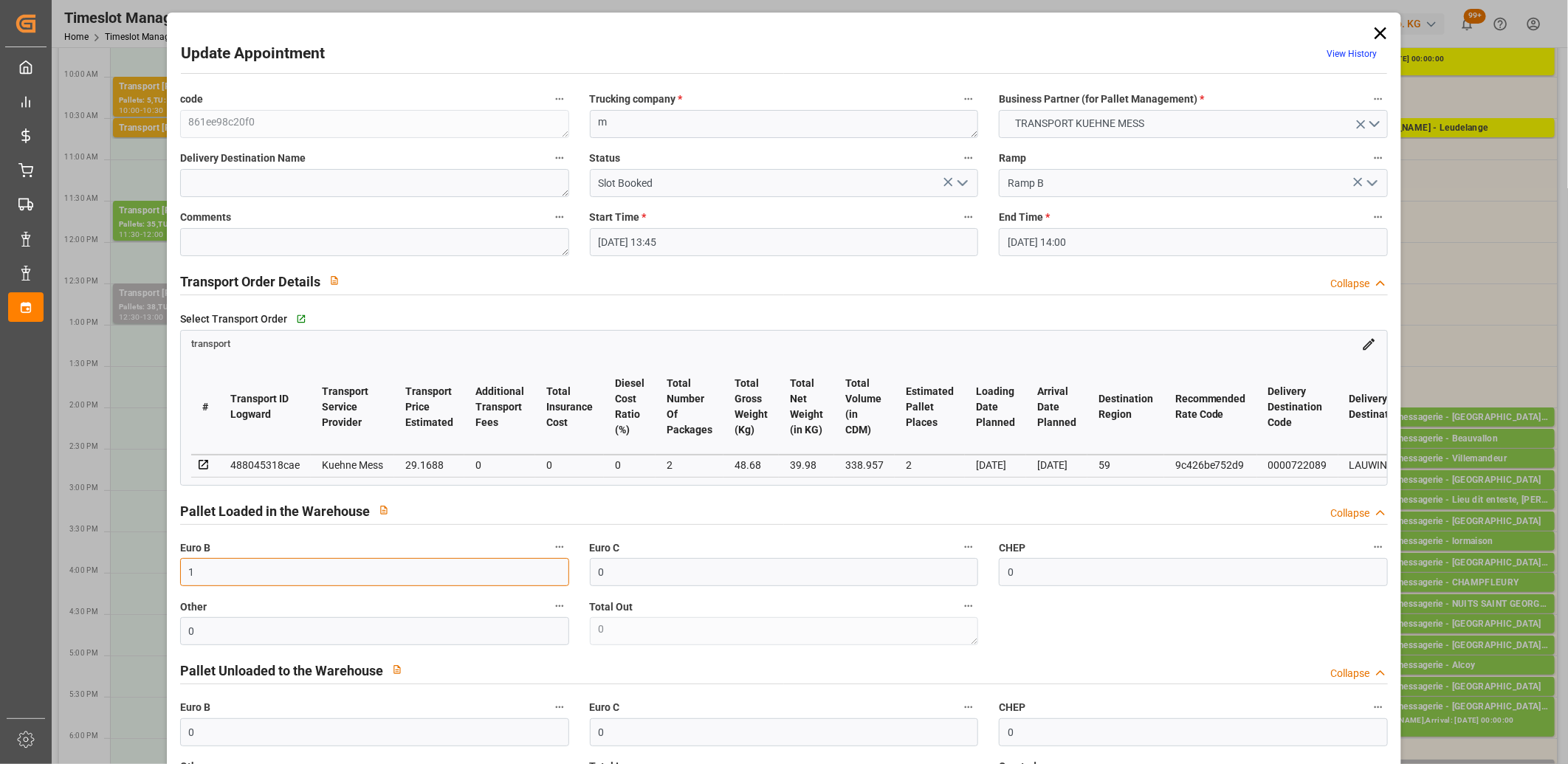
type input "1"
click at [960, 180] on icon "open menu" at bounding box center [962, 182] width 17 height 17
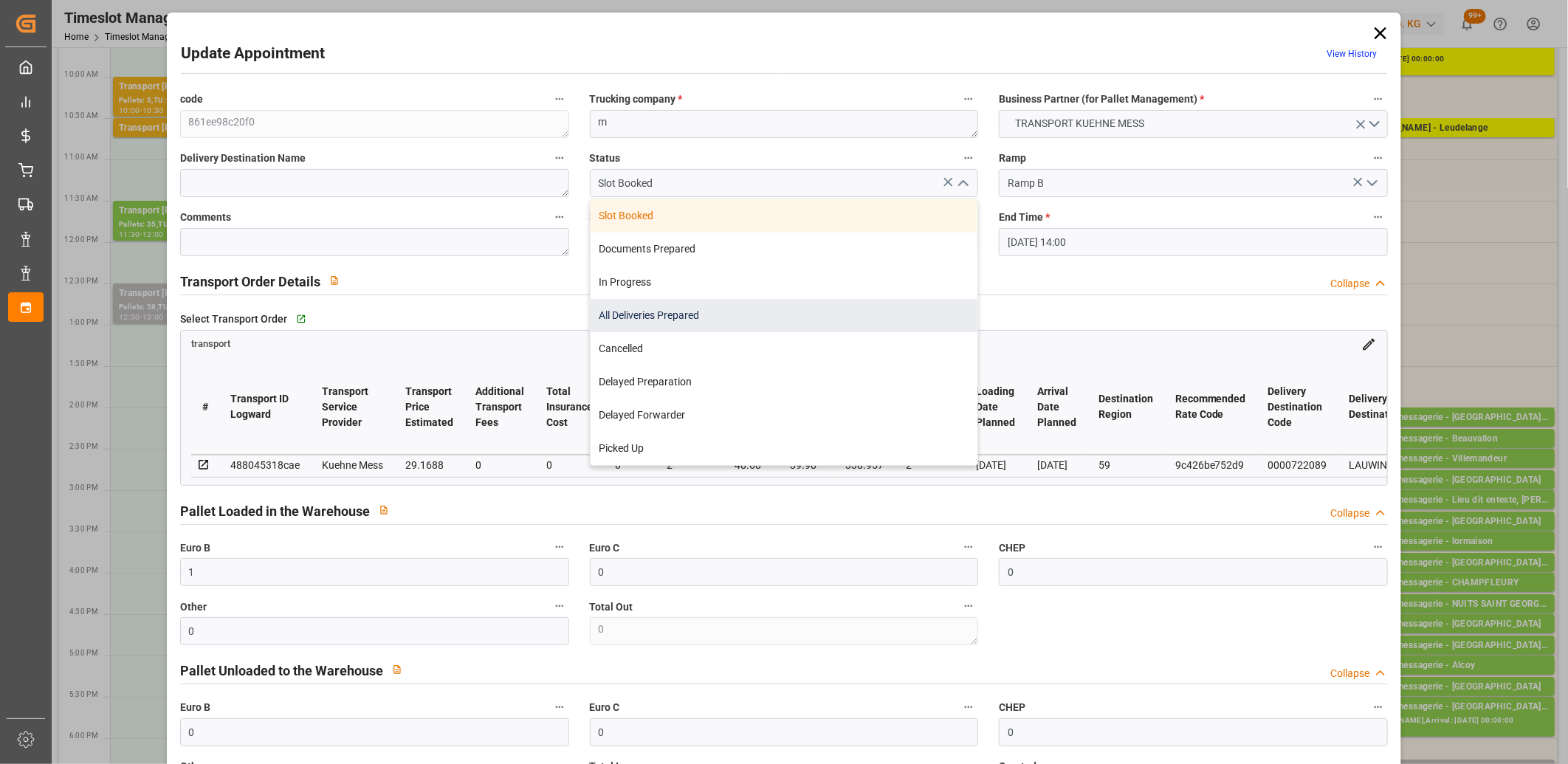
click at [894, 311] on div "All Deliveries Prepared" at bounding box center [785, 316] width 387 height 33
type input "All Deliveries Prepared"
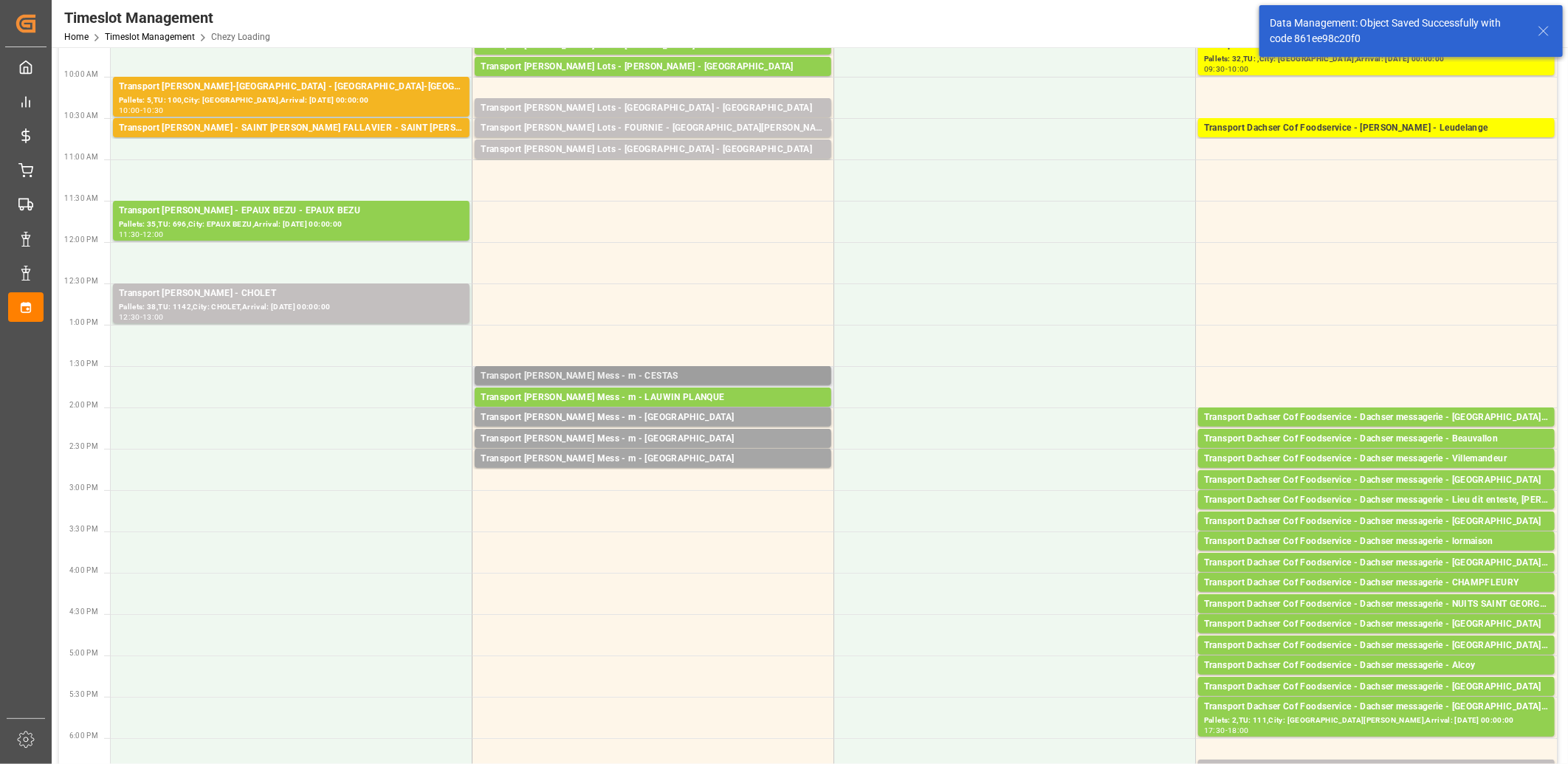
click at [625, 374] on div "Transport [PERSON_NAME] Mess - m - CESTAS" at bounding box center [653, 377] width 345 height 15
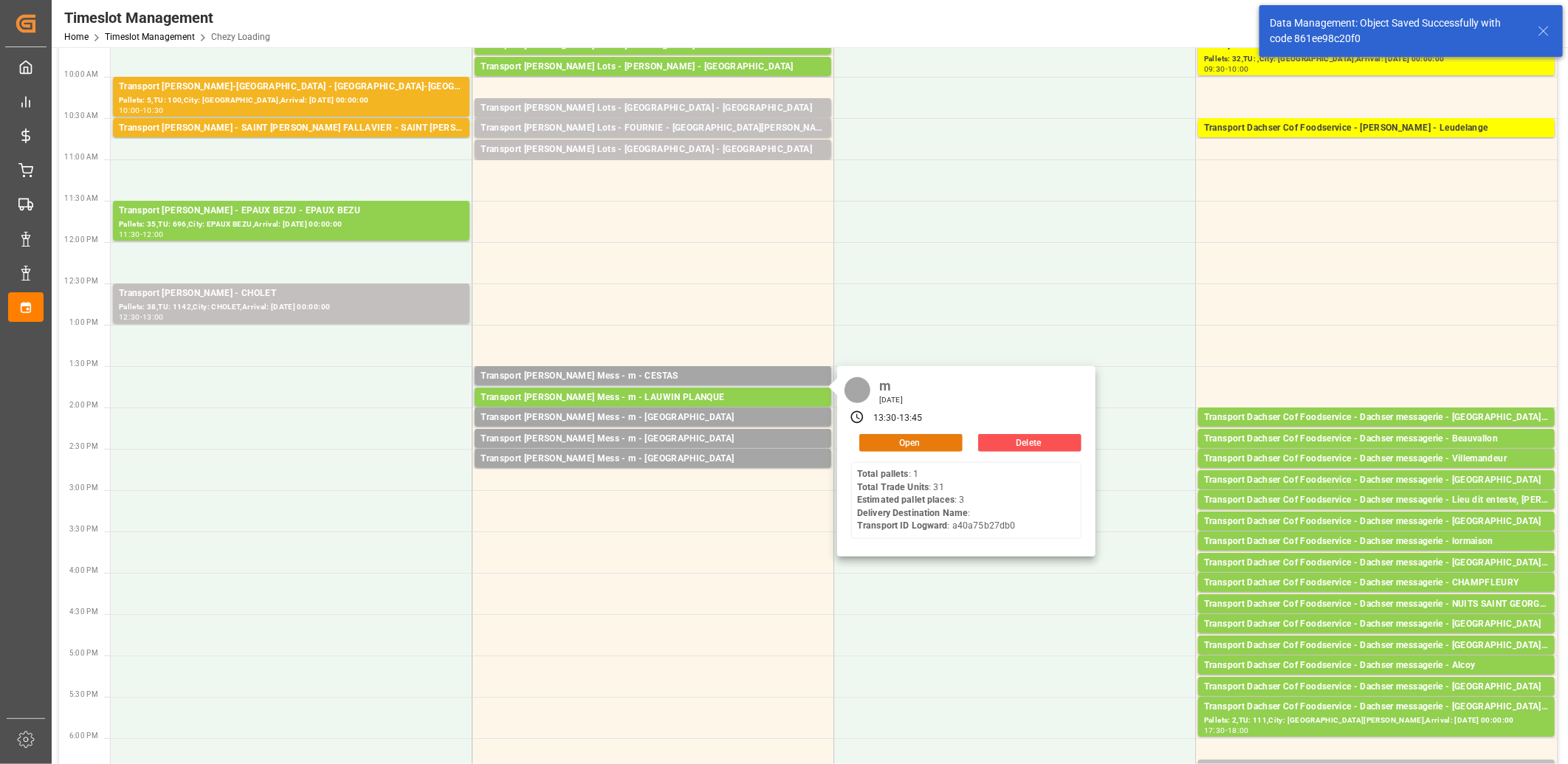
click at [876, 440] on button "Open" at bounding box center [911, 443] width 103 height 17
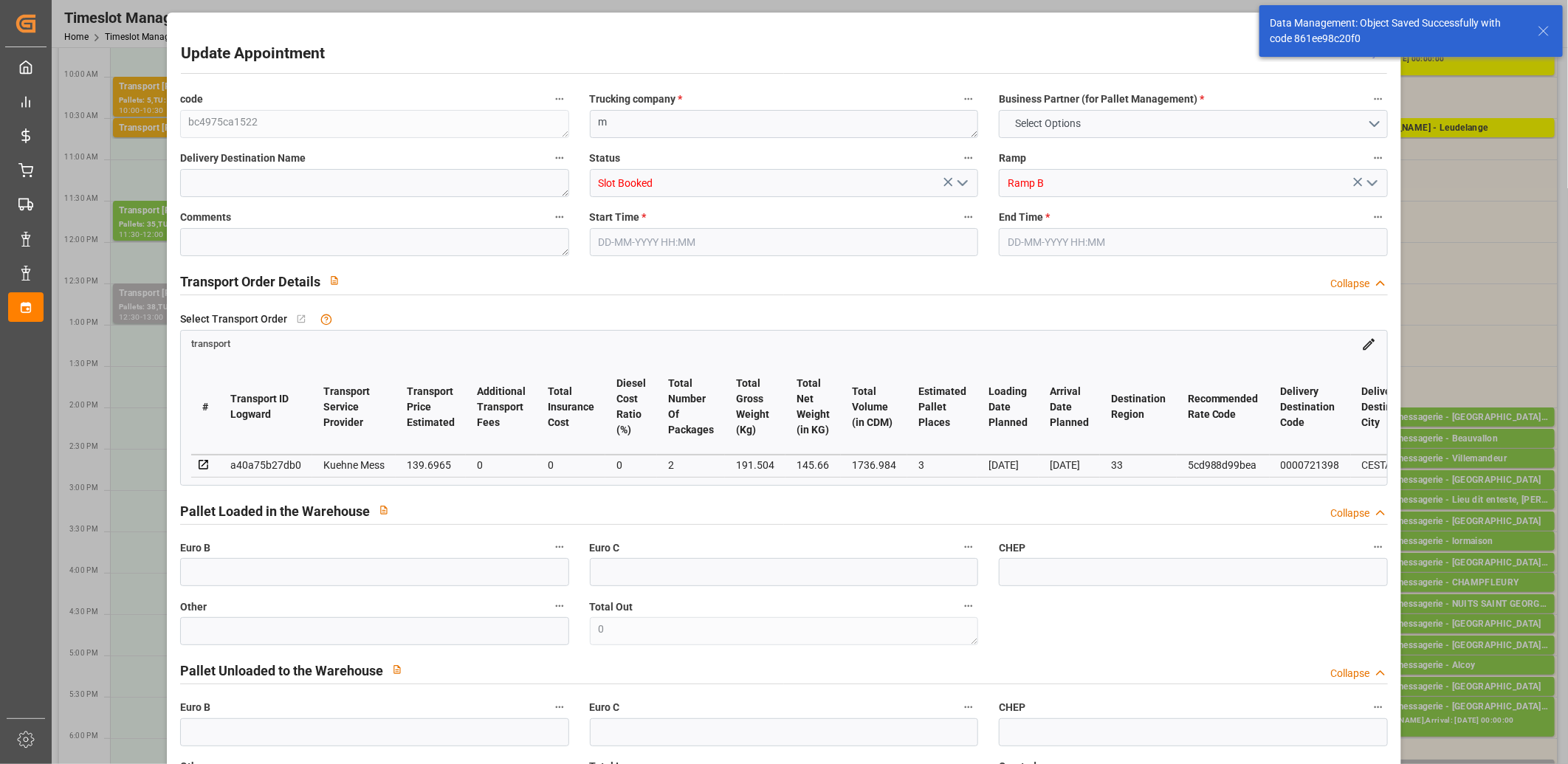
type input "0"
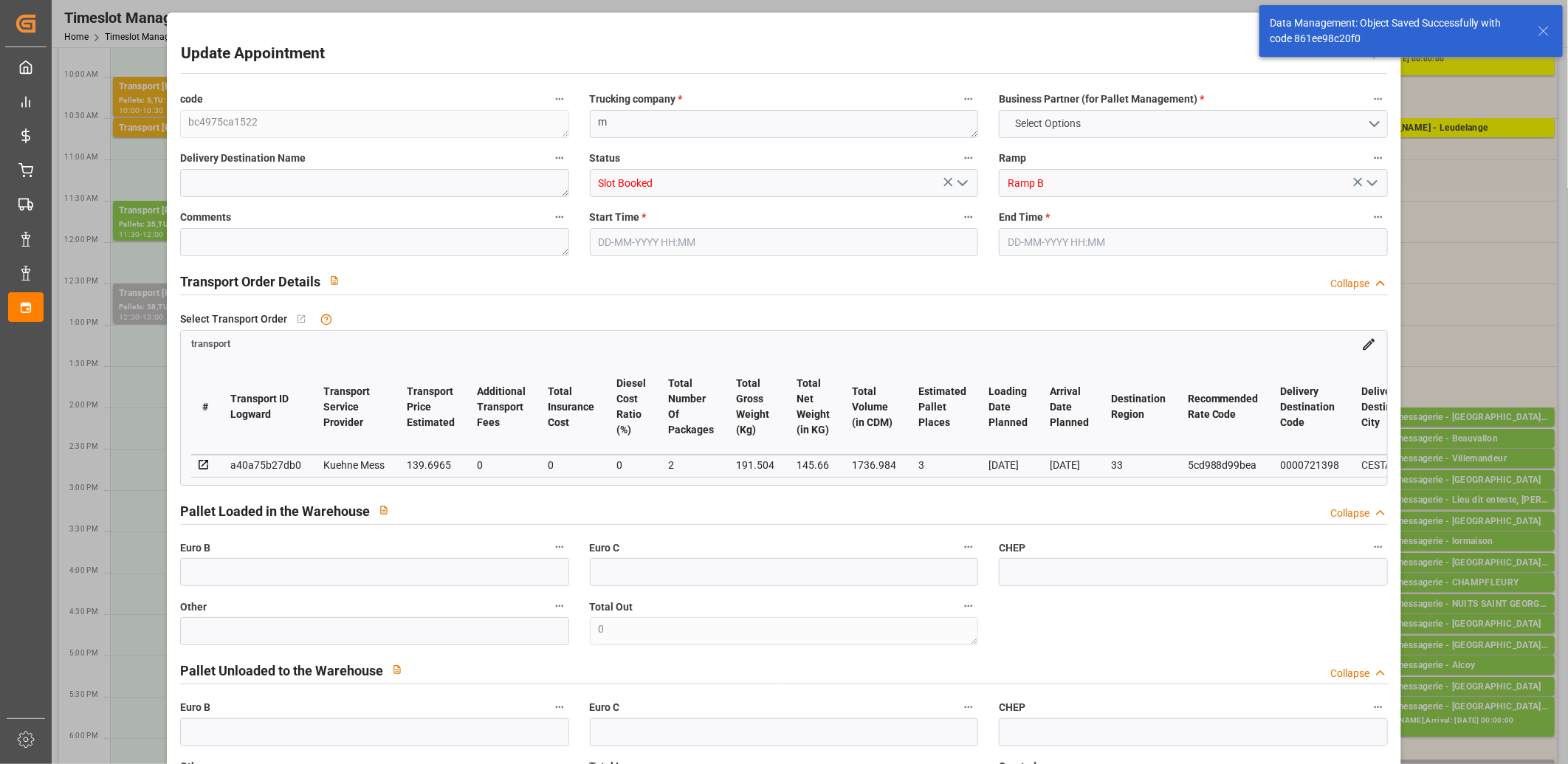
type input "0"
type input "3"
type input "139.6965"
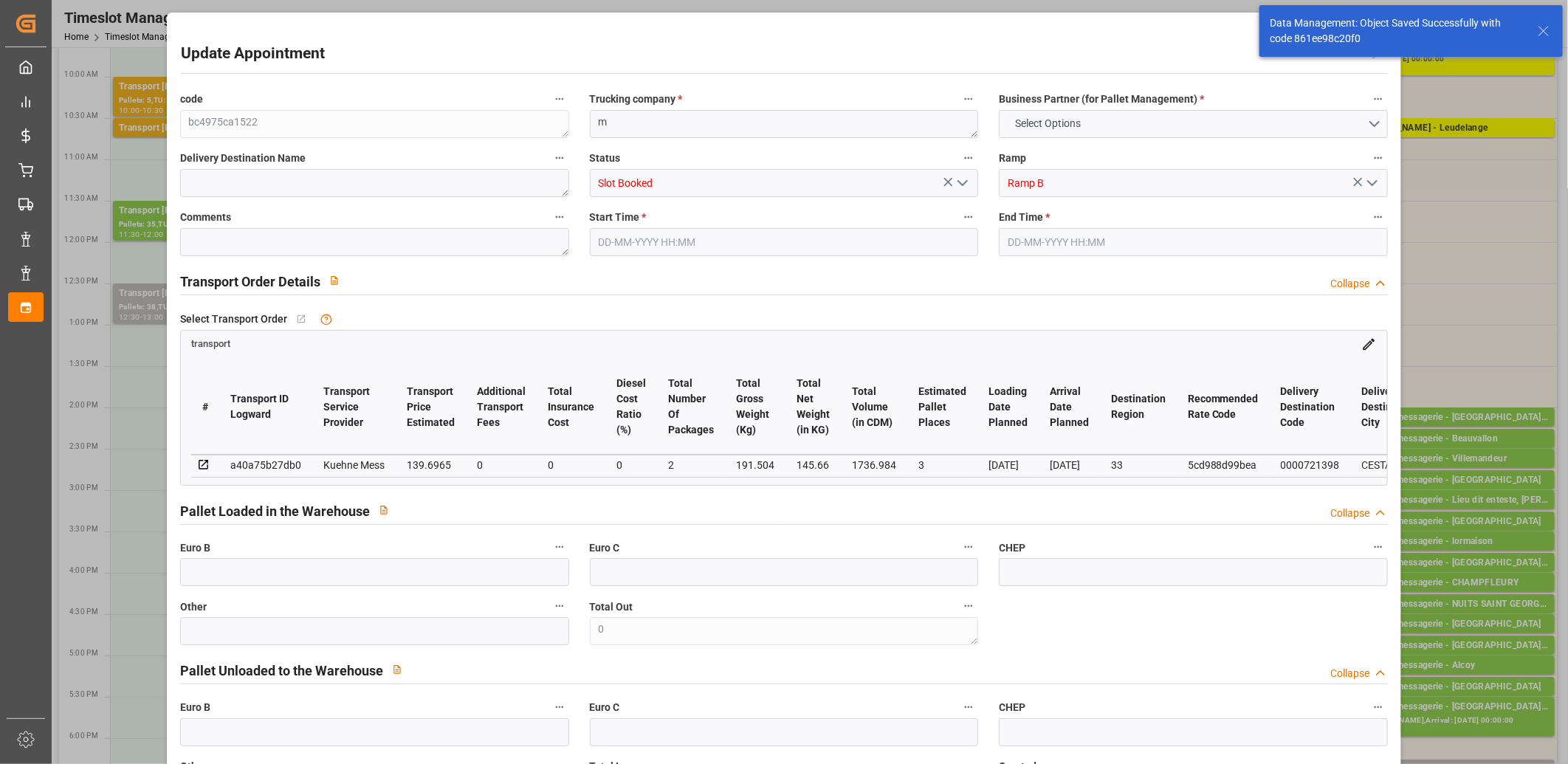
type input "0"
type input "139.6965"
type input "0"
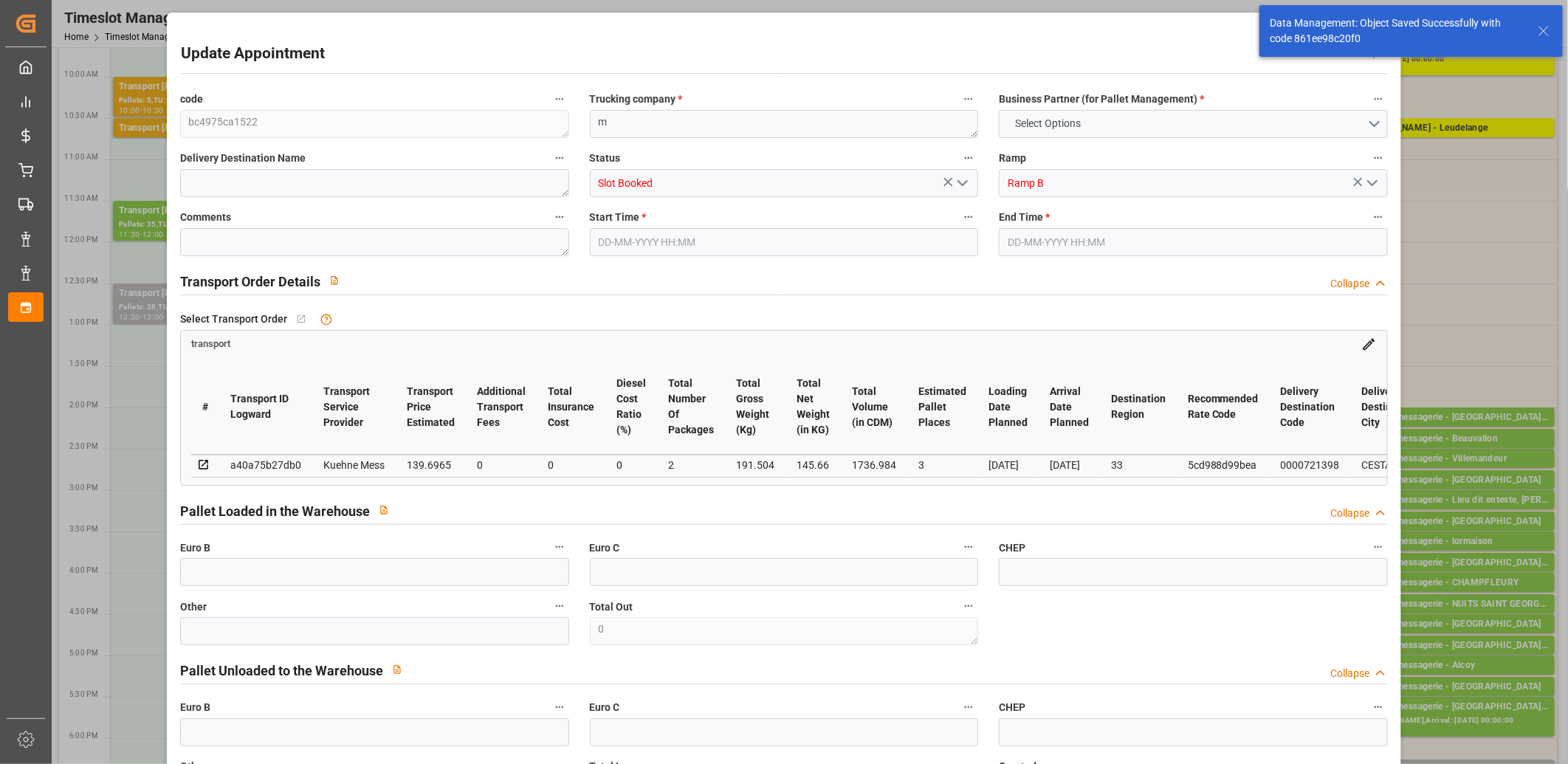
type input "2"
type input "145.66"
type input "330.408"
type input "1736.984"
type input "33"
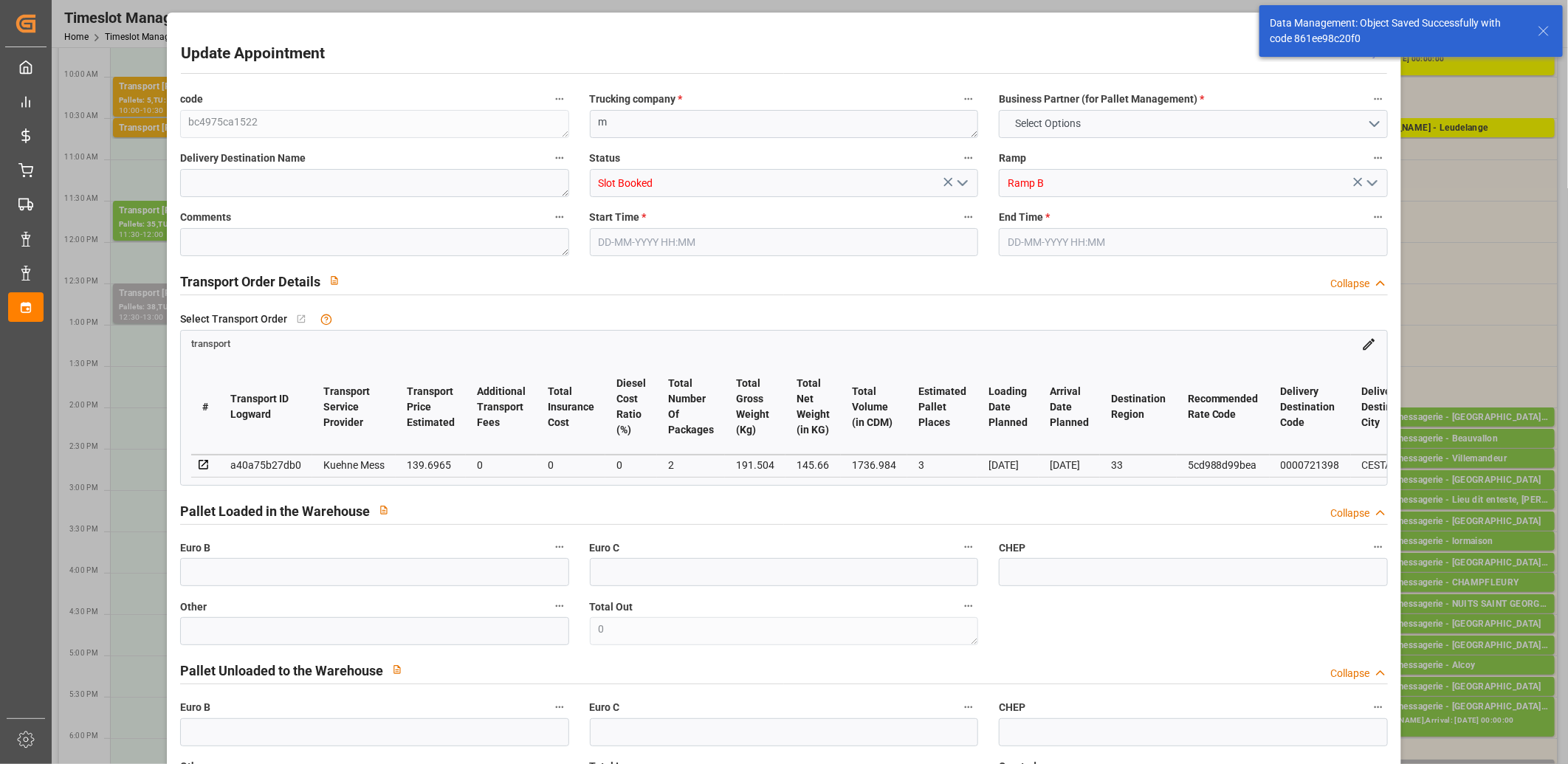
type input "1"
type input "31"
type input "6"
type input "101"
type input "191.504"
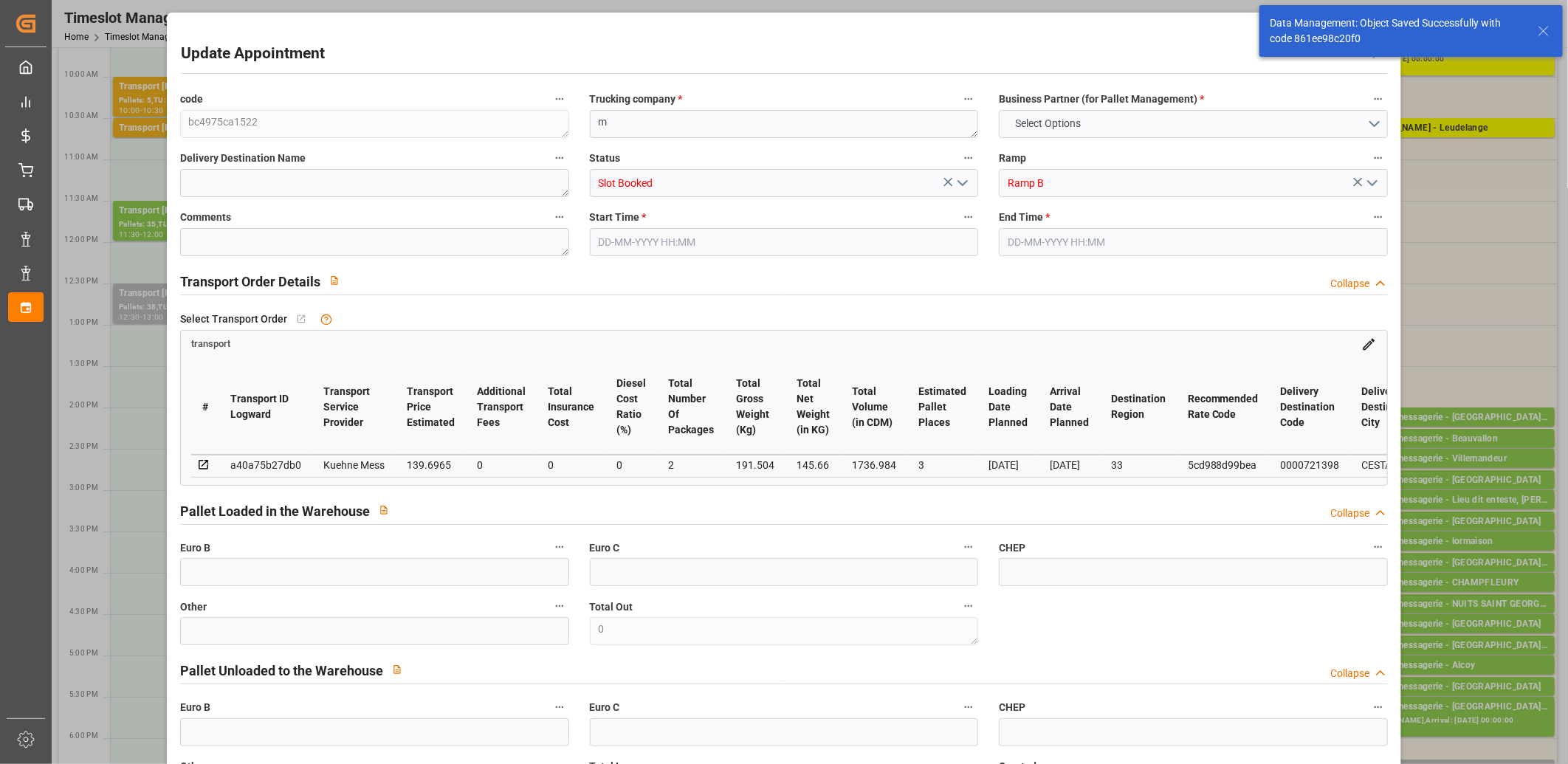
type input "0"
type input "4710.8598"
type input "0"
type input "21"
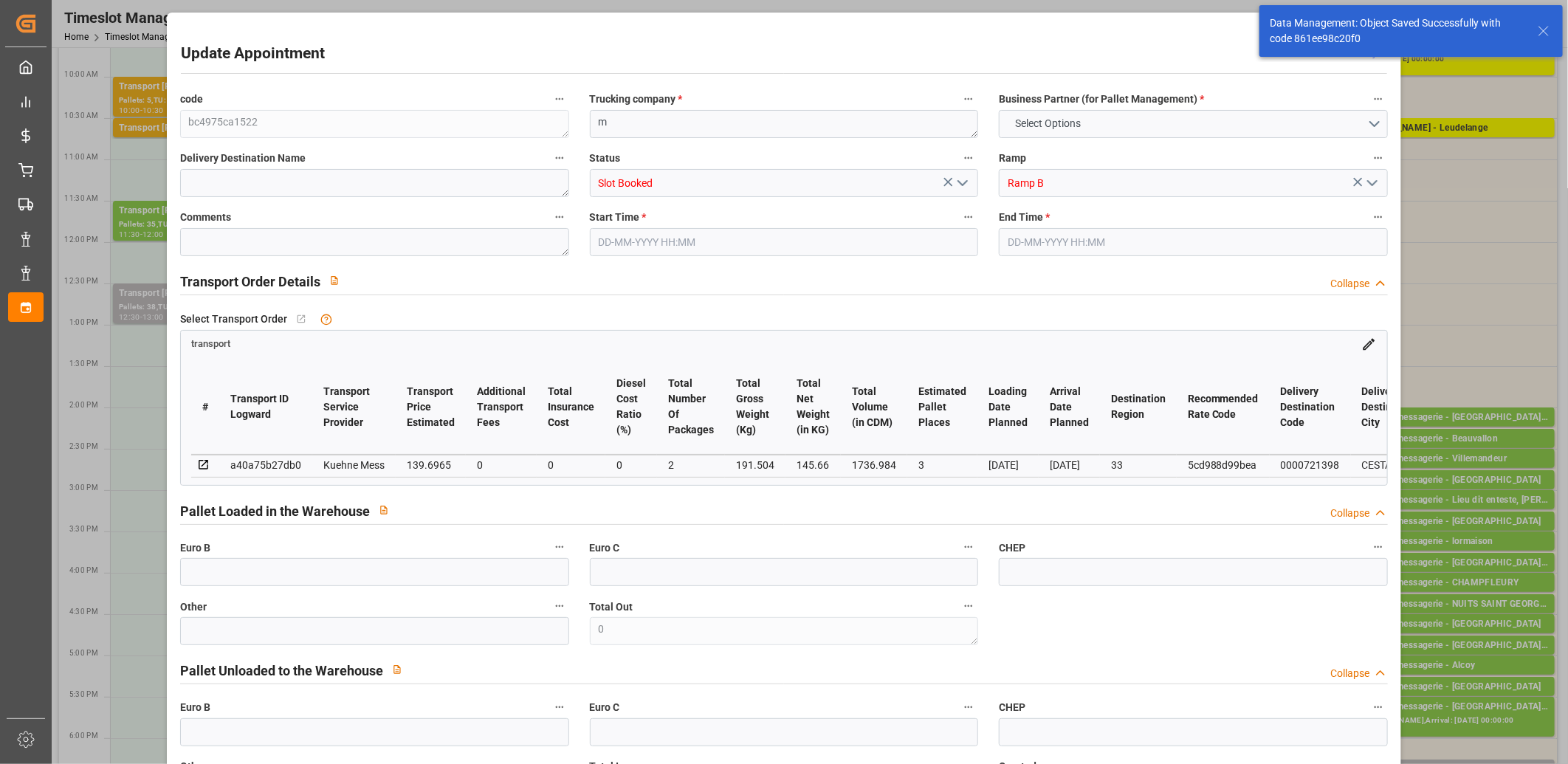
type input "35"
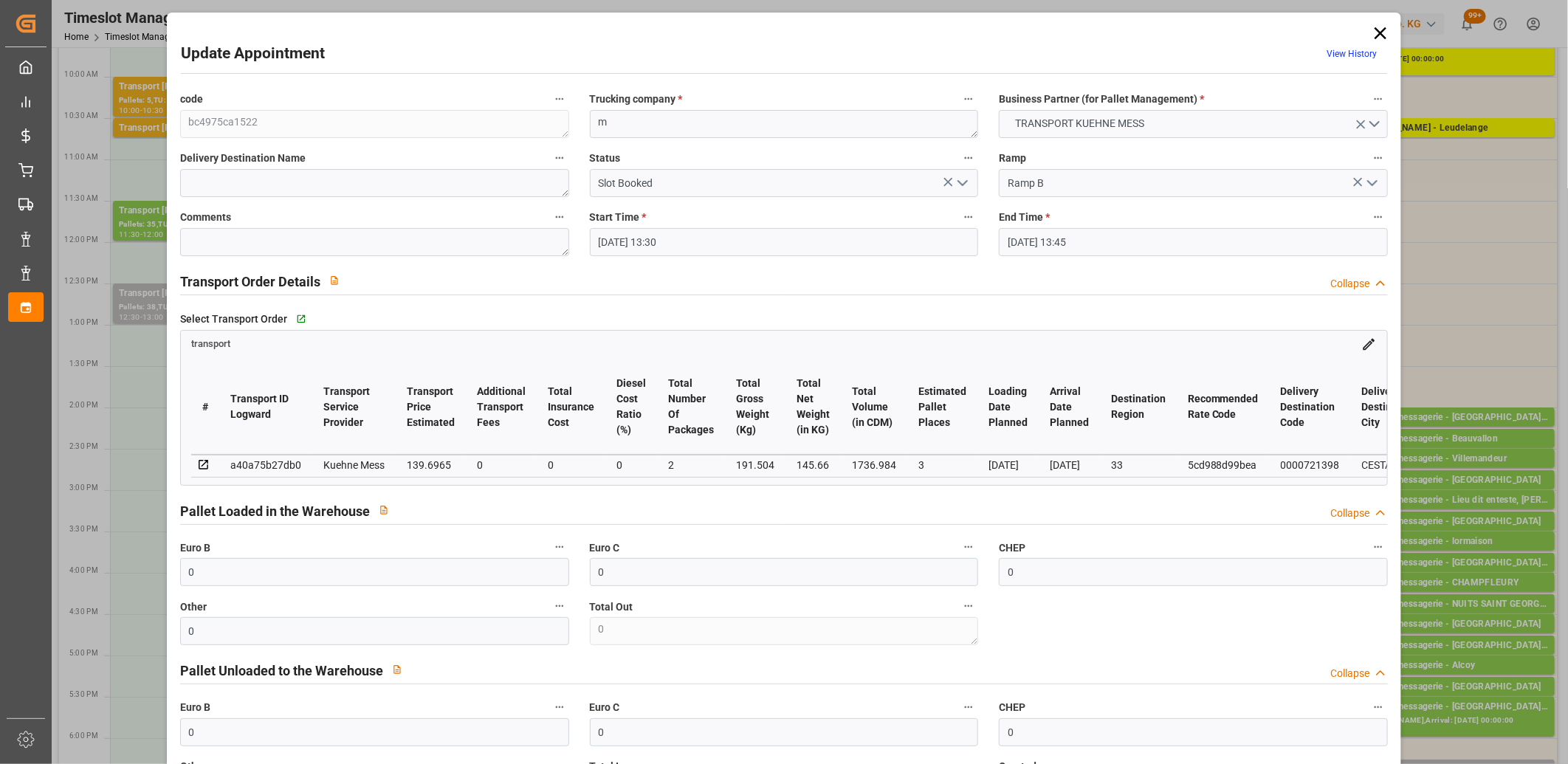
type input "[DATE] 13:30"
type input "04-09-2025 13:45"
type input "03-09-2025 11:49"
type input "[DATE]"
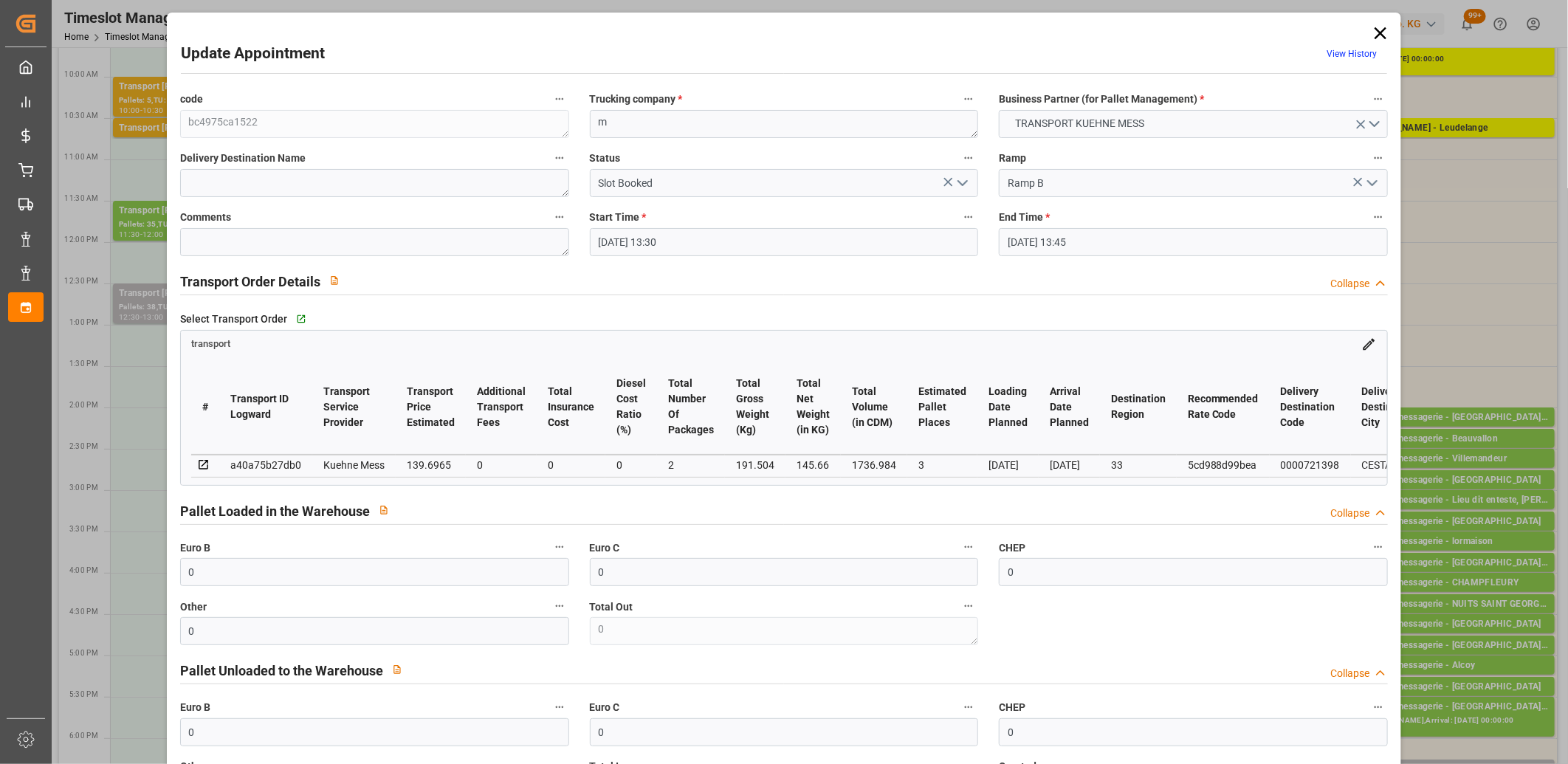
type input "[DATE]"
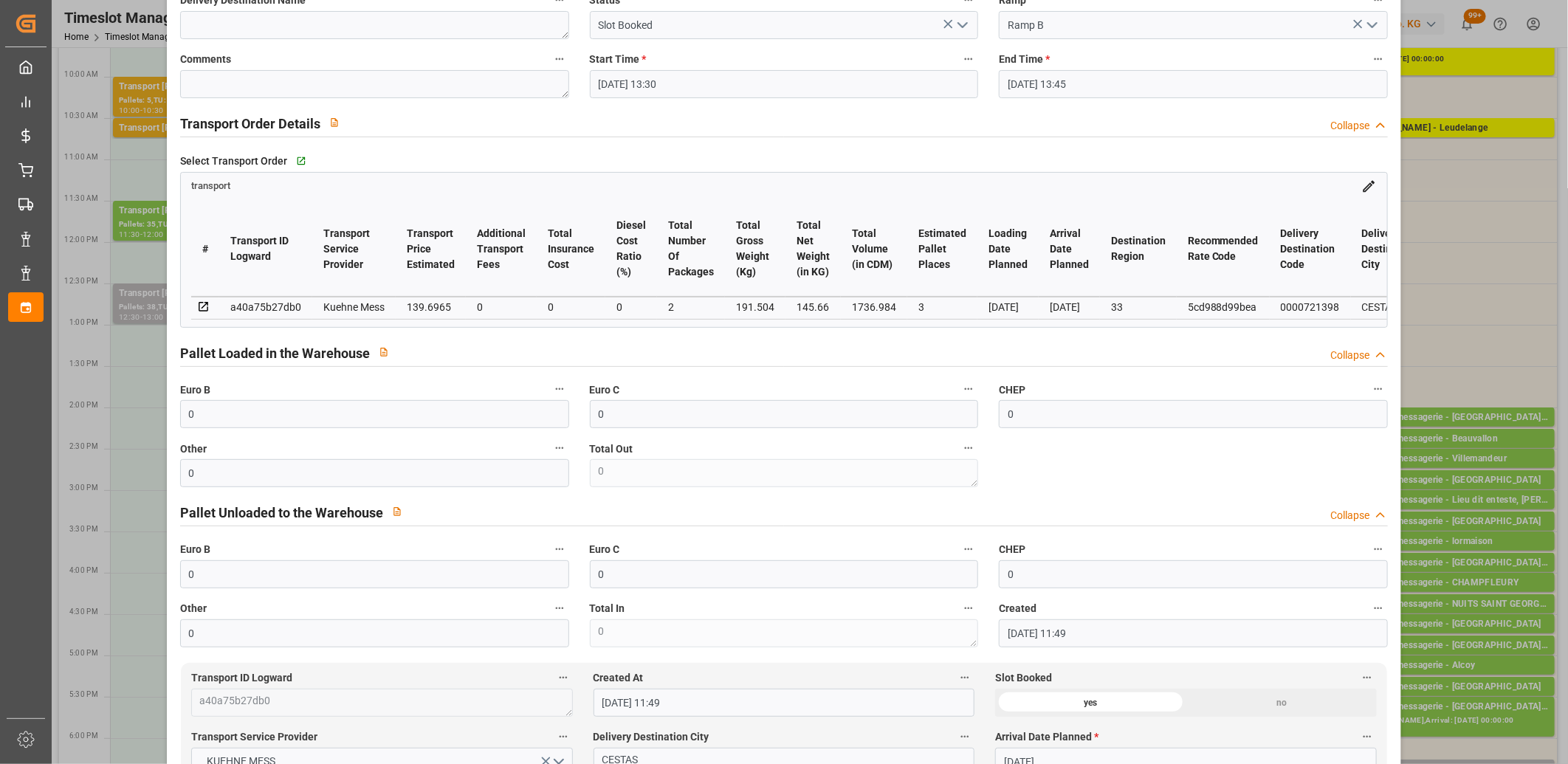
scroll to position [410, 0]
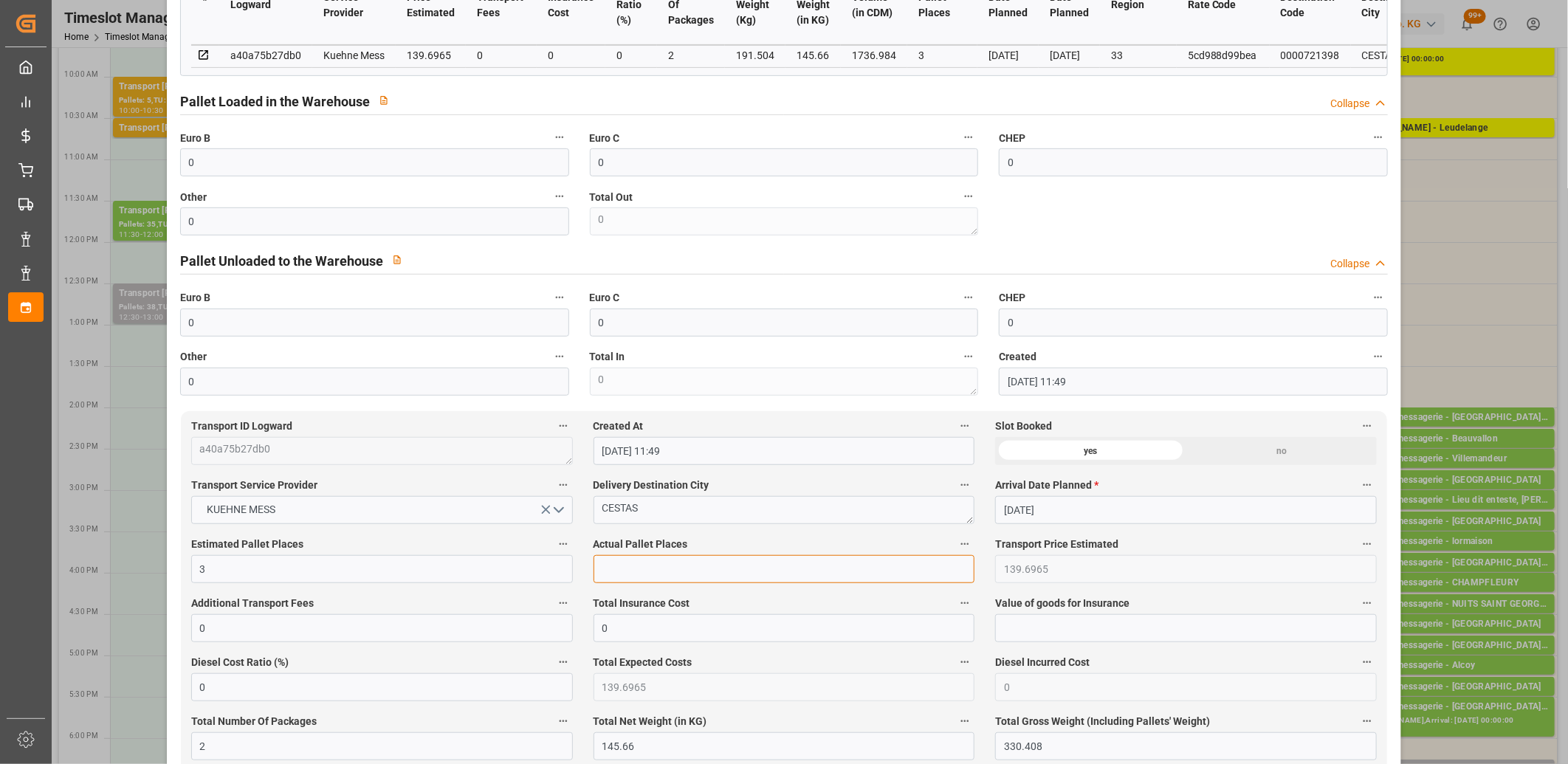
click at [631, 566] on input "text" at bounding box center [784, 569] width 382 height 28
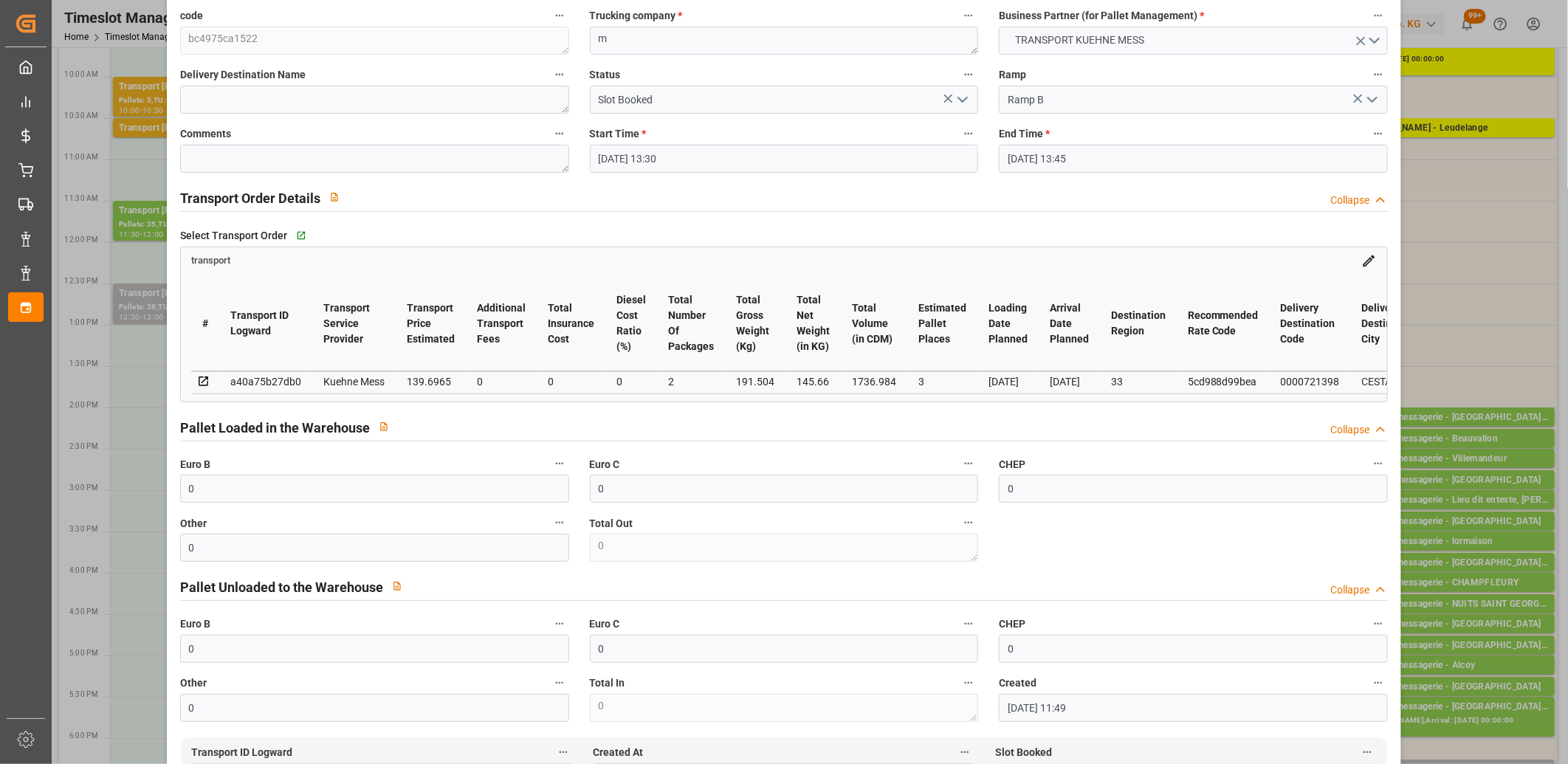
scroll to position [82, 0]
type input "2"
click at [354, 499] on input "0" at bounding box center [375, 490] width 389 height 28
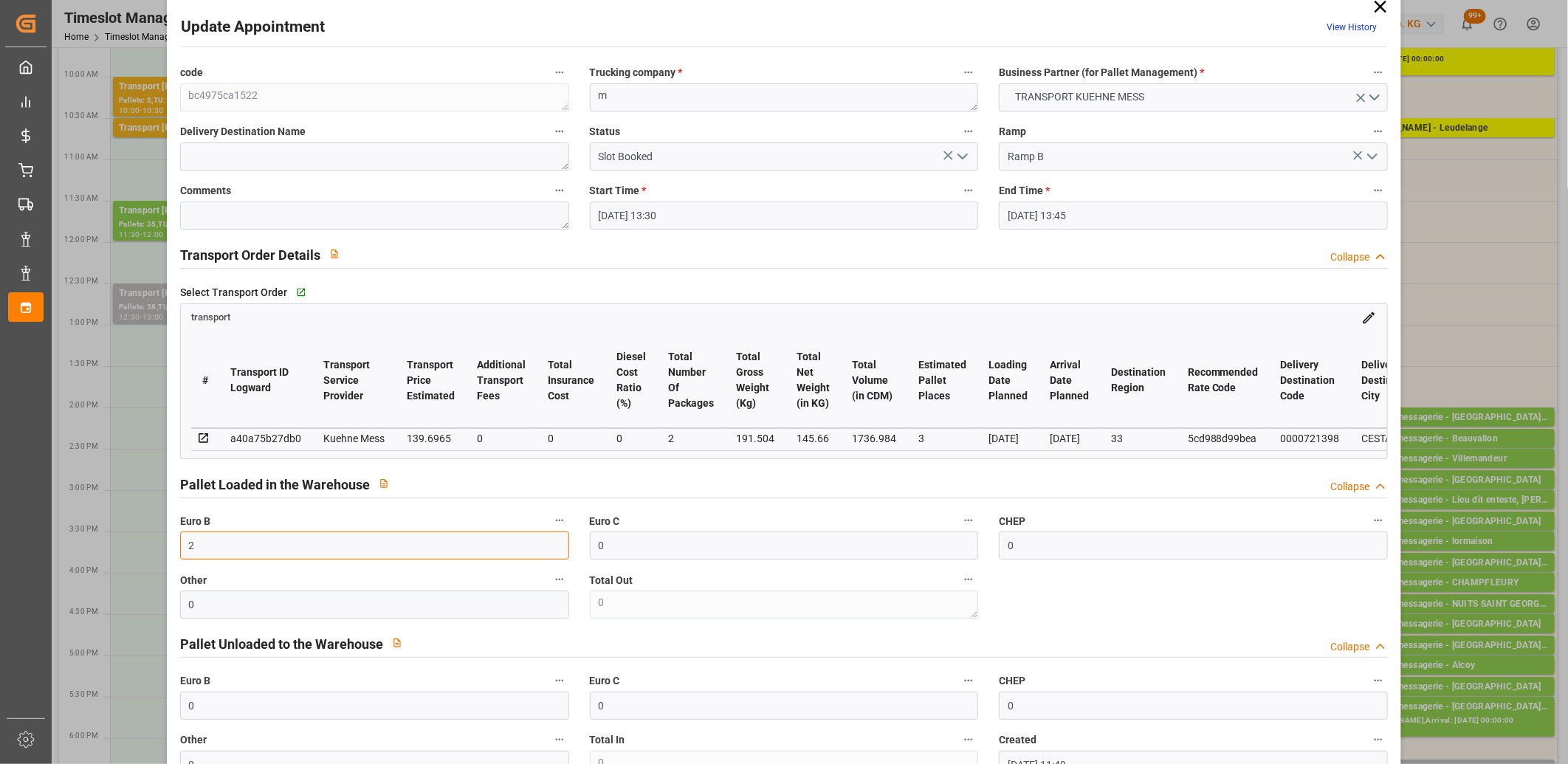
scroll to position [0, 0]
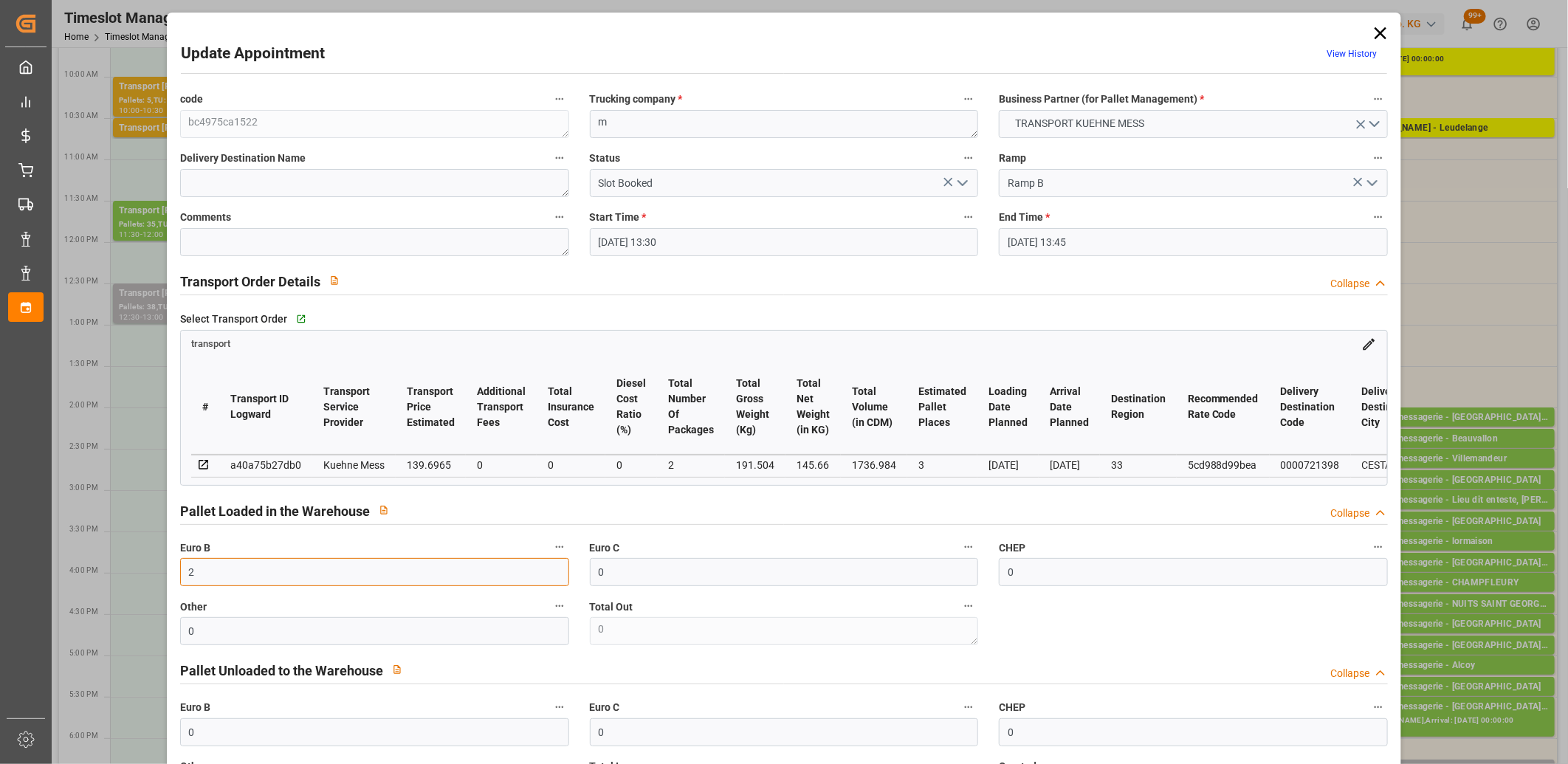
type input "2"
click at [962, 190] on icon "open menu" at bounding box center [962, 182] width 17 height 17
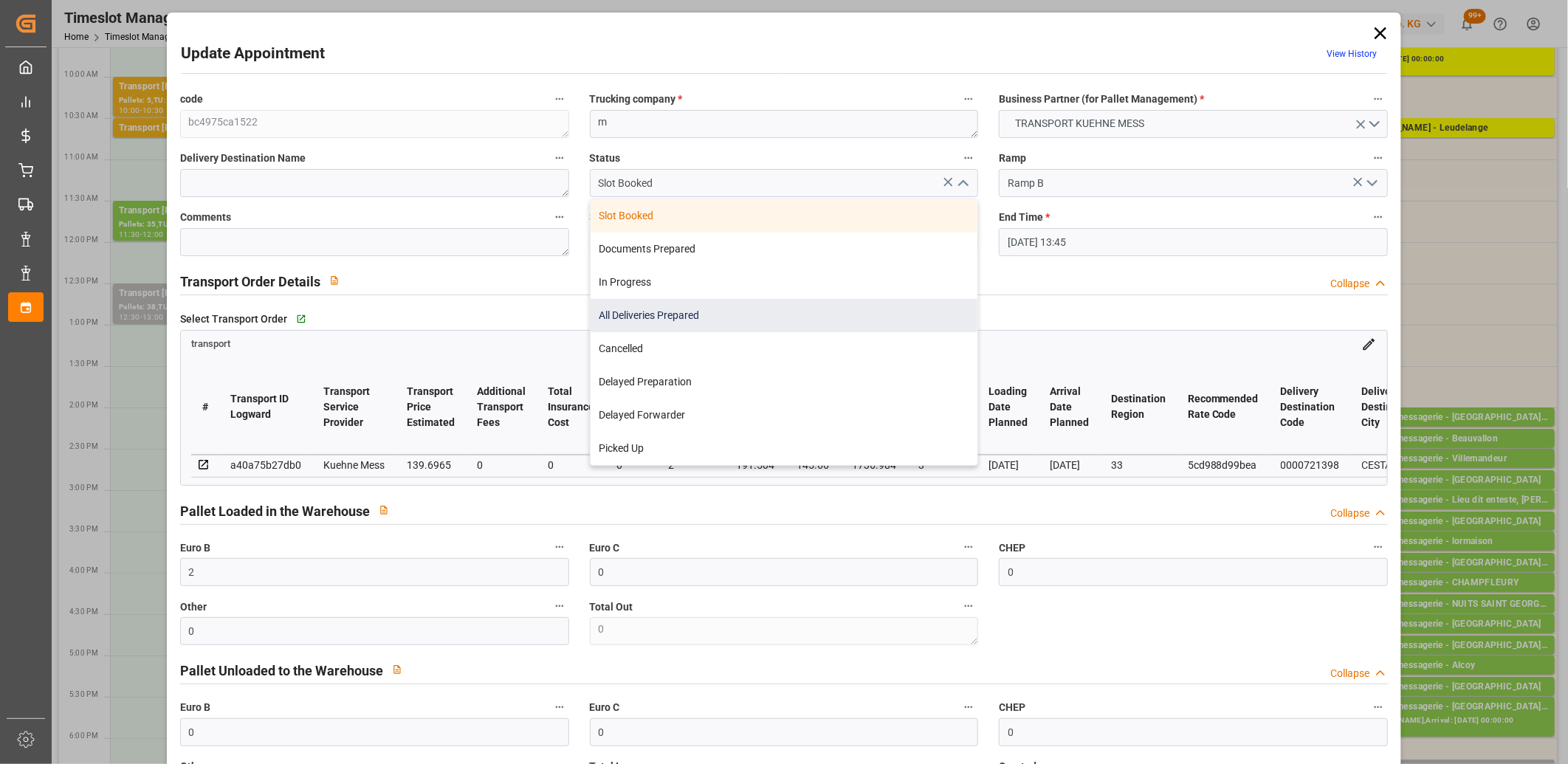
click at [857, 318] on div "All Deliveries Prepared" at bounding box center [785, 316] width 387 height 33
type input "All Deliveries Prepared"
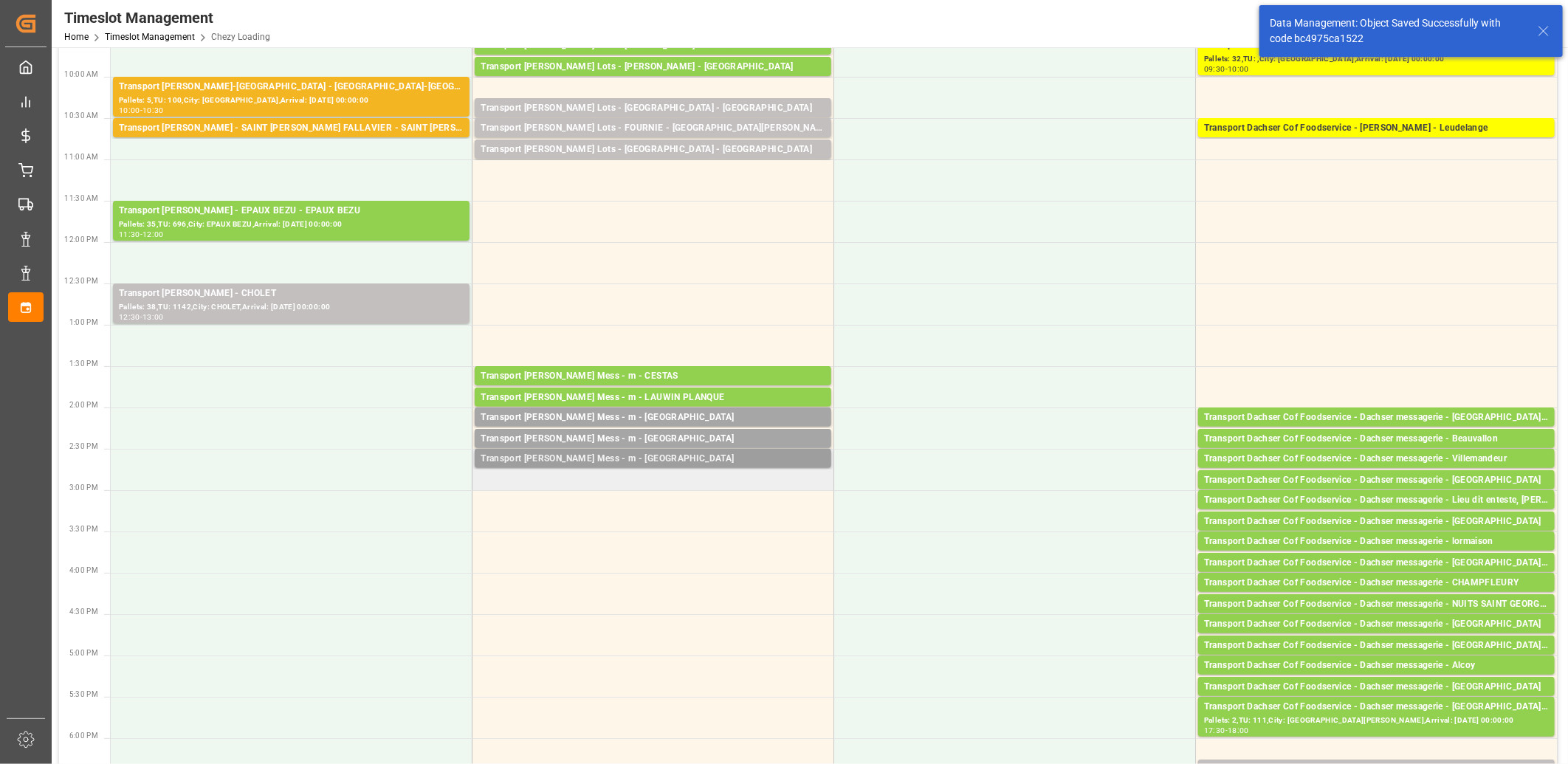
click at [594, 456] on div "Transport [PERSON_NAME] Mess - m - [GEOGRAPHIC_DATA]" at bounding box center [653, 459] width 345 height 15
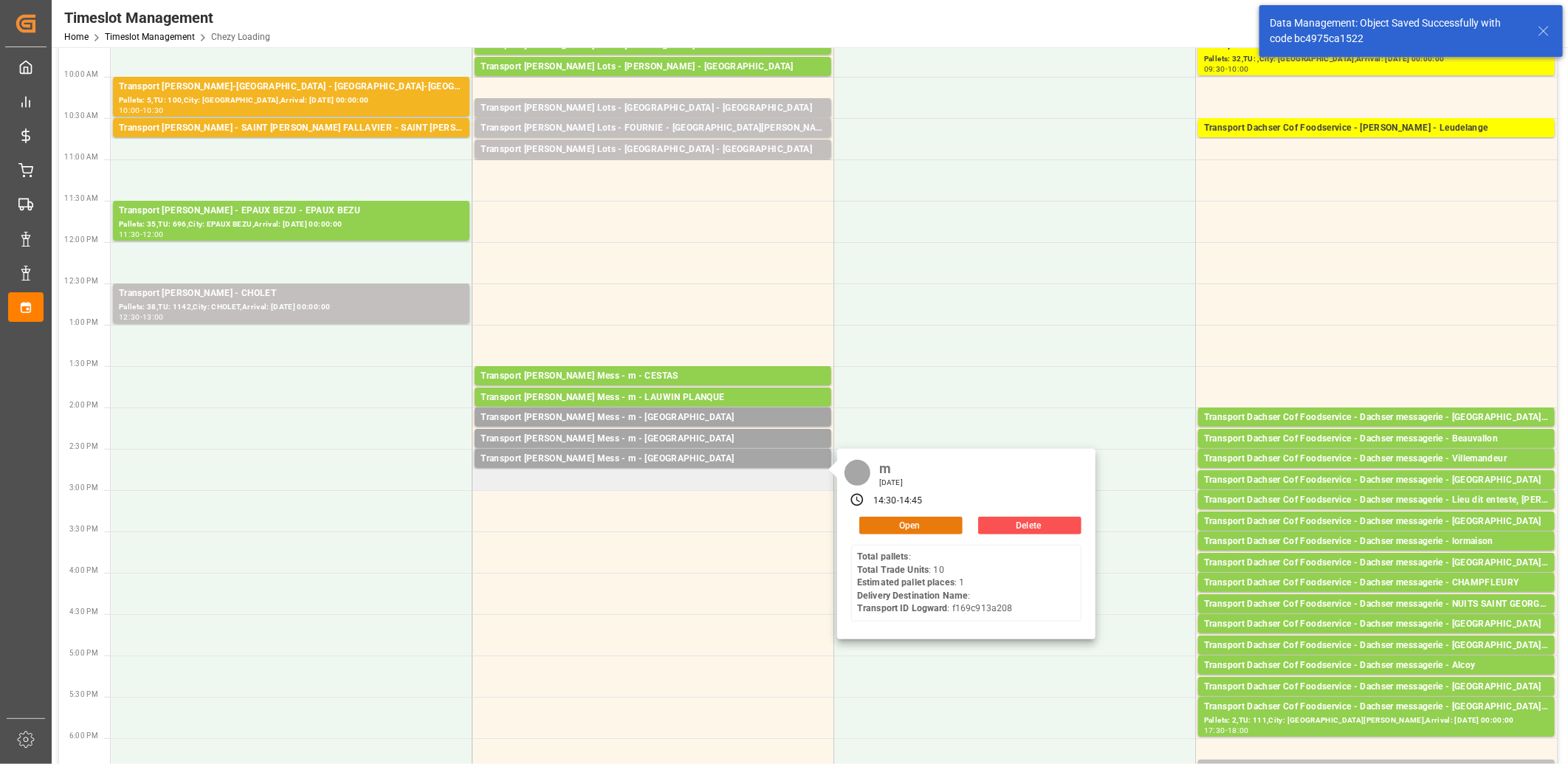
click at [888, 524] on button "Open" at bounding box center [911, 525] width 103 height 17
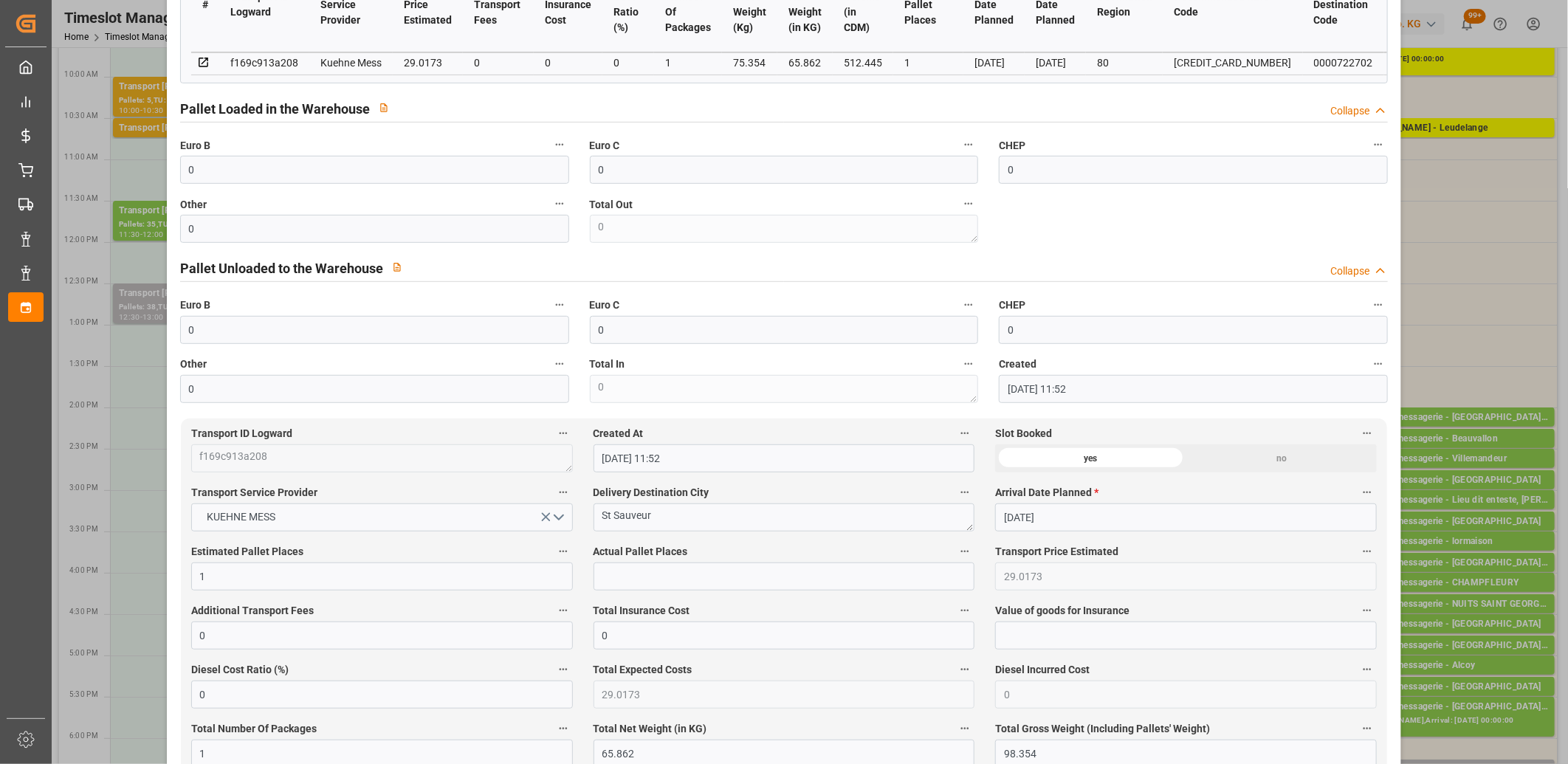
scroll to position [410, 0]
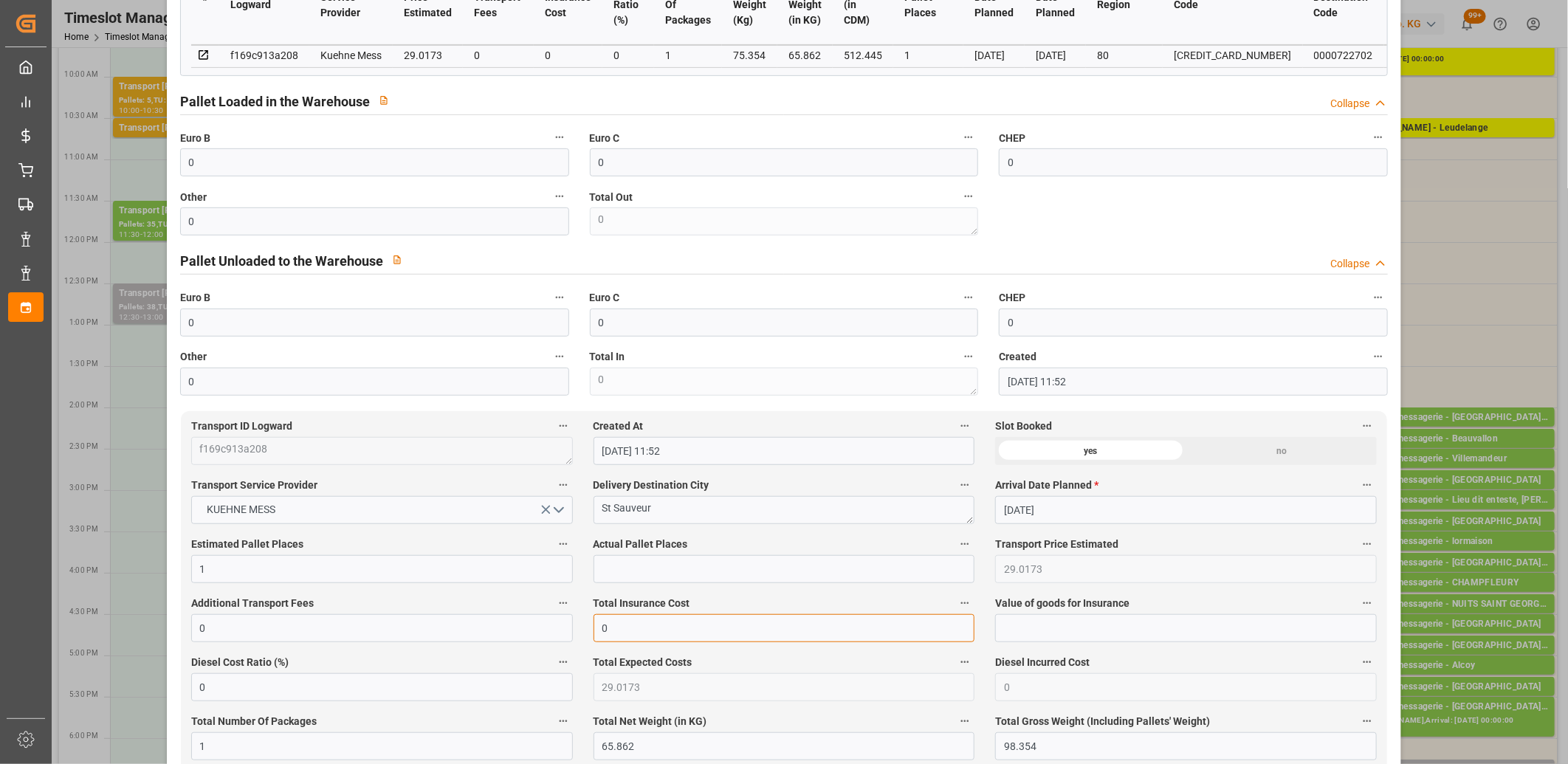
drag, startPoint x: 633, startPoint y: 629, endPoint x: 559, endPoint y: 630, distance: 74.0
type input "16.8"
click at [617, 574] on input "text" at bounding box center [784, 569] width 382 height 28
type input "1"
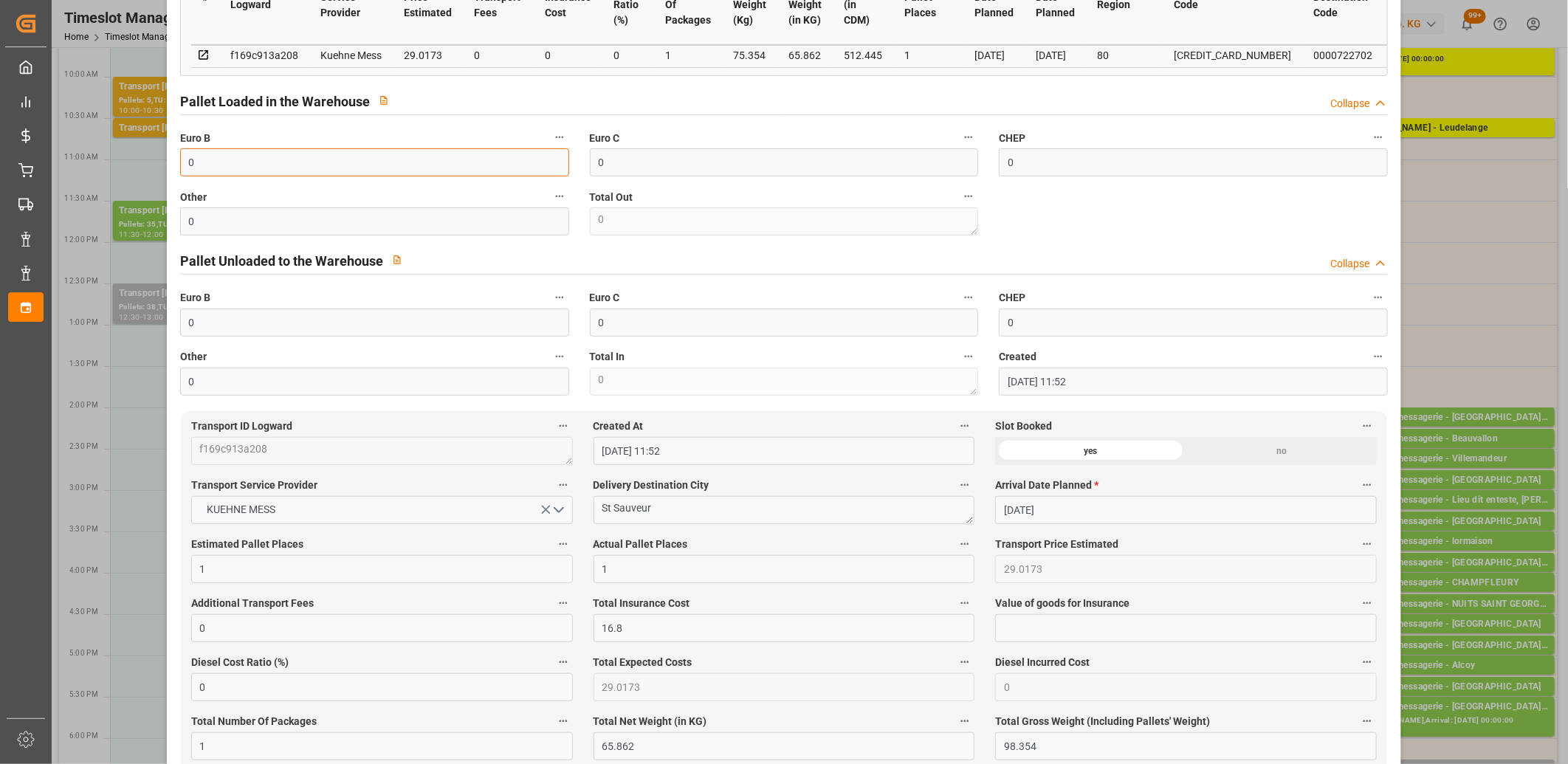
click at [244, 163] on input "0" at bounding box center [375, 162] width 389 height 28
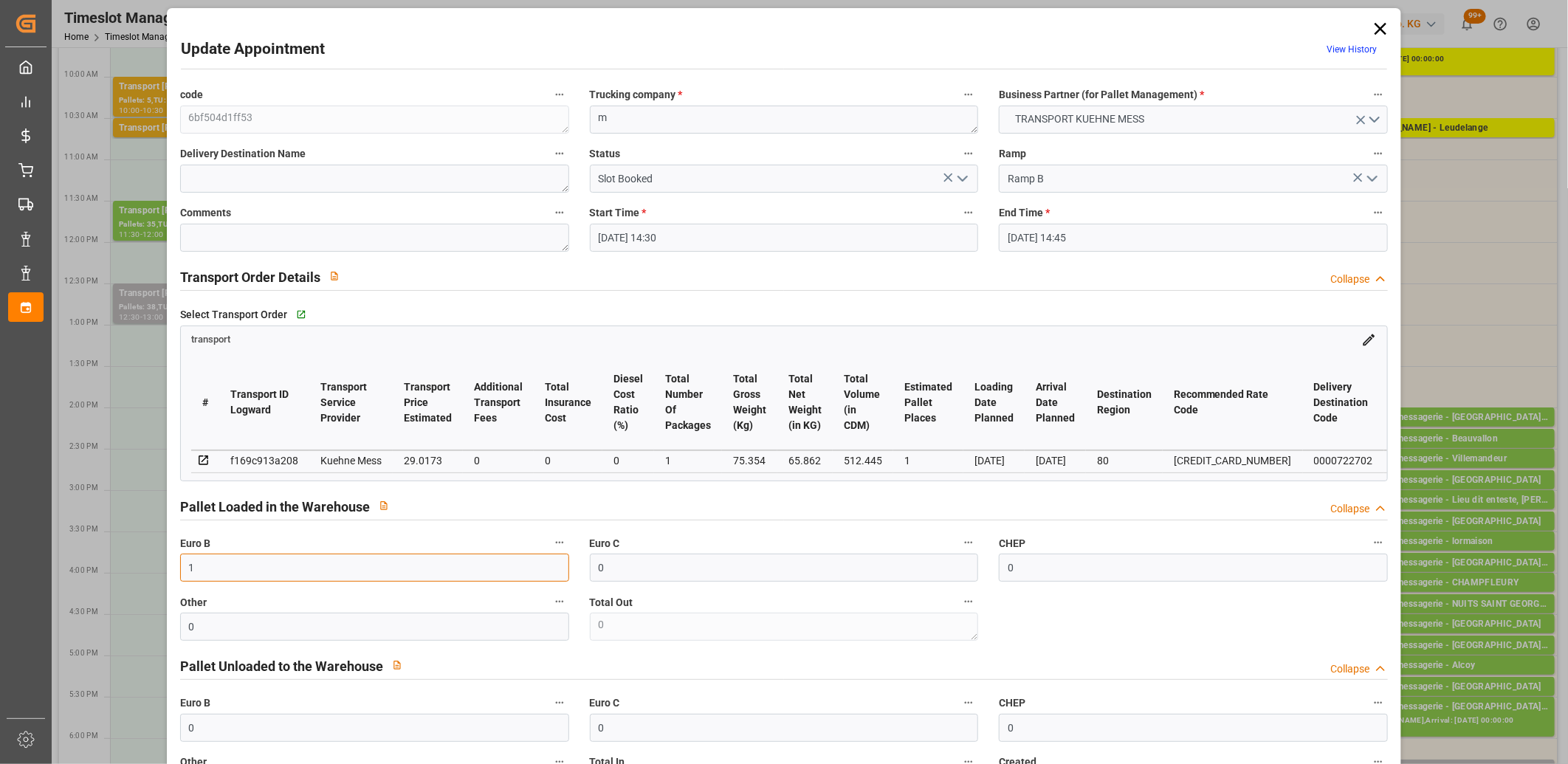
scroll to position [0, 0]
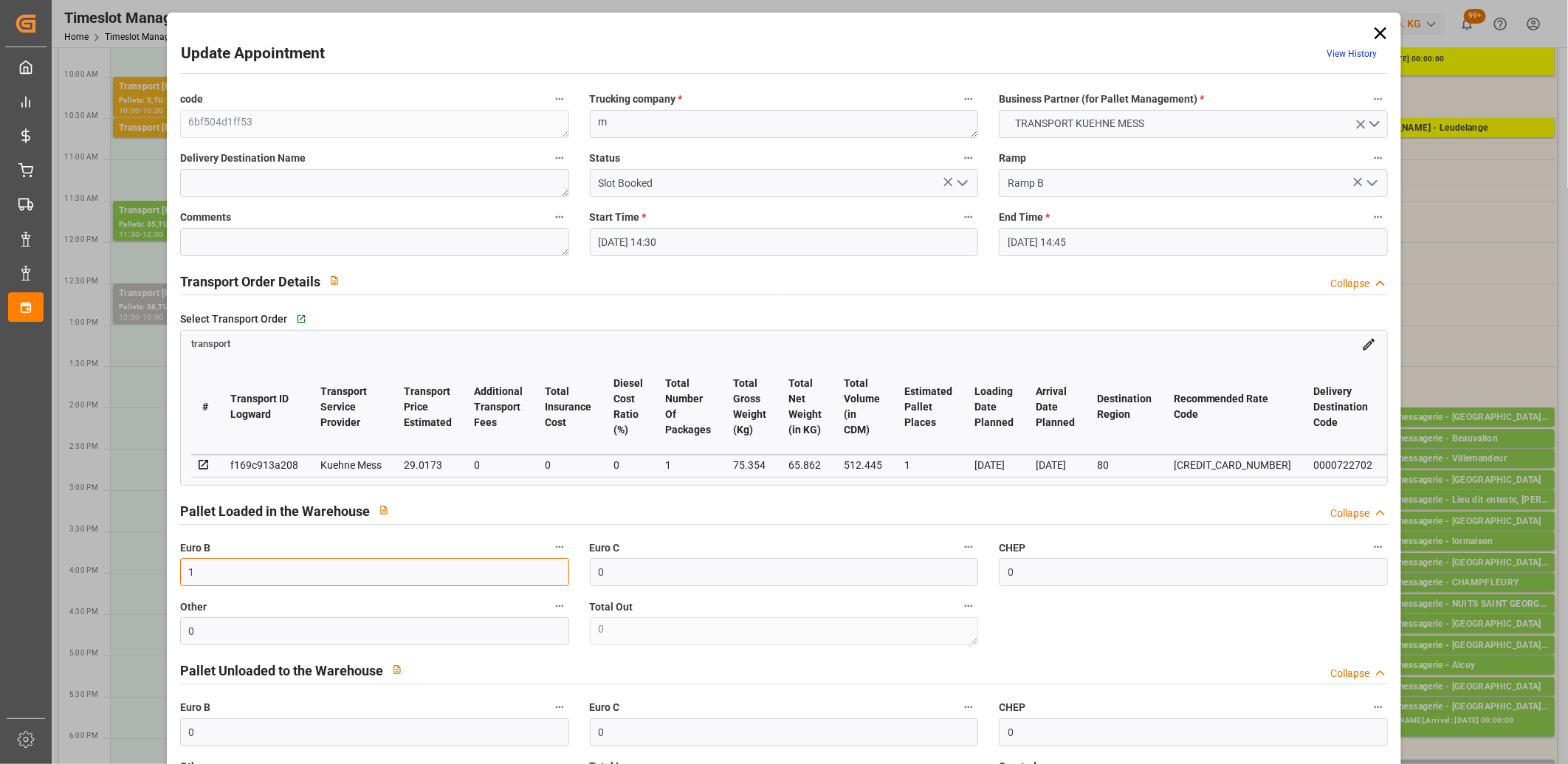
type input "1"
click at [959, 185] on polyline "open menu" at bounding box center [963, 182] width 9 height 4
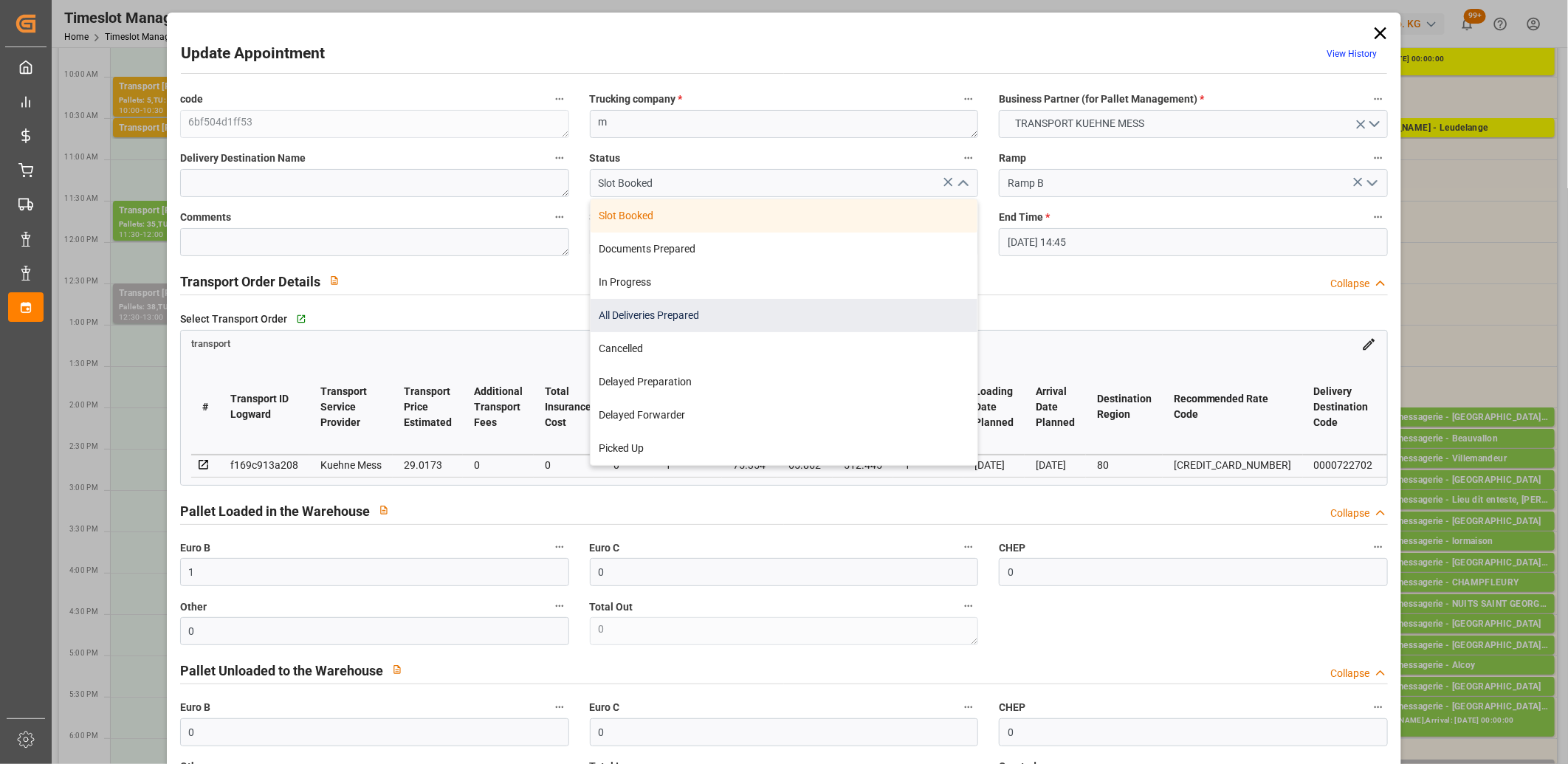
click at [888, 306] on div "All Deliveries Prepared" at bounding box center [785, 316] width 387 height 33
type input "All Deliveries Prepared"
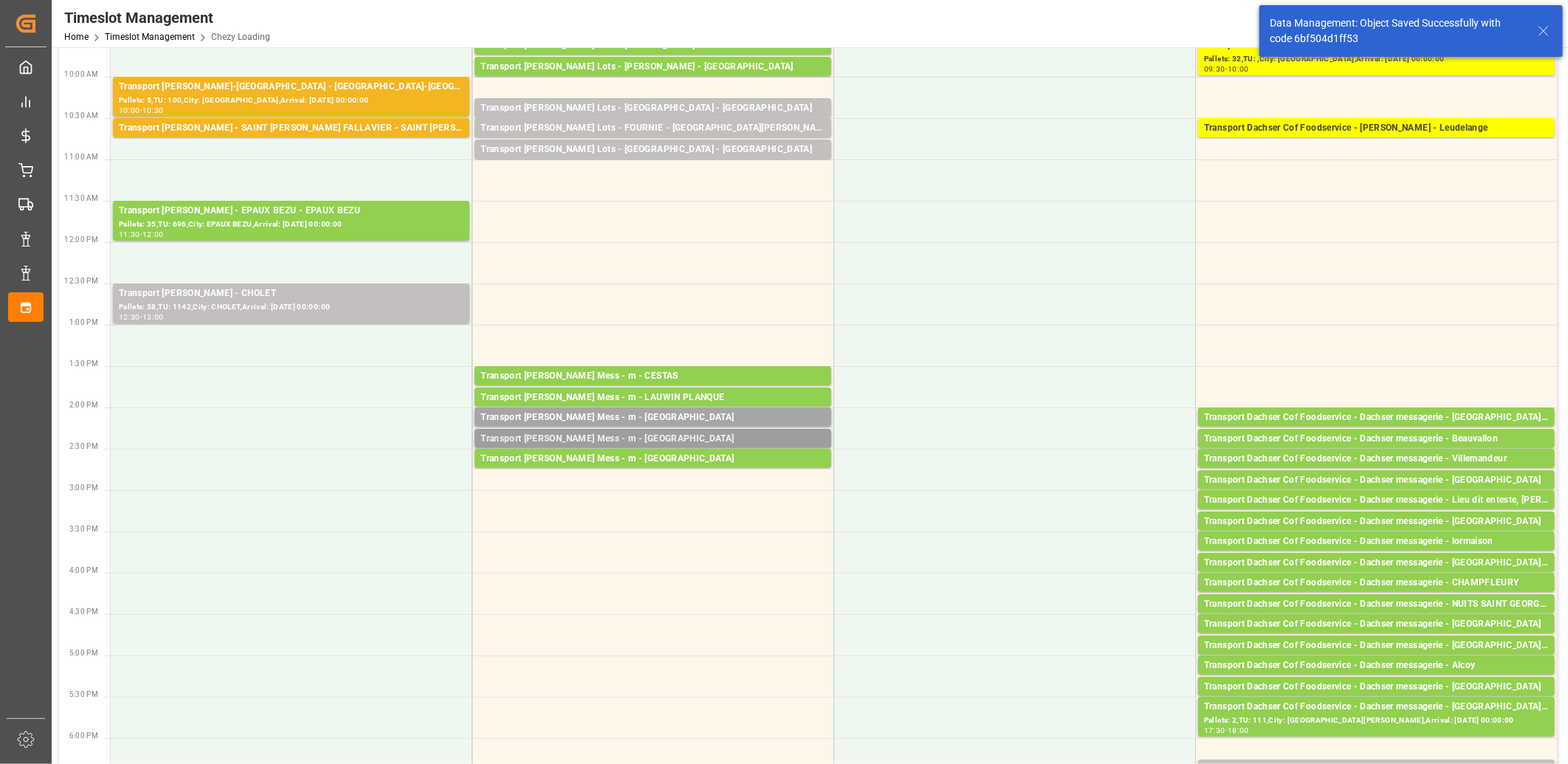
click at [578, 434] on div "Transport [PERSON_NAME] Mess - m - [GEOGRAPHIC_DATA]" at bounding box center [653, 439] width 345 height 15
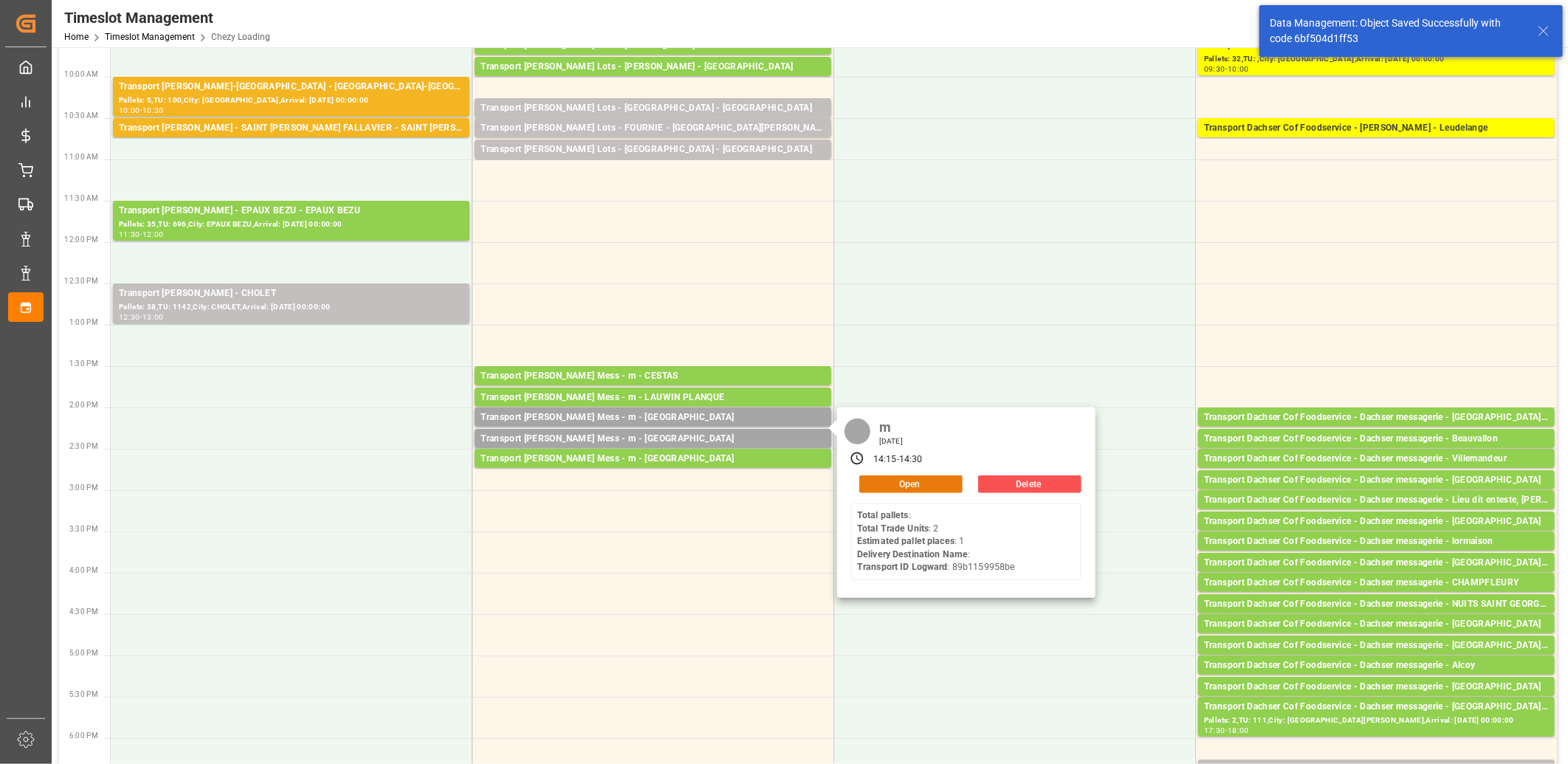
click at [880, 490] on button "Open" at bounding box center [911, 484] width 103 height 17
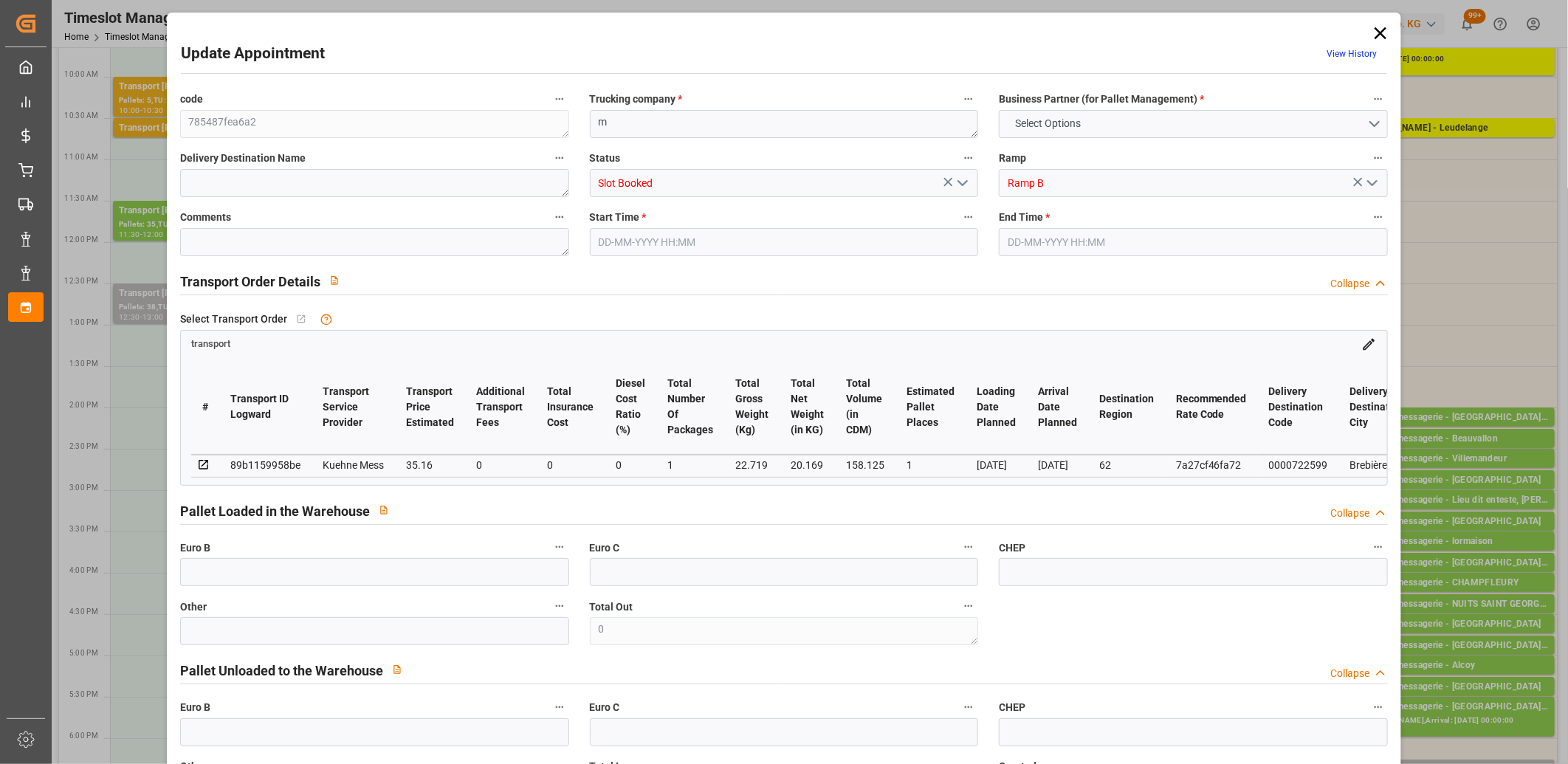
type input "0"
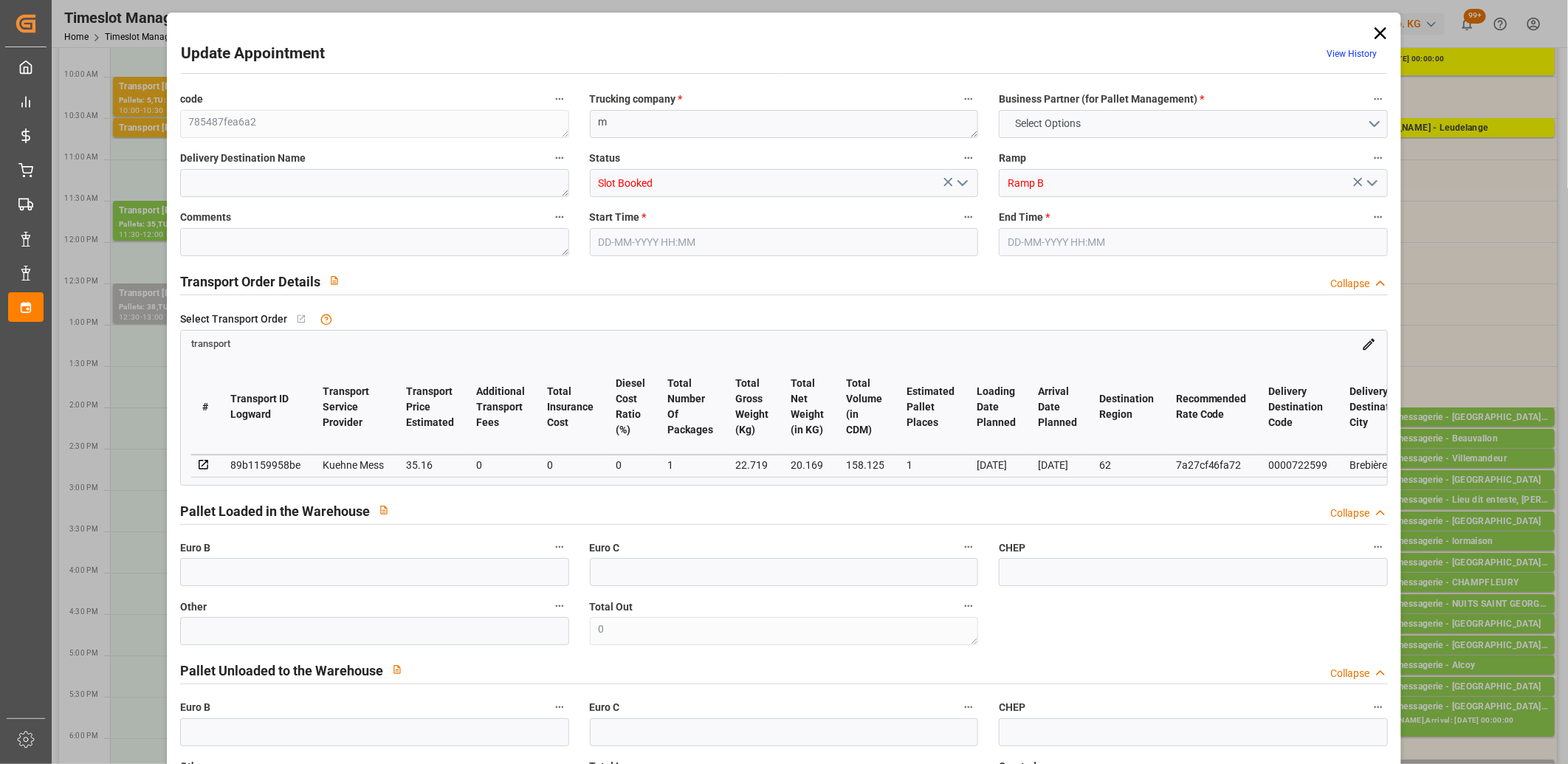
type input "0"
type input "1"
type input "35.16"
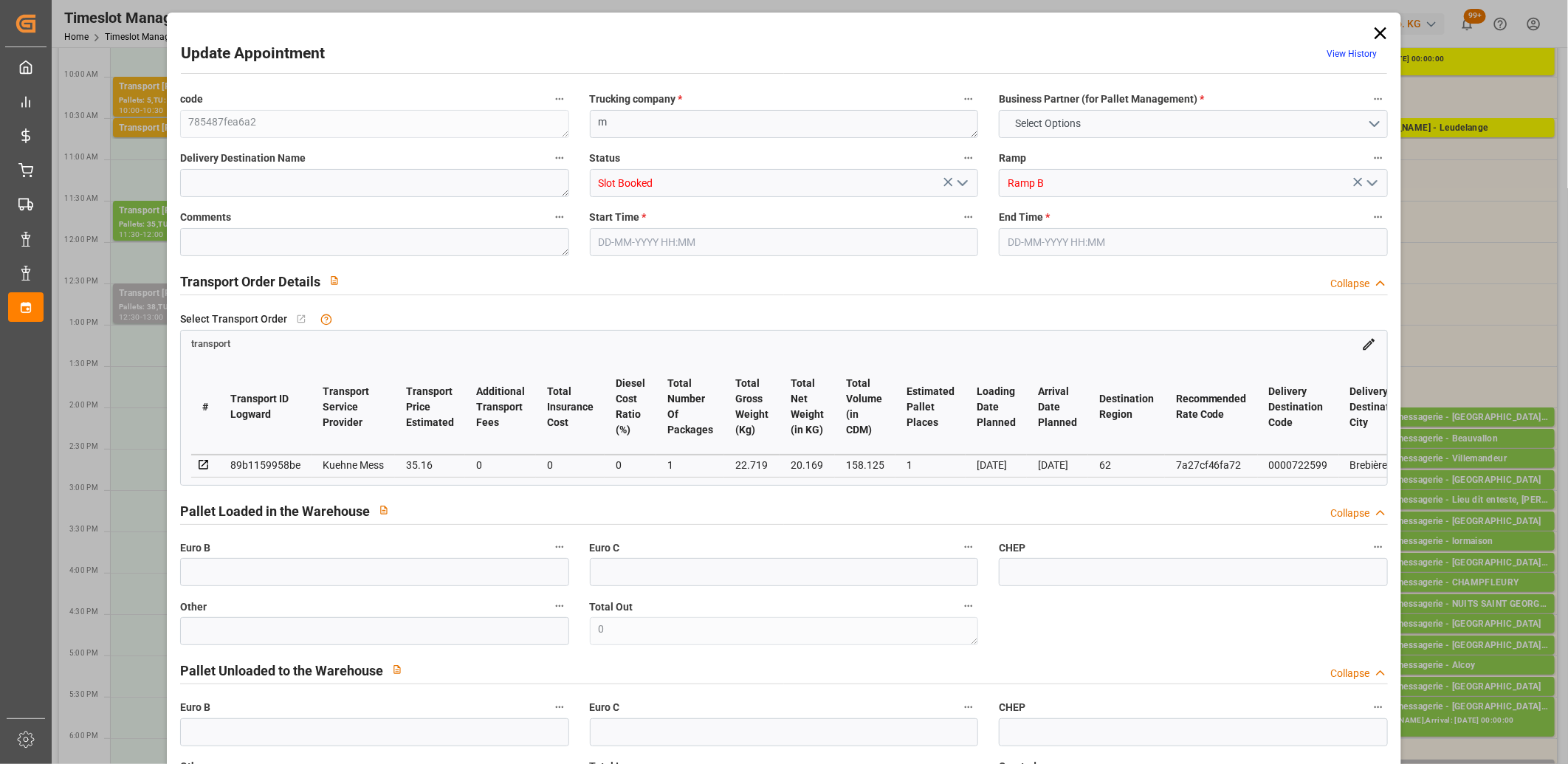
type input "0"
type input "35.16"
type input "0"
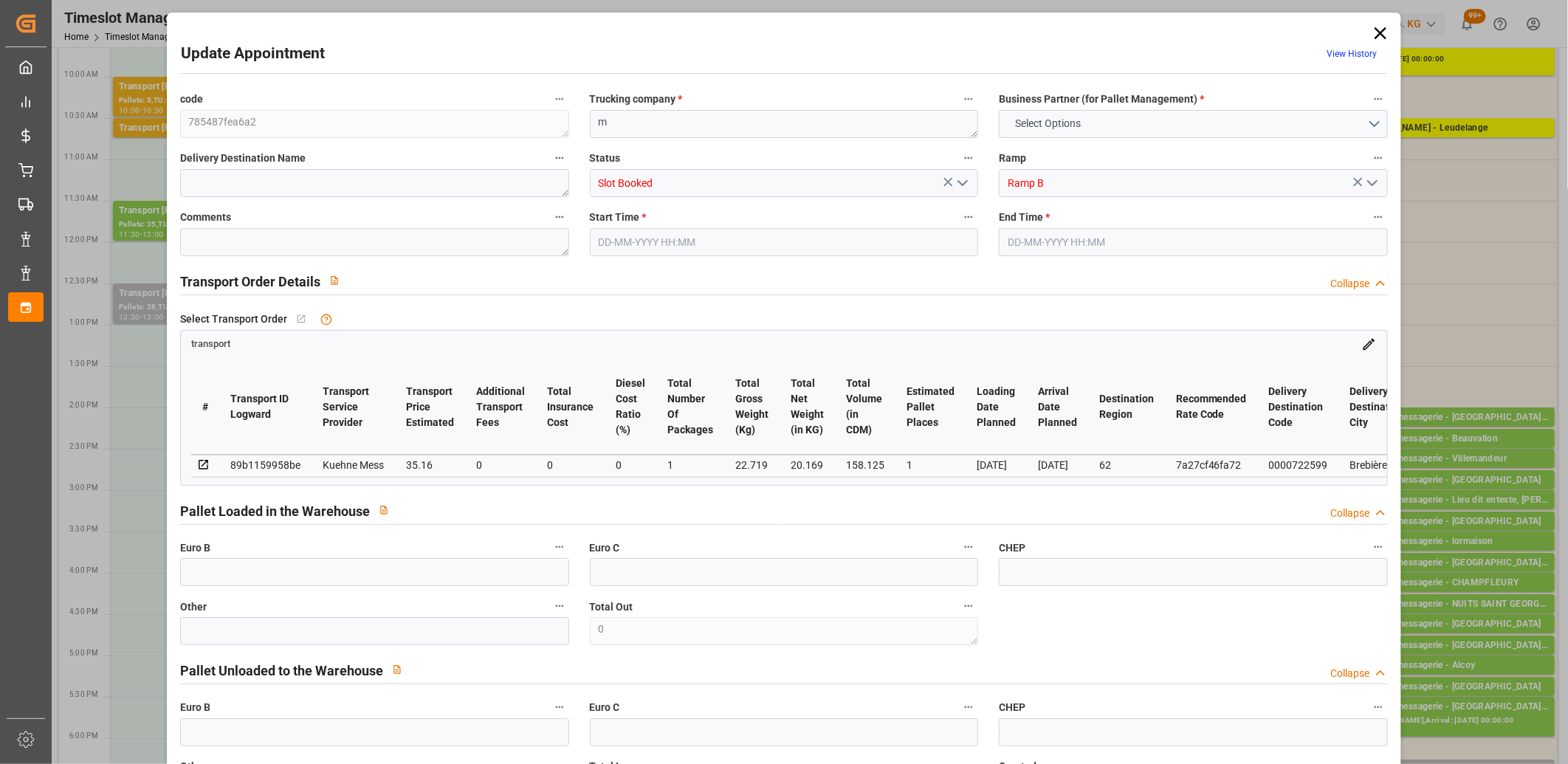
type input "1"
type input "20.169"
type input "45.719"
type input "158.125"
type input "62"
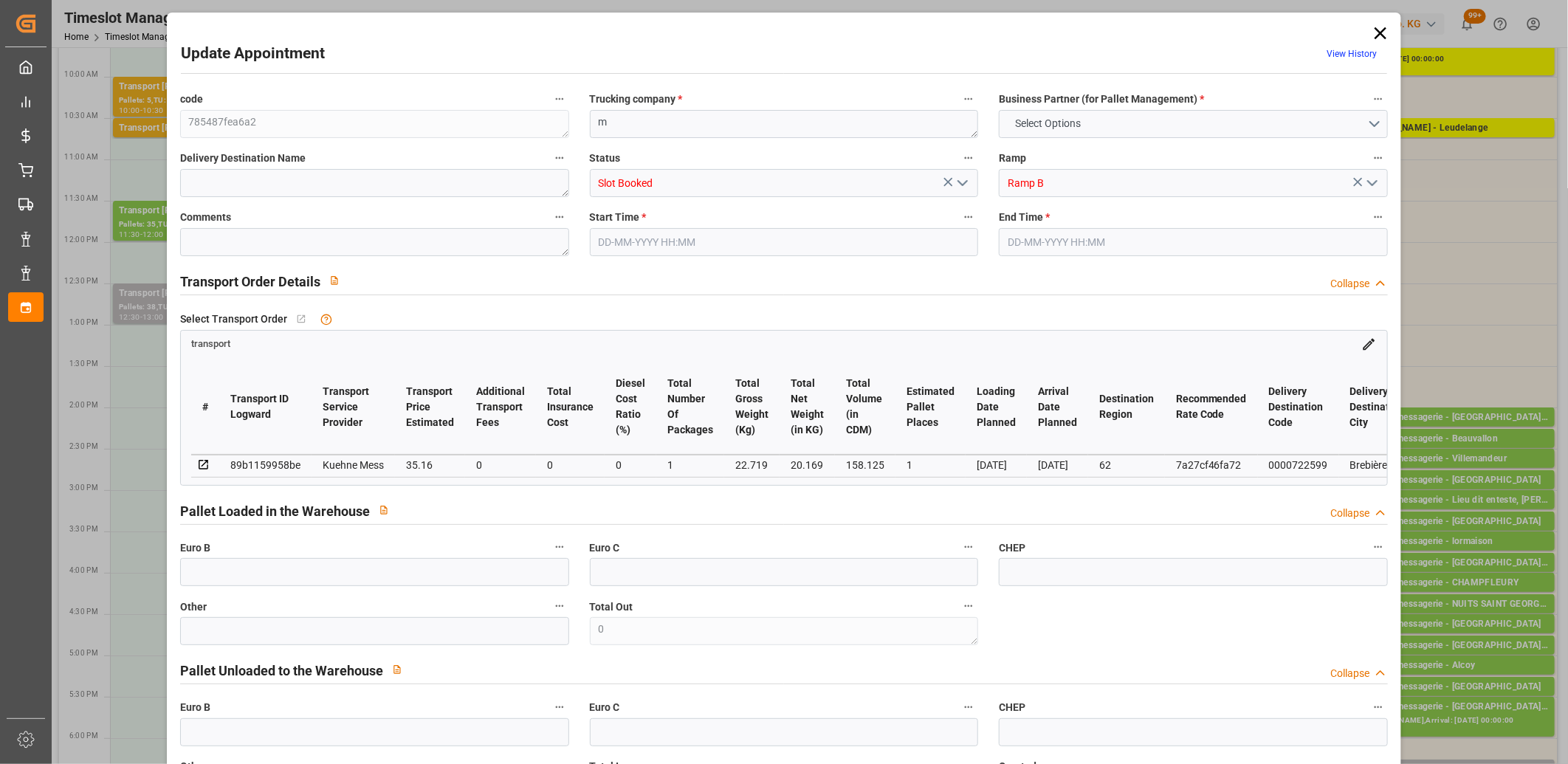
type input "0"
type input "2"
type input "1"
type input "101"
type input "22.719"
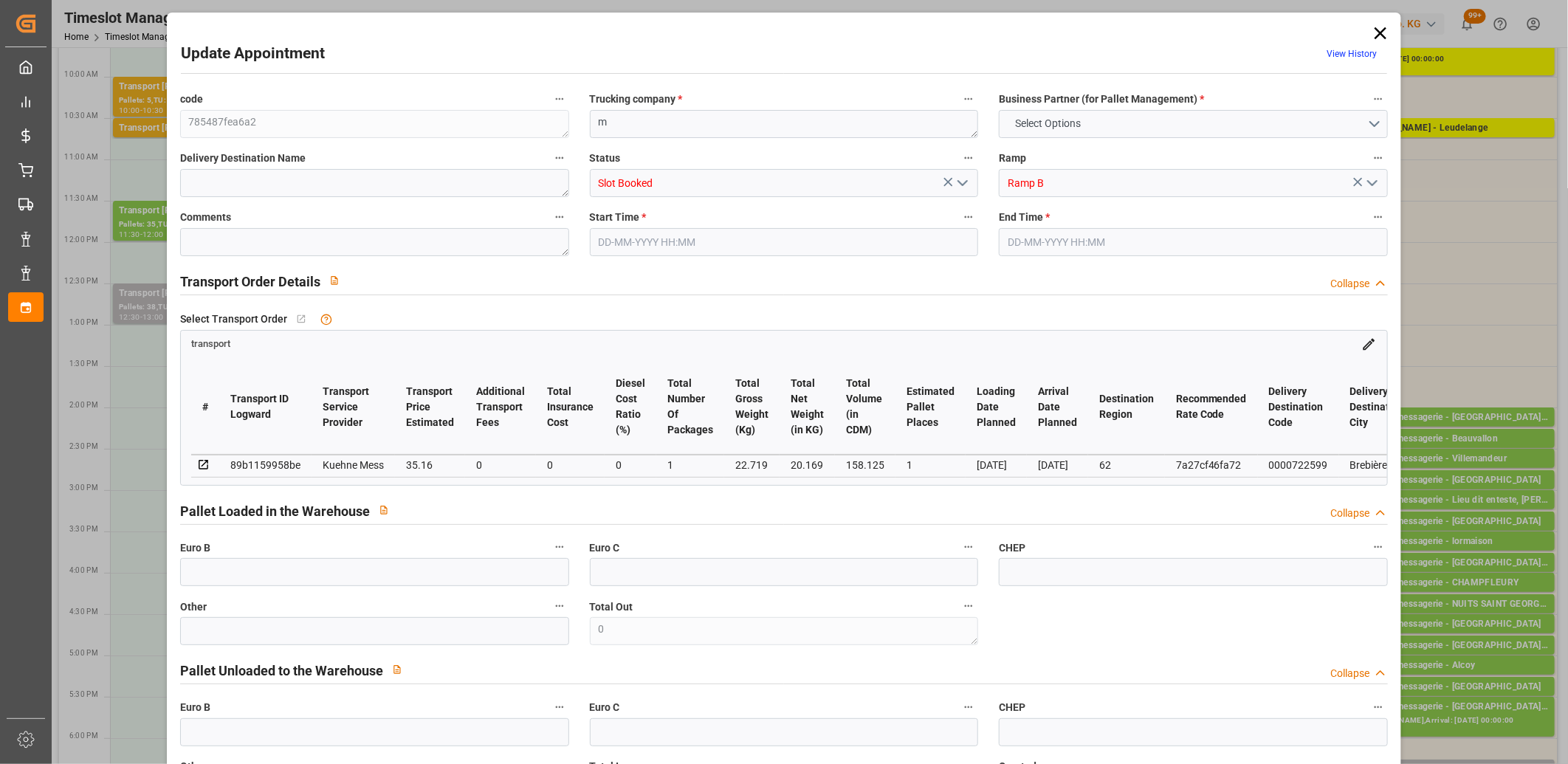
type input "0"
type input "4710.8598"
type input "0"
type input "21"
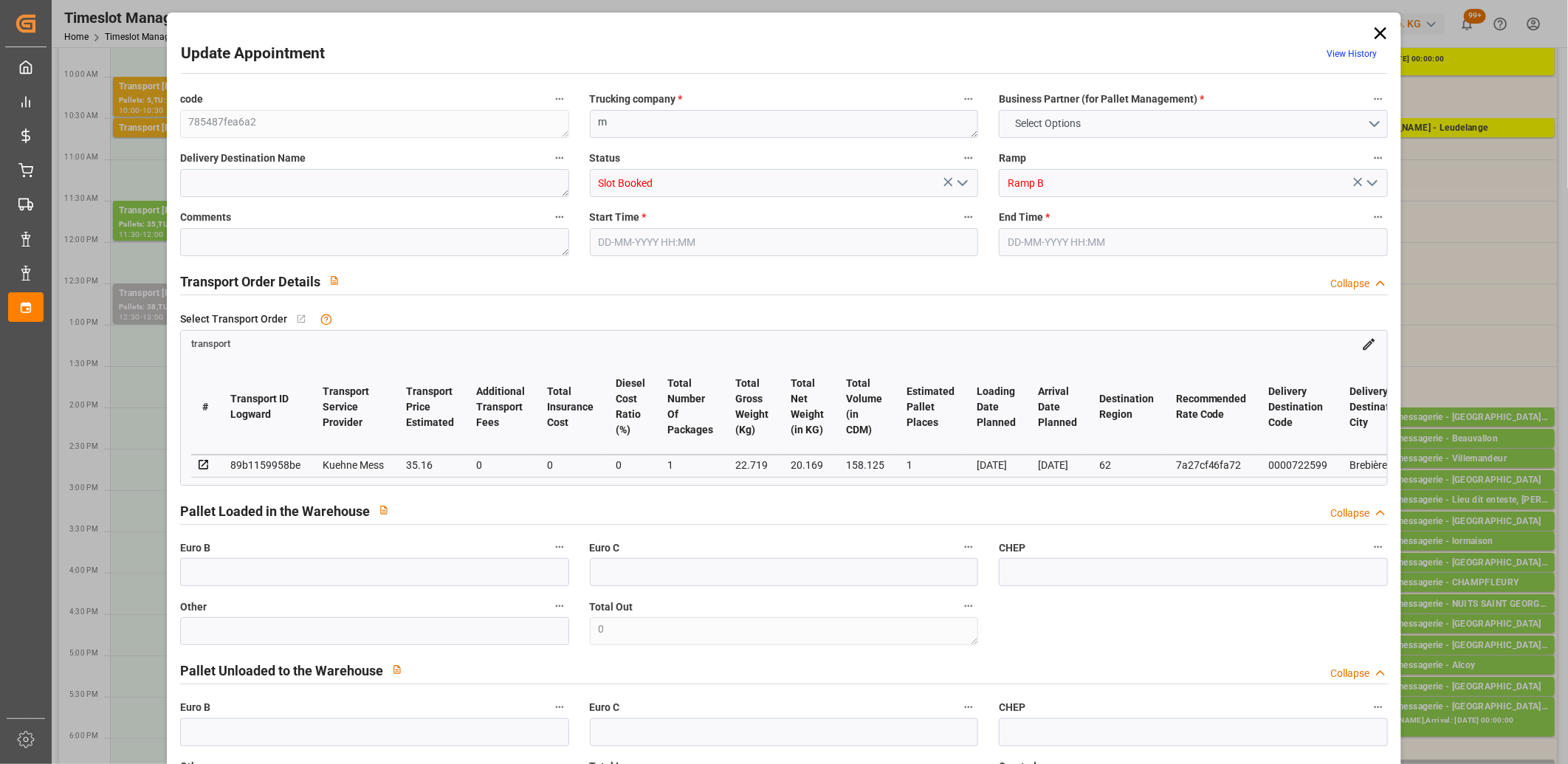
type input "35"
type input "04-09-2025 14:15"
type input "04-09-2025 14:30"
type input "03-09-2025 11:51"
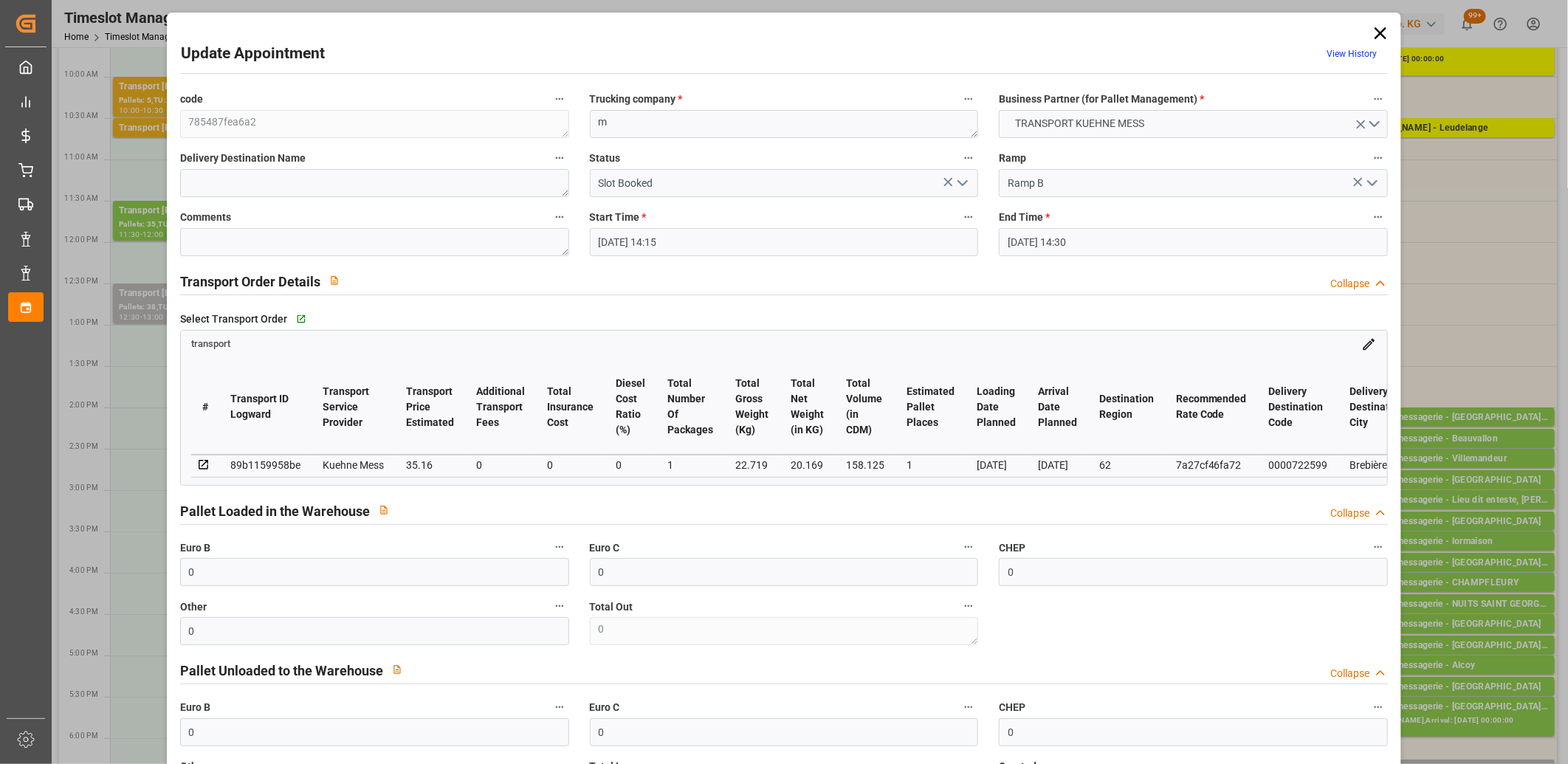
type input "[DATE]"
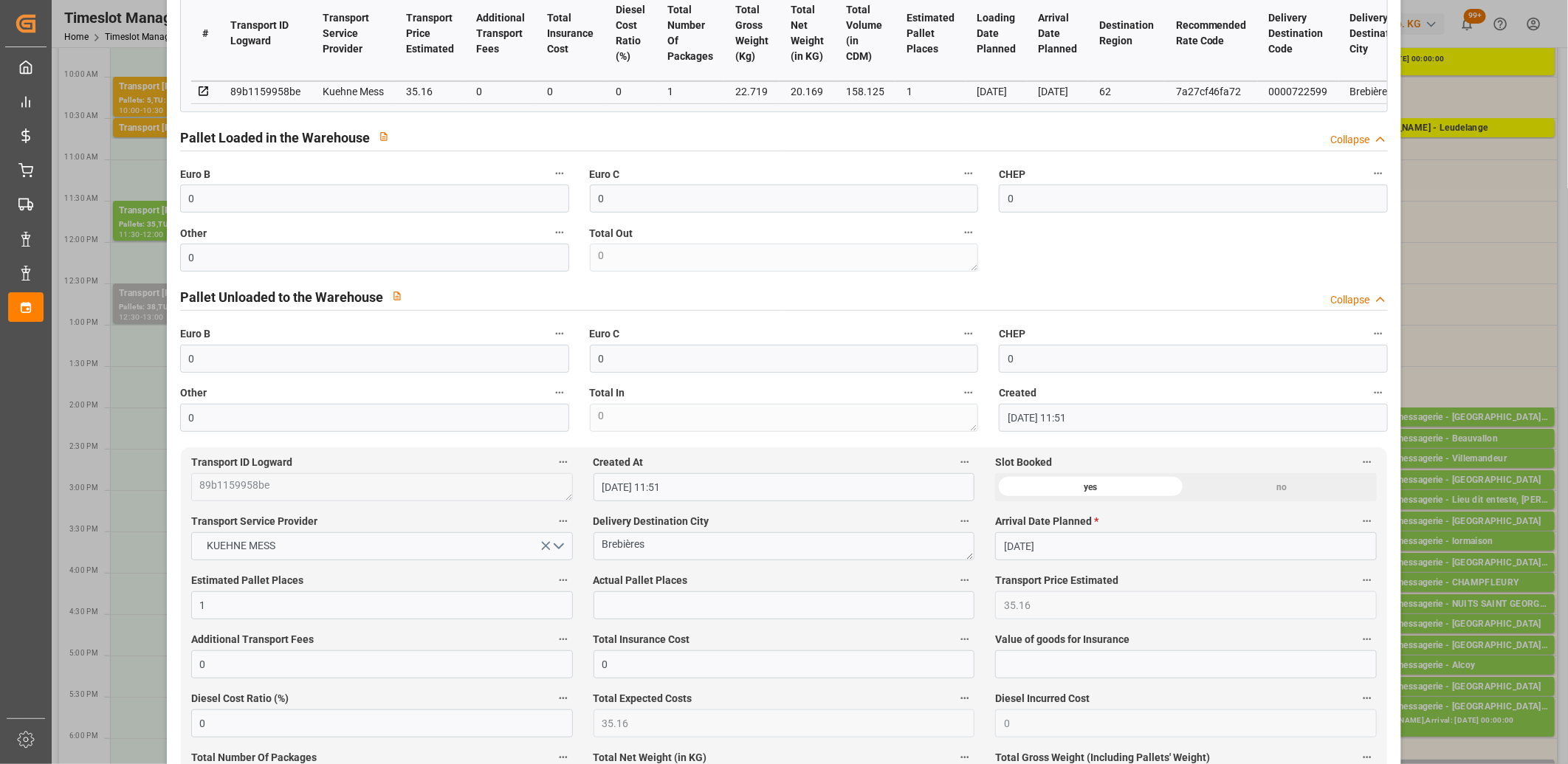
scroll to position [410, 0]
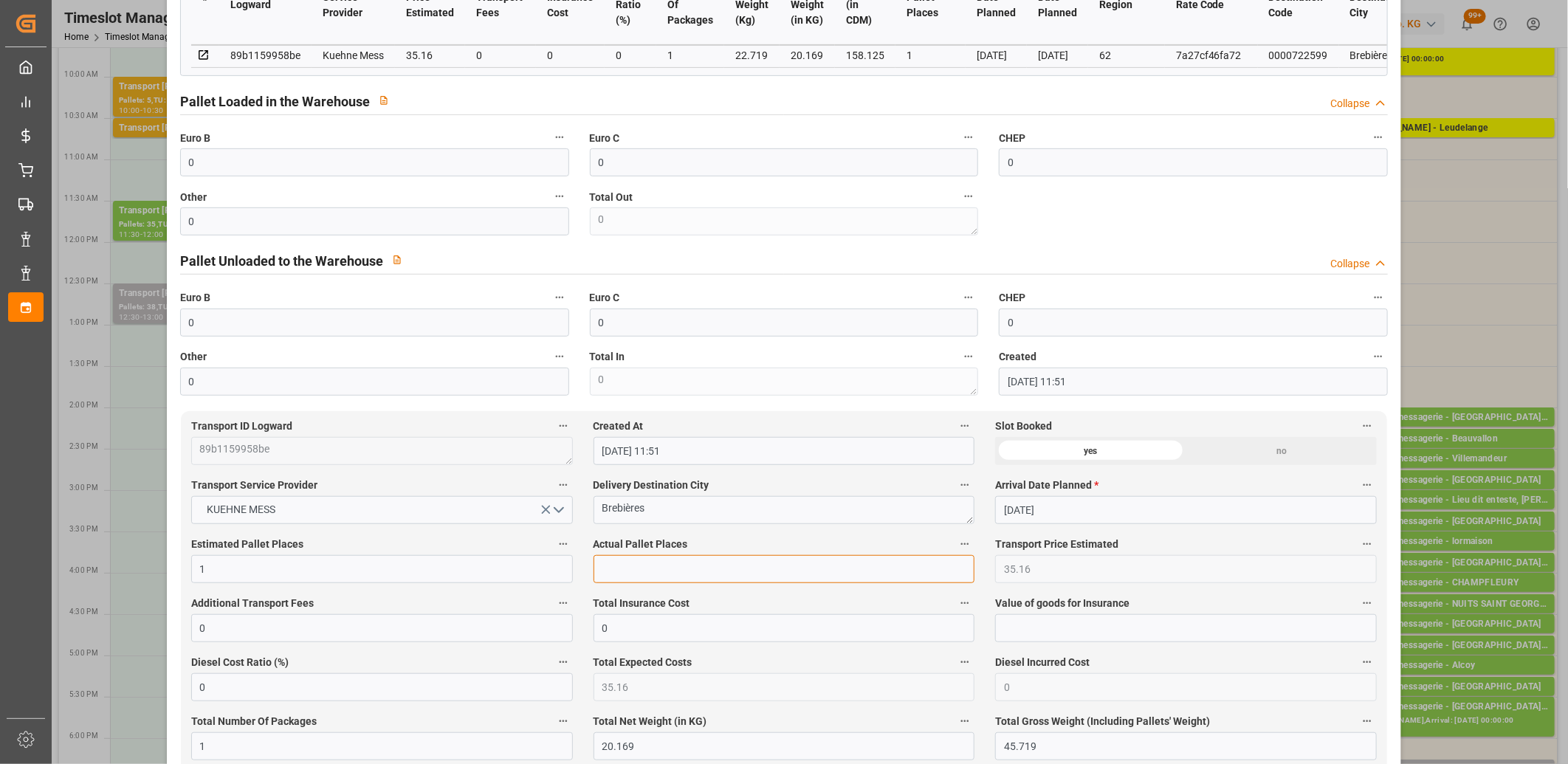
click at [640, 566] on input "text" at bounding box center [784, 569] width 382 height 28
type input "1"
click at [242, 167] on input "0" at bounding box center [375, 162] width 389 height 28
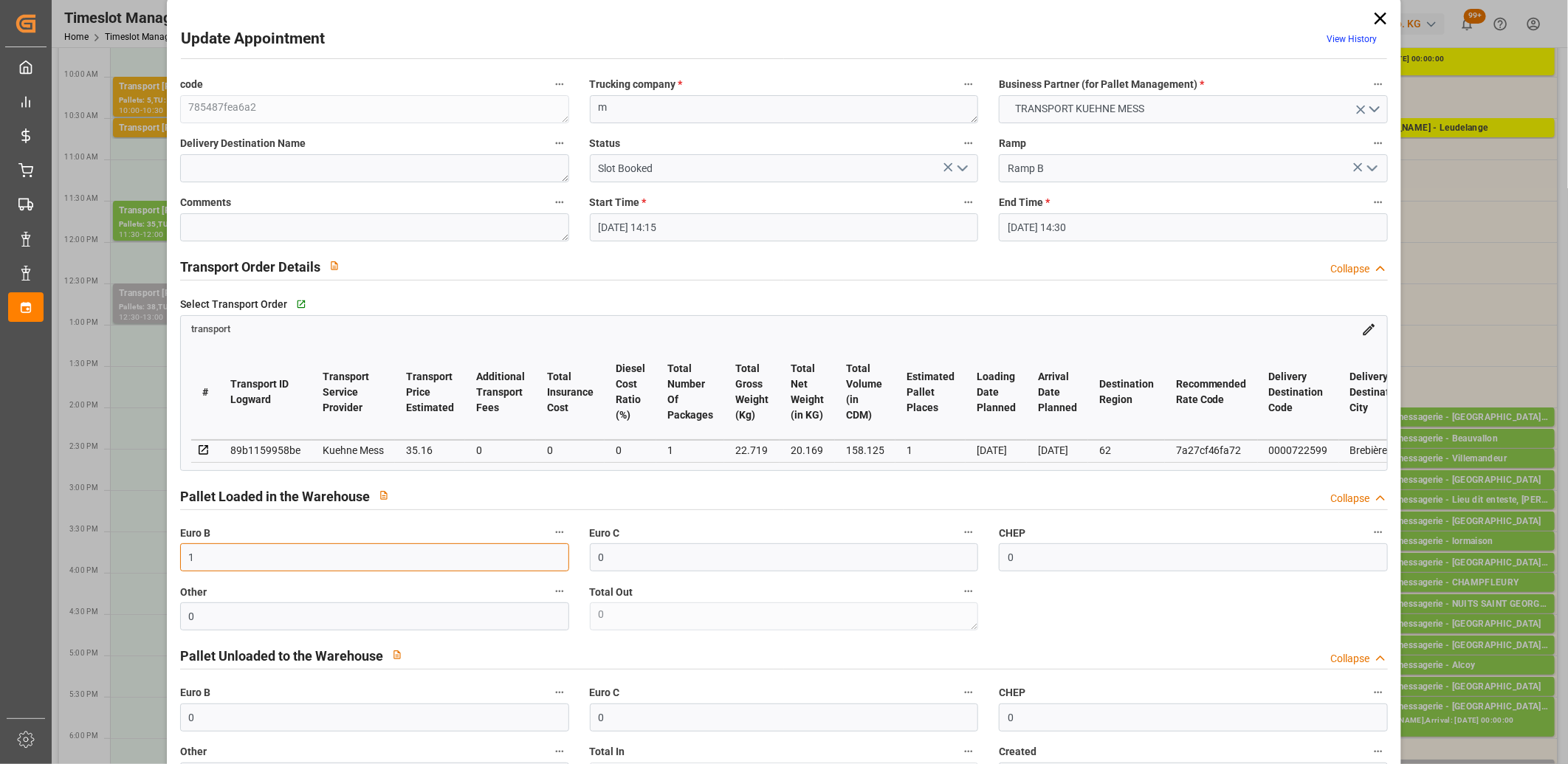
scroll to position [0, 0]
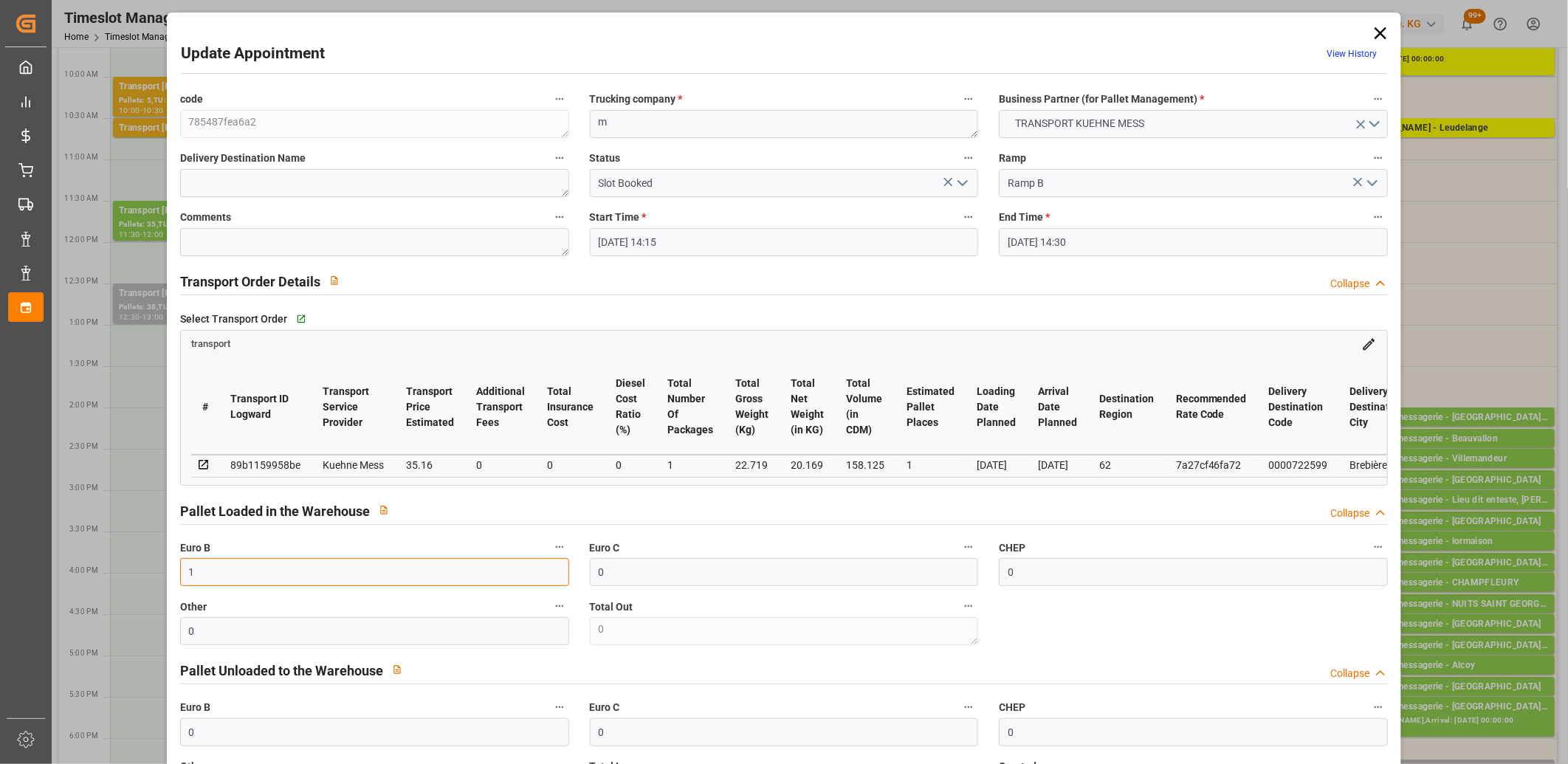
type input "1"
click at [964, 180] on icon "open menu" at bounding box center [962, 182] width 17 height 17
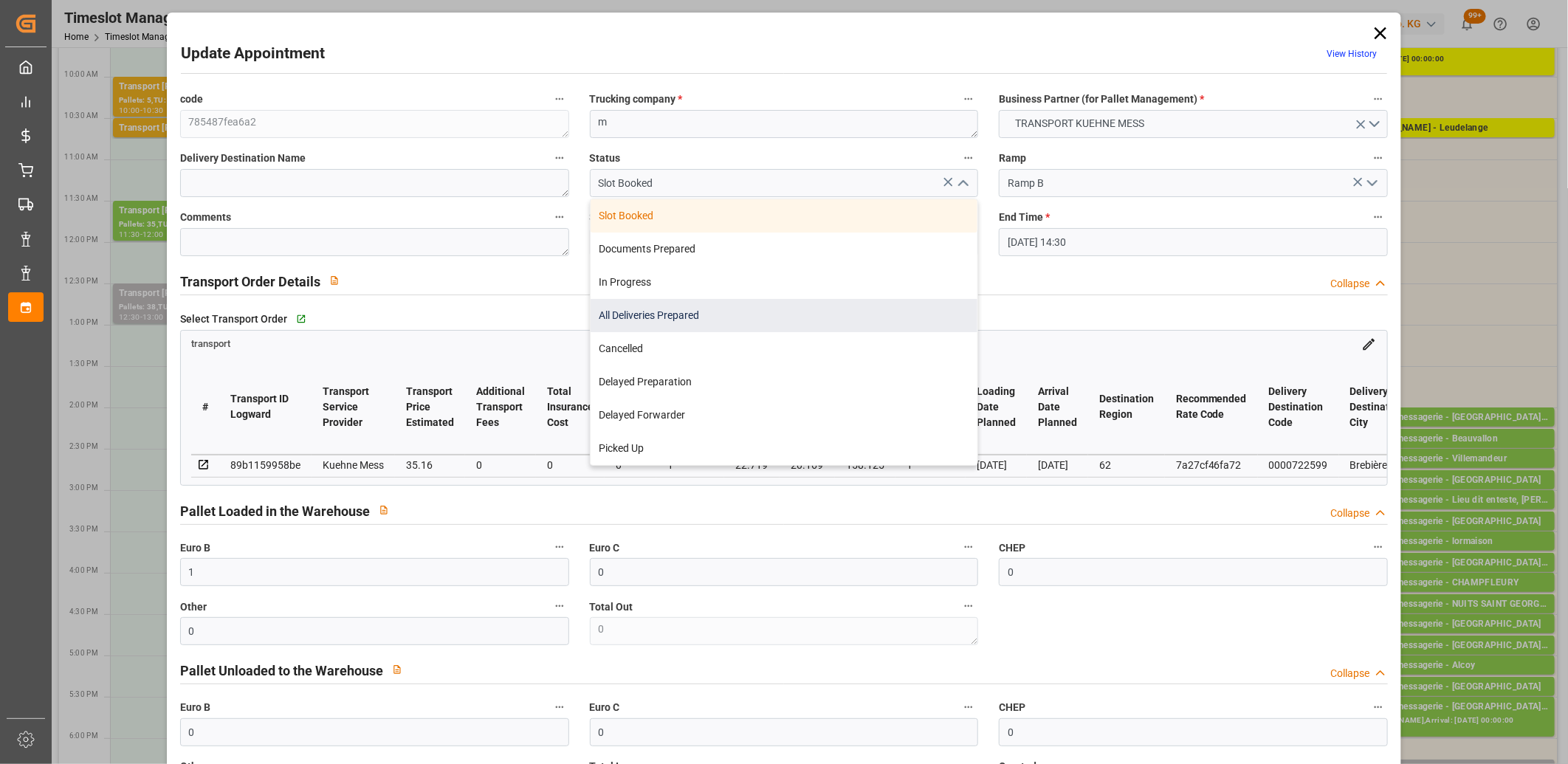
click at [908, 313] on div "All Deliveries Prepared" at bounding box center [785, 316] width 387 height 33
type input "All Deliveries Prepared"
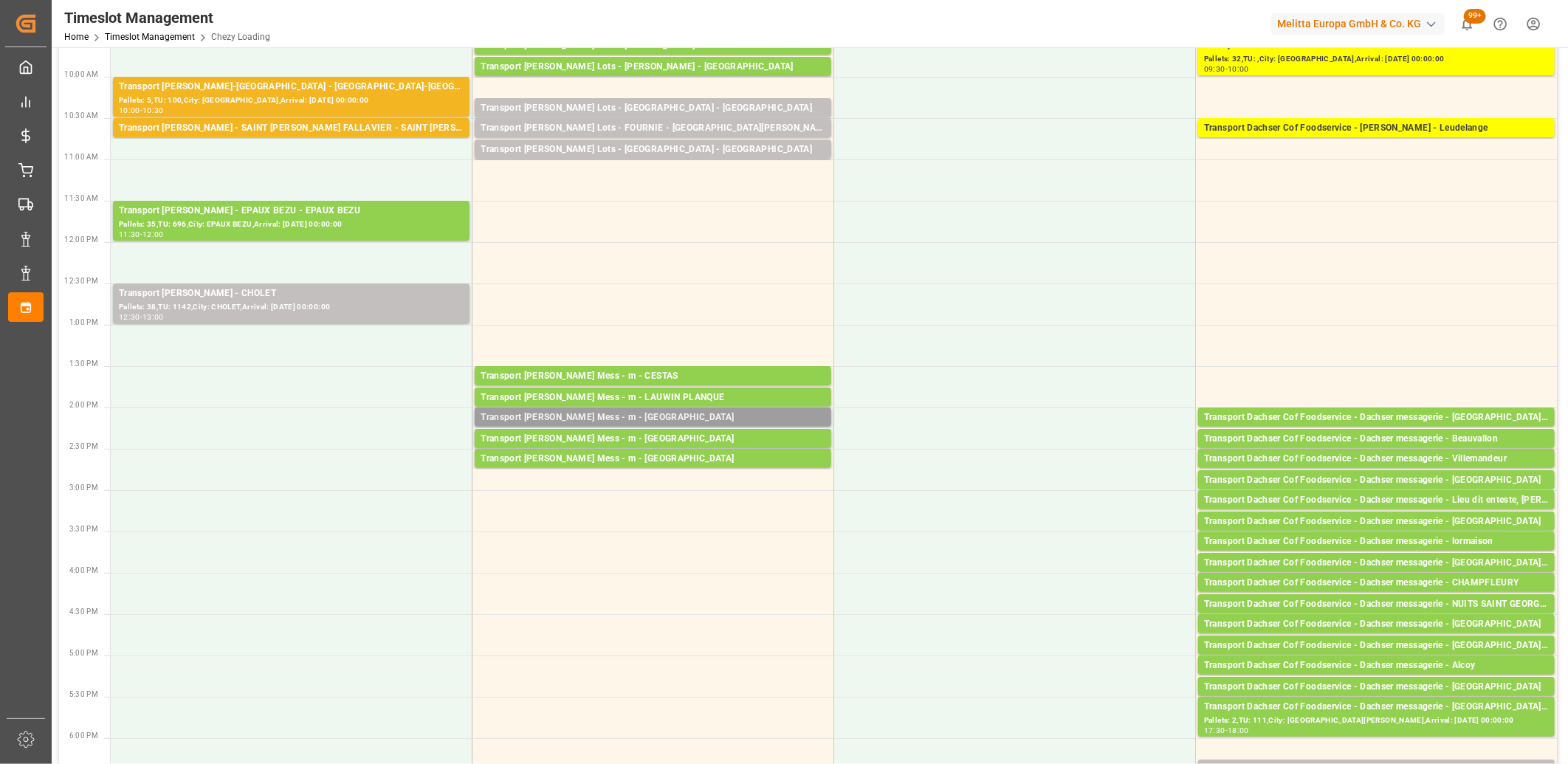
click at [641, 414] on div "Transport [PERSON_NAME] Mess - m - [GEOGRAPHIC_DATA]" at bounding box center [653, 418] width 345 height 15
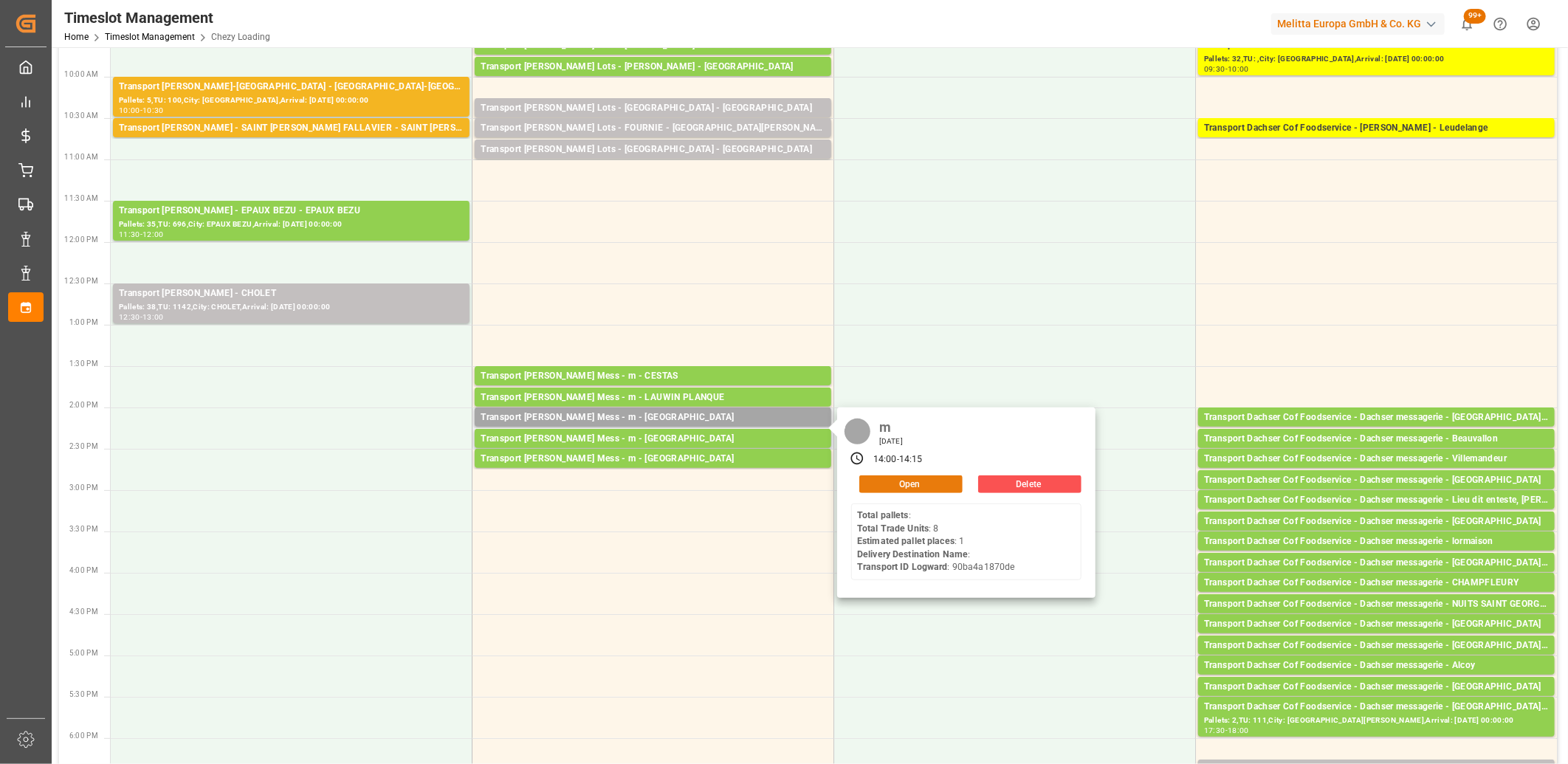
click at [903, 478] on button "Open" at bounding box center [911, 484] width 103 height 17
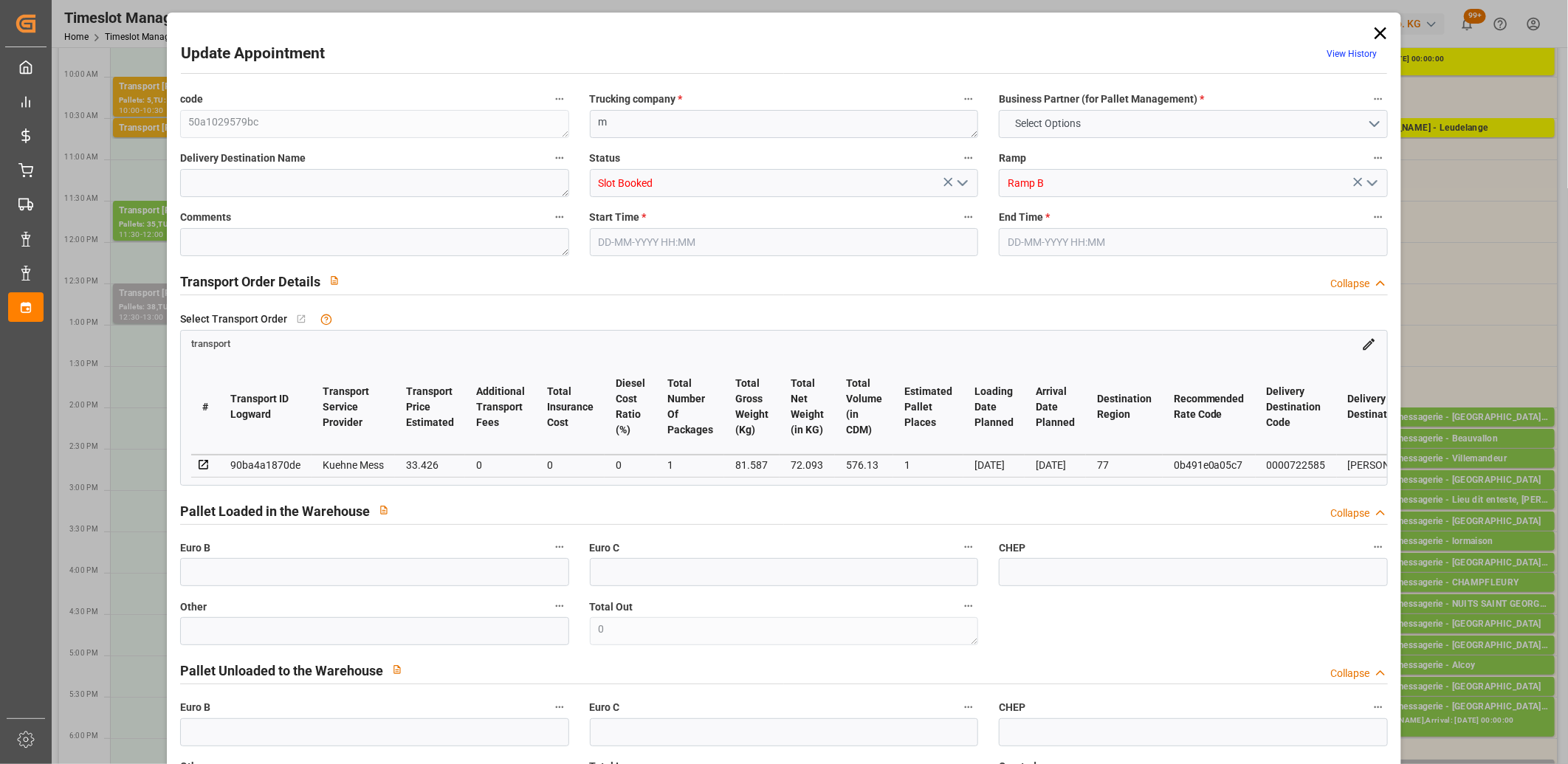
type input "0"
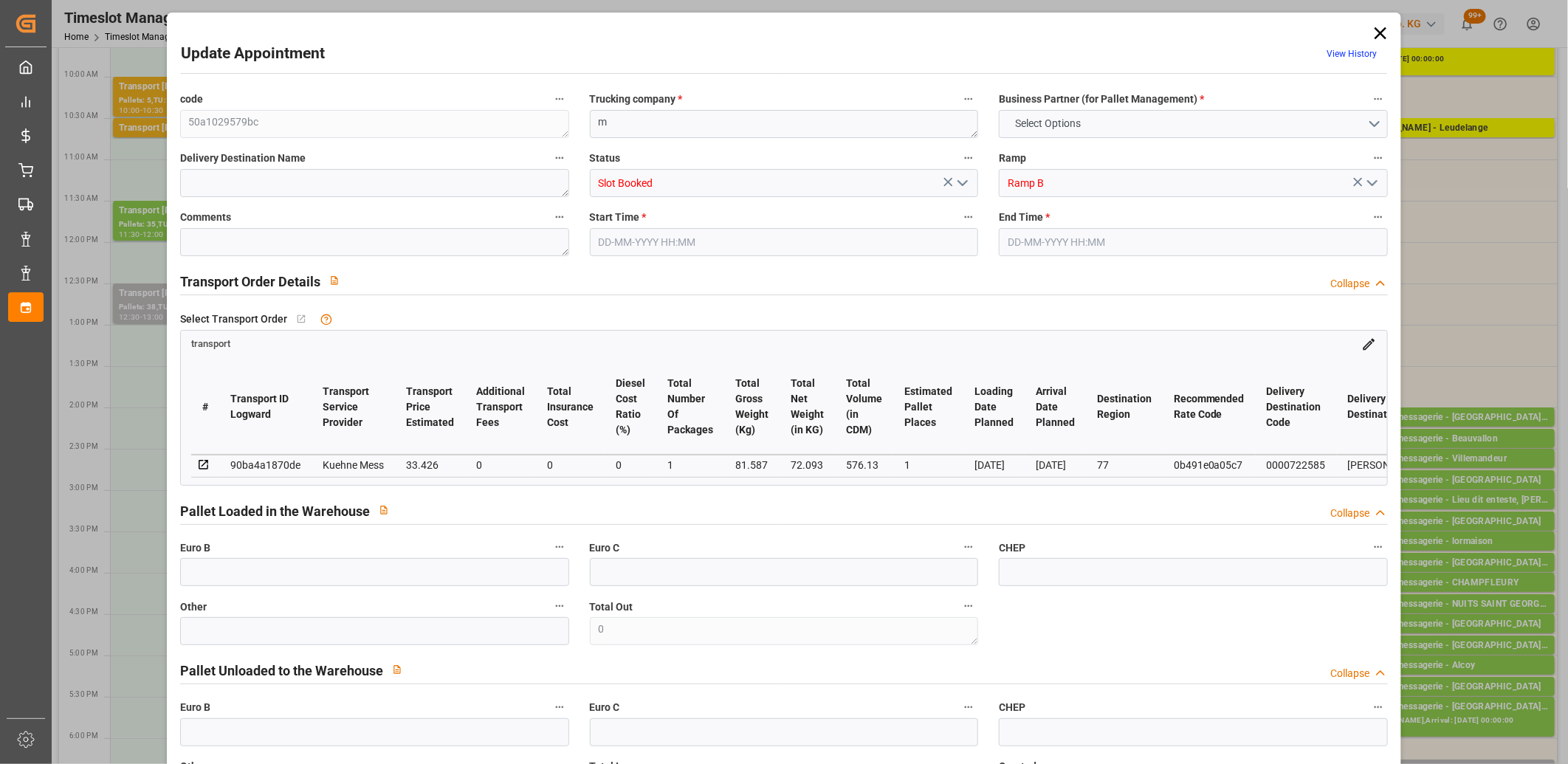
type input "0"
type input "1"
type input "33.426"
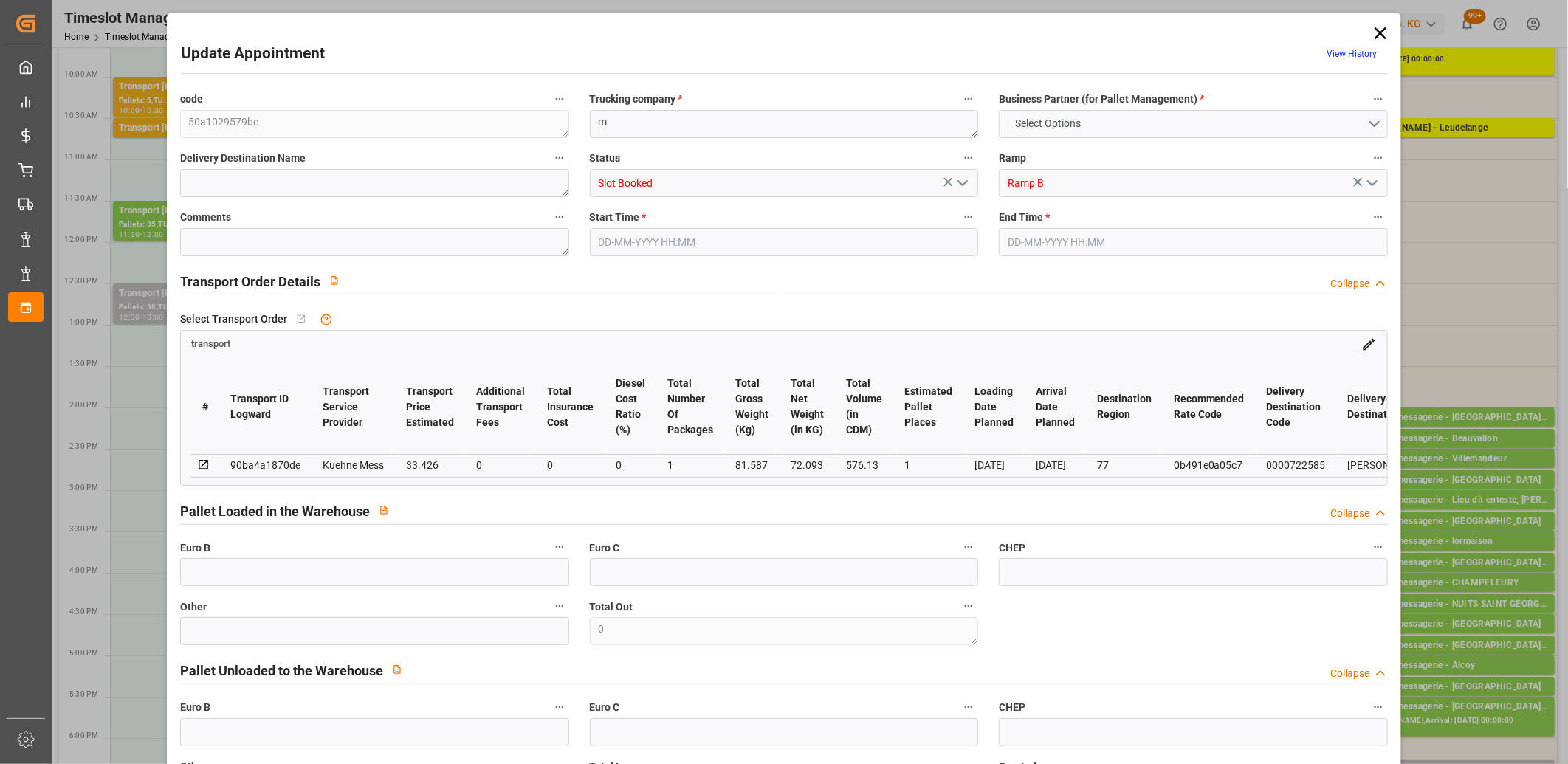
type input "0"
type input "33.426"
type input "0"
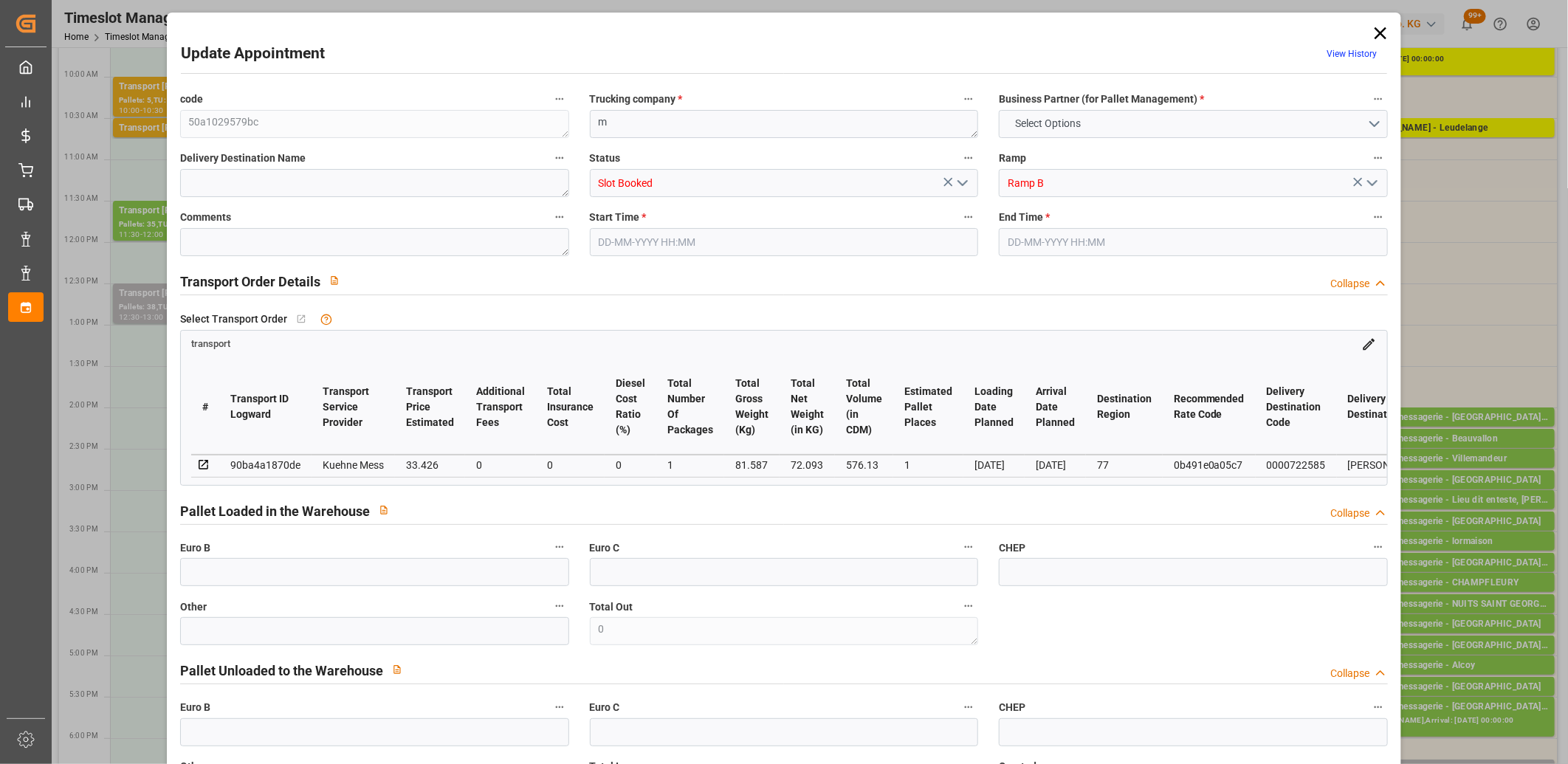
type input "1"
type input "72.093"
type input "104.587"
type input "576.13"
type input "77"
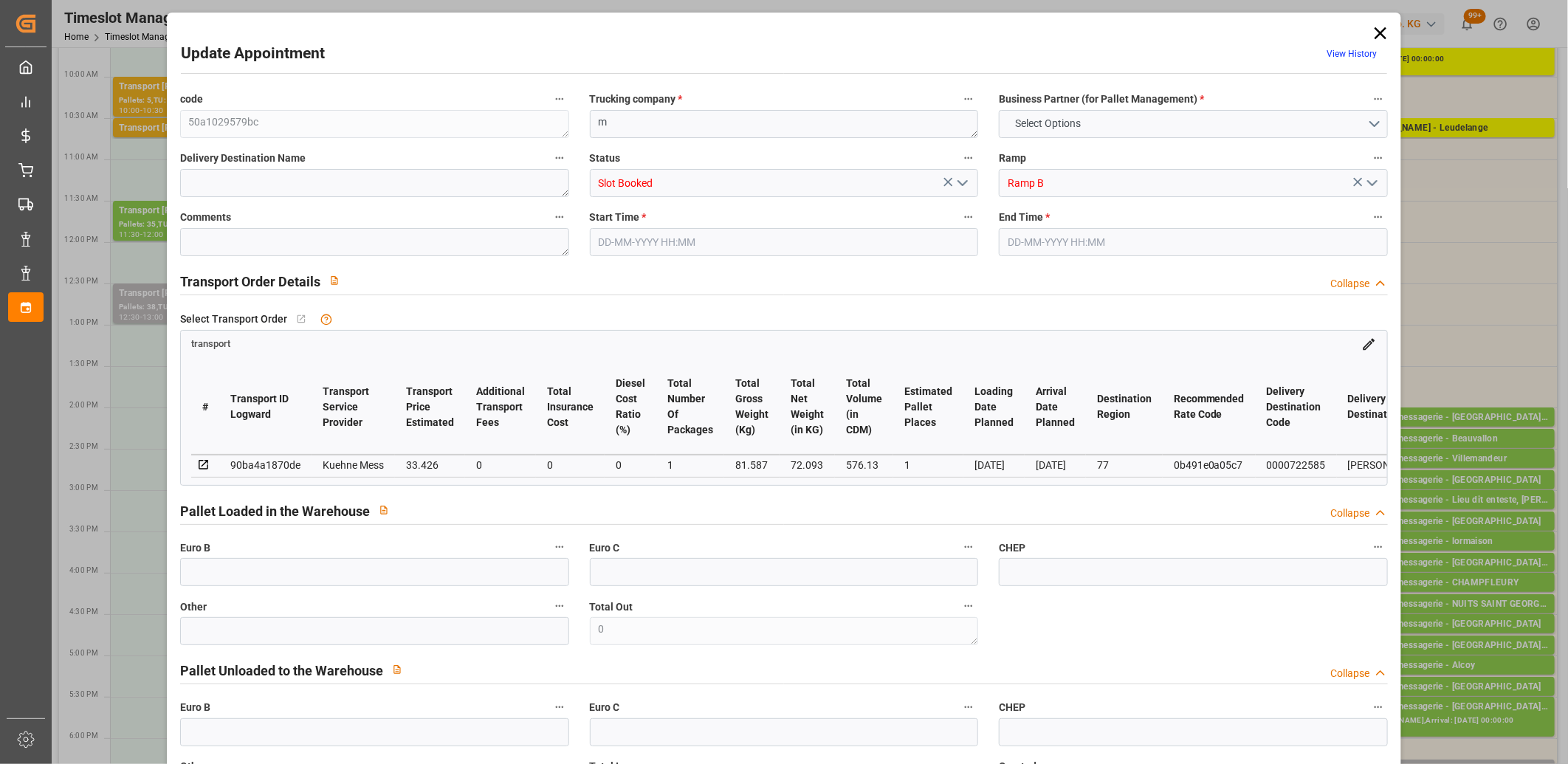
type input "0"
type input "8"
type input "1"
type input "101"
type input "81.587"
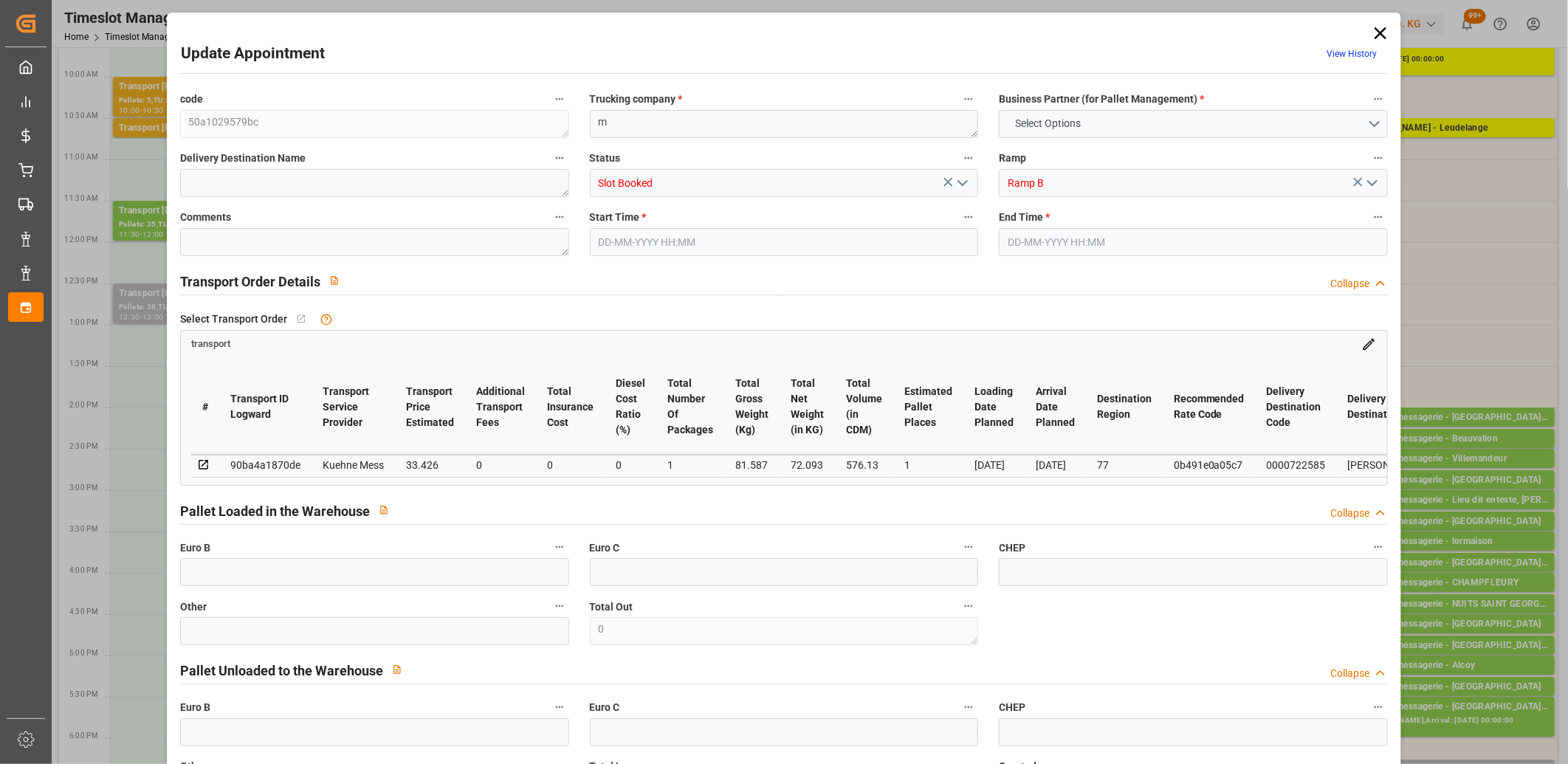
type input "0"
type input "4710.8598"
type input "0"
type input "21"
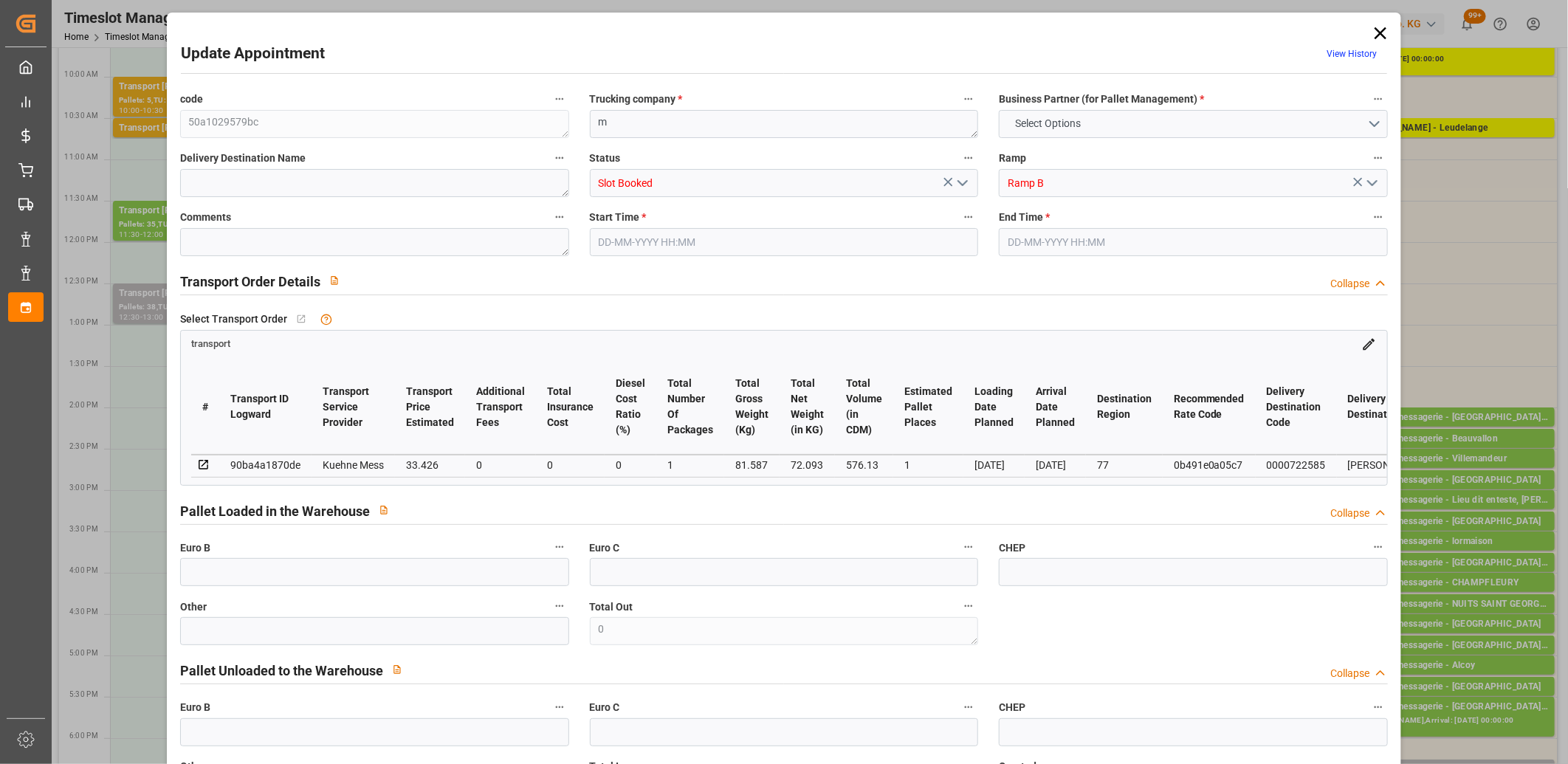
type input "35"
type input "04-09-2025 14:00"
type input "04-09-2025 14:15"
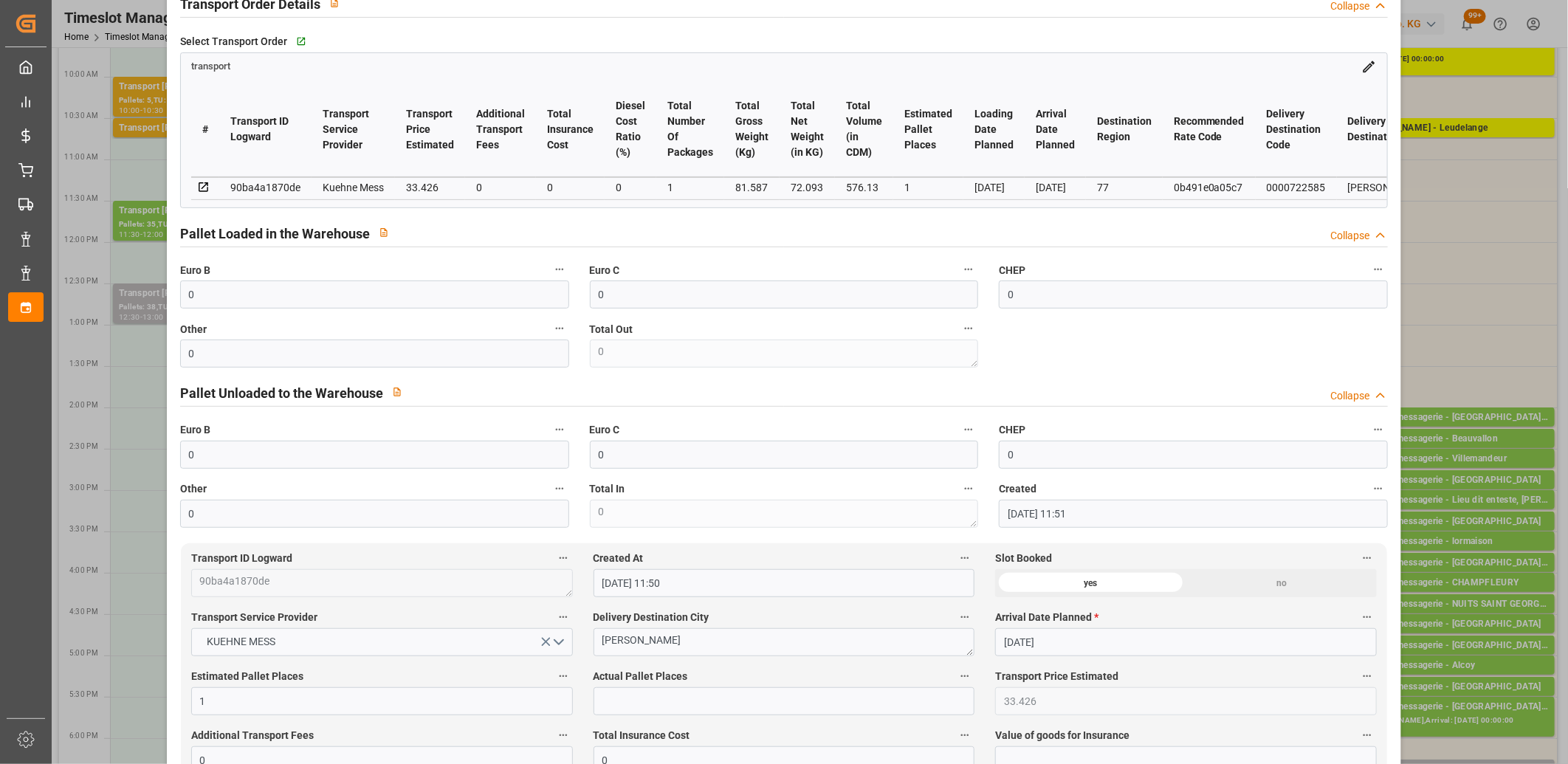
scroll to position [328, 0]
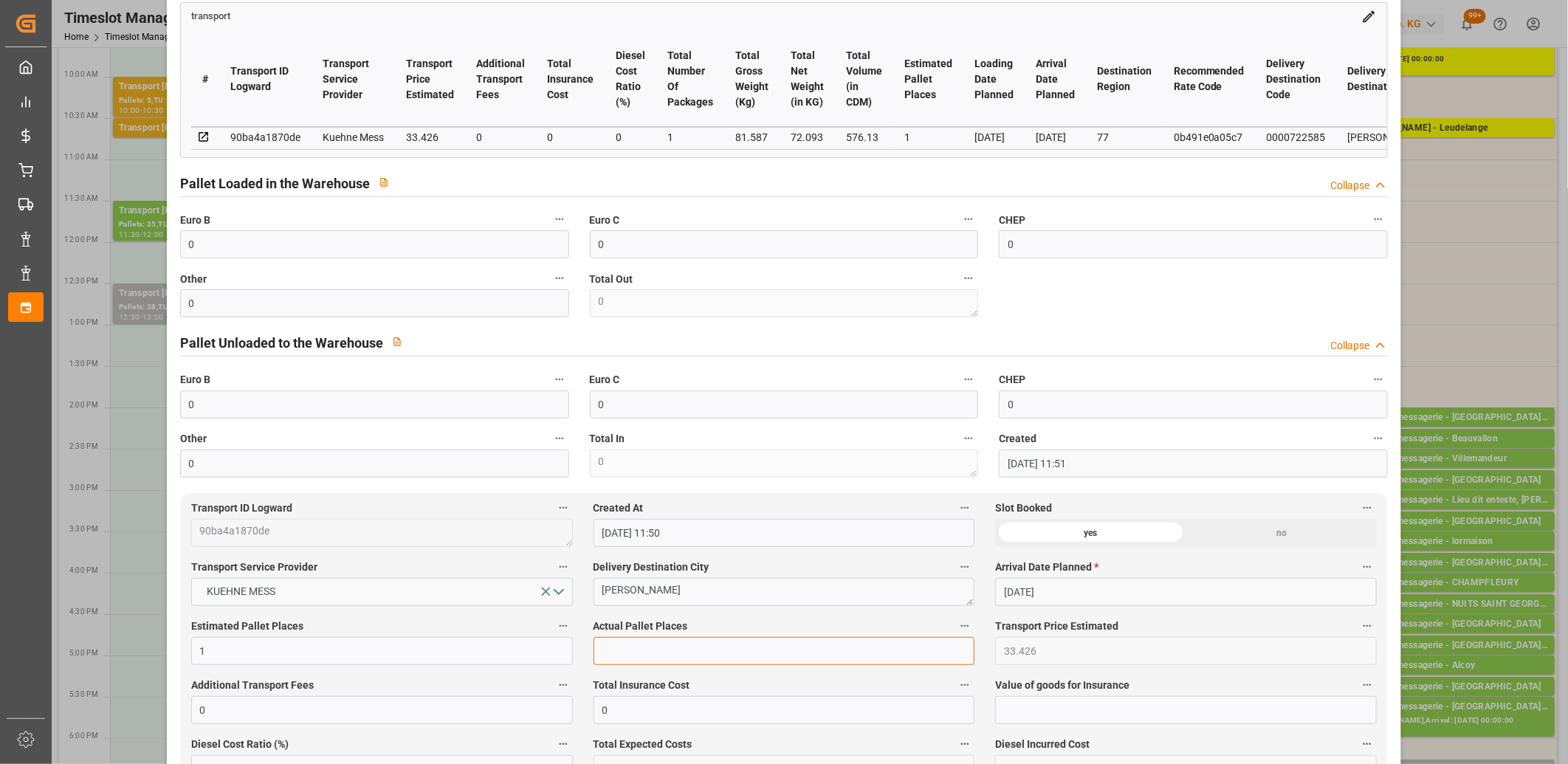
click at [647, 654] on input "text" at bounding box center [784, 651] width 382 height 28
drag, startPoint x: 635, startPoint y: 711, endPoint x: 571, endPoint y: 711, distance: 64.0
click at [643, 653] on input "text" at bounding box center [784, 651] width 382 height 28
click at [249, 246] on input "0" at bounding box center [375, 244] width 389 height 28
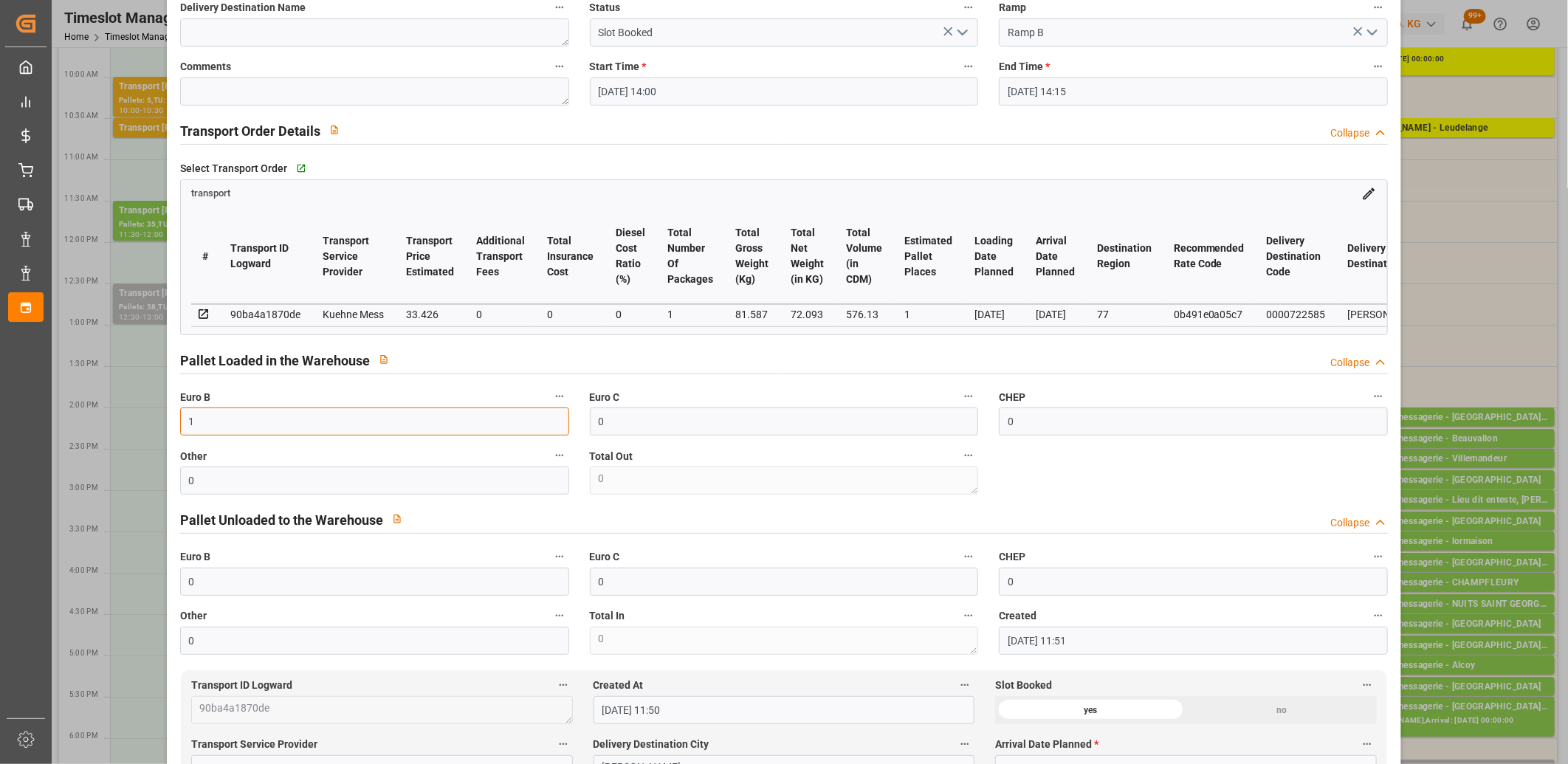
scroll to position [0, 0]
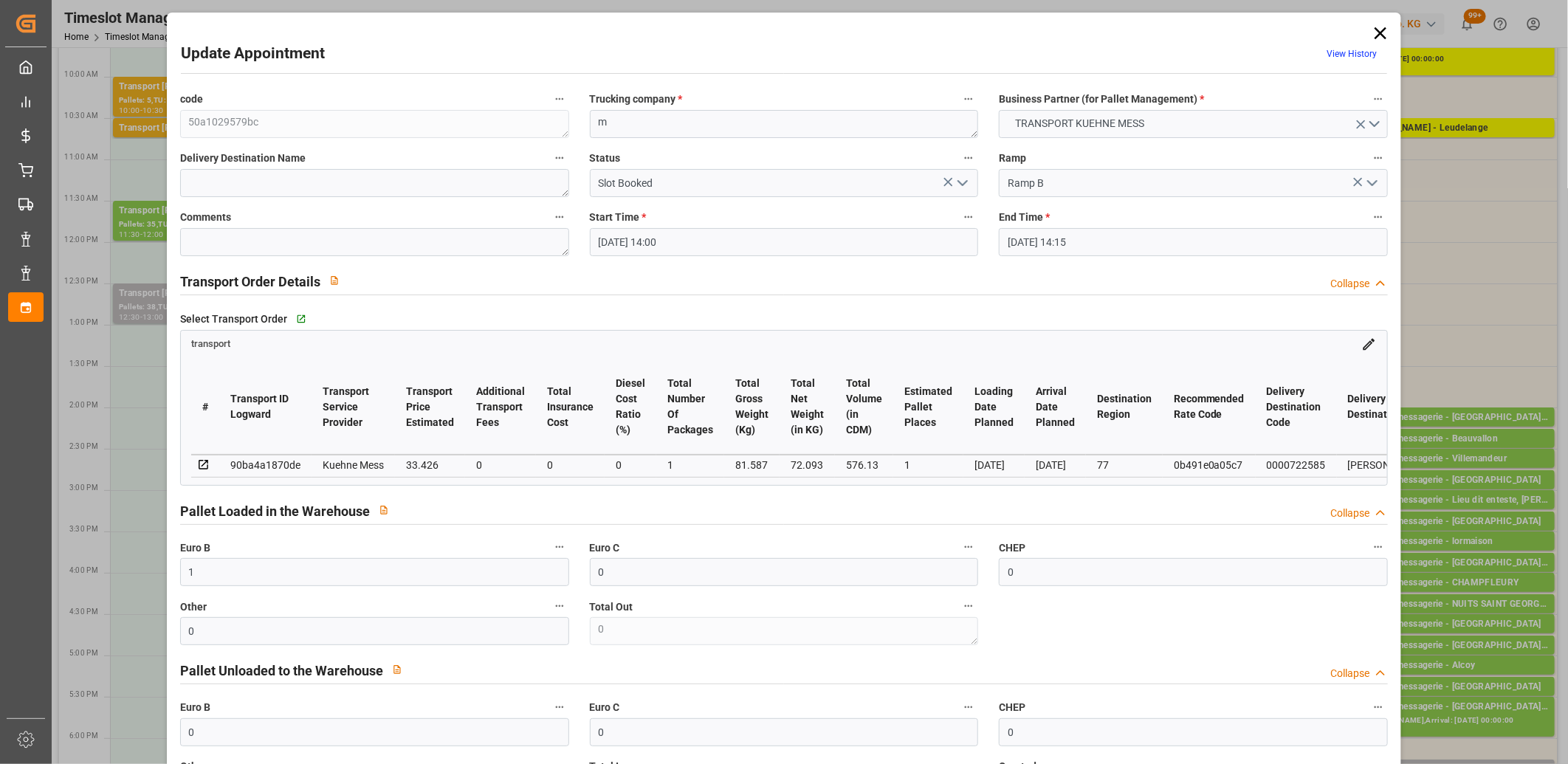
click at [965, 181] on icon "open menu" at bounding box center [962, 182] width 17 height 17
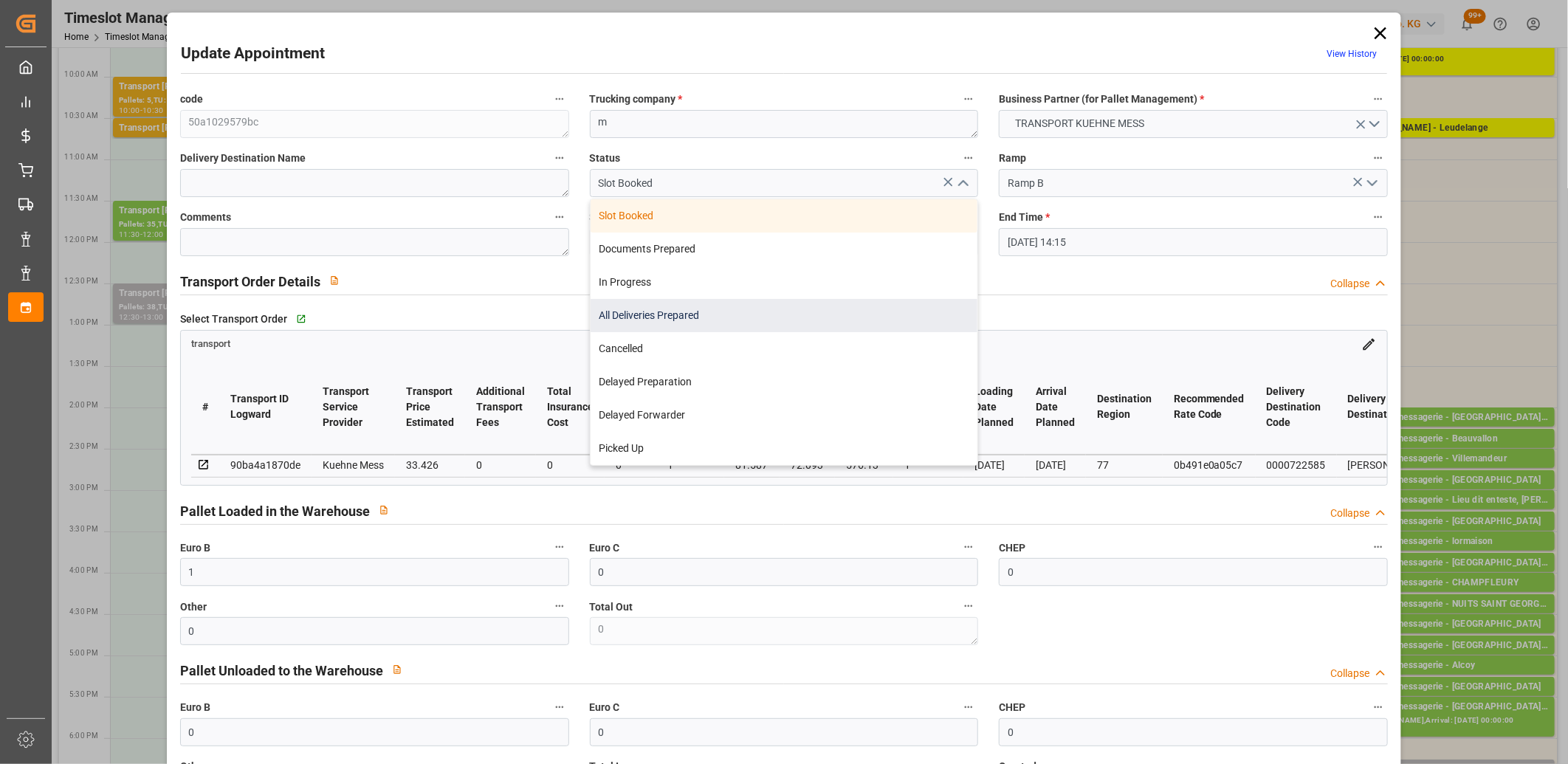
click at [909, 307] on div "All Deliveries Prepared" at bounding box center [785, 316] width 387 height 33
